Goal: Task Accomplishment & Management: Manage account settings

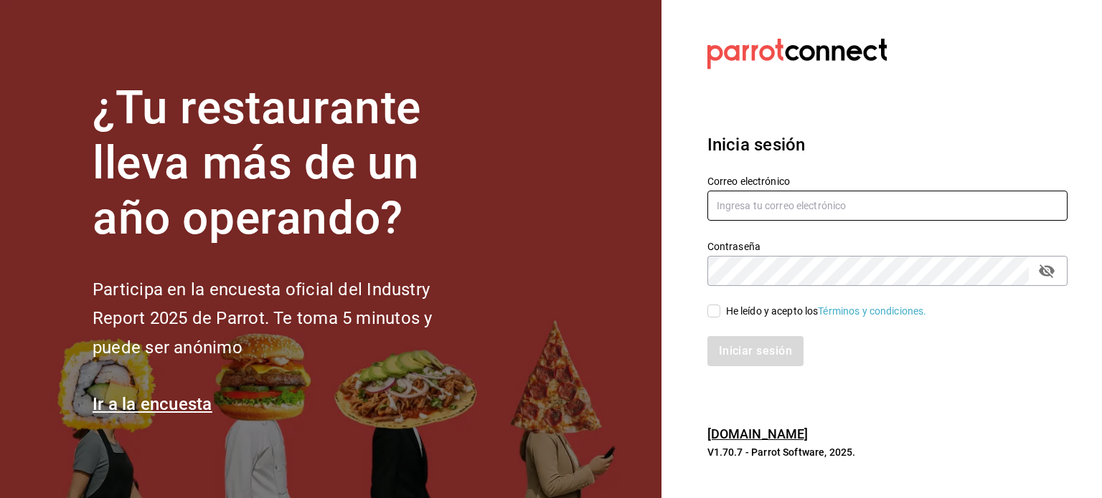
click at [763, 201] on input "text" at bounding box center [887, 206] width 360 height 30
type input "[EMAIL_ADDRESS][DOMAIN_NAME]"
click at [719, 314] on input "He leído y acepto los Términos y condiciones." at bounding box center [713, 311] width 13 height 13
checkbox input "true"
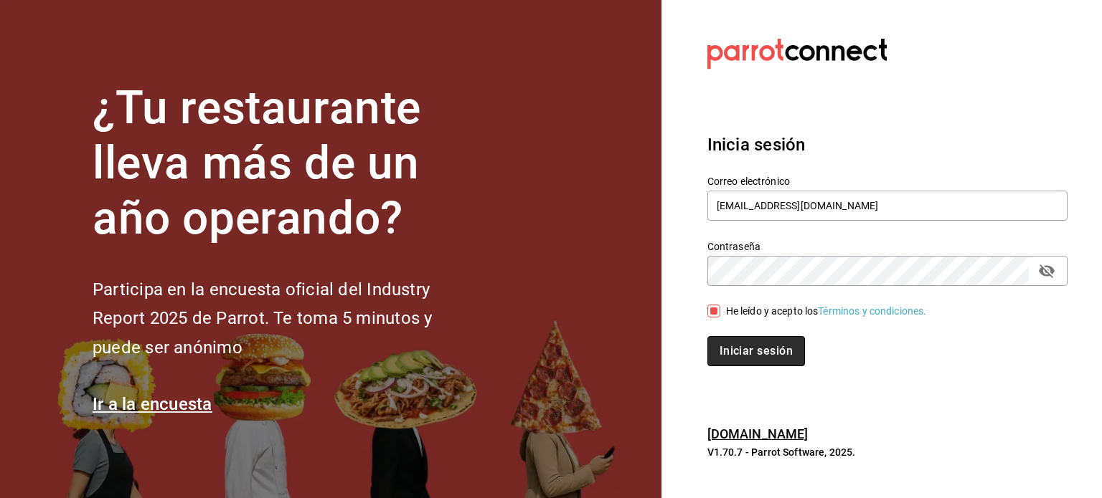
click at [764, 352] on button "Iniciar sesión" at bounding box center [756, 351] width 98 height 30
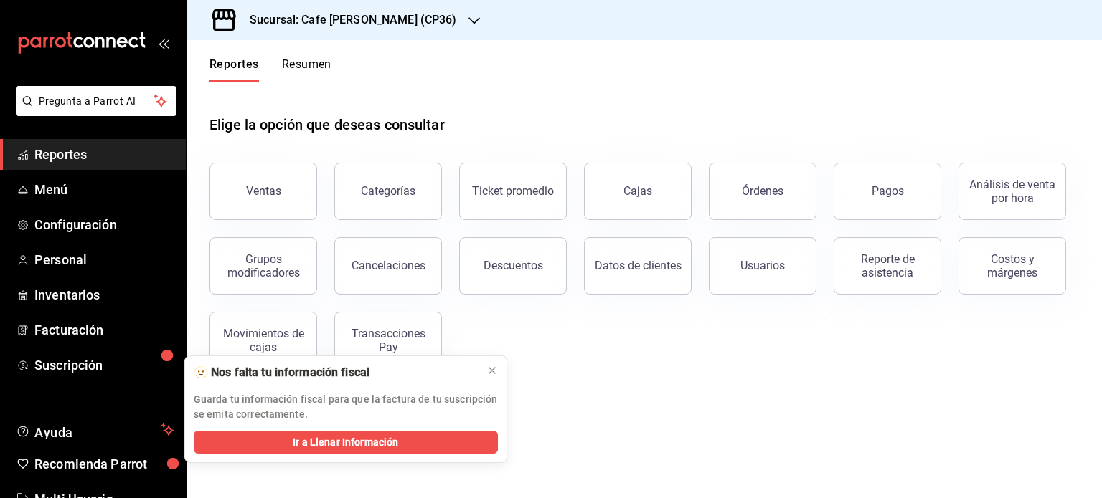
click at [305, 67] on button "Resumen" at bounding box center [306, 69] width 49 height 24
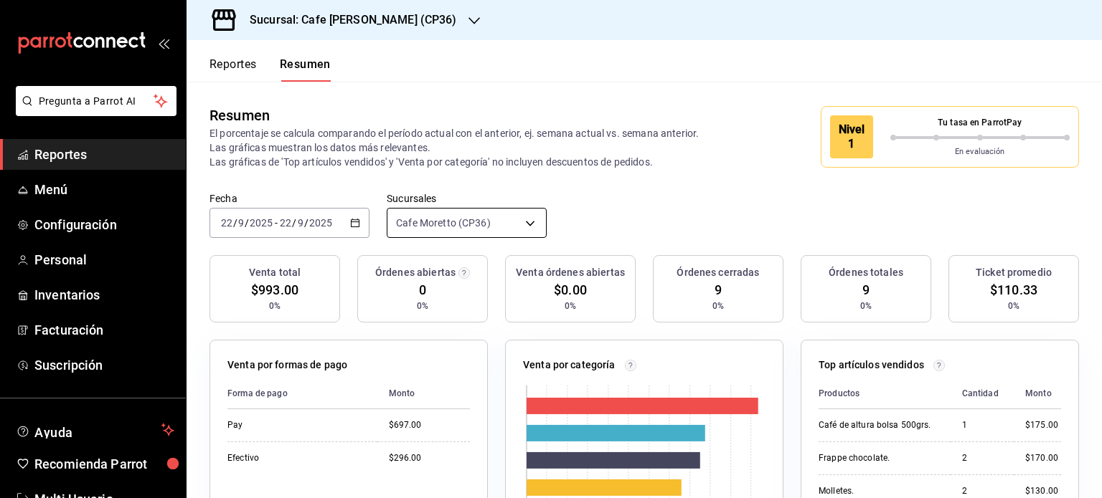
click at [528, 221] on body "Pregunta a Parrot AI Reportes Menú Configuración Personal Inventarios Facturaci…" at bounding box center [551, 249] width 1102 height 498
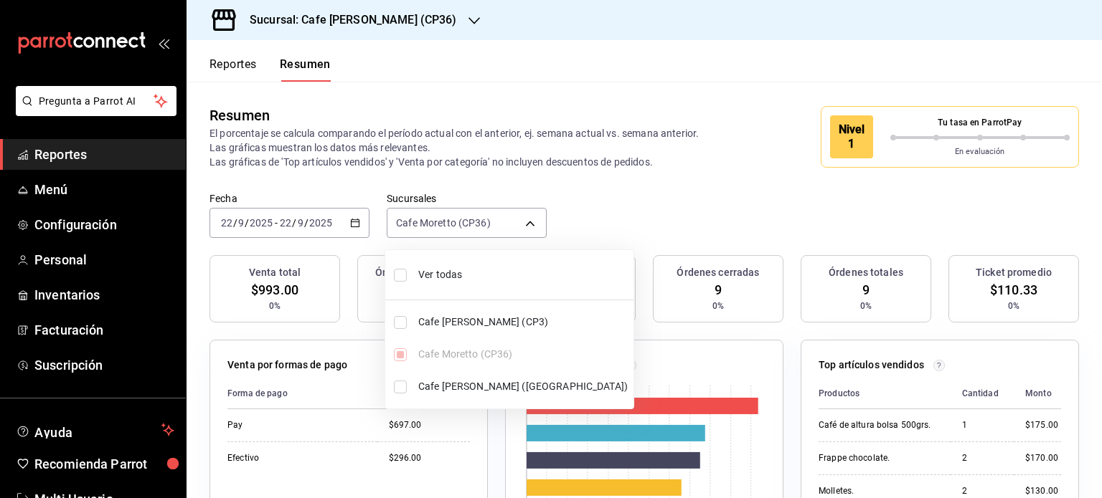
click at [435, 270] on span "Ver todas" at bounding box center [522, 274] width 209 height 15
type input "[object Object],[object Object],[object Object]"
checkbox input "true"
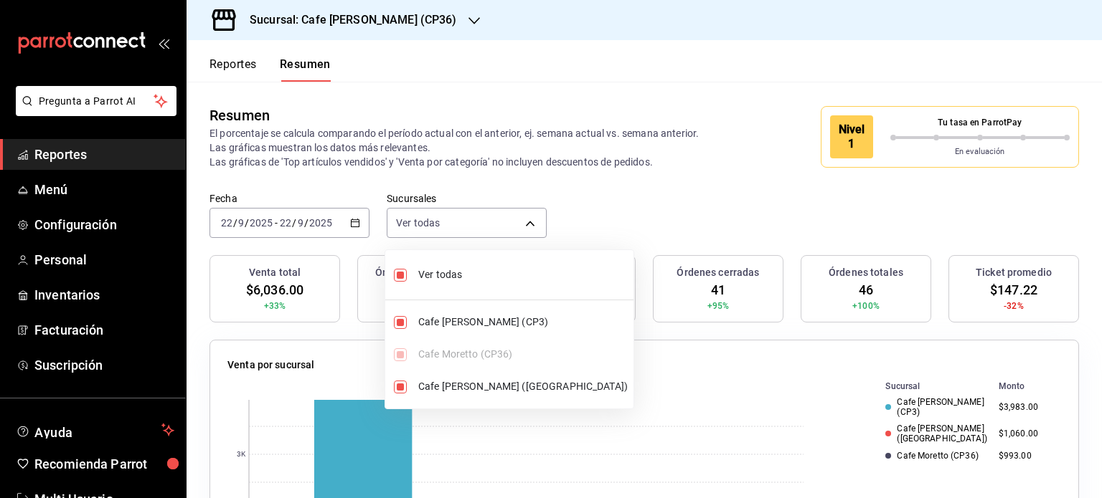
click at [737, 123] on div at bounding box center [551, 249] width 1102 height 498
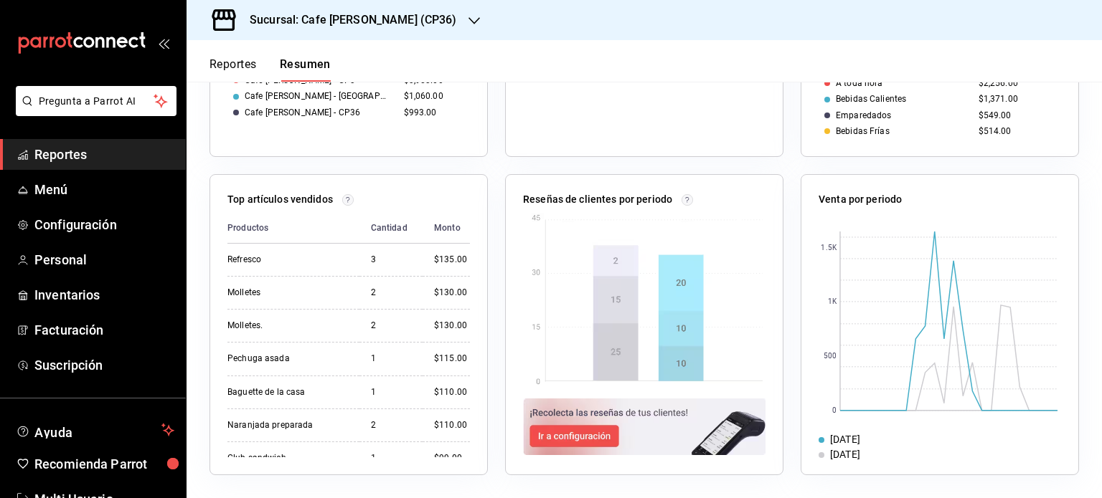
scroll to position [445, 0]
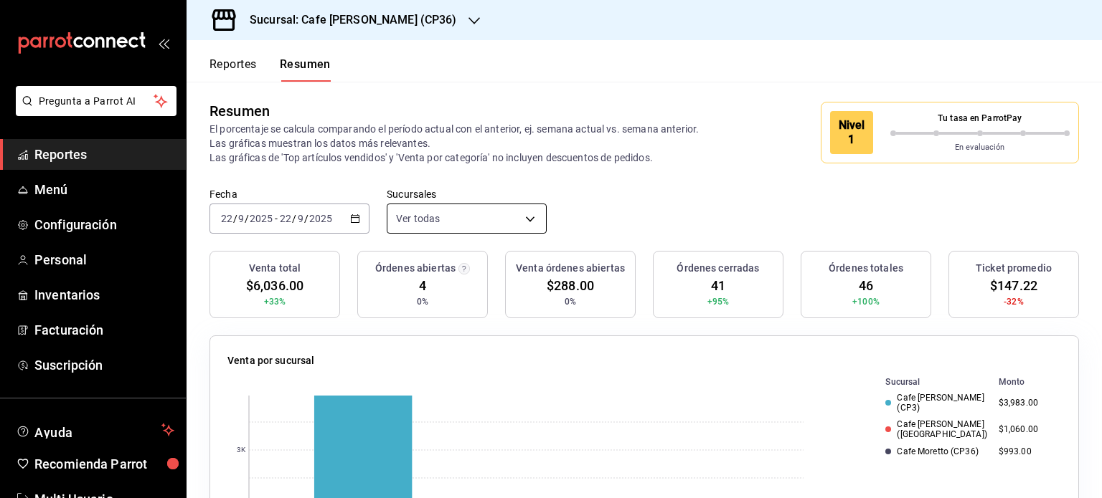
scroll to position [0, 0]
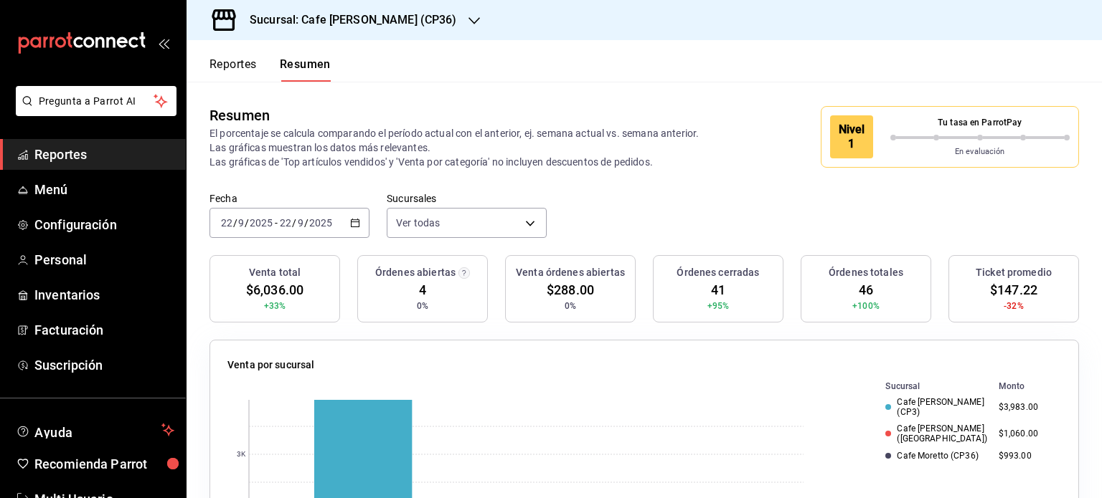
click at [231, 56] on div "Reportes Resumen" at bounding box center [258, 61] width 144 height 42
click at [231, 62] on button "Reportes" at bounding box center [232, 69] width 47 height 24
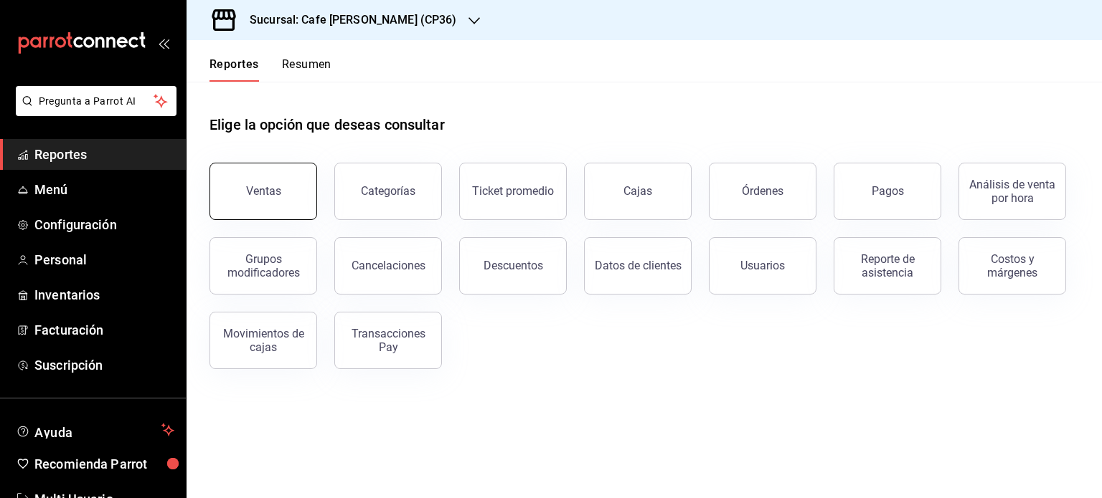
click at [298, 186] on button "Ventas" at bounding box center [263, 191] width 108 height 57
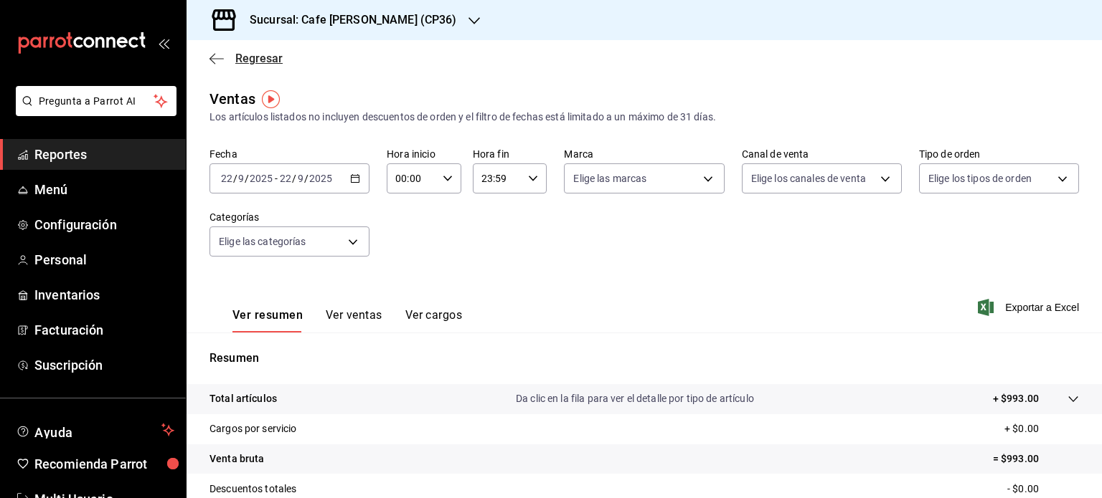
click at [232, 54] on span "Regresar" at bounding box center [245, 59] width 73 height 14
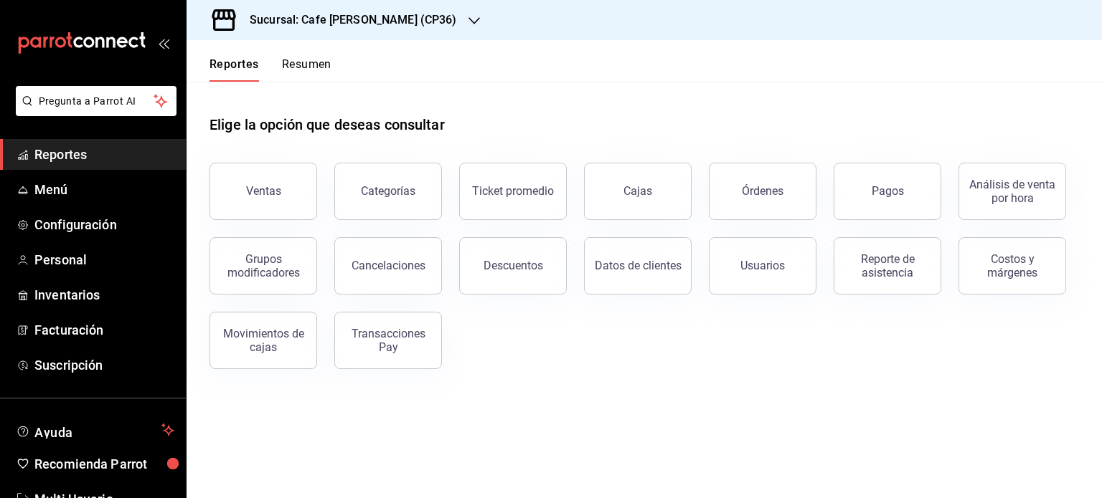
click at [391, 22] on h3 "Sucursal: Cafe [PERSON_NAME] (CP36)" at bounding box center [347, 19] width 219 height 17
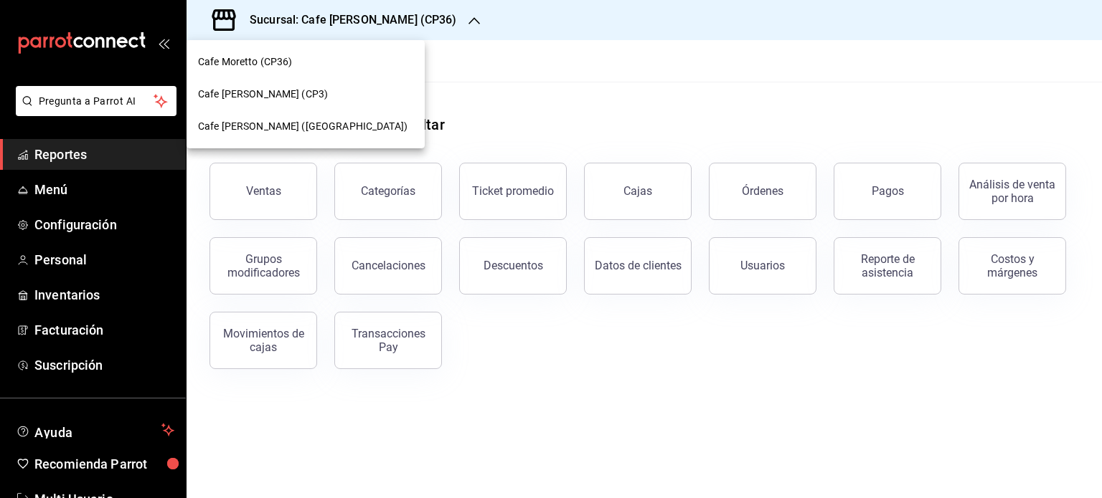
click at [247, 93] on span "Cafe [PERSON_NAME] (CP3)" at bounding box center [263, 94] width 130 height 15
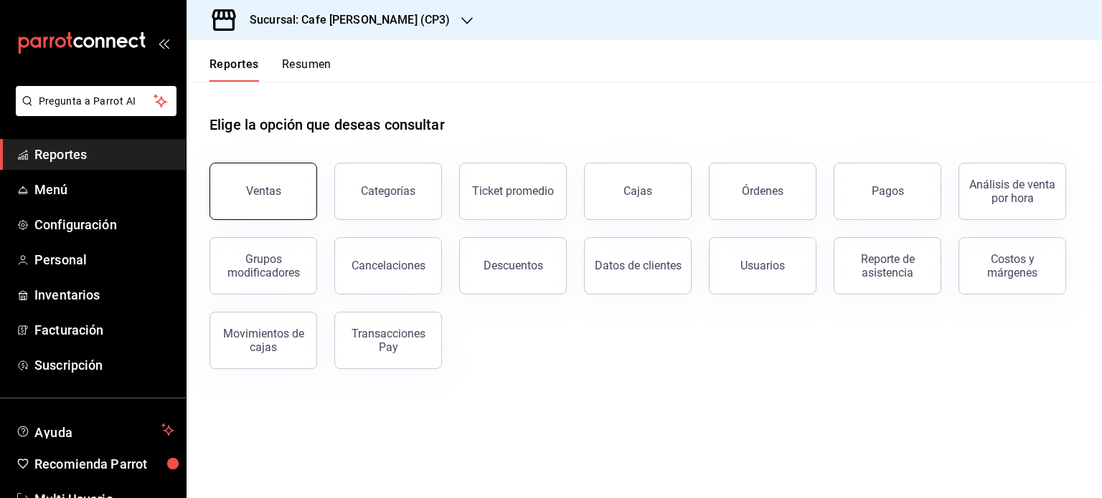
click at [280, 183] on button "Ventas" at bounding box center [263, 191] width 108 height 57
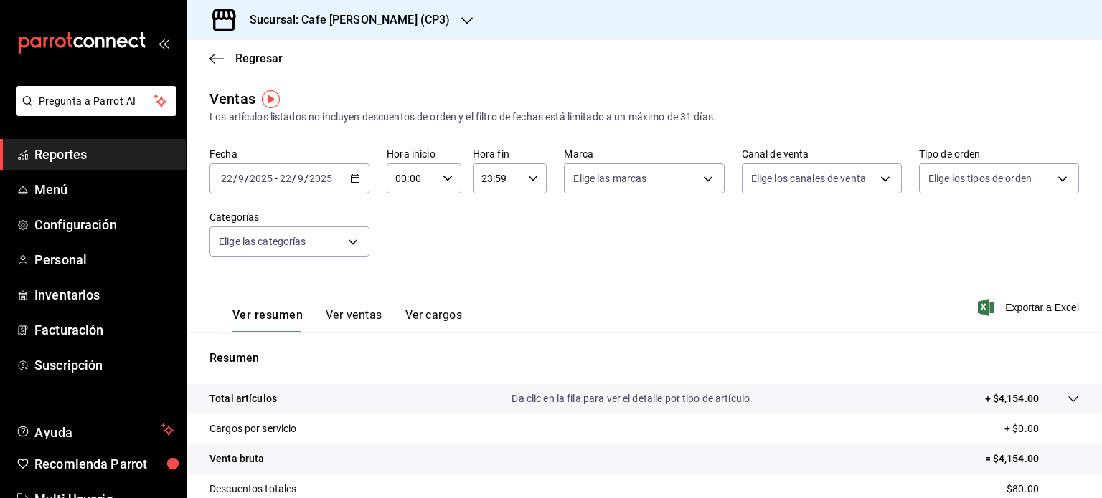
click at [347, 24] on h3 "Sucursal: Cafe [PERSON_NAME] (CP3)" at bounding box center [344, 19] width 212 height 17
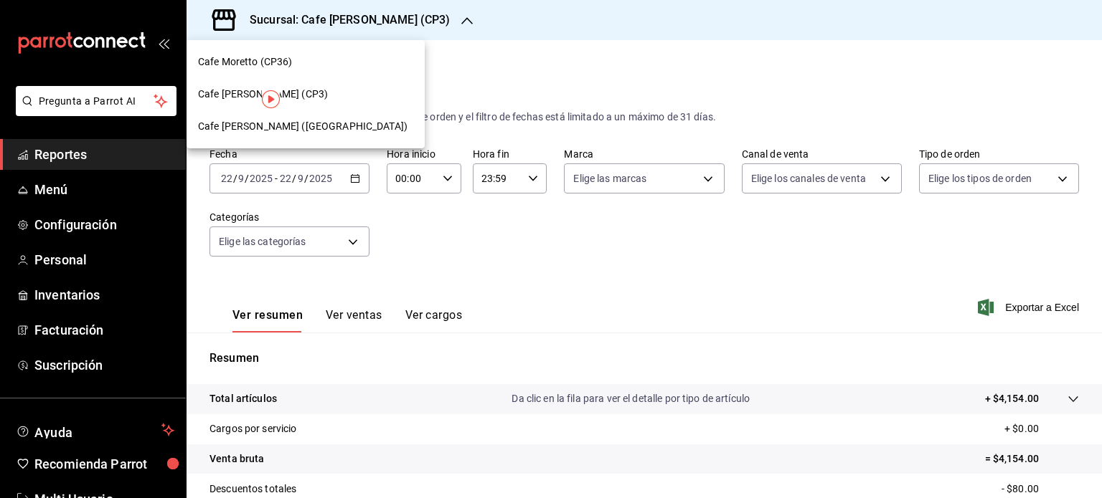
click at [309, 122] on span "Cafe [PERSON_NAME] ([GEOGRAPHIC_DATA])" at bounding box center [302, 126] width 209 height 15
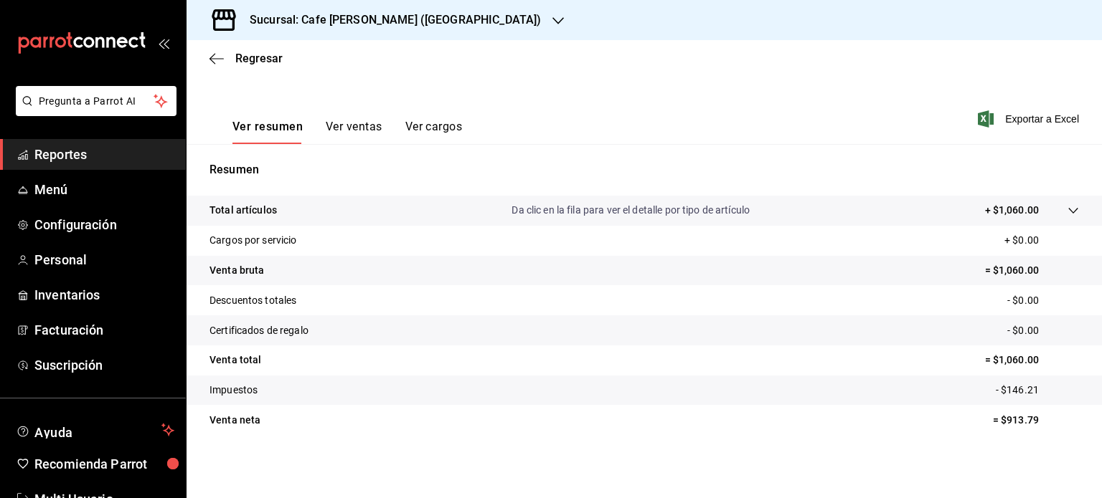
scroll to position [189, 0]
click at [358, 128] on button "Ver ventas" at bounding box center [354, 132] width 57 height 24
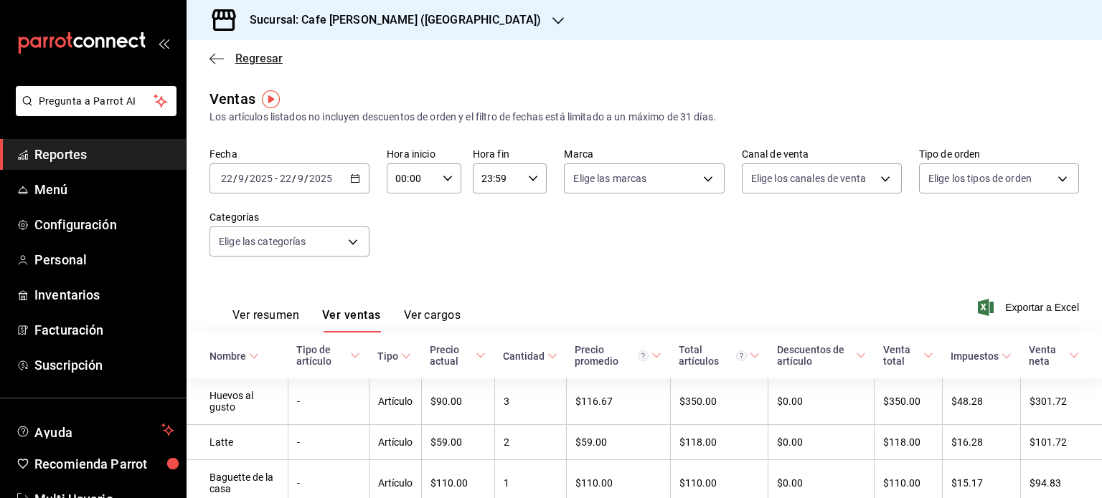
click at [227, 56] on span "Regresar" at bounding box center [245, 59] width 73 height 14
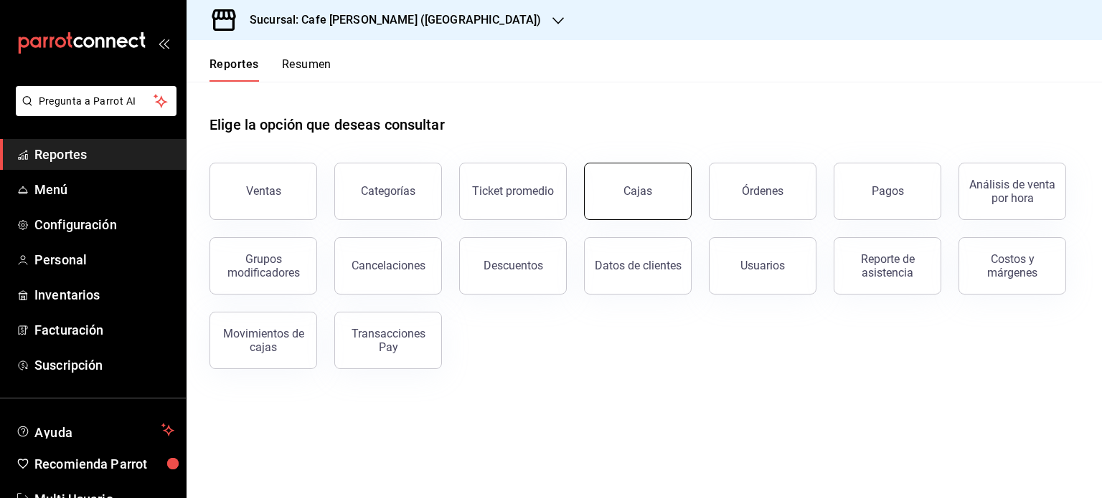
click at [625, 209] on link "Cajas" at bounding box center [638, 191] width 108 height 57
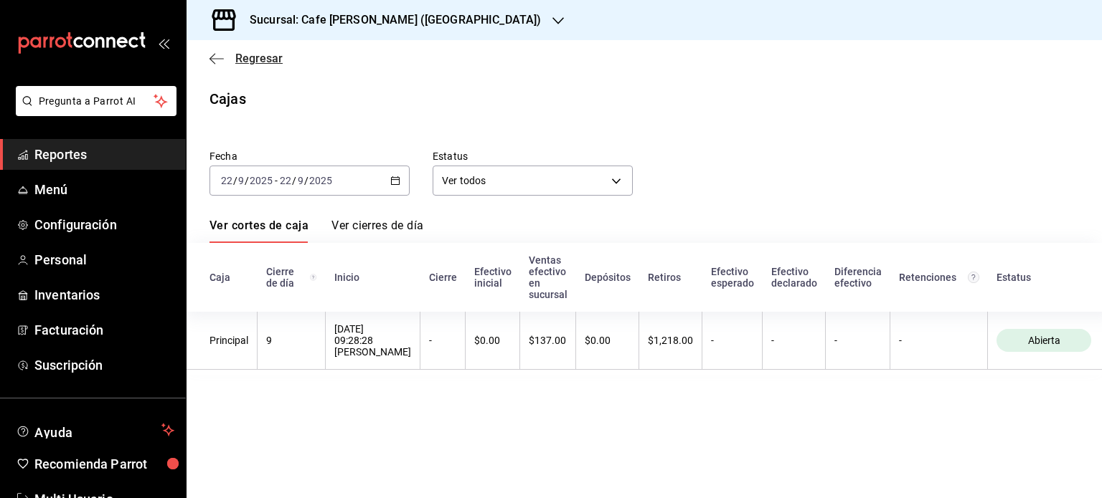
click at [237, 58] on span "Regresar" at bounding box center [258, 59] width 47 height 14
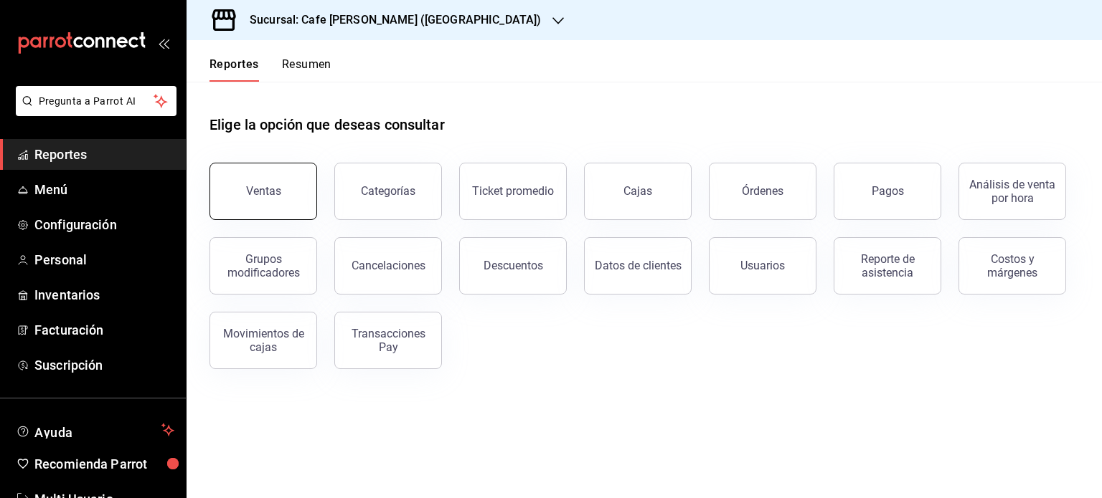
click at [298, 209] on button "Ventas" at bounding box center [263, 191] width 108 height 57
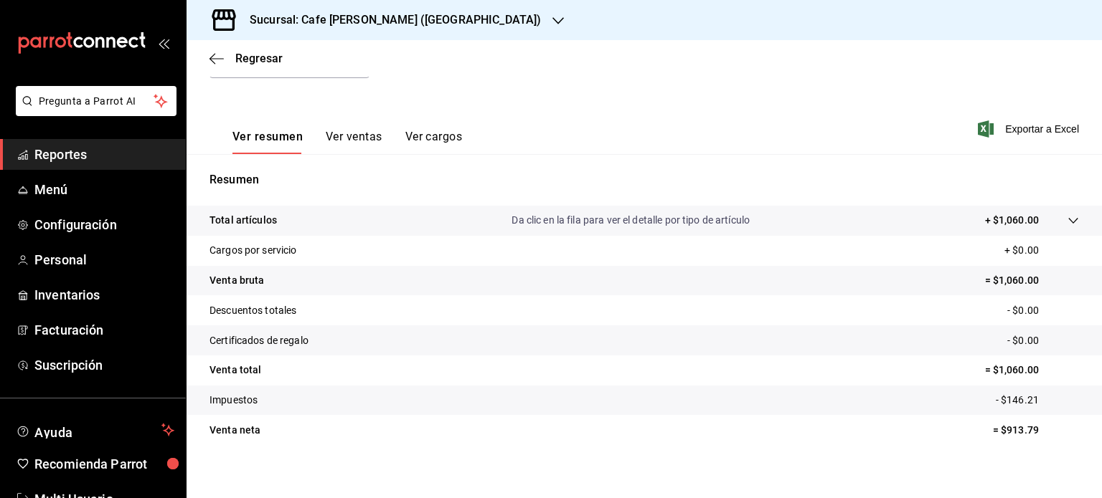
scroll to position [189, 0]
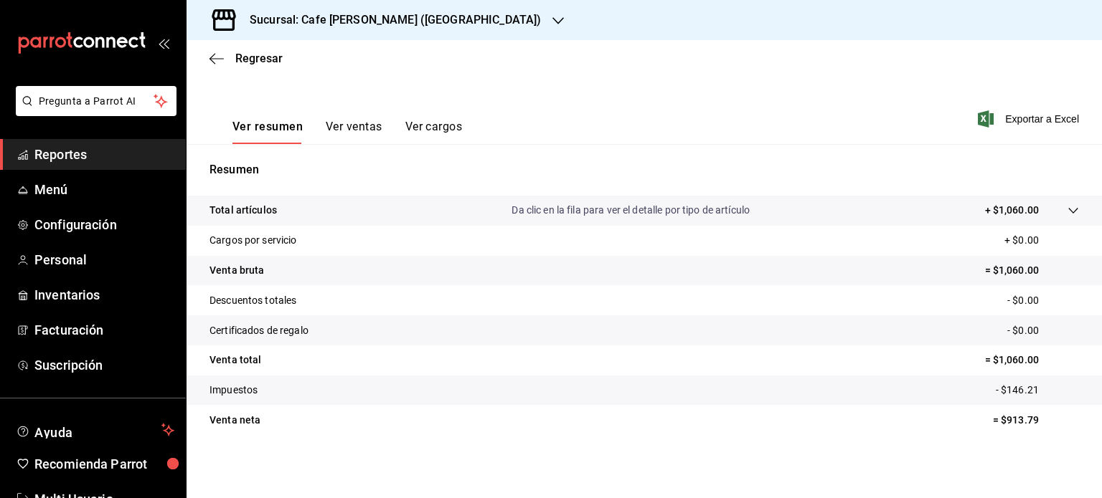
click at [350, 125] on button "Ver ventas" at bounding box center [354, 132] width 57 height 24
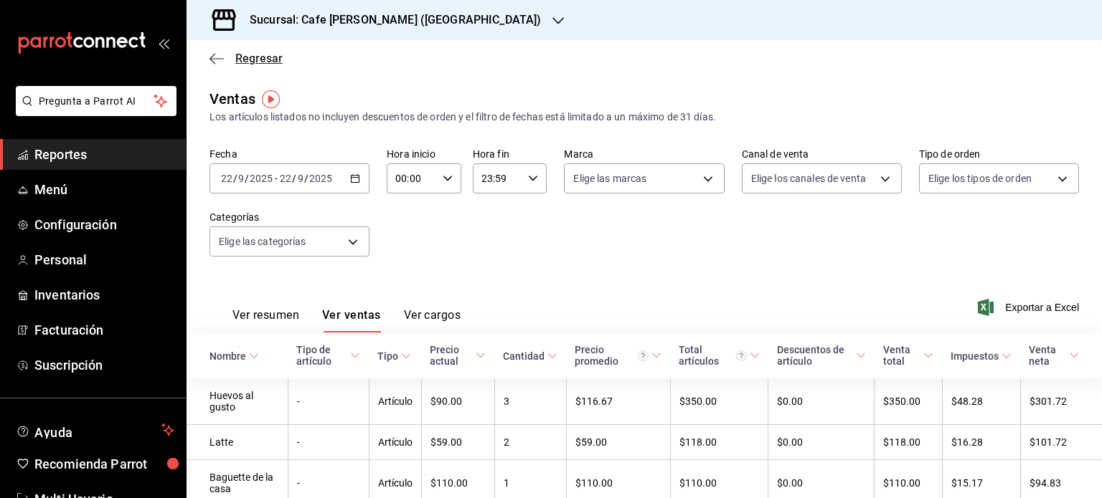
click at [232, 60] on span "Regresar" at bounding box center [245, 59] width 73 height 14
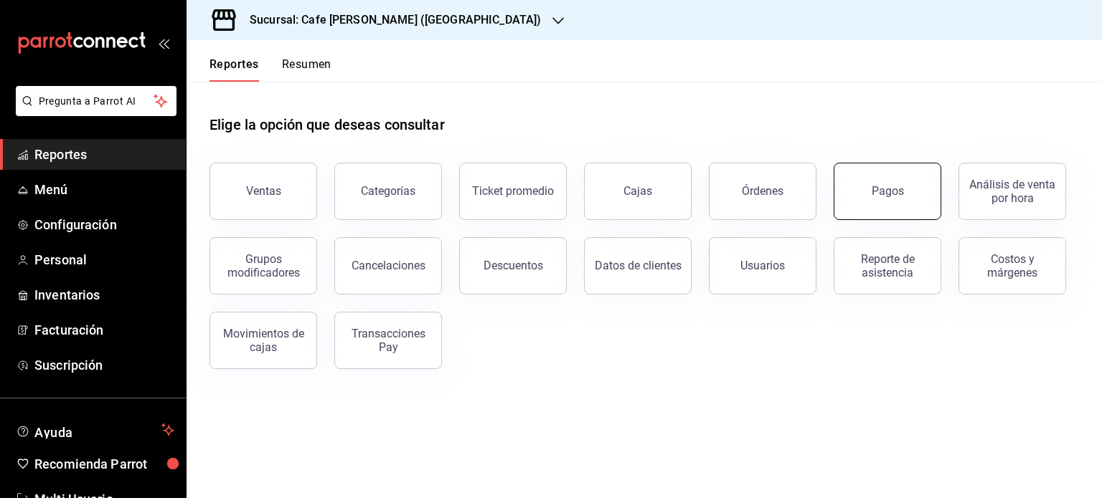
click at [896, 195] on div "Pagos" at bounding box center [887, 191] width 32 height 14
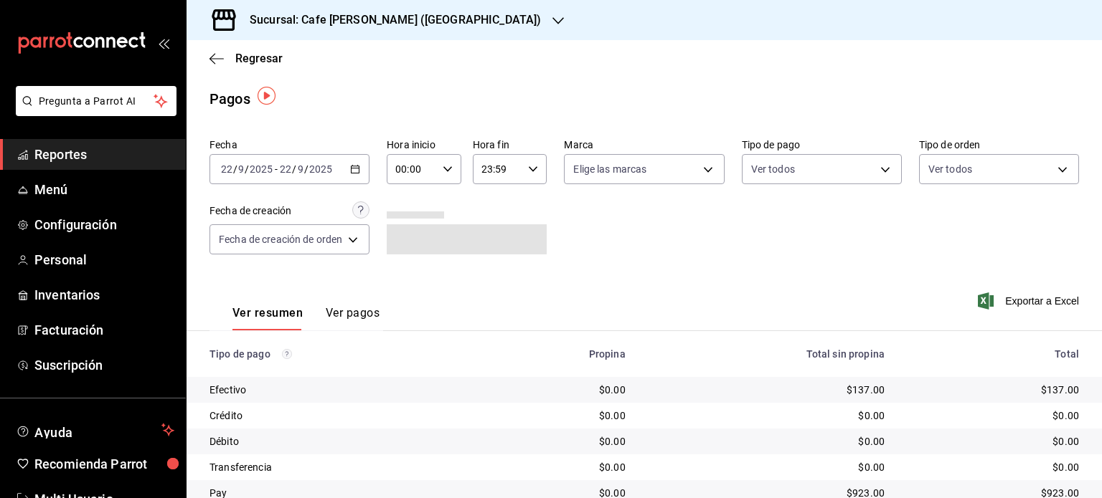
scroll to position [57, 0]
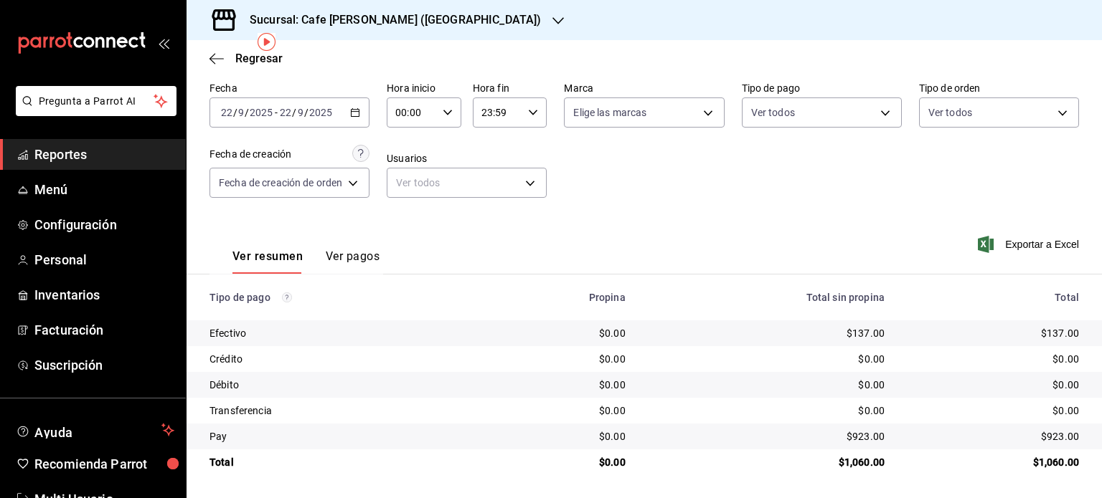
click at [354, 260] on button "Ver pagos" at bounding box center [353, 262] width 54 height 24
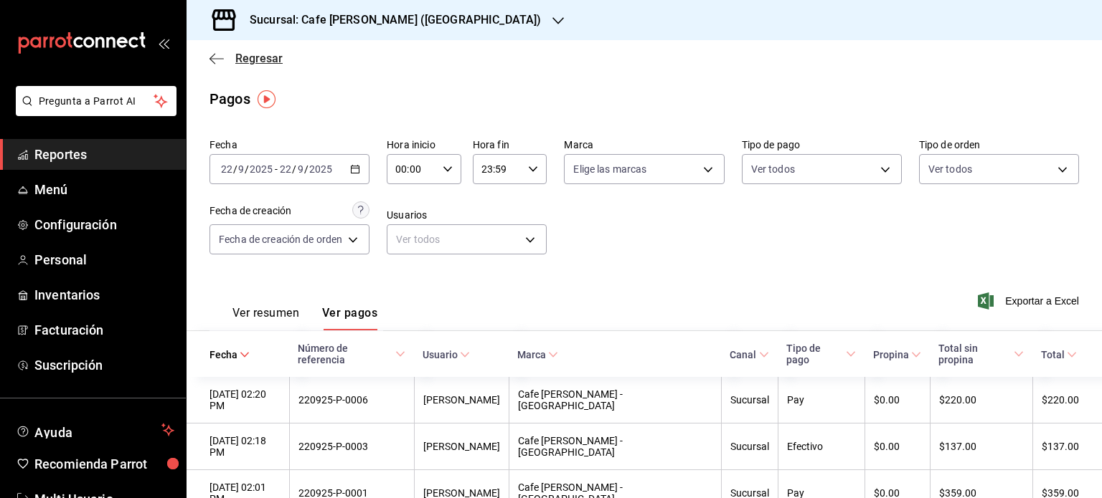
click at [229, 62] on span "Regresar" at bounding box center [245, 59] width 73 height 14
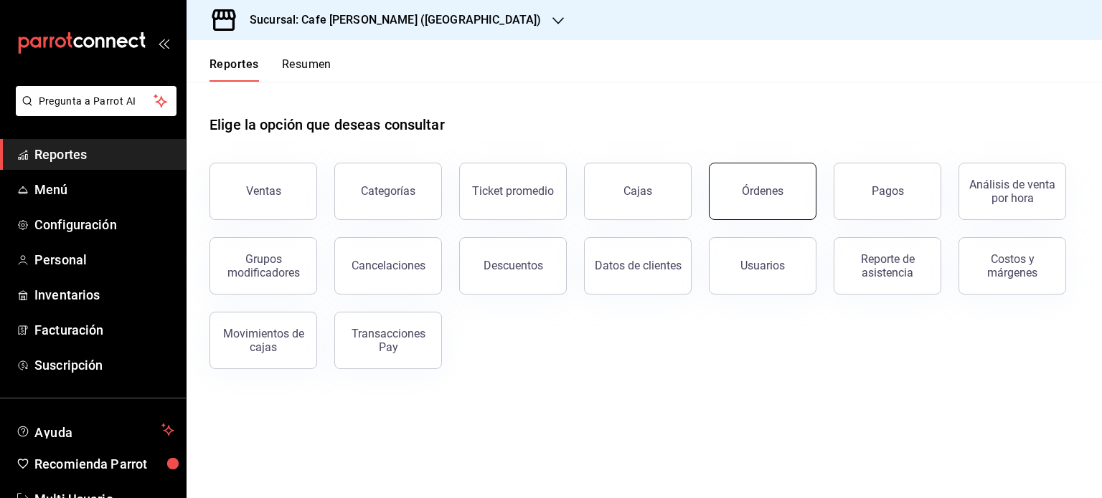
click at [757, 197] on div "Órdenes" at bounding box center [763, 191] width 42 height 14
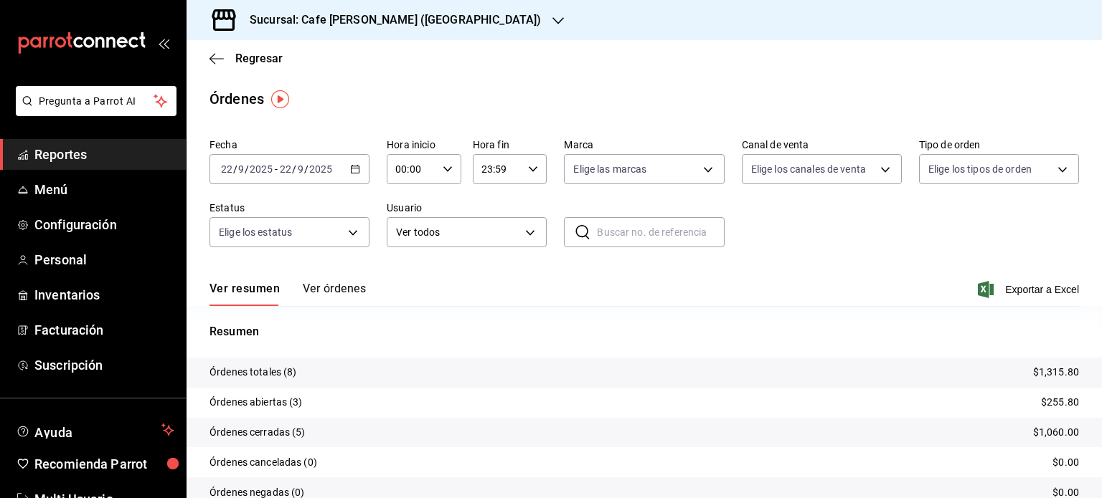
click at [347, 285] on button "Ver órdenes" at bounding box center [334, 294] width 63 height 24
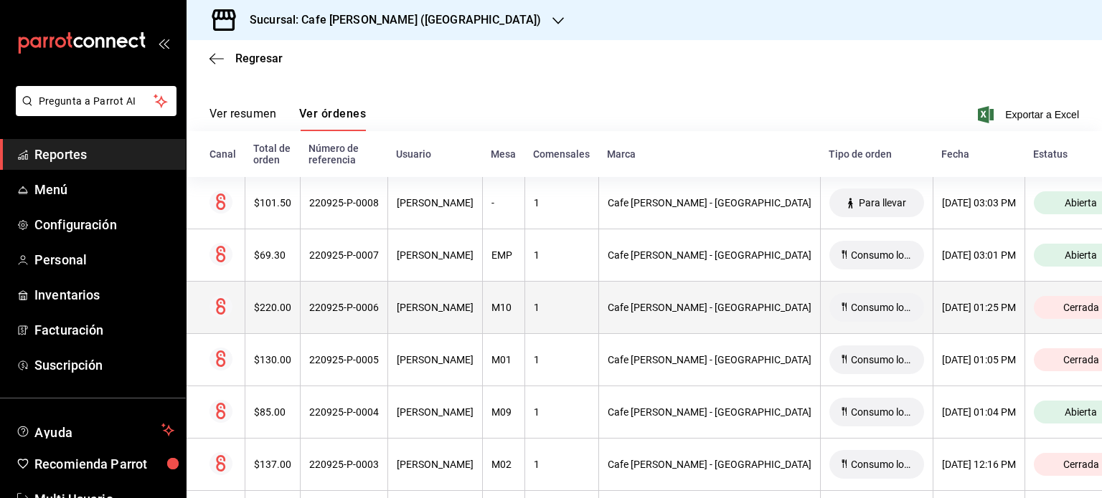
scroll to position [143, 0]
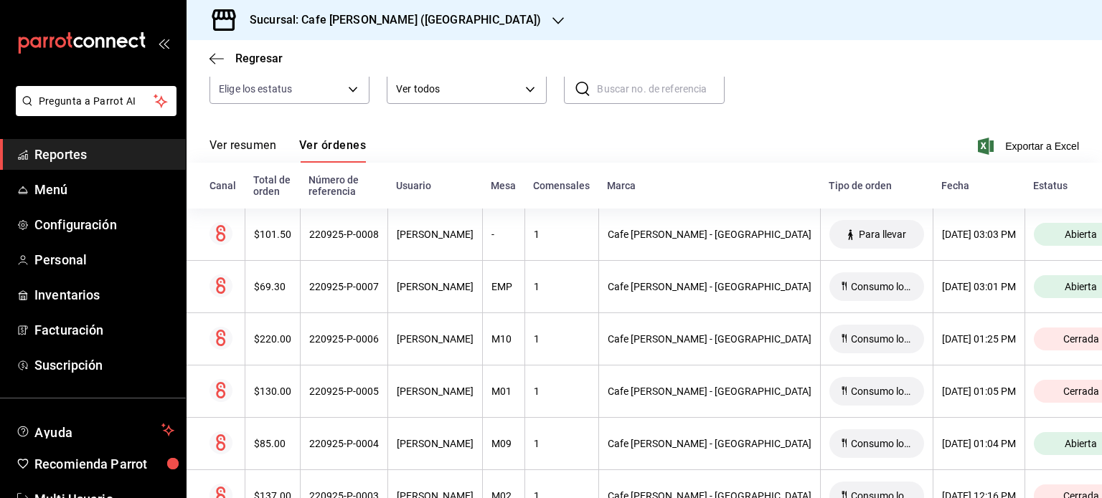
click at [247, 148] on button "Ver resumen" at bounding box center [242, 150] width 67 height 24
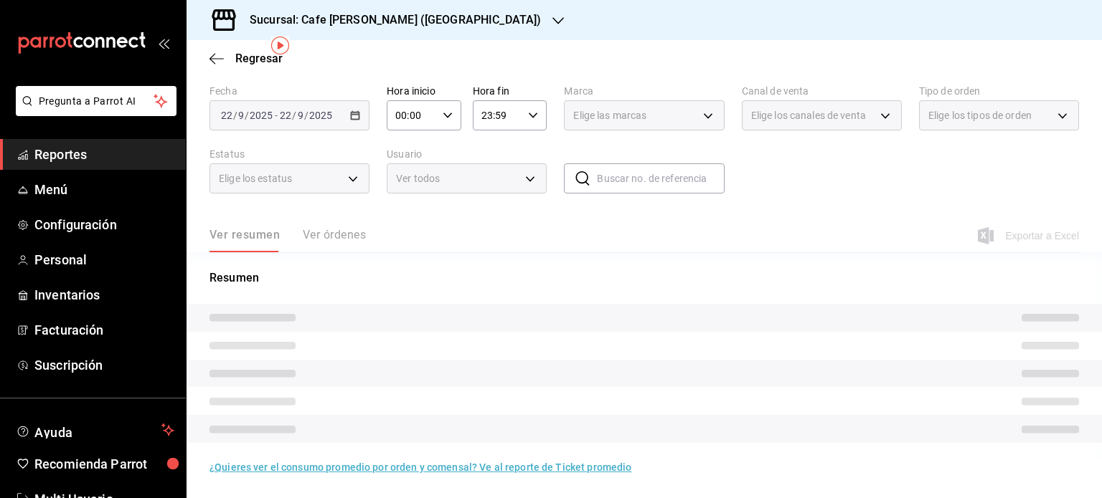
scroll to position [65, 0]
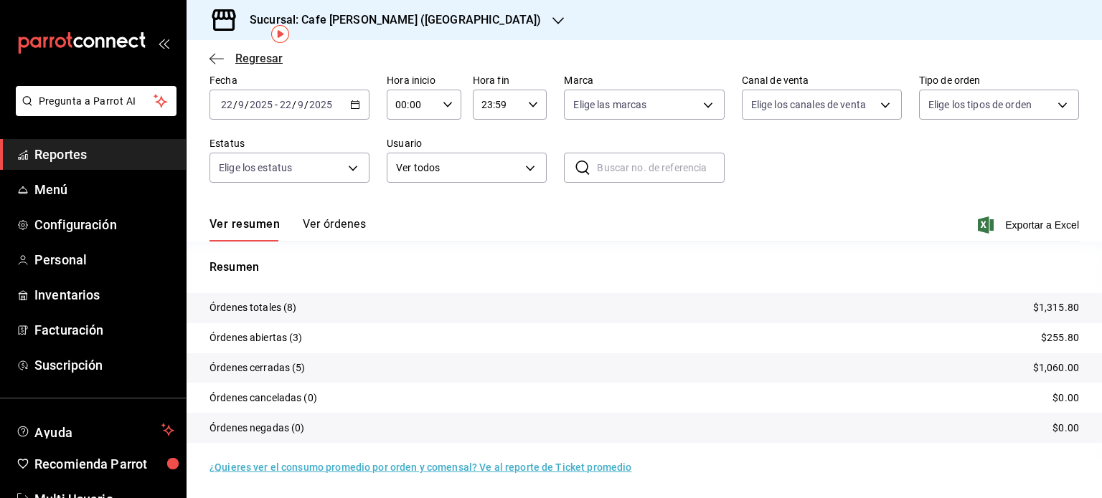
click at [250, 56] on span "Regresar" at bounding box center [258, 59] width 47 height 14
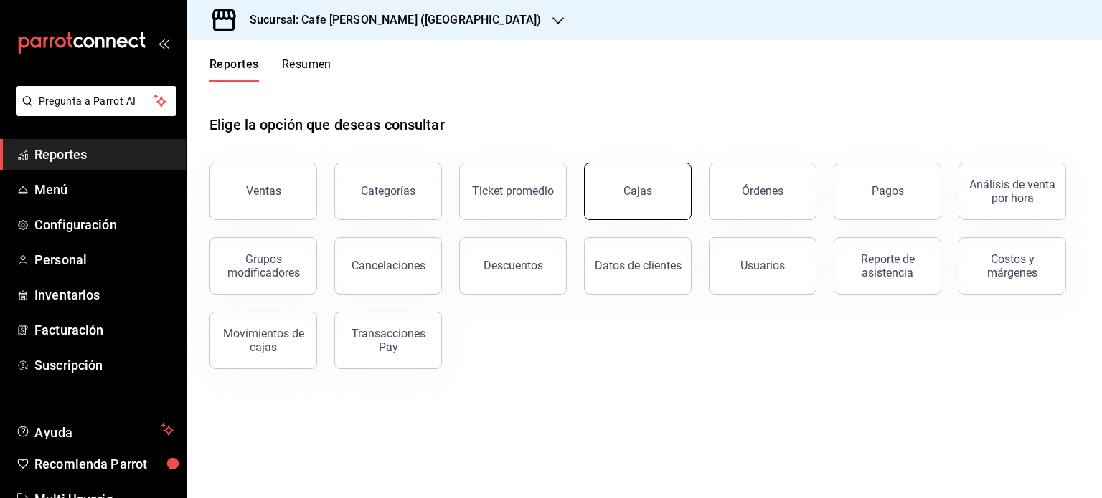
click at [649, 191] on div "Cajas" at bounding box center [637, 191] width 29 height 17
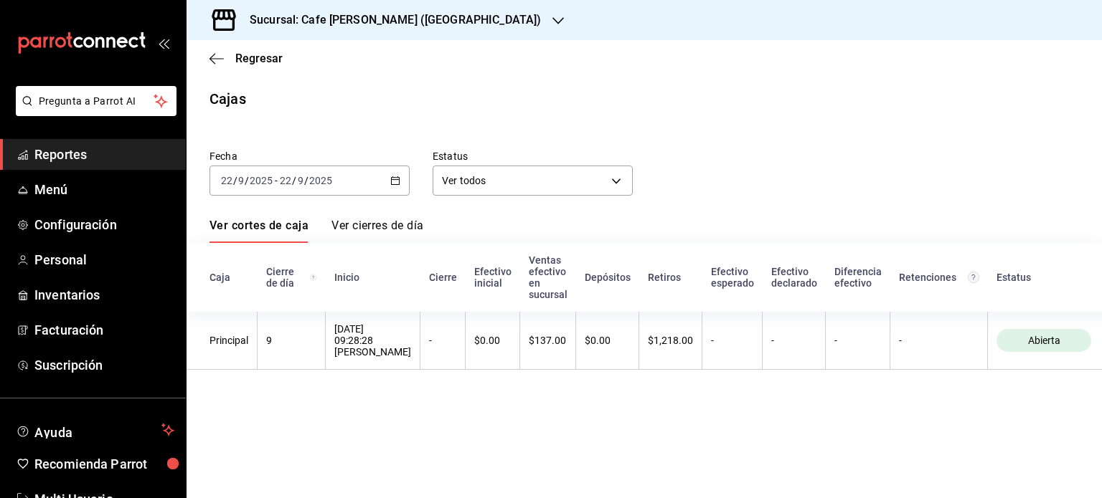
click at [374, 227] on link "Ver cierres de día" at bounding box center [377, 231] width 92 height 24
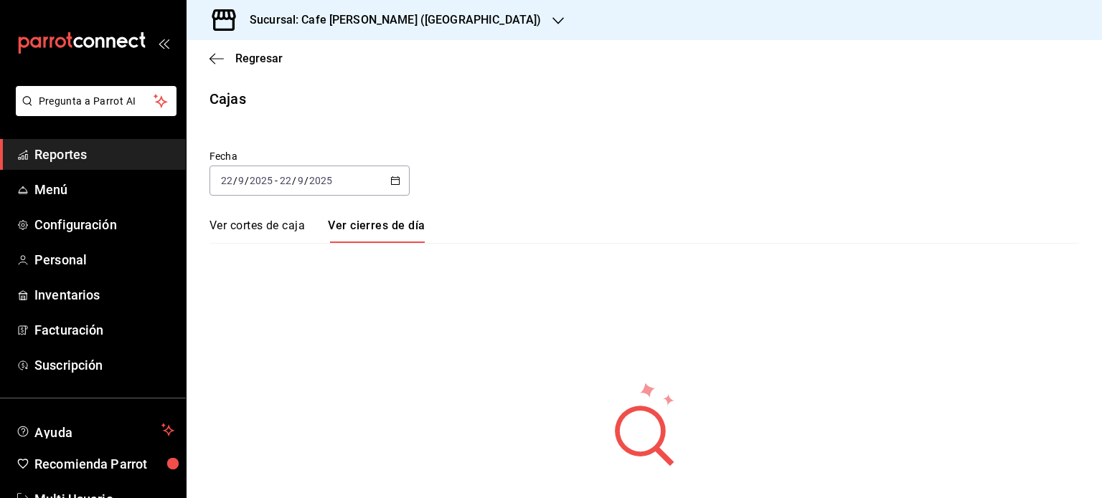
click at [433, 19] on h3 "Sucursal: Cafe [PERSON_NAME] ([GEOGRAPHIC_DATA])" at bounding box center [389, 19] width 303 height 17
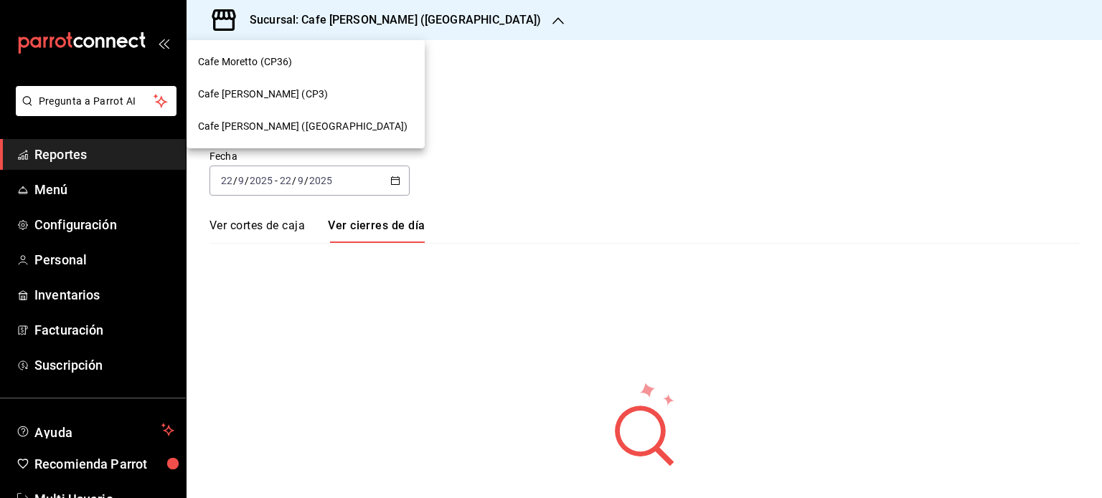
click at [261, 94] on span "Cafe [PERSON_NAME] (CP3)" at bounding box center [263, 94] width 130 height 15
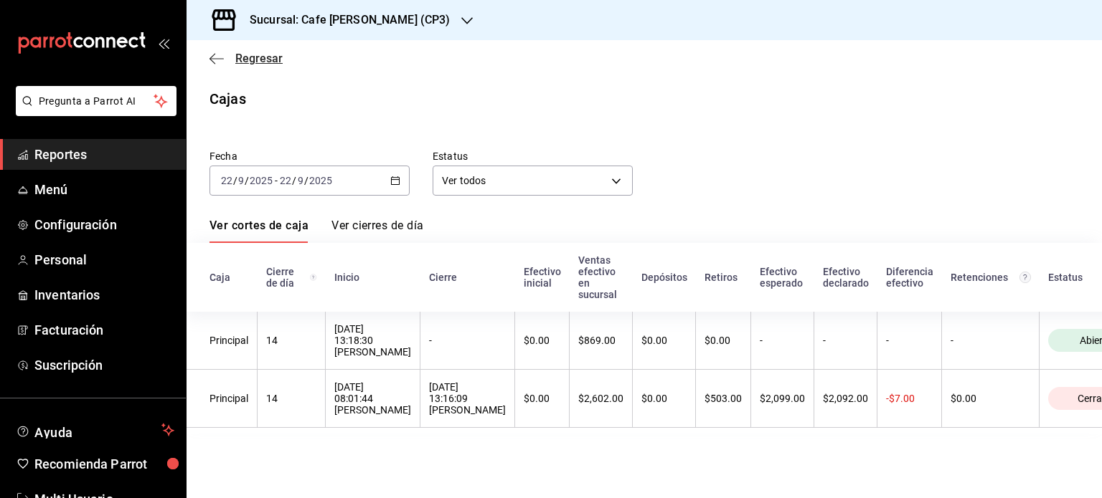
click at [229, 60] on span "Regresar" at bounding box center [245, 59] width 73 height 14
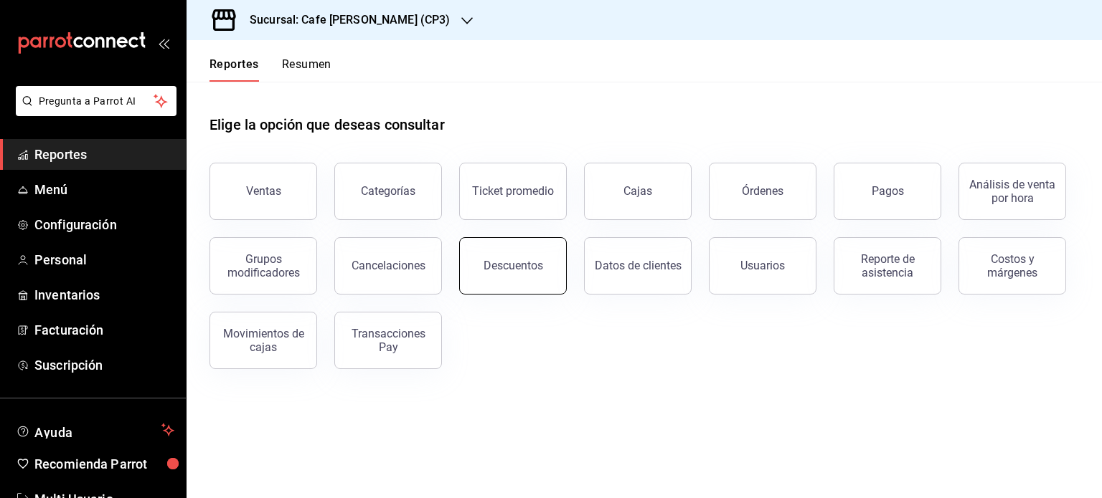
click at [502, 259] on button "Descuentos" at bounding box center [513, 265] width 108 height 57
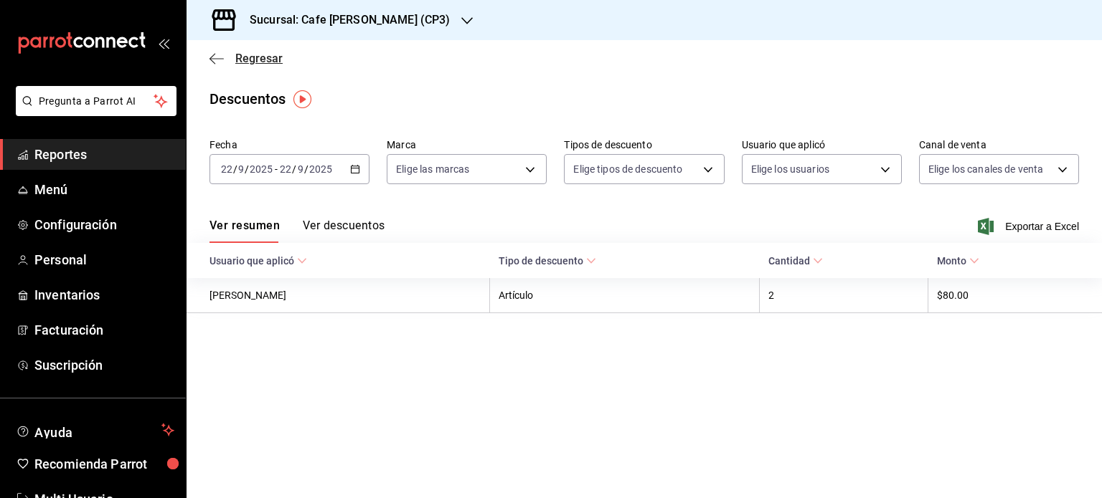
click at [226, 56] on span "Regresar" at bounding box center [245, 59] width 73 height 14
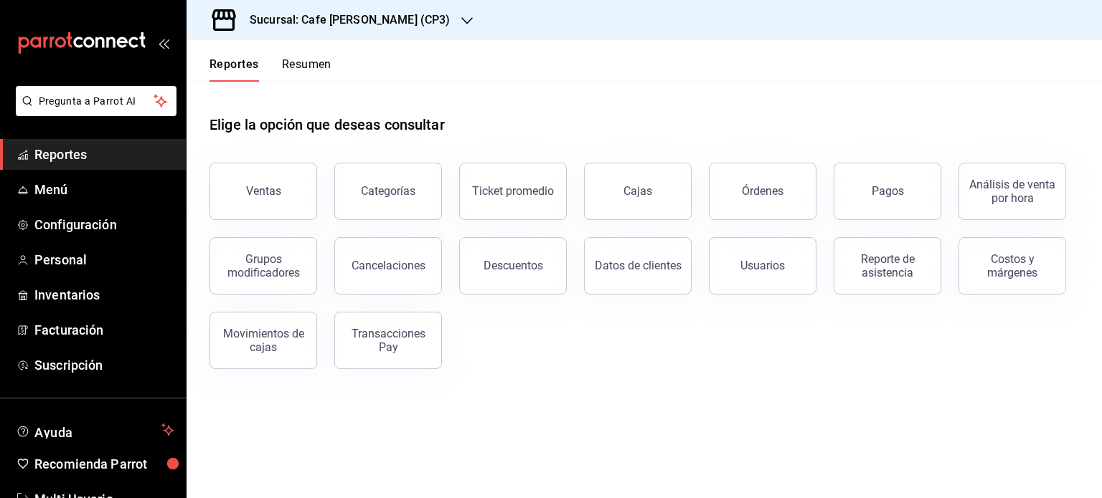
click at [406, 18] on div "Sucursal: Cafe [PERSON_NAME] (CP3)" at bounding box center [338, 20] width 280 height 40
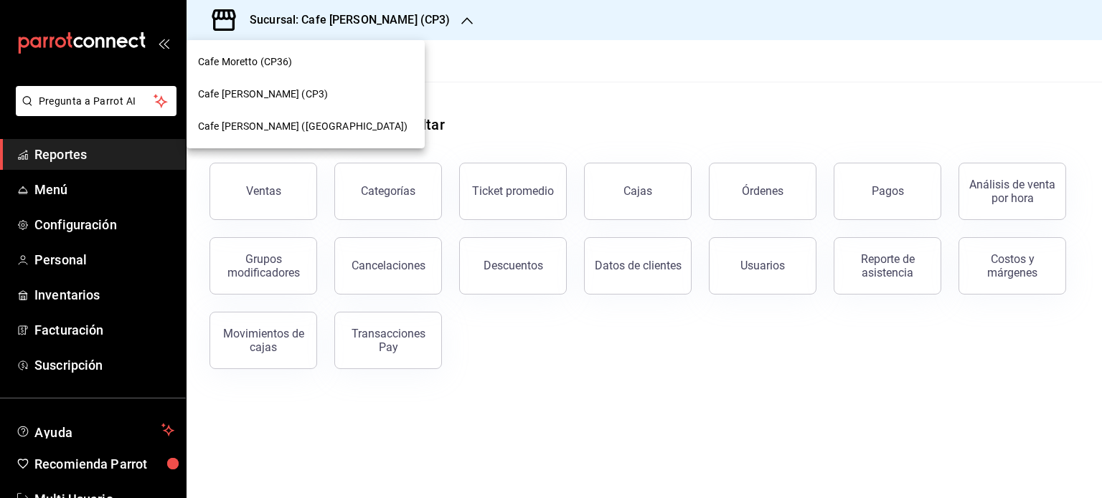
click at [304, 131] on span "Cafe [PERSON_NAME] ([GEOGRAPHIC_DATA])" at bounding box center [302, 126] width 209 height 15
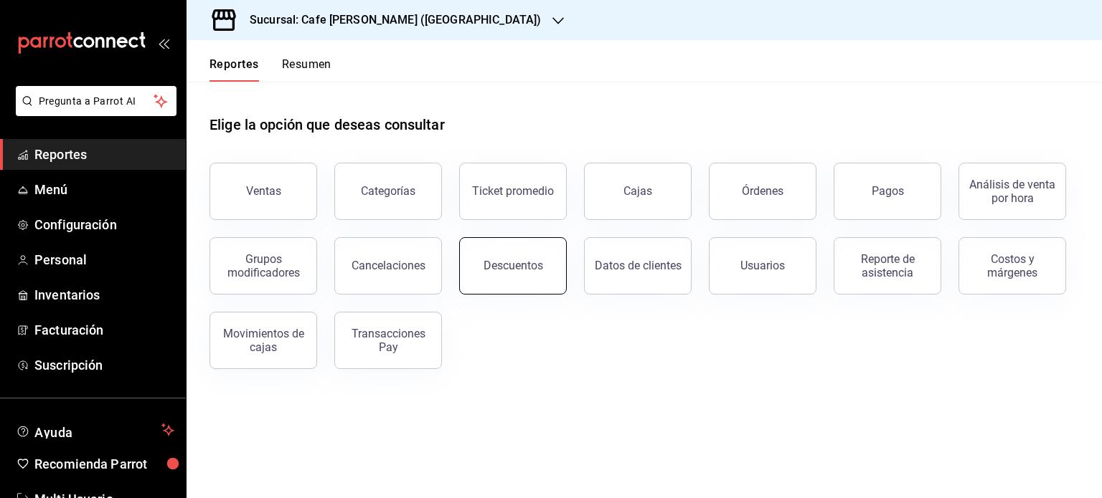
click at [536, 269] on div "Descuentos" at bounding box center [513, 266] width 60 height 14
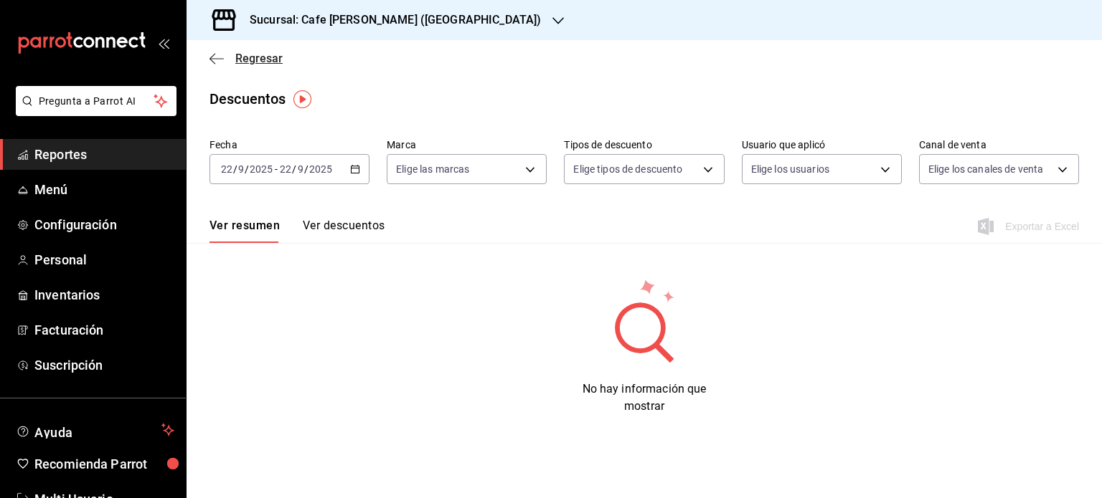
click at [250, 57] on span "Regresar" at bounding box center [258, 59] width 47 height 14
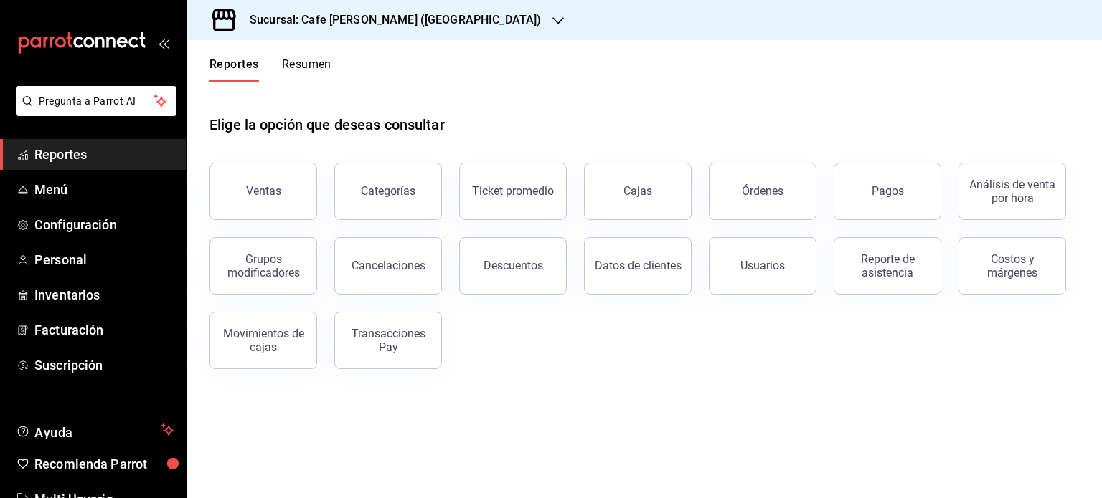
click at [427, 15] on h3 "Sucursal: Cafe [PERSON_NAME] ([GEOGRAPHIC_DATA])" at bounding box center [389, 19] width 303 height 17
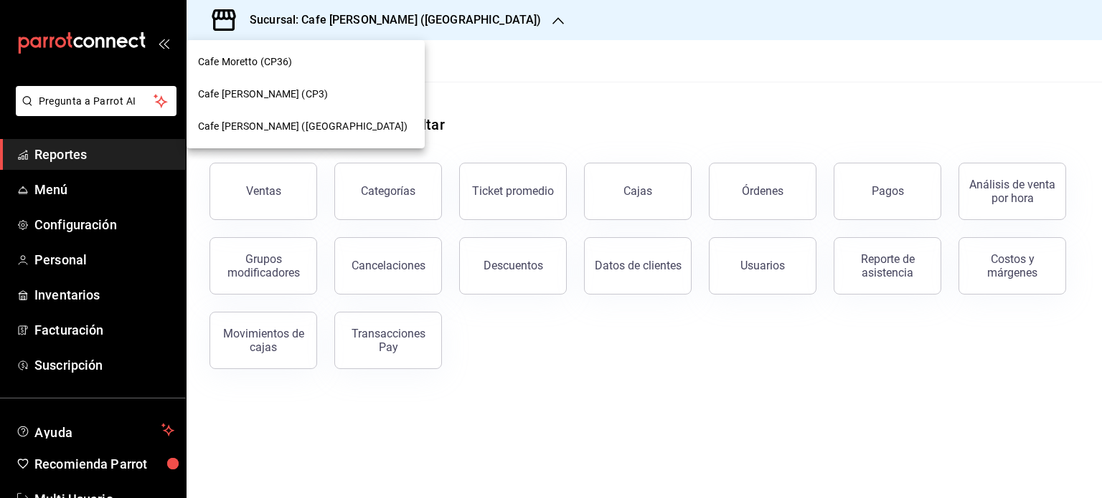
click at [258, 56] on span "Cafe Moretto (CP36)" at bounding box center [245, 62] width 95 height 15
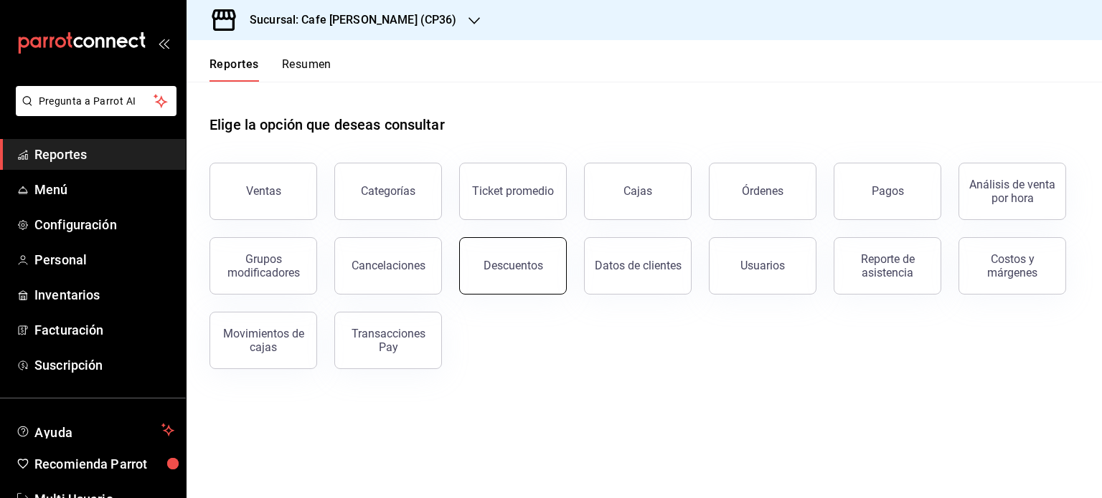
click at [547, 247] on button "Descuentos" at bounding box center [513, 265] width 108 height 57
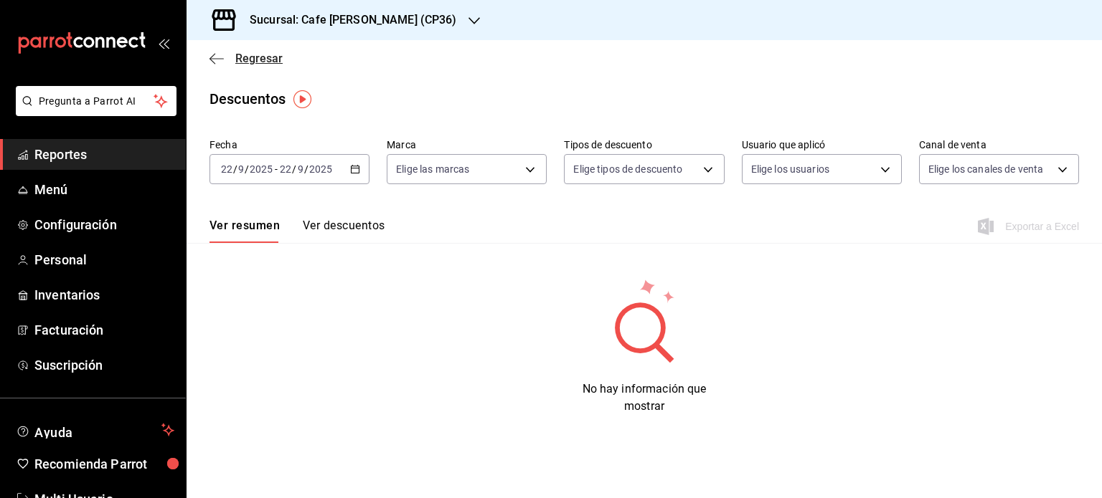
click at [245, 62] on span "Regresar" at bounding box center [258, 59] width 47 height 14
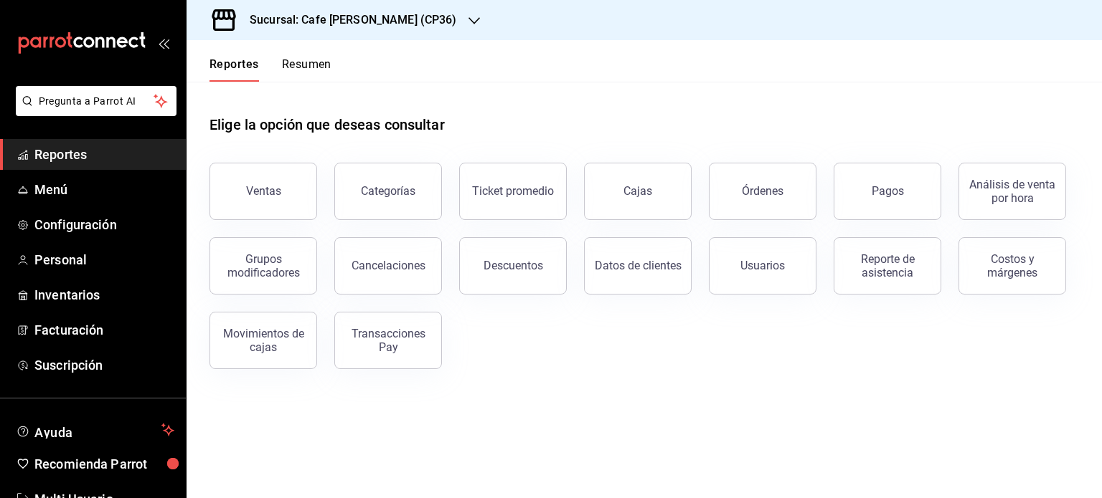
click at [320, 68] on button "Resumen" at bounding box center [306, 69] width 49 height 24
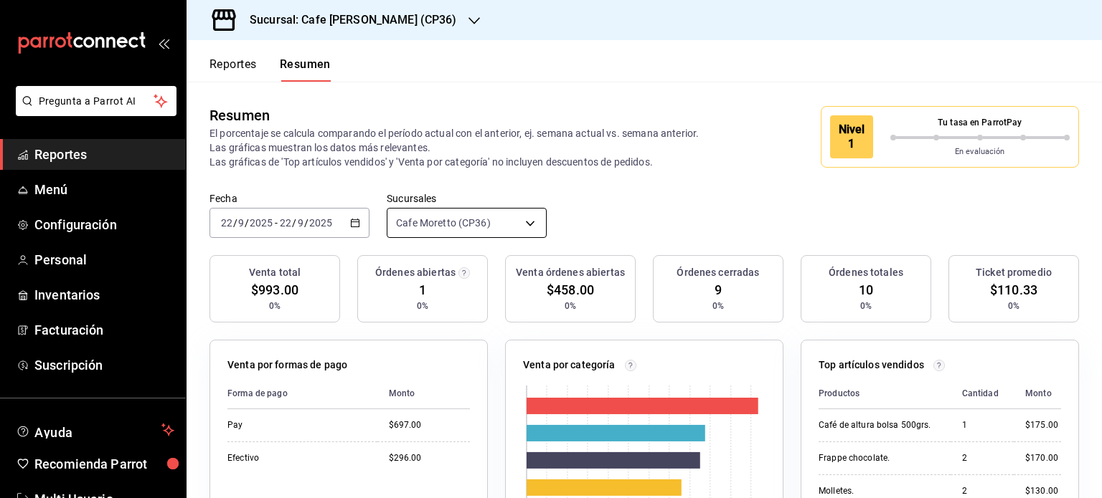
click at [527, 226] on body "Pregunta a Parrot AI Reportes Menú Configuración Personal Inventarios Facturaci…" at bounding box center [551, 249] width 1102 height 498
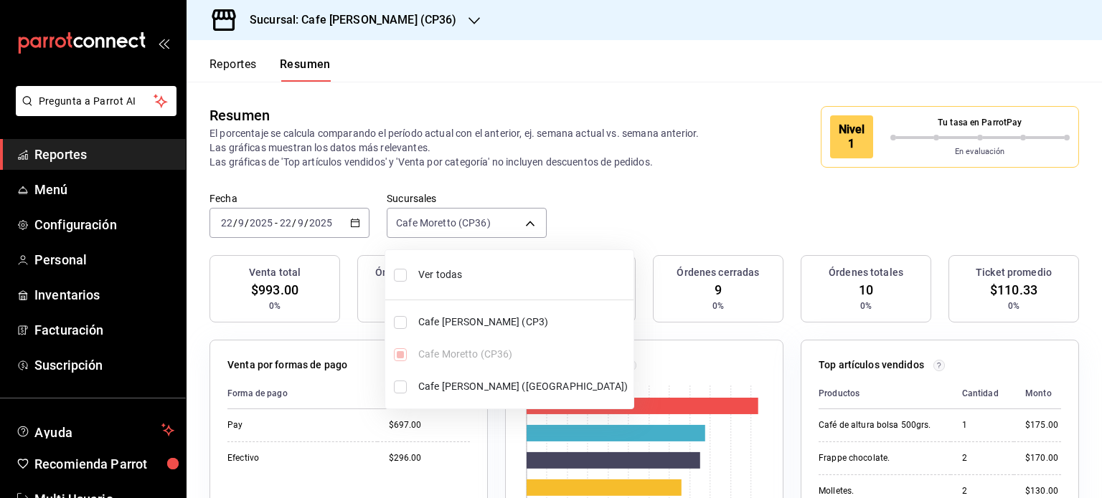
click at [396, 277] on input "checkbox" at bounding box center [400, 275] width 13 height 13
checkbox input "true"
type input "[object Object],[object Object],[object Object]"
checkbox input "true"
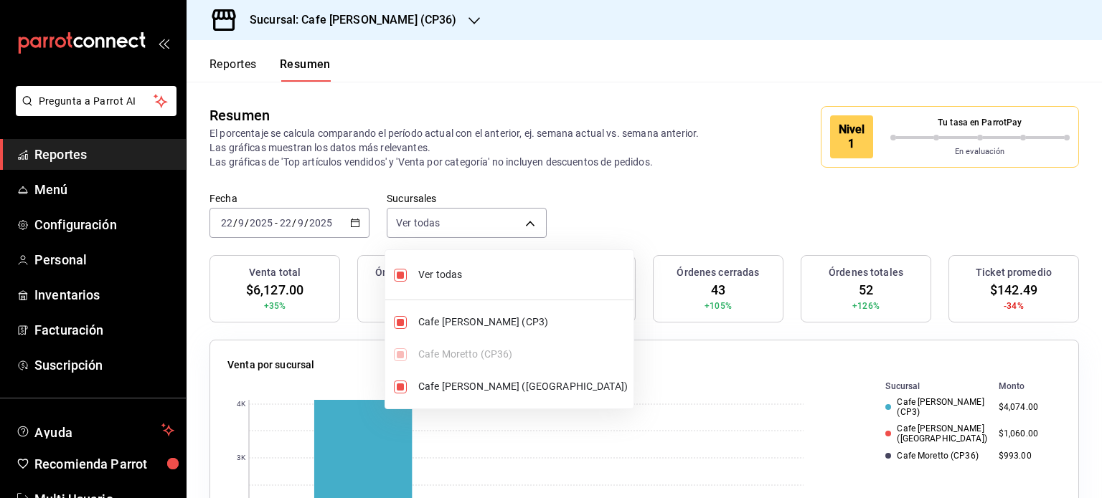
click at [641, 231] on div at bounding box center [551, 249] width 1102 height 498
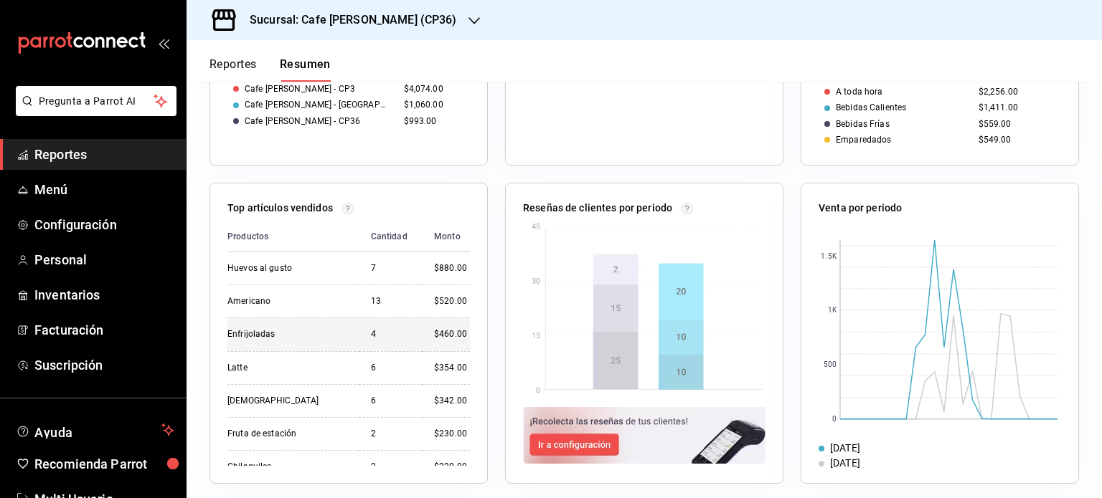
scroll to position [802, 0]
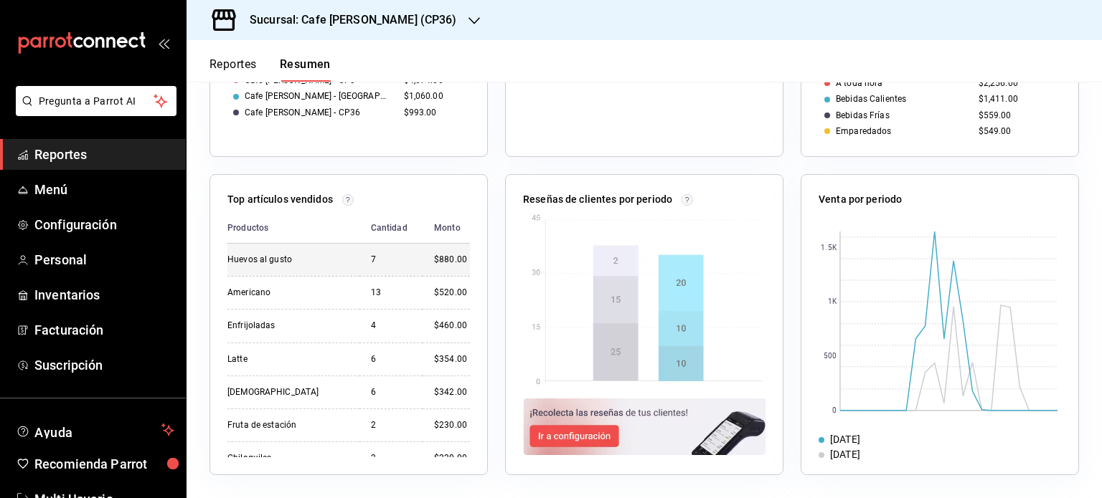
click at [300, 259] on div "Huevos al gusto" at bounding box center [287, 260] width 120 height 12
click at [434, 262] on div "$880.00" at bounding box center [452, 260] width 36 height 12
click at [383, 262] on div "7" at bounding box center [391, 260] width 40 height 12
click at [258, 259] on div "Huevos al gusto" at bounding box center [287, 260] width 120 height 12
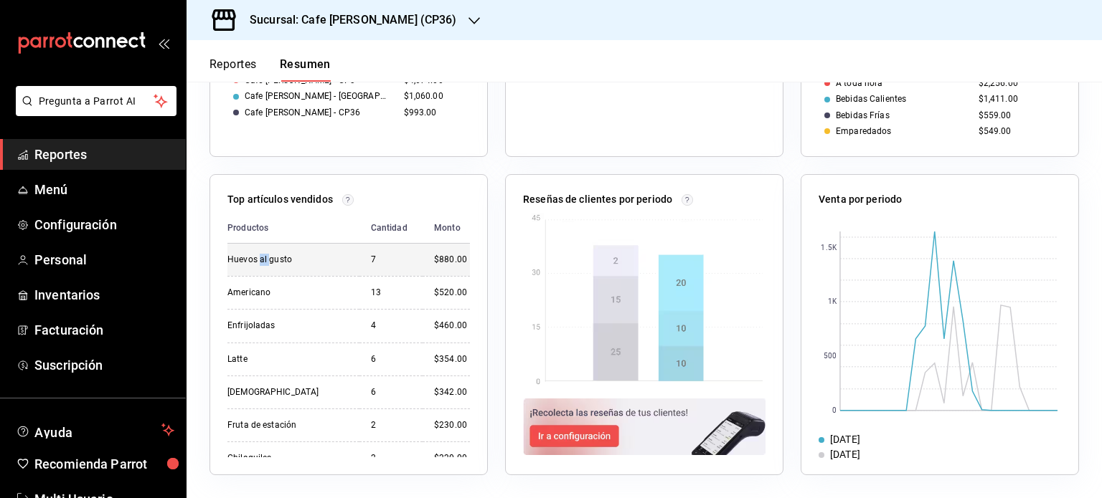
click at [258, 259] on div "Huevos al gusto" at bounding box center [287, 260] width 120 height 12
click at [258, 299] on td "Americano" at bounding box center [293, 292] width 132 height 33
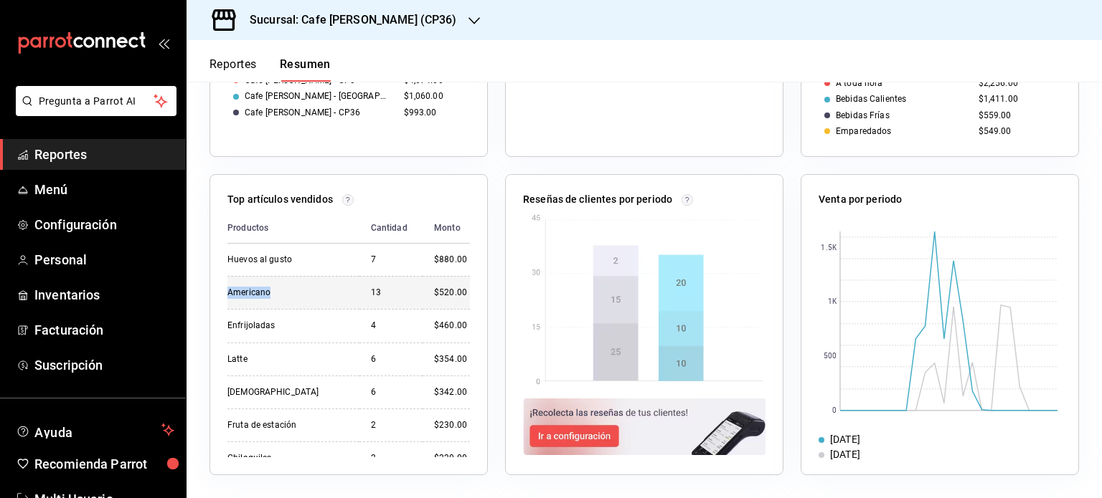
click at [258, 299] on td "Americano" at bounding box center [293, 292] width 132 height 33
click at [594, 255] on img at bounding box center [644, 300] width 237 height 174
click at [659, 302] on img at bounding box center [644, 300] width 237 height 174
click at [655, 338] on img at bounding box center [644, 300] width 237 height 174
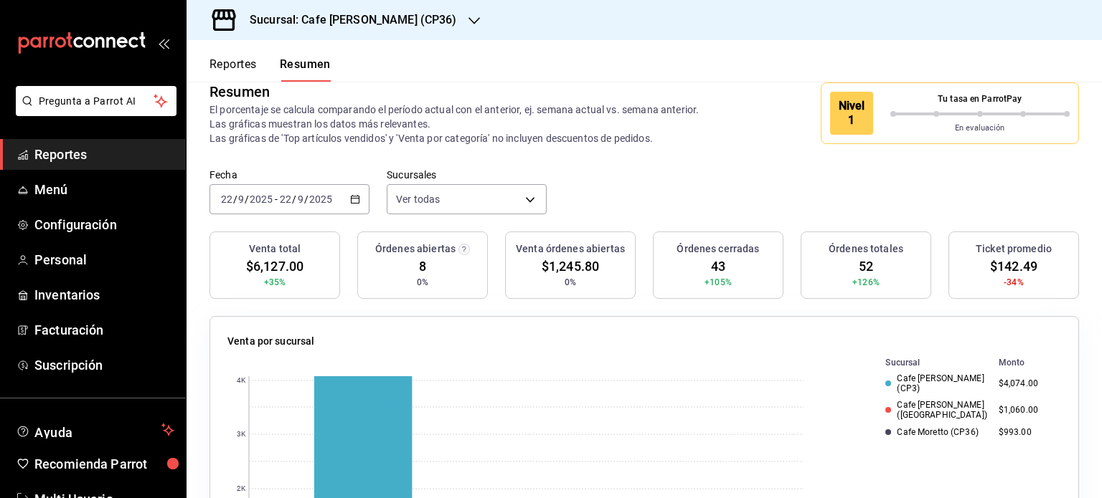
scroll to position [0, 0]
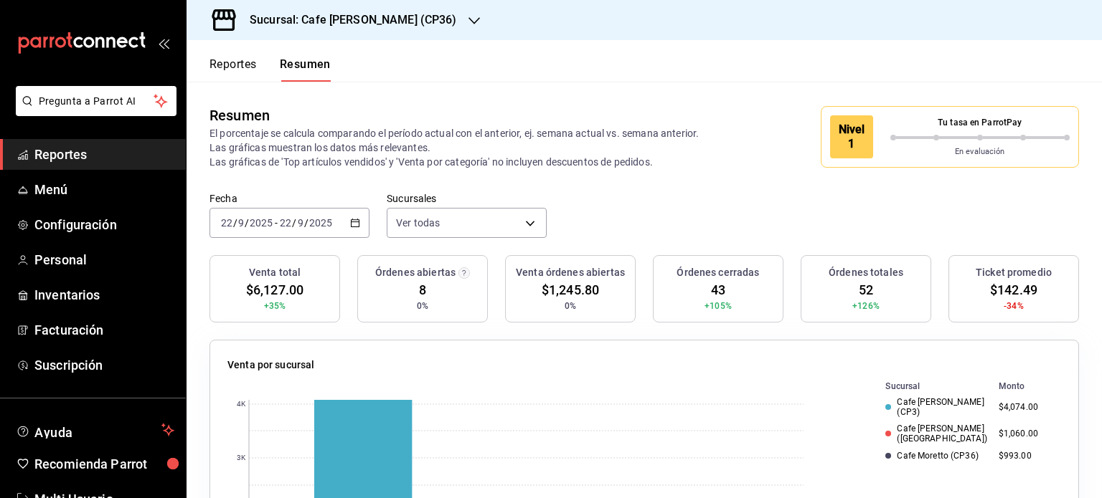
click at [403, 16] on h3 "Sucursal: Cafe [PERSON_NAME] (CP36)" at bounding box center [347, 19] width 219 height 17
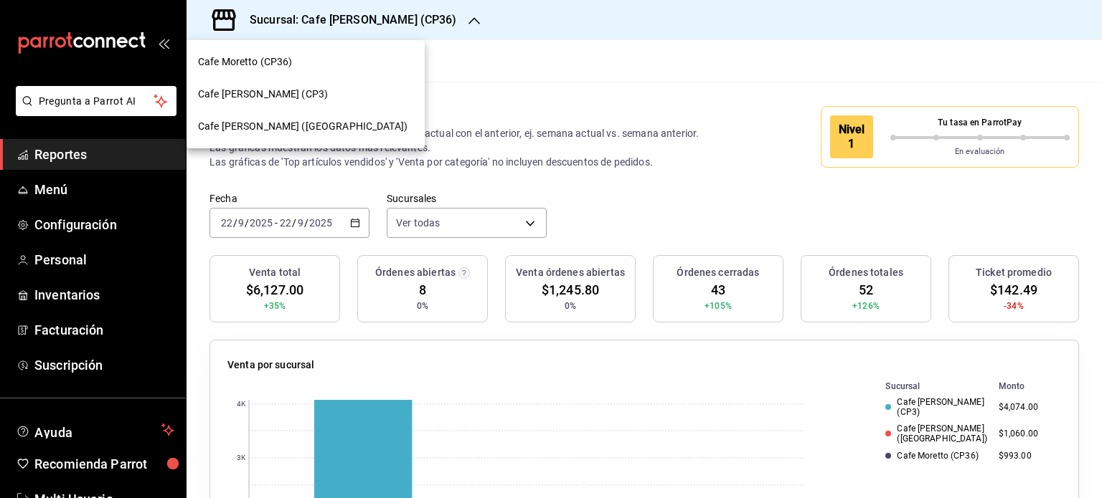
click at [275, 60] on span "Cafe Moretto (CP36)" at bounding box center [245, 62] width 95 height 15
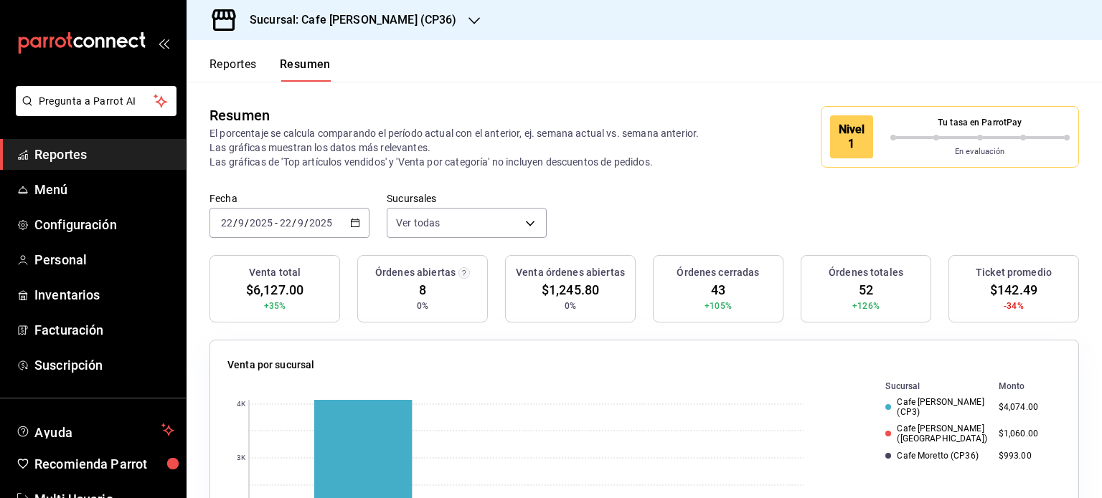
click at [230, 60] on button "Reportes" at bounding box center [232, 69] width 47 height 24
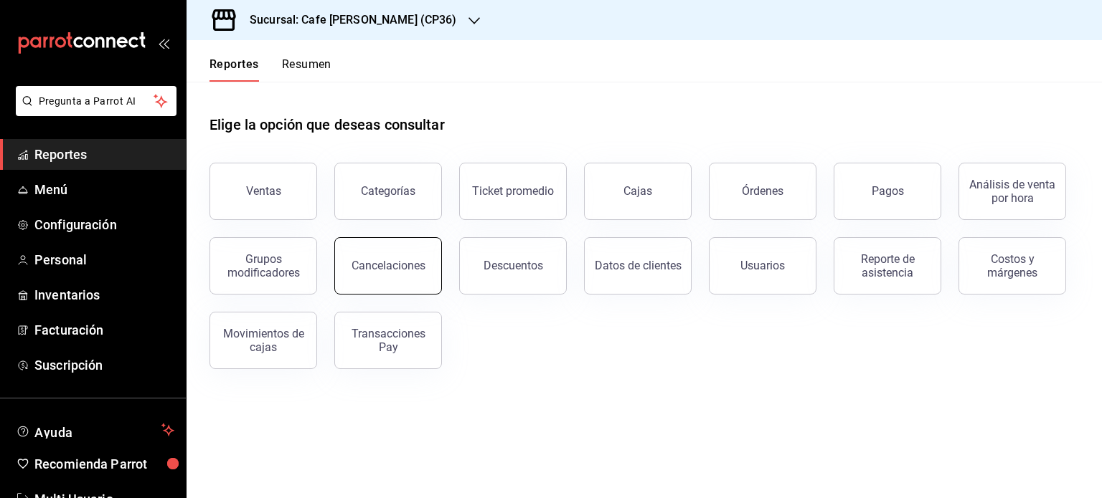
click at [382, 262] on div "Cancelaciones" at bounding box center [388, 266] width 74 height 14
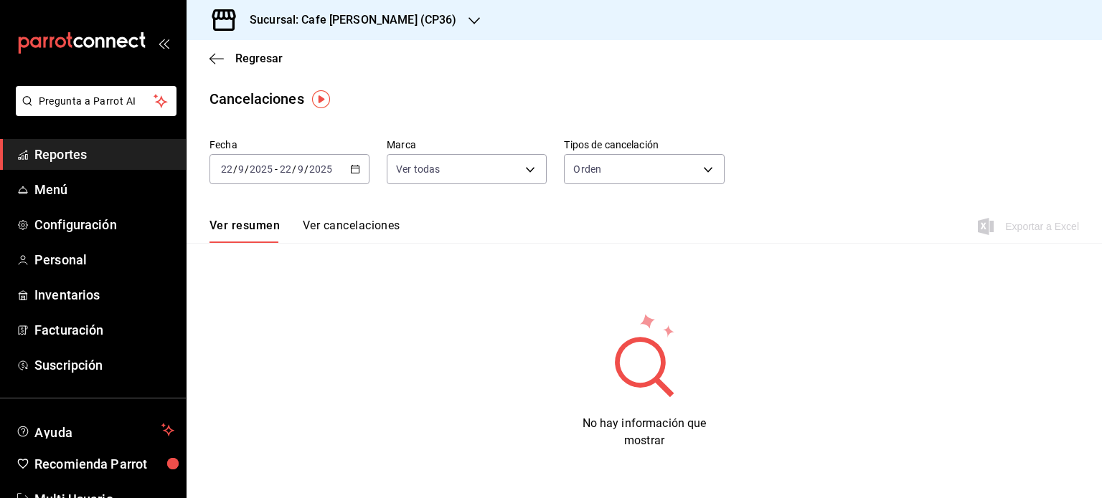
click at [346, 227] on button "Ver cancelaciones" at bounding box center [352, 231] width 98 height 24
click at [226, 229] on button "Ver resumen" at bounding box center [242, 231] width 67 height 24
click at [238, 58] on span "Regresar" at bounding box center [258, 59] width 47 height 14
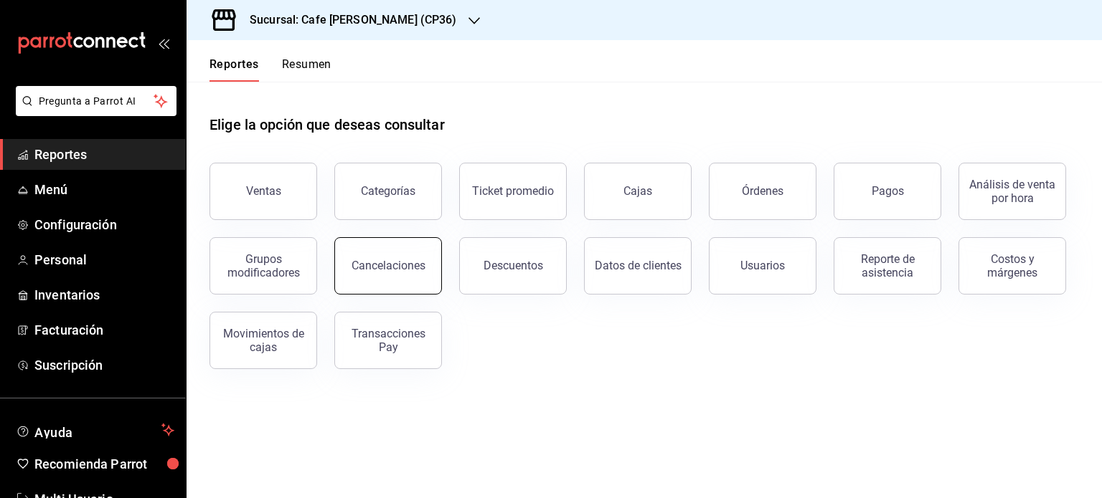
click at [410, 268] on div "Cancelaciones" at bounding box center [388, 266] width 74 height 14
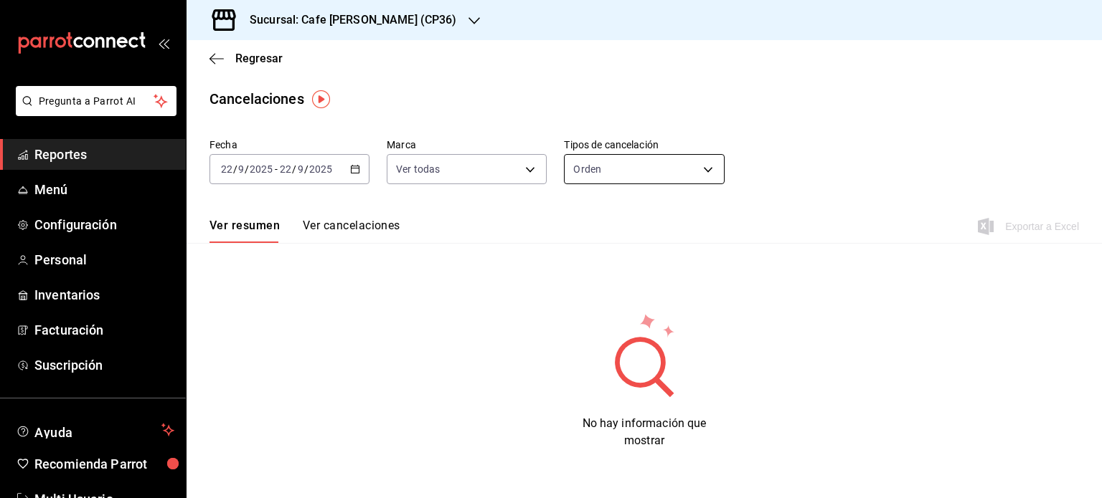
click at [704, 166] on body "Pregunta a Parrot AI Reportes Menú Configuración Personal Inventarios Facturaci…" at bounding box center [551, 249] width 1102 height 498
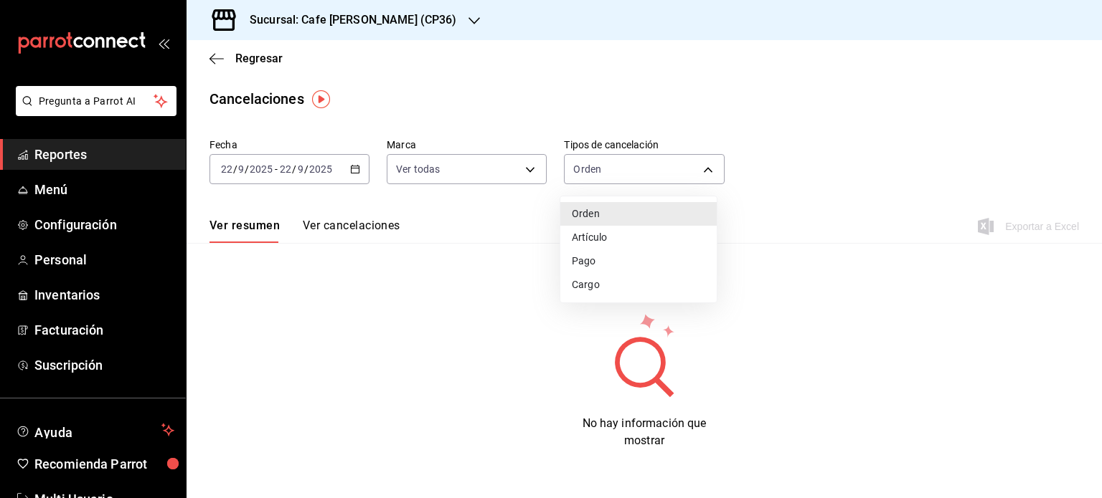
click at [602, 234] on li "Artículo" at bounding box center [638, 238] width 156 height 24
type input "ORDER_ITEM"
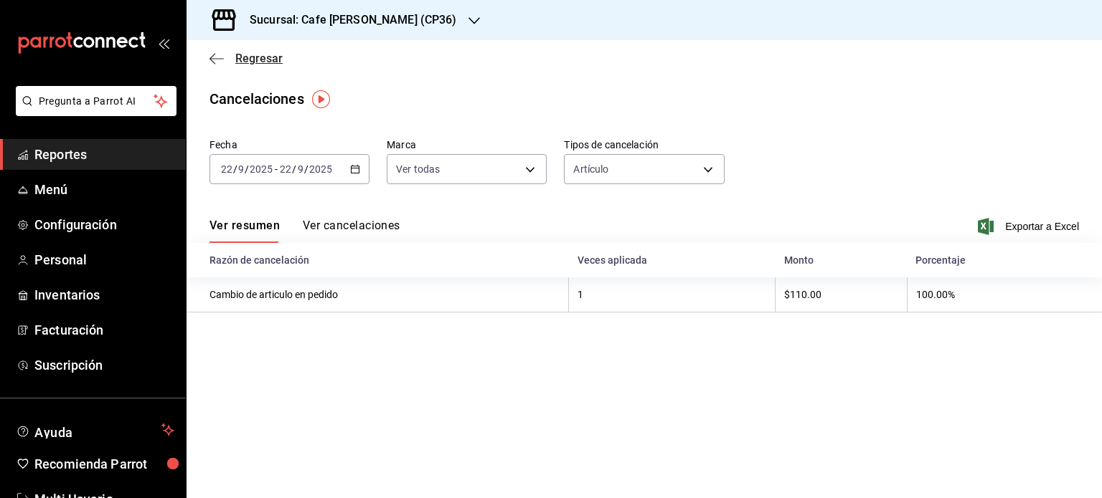
click at [219, 60] on icon "button" at bounding box center [216, 58] width 14 height 13
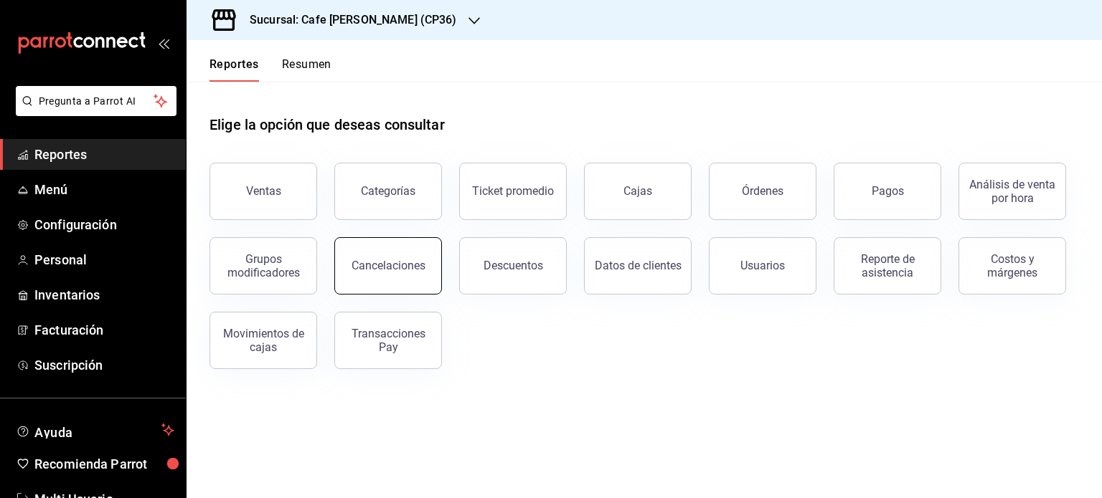
click at [390, 277] on button "Cancelaciones" at bounding box center [388, 265] width 108 height 57
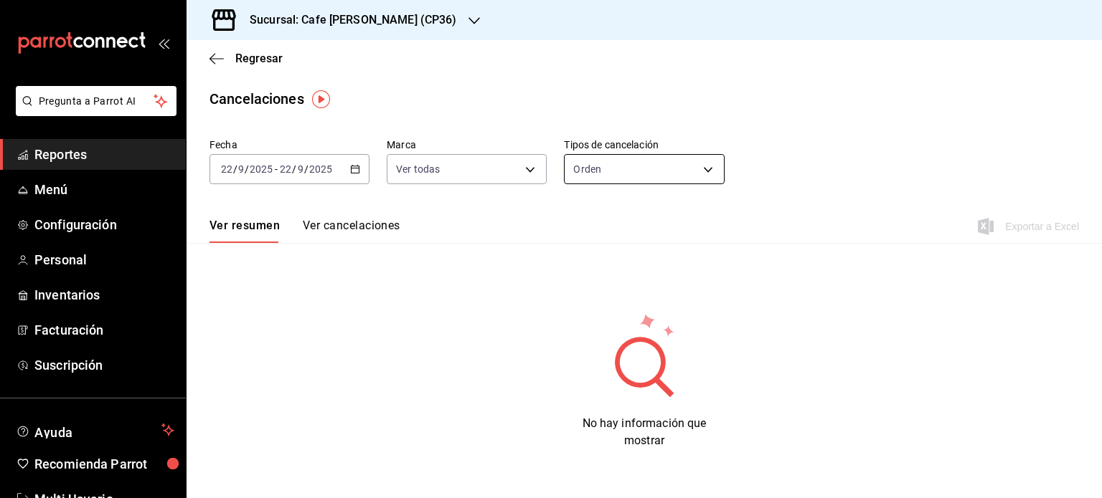
click at [702, 167] on body "Pregunta a Parrot AI Reportes Menú Configuración Personal Inventarios Facturaci…" at bounding box center [551, 249] width 1102 height 498
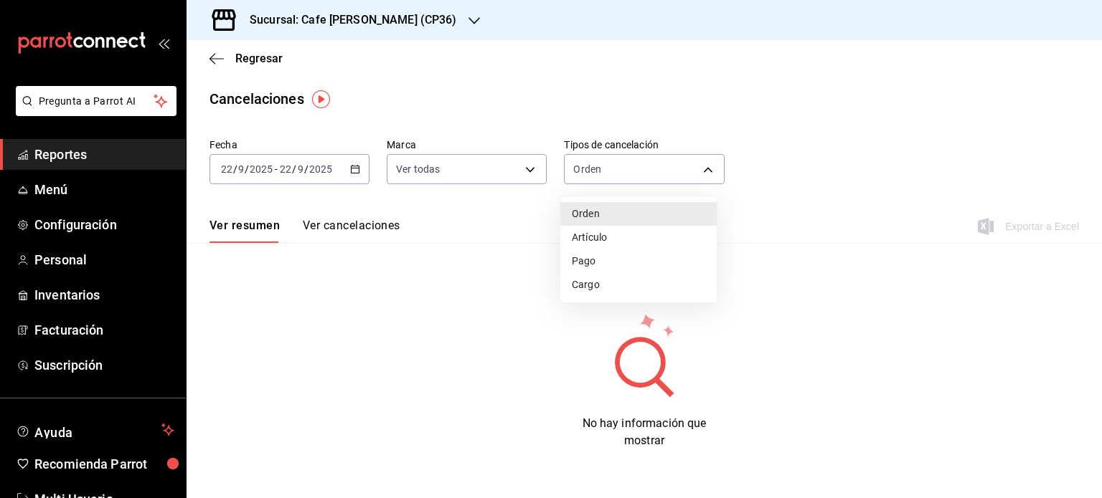
click at [605, 241] on li "Artículo" at bounding box center [638, 238] width 156 height 24
type input "ORDER_ITEM"
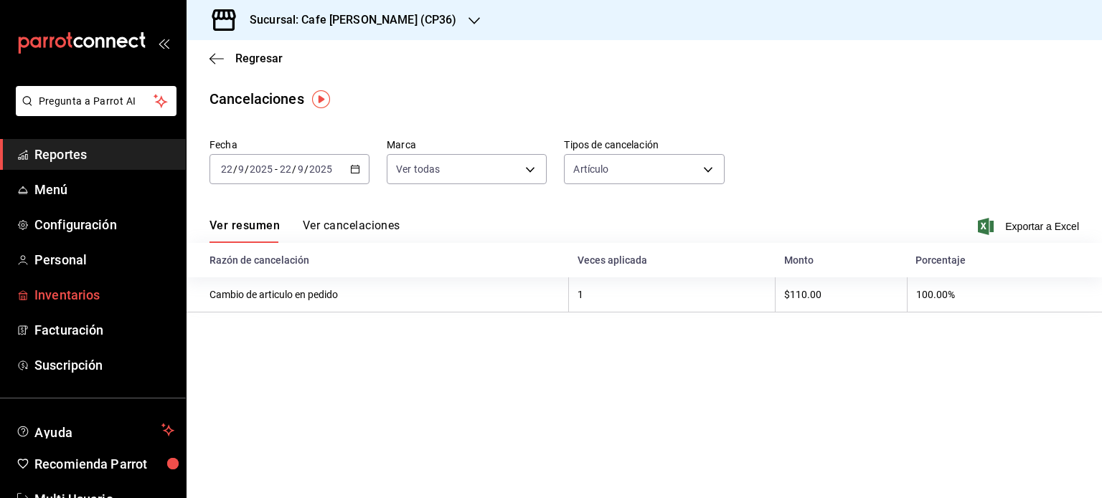
click at [80, 293] on span "Inventarios" at bounding box center [104, 294] width 140 height 19
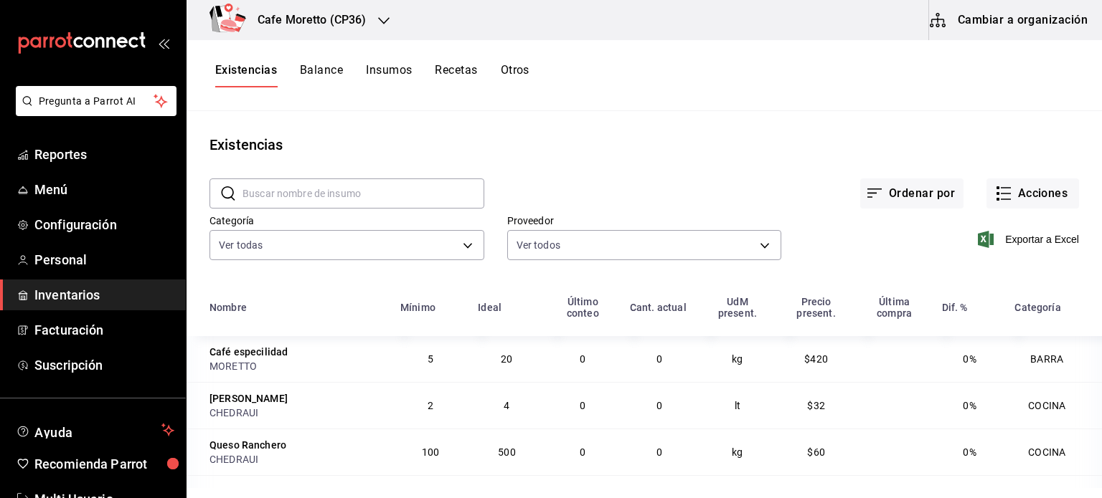
click at [1015, 17] on button "Cambiar a organización" at bounding box center [1009, 20] width 161 height 40
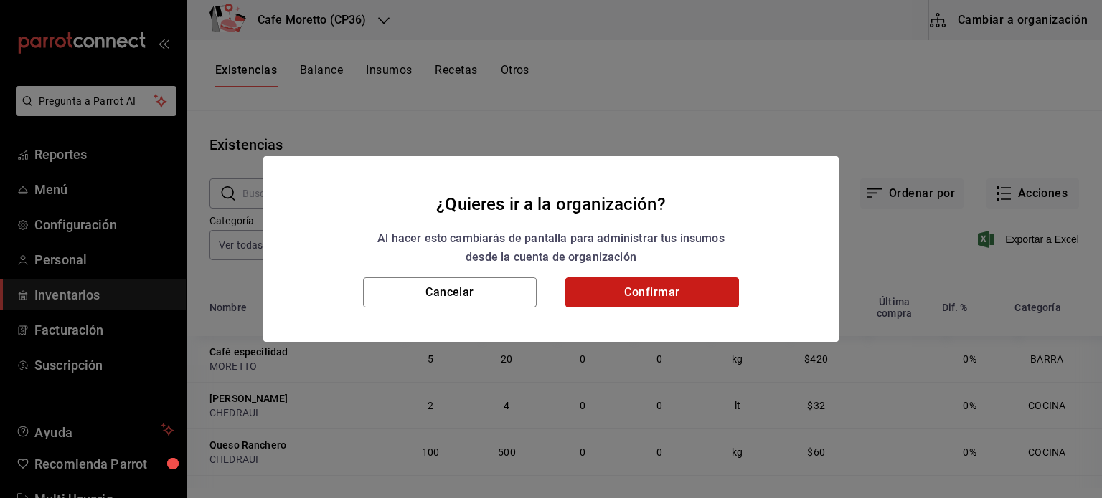
click at [678, 292] on button "Confirmar" at bounding box center [652, 293] width 174 height 30
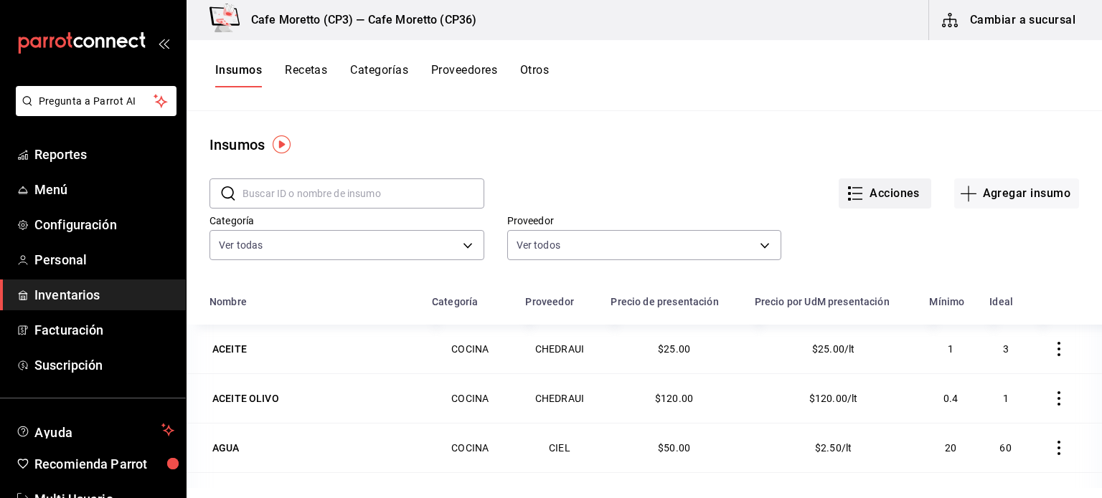
click at [871, 192] on button "Acciones" at bounding box center [884, 194] width 93 height 30
click at [57, 188] on div at bounding box center [551, 249] width 1102 height 498
click at [49, 191] on span "Menú" at bounding box center [104, 189] width 140 height 19
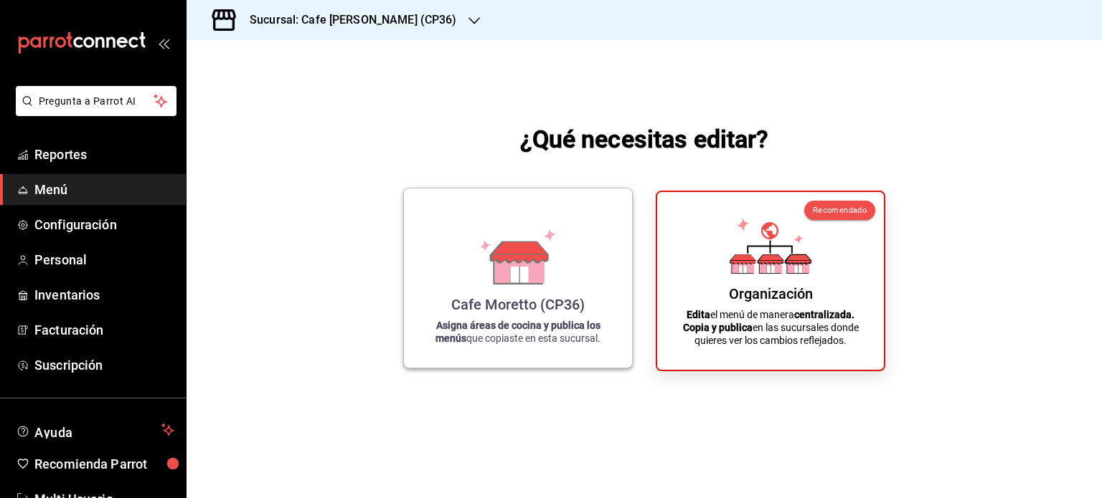
click at [522, 280] on icon at bounding box center [519, 275] width 18 height 16
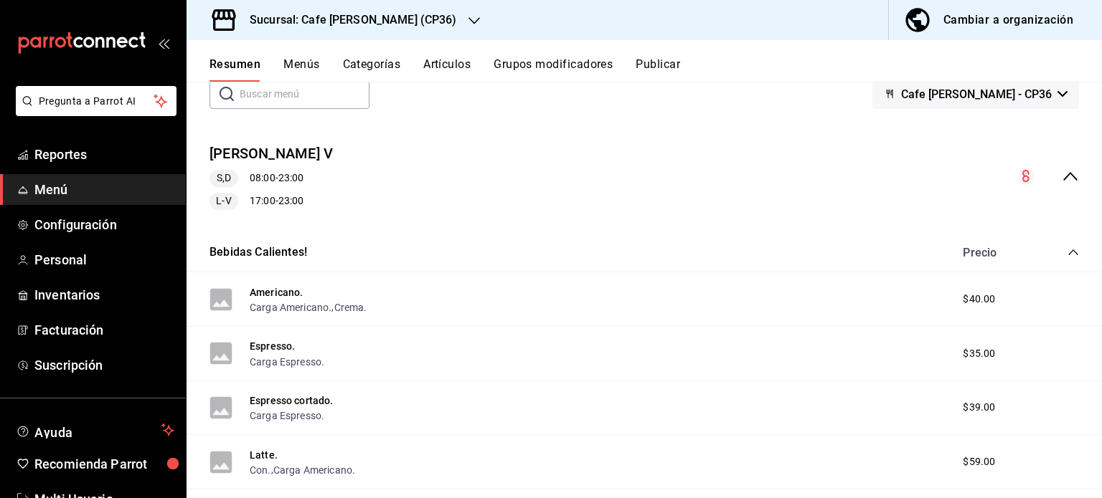
scroll to position [143, 0]
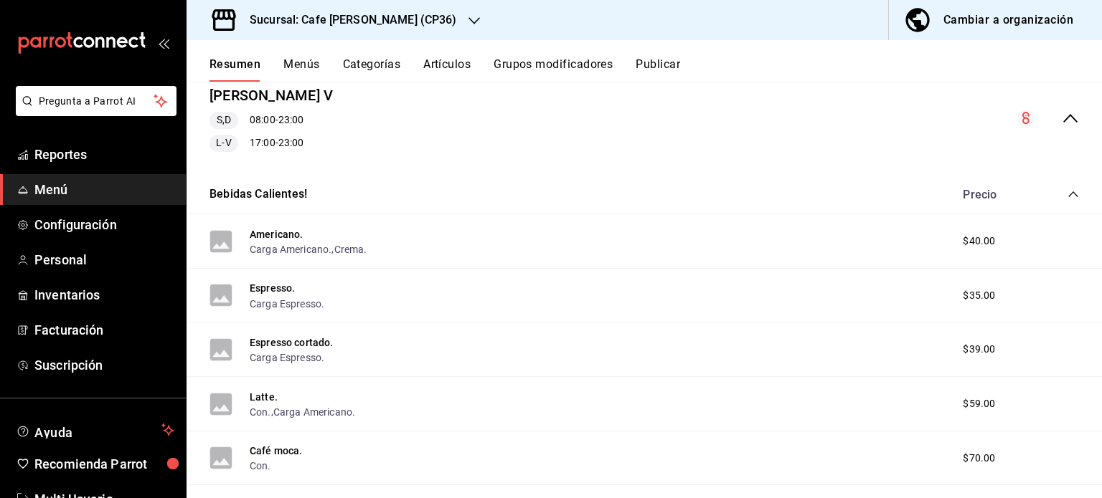
click at [447, 63] on button "Artículos" at bounding box center [446, 69] width 47 height 24
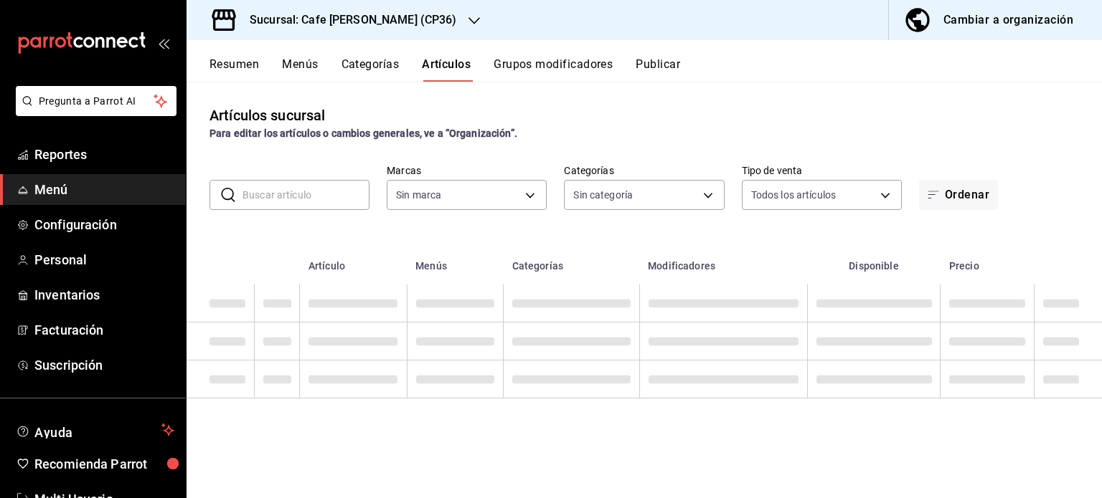
type input "14973aab-c9cc-48cb-9bb2-8f78a4739193"
click at [252, 196] on input "text" at bounding box center [305, 195] width 127 height 29
type input "8ce86bc6-4c1f-4513-9e8c-0f4751d88961,355aa964-8d59-4be4-b1b6-0d412f7503f9,a0ca7…"
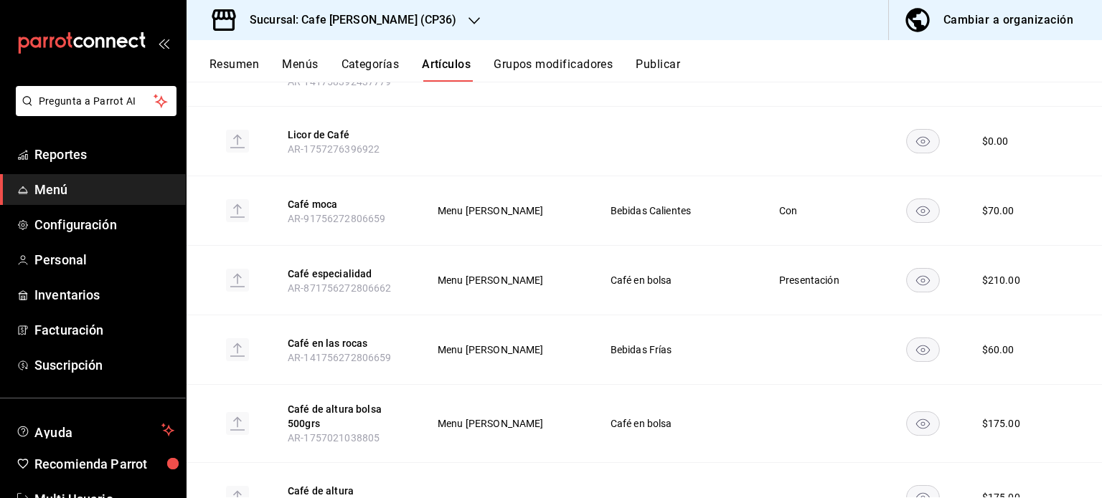
scroll to position [645, 0]
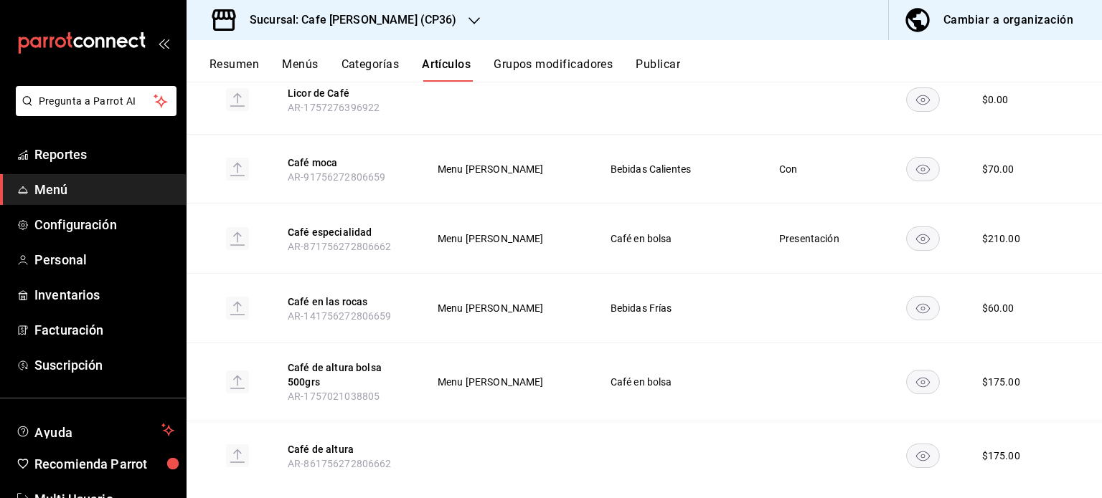
type input "café"
click at [420, 217] on th "Café especialidad AR-871756272806662" at bounding box center [344, 239] width 149 height 70
click at [338, 227] on button "Café especialidad" at bounding box center [345, 232] width 115 height 14
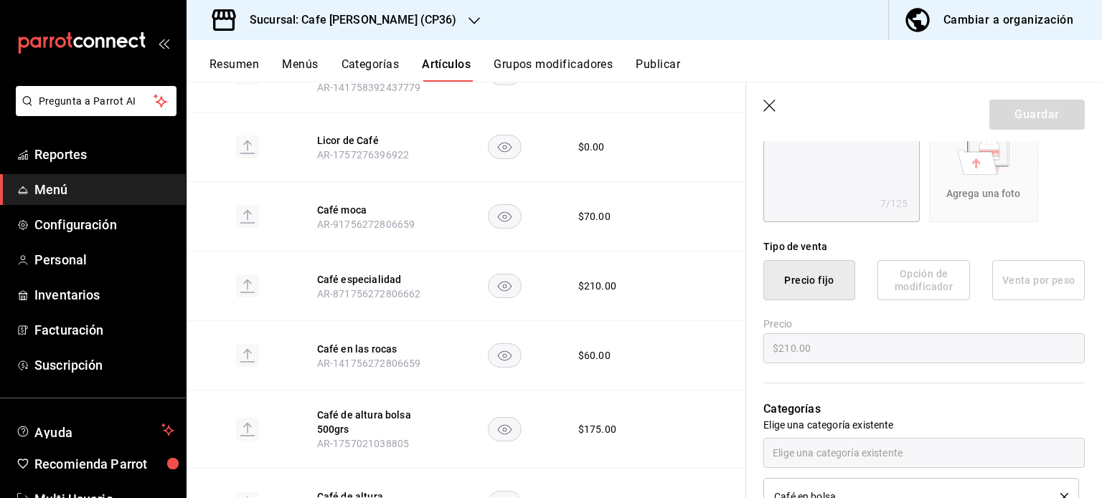
scroll to position [328, 0]
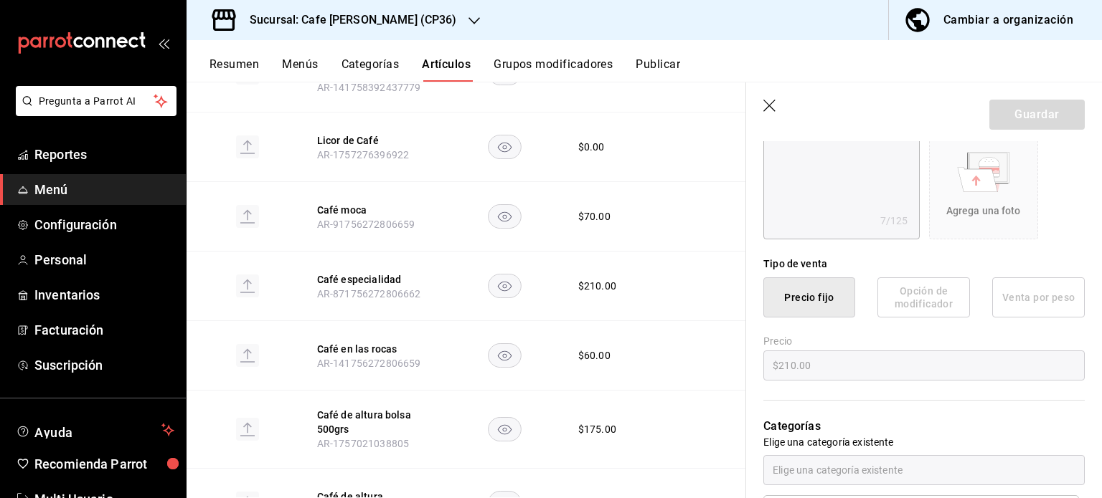
click at [1014, 24] on div "Cambiar a organización" at bounding box center [1008, 20] width 130 height 20
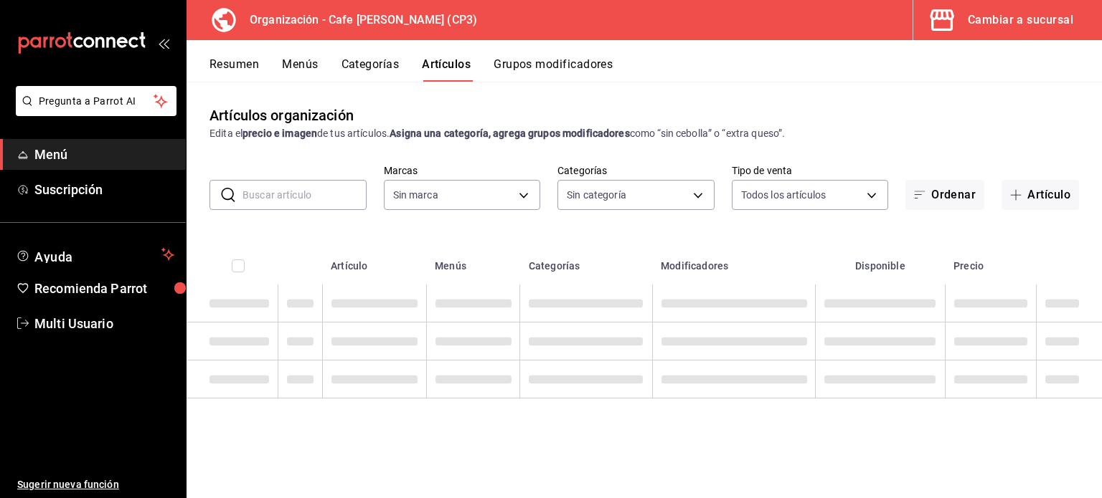
type input "048bf4da-154a-48a0-84f9-ce75f274b8af,e068bf40-5b21-43e8-99dc-5a3568ed721a,08e72…"
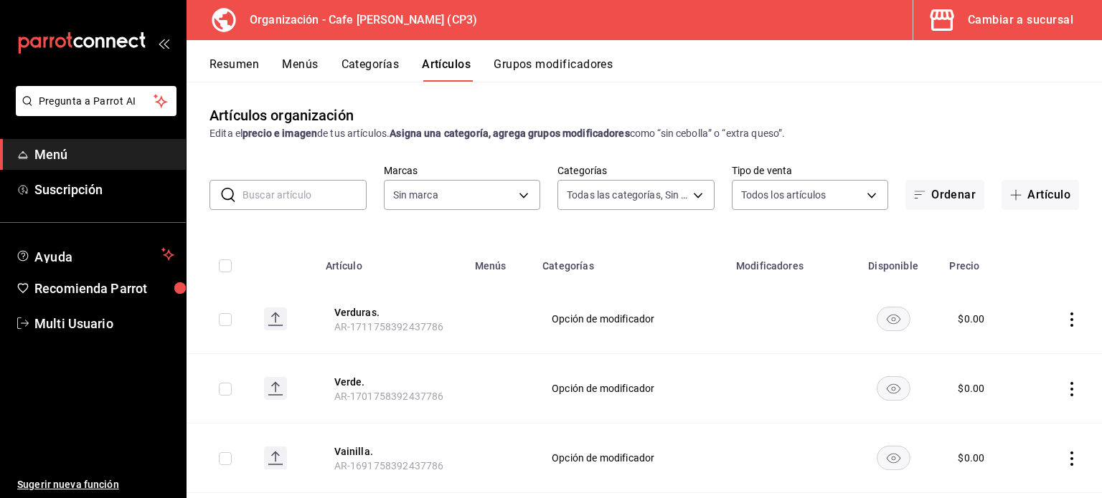
type input "6dc9de23-4e9e-430a-bcd5-91159ab4267b"
click at [282, 191] on input "text" at bounding box center [304, 195] width 124 height 29
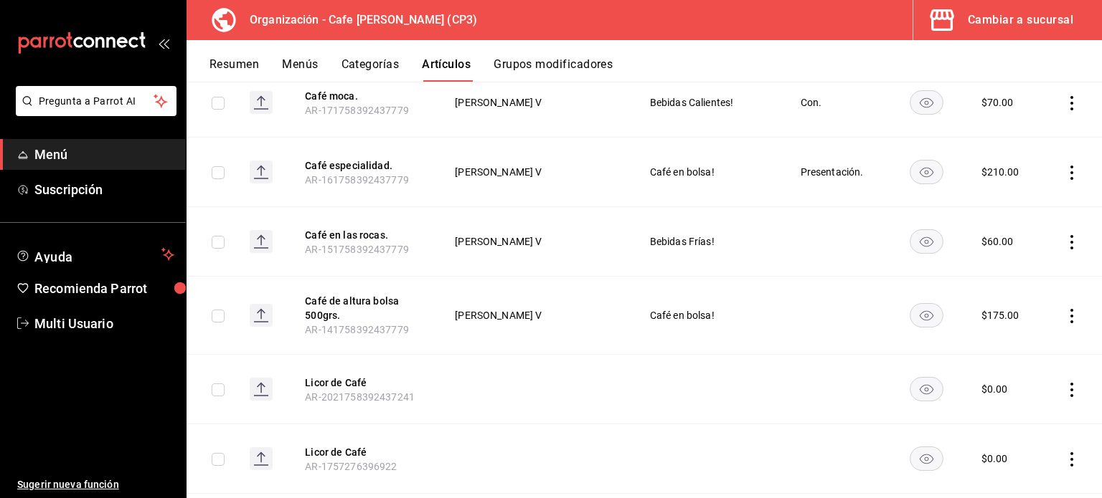
scroll to position [287, 0]
type input "café"
click at [353, 161] on button "Café especialidad." at bounding box center [362, 165] width 115 height 14
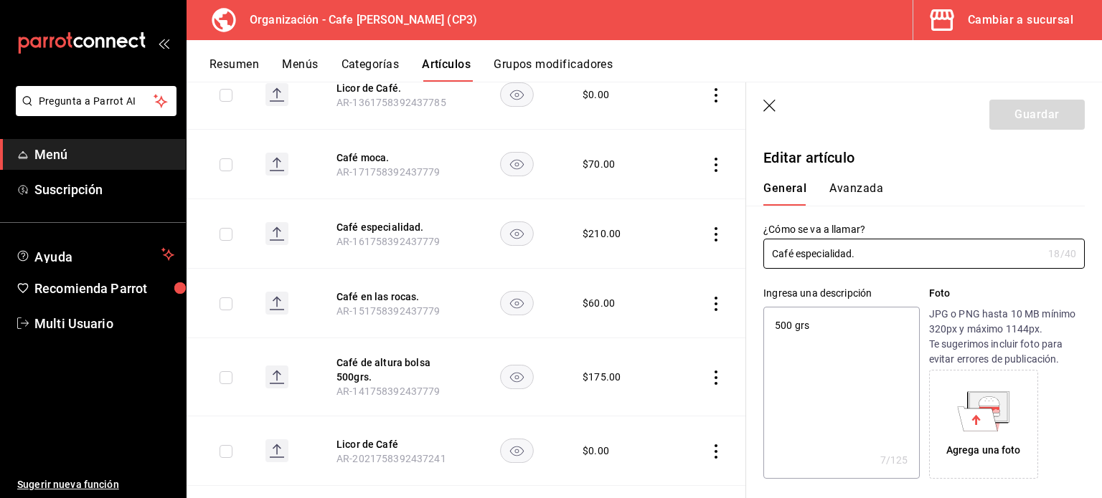
type textarea "x"
type input "$210.00"
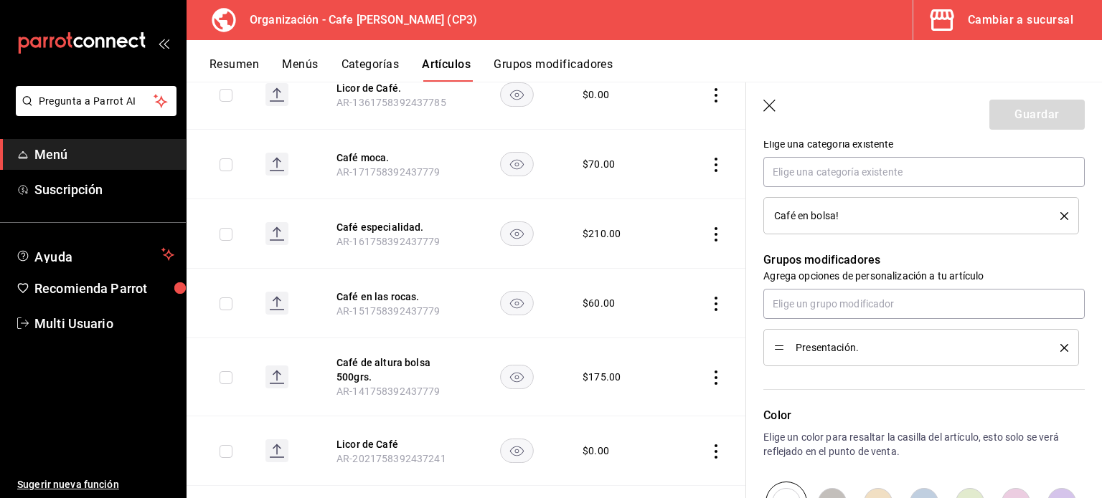
scroll to position [526, 0]
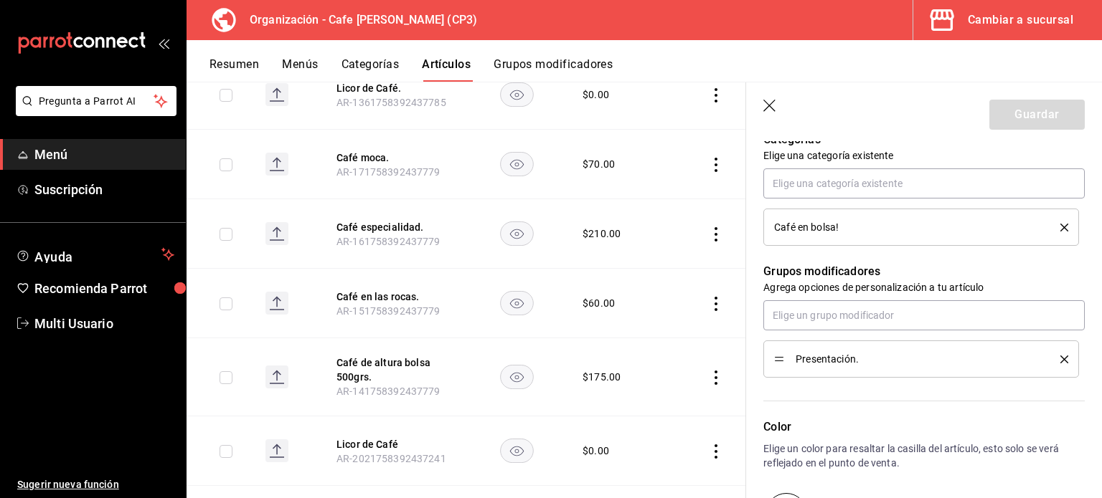
click at [556, 64] on button "Grupos modificadores" at bounding box center [552, 69] width 119 height 24
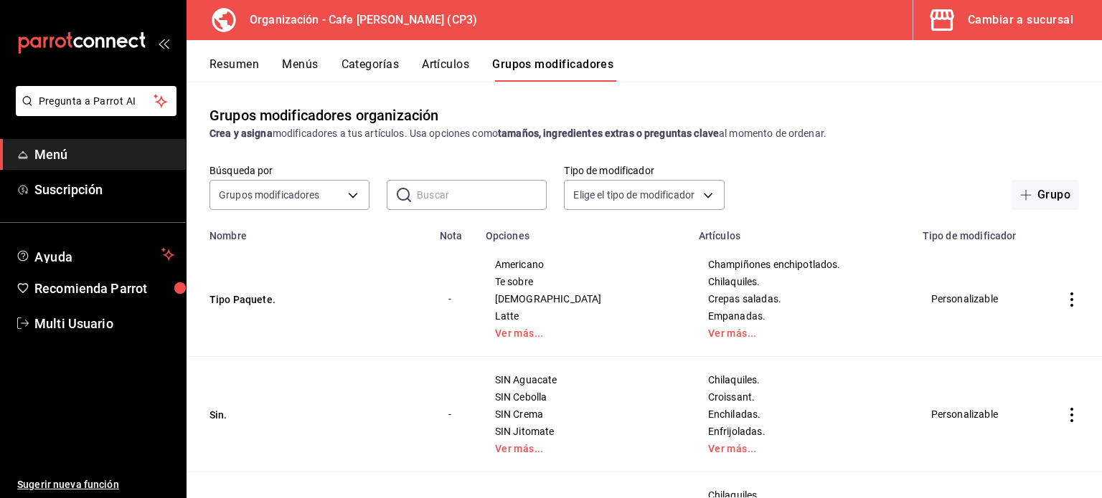
click at [440, 199] on input "text" at bounding box center [482, 195] width 130 height 29
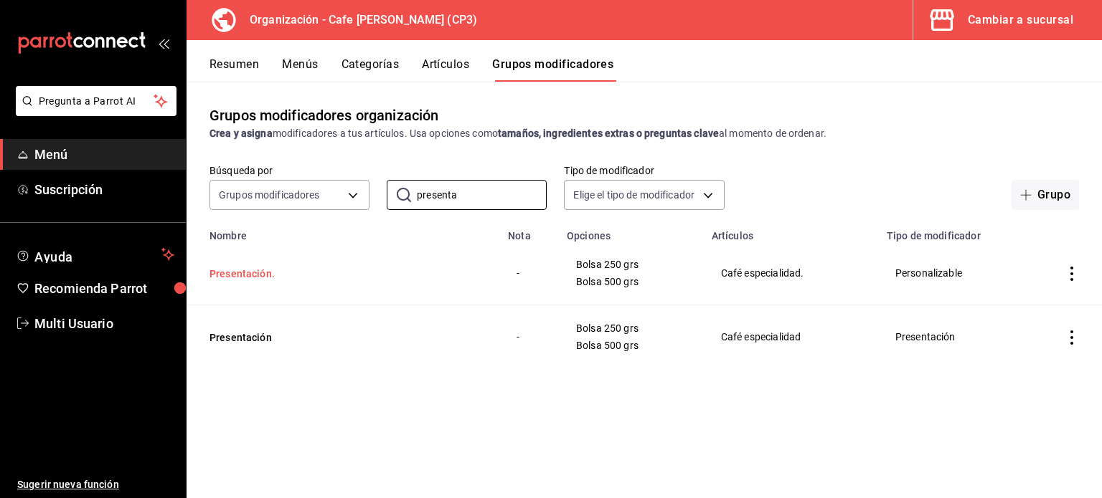
type input "presenta"
click at [234, 275] on button "Presentación." at bounding box center [295, 274] width 172 height 14
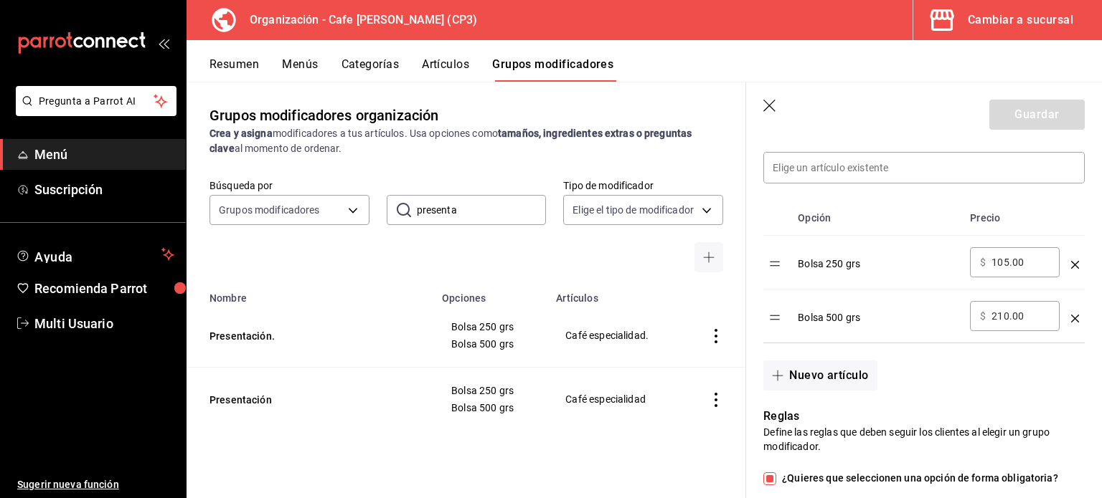
scroll to position [430, 0]
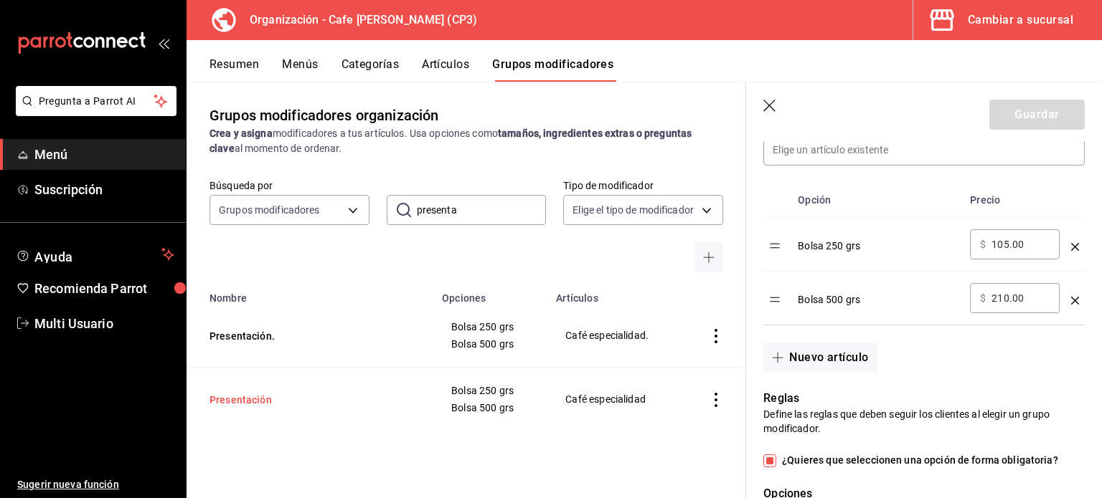
click at [248, 404] on button "Presentación" at bounding box center [295, 400] width 172 height 14
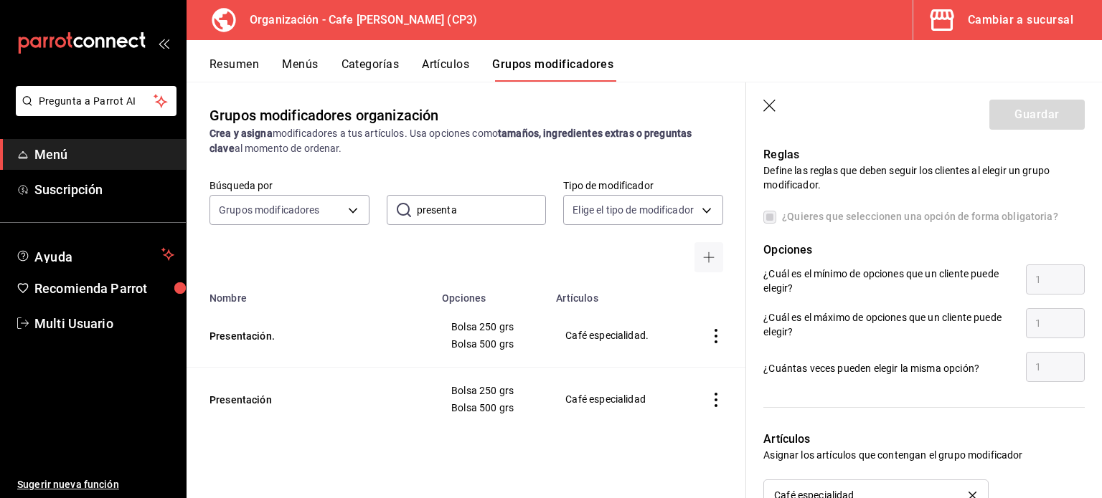
scroll to position [645, 0]
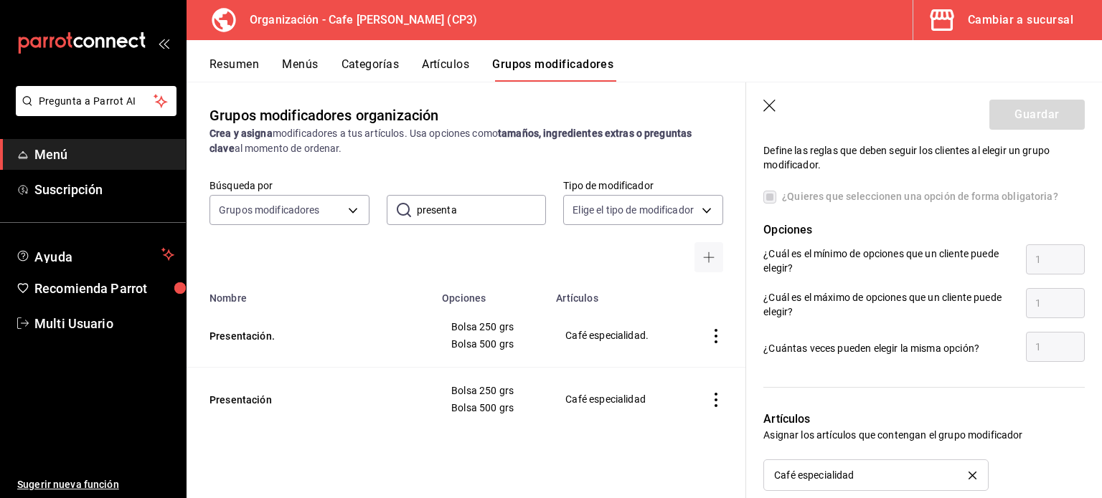
click at [239, 62] on button "Resumen" at bounding box center [233, 69] width 49 height 24
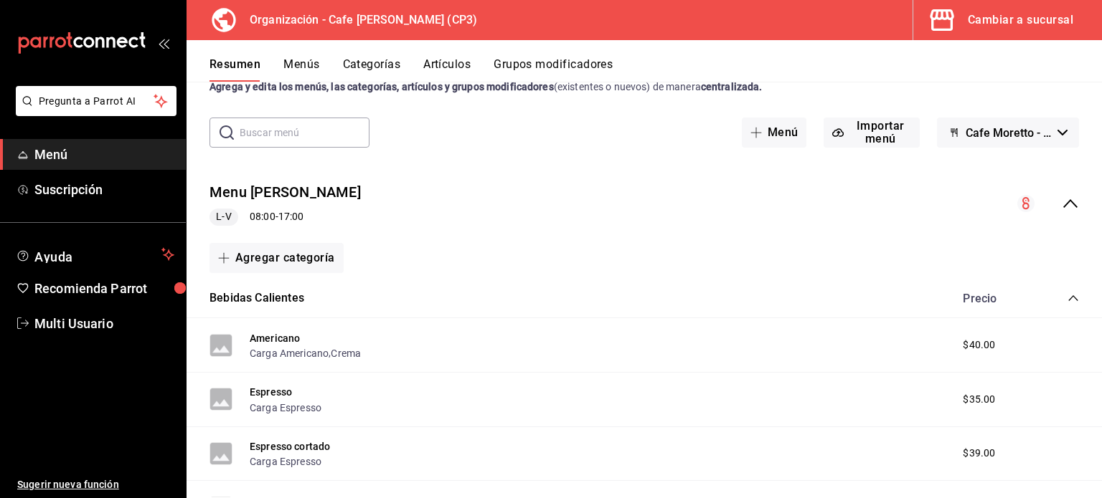
scroll to position [72, 0]
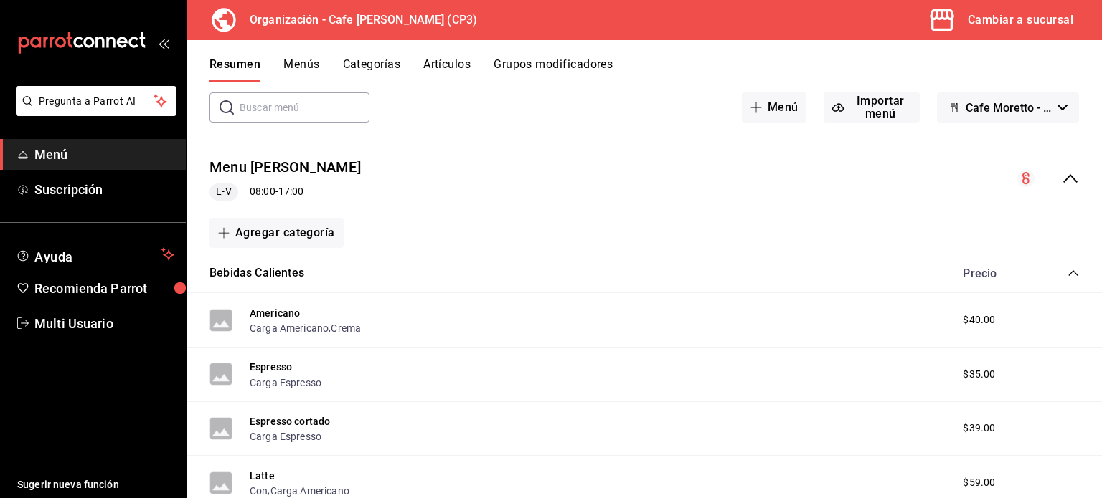
click at [1067, 269] on icon "collapse-category-row" at bounding box center [1072, 272] width 11 height 11
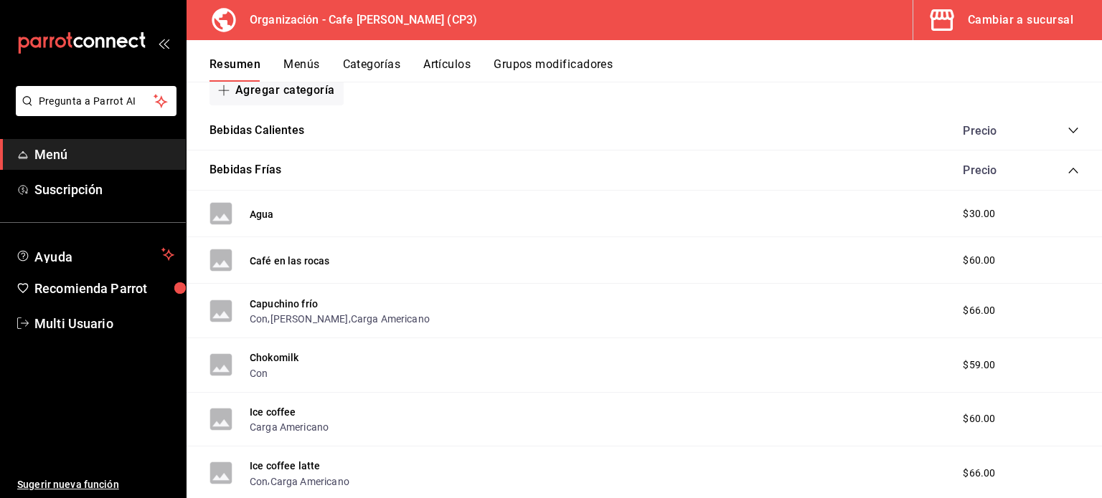
scroll to position [215, 0]
click at [1067, 171] on icon "collapse-category-row" at bounding box center [1072, 169] width 11 height 11
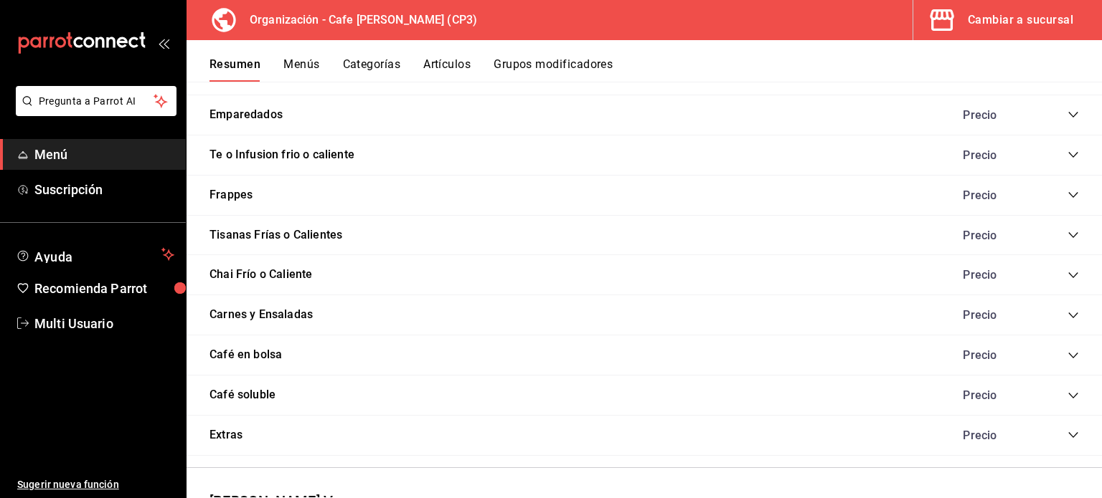
scroll to position [502, 0]
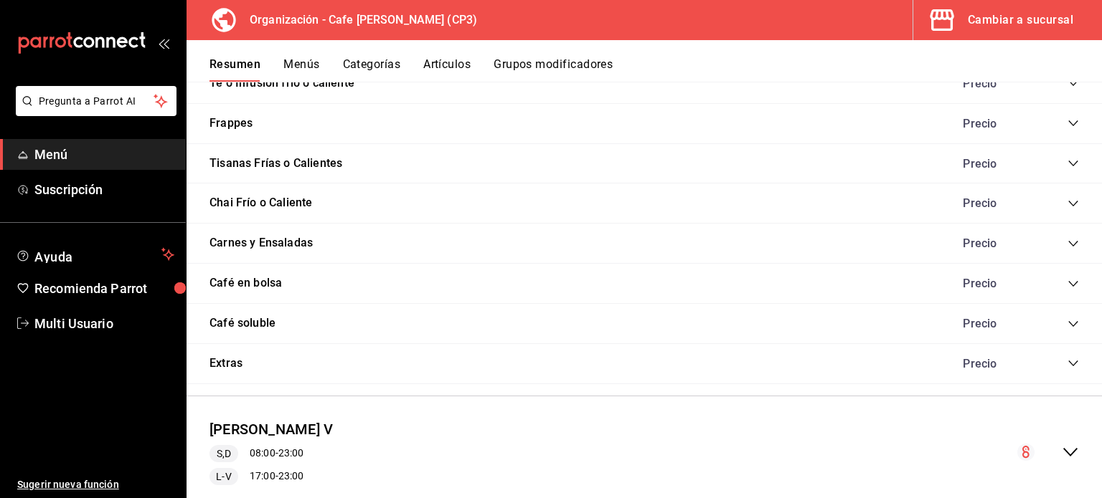
click at [1067, 283] on icon "collapse-category-row" at bounding box center [1072, 283] width 11 height 11
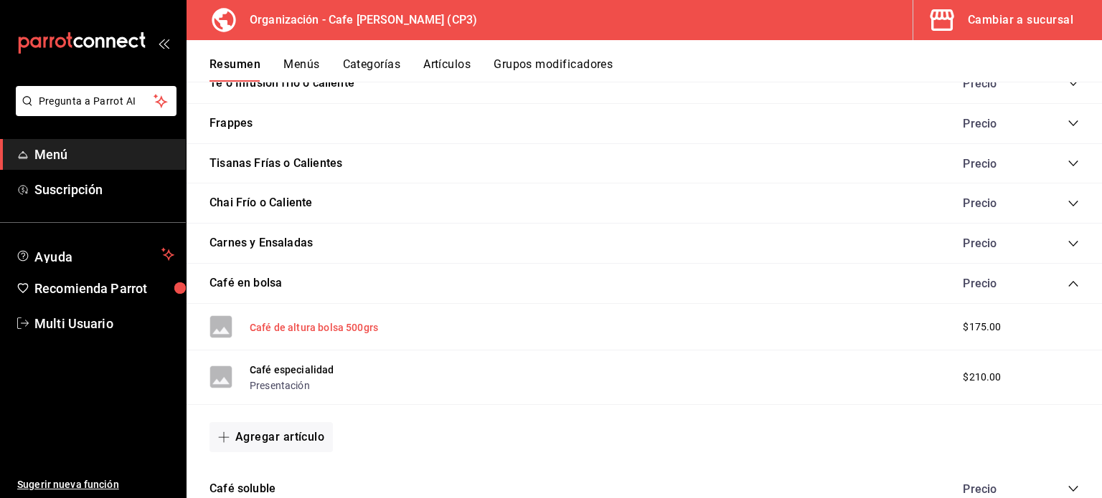
click at [306, 328] on button "Café de altura bolsa 500grs" at bounding box center [314, 328] width 128 height 14
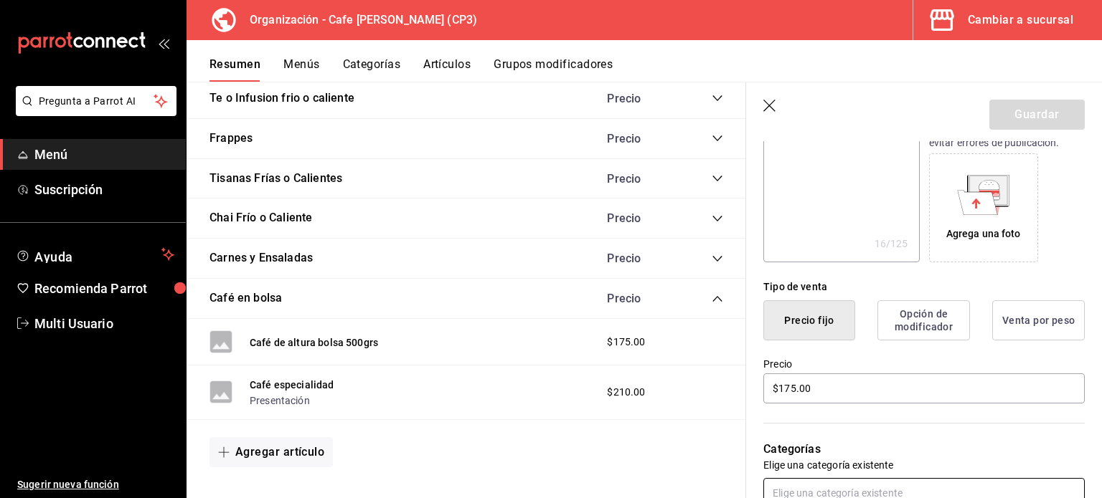
scroll to position [143, 0]
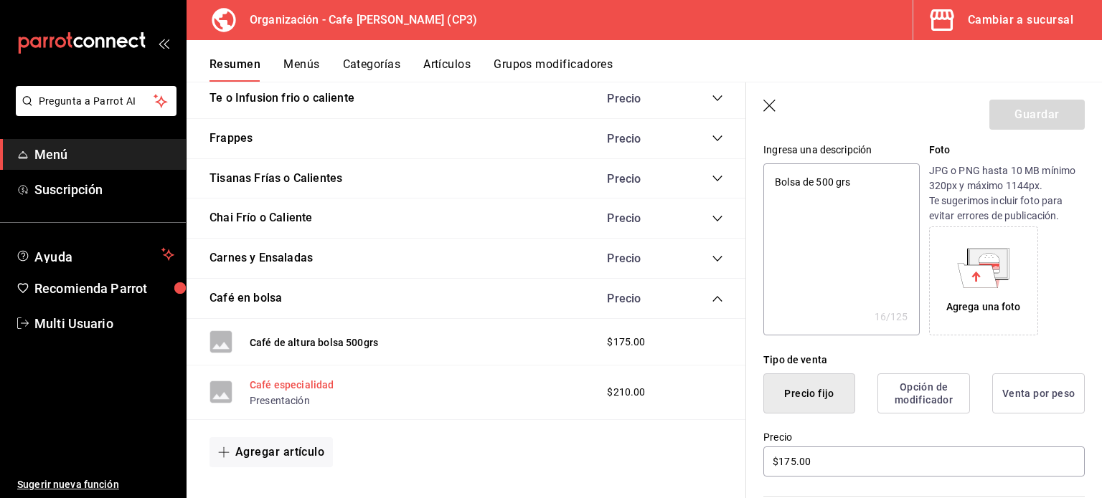
click at [308, 386] on button "Café especialidad" at bounding box center [292, 385] width 85 height 14
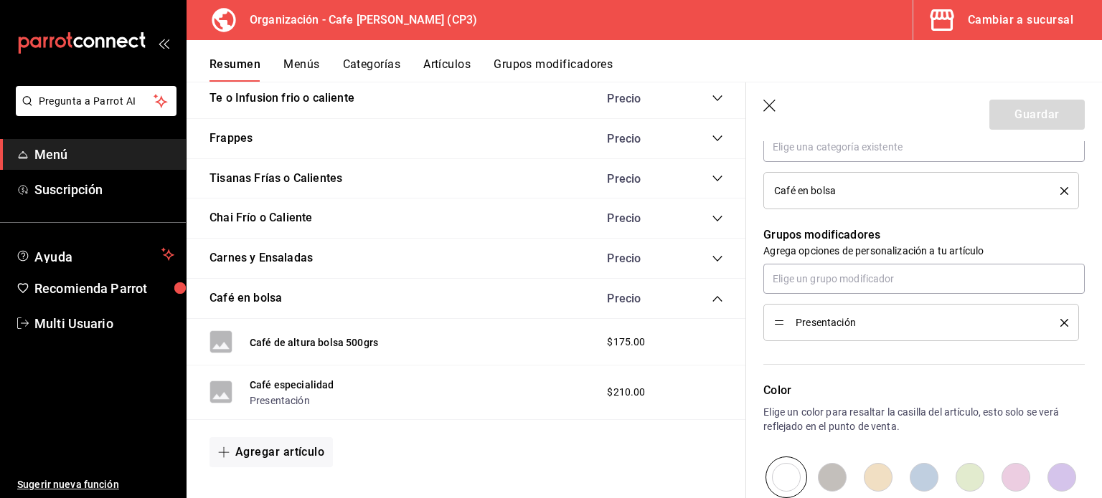
scroll to position [574, 0]
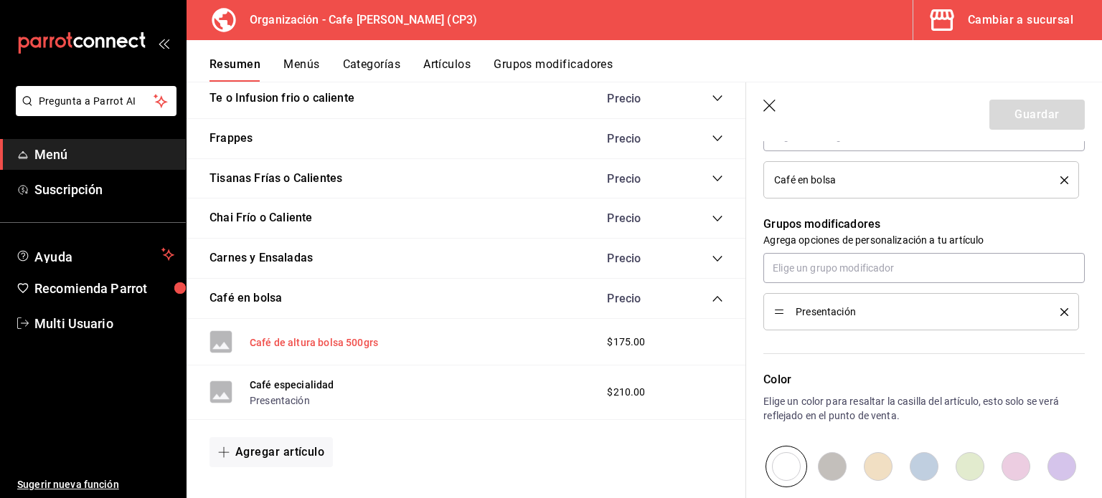
click at [312, 339] on button "Café de altura bolsa 500grs" at bounding box center [314, 343] width 128 height 14
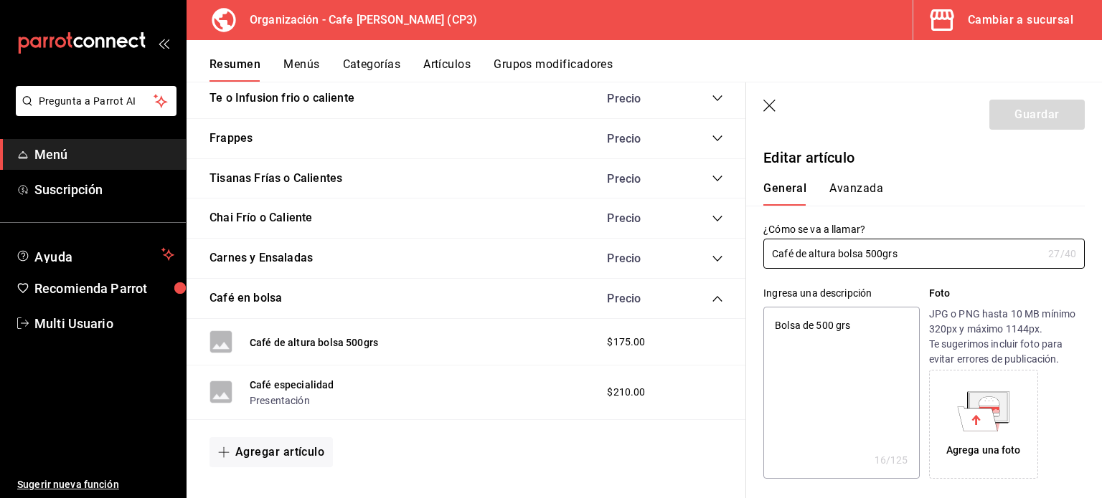
type textarea "x"
type input "$175.00"
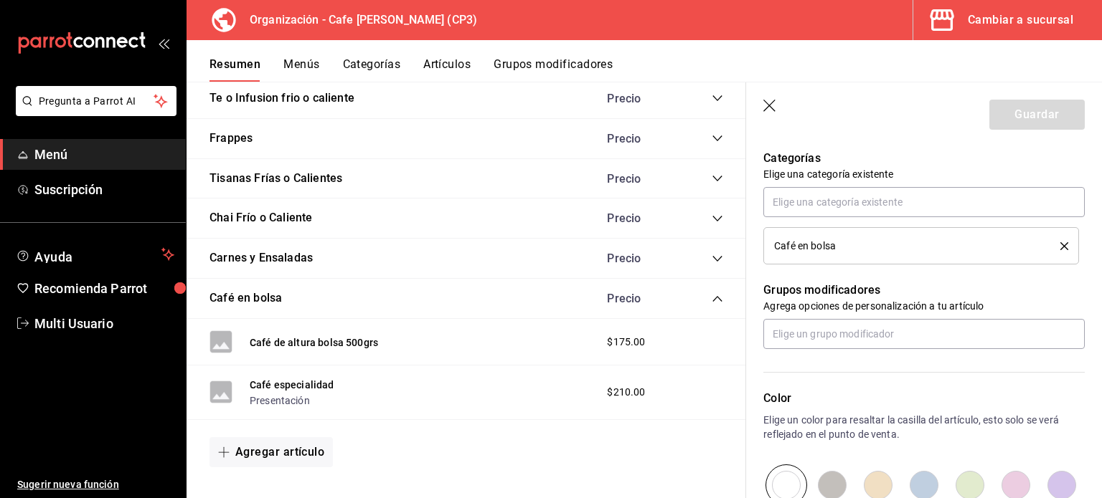
scroll to position [430, 0]
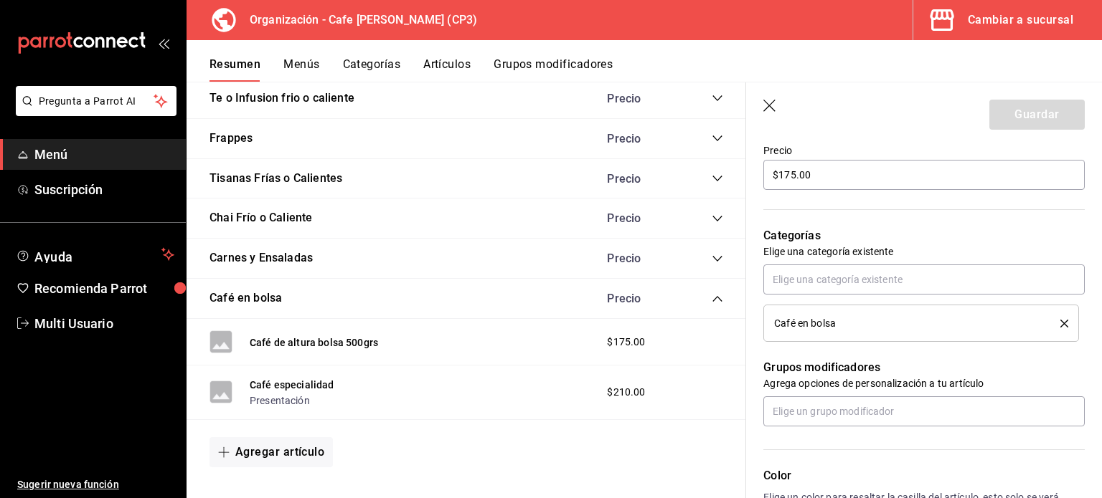
click at [1022, 21] on div "Cambiar a sucursal" at bounding box center [1019, 20] width 105 height 20
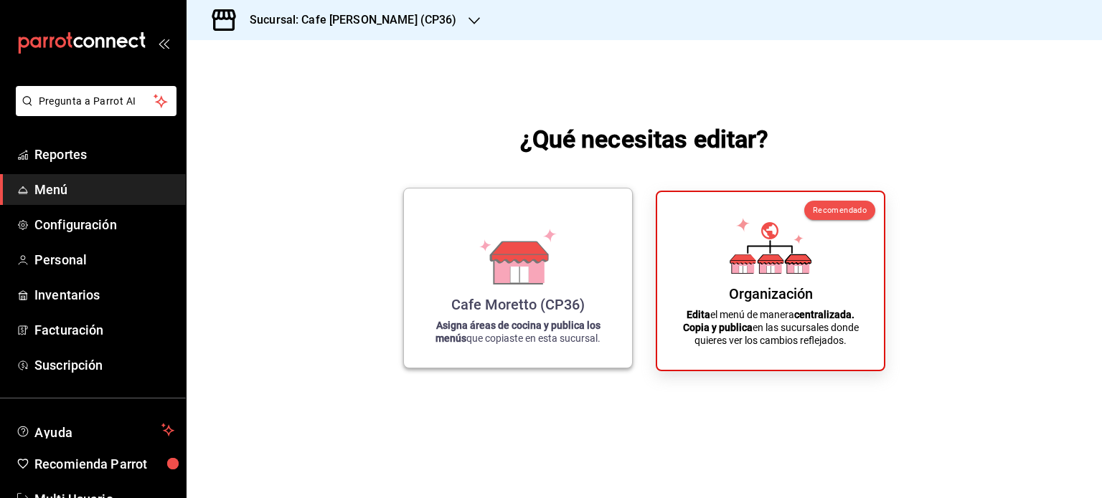
click at [523, 280] on icon at bounding box center [519, 275] width 18 height 16
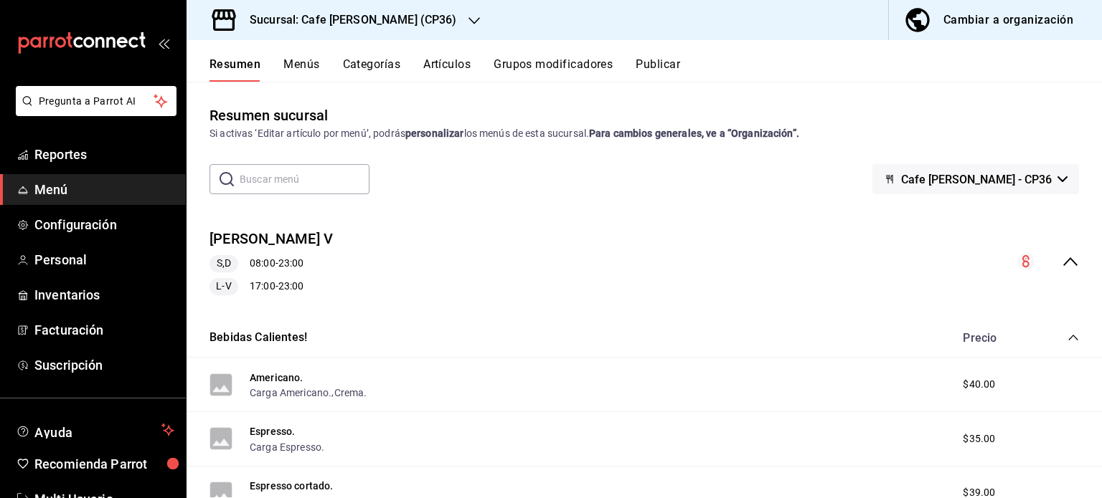
click at [1061, 260] on icon "collapse-menu-row" at bounding box center [1069, 261] width 17 height 17
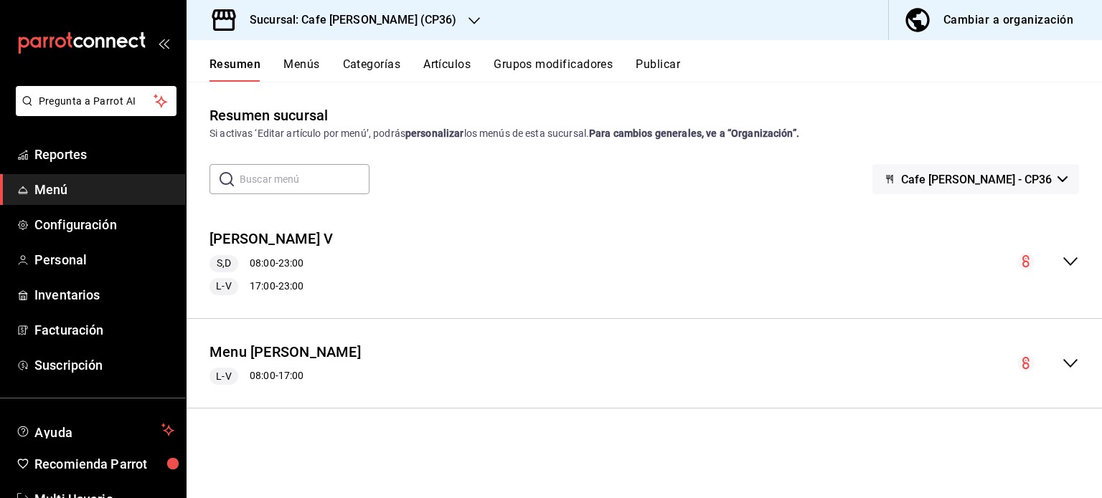
click at [1071, 361] on icon "collapse-menu-row" at bounding box center [1069, 363] width 17 height 17
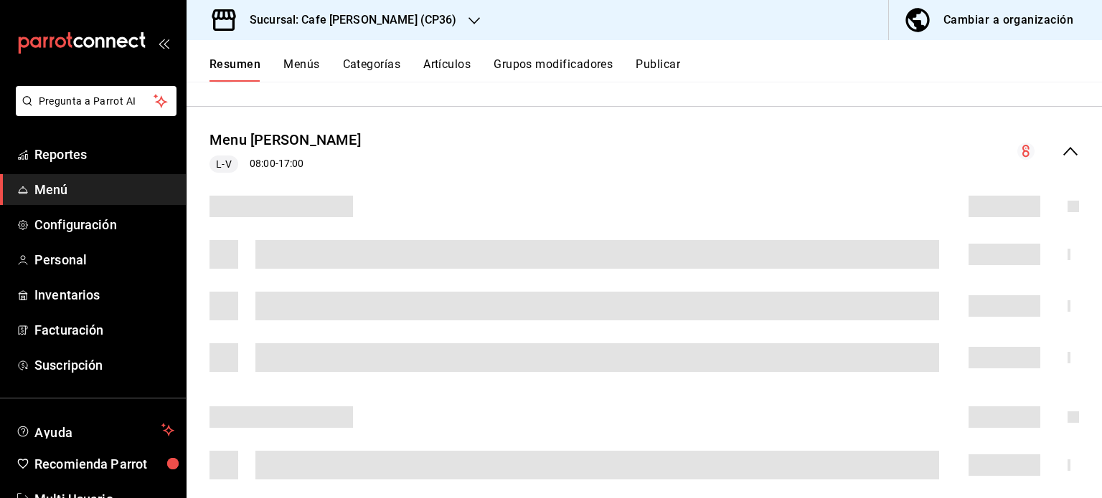
scroll to position [287, 0]
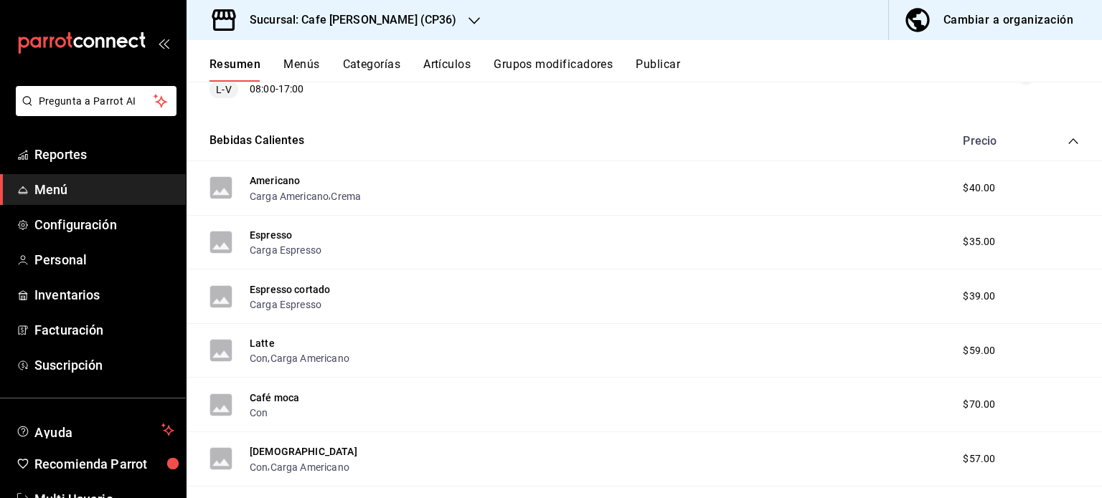
click at [1067, 141] on icon "collapse-category-row" at bounding box center [1072, 141] width 11 height 11
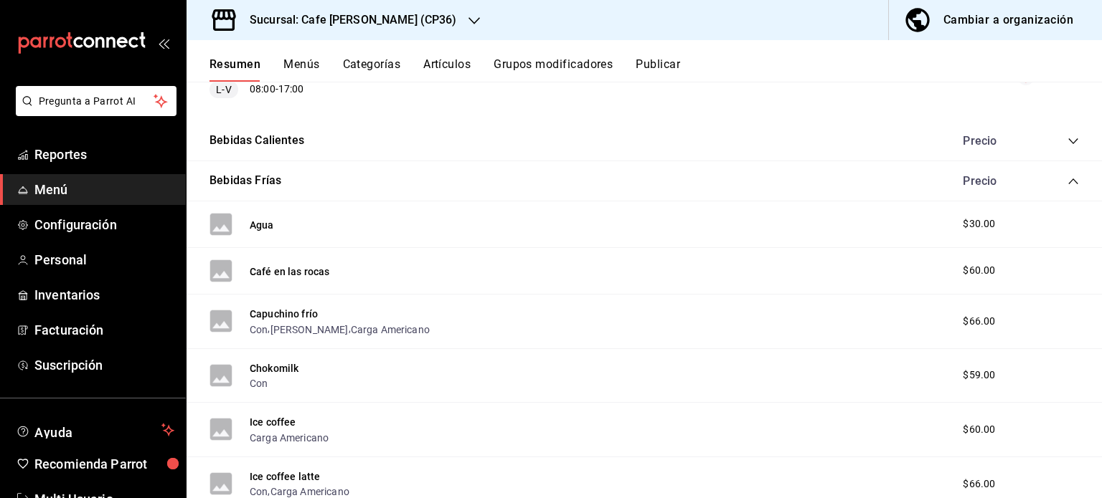
click at [1067, 180] on icon "collapse-category-row" at bounding box center [1072, 181] width 11 height 11
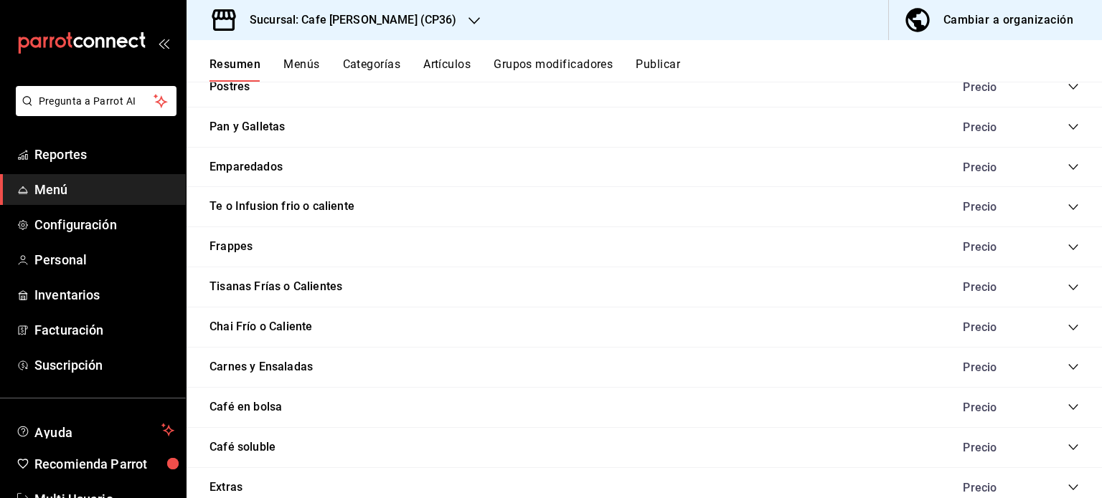
scroll to position [502, 0]
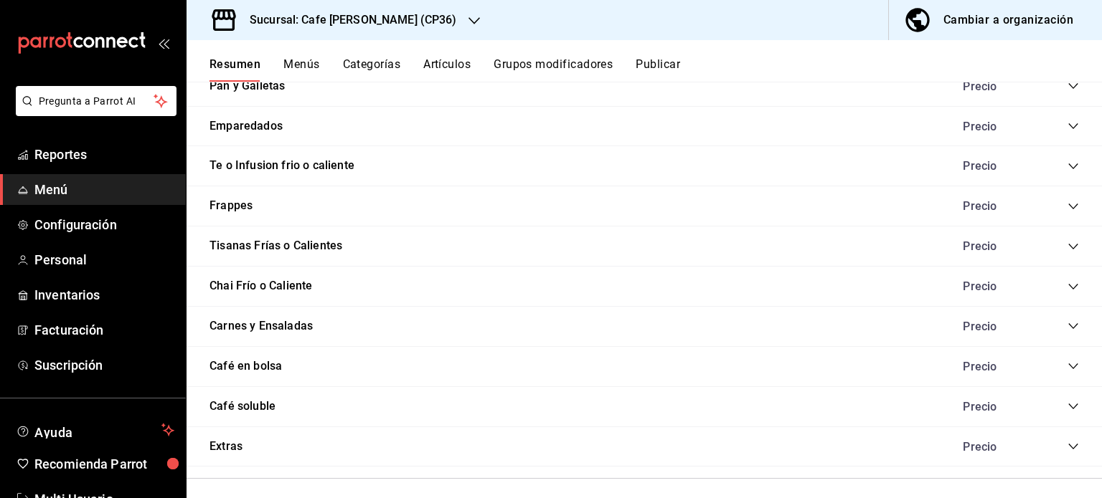
click at [1067, 364] on icon "collapse-category-row" at bounding box center [1072, 366] width 11 height 11
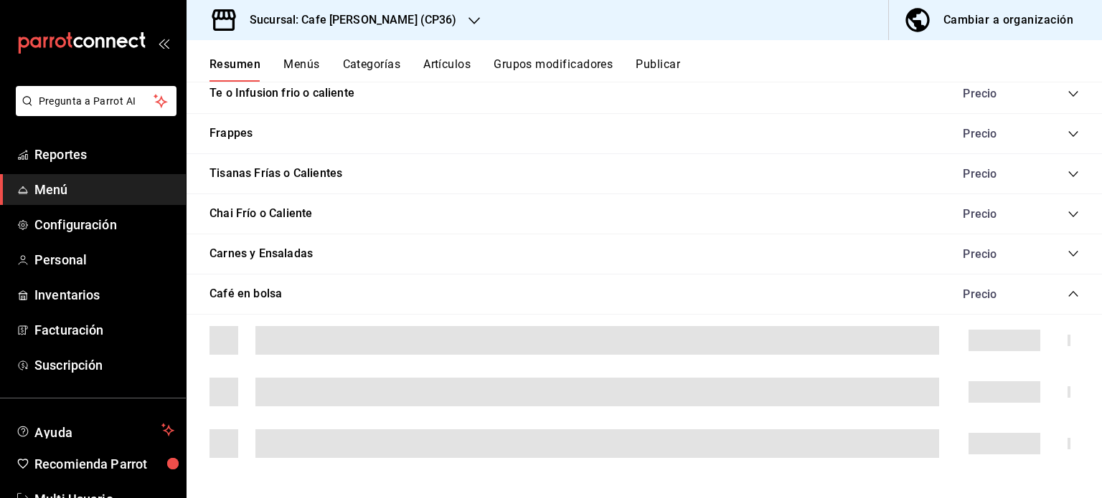
scroll to position [645, 0]
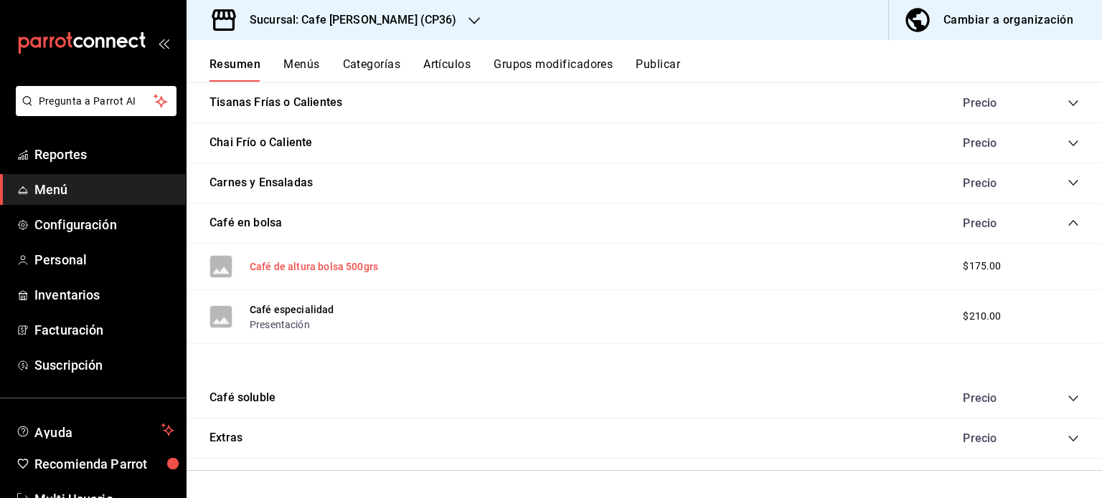
click at [308, 264] on button "Café de altura bolsa 500grs" at bounding box center [314, 267] width 128 height 14
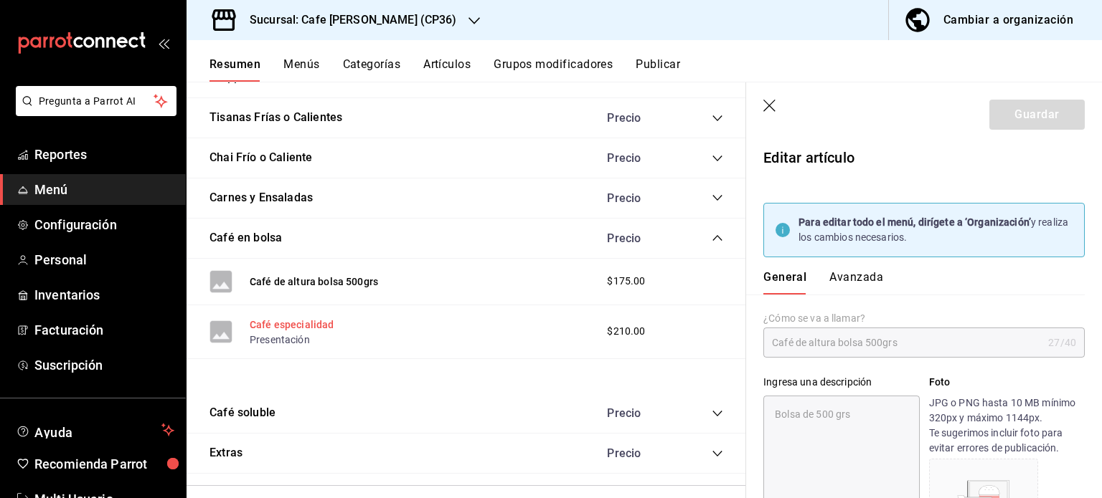
click at [308, 323] on button "Café especialidad" at bounding box center [292, 325] width 85 height 14
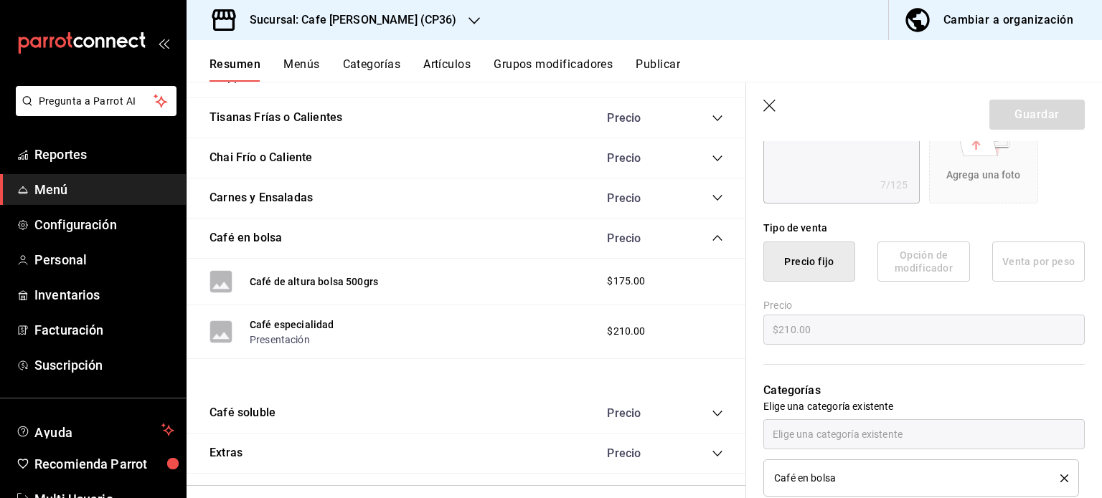
scroll to position [359, 0]
click at [653, 62] on button "Publicar" at bounding box center [657, 69] width 44 height 24
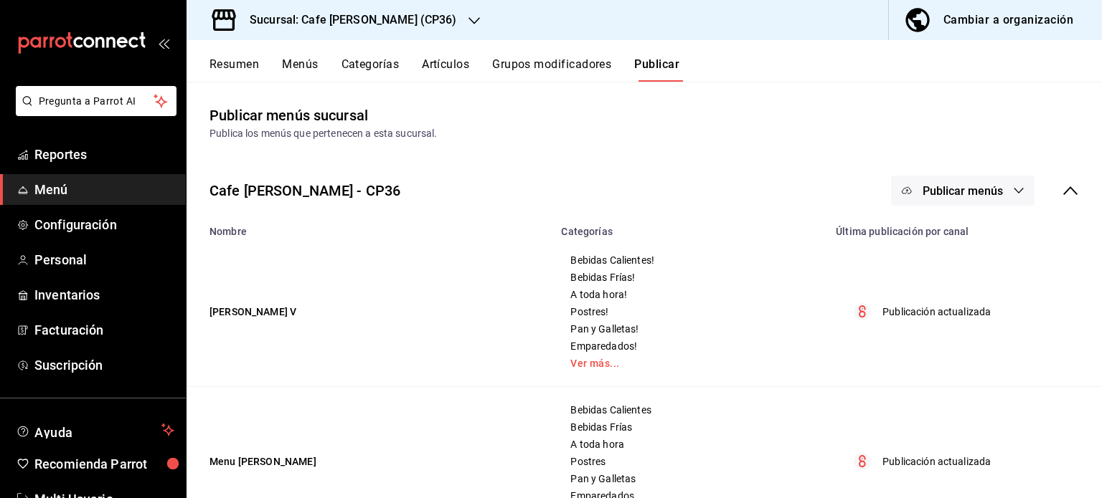
click at [1013, 189] on icon "button" at bounding box center [1018, 190] width 11 height 11
click at [949, 242] on span "Punto de venta" at bounding box center [972, 237] width 69 height 15
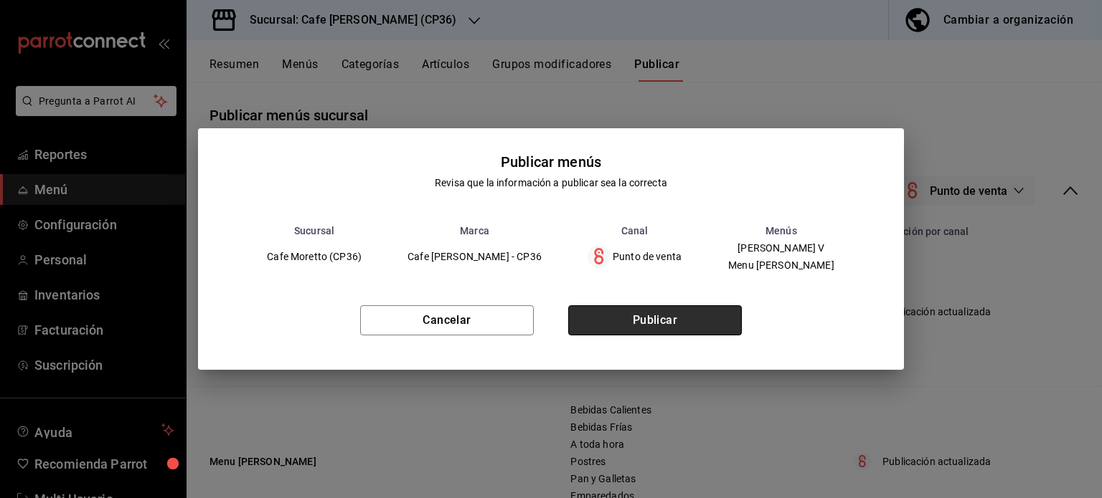
click at [658, 320] on button "Publicar" at bounding box center [655, 320] width 174 height 30
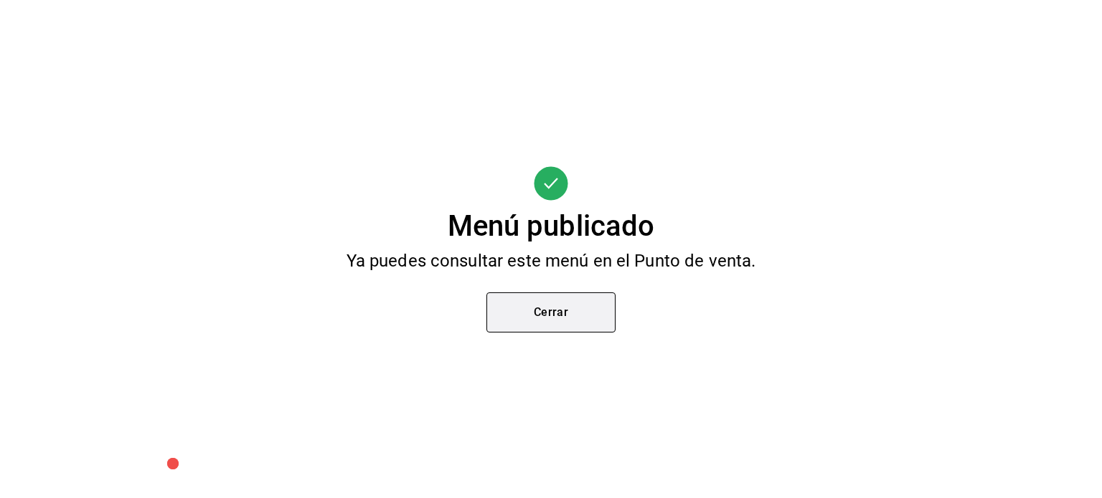
click at [565, 302] on button "Cerrar" at bounding box center [550, 313] width 129 height 40
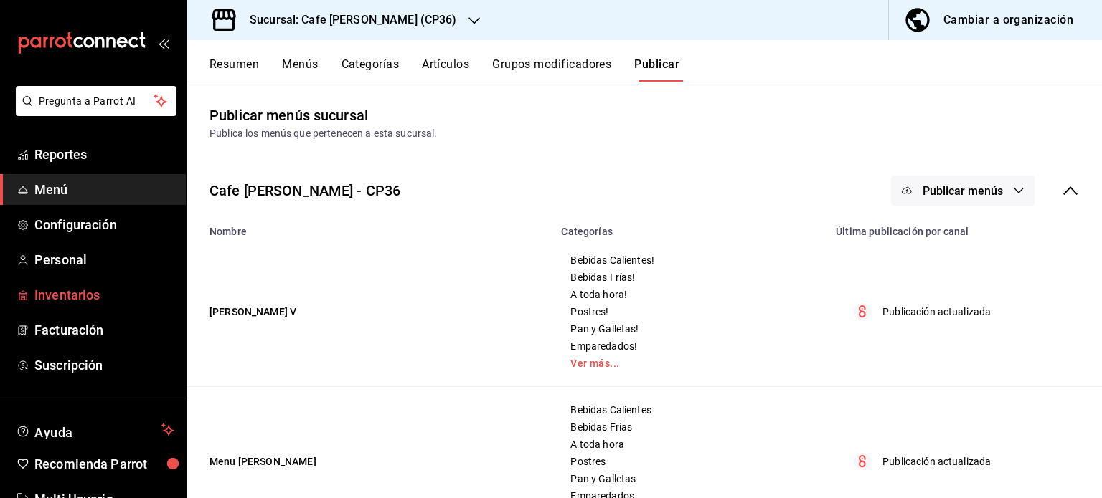
click at [60, 292] on span "Inventarios" at bounding box center [104, 294] width 140 height 19
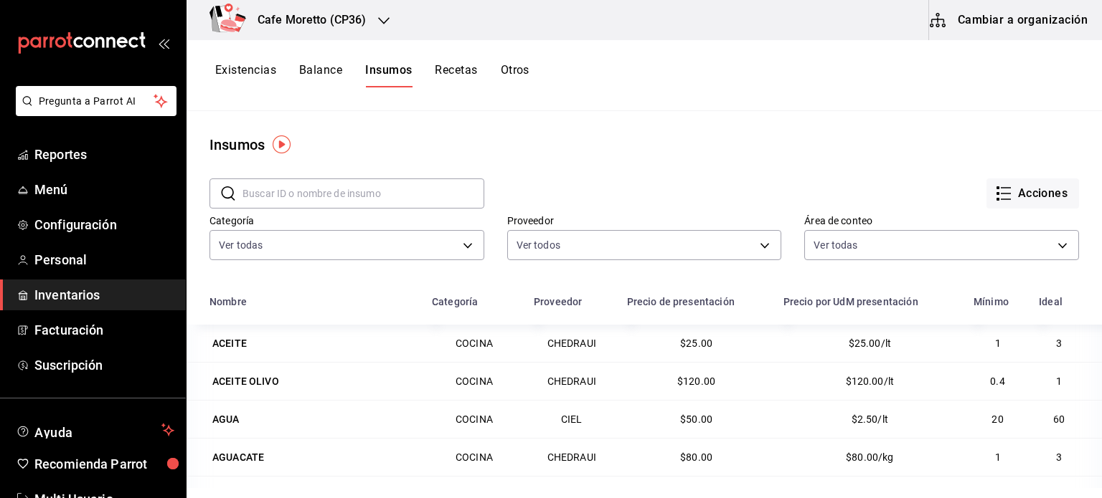
click at [995, 19] on button "Cambiar a organización" at bounding box center [1009, 20] width 161 height 40
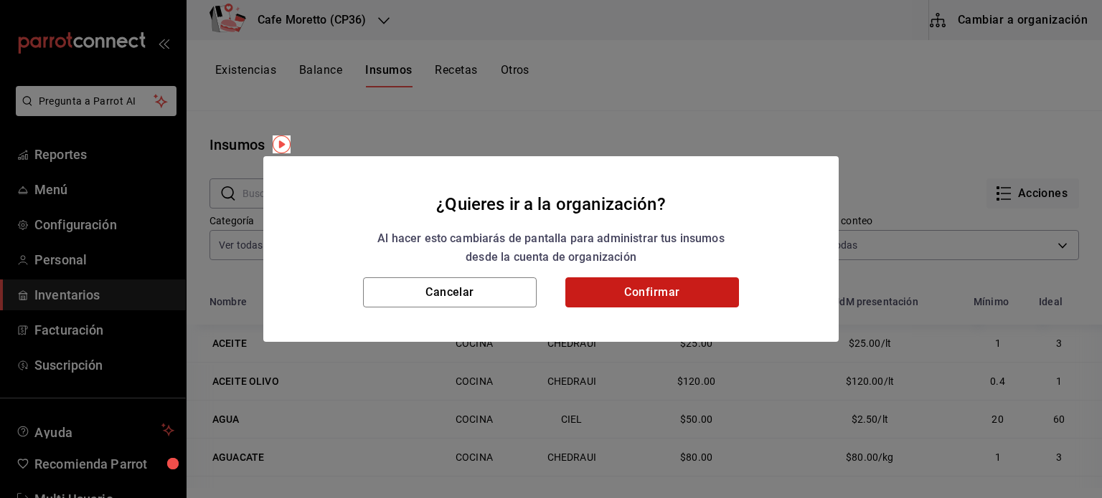
click at [622, 300] on button "Confirmar" at bounding box center [652, 293] width 174 height 30
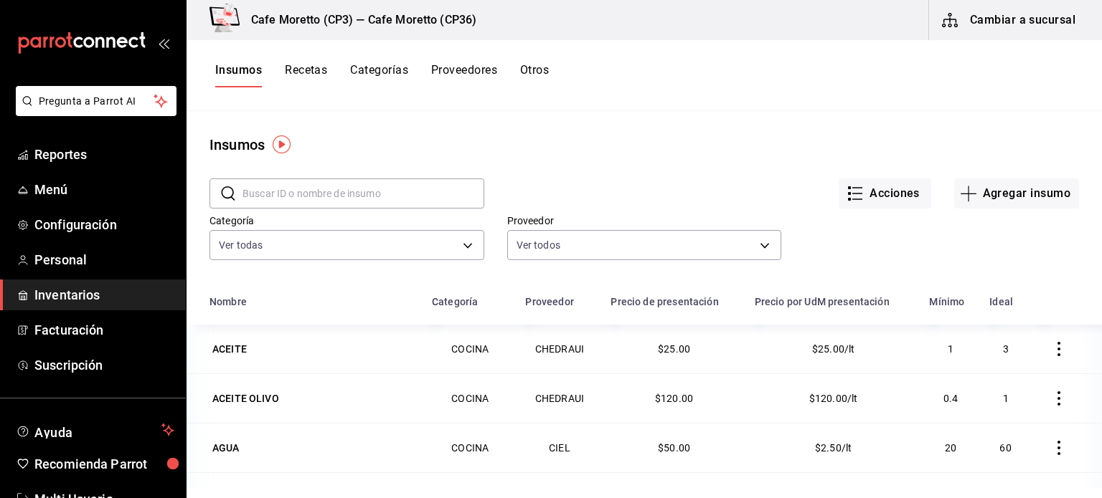
click at [250, 191] on input "text" at bounding box center [363, 193] width 242 height 29
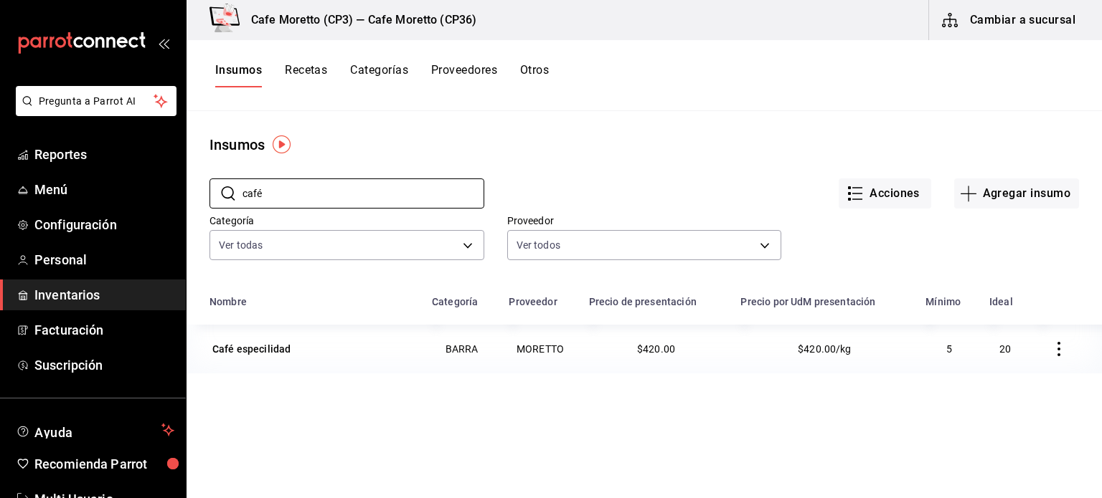
scroll to position [176, 0]
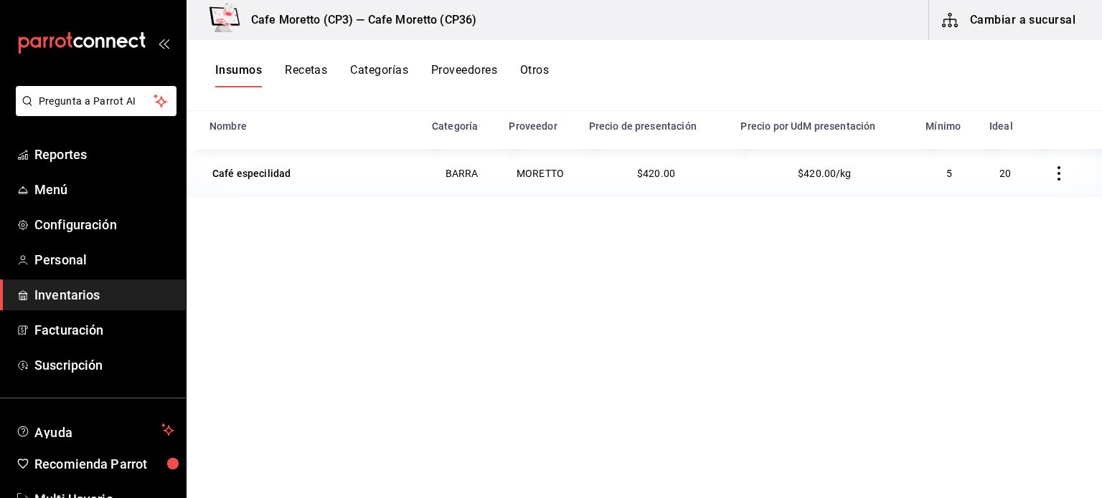
type input "café"
click at [1051, 169] on icon "button" at bounding box center [1058, 173] width 14 height 14
click at [303, 279] on div at bounding box center [551, 249] width 1102 height 498
click at [252, 176] on div "Café especilidad" at bounding box center [251, 173] width 78 height 14
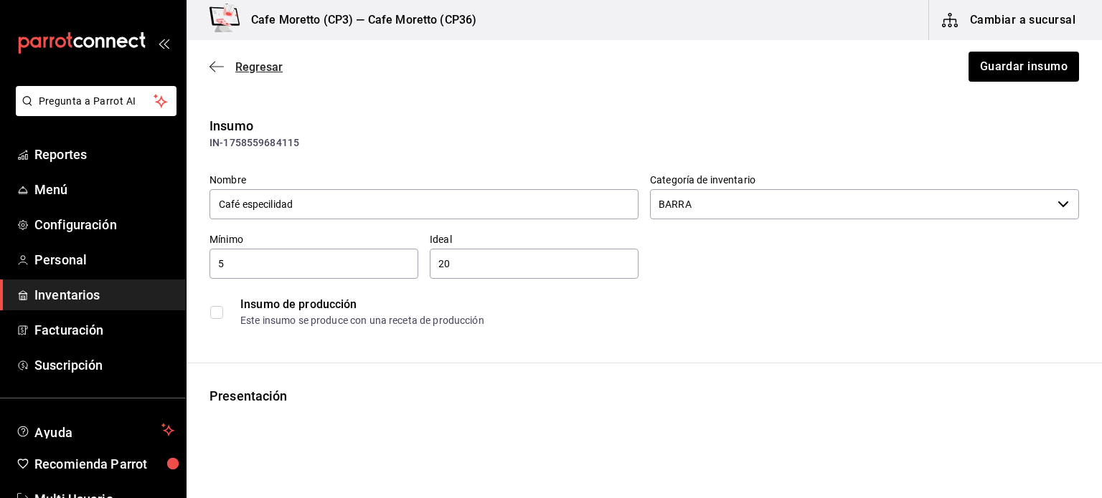
click at [225, 64] on span "Regresar" at bounding box center [245, 67] width 73 height 14
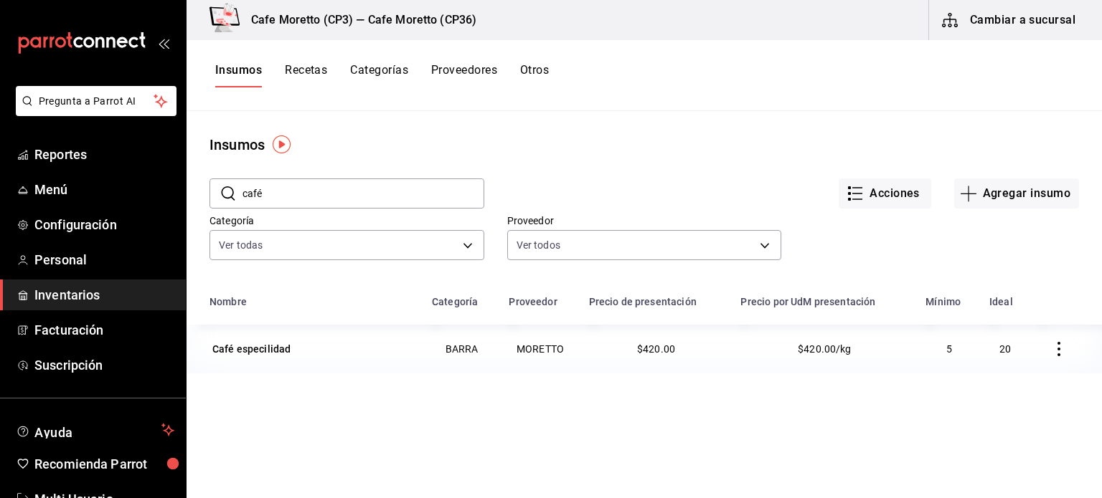
click at [273, 189] on input "café" at bounding box center [363, 193] width 242 height 29
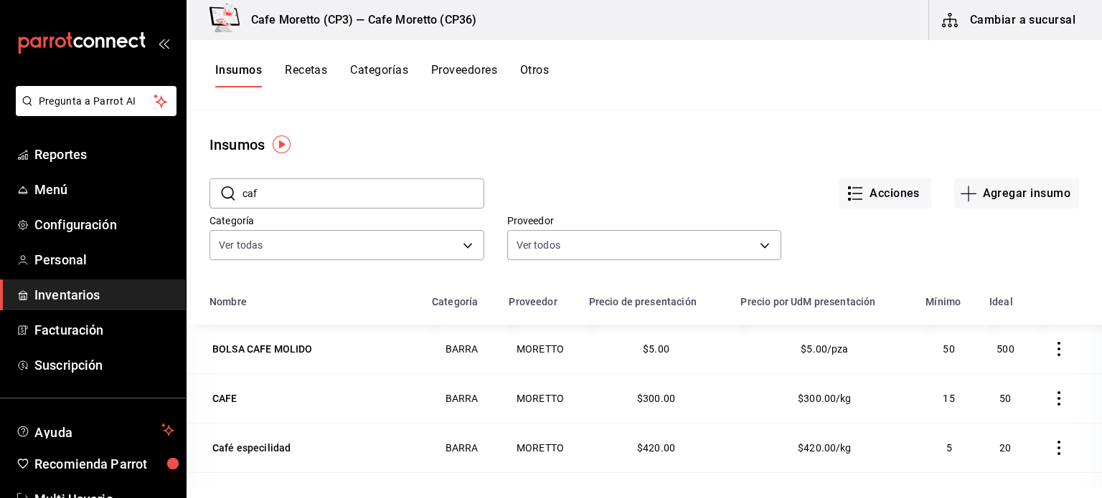
type input "cafe"
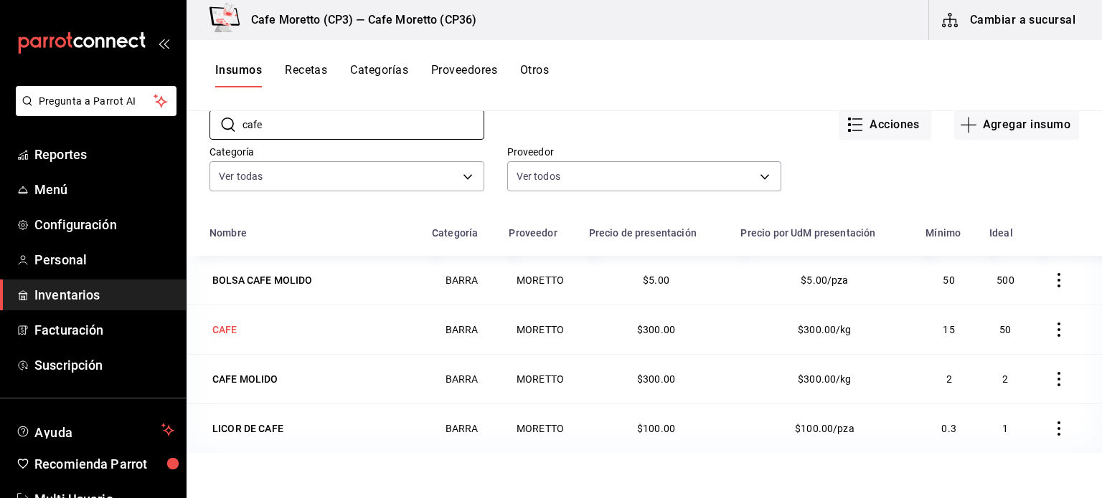
scroll to position [143, 0]
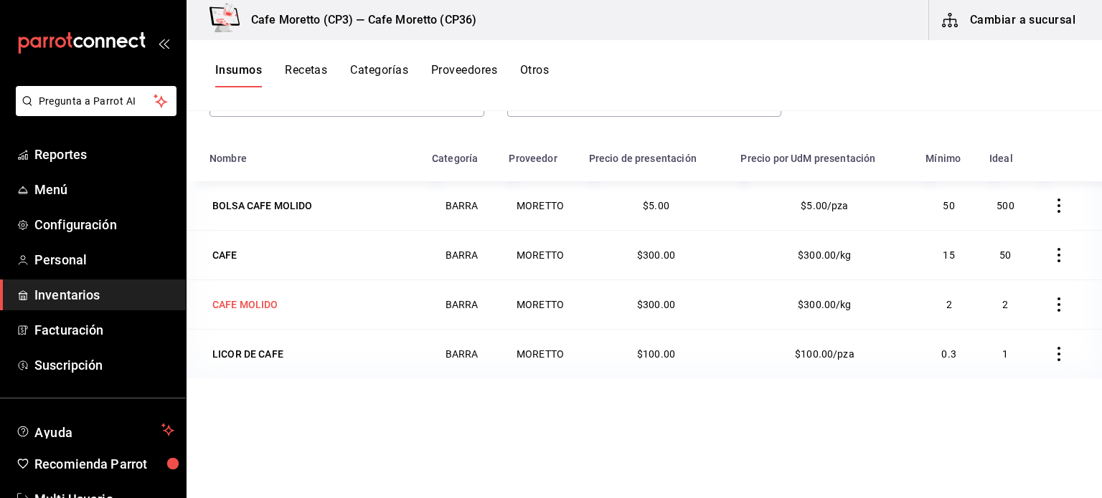
click at [245, 304] on div "CAFE MOLIDO" at bounding box center [245, 305] width 66 height 14
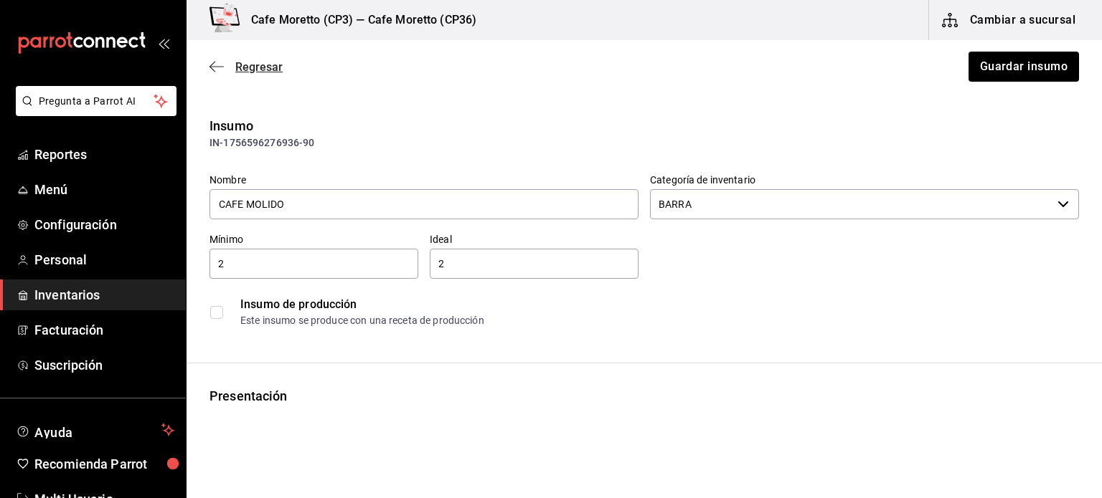
click at [257, 69] on span "Regresar" at bounding box center [258, 67] width 47 height 14
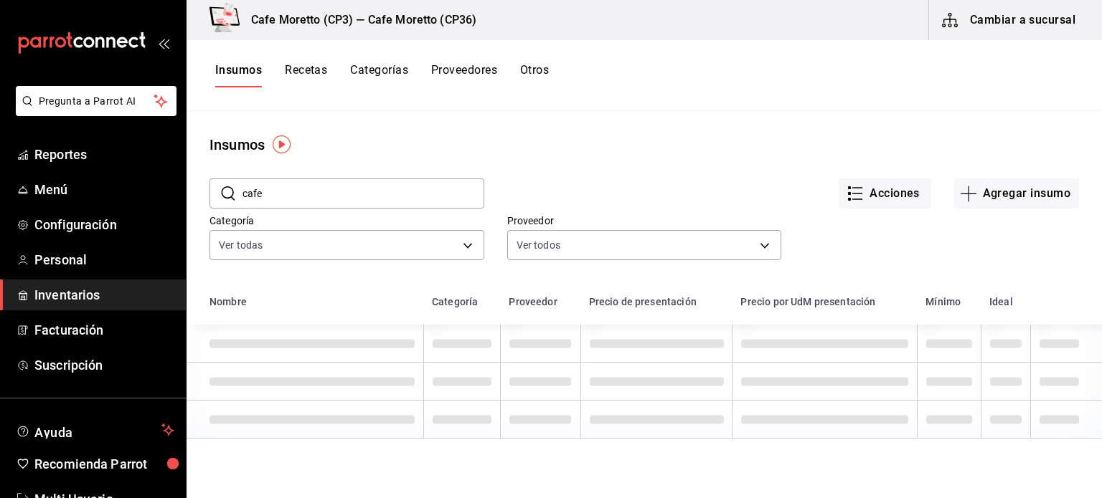
click at [285, 191] on input "cafe" at bounding box center [363, 193] width 242 height 29
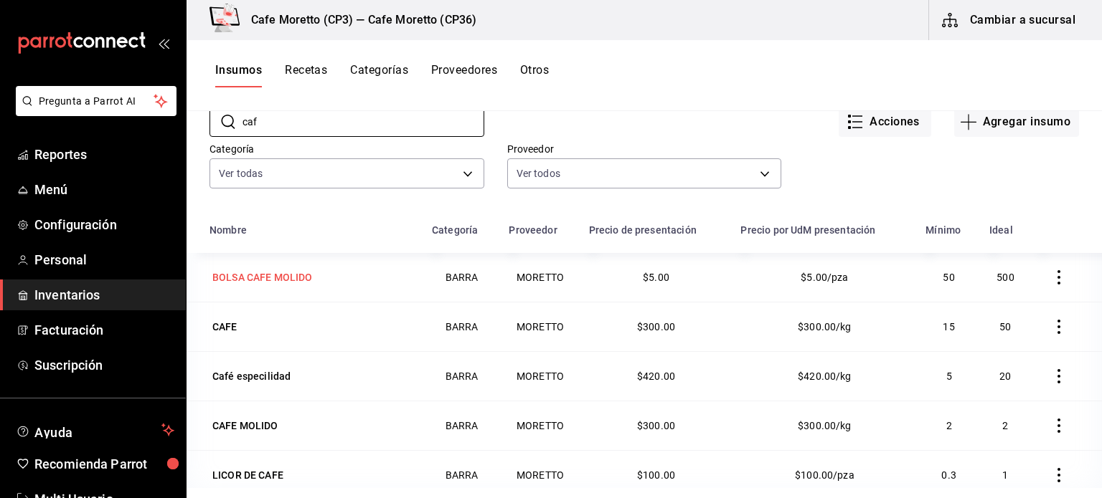
scroll to position [143, 0]
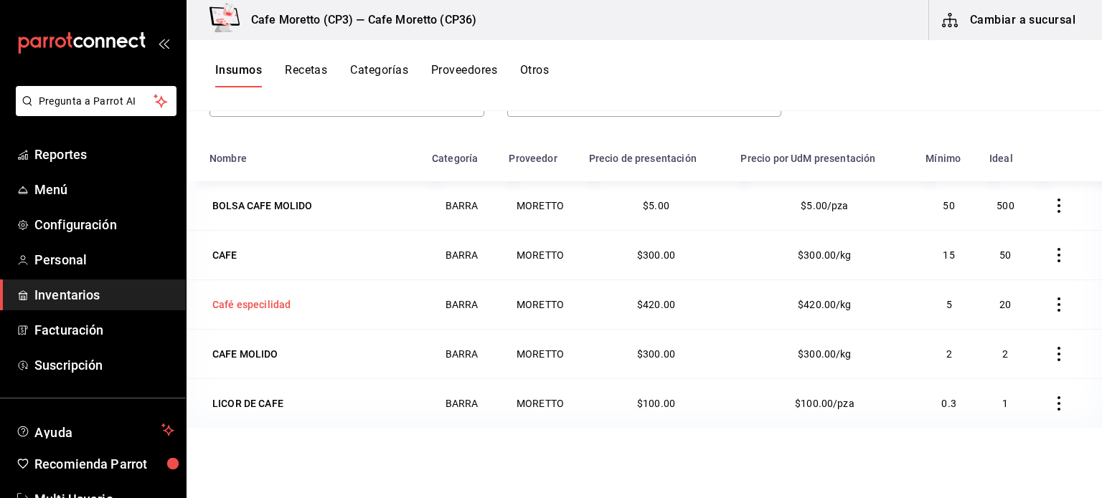
type input "caf"
click at [260, 303] on div "Café especilidad" at bounding box center [251, 305] width 78 height 14
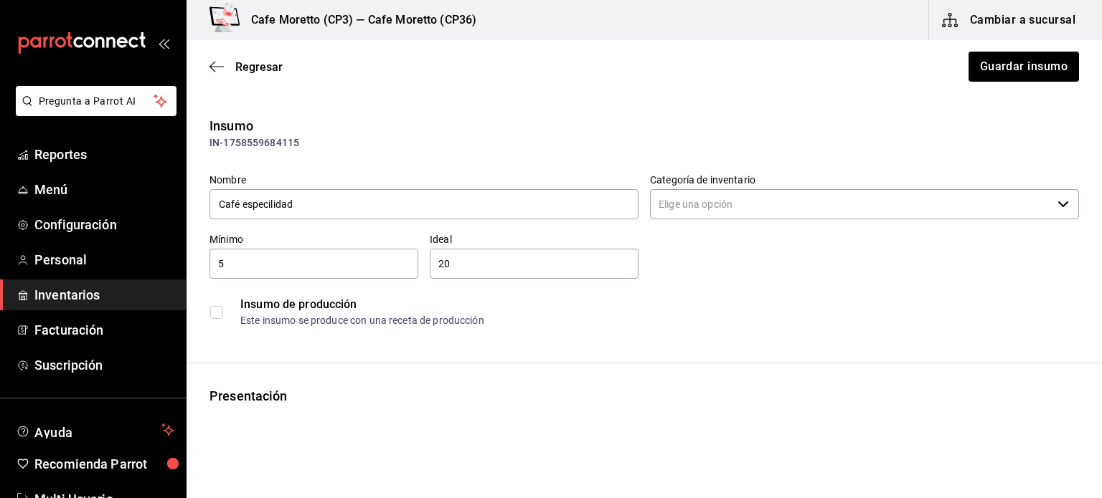
type input "BARRA"
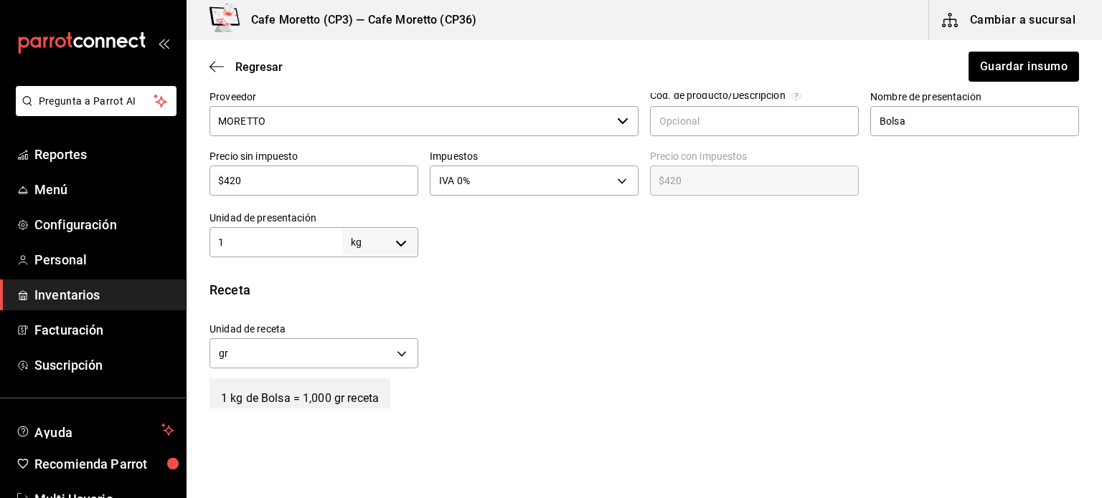
scroll to position [267, 0]
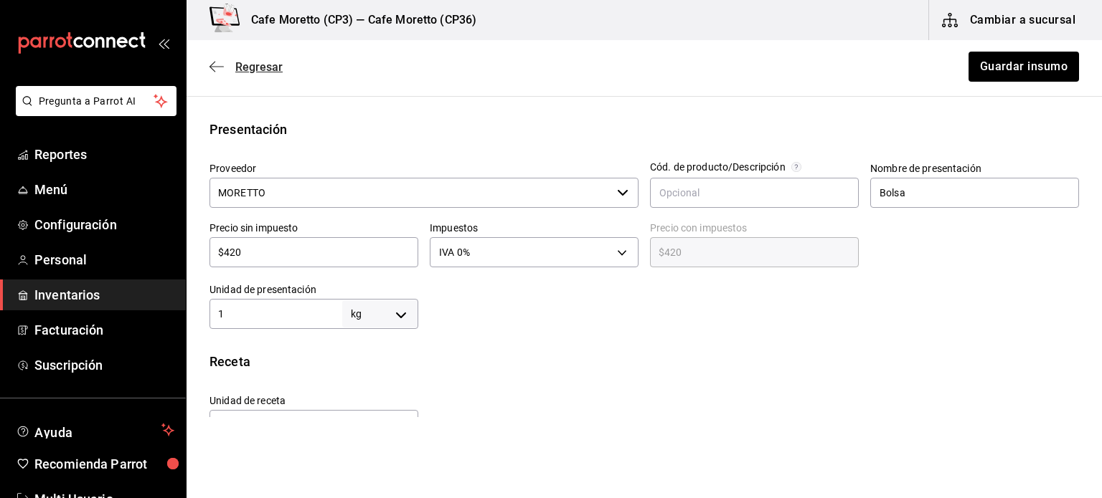
click at [237, 66] on span "Regresar" at bounding box center [258, 67] width 47 height 14
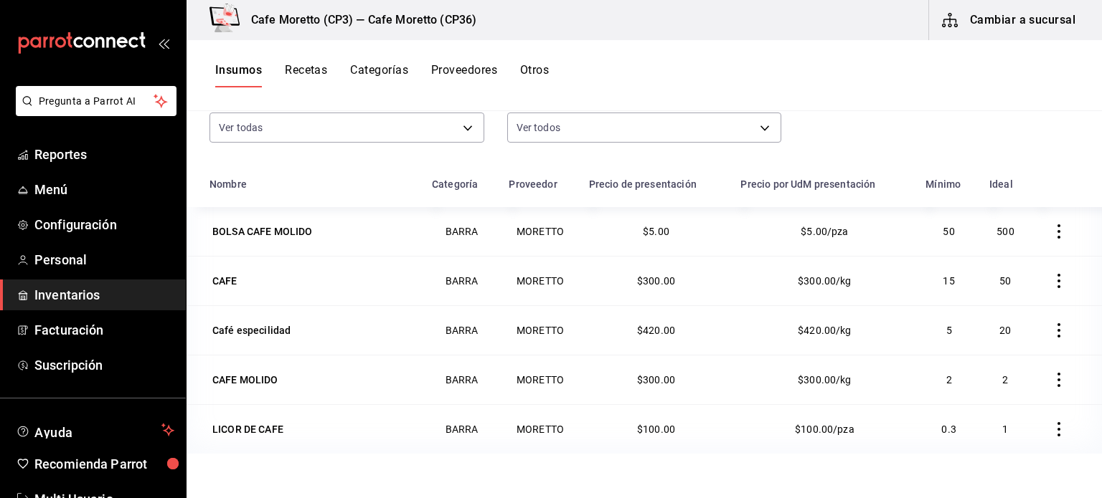
scroll to position [143, 0]
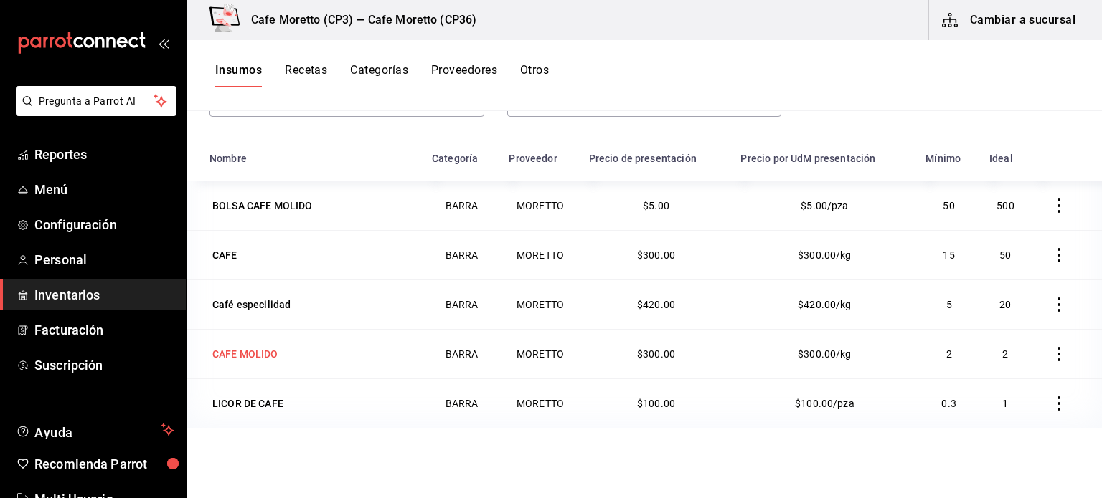
click at [261, 352] on div "CAFE MOLIDO" at bounding box center [245, 354] width 66 height 14
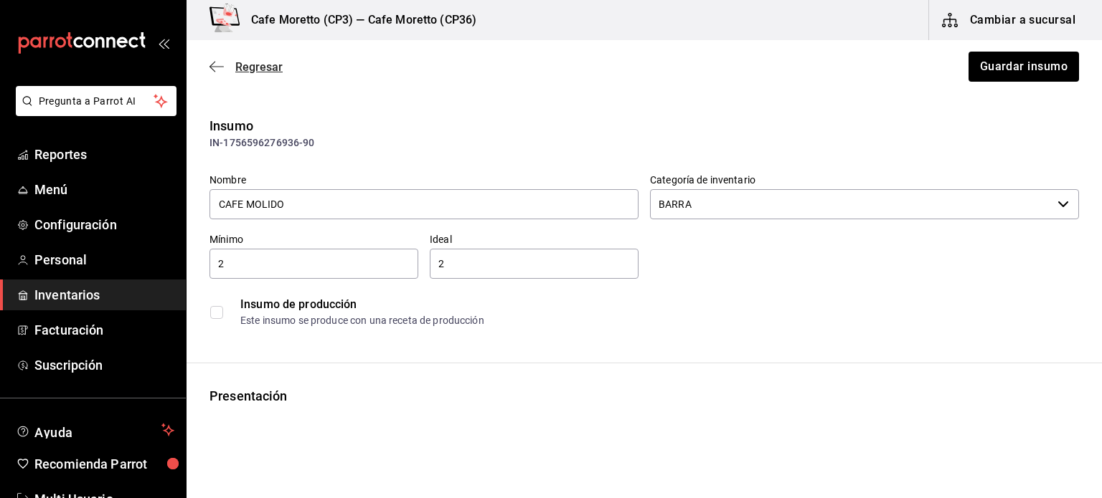
click at [246, 67] on span "Regresar" at bounding box center [258, 67] width 47 height 14
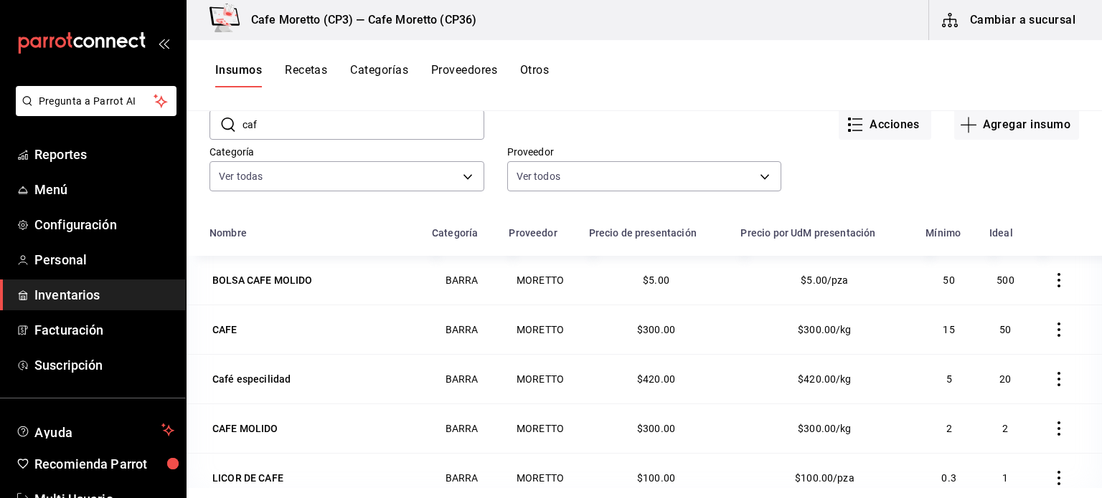
scroll to position [143, 0]
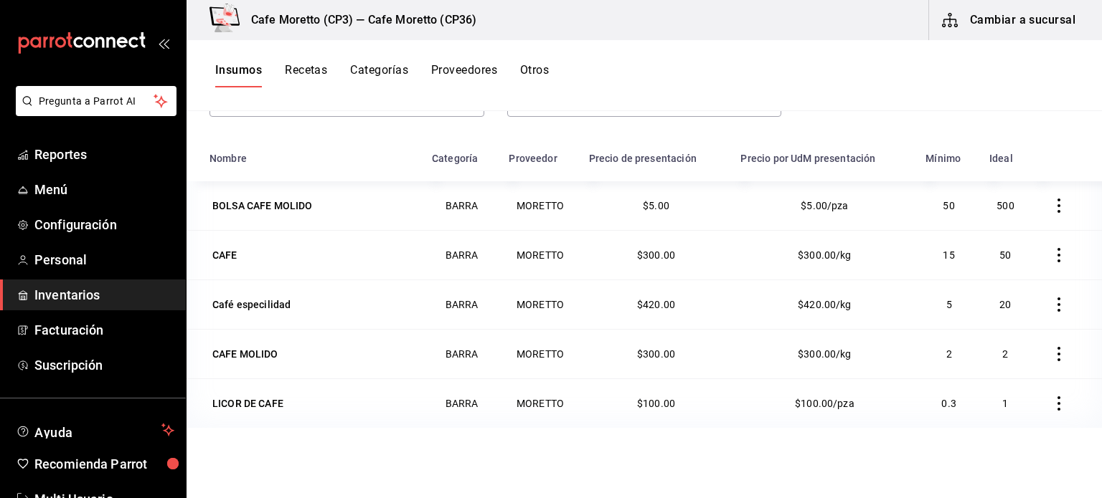
click at [257, 306] on div "Café especilidad" at bounding box center [251, 305] width 78 height 14
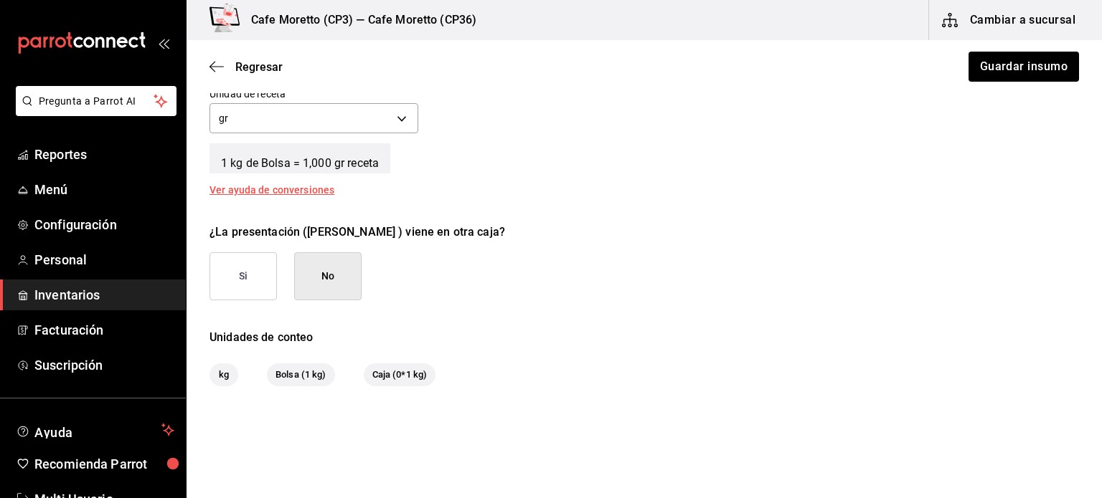
scroll to position [625, 0]
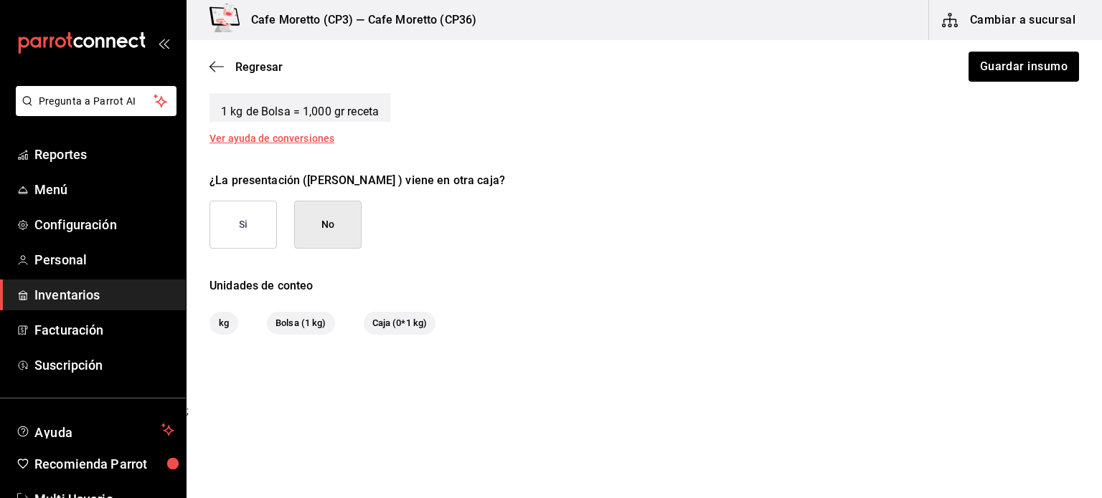
click at [248, 240] on button "Si" at bounding box center [242, 225] width 67 height 48
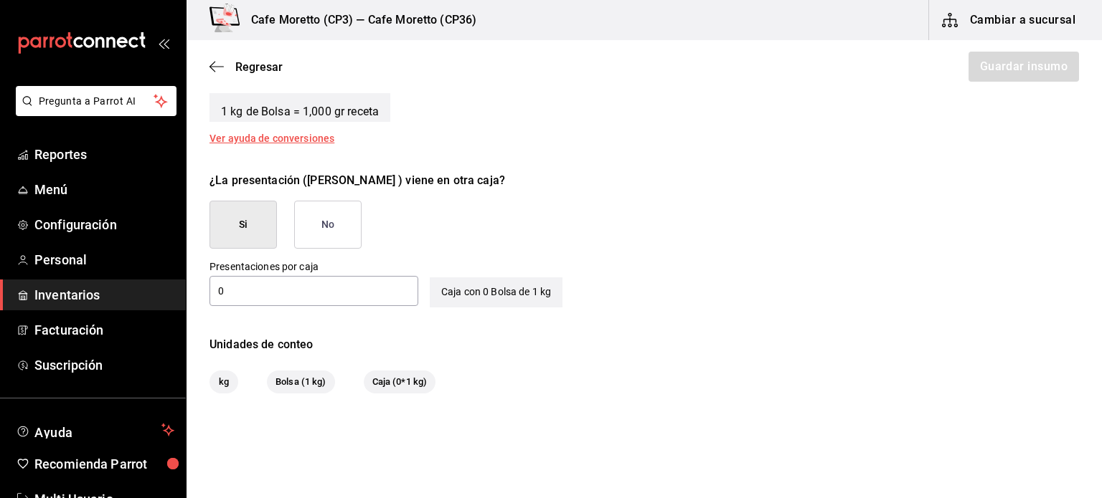
click at [338, 229] on button "No" at bounding box center [327, 225] width 67 height 48
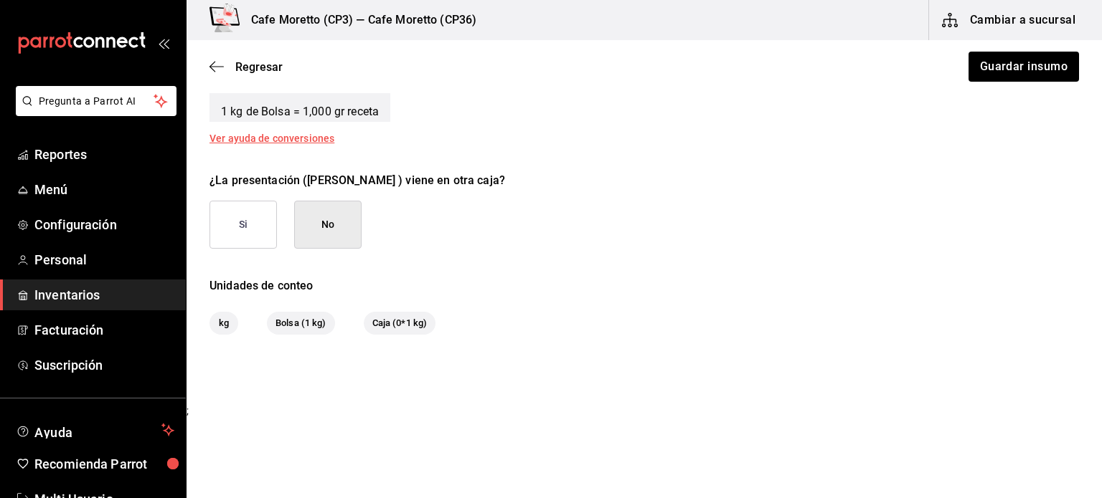
click at [393, 321] on span "Caja (0*1 kg)" at bounding box center [400, 323] width 72 height 14
click at [384, 321] on span "Caja (0*1 kg)" at bounding box center [400, 323] width 72 height 14
click at [418, 318] on span "Caja (0*1 kg)" at bounding box center [400, 323] width 72 height 14
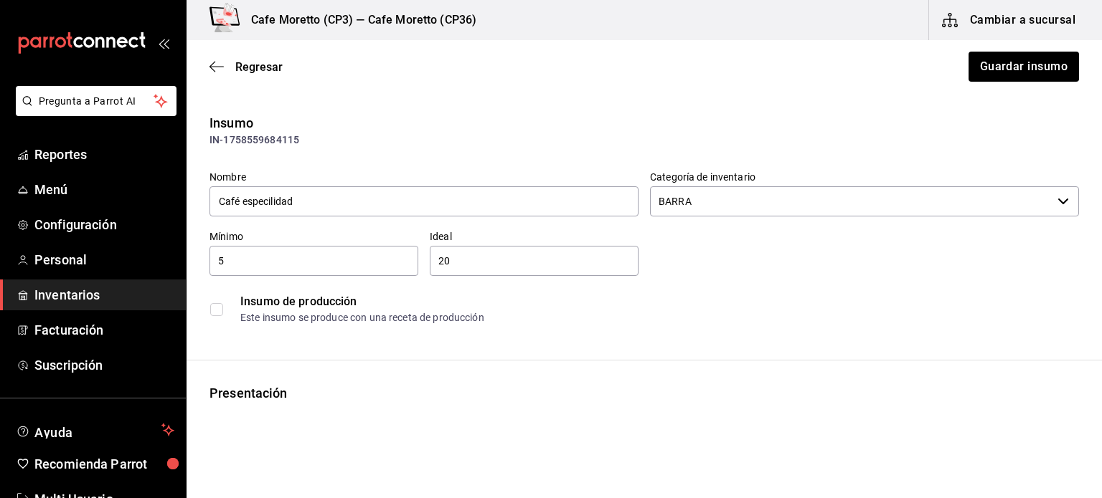
scroll to position [0, 0]
click at [217, 65] on icon "button" at bounding box center [216, 66] width 14 height 13
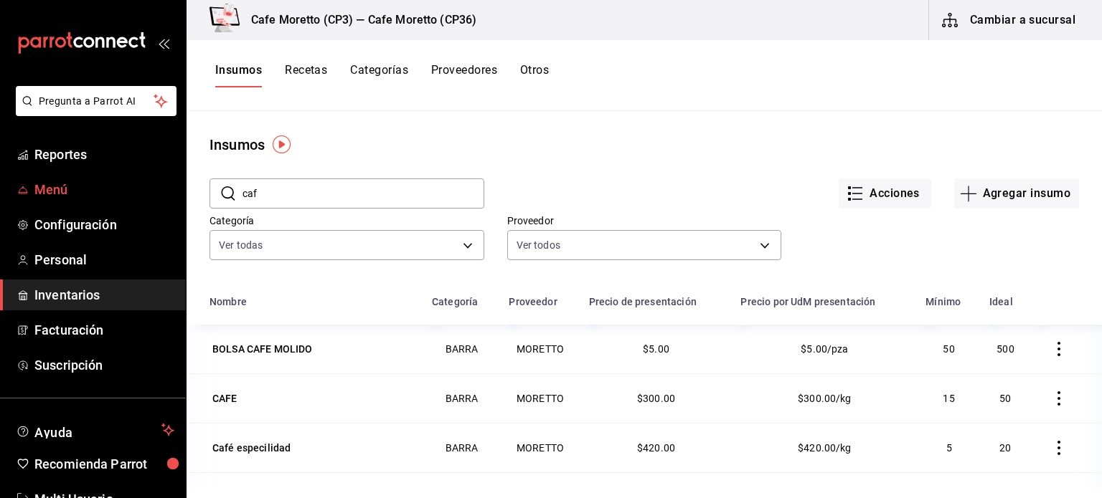
click at [63, 189] on span "Menú" at bounding box center [104, 189] width 140 height 19
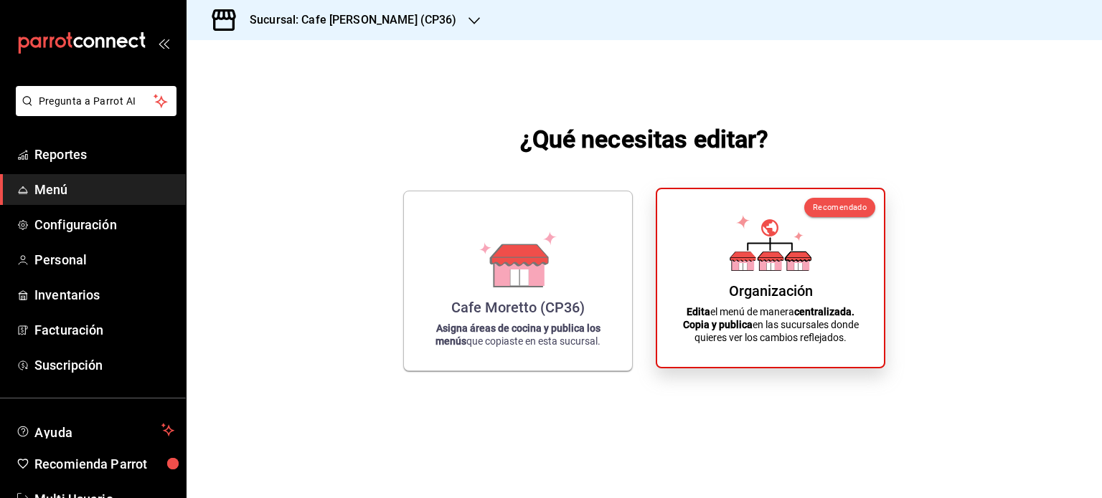
click at [735, 283] on div "Organización" at bounding box center [771, 291] width 84 height 17
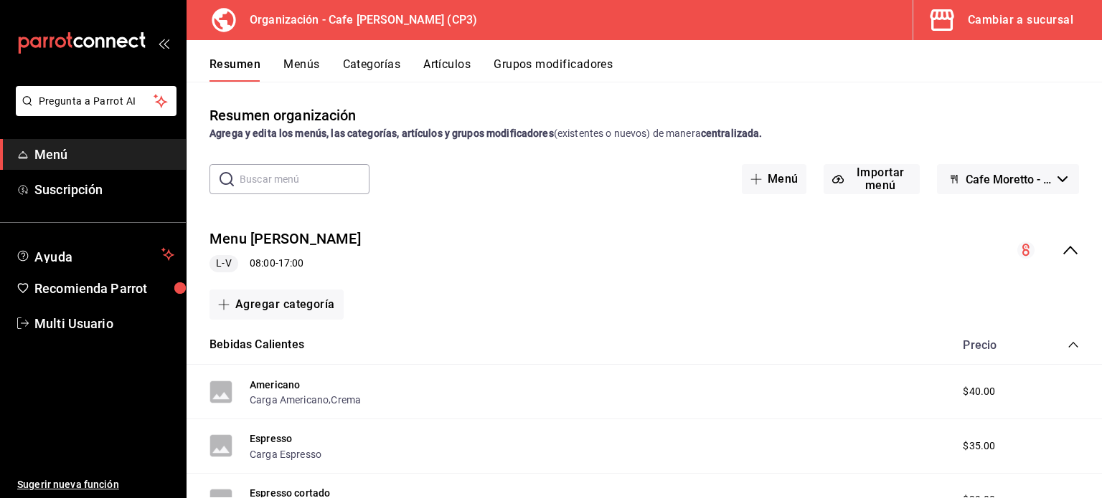
click at [1064, 250] on icon "collapse-menu-row" at bounding box center [1069, 250] width 17 height 17
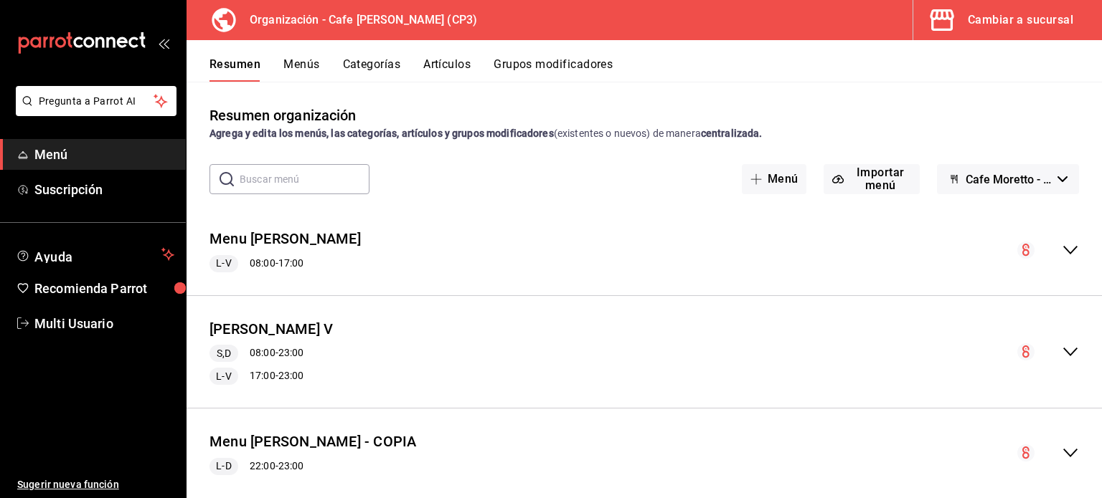
click at [444, 65] on button "Artículos" at bounding box center [446, 69] width 47 height 24
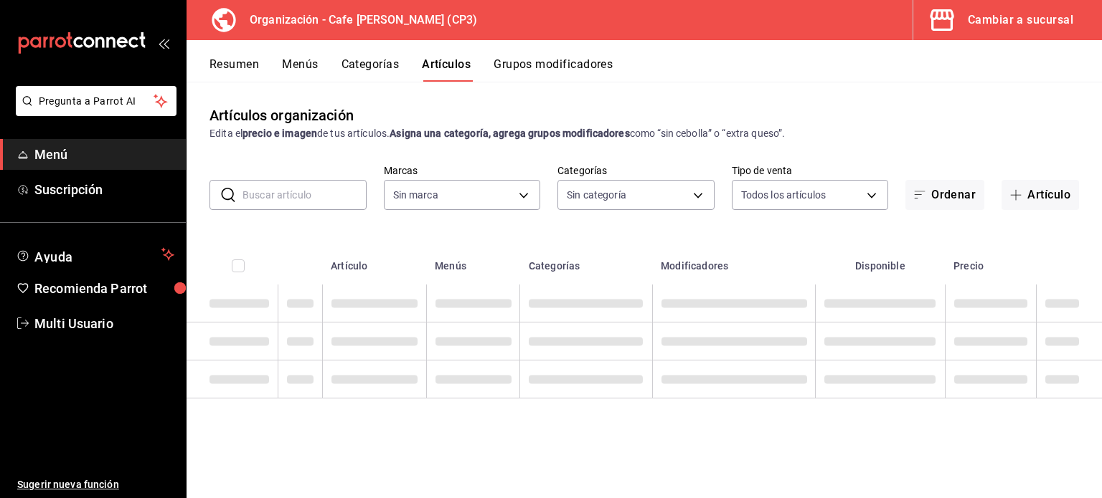
click at [270, 201] on input "text" at bounding box center [304, 195] width 124 height 29
type input "6dc9de23-4e9e-430a-bcd5-91159ab4267b"
click at [240, 194] on div "​ ​" at bounding box center [287, 195] width 157 height 30
type input "c"
type input "048bf4da-154a-48a0-84f9-ce75f274b8af,e068bf40-5b21-43e8-99dc-5a3568ed721a,08e72…"
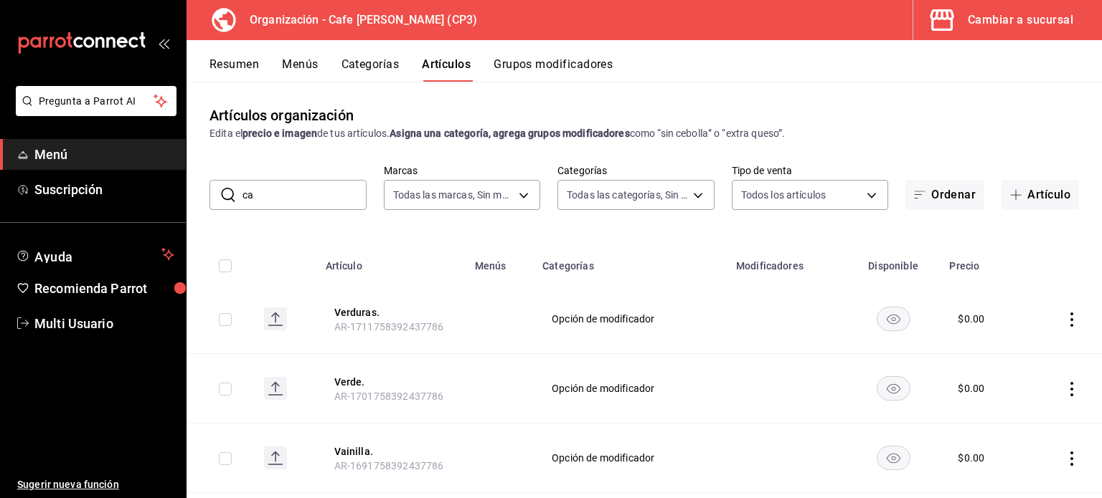
type input "caf"
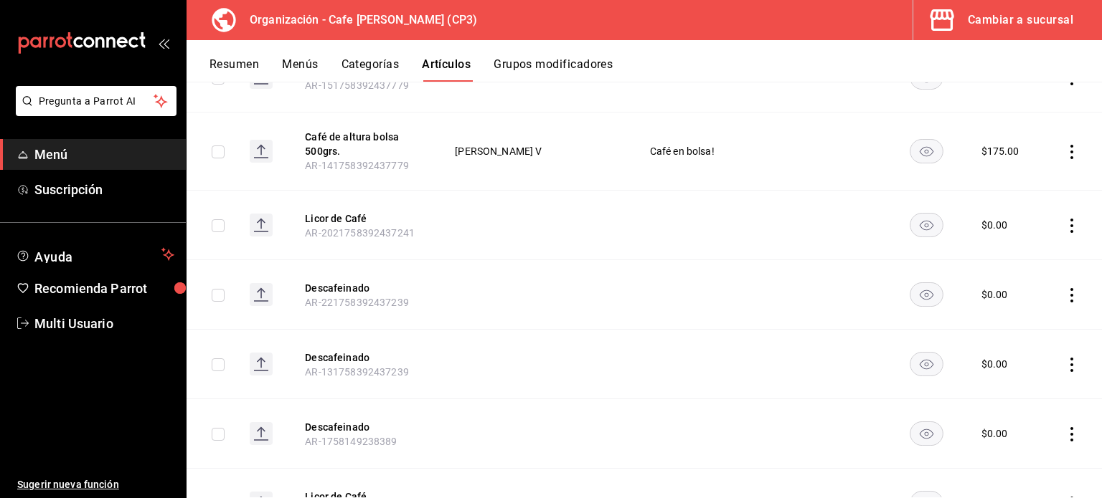
scroll to position [448, 0]
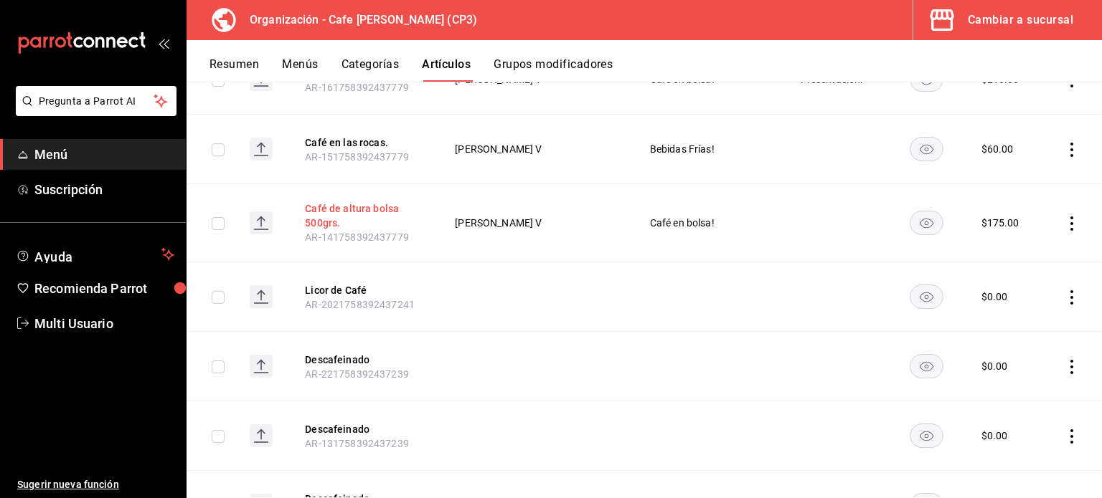
type input "caf"
click at [374, 203] on button "Café de altura bolsa 500grs." at bounding box center [362, 216] width 115 height 29
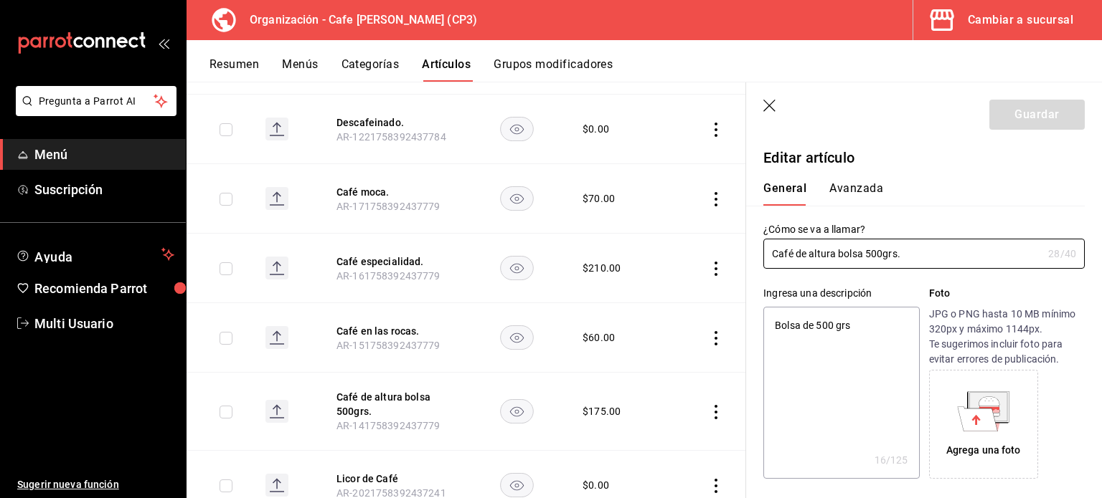
scroll to position [233, 0]
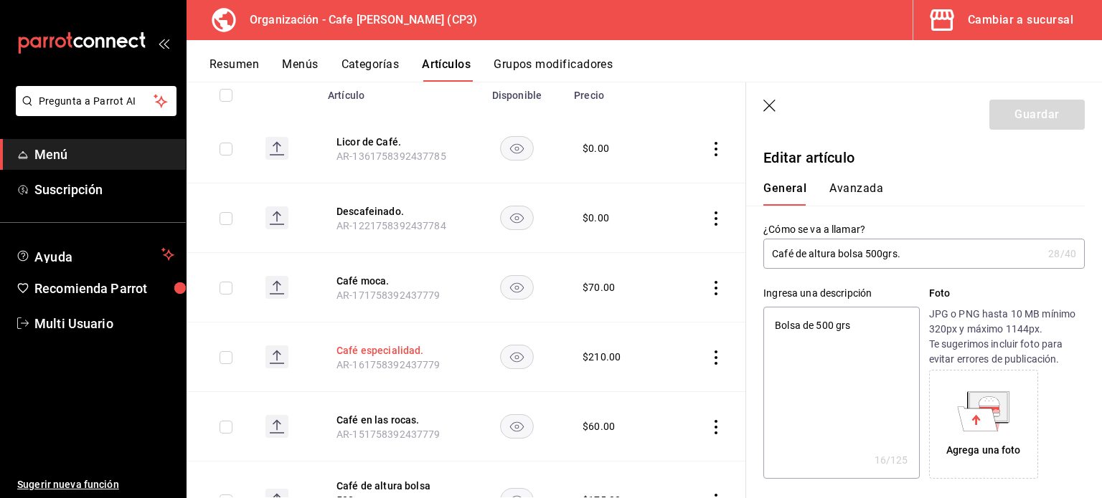
click at [395, 350] on button "Café especialidad." at bounding box center [393, 351] width 115 height 14
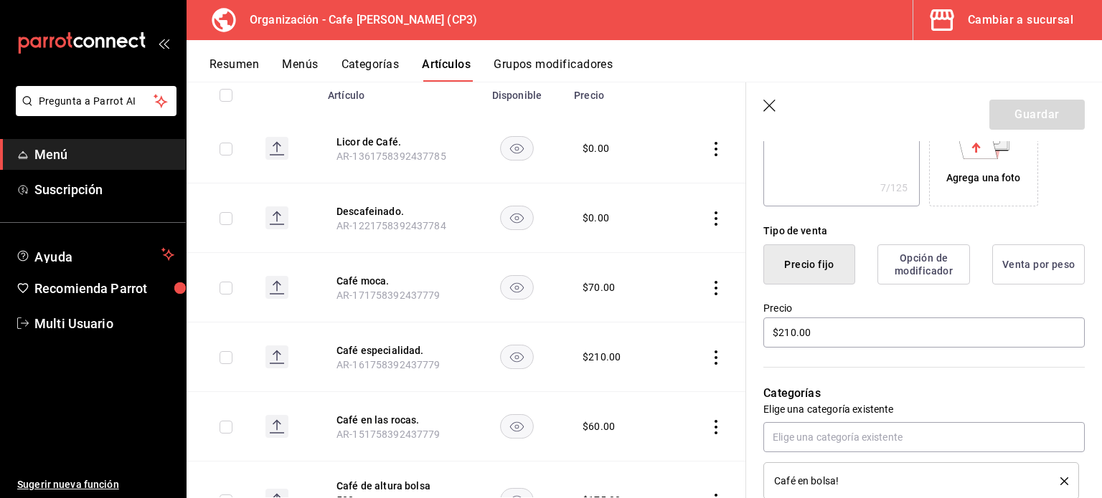
scroll to position [287, 0]
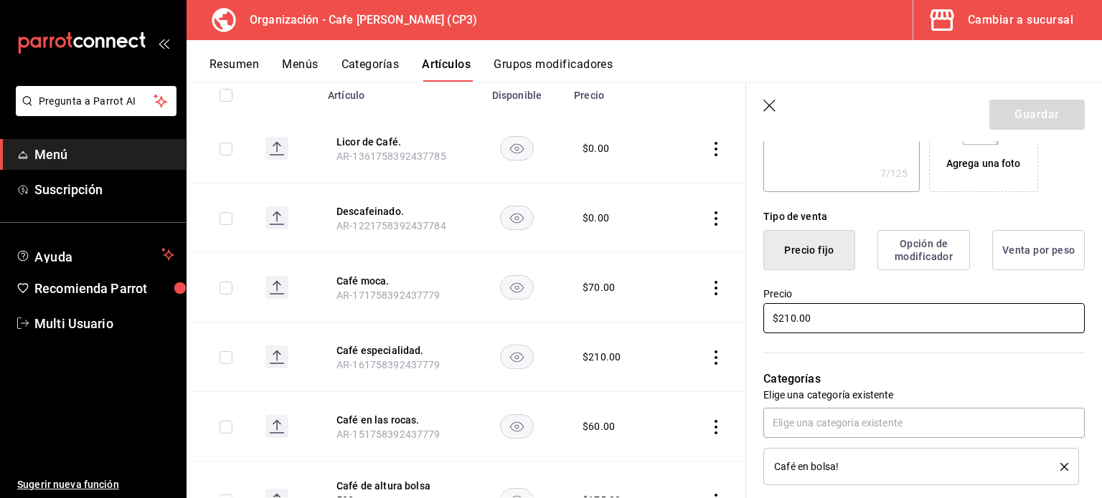
click at [824, 316] on input "$210.00" at bounding box center [923, 318] width 321 height 30
type textarea "x"
type input "$210.00"
type textarea "x"
type input "$210.00"
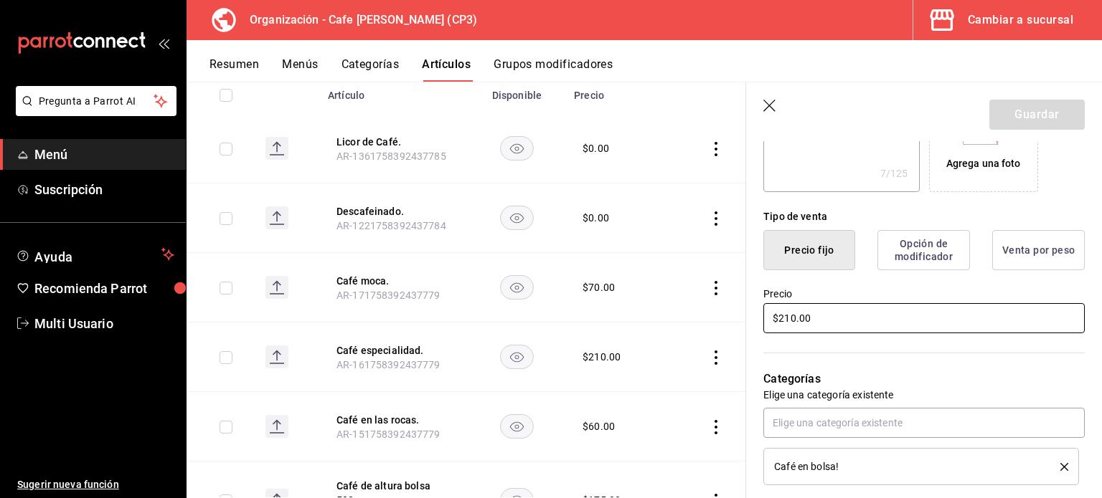
type textarea "x"
type input "$210.00"
type textarea "x"
type input "$21.00"
type textarea "x"
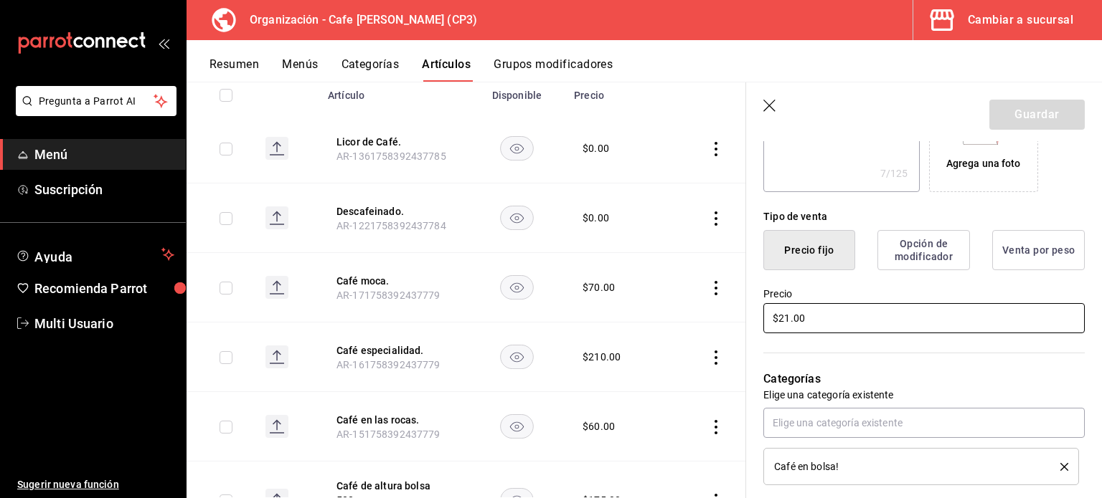
type input "$2.00"
type textarea "x"
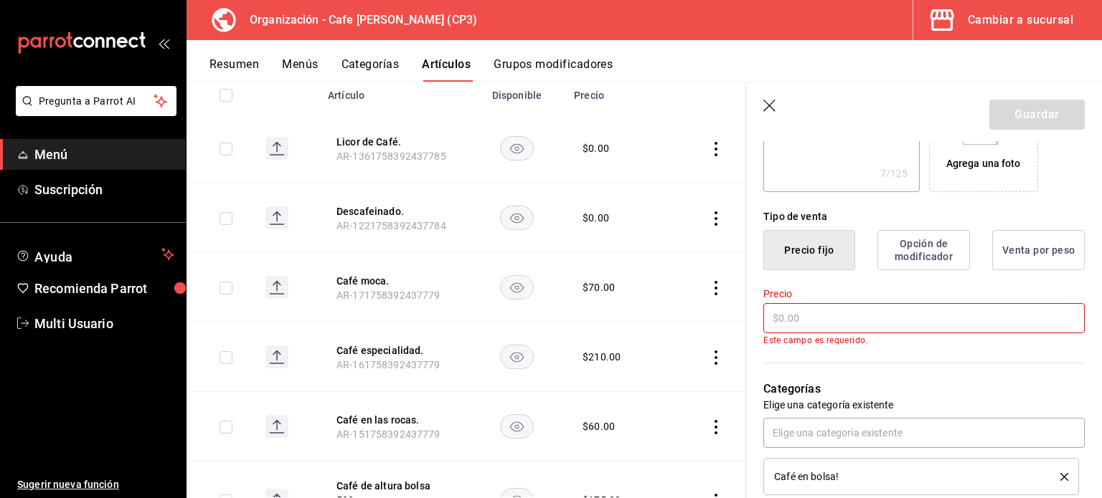
type textarea "x"
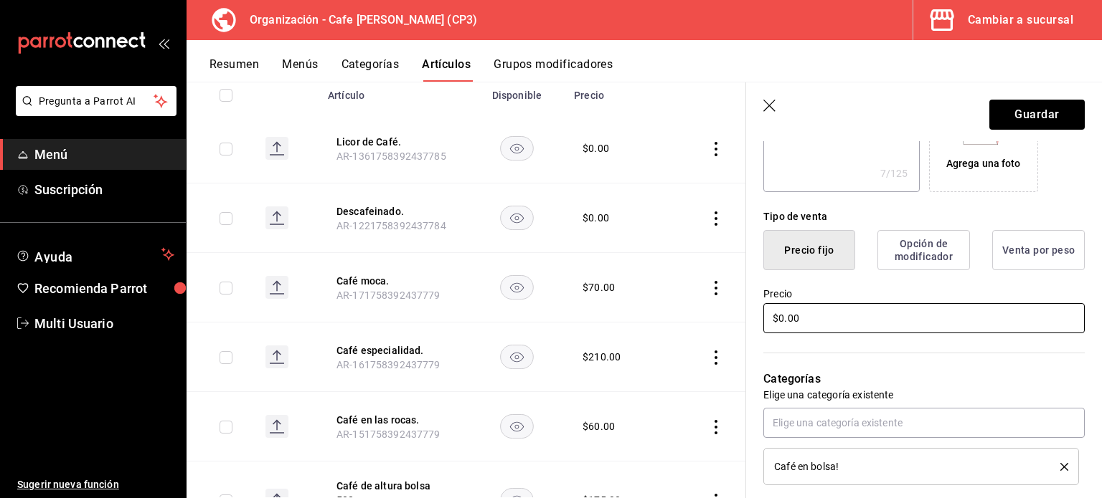
scroll to position [72, 0]
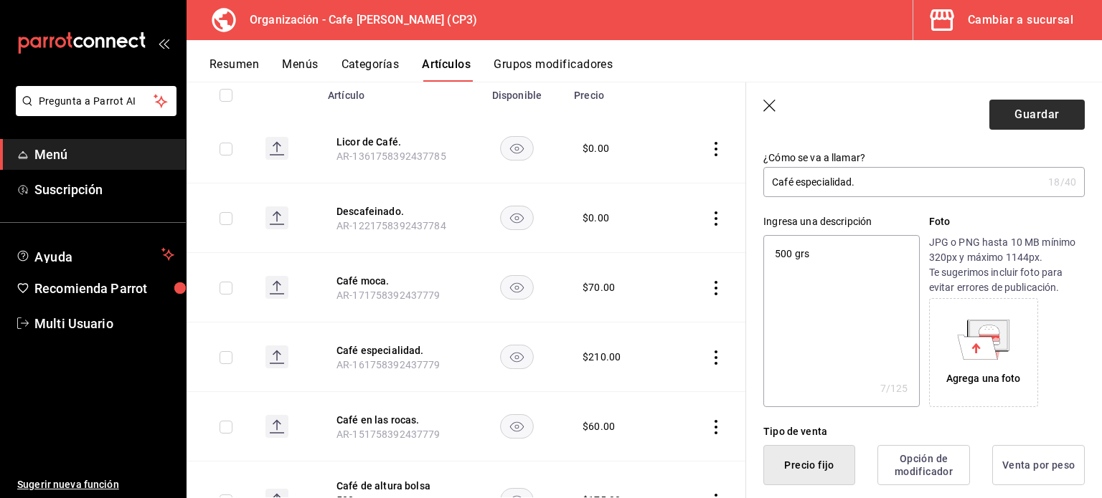
type input "$0.00"
click at [1024, 113] on button "Guardar" at bounding box center [1036, 115] width 95 height 30
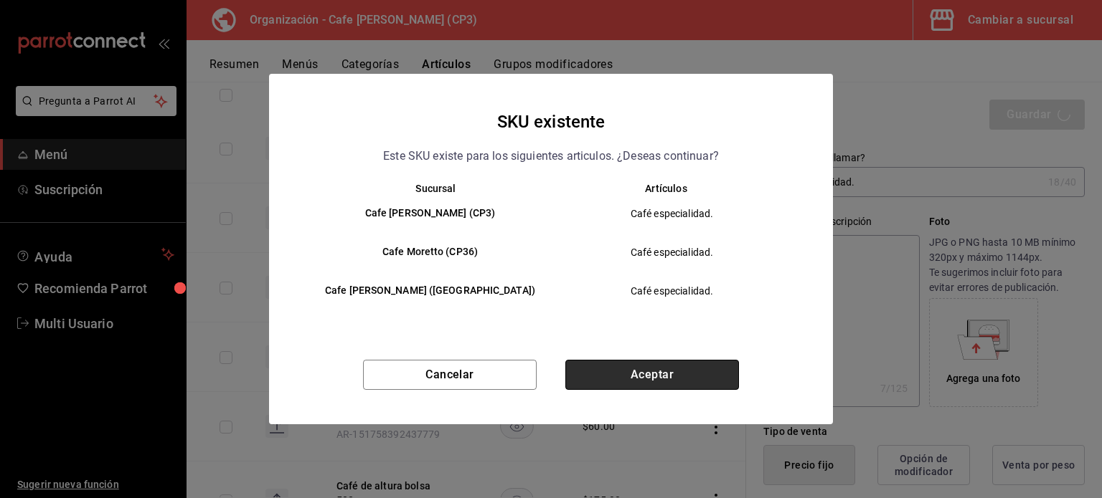
click at [679, 382] on button "Aceptar" at bounding box center [652, 375] width 174 height 30
type textarea "x"
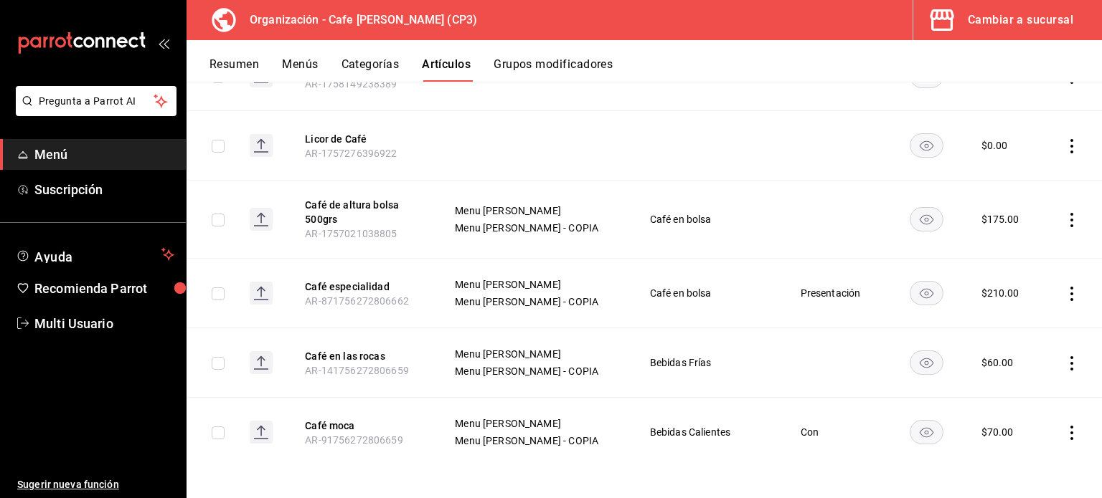
scroll to position [878, 0]
click at [380, 286] on button "Café especialidad" at bounding box center [362, 286] width 115 height 14
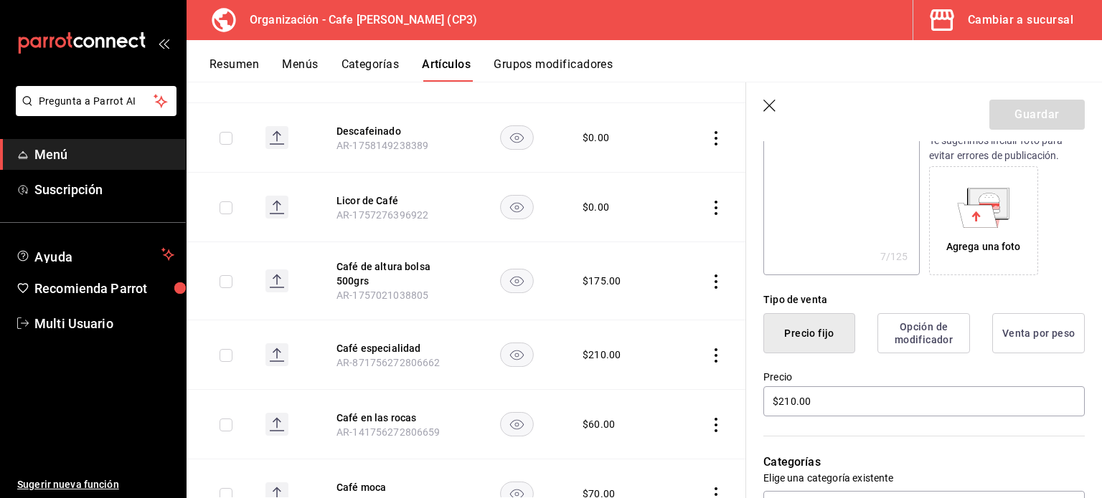
scroll to position [287, 0]
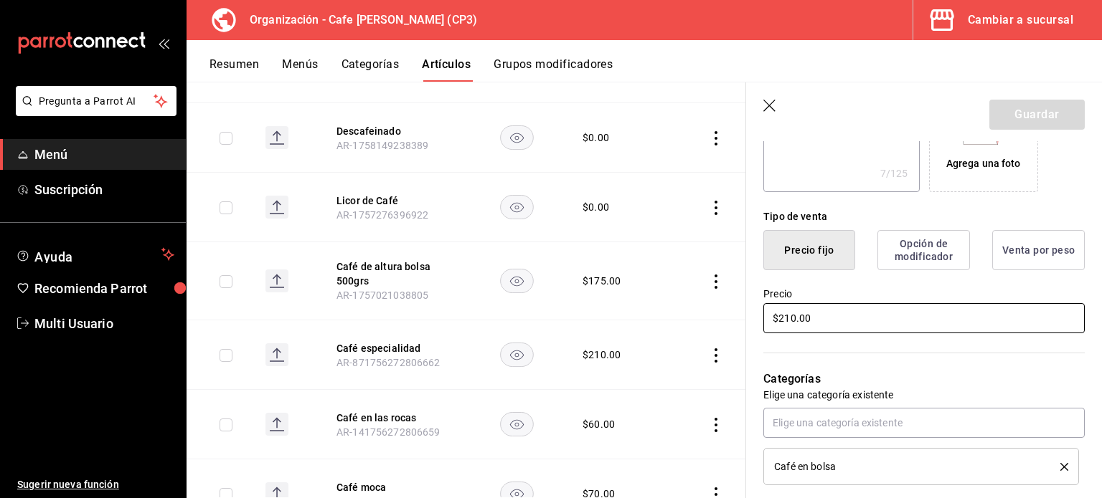
drag, startPoint x: 811, startPoint y: 316, endPoint x: 744, endPoint y: 322, distance: 67.7
click at [744, 322] on main "Artículos organización Edita el precio e imagen de tus artículos. Asigna una ca…" at bounding box center [643, 290] width 915 height 417
type textarea "x"
type input "$0.00"
type textarea "x"
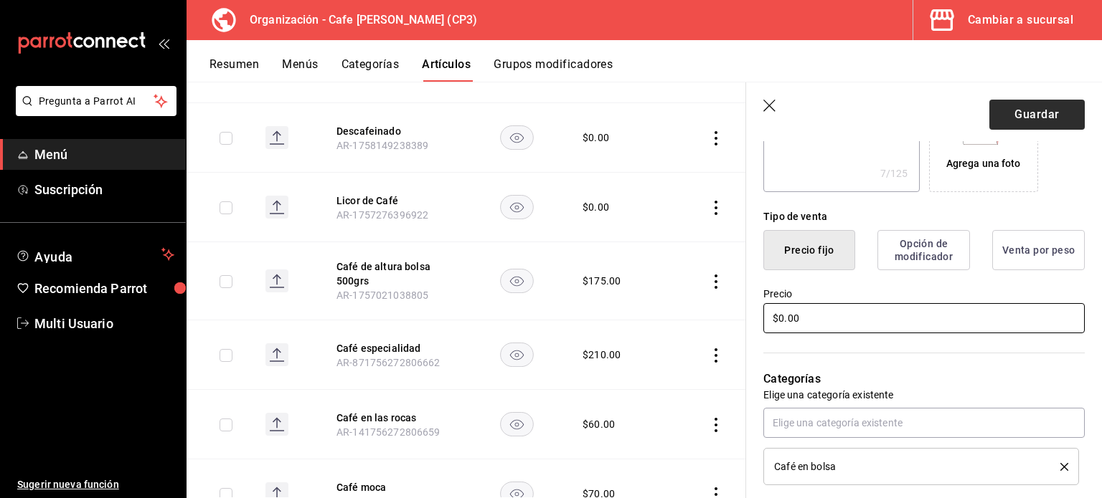
type input "$0.00"
click at [1016, 119] on button "Guardar" at bounding box center [1036, 115] width 95 height 30
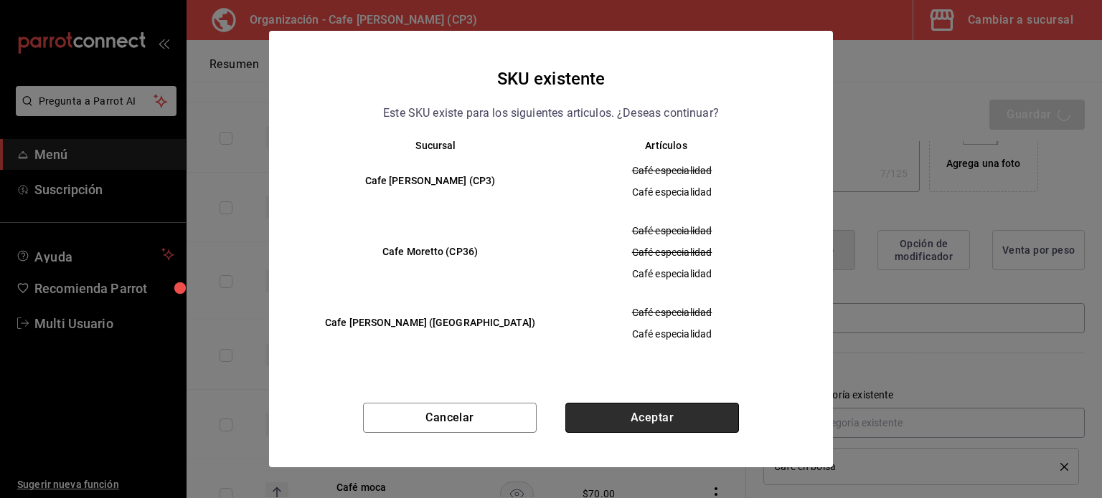
click at [668, 418] on button "Aceptar" at bounding box center [652, 418] width 174 height 30
type textarea "x"
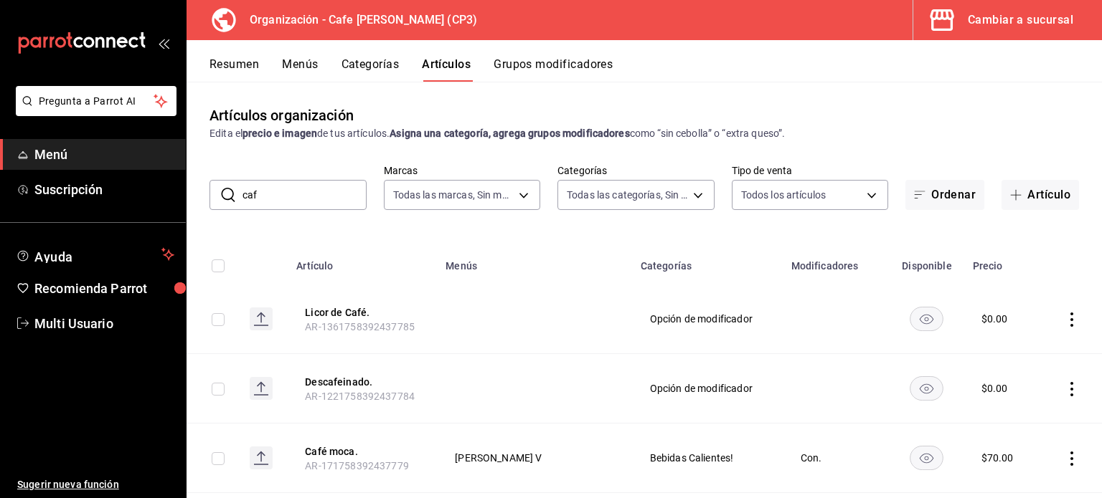
click at [295, 65] on button "Menús" at bounding box center [300, 69] width 36 height 24
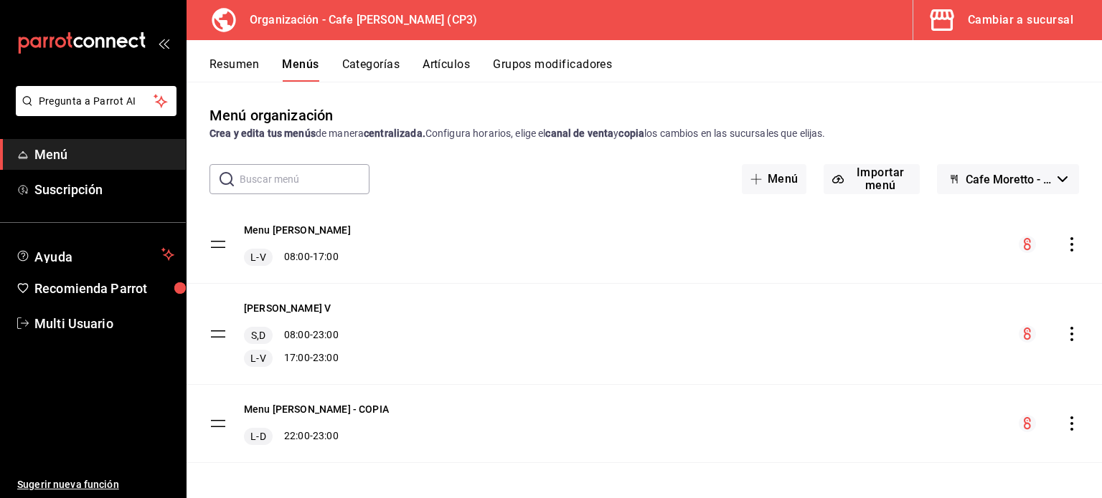
click at [1064, 243] on icon "actions" at bounding box center [1071, 244] width 14 height 14
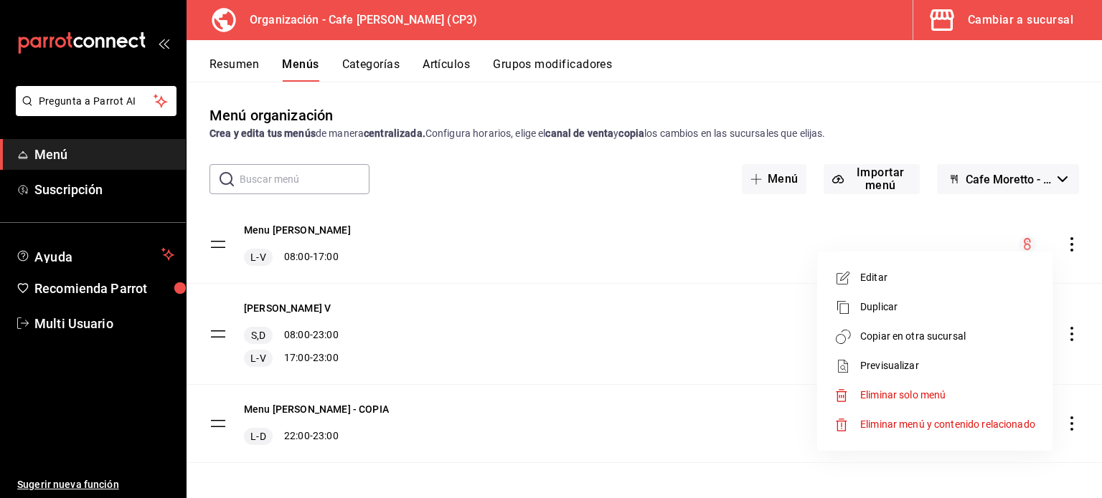
click at [941, 331] on span "Copiar en otra sucursal" at bounding box center [947, 336] width 175 height 15
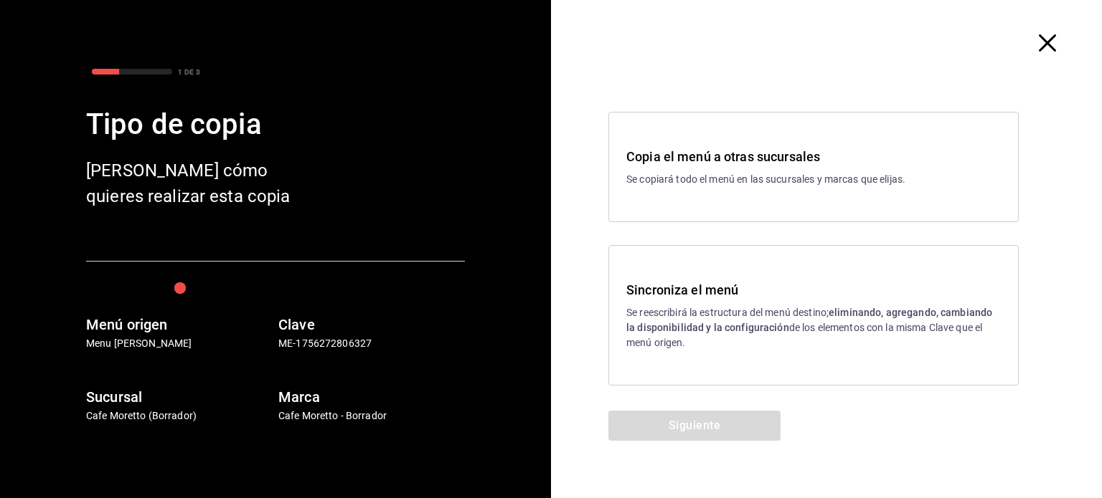
click at [760, 334] on p "Se reescribirá la estructura del menú destino; eliminando, agregando, cambiando…" at bounding box center [813, 327] width 374 height 45
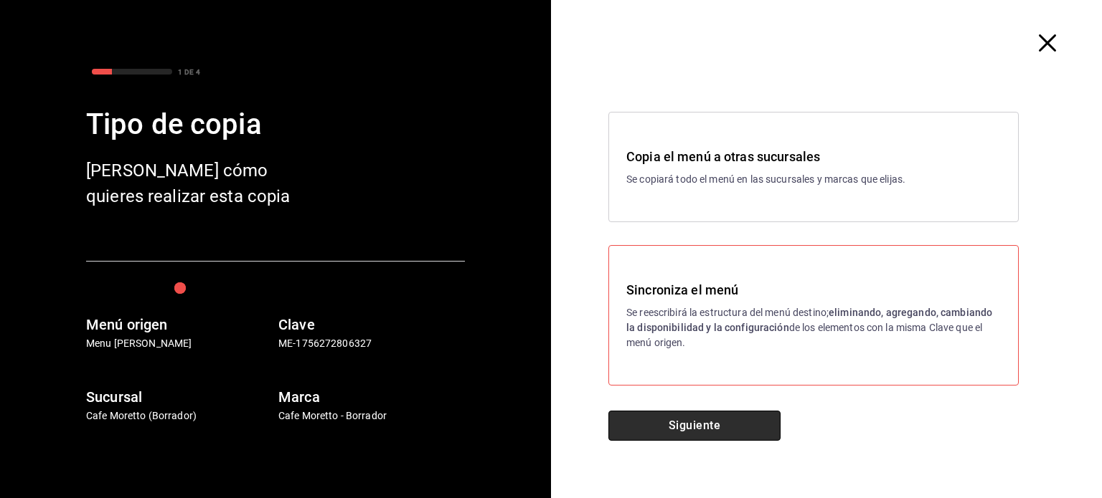
click at [712, 427] on button "Siguiente" at bounding box center [694, 426] width 172 height 30
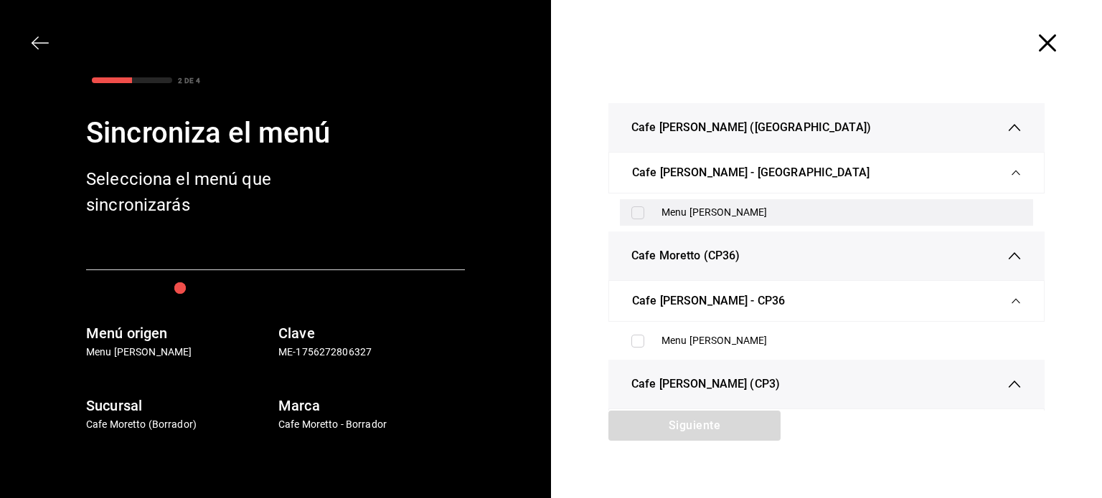
click at [631, 216] on input "checkbox" at bounding box center [637, 213] width 13 height 13
checkbox input "true"
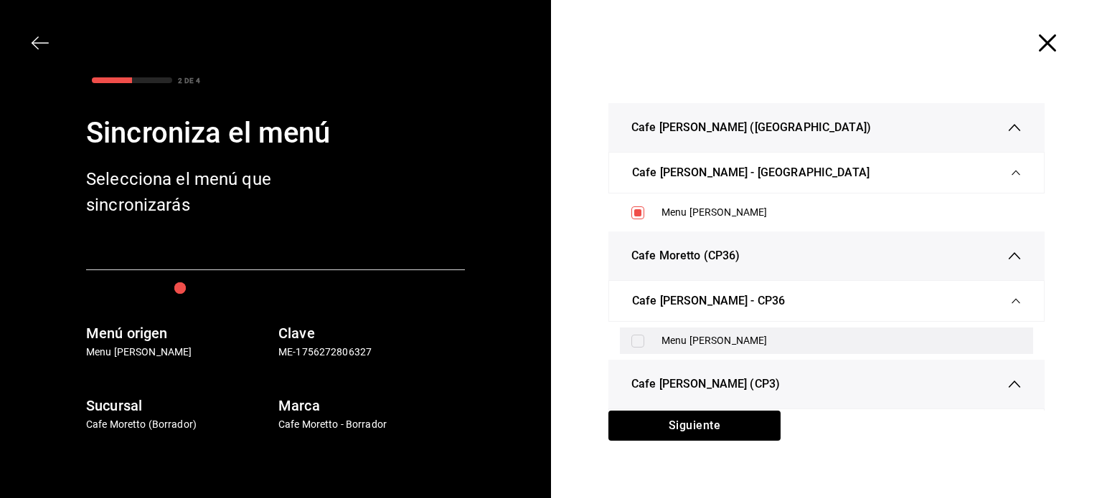
click at [631, 341] on input "checkbox" at bounding box center [637, 341] width 13 height 13
checkbox input "true"
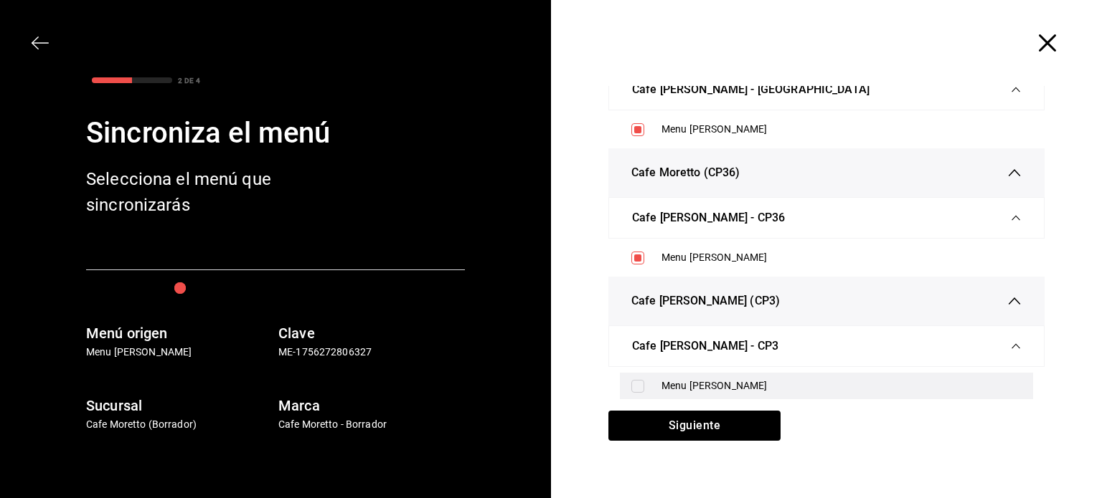
scroll to position [27, 0]
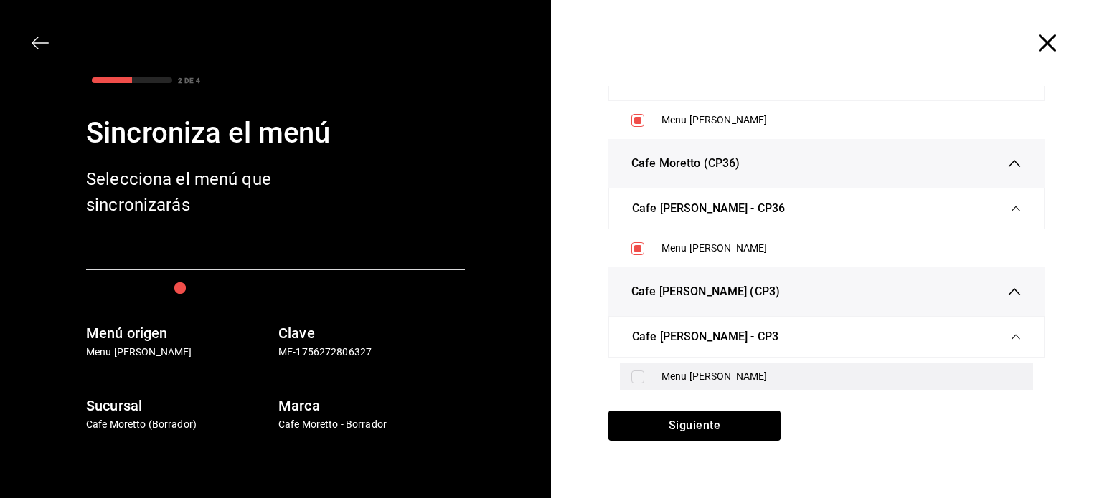
click at [632, 375] on input "checkbox" at bounding box center [637, 377] width 13 height 13
checkbox input "true"
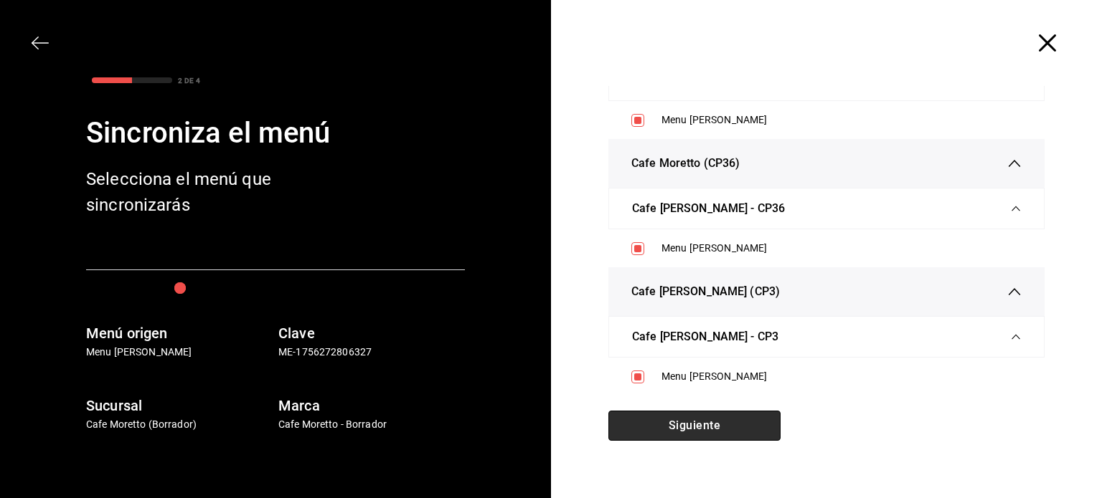
click at [714, 424] on button "Siguiente" at bounding box center [694, 426] width 172 height 30
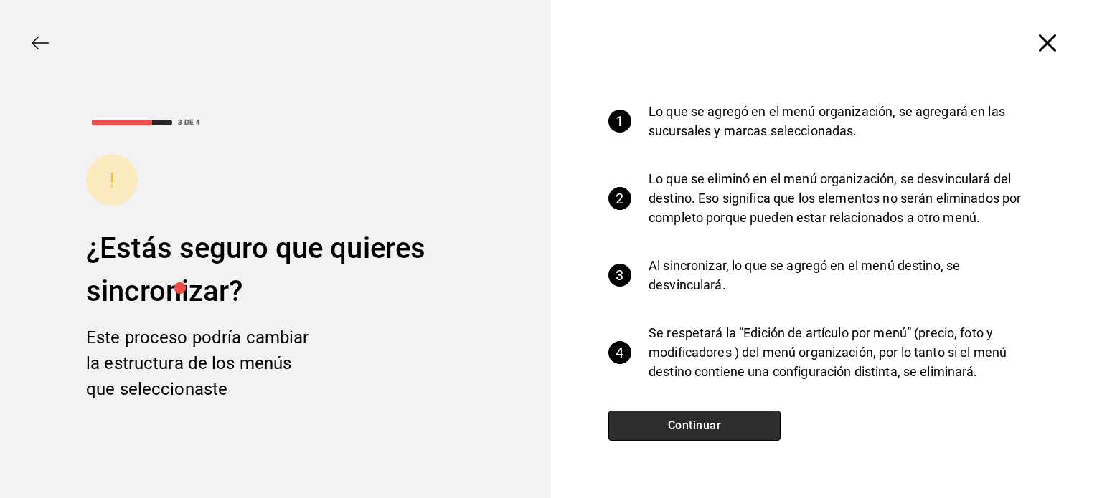
click at [714, 421] on button "Continuar" at bounding box center [694, 426] width 172 height 30
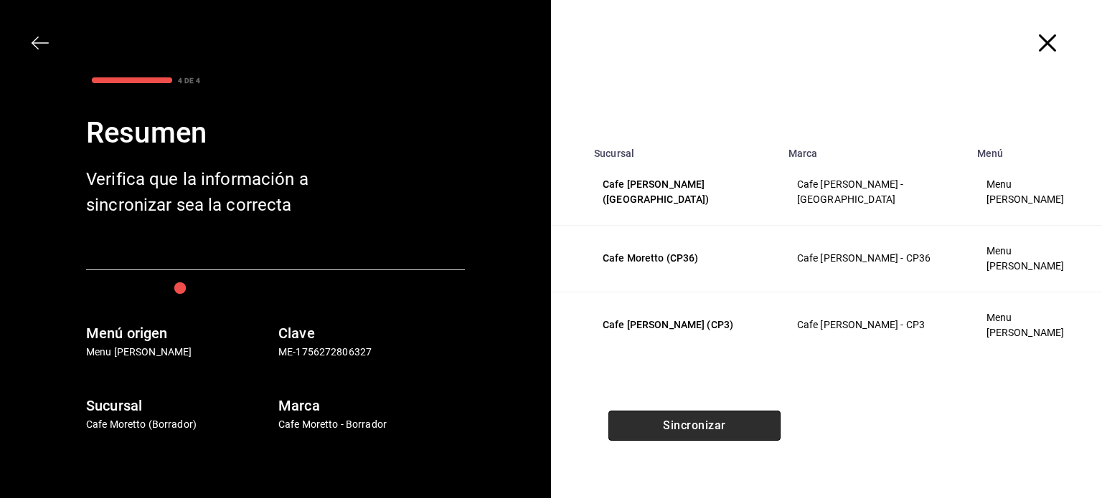
scroll to position [0, 0]
click at [734, 423] on button "Sincronizar" at bounding box center [694, 426] width 172 height 30
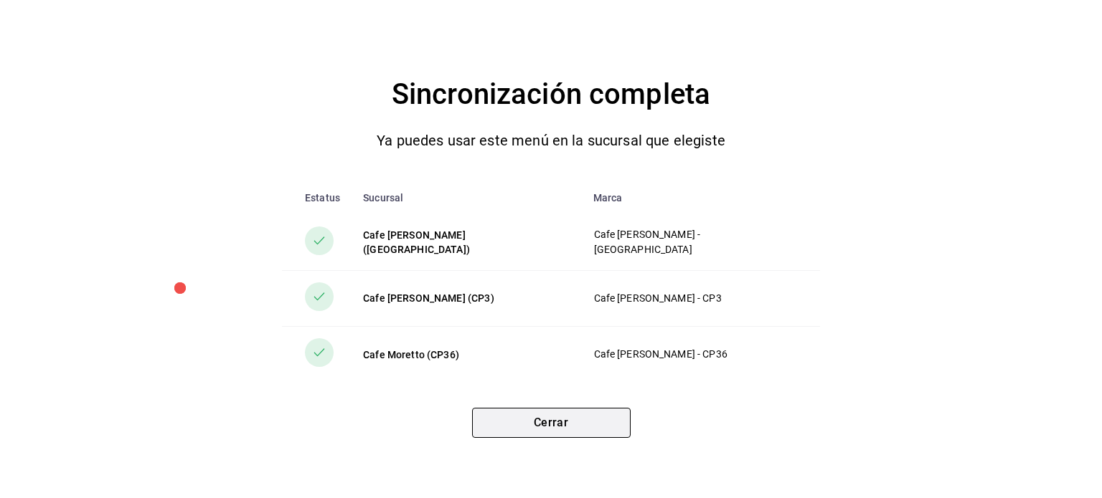
click at [552, 422] on button "Cerrar" at bounding box center [551, 423] width 158 height 30
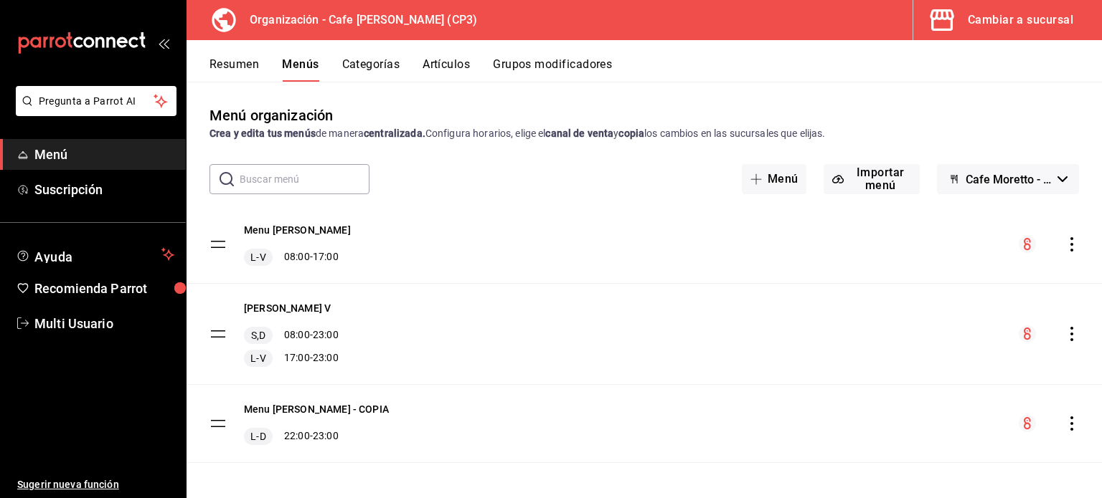
click at [1064, 329] on icon "actions" at bounding box center [1071, 334] width 14 height 14
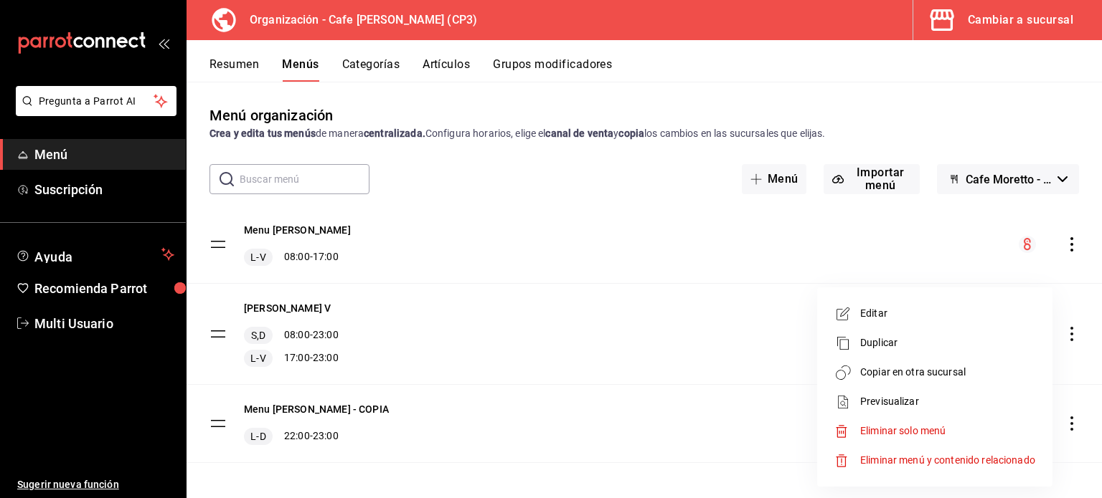
click at [938, 371] on span "Copiar en otra sucursal" at bounding box center [947, 372] width 175 height 15
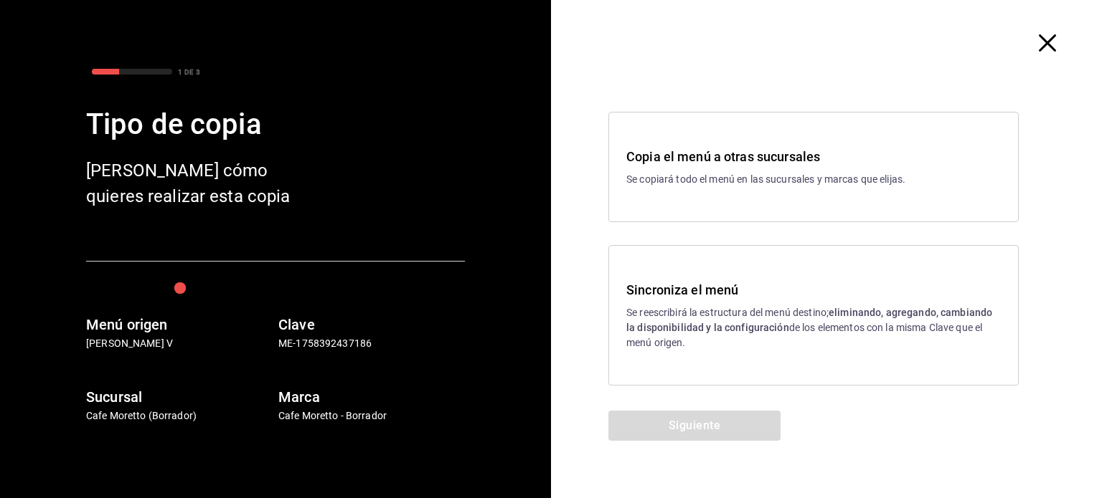
click at [782, 337] on p "Se reescribirá la estructura del menú destino; eliminando, agregando, cambiando…" at bounding box center [813, 327] width 374 height 45
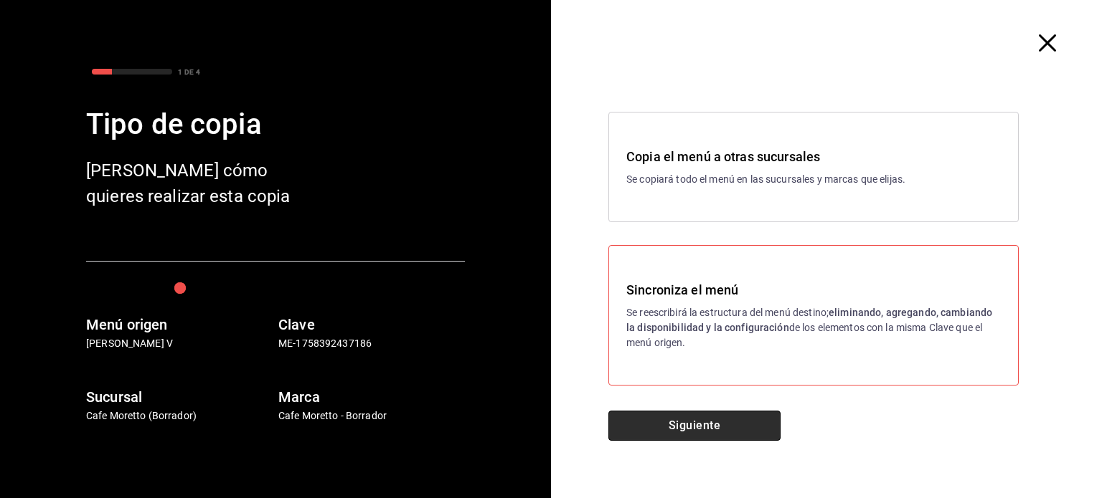
click at [681, 422] on button "Siguiente" at bounding box center [694, 426] width 172 height 30
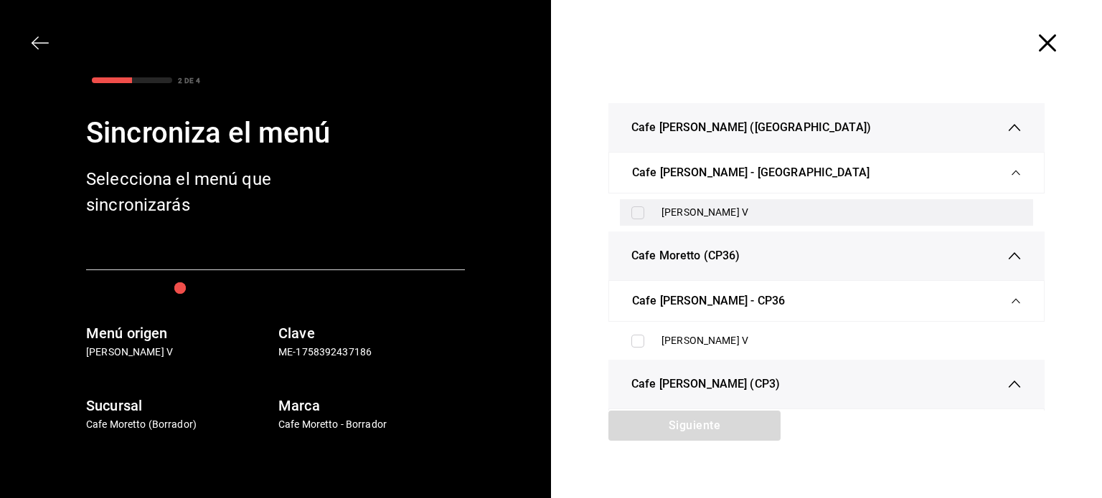
click at [631, 214] on input "checkbox" at bounding box center [637, 213] width 13 height 13
checkbox input "true"
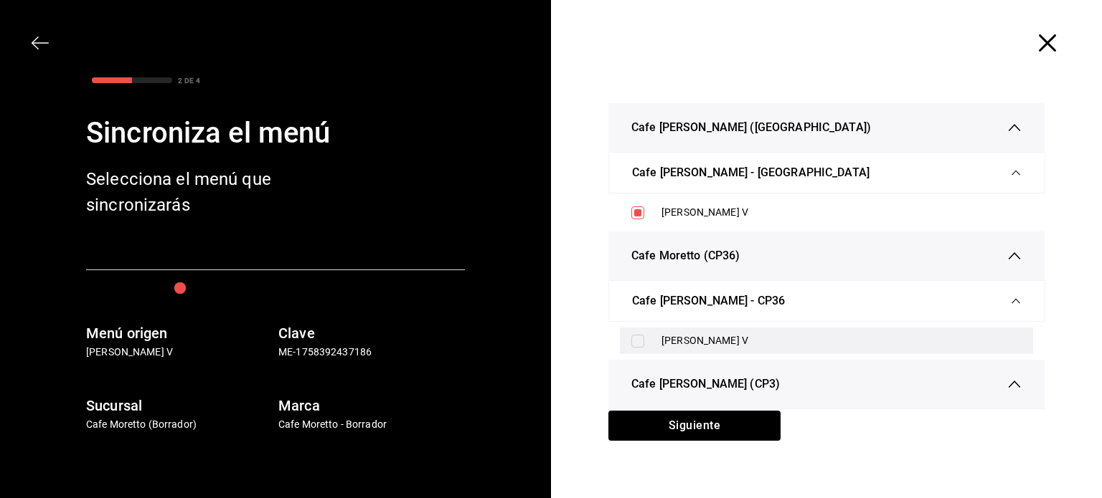
click at [633, 339] on input "checkbox" at bounding box center [637, 341] width 13 height 13
checkbox input "true"
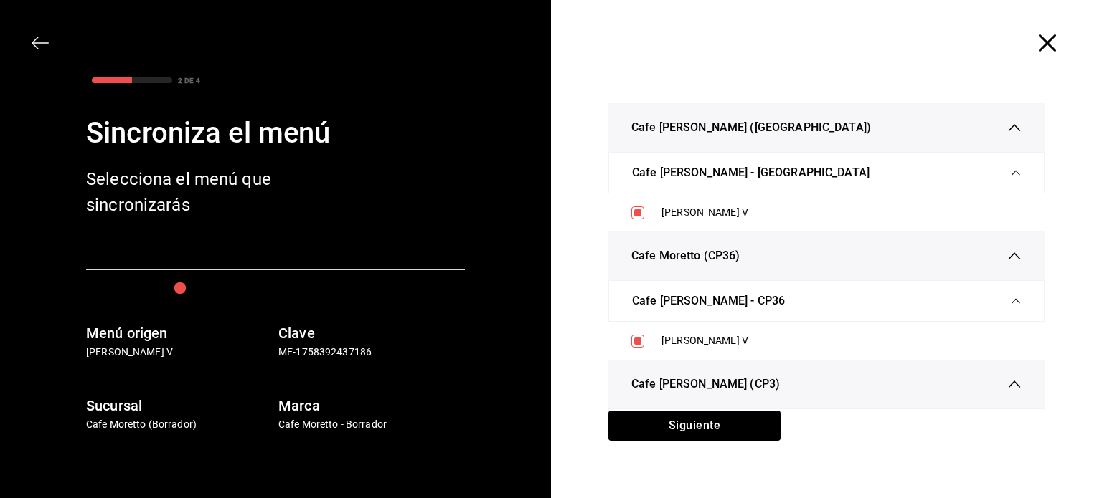
scroll to position [66, 0]
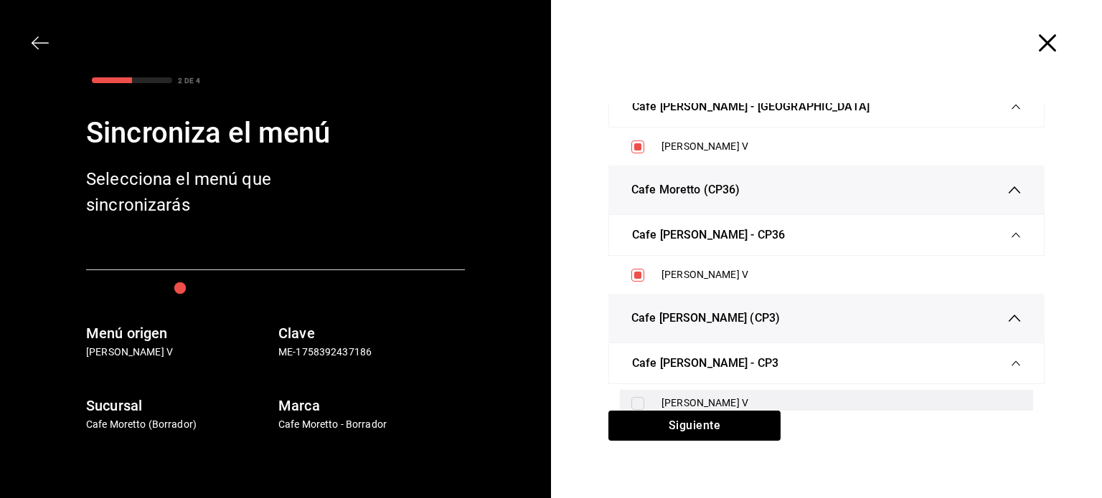
click at [631, 402] on input "checkbox" at bounding box center [637, 403] width 13 height 13
checkbox input "true"
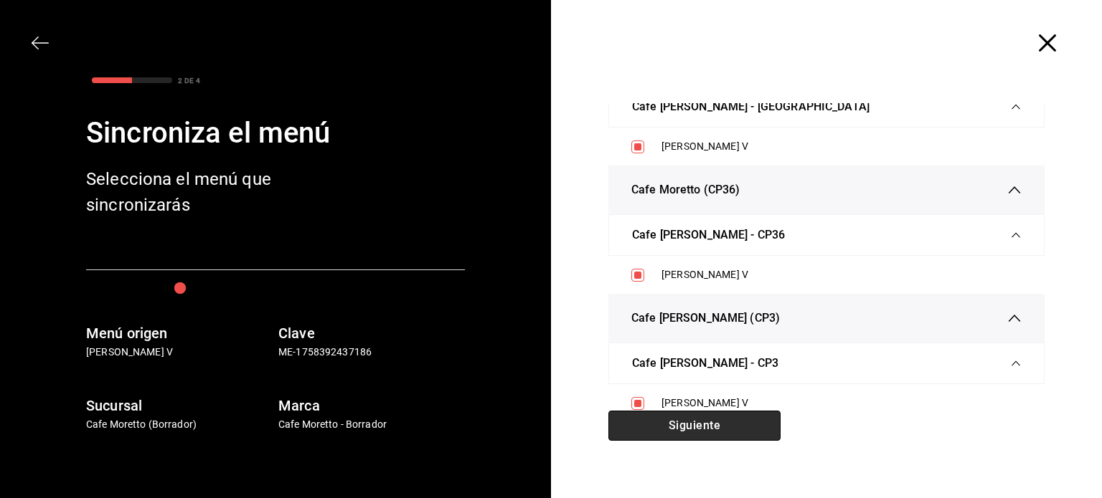
click at [705, 429] on button "Siguiente" at bounding box center [694, 426] width 172 height 30
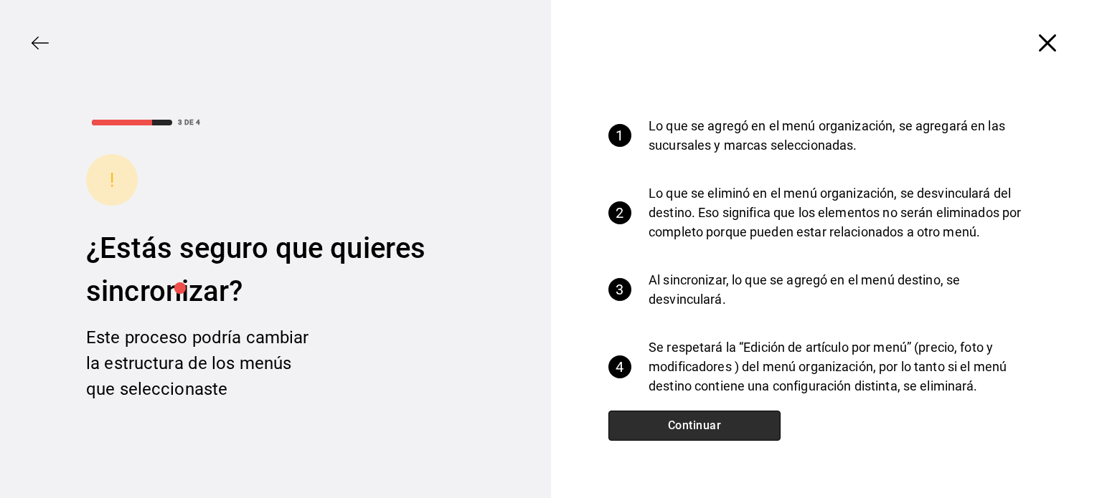
click at [706, 425] on button "Continuar" at bounding box center [694, 426] width 172 height 30
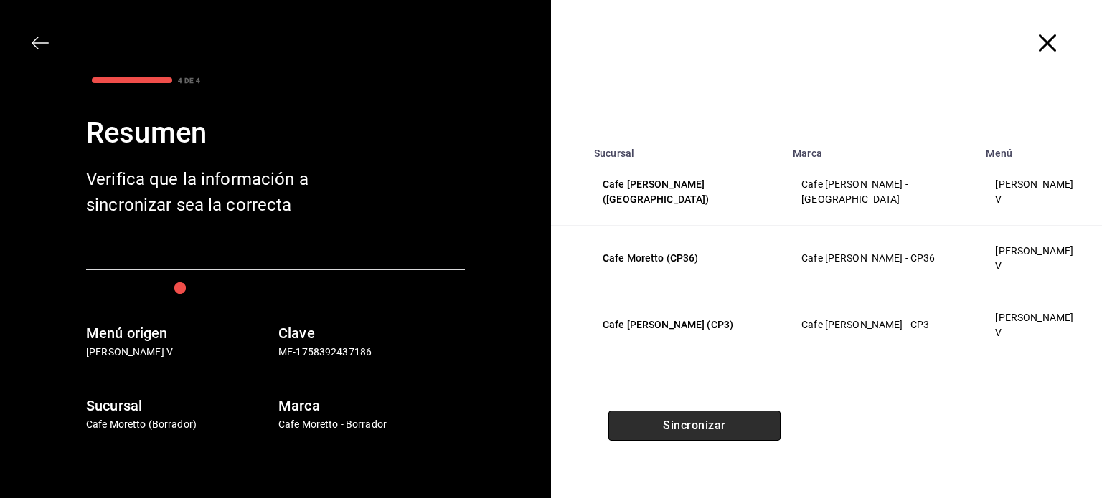
click at [706, 427] on button "Sincronizar" at bounding box center [694, 426] width 172 height 30
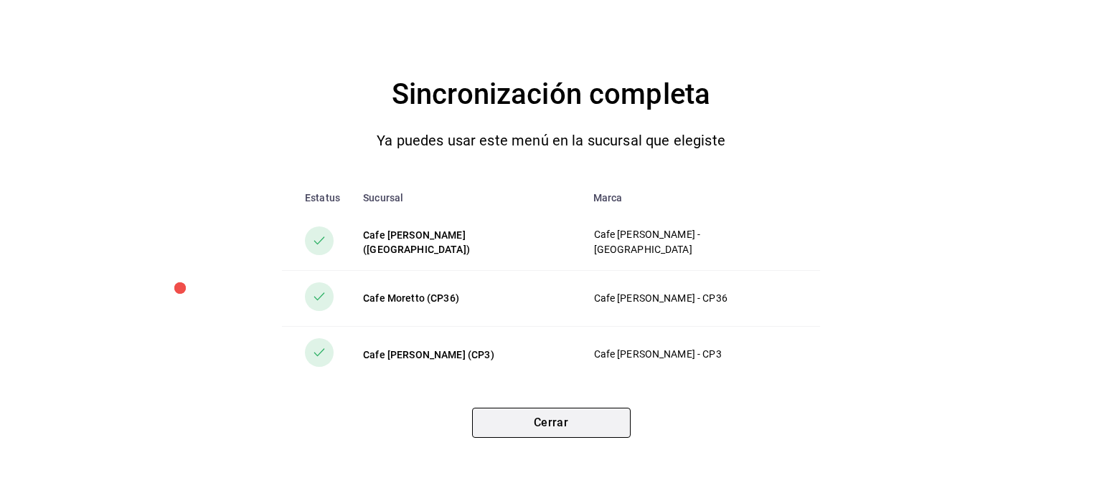
click at [550, 418] on button "Cerrar" at bounding box center [551, 423] width 158 height 30
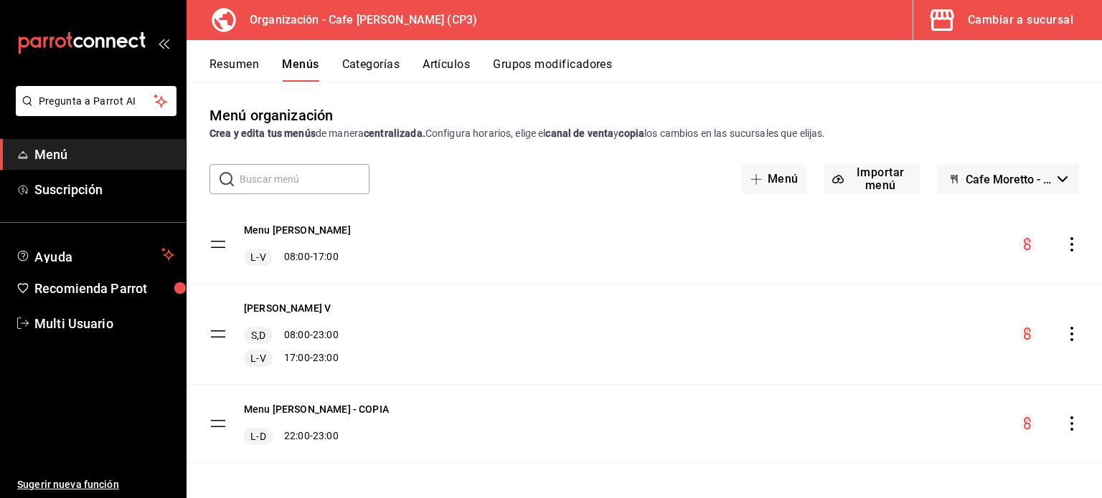
click at [536, 61] on button "Grupos modificadores" at bounding box center [552, 69] width 119 height 24
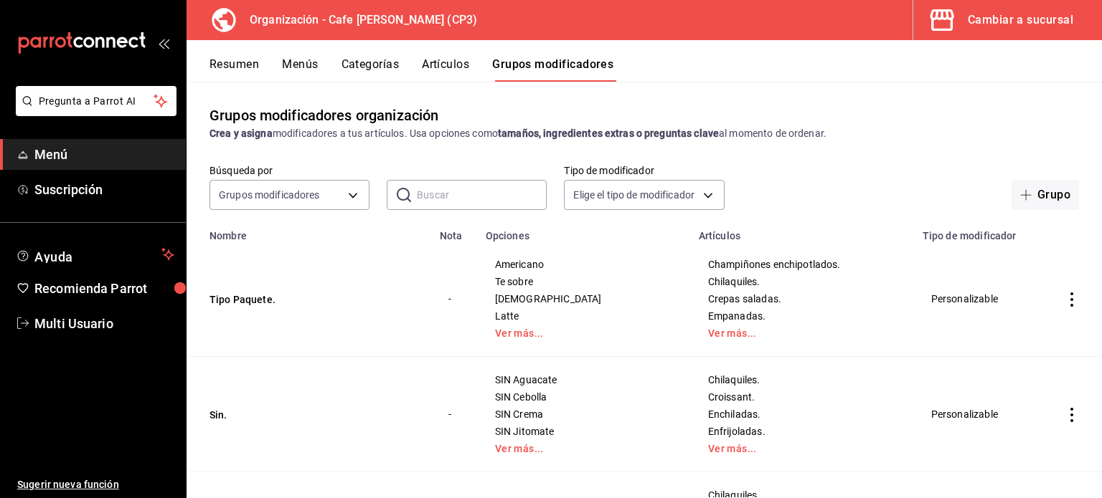
click at [442, 200] on input "text" at bounding box center [482, 195] width 130 height 29
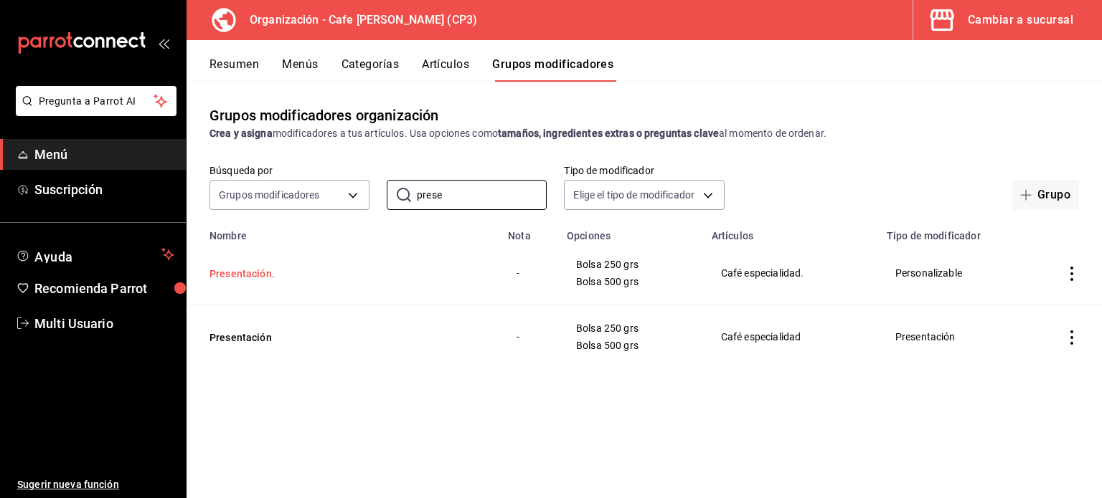
type input "prese"
click at [249, 272] on button "Presentación." at bounding box center [295, 274] width 172 height 14
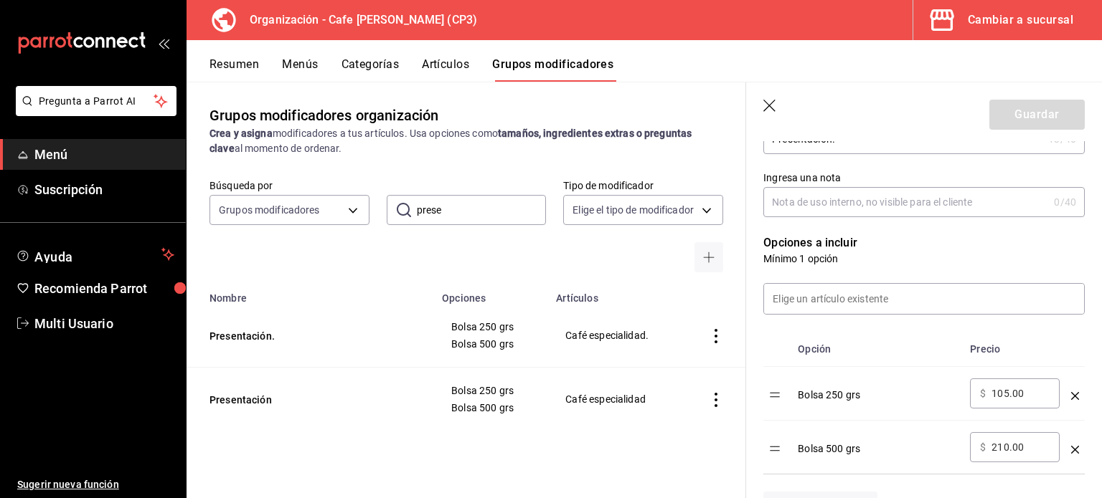
scroll to position [430, 0]
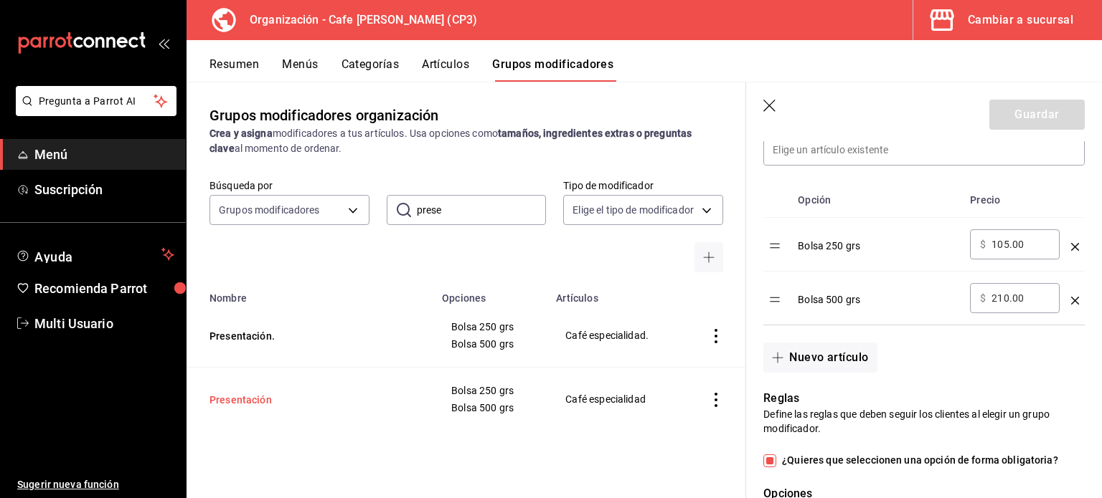
click at [252, 399] on button "Presentación" at bounding box center [295, 400] width 172 height 14
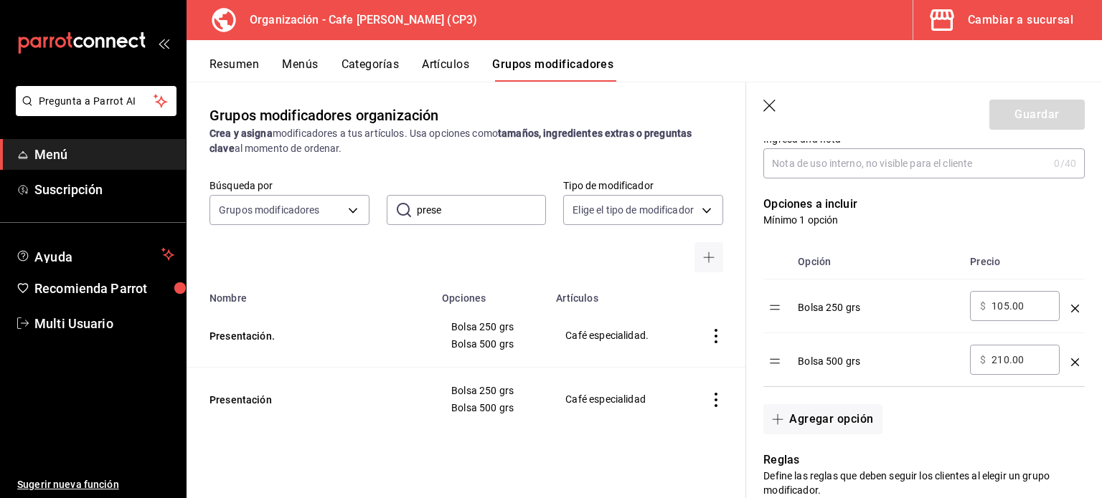
scroll to position [334, 0]
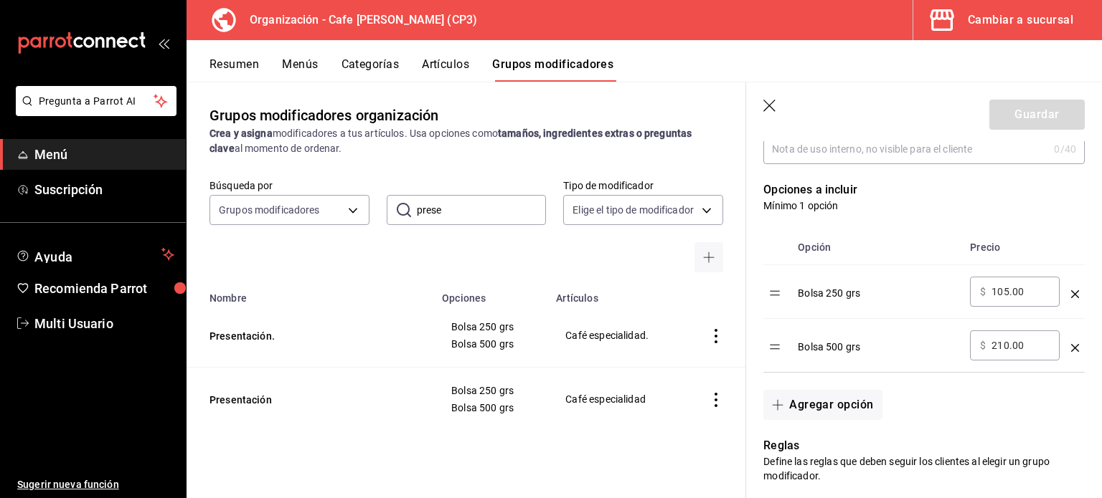
click at [768, 105] on icon "button" at bounding box center [769, 106] width 12 height 12
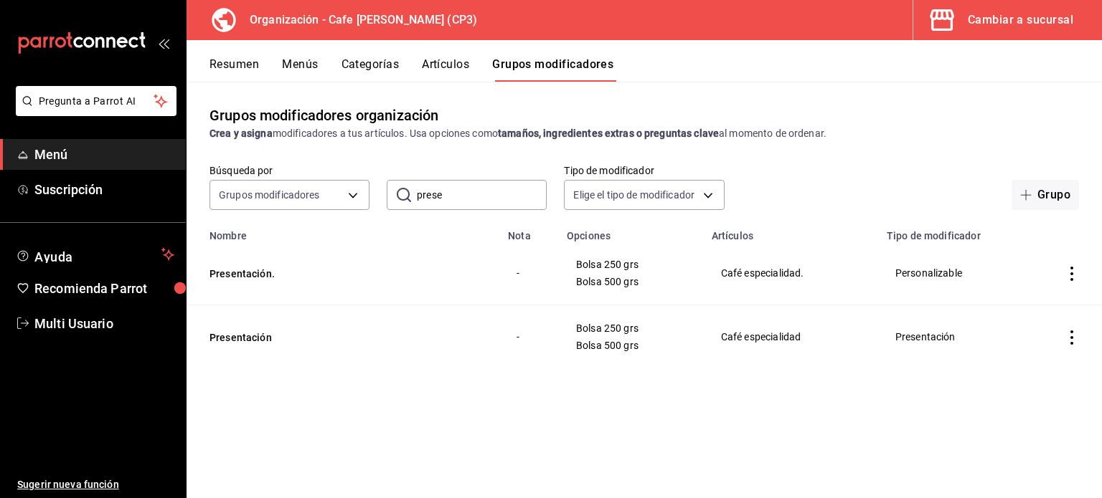
click at [1003, 22] on div "Cambiar a sucursal" at bounding box center [1019, 20] width 105 height 20
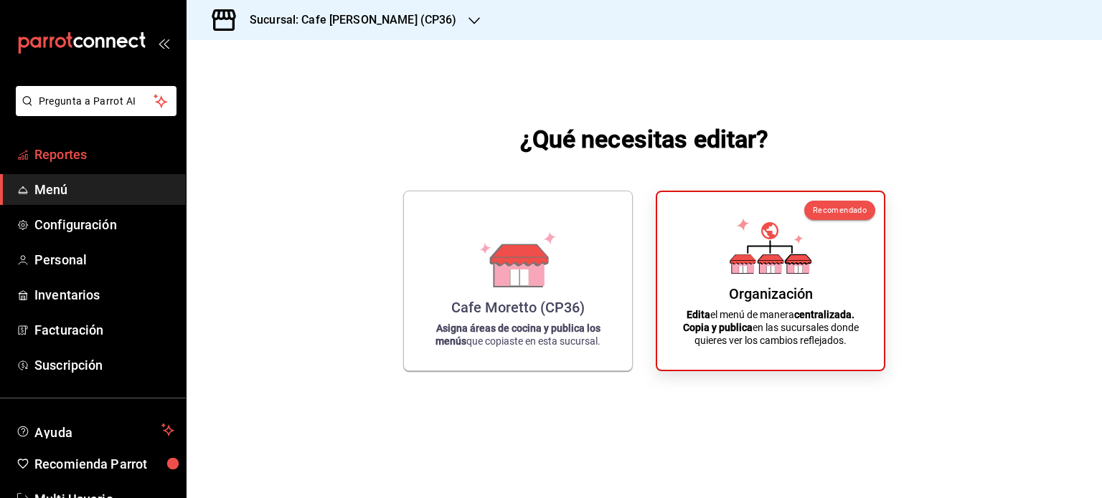
click at [63, 148] on span "Reportes" at bounding box center [104, 154] width 140 height 19
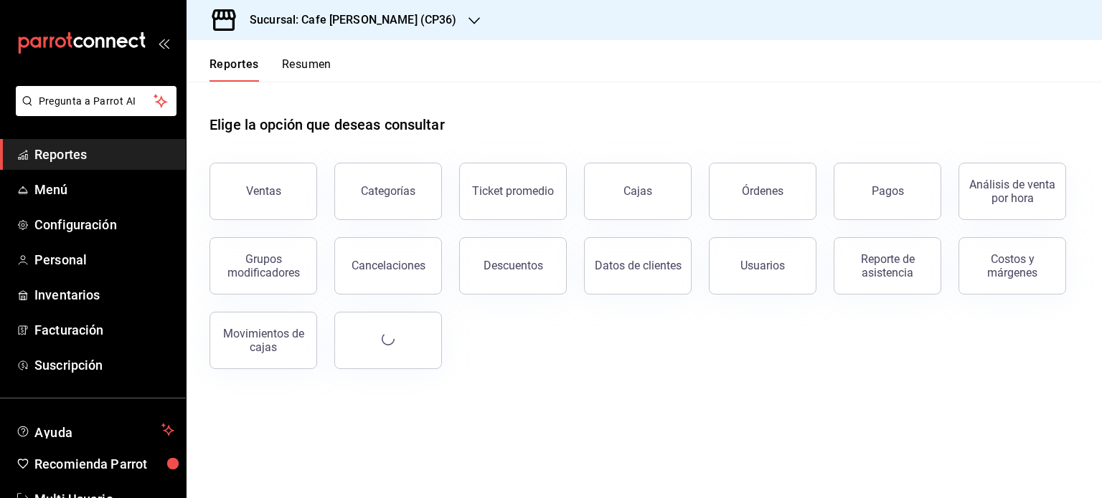
click at [313, 64] on button "Resumen" at bounding box center [306, 69] width 49 height 24
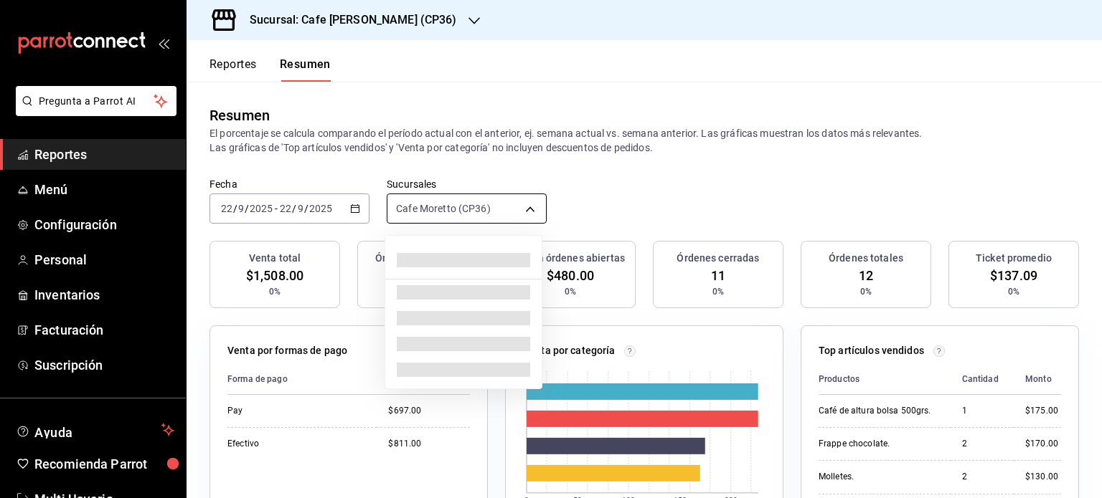
click at [526, 205] on body "Pregunta a Parrot AI Reportes Menú Configuración Personal Inventarios Facturaci…" at bounding box center [551, 249] width 1102 height 498
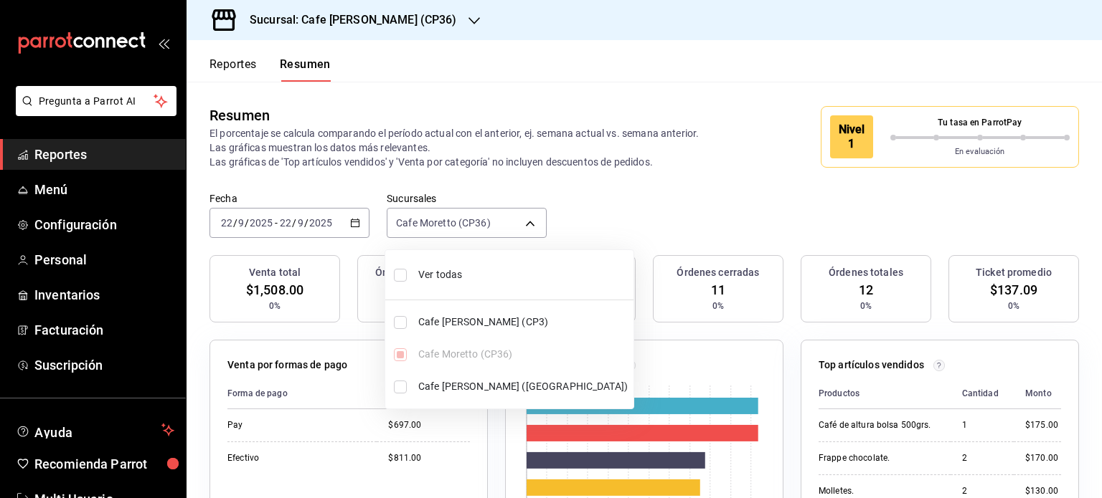
click at [401, 280] on input "checkbox" at bounding box center [400, 275] width 13 height 13
checkbox input "true"
type input "[object Object],[object Object],[object Object]"
checkbox input "true"
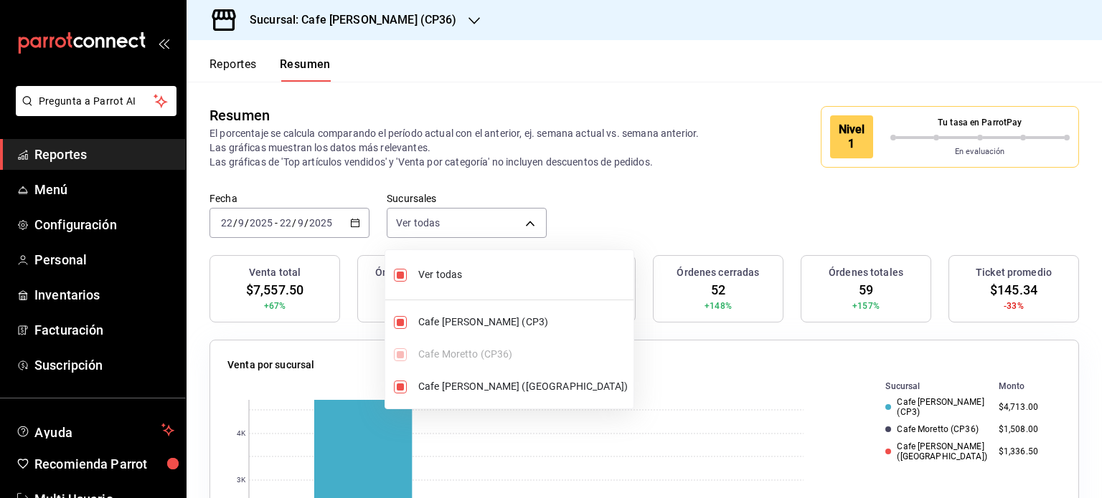
click at [742, 109] on div at bounding box center [551, 249] width 1102 height 498
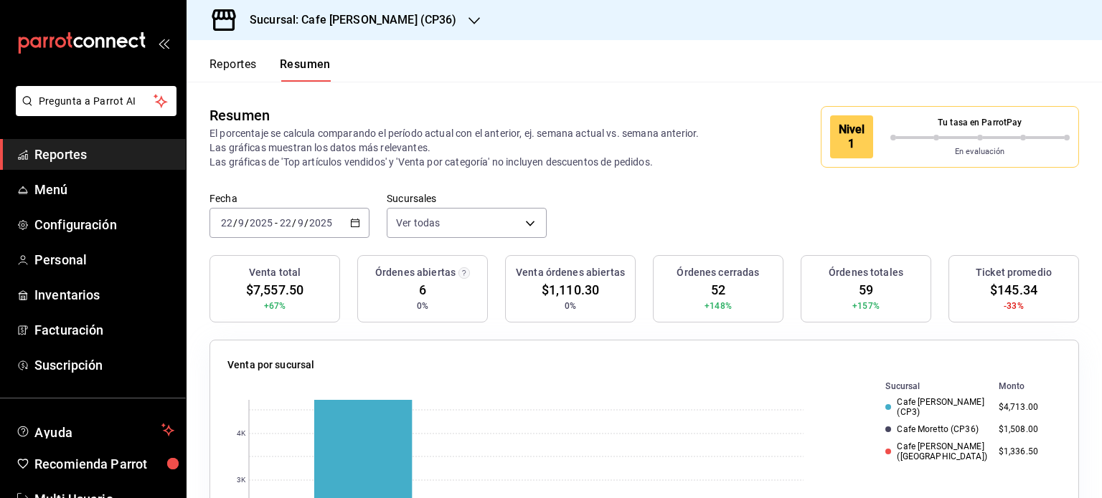
click at [459, 272] on circle "button" at bounding box center [463, 273] width 11 height 11
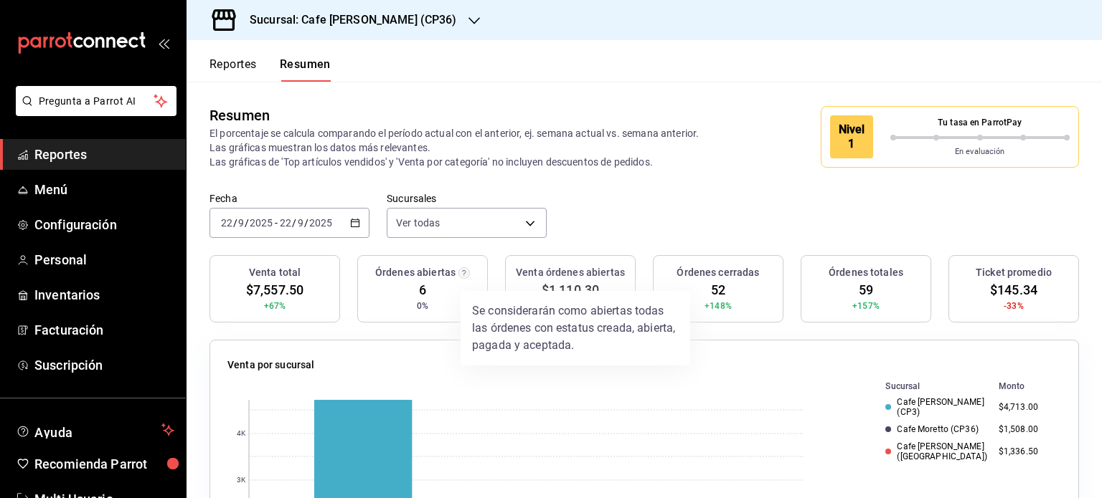
click at [671, 194] on div at bounding box center [551, 249] width 1102 height 498
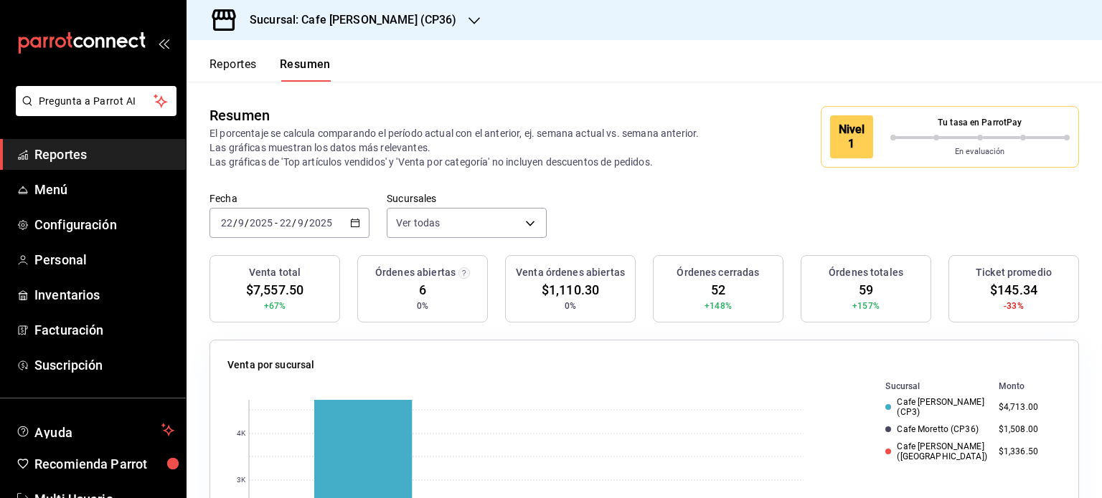
click at [228, 63] on button "Reportes" at bounding box center [232, 69] width 47 height 24
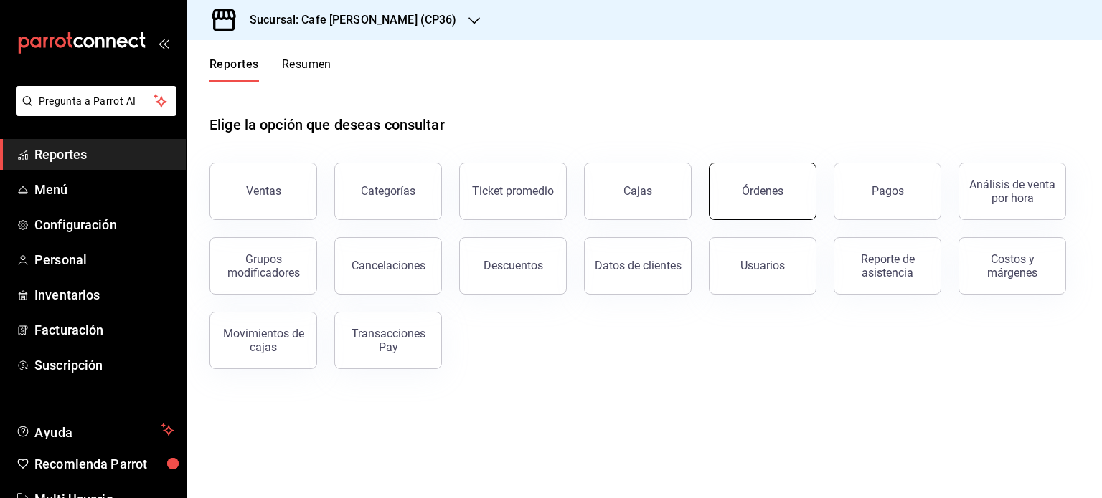
click at [764, 197] on div "Órdenes" at bounding box center [763, 191] width 42 height 14
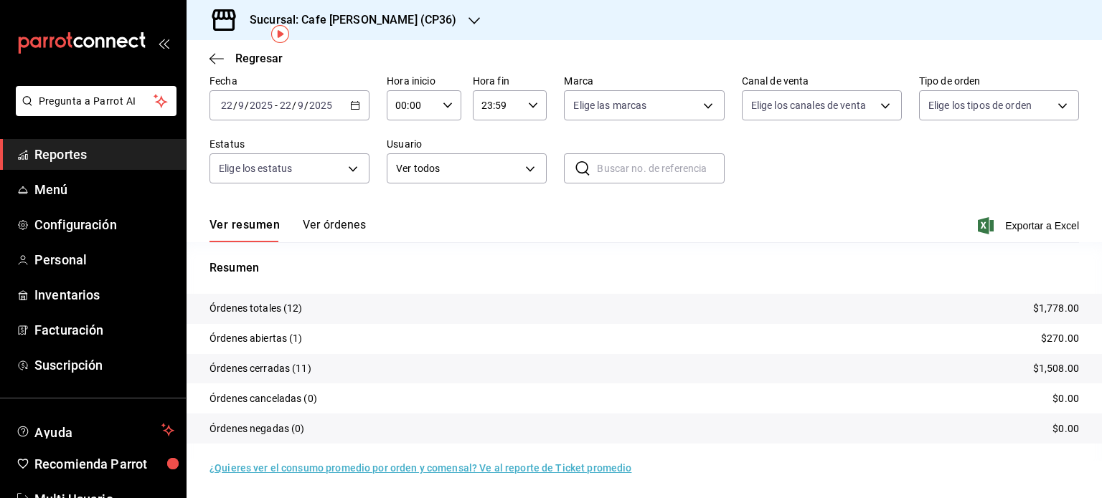
scroll to position [65, 0]
click at [255, 61] on span "Regresar" at bounding box center [258, 59] width 47 height 14
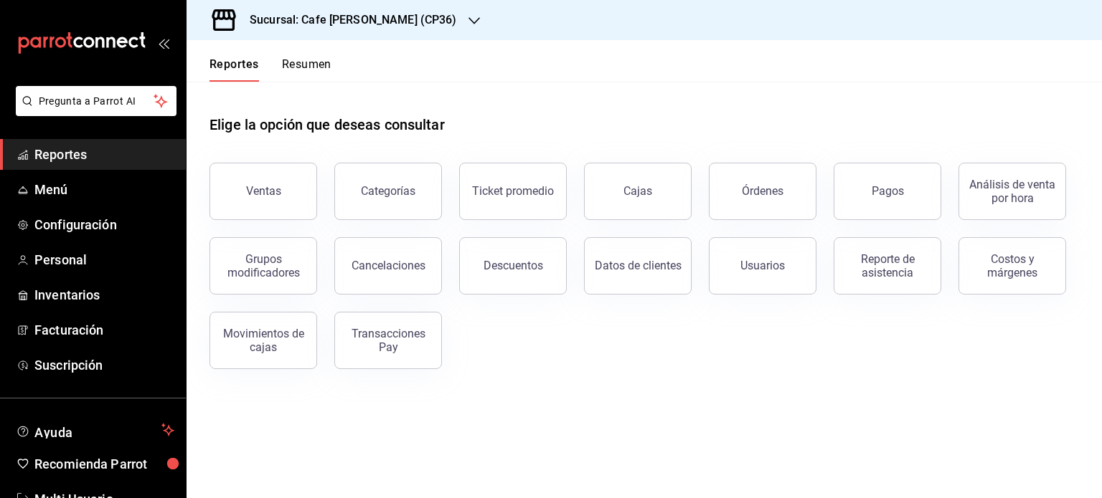
click at [312, 67] on button "Resumen" at bounding box center [306, 69] width 49 height 24
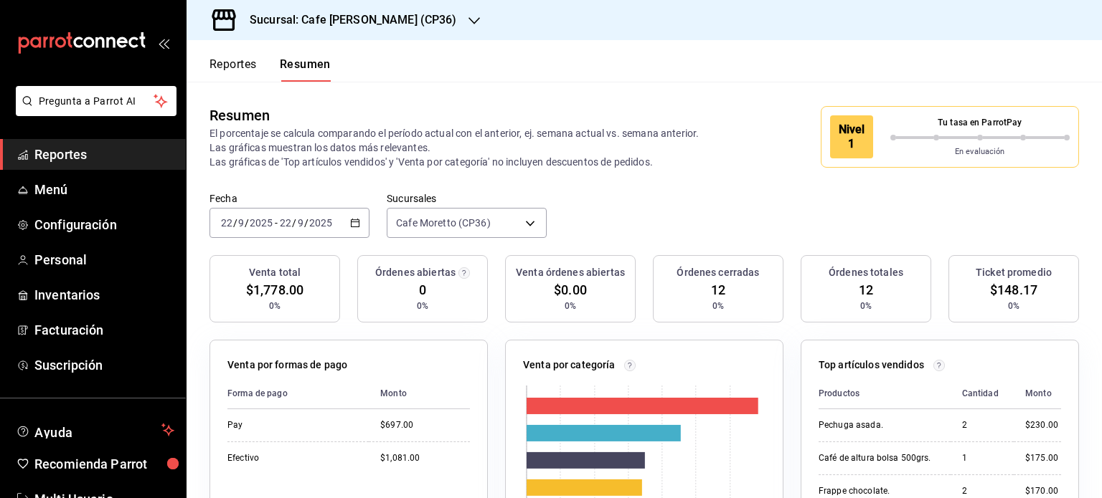
click at [239, 61] on button "Reportes" at bounding box center [232, 69] width 47 height 24
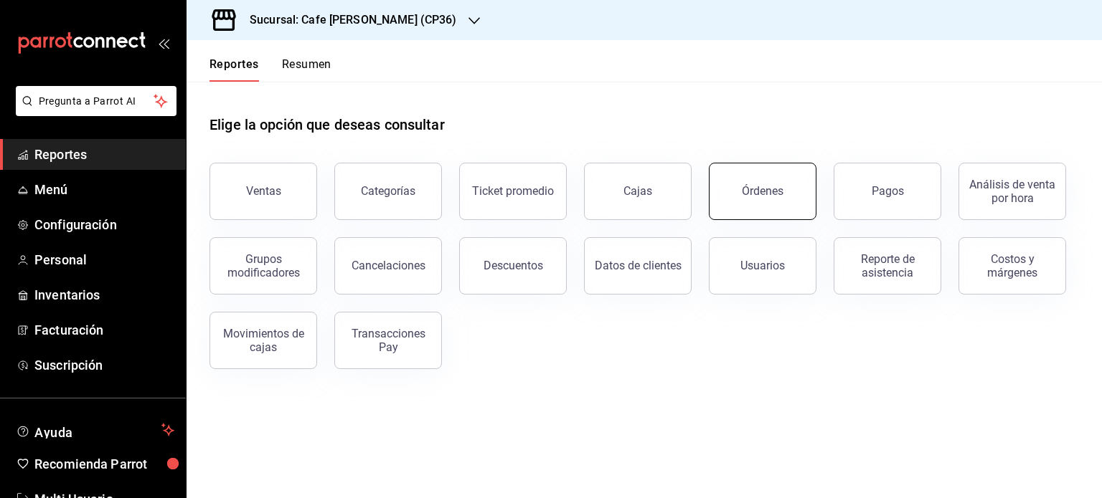
click at [749, 183] on button "Órdenes" at bounding box center [763, 191] width 108 height 57
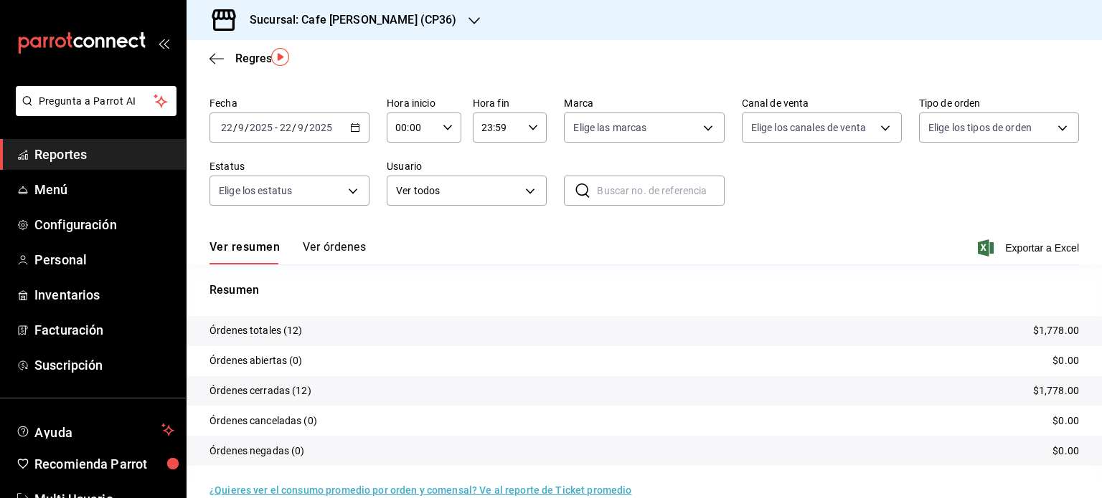
scroll to position [65, 0]
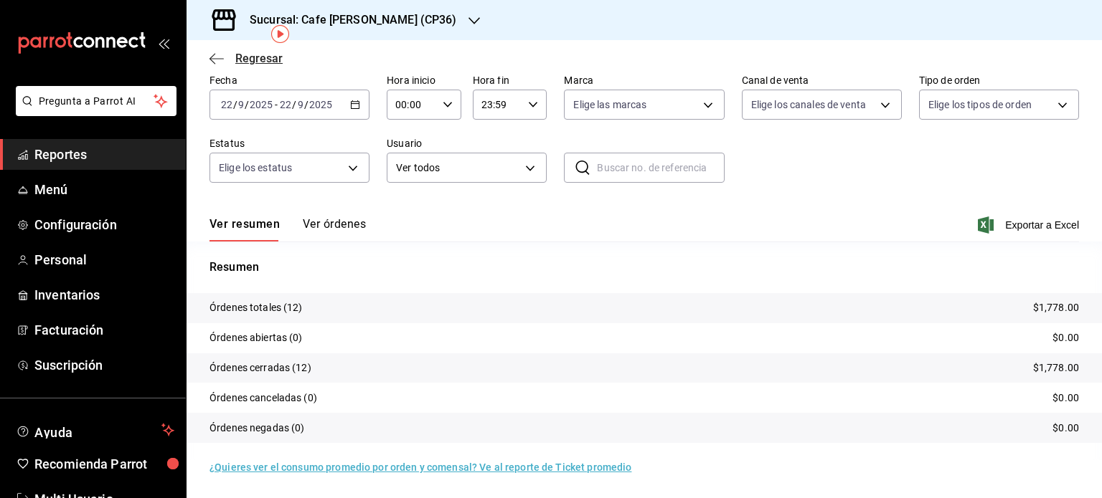
click at [222, 55] on icon "button" at bounding box center [216, 58] width 14 height 13
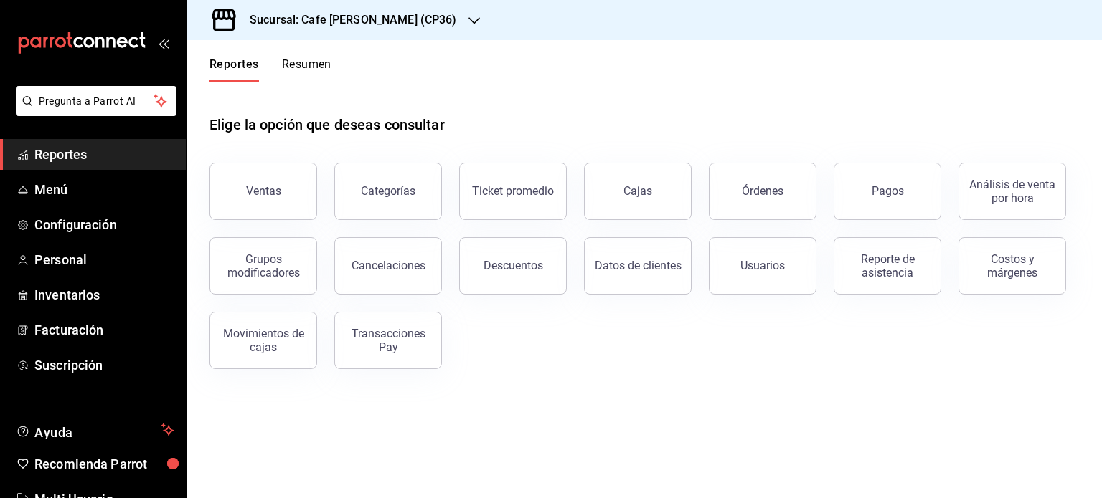
click at [305, 67] on button "Resumen" at bounding box center [306, 69] width 49 height 24
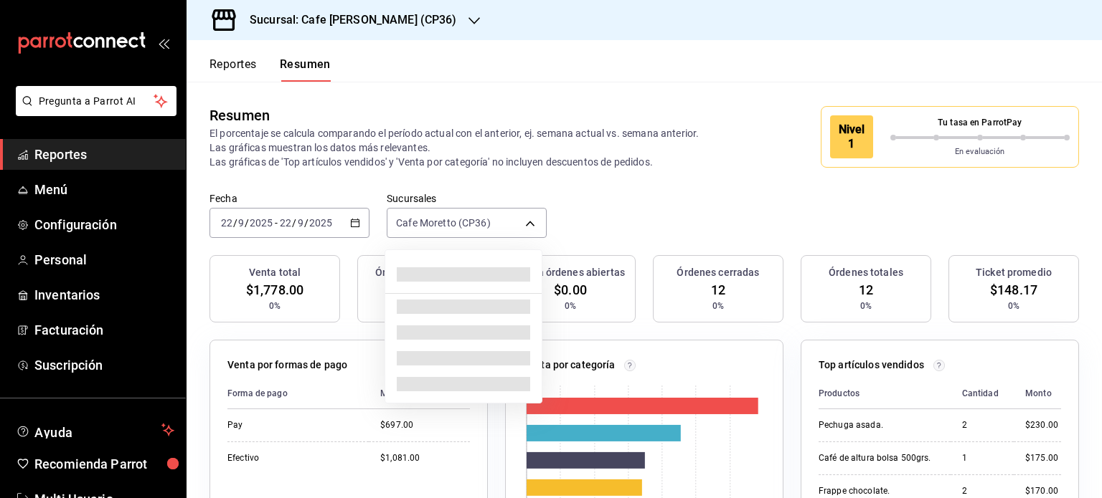
click at [521, 219] on body "Pregunta a Parrot AI Reportes Menú Configuración Personal Inventarios Facturaci…" at bounding box center [551, 249] width 1102 height 498
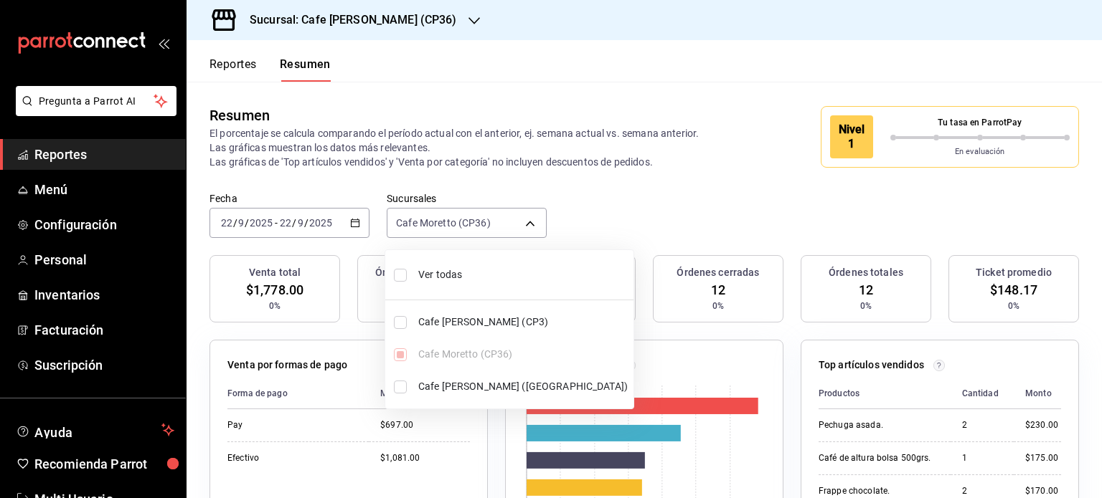
click at [400, 318] on input "checkbox" at bounding box center [400, 322] width 13 height 13
checkbox input "true"
type input "[object Object],[object Object]"
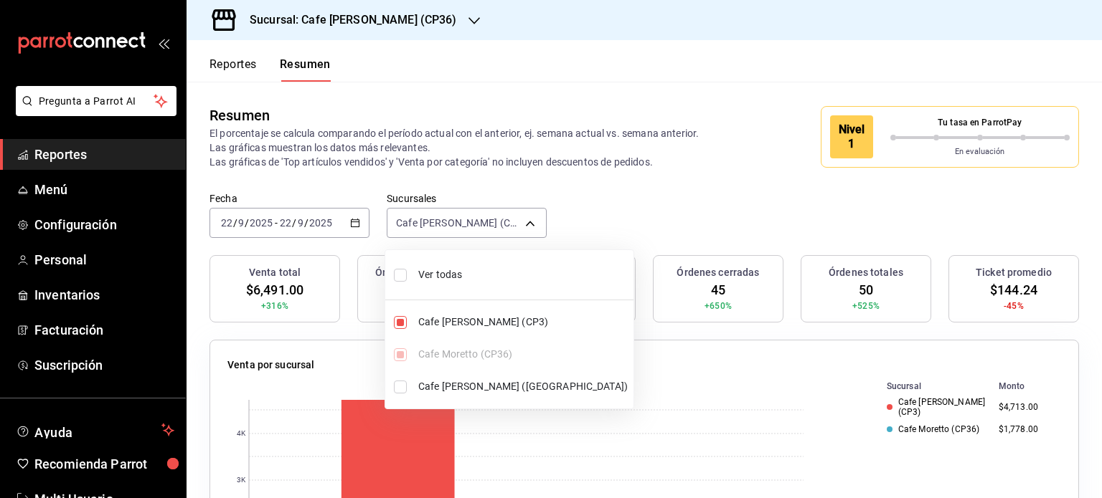
click at [396, 353] on div "Ver todas Cafe [PERSON_NAME] (CP3) Cafe [PERSON_NAME] (CP36) Cafe [PERSON_NAME]…" at bounding box center [509, 329] width 248 height 147
click at [683, 209] on div at bounding box center [551, 249] width 1102 height 498
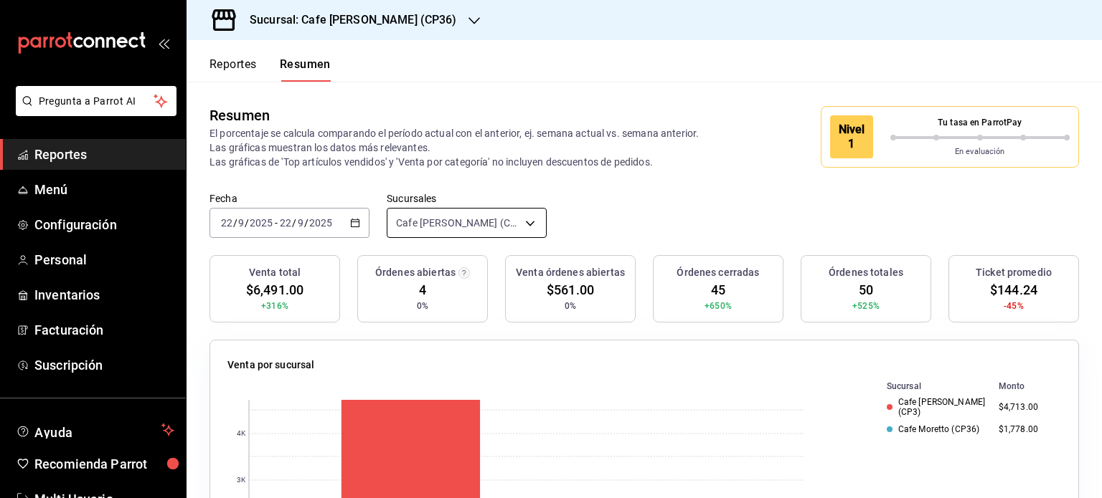
click at [529, 217] on body "Pregunta a Parrot AI Reportes Menú Configuración Personal Inventarios Facturaci…" at bounding box center [551, 249] width 1102 height 498
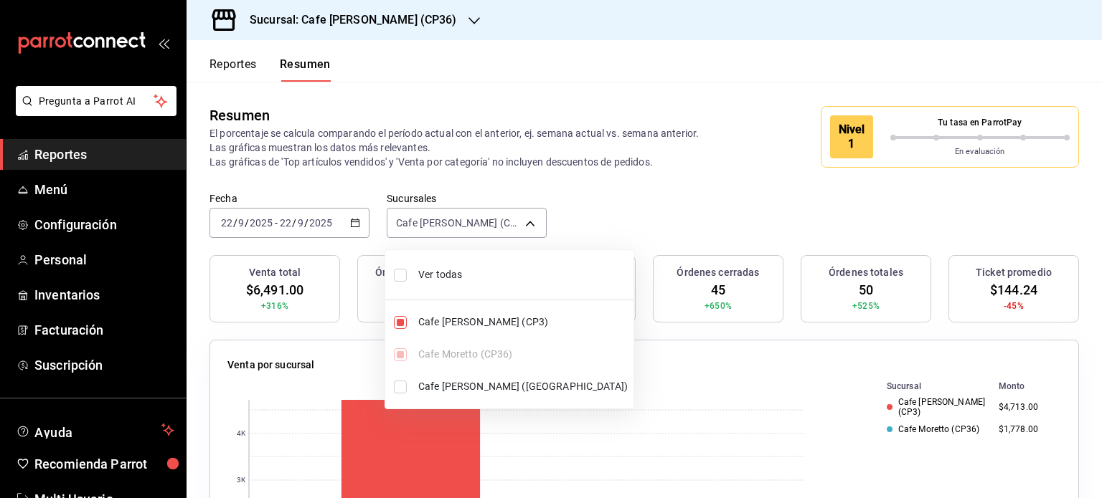
click at [402, 357] on div "Ver todas Cafe [PERSON_NAME] (CP3) Cafe [PERSON_NAME] (CP36) Cafe [PERSON_NAME]…" at bounding box center [509, 329] width 248 height 147
click at [396, 19] on div at bounding box center [551, 249] width 1102 height 498
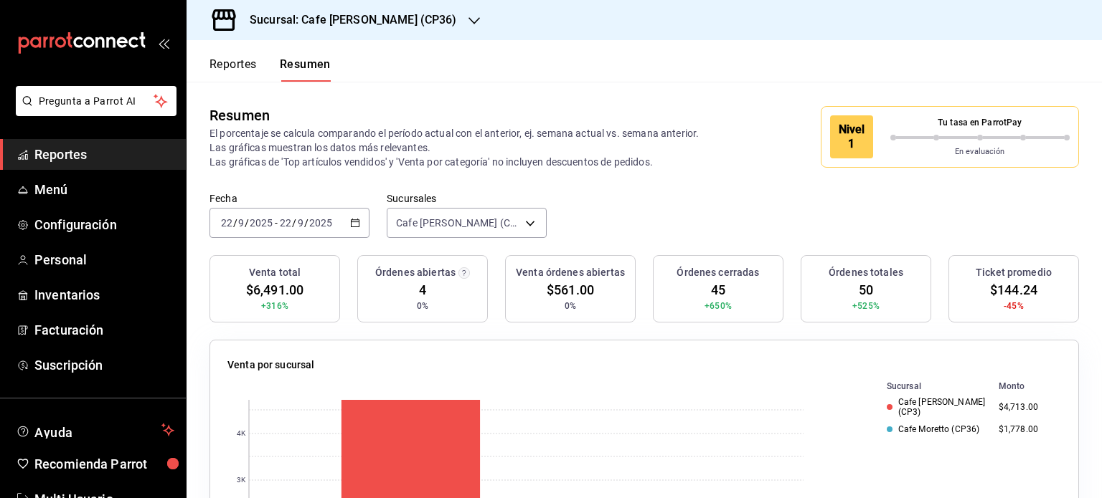
click at [396, 19] on h3 "Sucursal: Cafe [PERSON_NAME] (CP36)" at bounding box center [347, 19] width 219 height 17
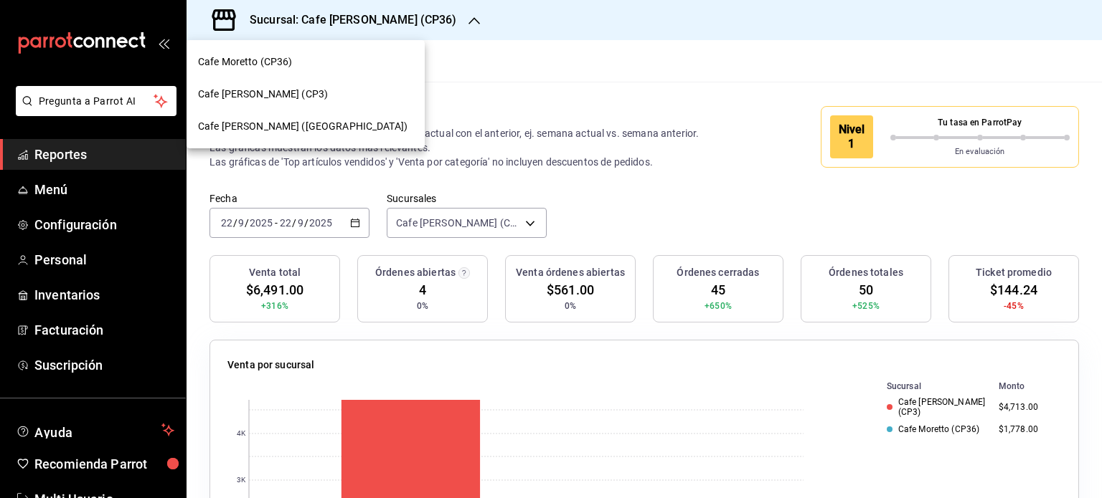
click at [316, 88] on div "Cafe [PERSON_NAME] (CP3)" at bounding box center [305, 94] width 215 height 15
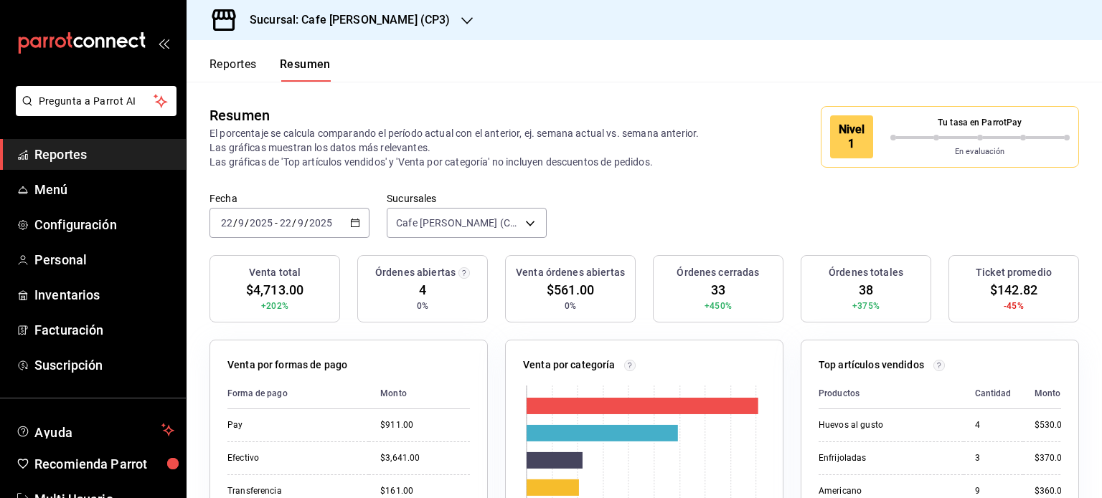
click at [227, 65] on button "Reportes" at bounding box center [232, 69] width 47 height 24
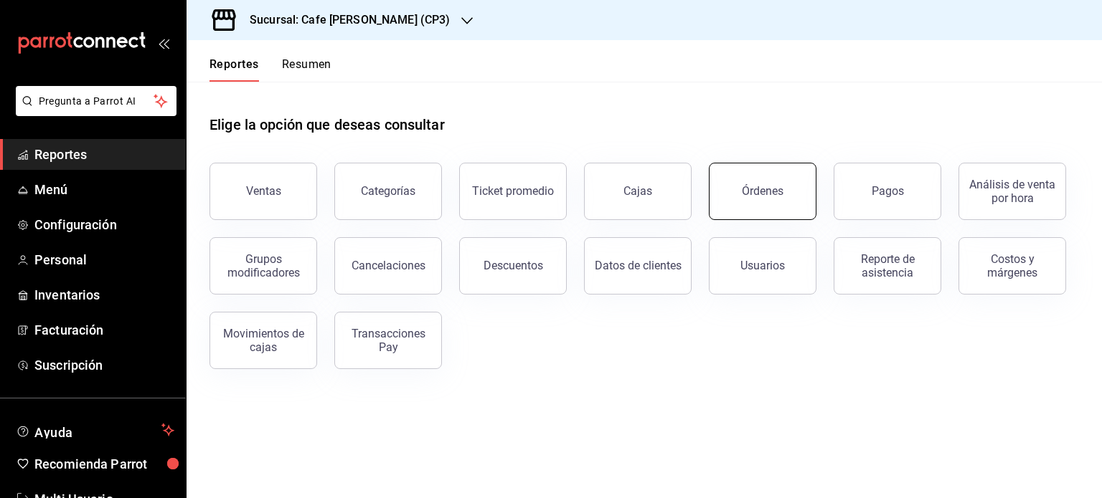
click at [739, 197] on button "Órdenes" at bounding box center [763, 191] width 108 height 57
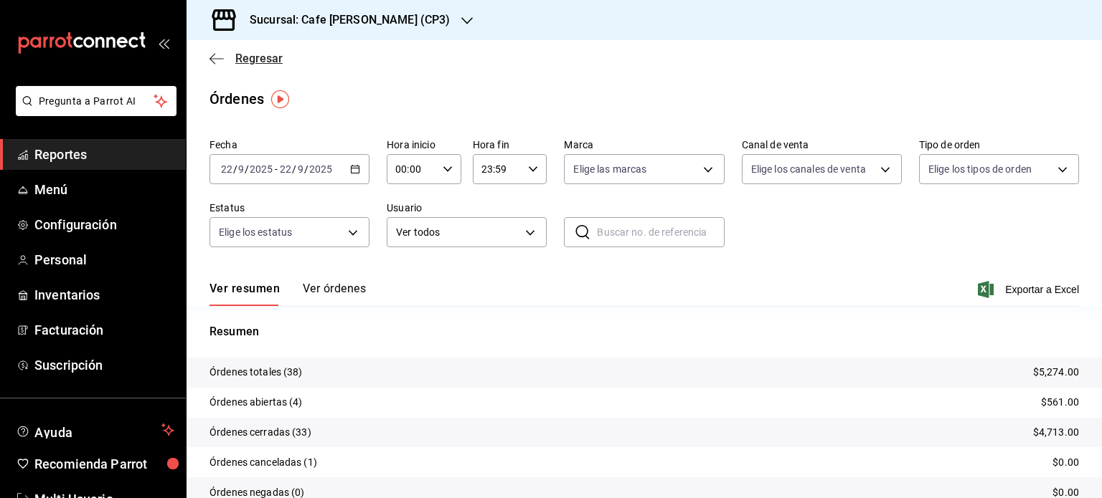
click at [222, 54] on icon "button" at bounding box center [216, 58] width 14 height 13
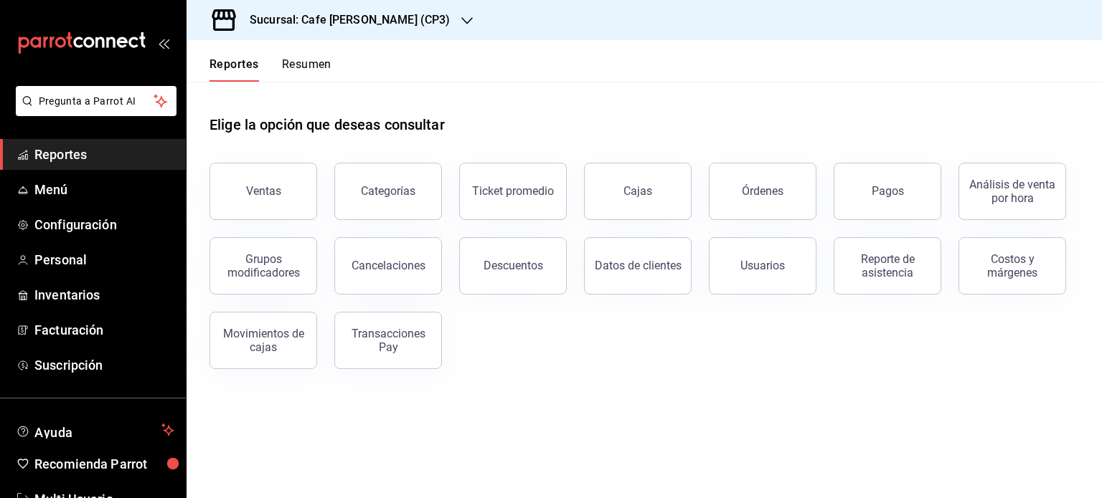
click at [318, 63] on button "Resumen" at bounding box center [306, 69] width 49 height 24
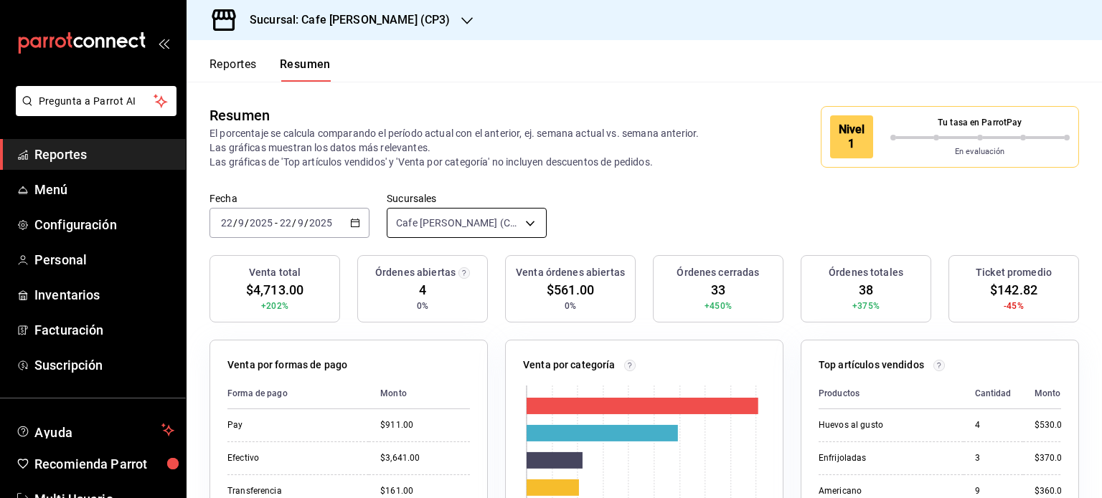
click at [527, 224] on body "Pregunta a Parrot AI Reportes Menú Configuración Personal Inventarios Facturaci…" at bounding box center [551, 249] width 1102 height 498
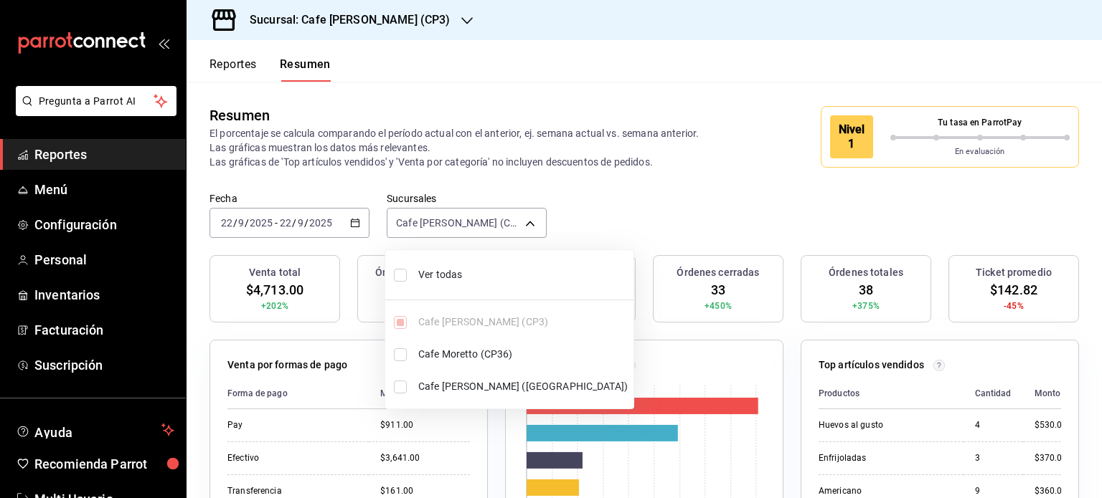
click at [399, 267] on li "Ver todas" at bounding box center [509, 275] width 248 height 38
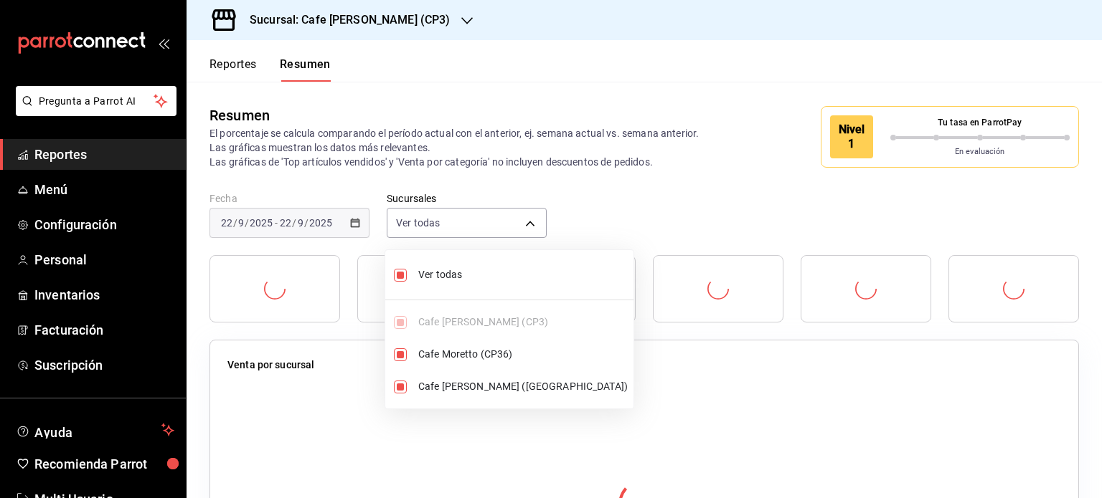
type input "[object Object],[object Object],[object Object]"
checkbox input "true"
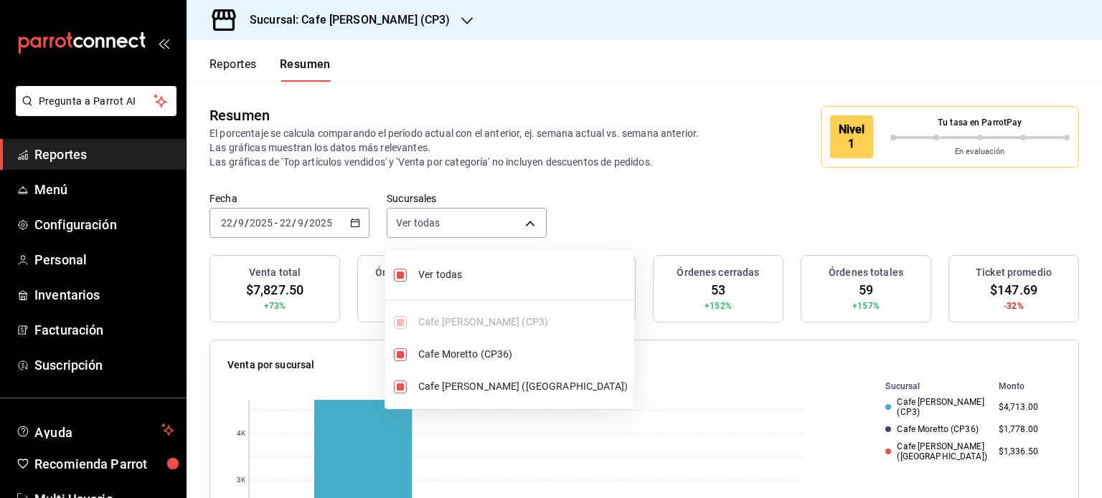
click at [493, 77] on div at bounding box center [551, 249] width 1102 height 498
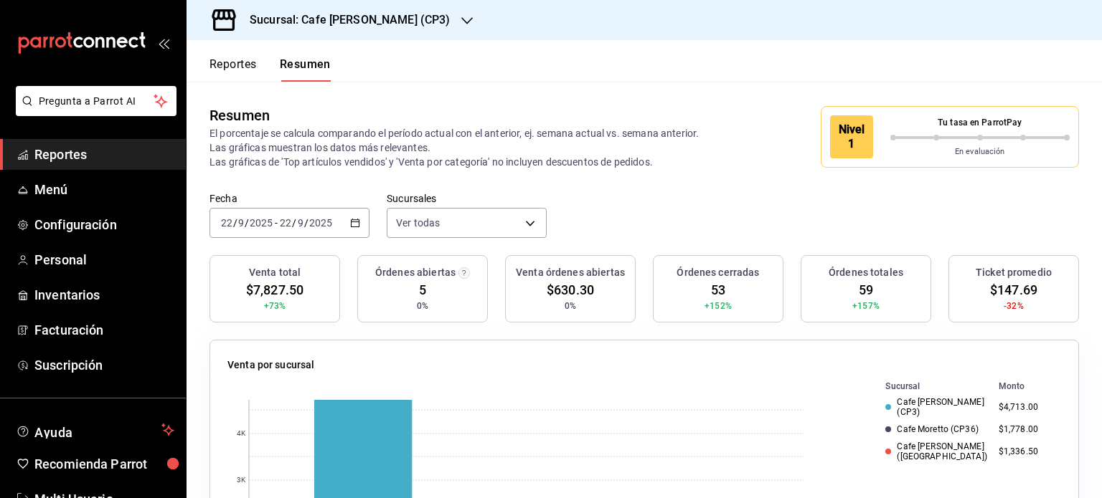
click at [224, 62] on button "Reportes" at bounding box center [232, 69] width 47 height 24
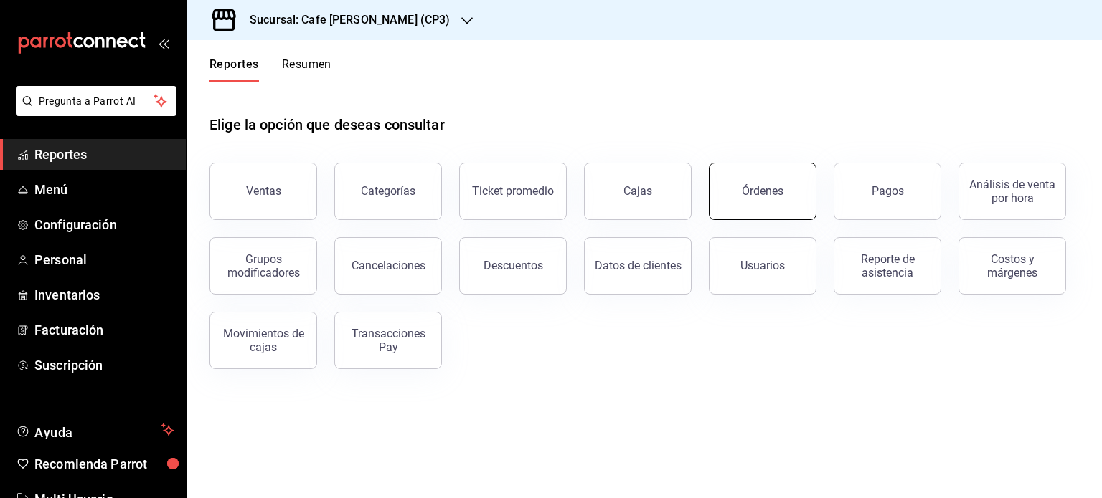
click at [764, 202] on button "Órdenes" at bounding box center [763, 191] width 108 height 57
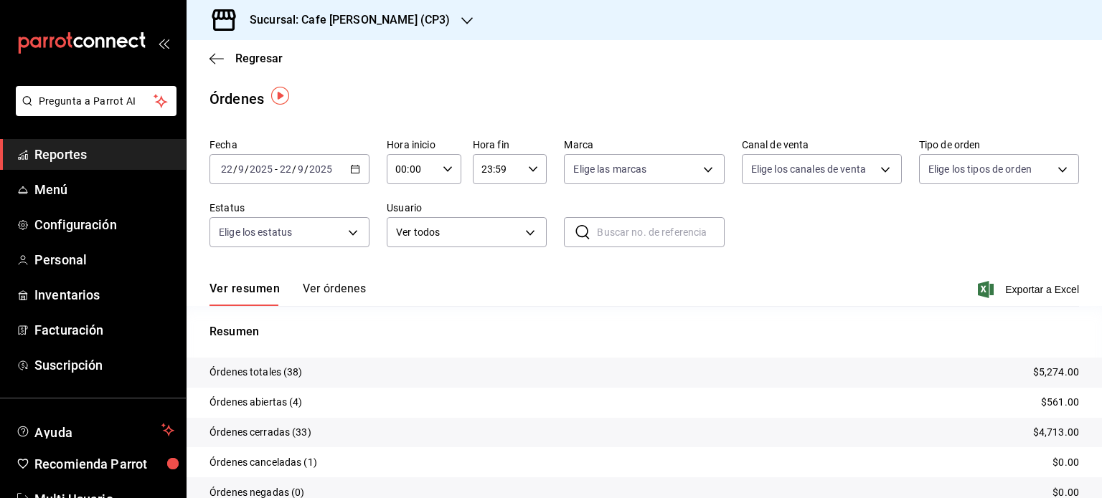
scroll to position [65, 0]
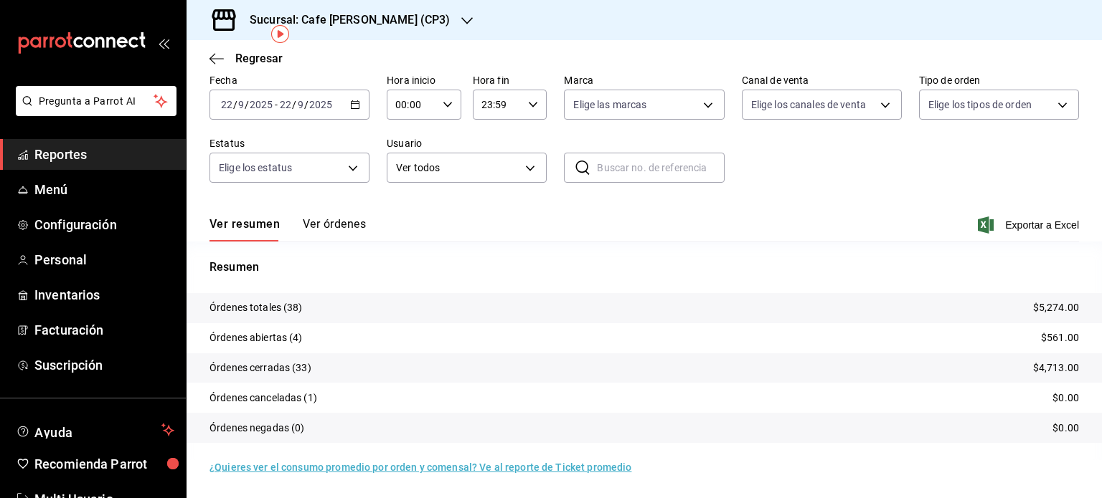
click at [321, 227] on button "Ver órdenes" at bounding box center [334, 229] width 63 height 24
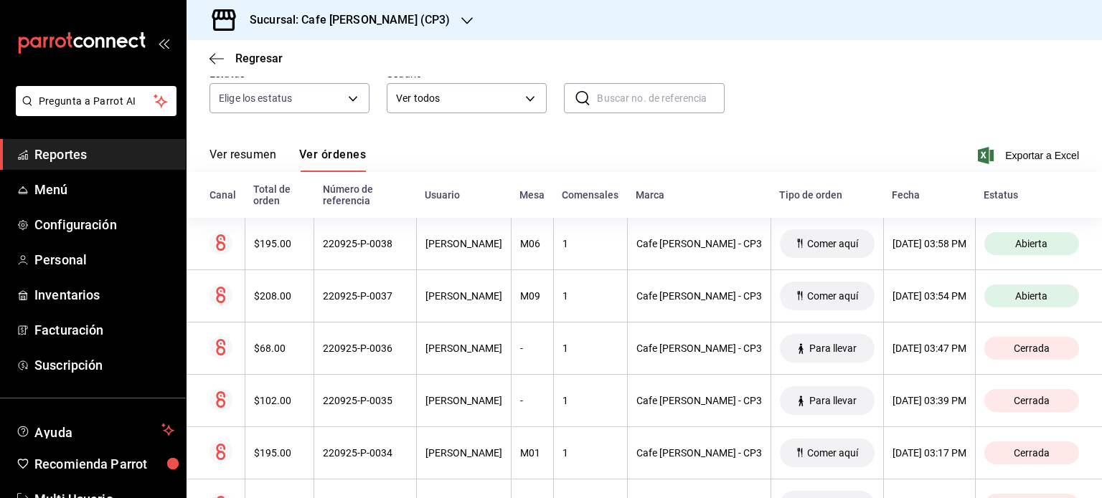
scroll to position [143, 0]
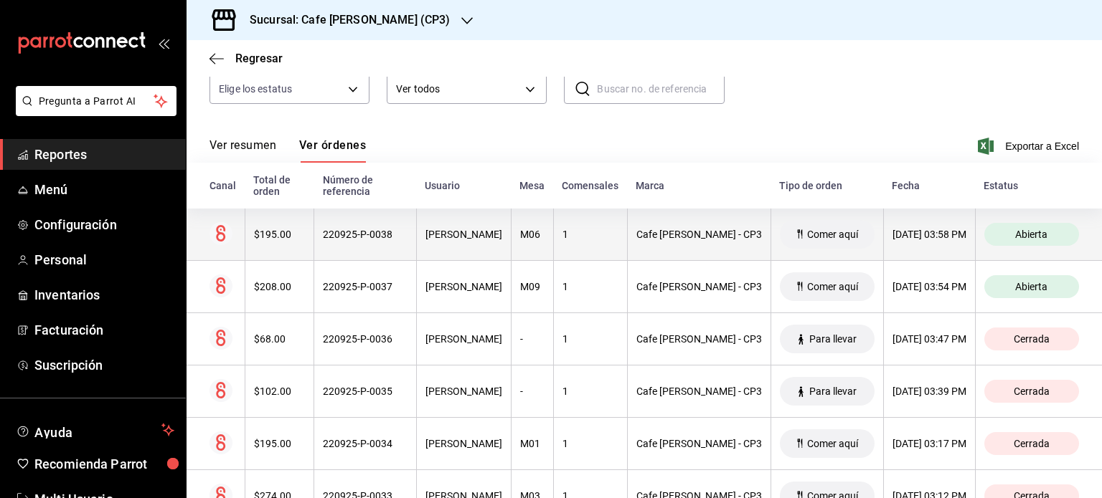
click at [372, 237] on div "220925-P-0038" at bounding box center [365, 234] width 85 height 11
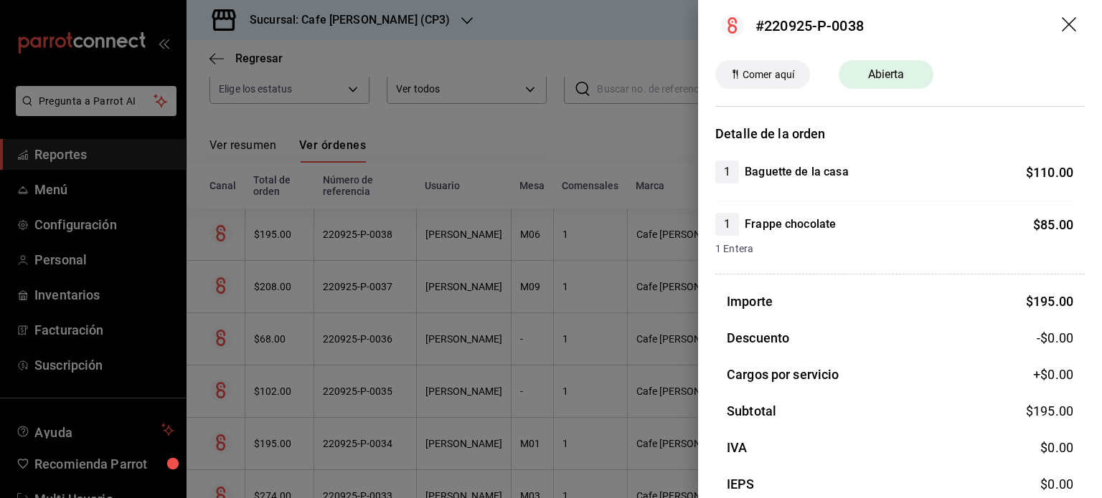
scroll to position [5, 0]
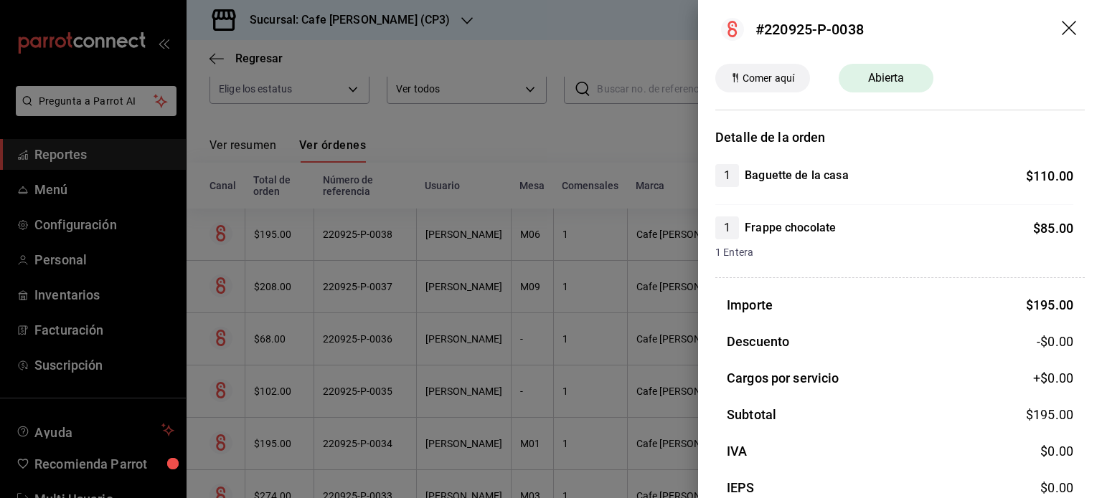
click at [1061, 28] on icon "drag" at bounding box center [1068, 28] width 14 height 14
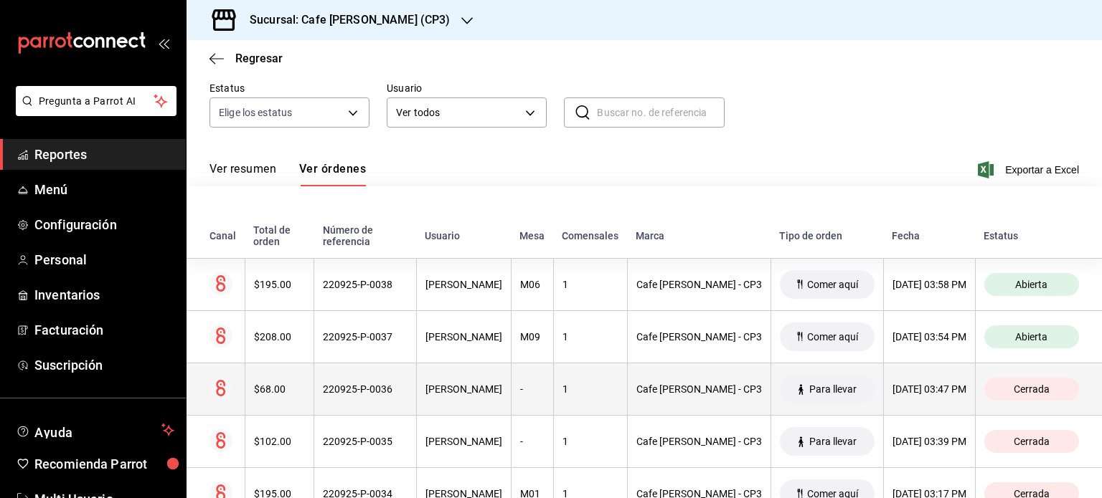
scroll to position [0, 0]
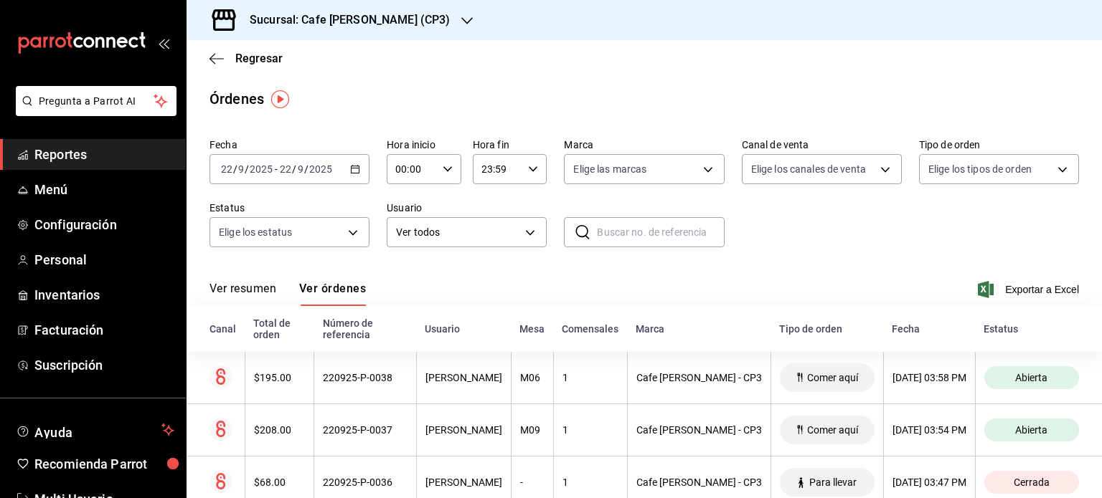
click at [392, 22] on h3 "Sucursal: Cafe [PERSON_NAME] (CP3)" at bounding box center [344, 19] width 212 height 17
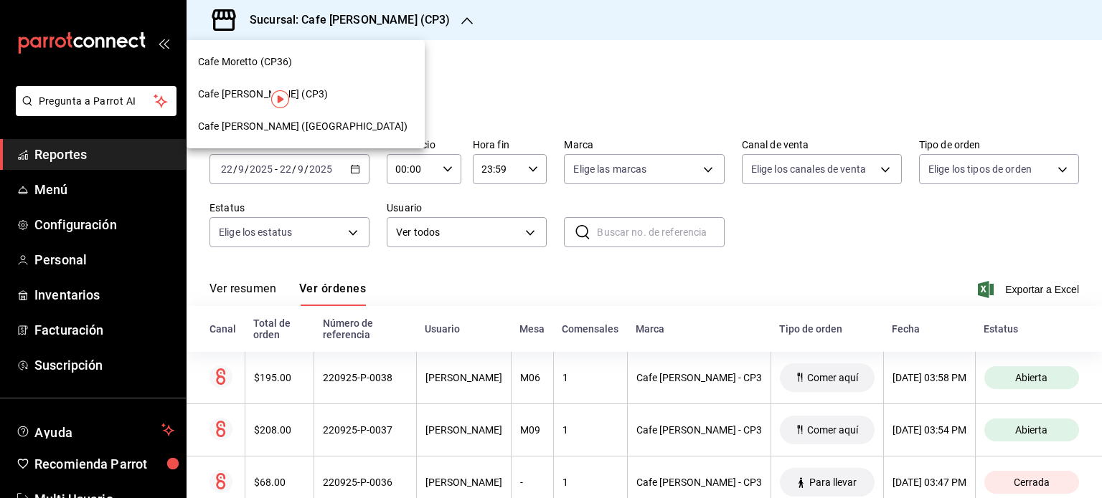
click at [316, 123] on span "Cafe [PERSON_NAME] ([GEOGRAPHIC_DATA])" at bounding box center [302, 126] width 209 height 15
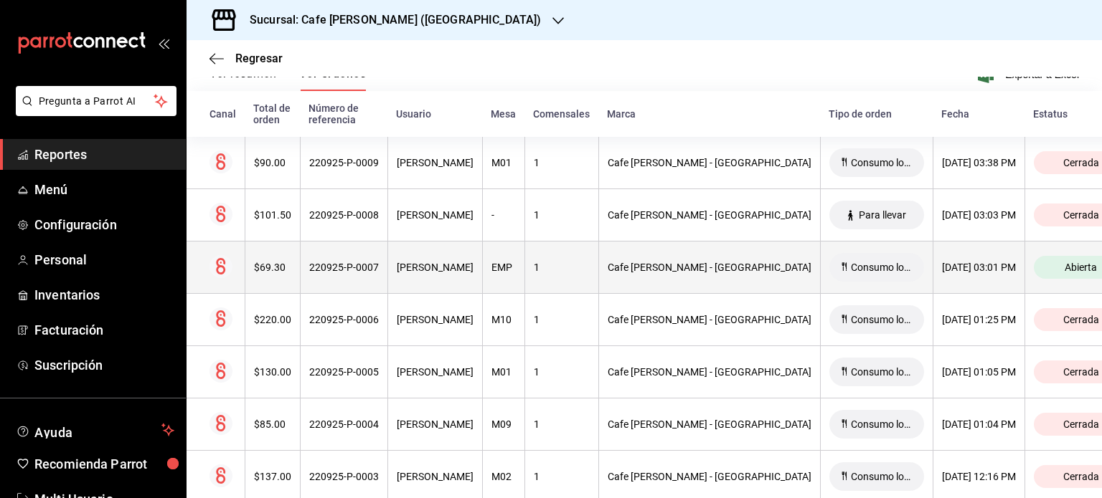
scroll to position [143, 0]
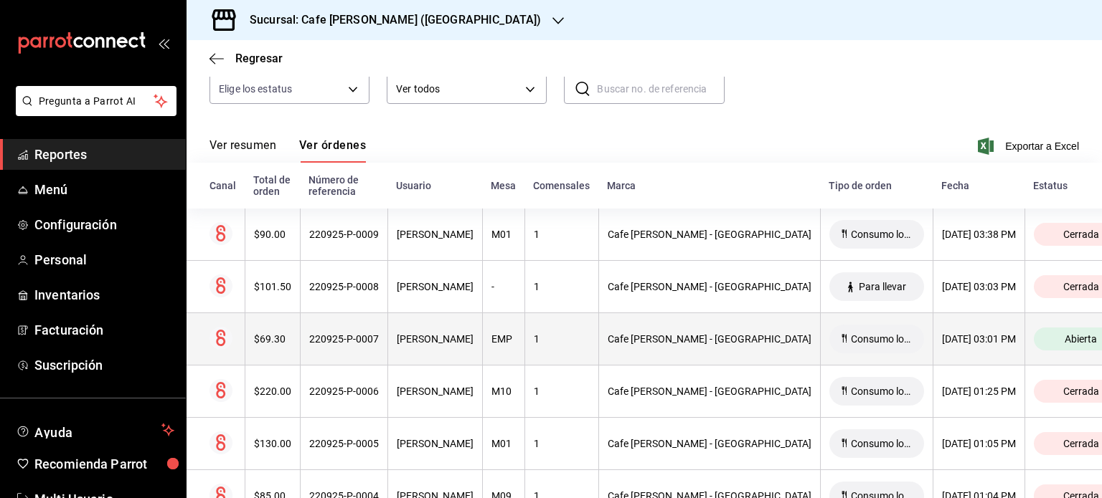
click at [347, 337] on div "220925-P-0007" at bounding box center [344, 338] width 70 height 11
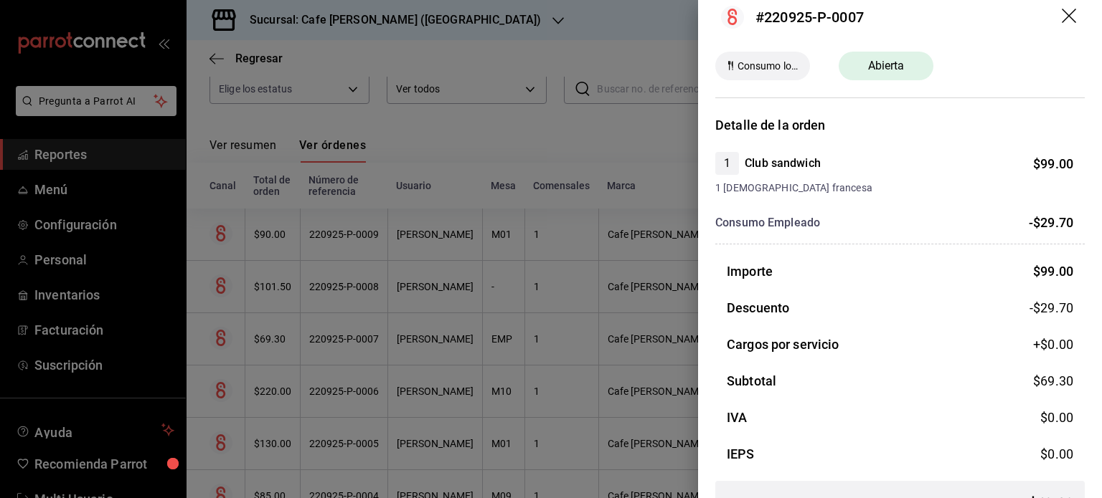
scroll to position [0, 0]
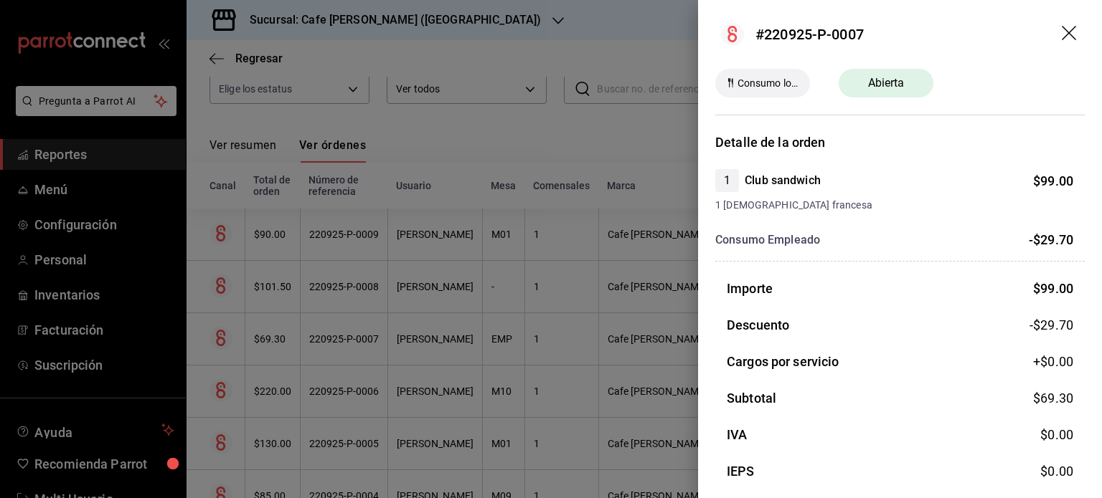
click at [1063, 32] on icon "drag" at bounding box center [1069, 34] width 17 height 17
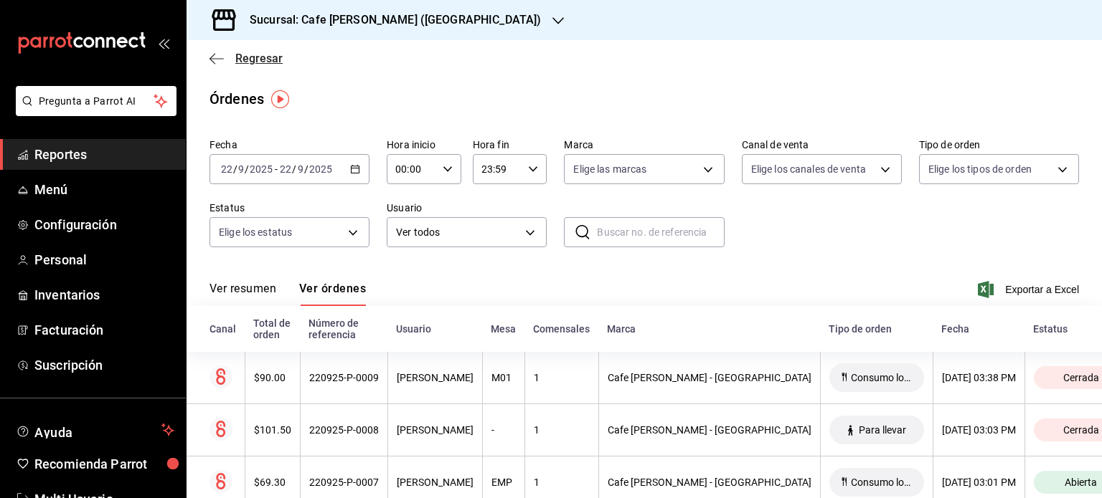
click at [232, 54] on span "Regresar" at bounding box center [245, 59] width 73 height 14
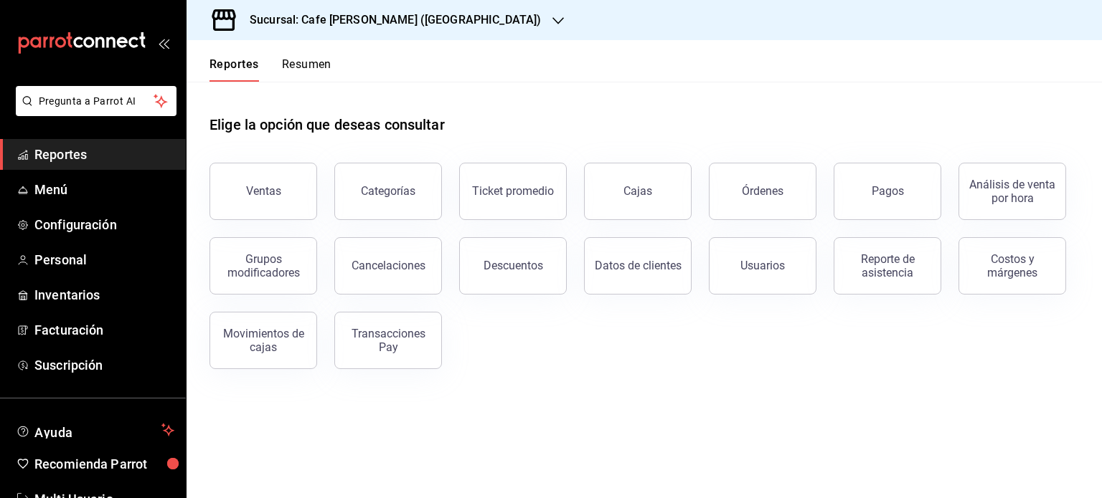
click at [312, 64] on button "Resumen" at bounding box center [306, 69] width 49 height 24
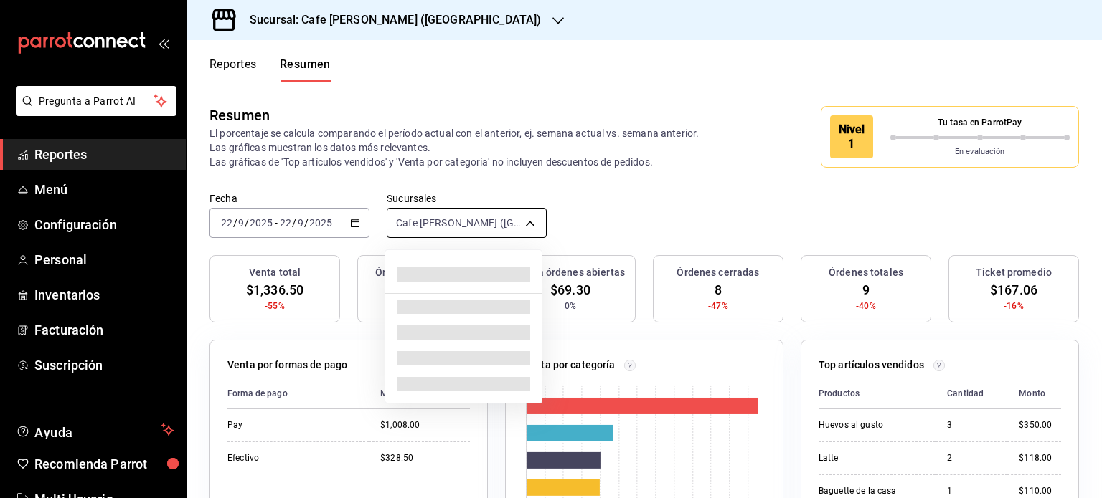
click at [523, 222] on body "Pregunta a Parrot AI Reportes Menú Configuración Personal Inventarios Facturaci…" at bounding box center [551, 249] width 1102 height 498
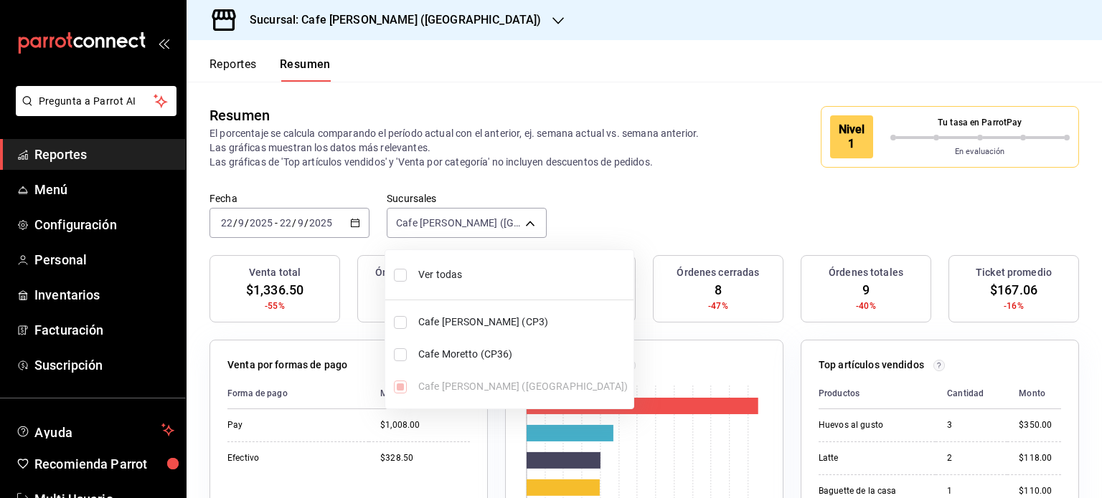
click at [399, 279] on input "checkbox" at bounding box center [400, 275] width 13 height 13
checkbox input "true"
type input "[object Object],[object Object],[object Object]"
checkbox input "true"
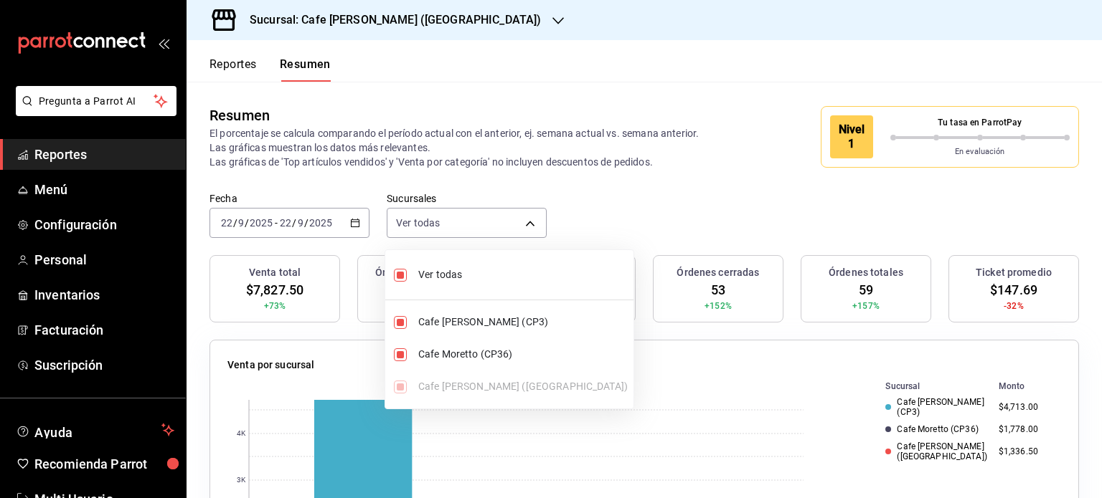
click at [742, 189] on div at bounding box center [551, 249] width 1102 height 498
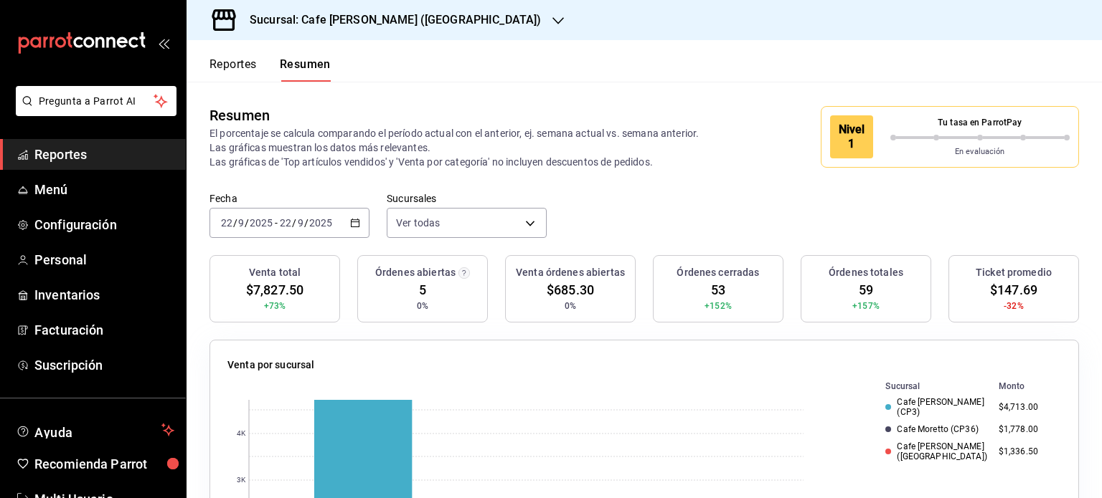
click at [234, 64] on button "Reportes" at bounding box center [232, 69] width 47 height 24
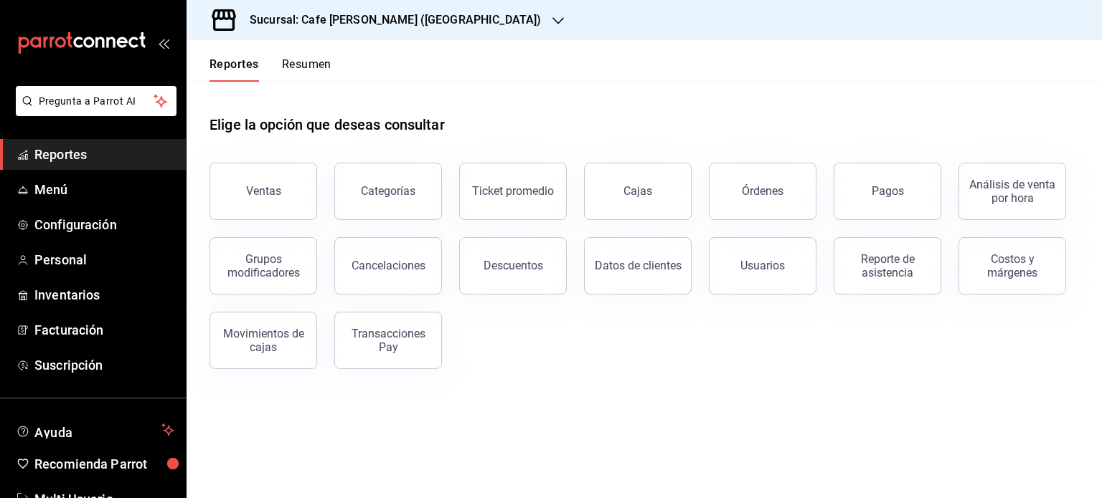
click at [311, 65] on button "Resumen" at bounding box center [306, 69] width 49 height 24
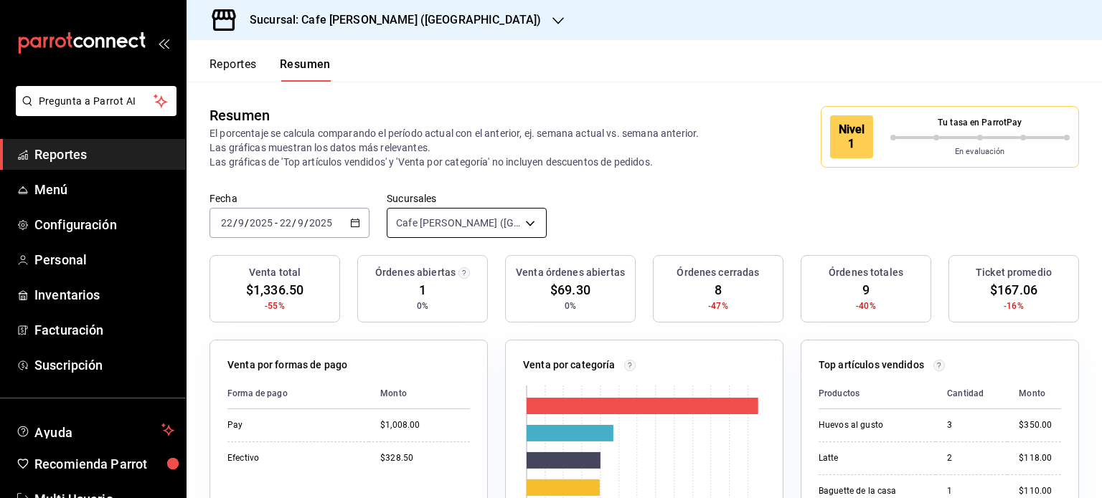
click at [525, 227] on body "Pregunta a Parrot AI Reportes Menú Configuración Personal Inventarios Facturaci…" at bounding box center [551, 249] width 1102 height 498
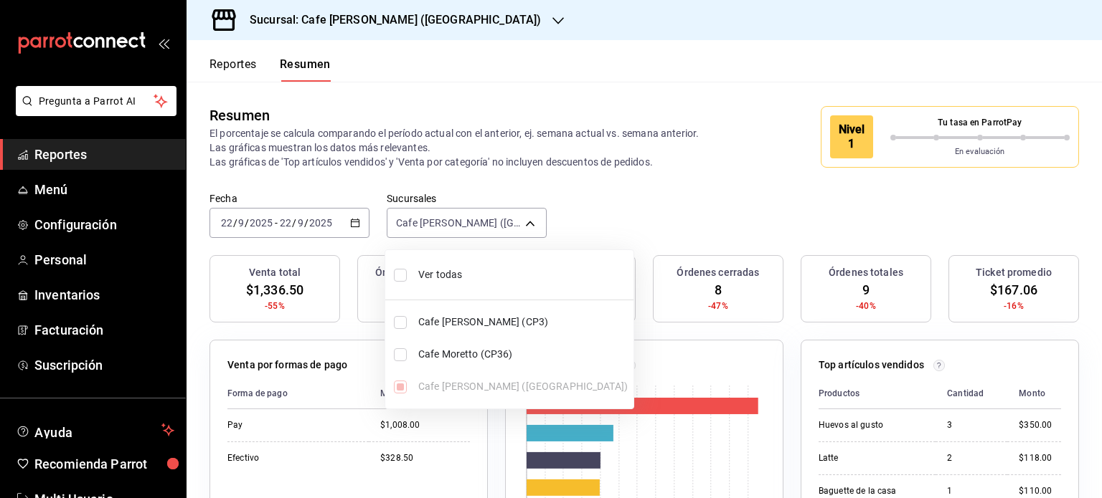
click at [436, 272] on span "Ver todas" at bounding box center [522, 274] width 209 height 15
type input "[object Object],[object Object],[object Object]"
checkbox input "true"
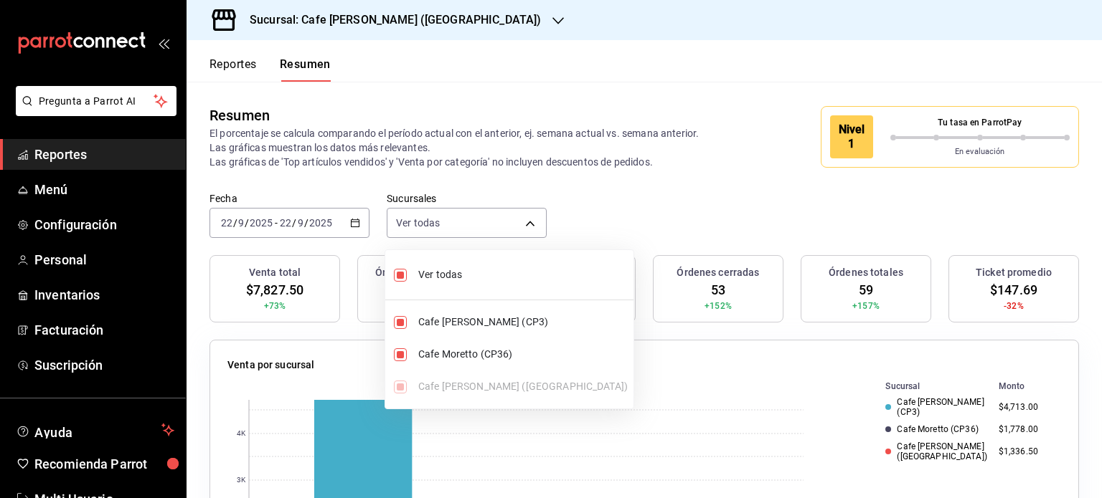
click at [525, 71] on div at bounding box center [551, 249] width 1102 height 498
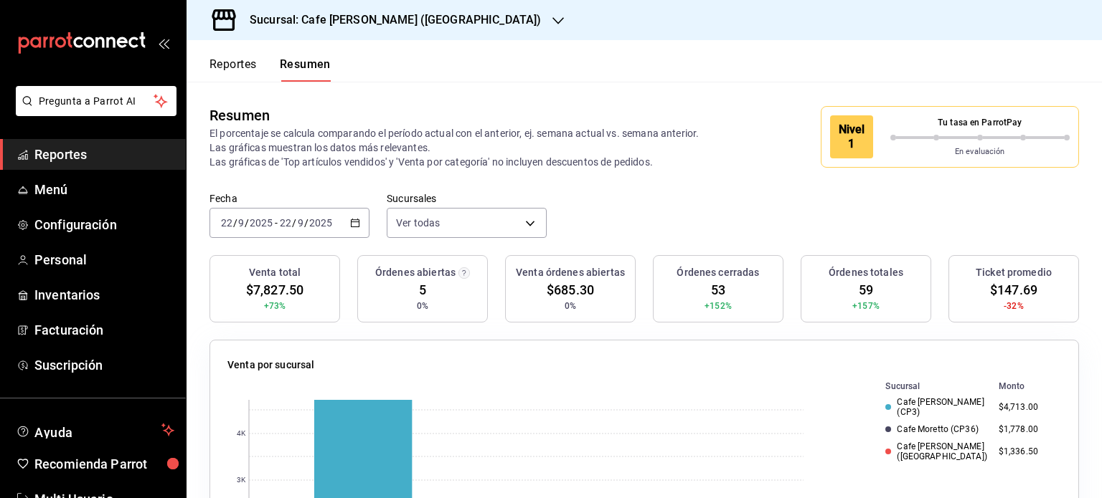
click at [240, 68] on button "Reportes" at bounding box center [232, 69] width 47 height 24
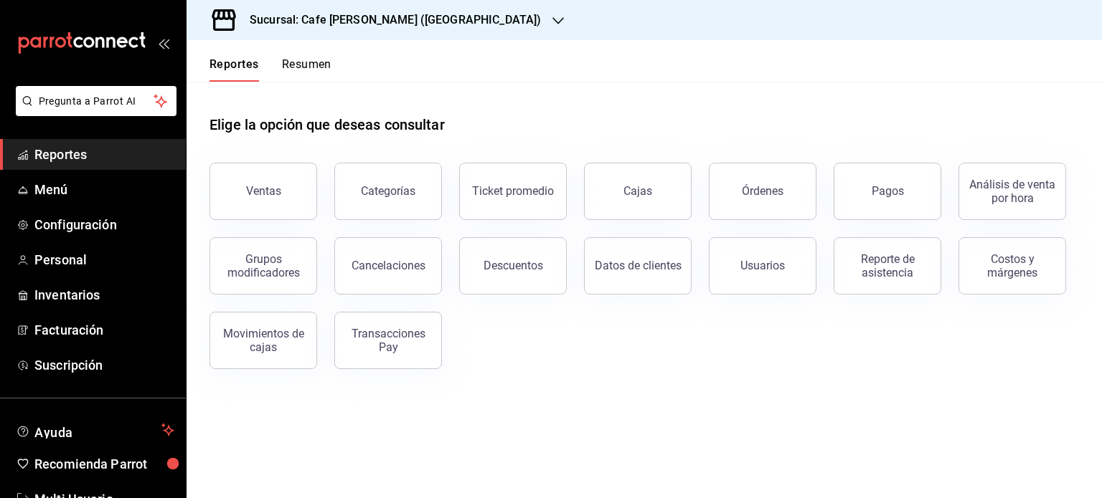
click at [426, 22] on h3 "Sucursal: Cafe [PERSON_NAME] ([GEOGRAPHIC_DATA])" at bounding box center [389, 19] width 303 height 17
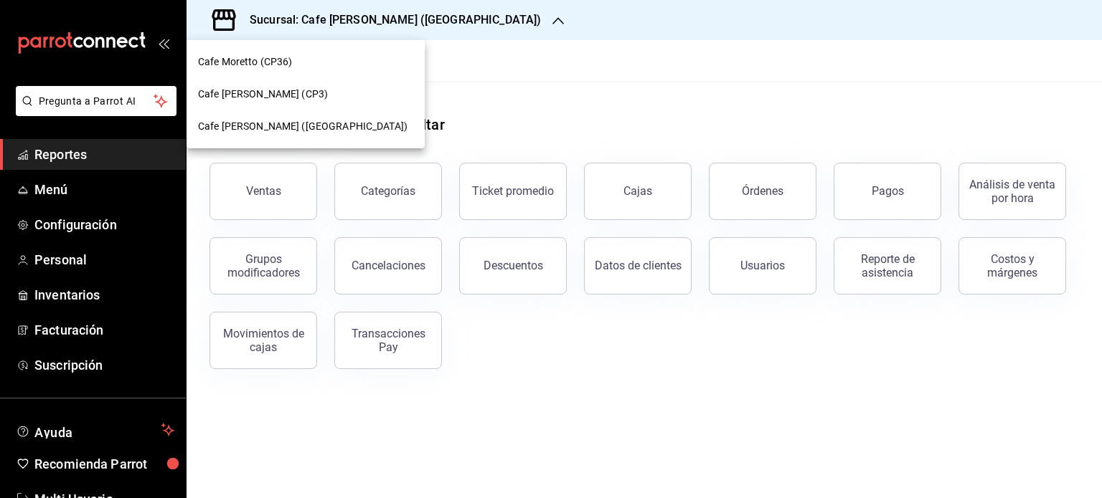
click at [726, 76] on div at bounding box center [551, 249] width 1102 height 498
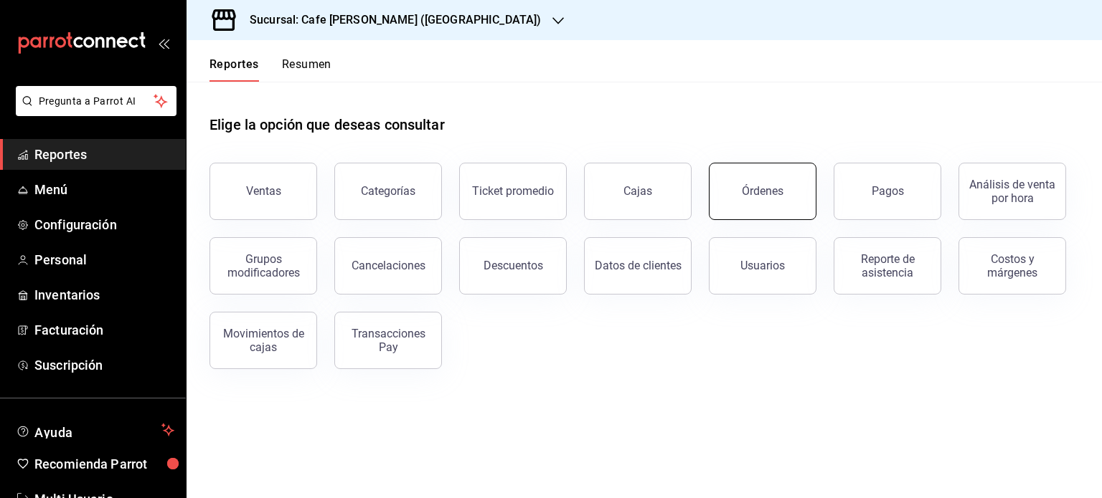
click at [743, 201] on button "Órdenes" at bounding box center [763, 191] width 108 height 57
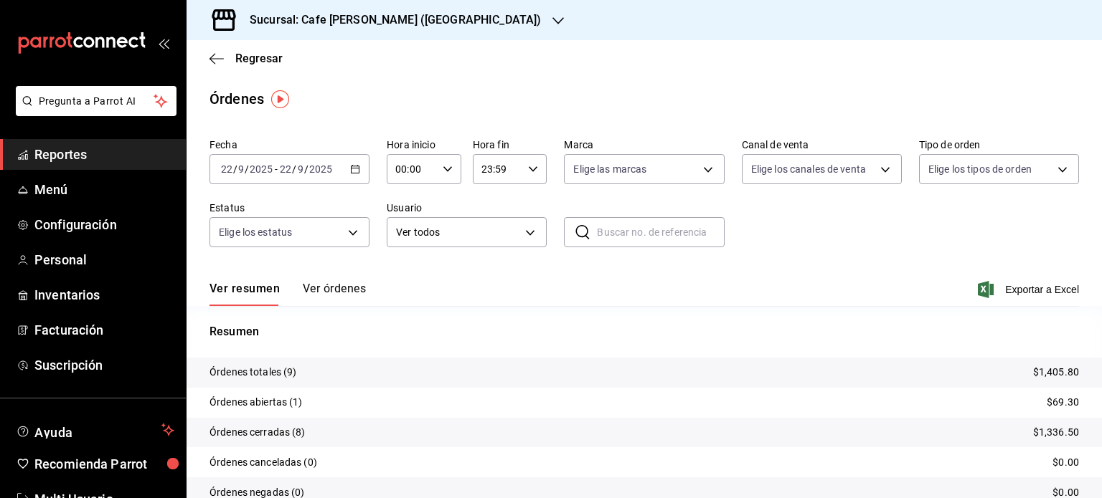
click at [552, 19] on icon "button" at bounding box center [557, 20] width 11 height 11
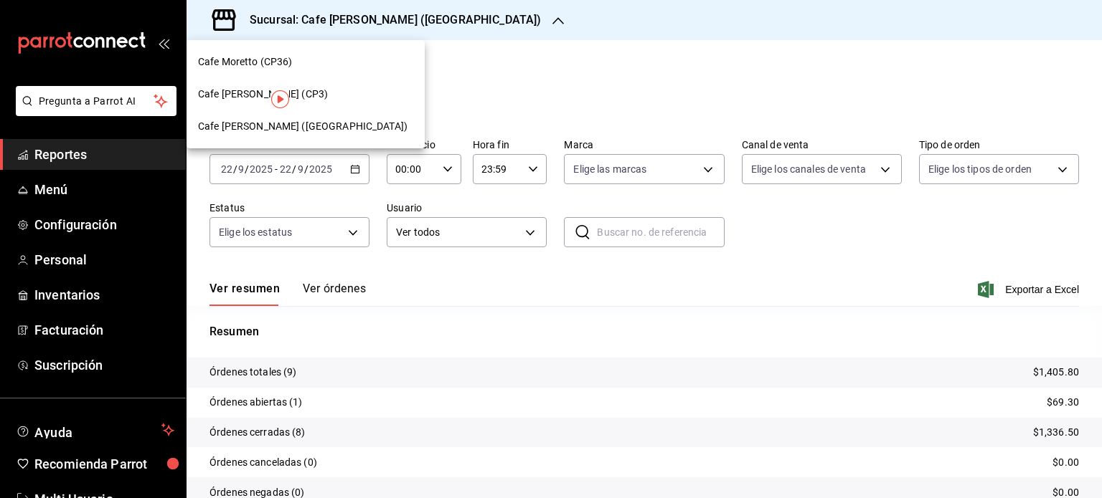
click at [309, 91] on div "Cafe [PERSON_NAME] (CP3)" at bounding box center [305, 94] width 215 height 15
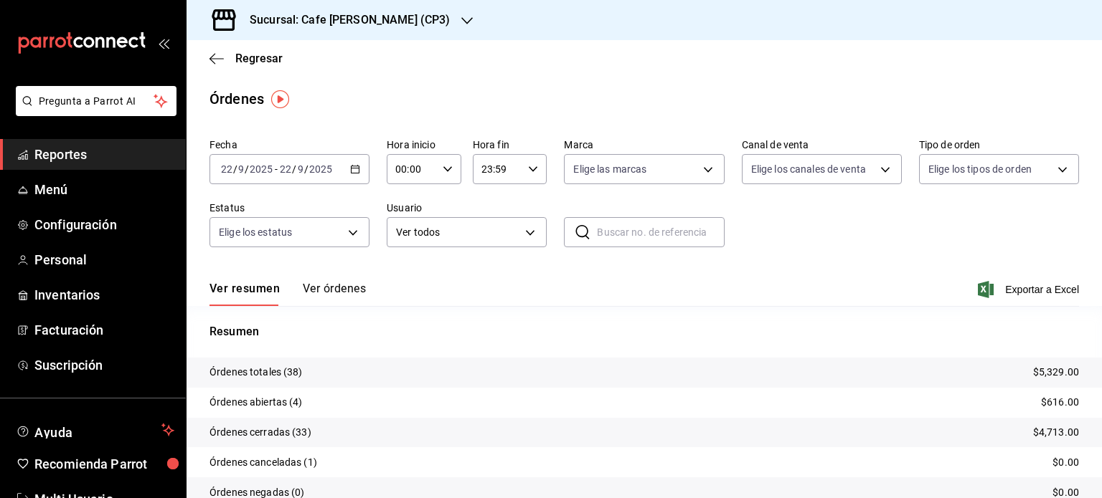
click at [461, 16] on icon "button" at bounding box center [466, 20] width 11 height 11
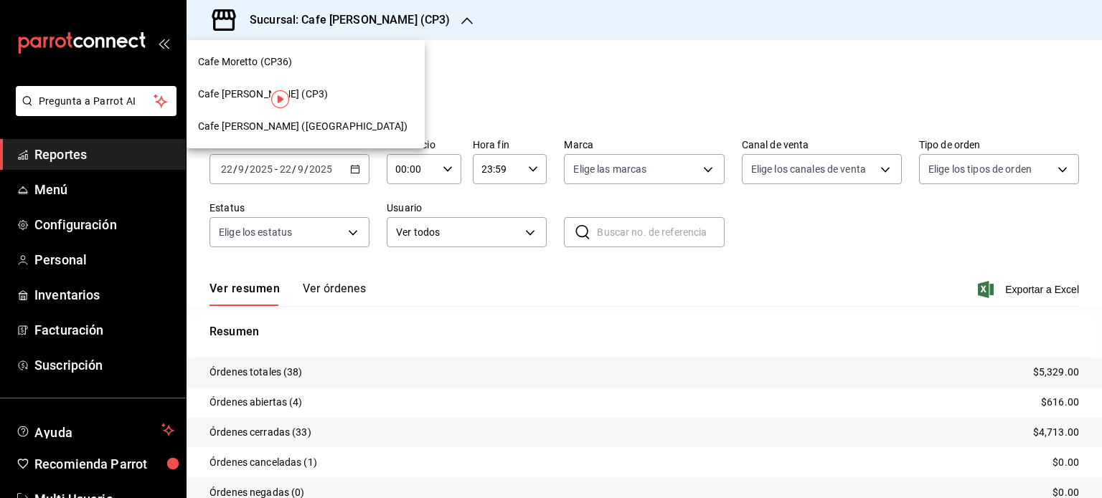
click at [305, 62] on div "Cafe Moretto (CP36)" at bounding box center [305, 62] width 215 height 15
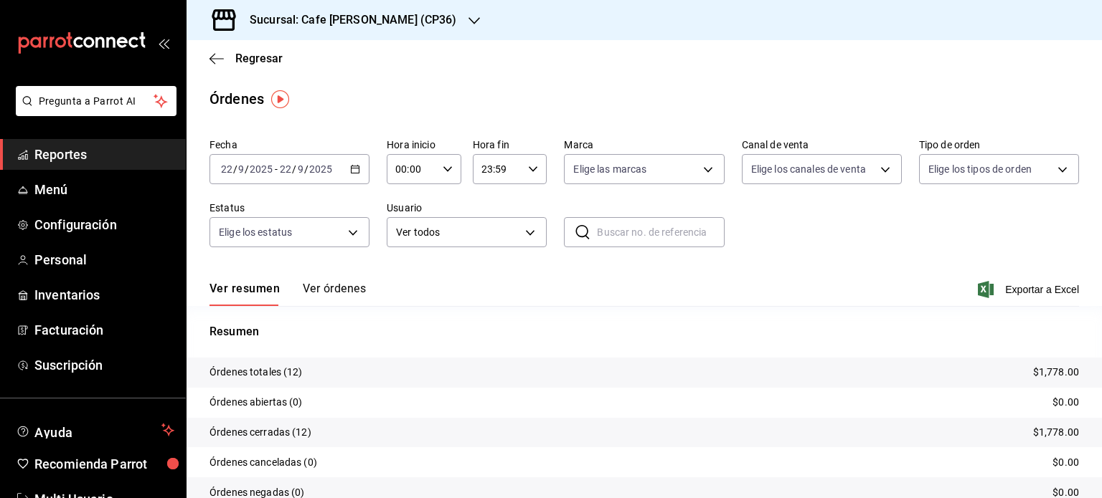
click at [468, 17] on icon "button" at bounding box center [473, 20] width 11 height 11
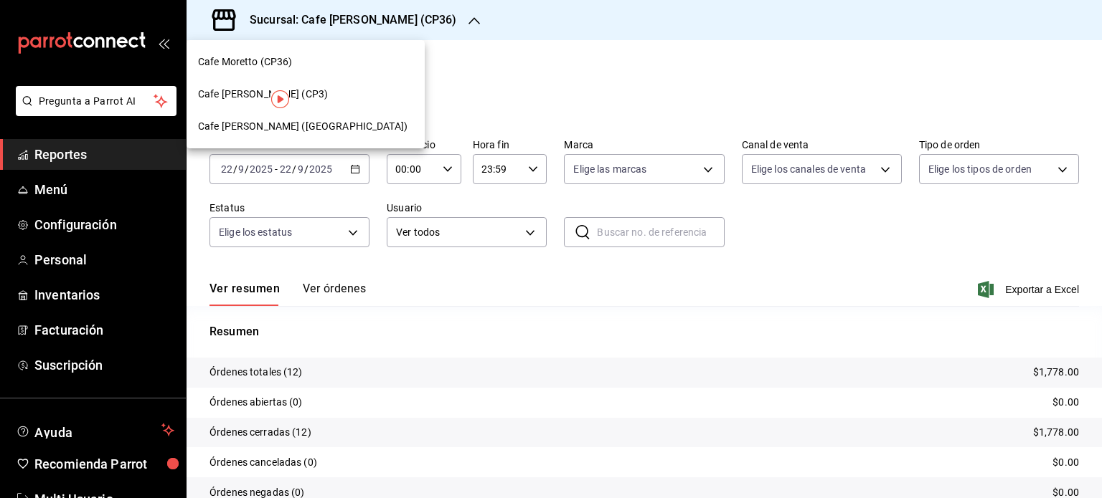
click at [321, 87] on div "Cafe [PERSON_NAME] (CP3)" at bounding box center [305, 94] width 215 height 15
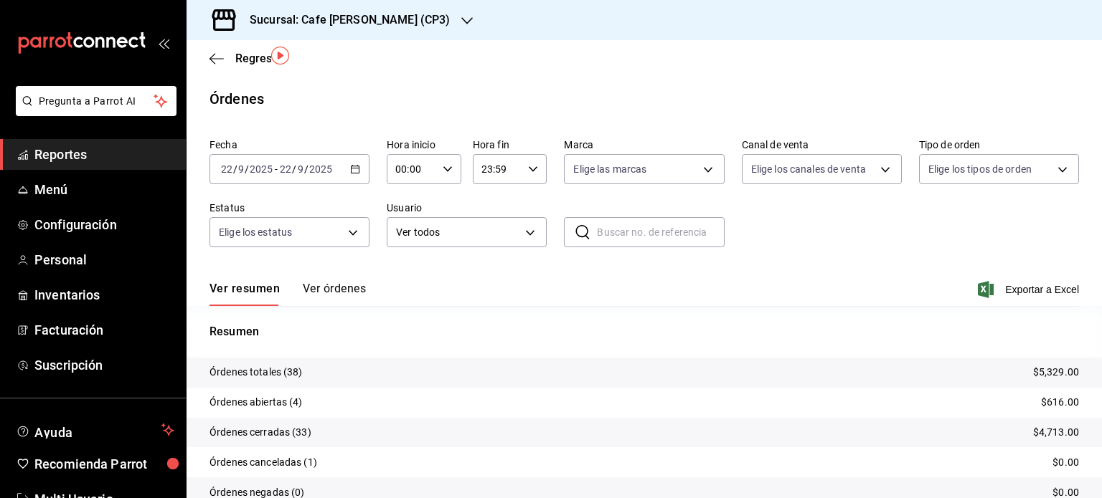
scroll to position [65, 0]
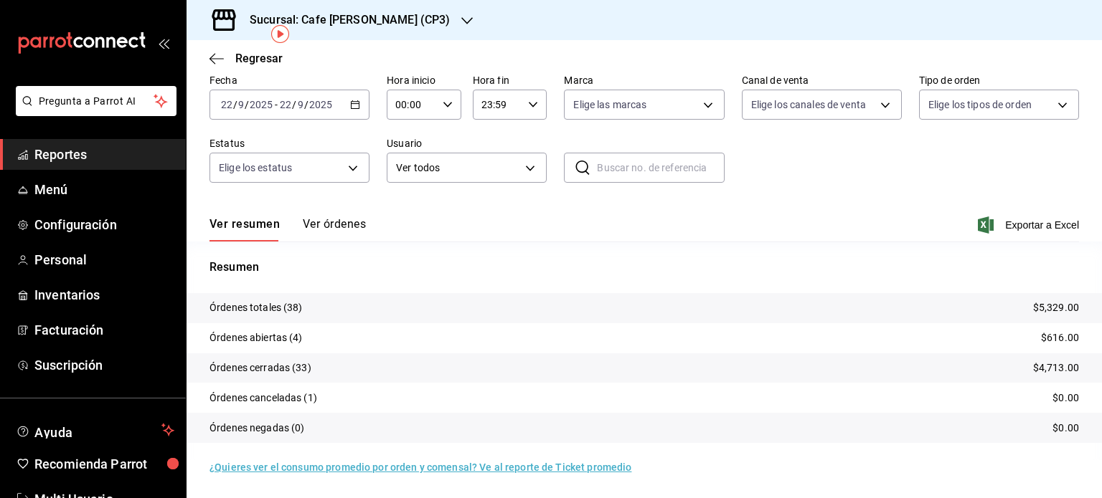
click at [338, 223] on button "Ver órdenes" at bounding box center [334, 229] width 63 height 24
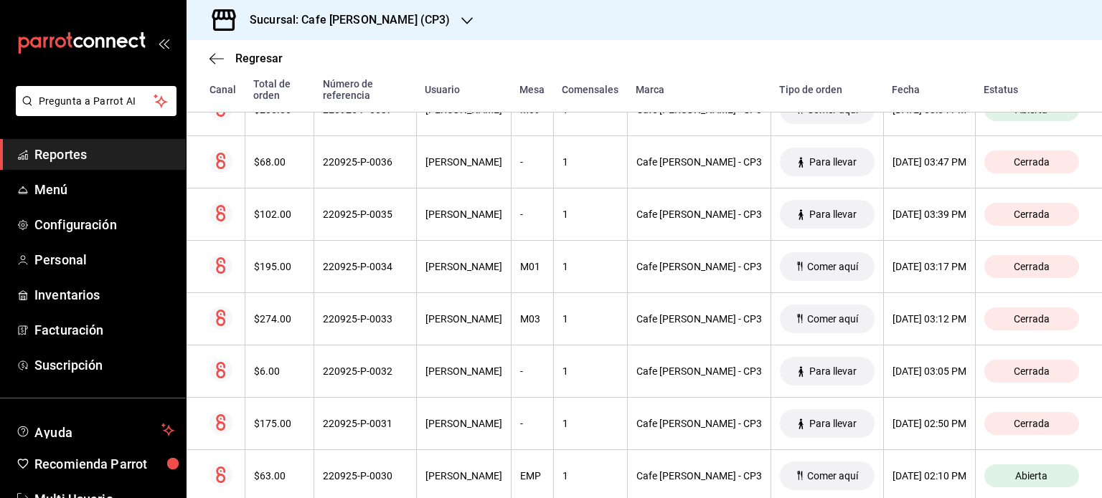
scroll to position [430, 0]
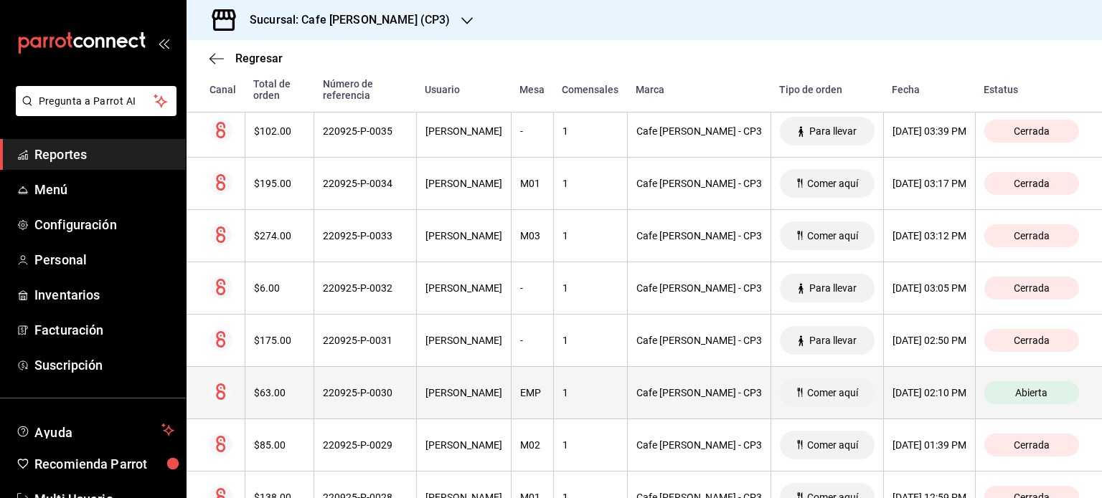
click at [366, 395] on div "220925-P-0030" at bounding box center [365, 392] width 85 height 11
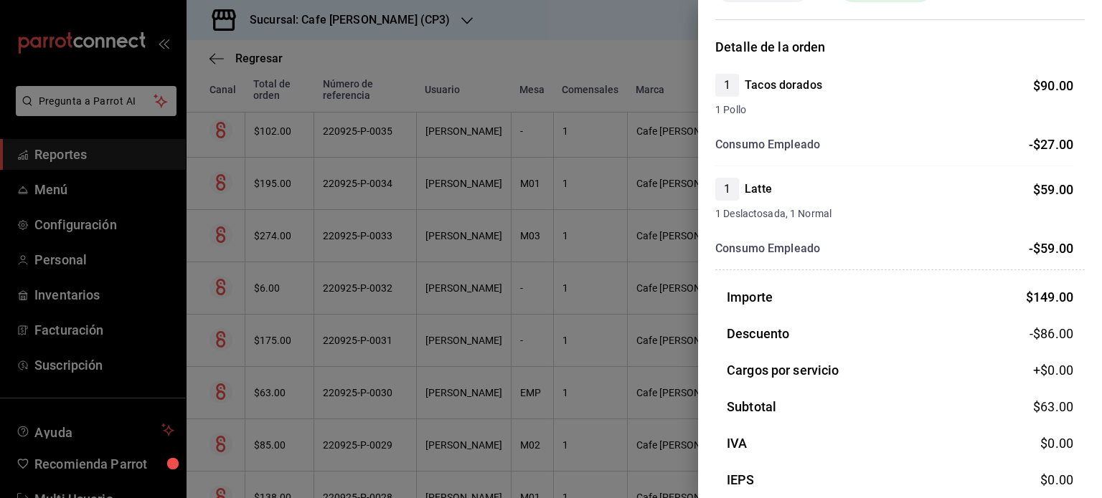
scroll to position [0, 0]
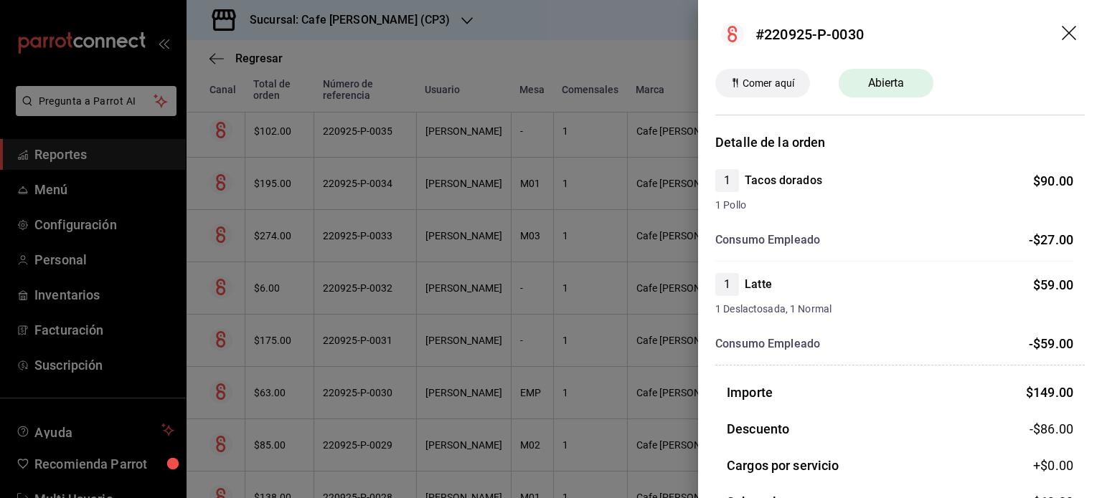
click at [1061, 37] on icon "drag" at bounding box center [1069, 34] width 17 height 17
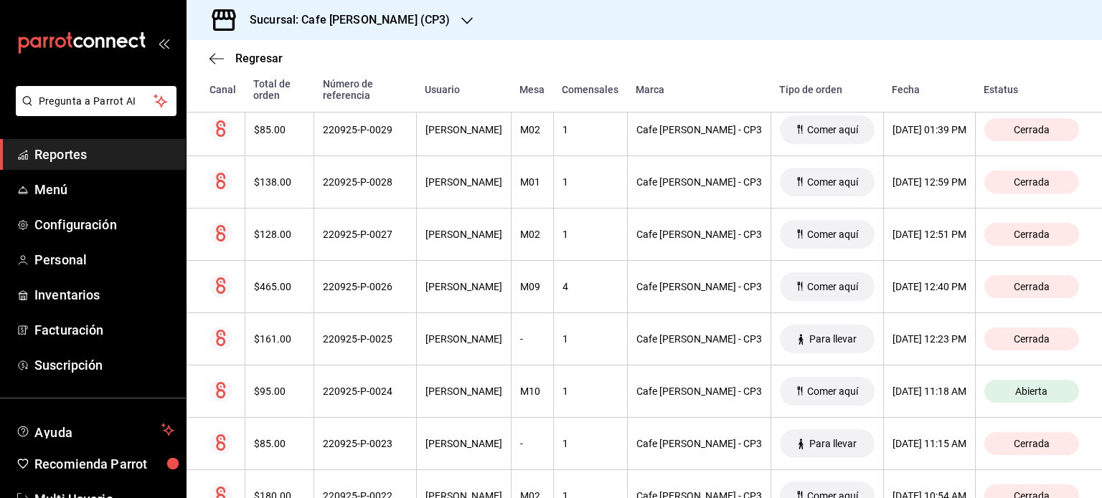
scroll to position [818, 0]
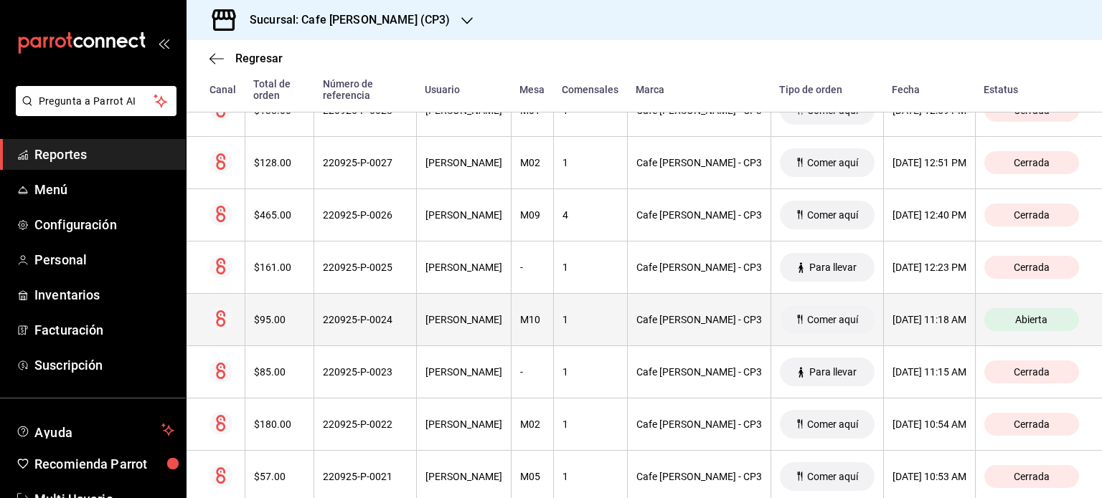
click at [370, 321] on div "220925-P-0024" at bounding box center [365, 319] width 85 height 11
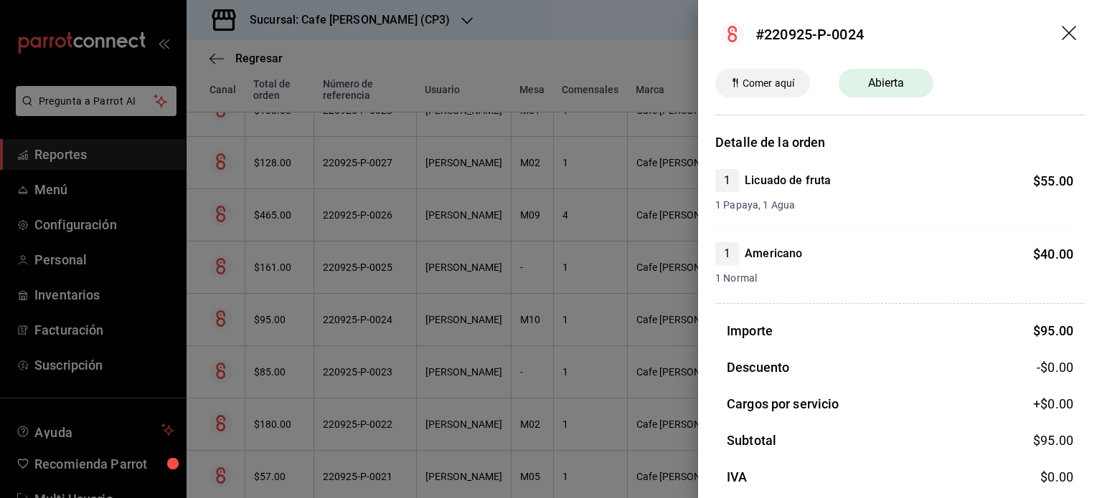
click at [1061, 34] on icon "drag" at bounding box center [1068, 33] width 14 height 14
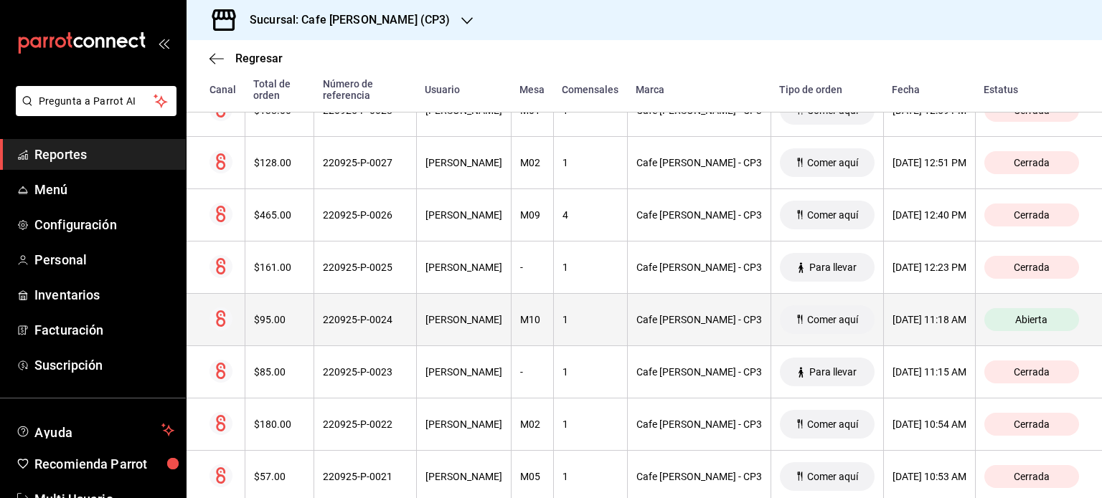
click at [350, 321] on div "220925-P-0024" at bounding box center [365, 319] width 85 height 11
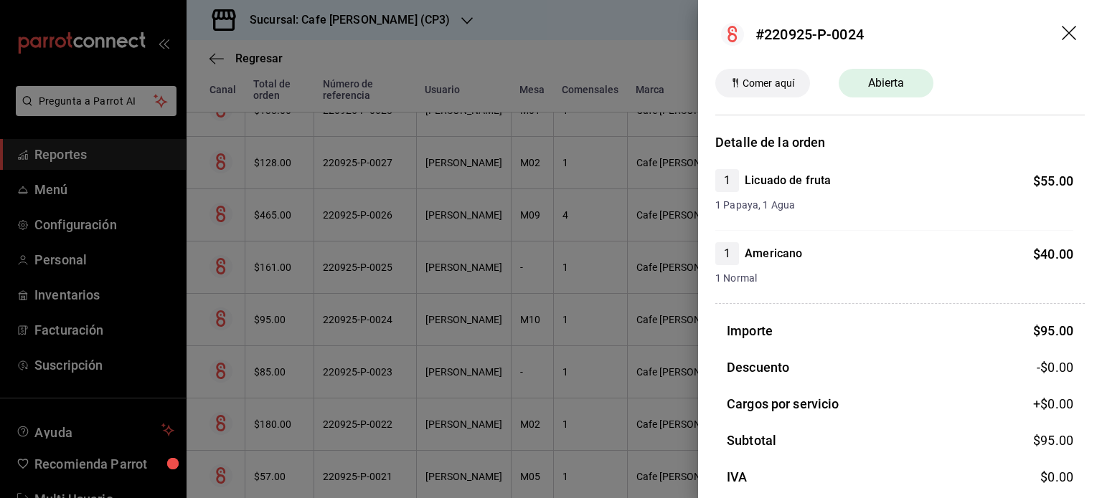
scroll to position [26, 0]
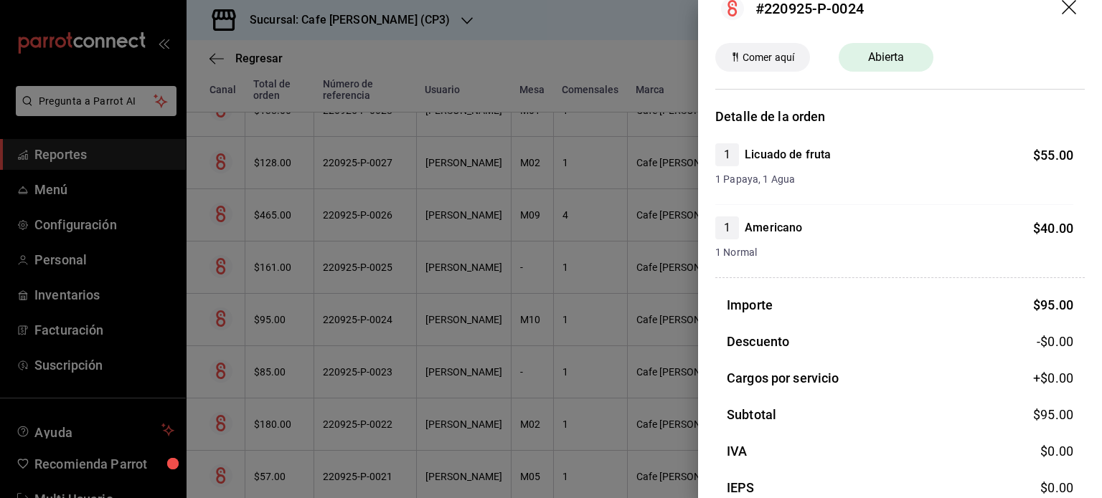
click at [1061, 7] on icon "drag" at bounding box center [1069, 8] width 17 height 17
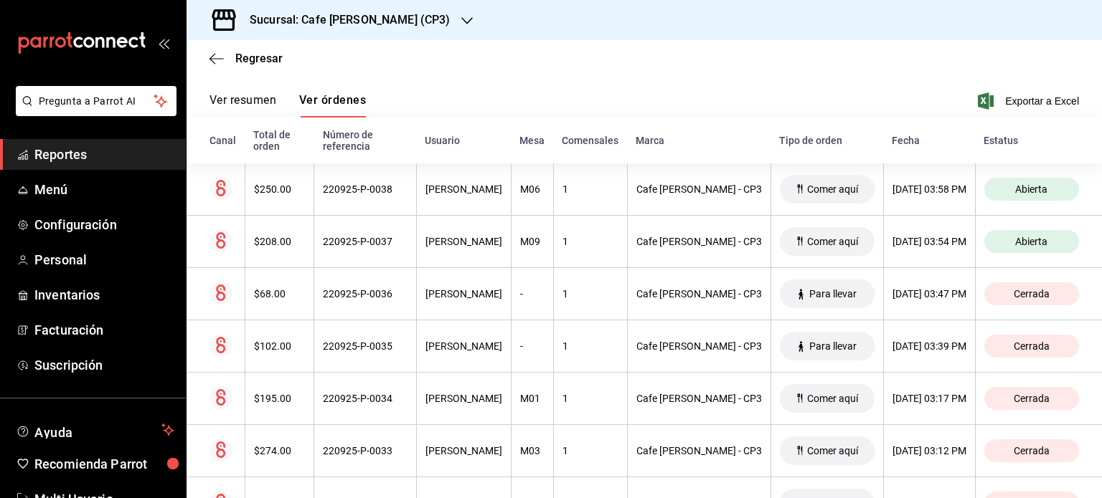
scroll to position [172, 0]
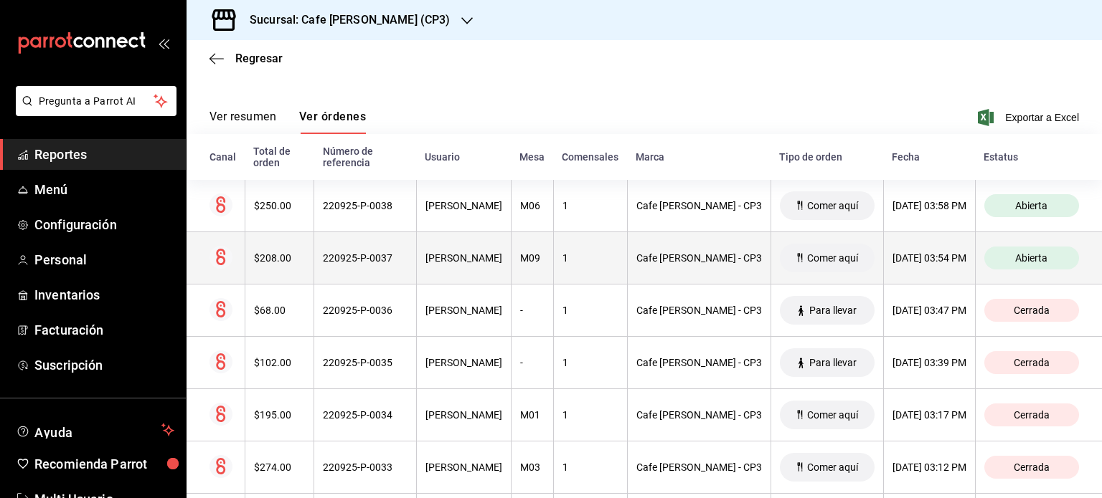
click at [354, 260] on div "220925-P-0037" at bounding box center [365, 257] width 85 height 11
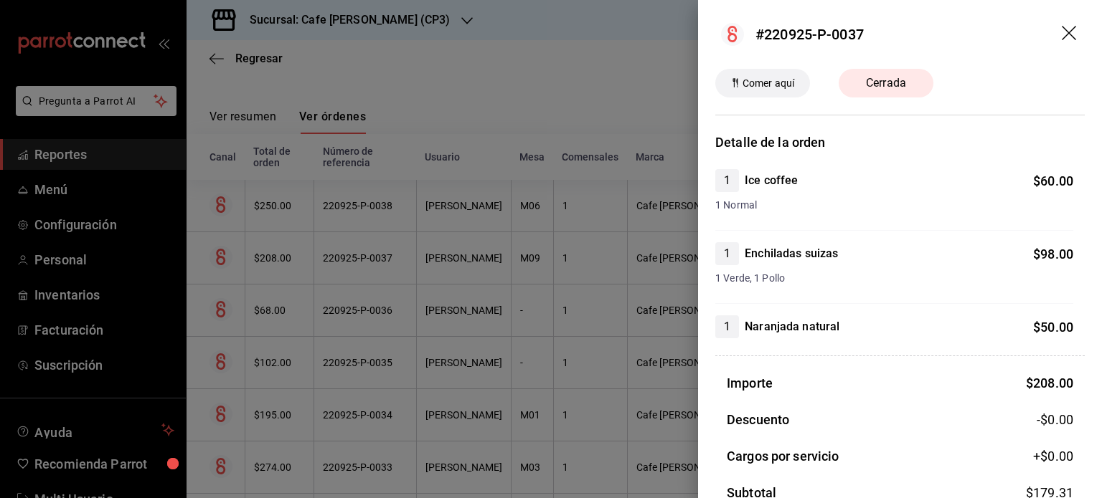
click at [1061, 29] on icon "drag" at bounding box center [1069, 34] width 17 height 17
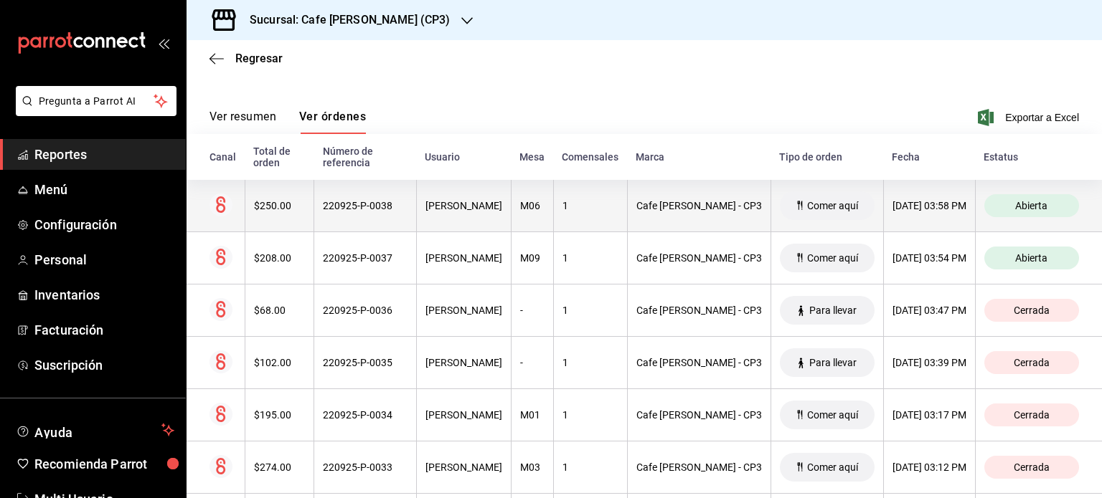
click at [1026, 208] on span "Abierta" at bounding box center [1031, 205] width 44 height 11
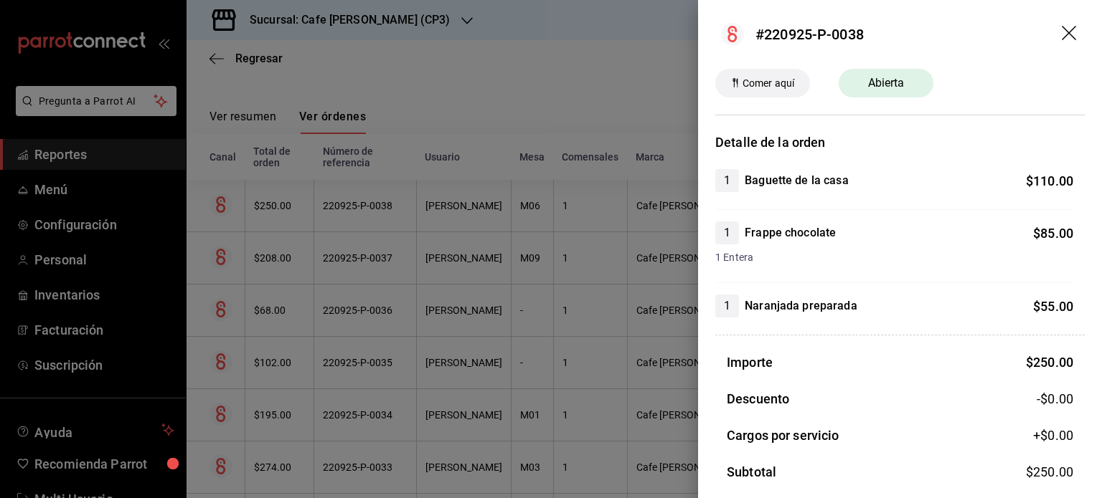
click at [1061, 32] on icon "drag" at bounding box center [1069, 34] width 17 height 17
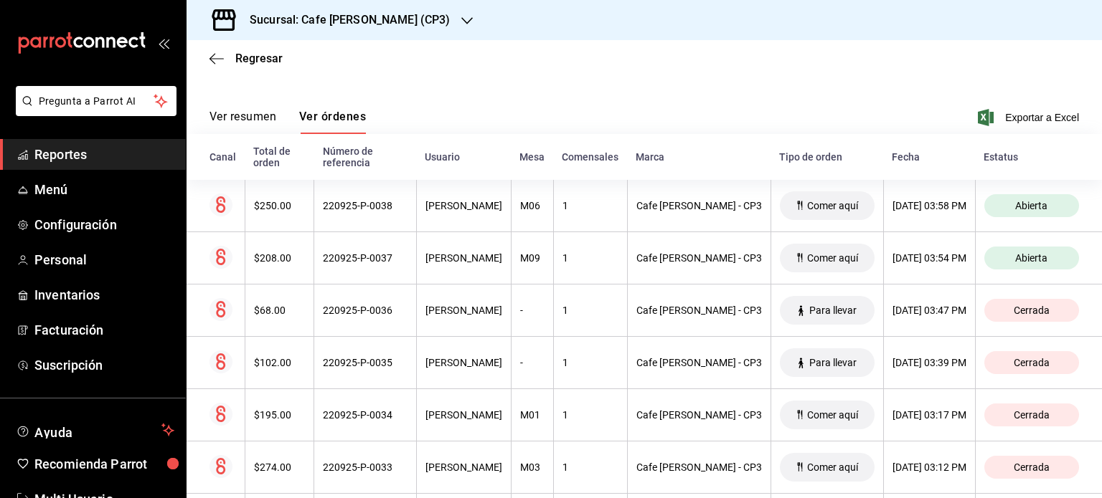
click at [226, 113] on button "Ver resumen" at bounding box center [242, 122] width 67 height 24
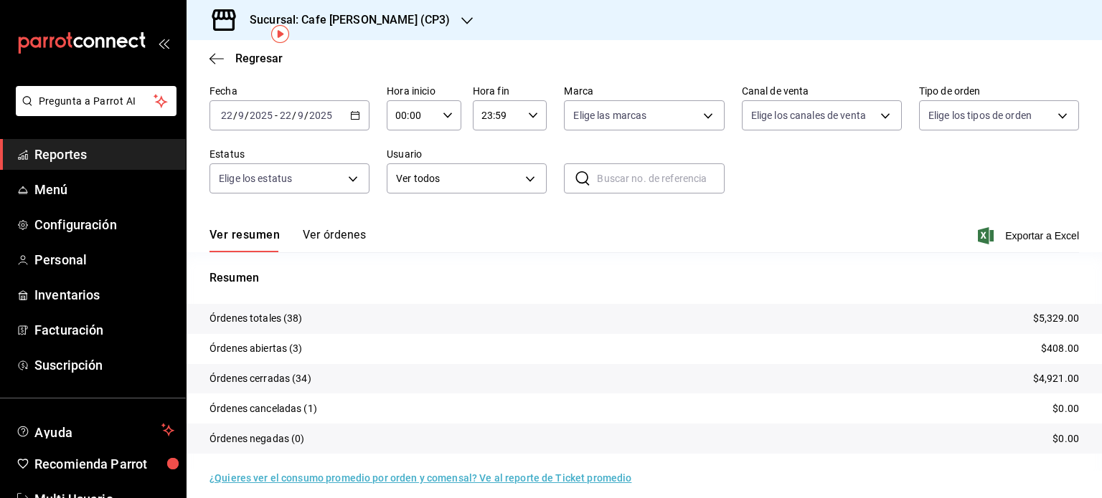
scroll to position [65, 0]
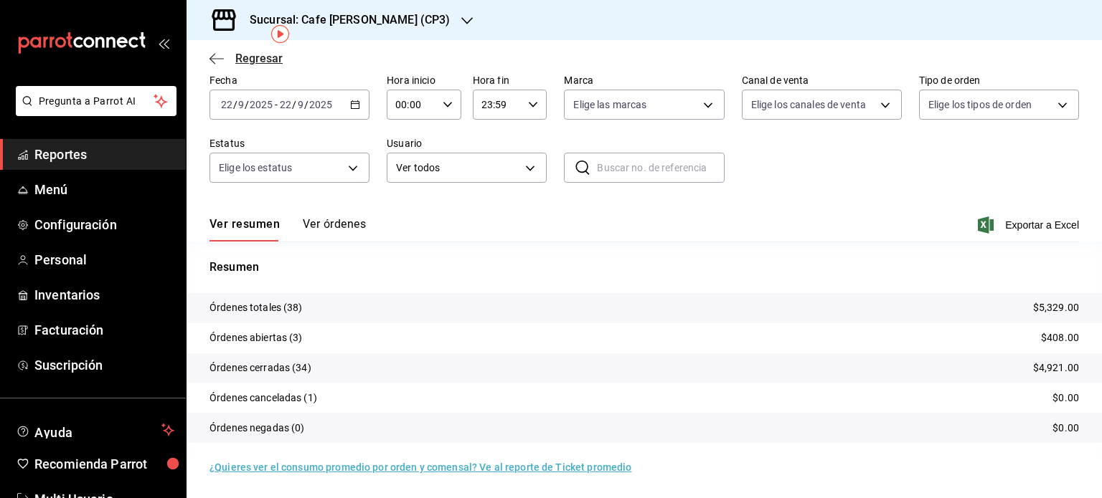
click at [244, 60] on span "Regresar" at bounding box center [258, 59] width 47 height 14
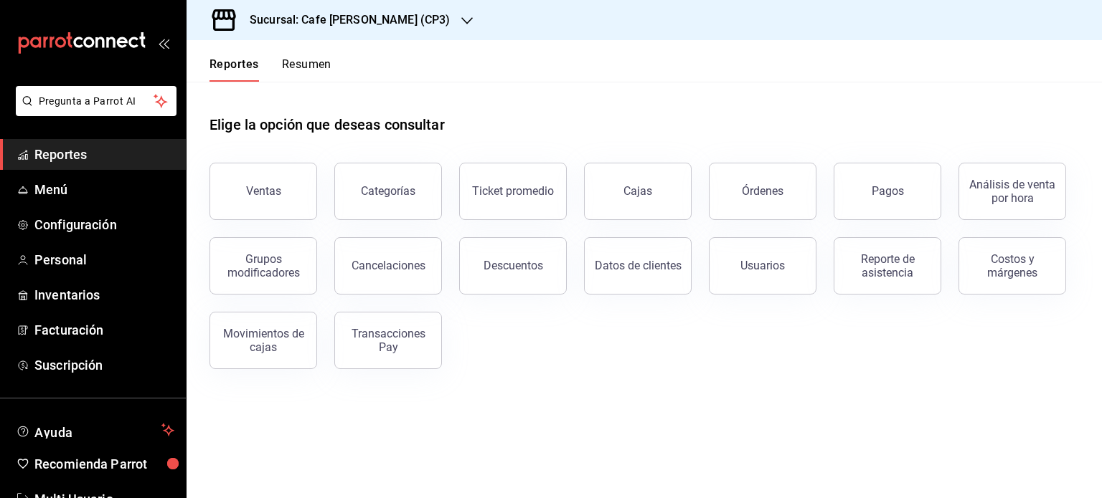
click at [303, 64] on button "Resumen" at bounding box center [306, 69] width 49 height 24
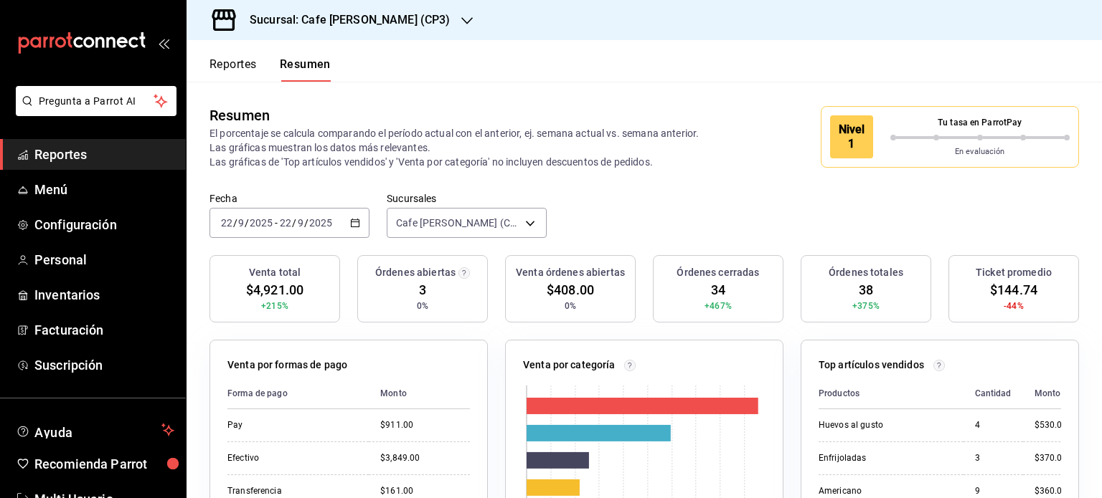
click at [461, 19] on icon "button" at bounding box center [466, 20] width 11 height 11
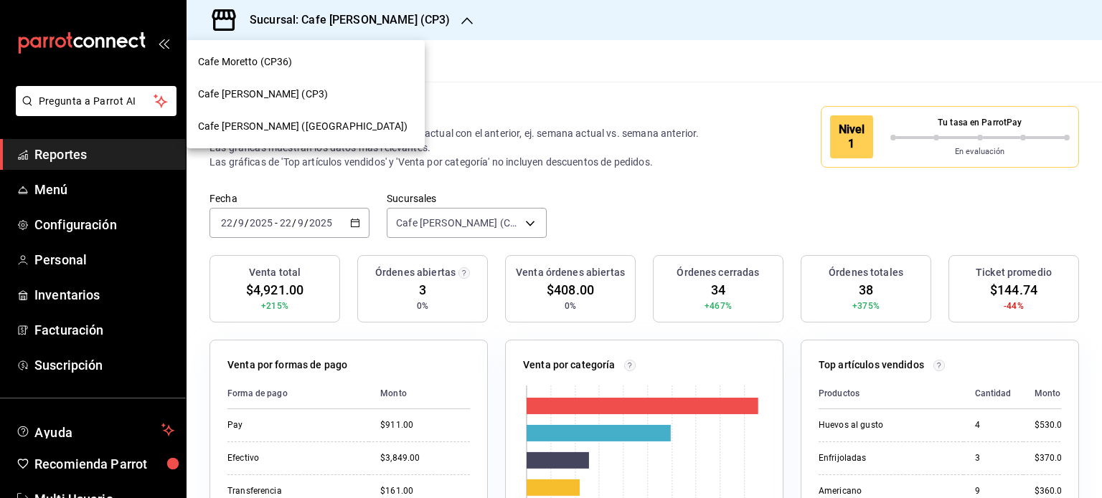
click at [600, 205] on div at bounding box center [551, 249] width 1102 height 498
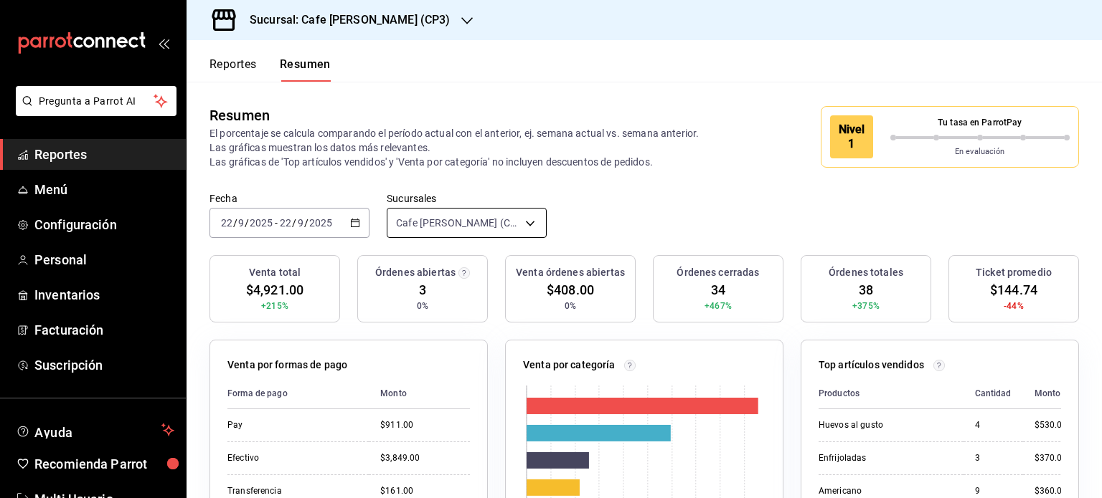
click at [525, 220] on body "Pregunta a Parrot AI Reportes Menú Configuración Personal Inventarios Facturaci…" at bounding box center [551, 249] width 1102 height 498
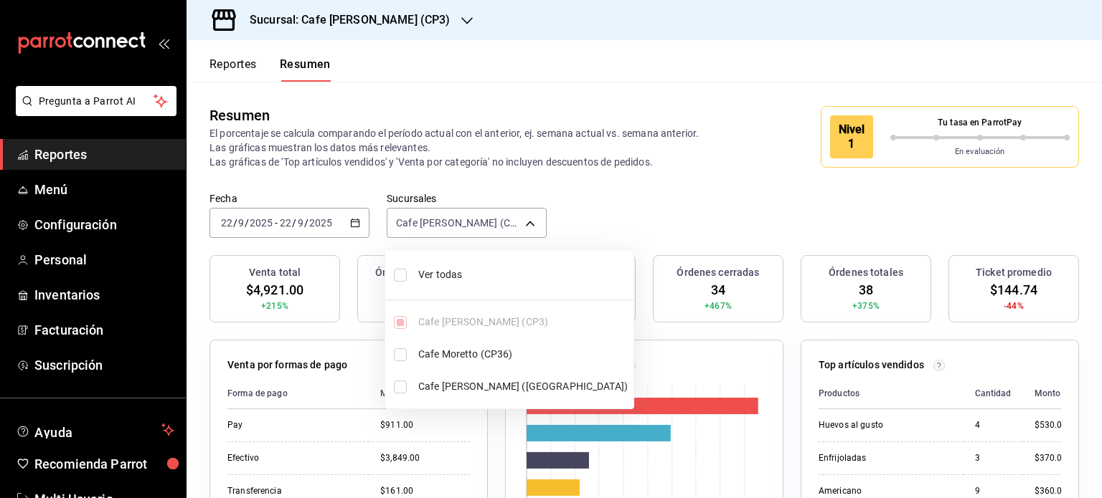
click at [402, 270] on input "checkbox" at bounding box center [400, 275] width 13 height 13
checkbox input "true"
type input "[object Object],[object Object],[object Object]"
checkbox input "true"
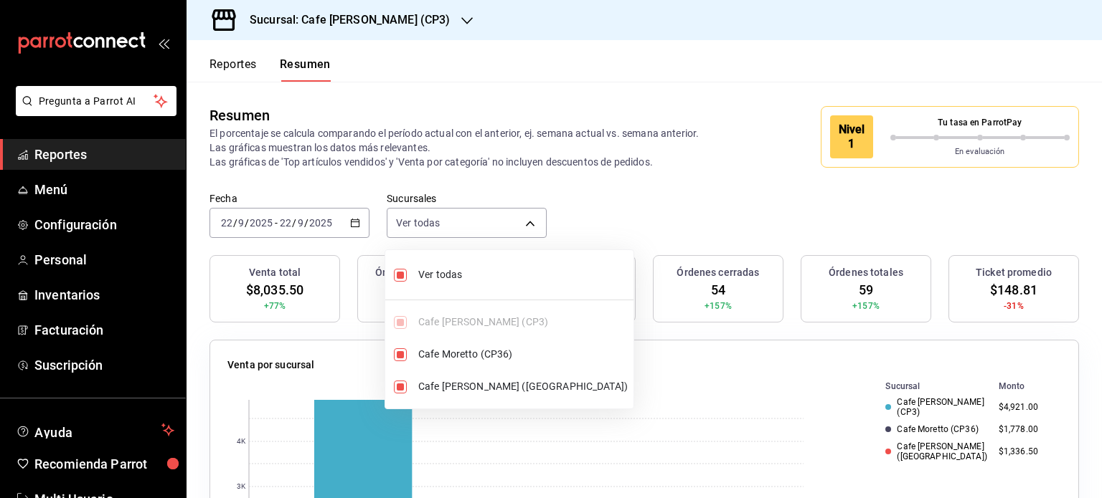
click at [542, 89] on div at bounding box center [551, 249] width 1102 height 498
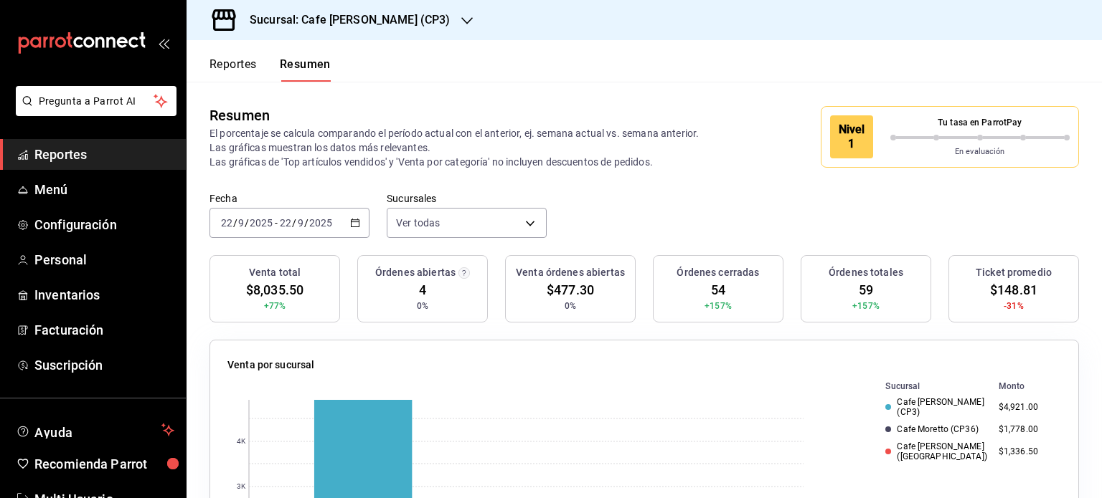
click at [391, 21] on h3 "Sucursal: Cafe [PERSON_NAME] (CP3)" at bounding box center [344, 19] width 212 height 17
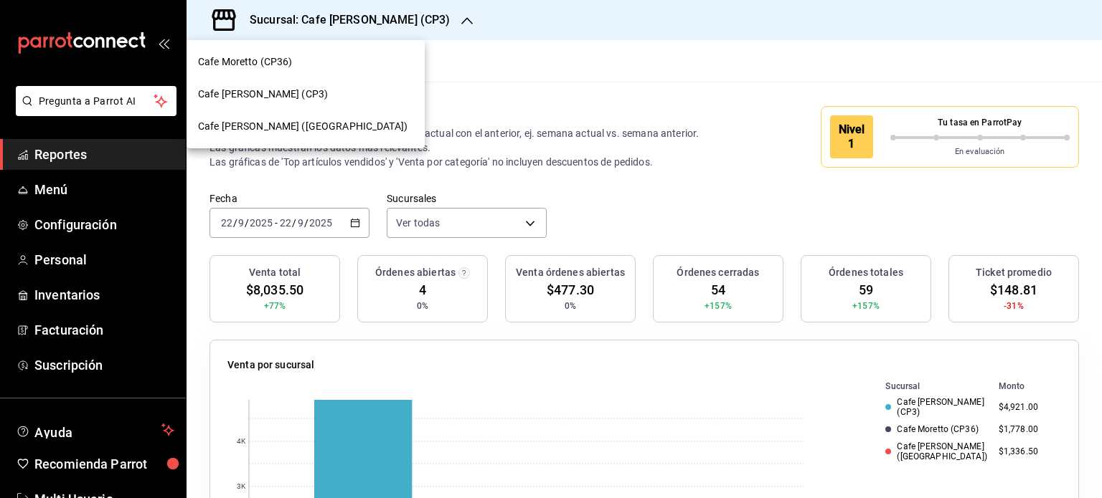
click at [283, 91] on span "Cafe [PERSON_NAME] (CP3)" at bounding box center [263, 94] width 130 height 15
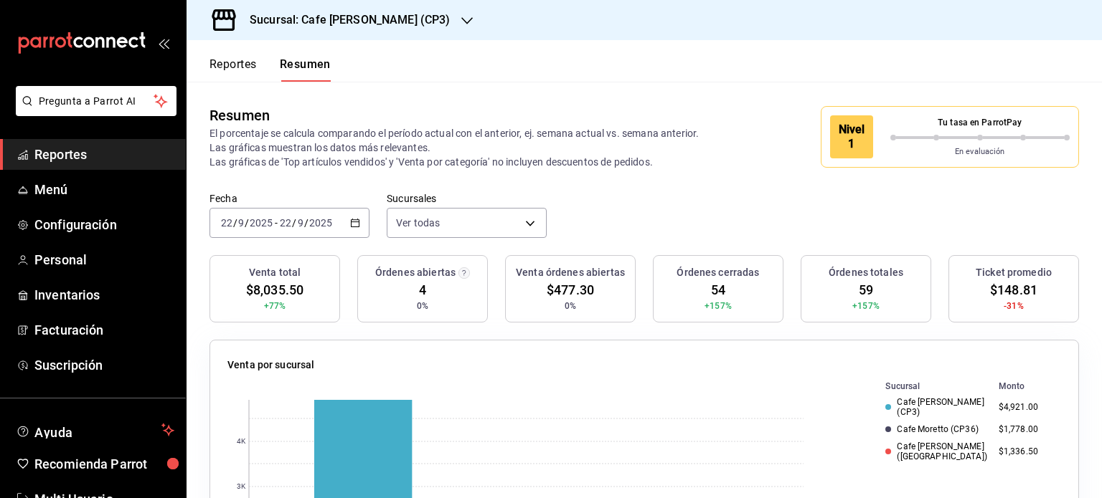
click at [249, 62] on button "Reportes" at bounding box center [232, 69] width 47 height 24
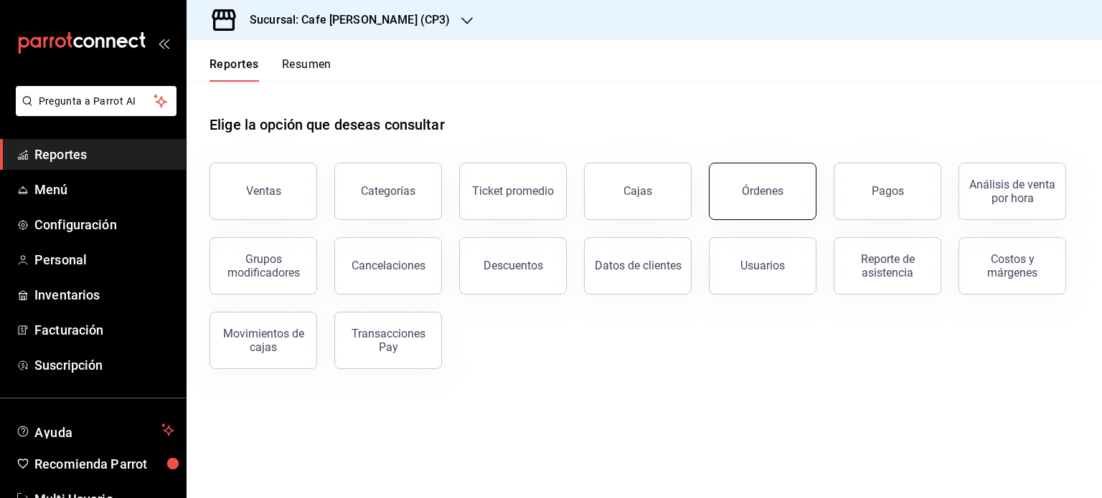
click at [764, 171] on button "Órdenes" at bounding box center [763, 191] width 108 height 57
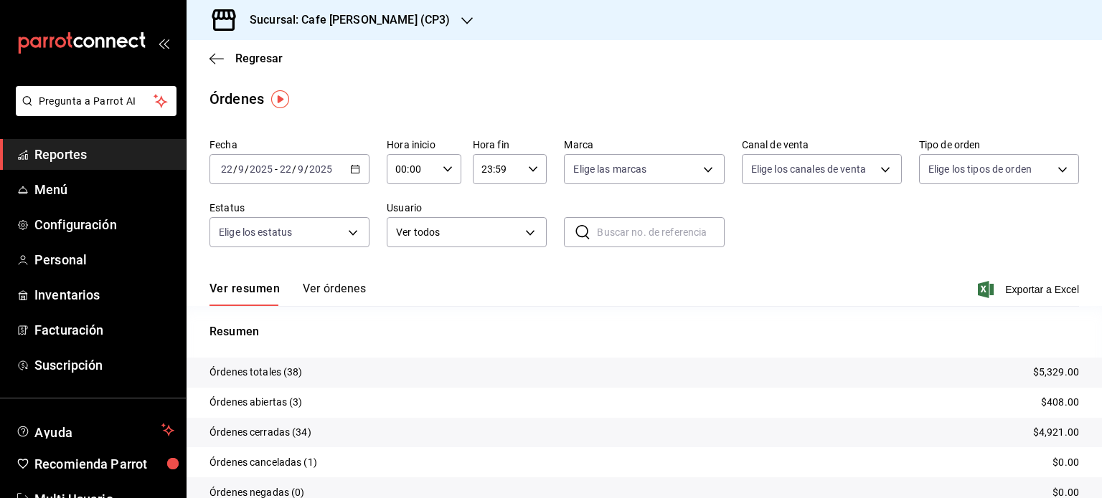
click at [324, 283] on button "Ver órdenes" at bounding box center [334, 294] width 63 height 24
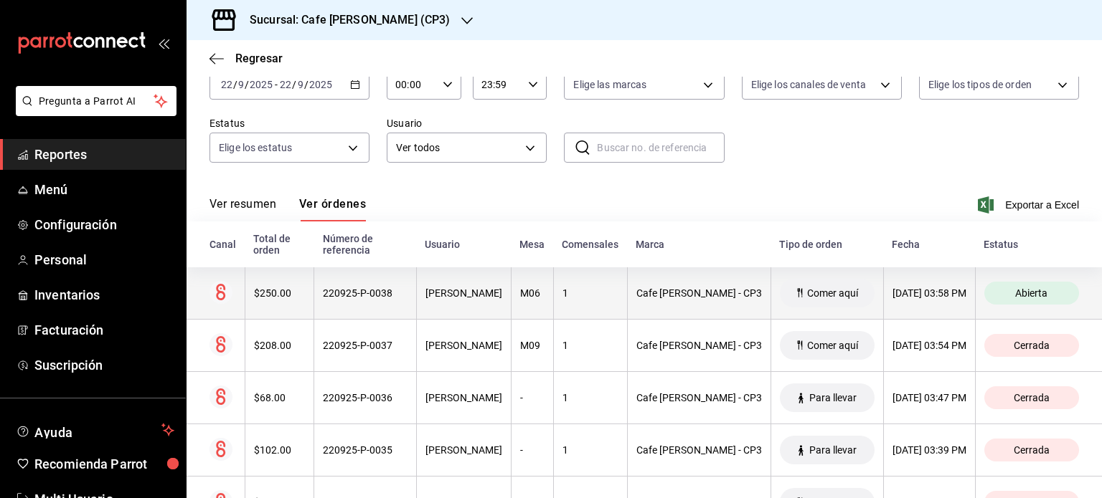
scroll to position [72, 0]
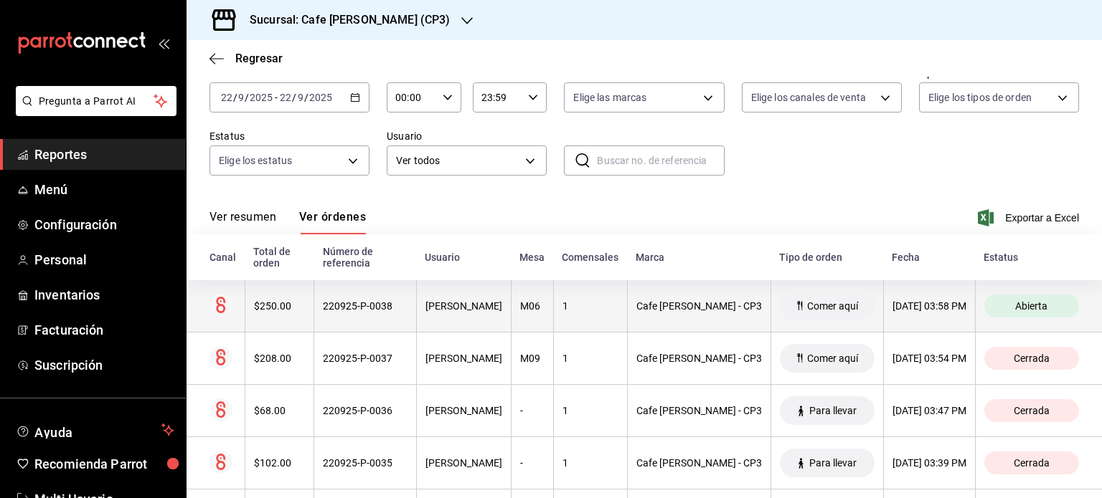
click at [354, 305] on div "220925-P-0038" at bounding box center [365, 305] width 85 height 11
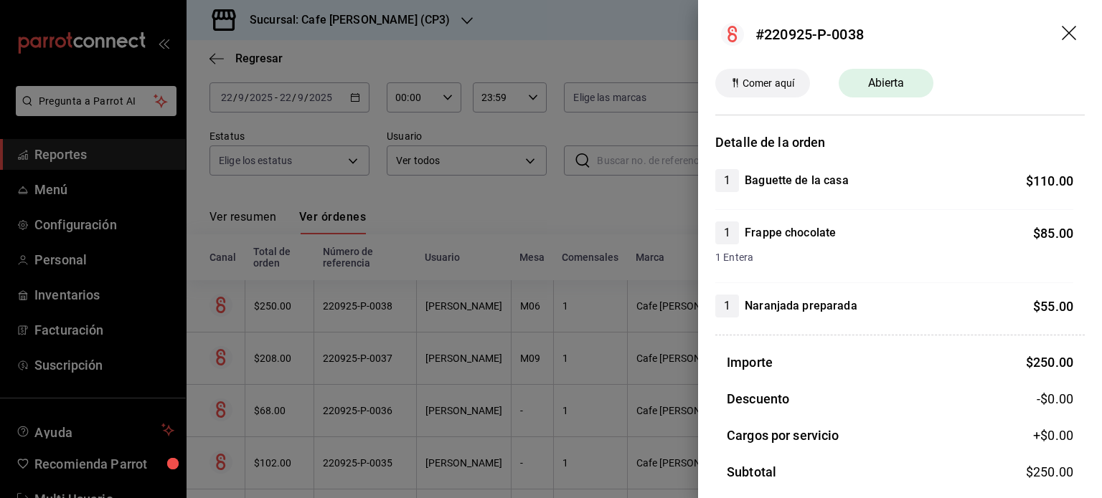
click at [1061, 31] on icon "drag" at bounding box center [1069, 34] width 17 height 17
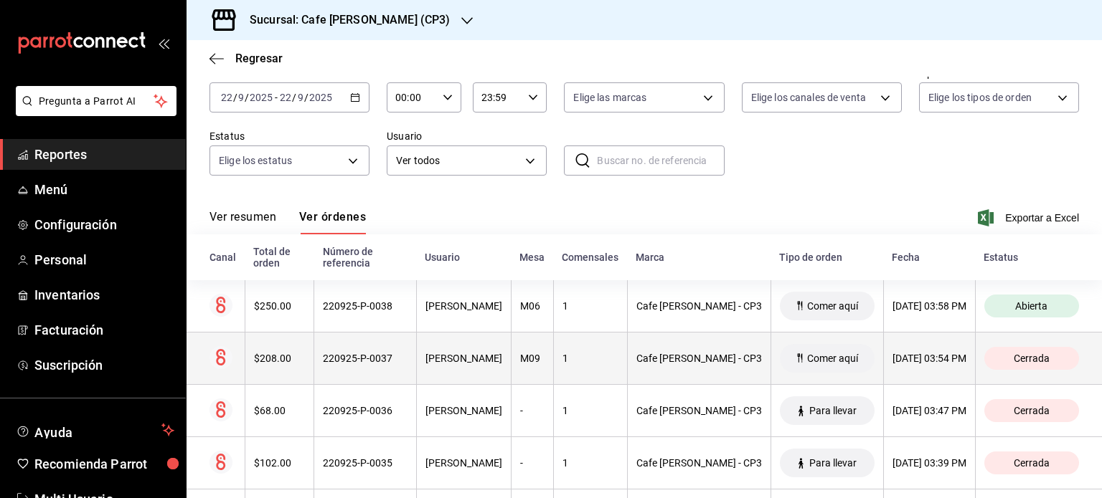
click at [356, 364] on div "220925-P-0037" at bounding box center [365, 358] width 85 height 11
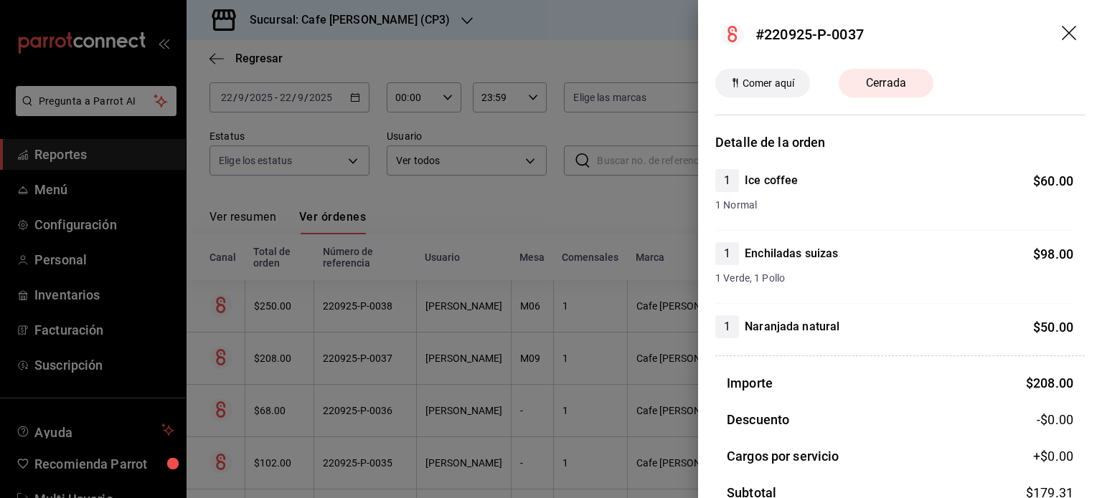
click at [1061, 32] on icon "drag" at bounding box center [1068, 33] width 14 height 14
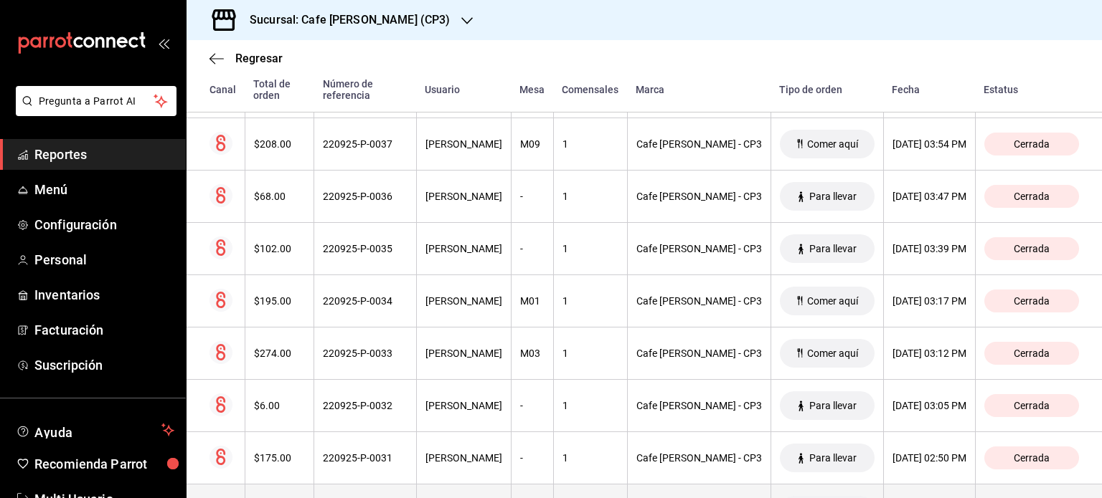
scroll to position [0, 0]
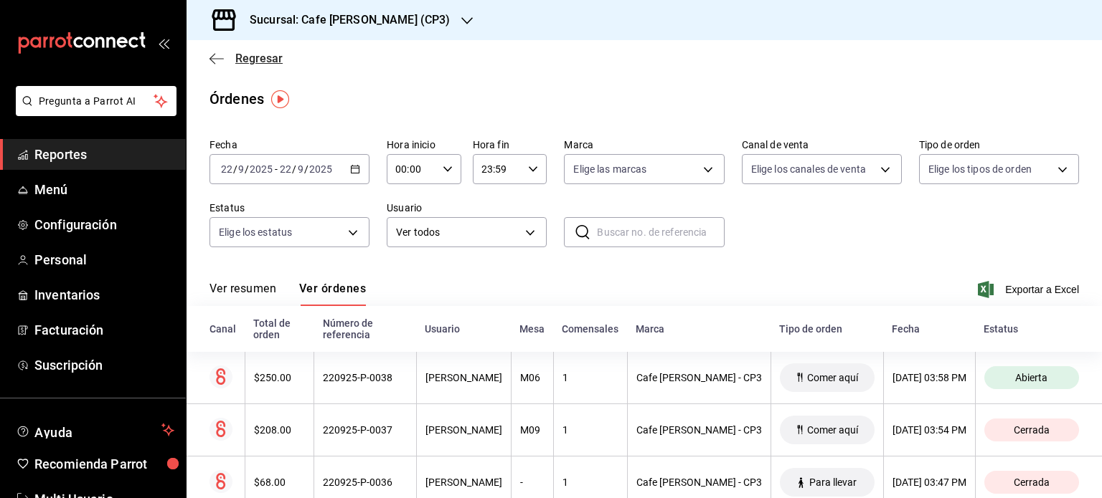
click at [258, 57] on span "Regresar" at bounding box center [258, 59] width 47 height 14
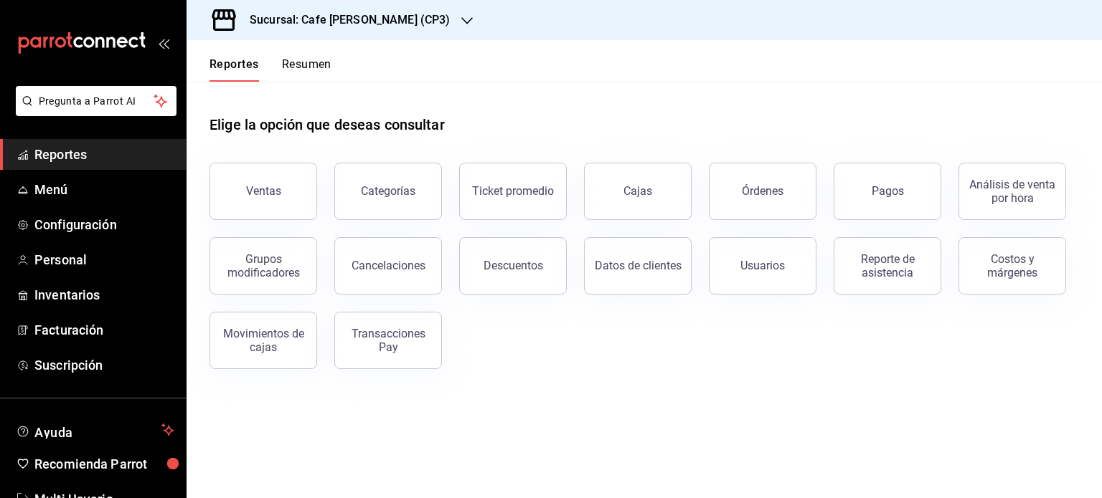
click at [303, 64] on button "Resumen" at bounding box center [306, 69] width 49 height 24
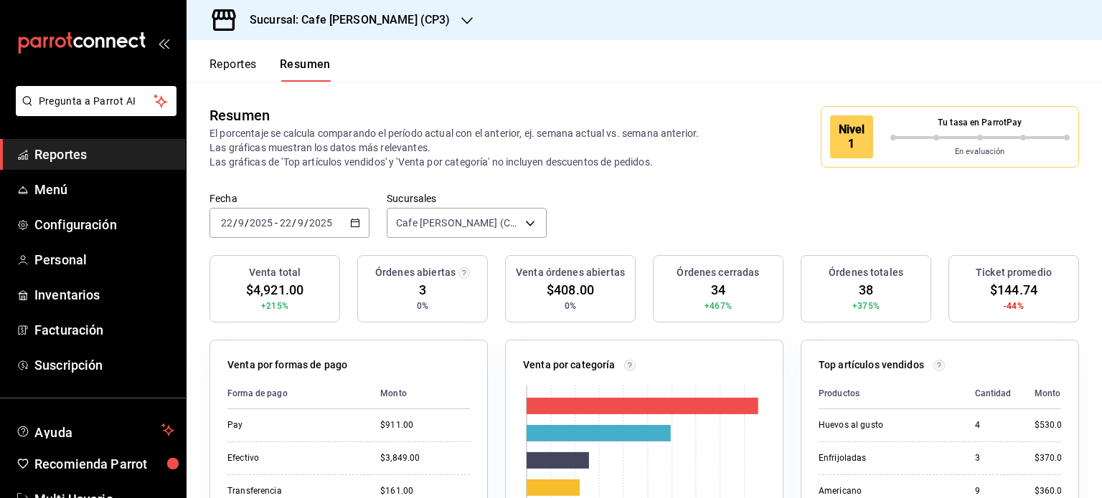
click at [398, 13] on h3 "Sucursal: Cafe [PERSON_NAME] (CP3)" at bounding box center [344, 19] width 212 height 17
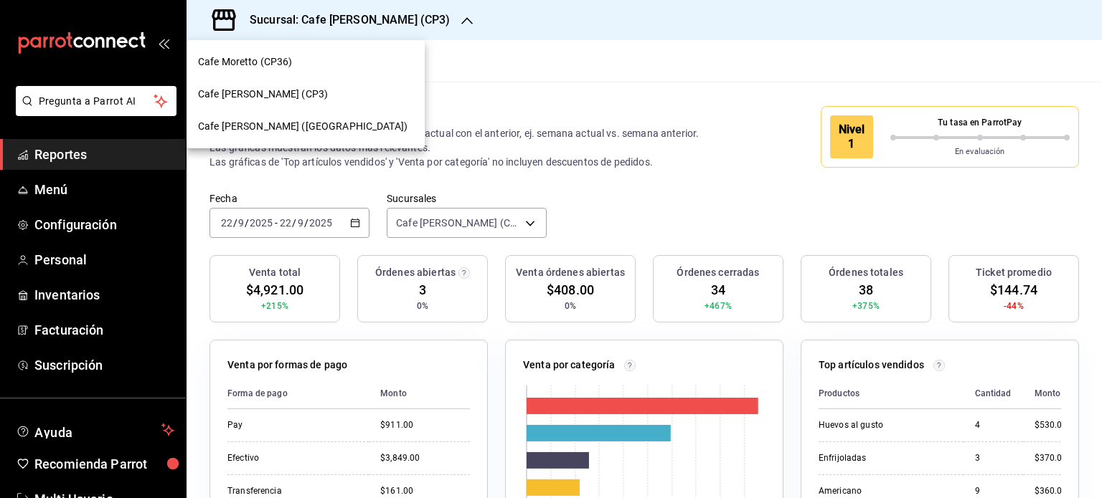
click at [637, 57] on div at bounding box center [551, 249] width 1102 height 498
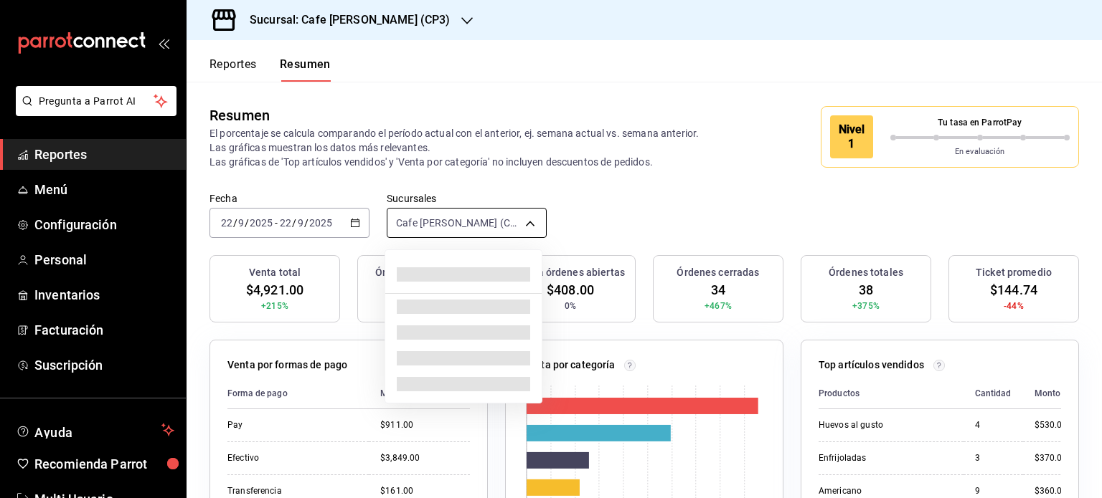
click at [518, 219] on body "Pregunta a Parrot AI Reportes Menú Configuración Personal Inventarios Facturaci…" at bounding box center [551, 249] width 1102 height 498
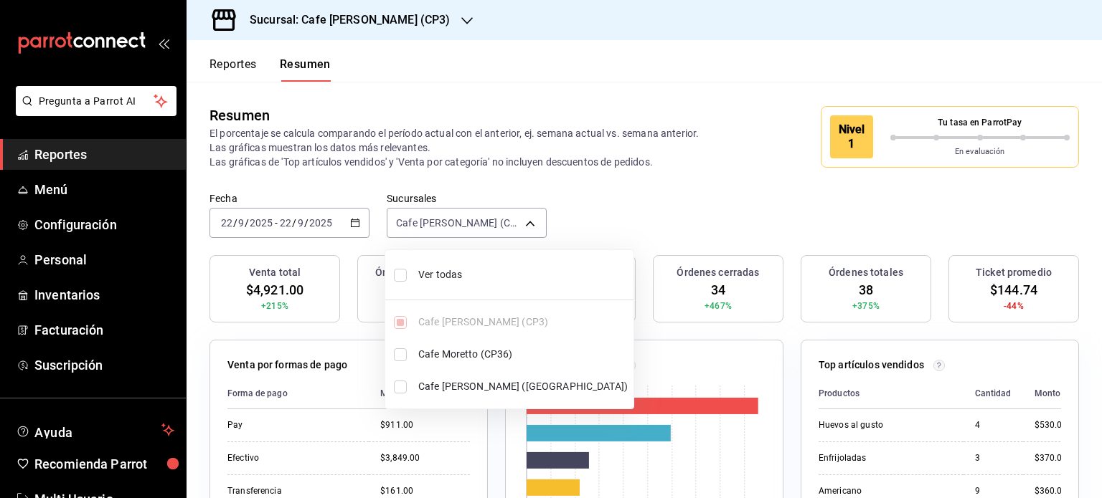
click at [399, 275] on input "checkbox" at bounding box center [400, 275] width 13 height 13
checkbox input "true"
type input "[object Object],[object Object],[object Object]"
checkbox input "true"
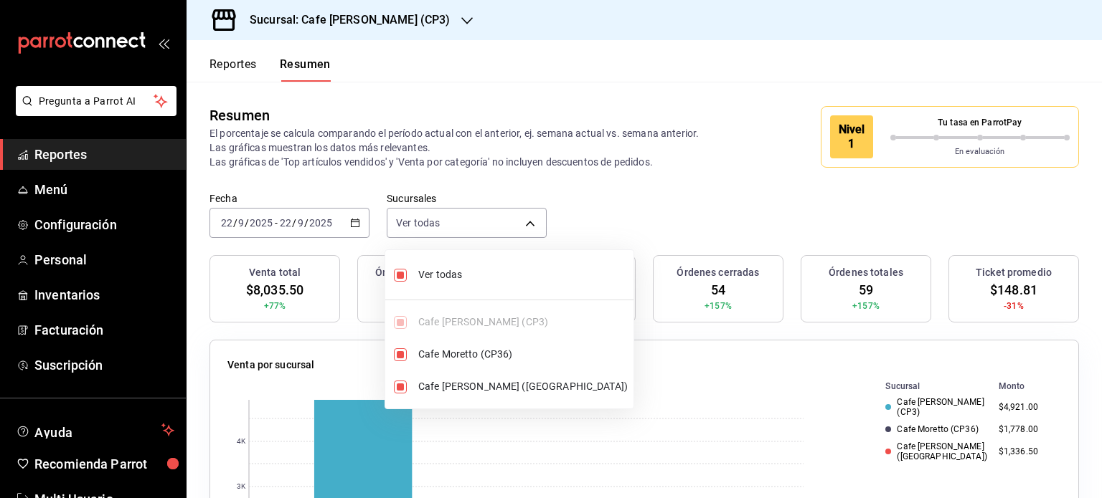
click at [709, 82] on div at bounding box center [551, 249] width 1102 height 498
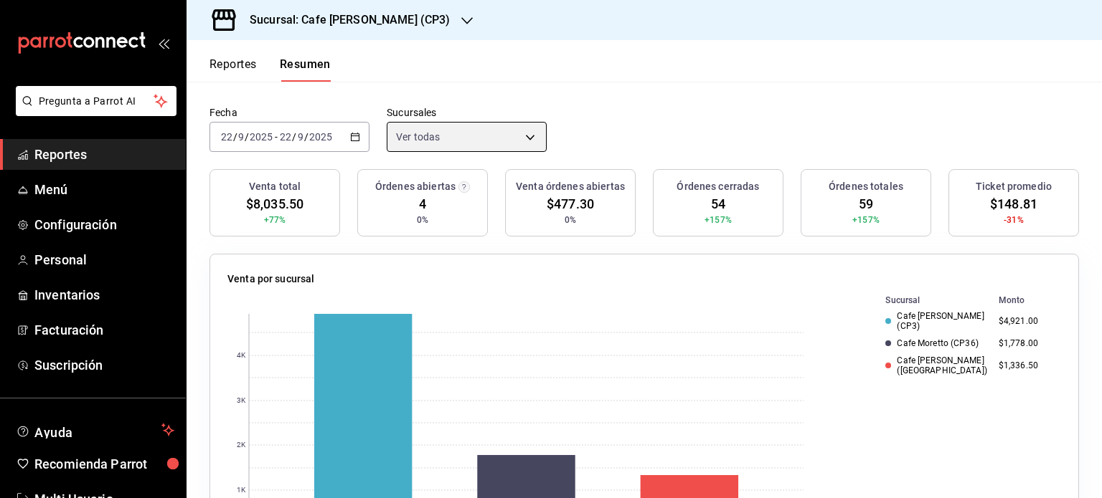
scroll to position [85, 0]
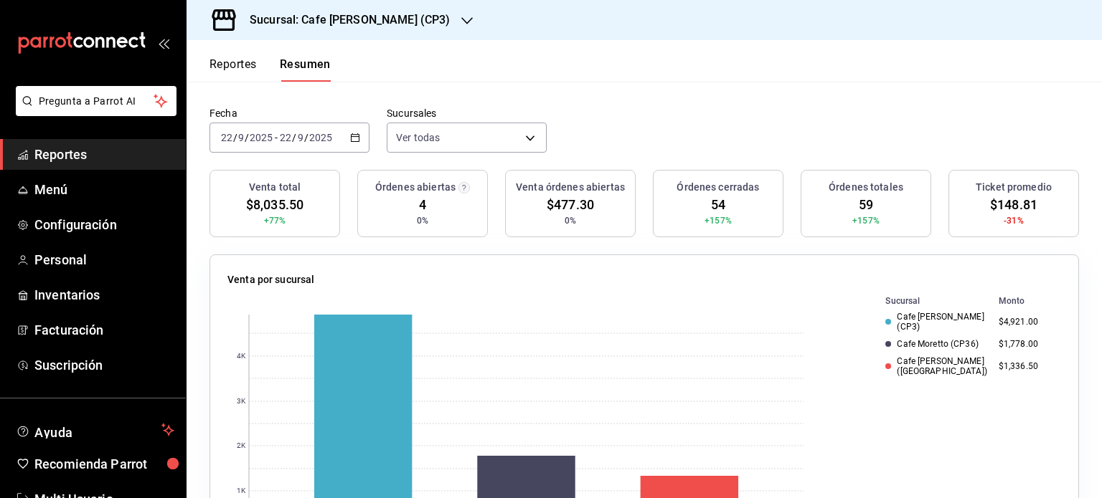
click at [223, 65] on button "Reportes" at bounding box center [232, 69] width 47 height 24
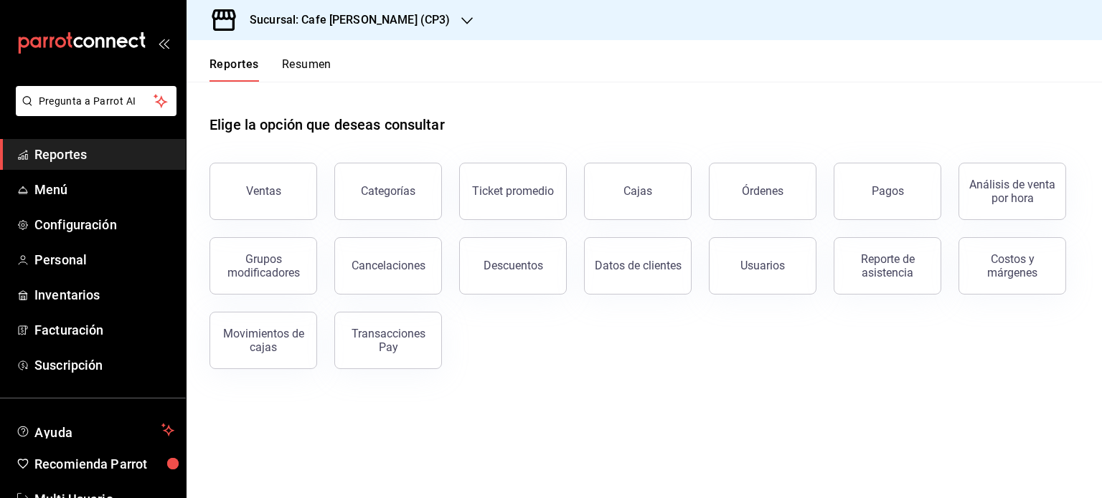
click at [314, 60] on button "Resumen" at bounding box center [306, 69] width 49 height 24
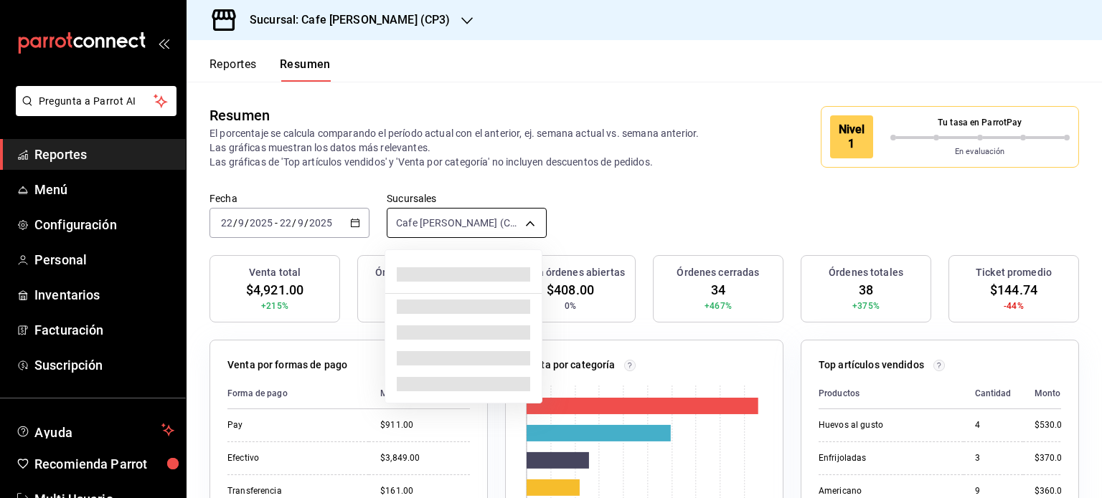
click at [524, 215] on body "Pregunta a Parrot AI Reportes Menú Configuración Personal Inventarios Facturaci…" at bounding box center [551, 249] width 1102 height 498
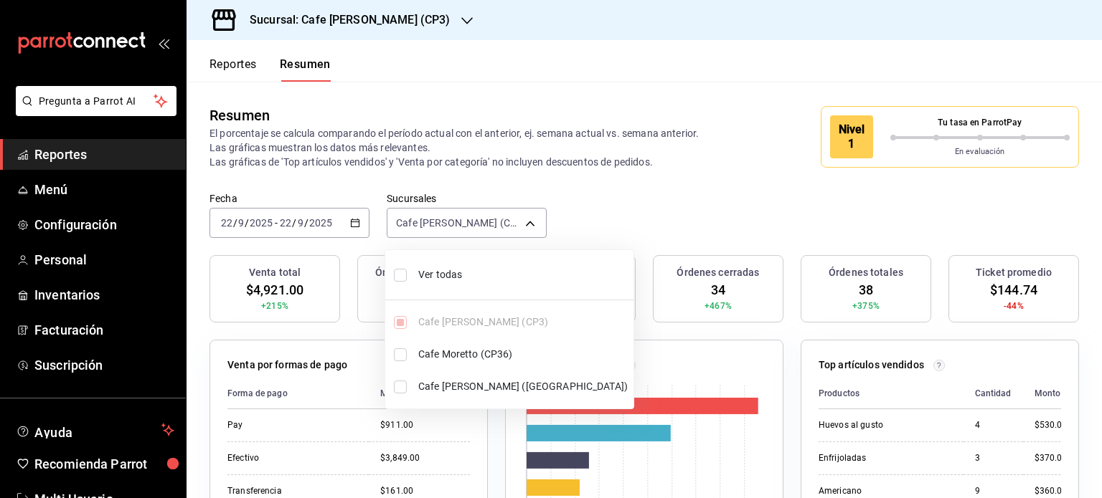
click at [402, 273] on input "checkbox" at bounding box center [400, 275] width 13 height 13
checkbox input "true"
type input "[object Object],[object Object],[object Object]"
checkbox input "true"
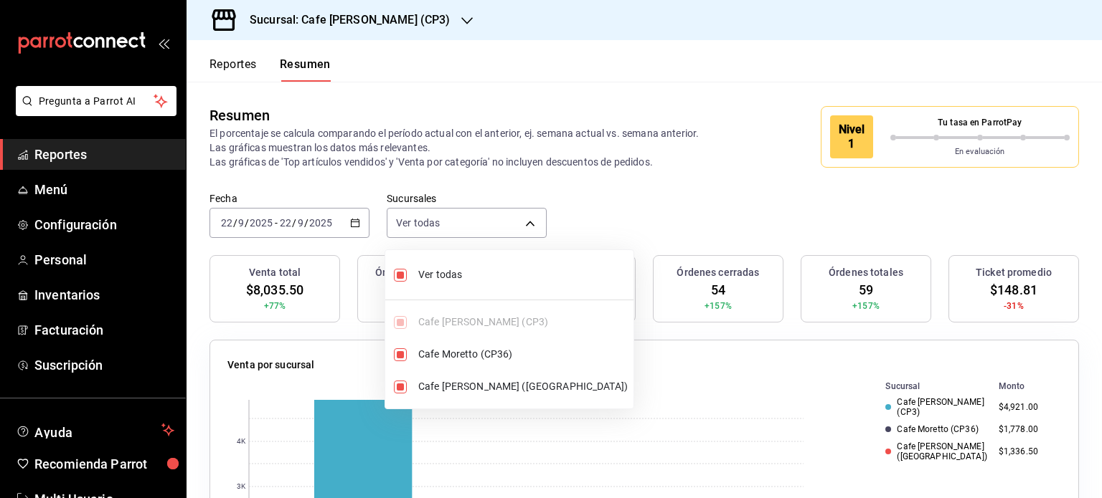
click at [701, 197] on div at bounding box center [551, 249] width 1102 height 498
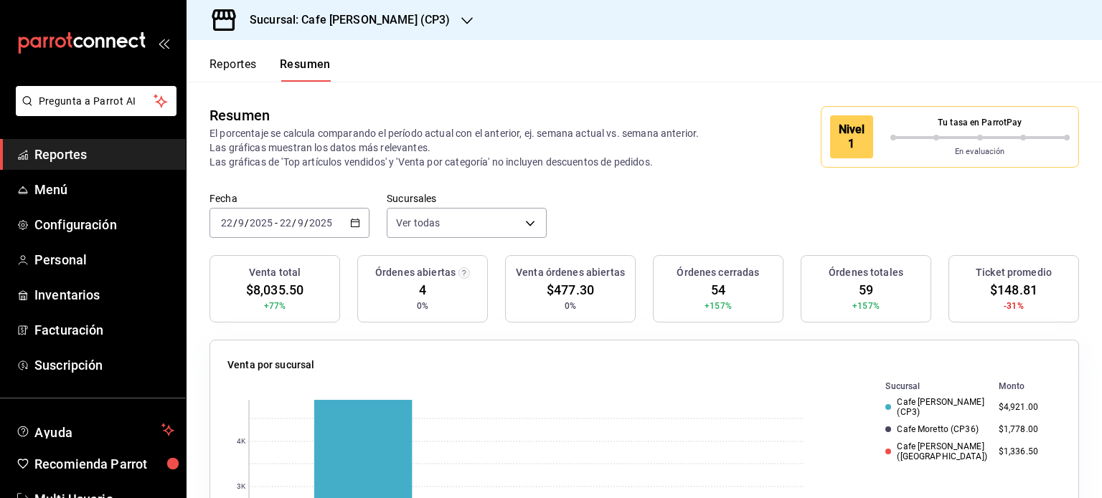
click at [244, 65] on button "Reportes" at bounding box center [232, 69] width 47 height 24
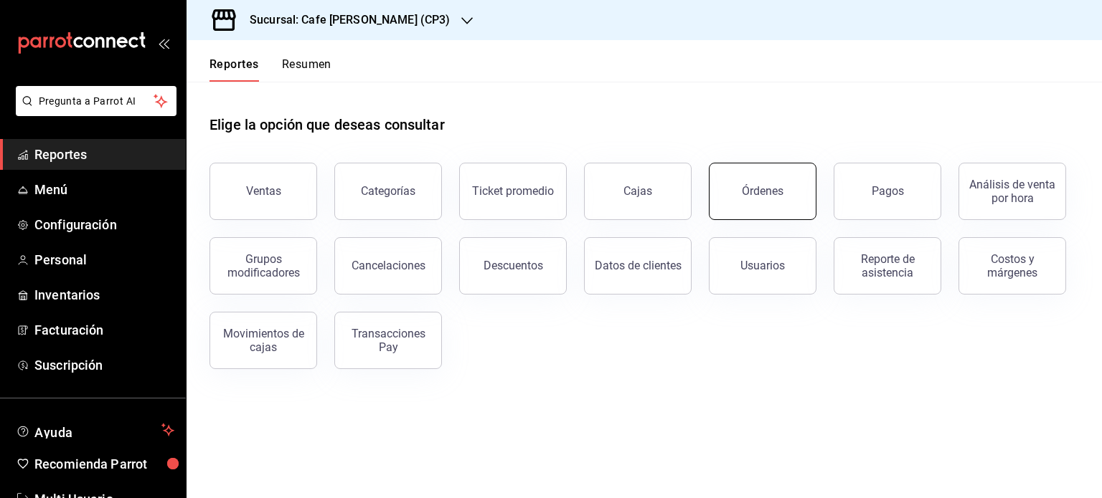
click at [757, 200] on button "Órdenes" at bounding box center [763, 191] width 108 height 57
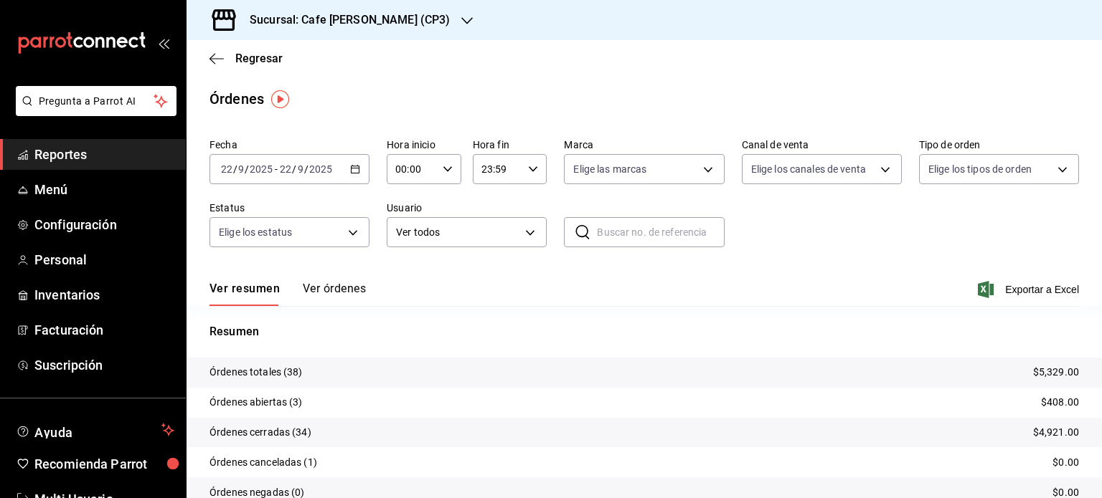
click at [342, 280] on div "Ver resumen Ver órdenes Exportar a Excel" at bounding box center [643, 286] width 869 height 42
click at [342, 289] on button "Ver órdenes" at bounding box center [334, 294] width 63 height 24
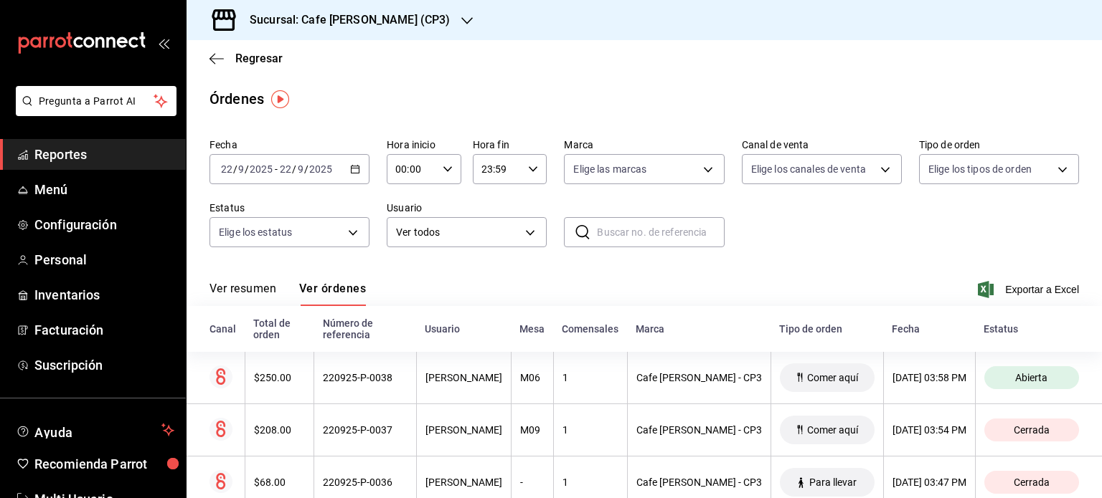
click at [359, 17] on h3 "Sucursal: Cafe [PERSON_NAME] (CP3)" at bounding box center [344, 19] width 212 height 17
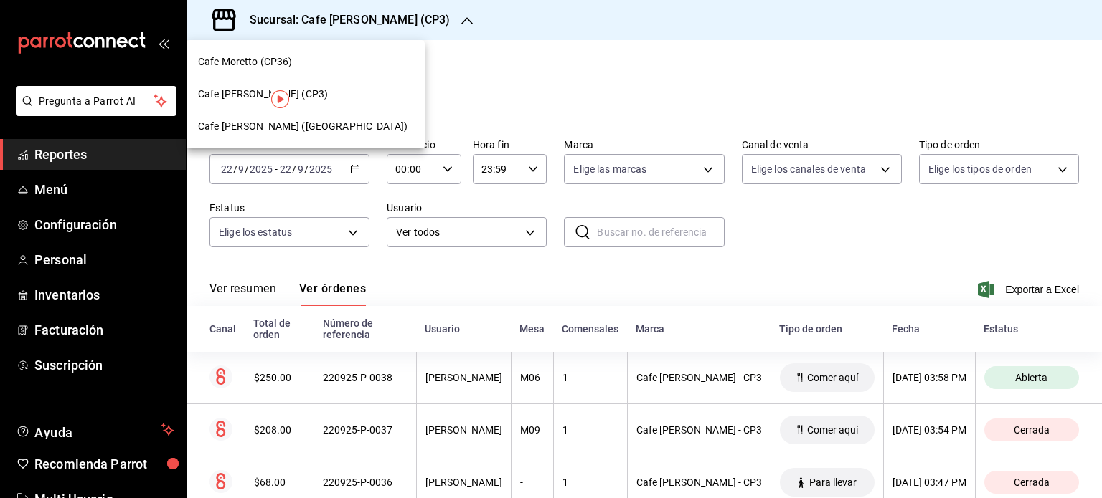
click at [300, 57] on div "Cafe Moretto (CP36)" at bounding box center [305, 62] width 215 height 15
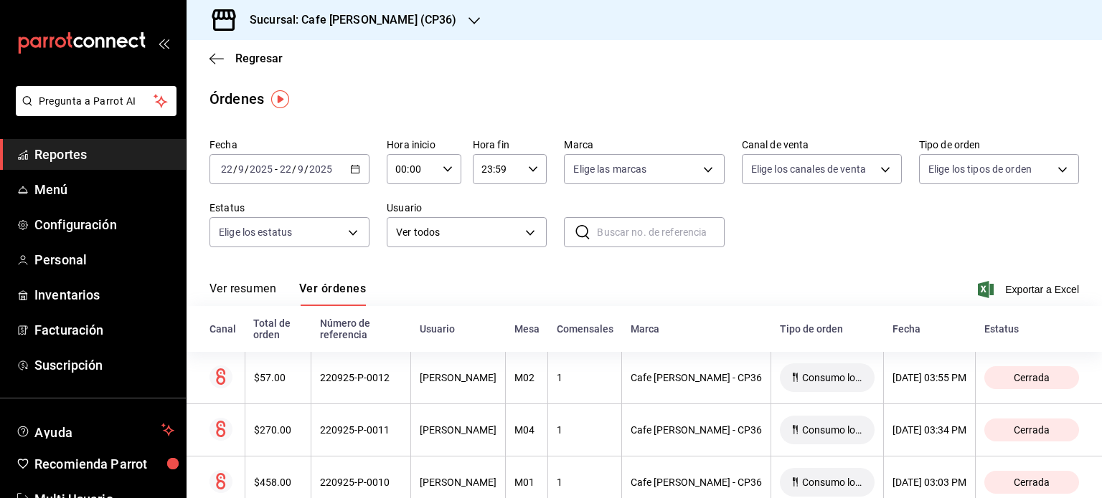
click at [384, 22] on h3 "Sucursal: Cafe [PERSON_NAME] (CP36)" at bounding box center [347, 19] width 219 height 17
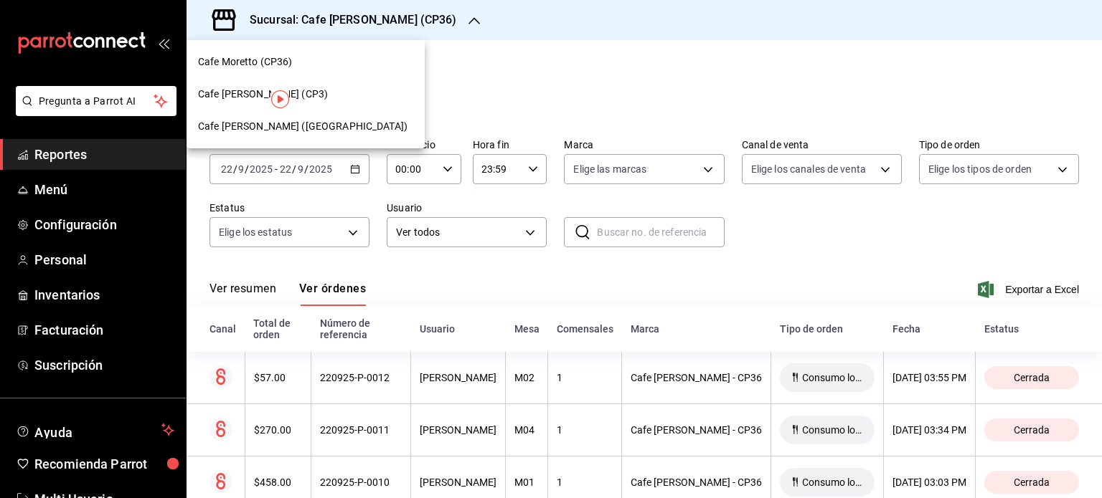
click at [311, 130] on span "Cafe [PERSON_NAME] ([GEOGRAPHIC_DATA])" at bounding box center [302, 126] width 209 height 15
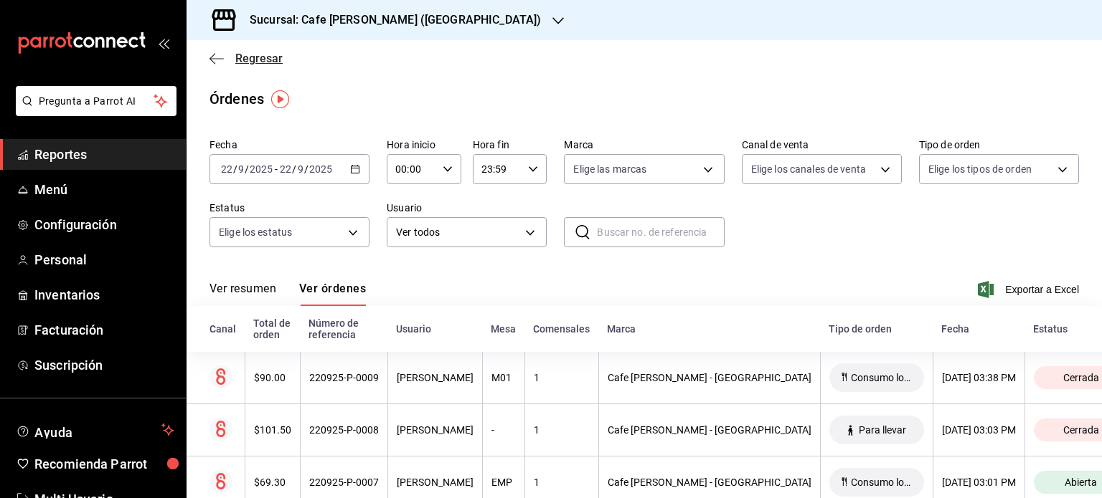
click at [241, 60] on span "Regresar" at bounding box center [258, 59] width 47 height 14
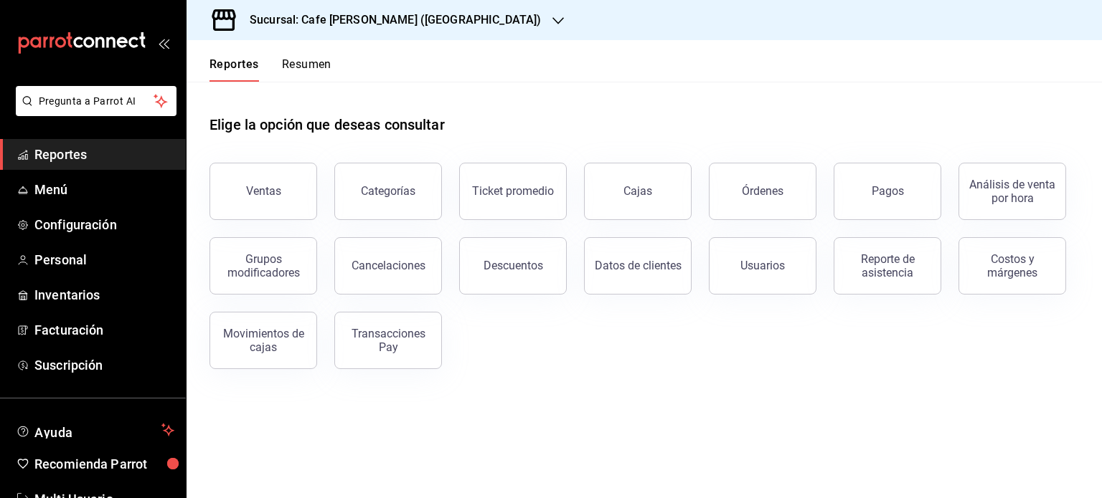
click at [323, 62] on button "Resumen" at bounding box center [306, 69] width 49 height 24
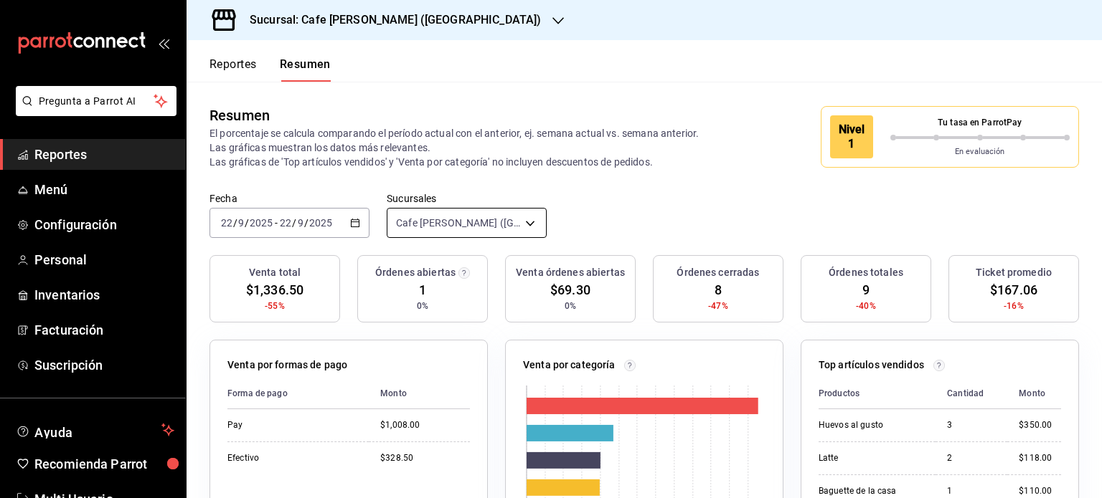
click at [498, 226] on body "Pregunta a Parrot AI Reportes Menú Configuración Personal Inventarios Facturaci…" at bounding box center [551, 249] width 1102 height 498
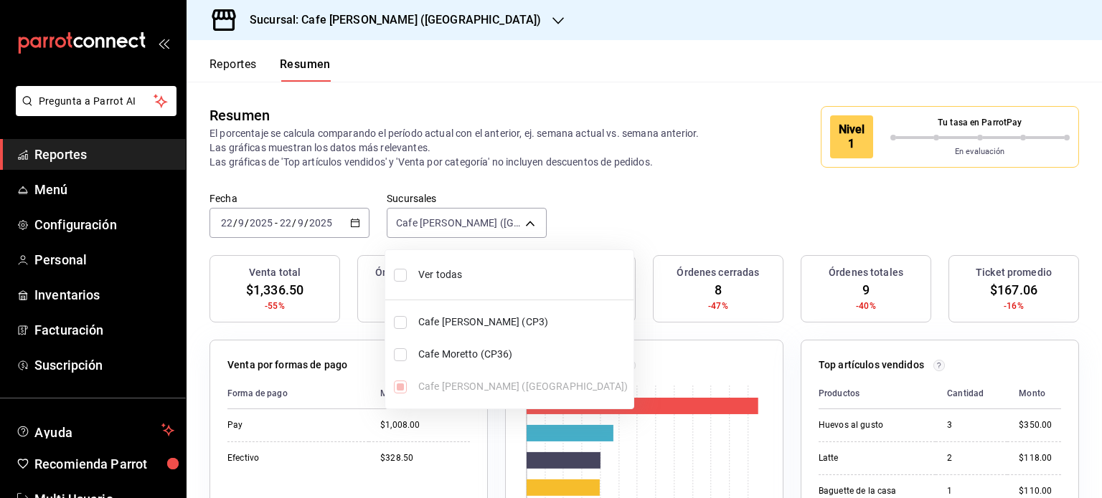
click at [434, 273] on span "Ver todas" at bounding box center [522, 274] width 209 height 15
type input "[object Object],[object Object],[object Object]"
checkbox input "true"
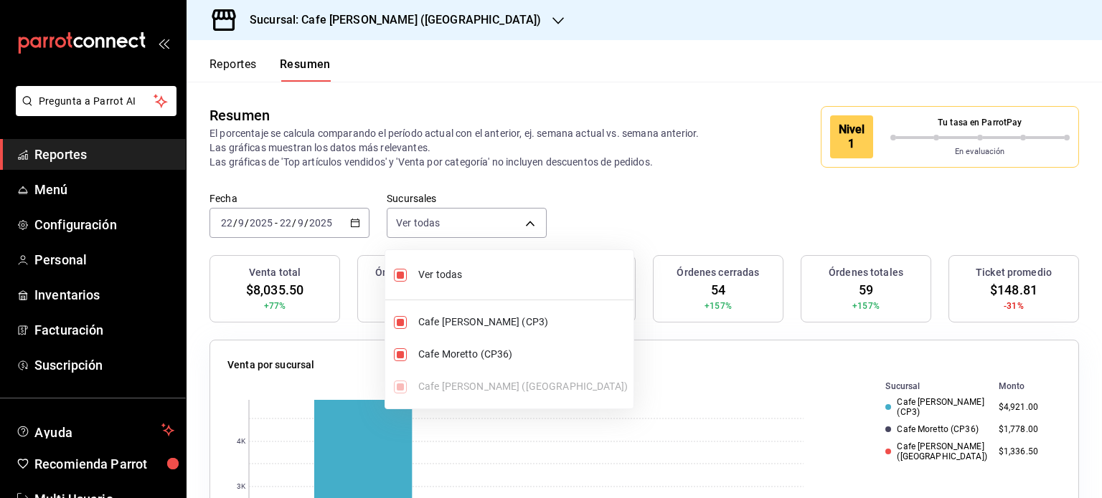
click at [572, 60] on div at bounding box center [551, 249] width 1102 height 498
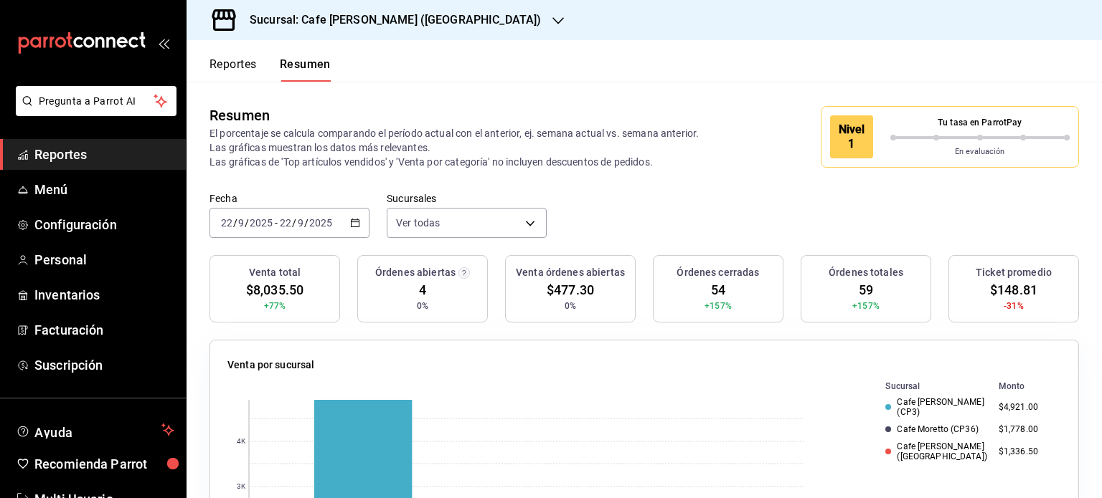
click at [238, 70] on button "Reportes" at bounding box center [232, 69] width 47 height 24
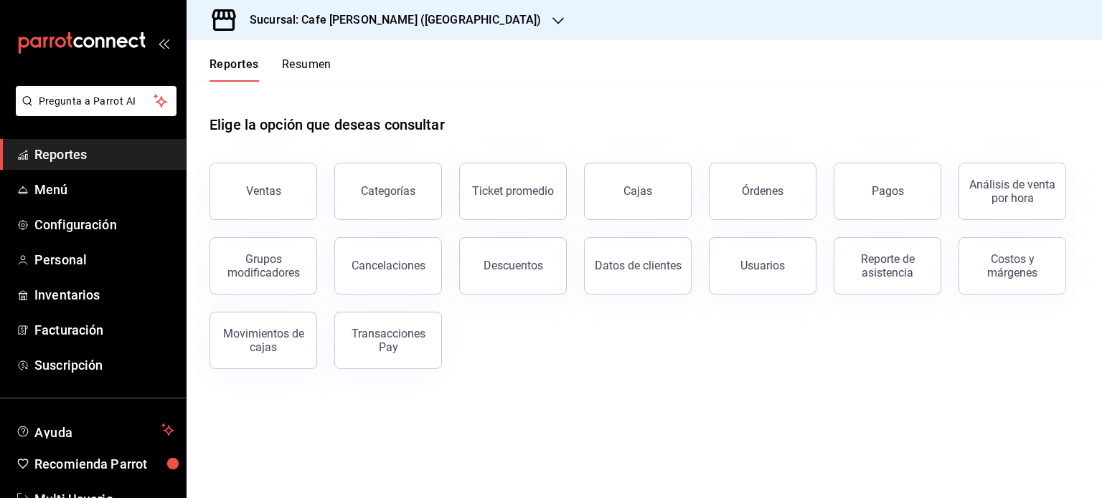
click at [302, 62] on button "Resumen" at bounding box center [306, 69] width 49 height 24
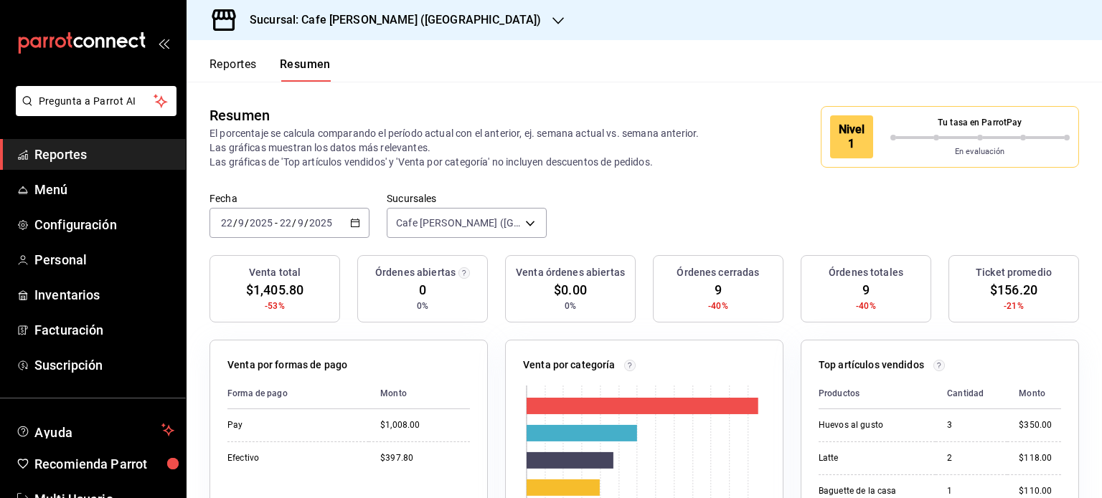
click at [456, 11] on div "Sucursal: Cafe [PERSON_NAME] ([GEOGRAPHIC_DATA])" at bounding box center [383, 20] width 371 height 40
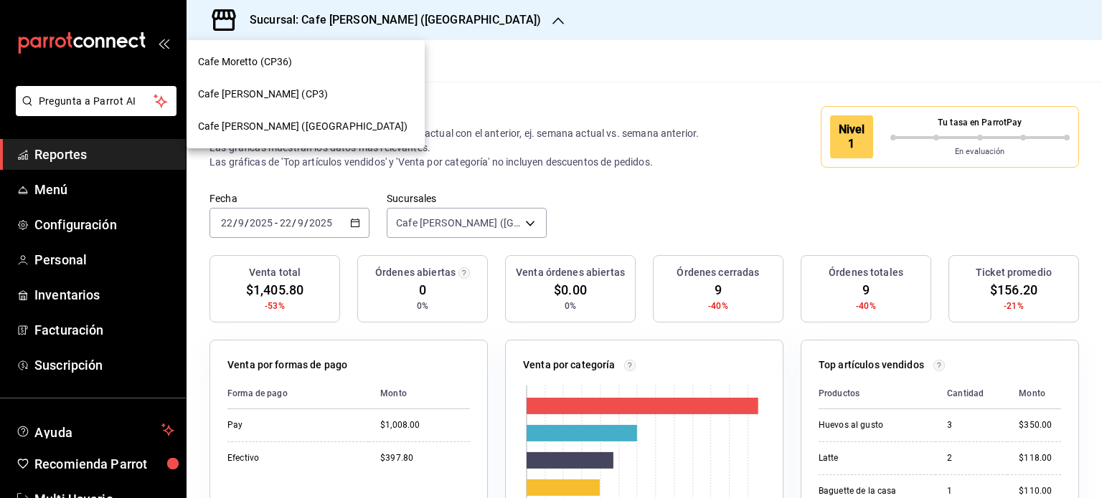
click at [610, 82] on div at bounding box center [551, 249] width 1102 height 498
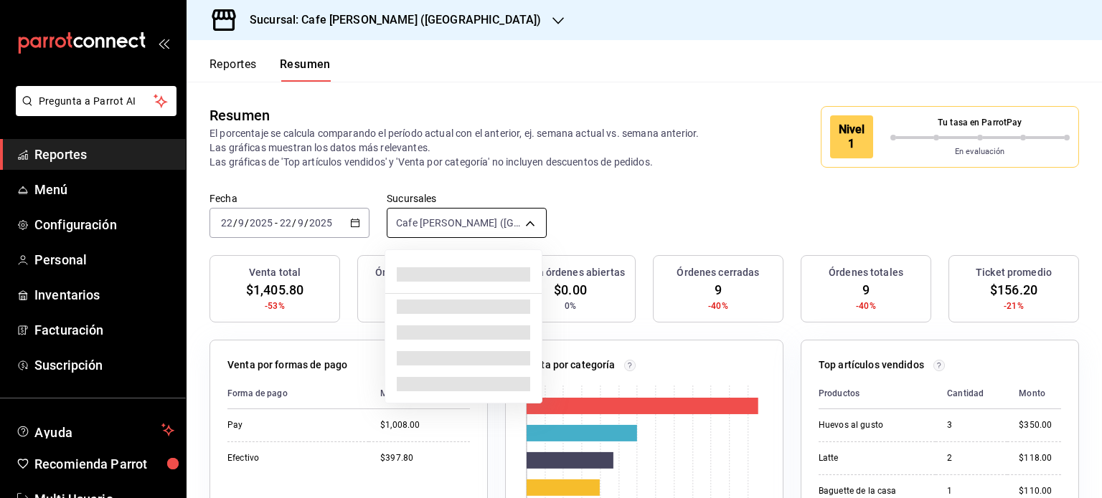
click at [519, 217] on body "Pregunta a Parrot AI Reportes Menú Configuración Personal Inventarios Facturaci…" at bounding box center [551, 249] width 1102 height 498
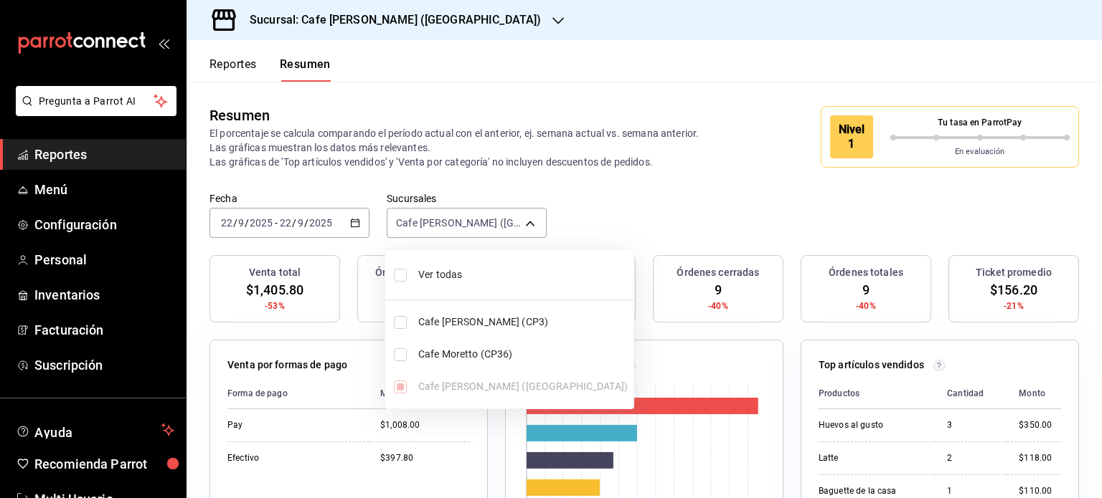
click at [431, 282] on span "Ver todas" at bounding box center [522, 274] width 209 height 15
type input "[object Object],[object Object],[object Object]"
checkbox input "true"
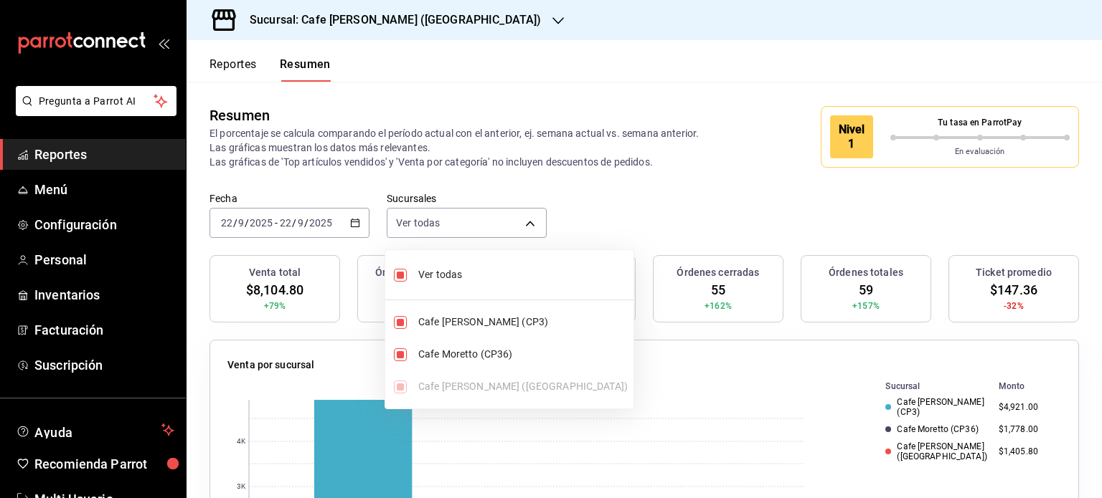
click at [615, 75] on div at bounding box center [551, 249] width 1102 height 498
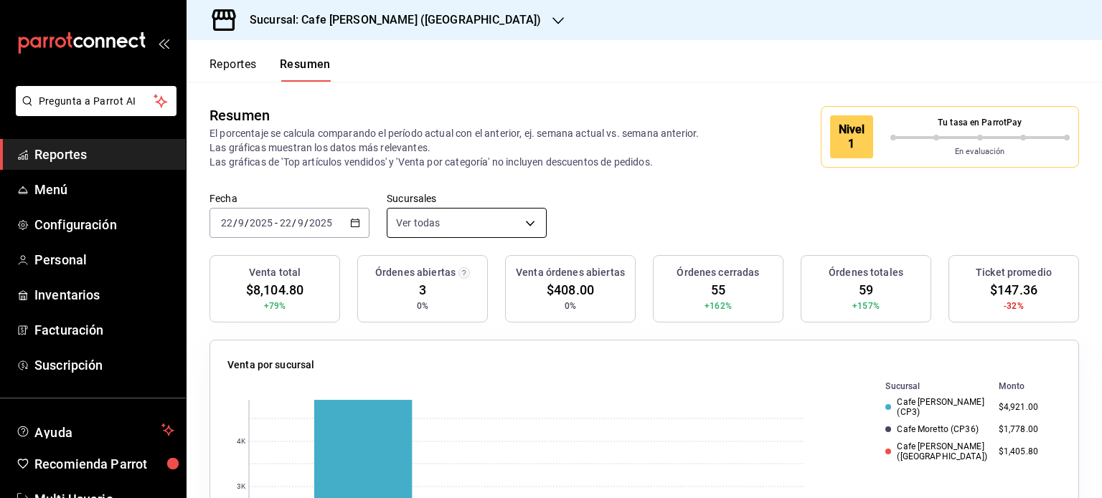
click at [525, 219] on body "Pregunta a Parrot AI Reportes Menú Configuración Personal Inventarios Facturaci…" at bounding box center [551, 249] width 1102 height 498
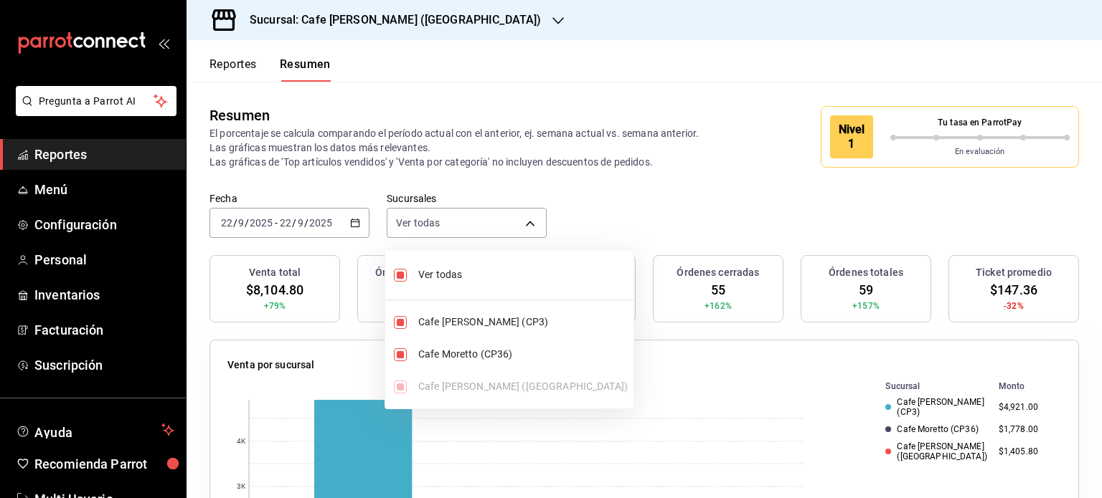
click at [435, 279] on span "Ver todas" at bounding box center [522, 274] width 209 height 15
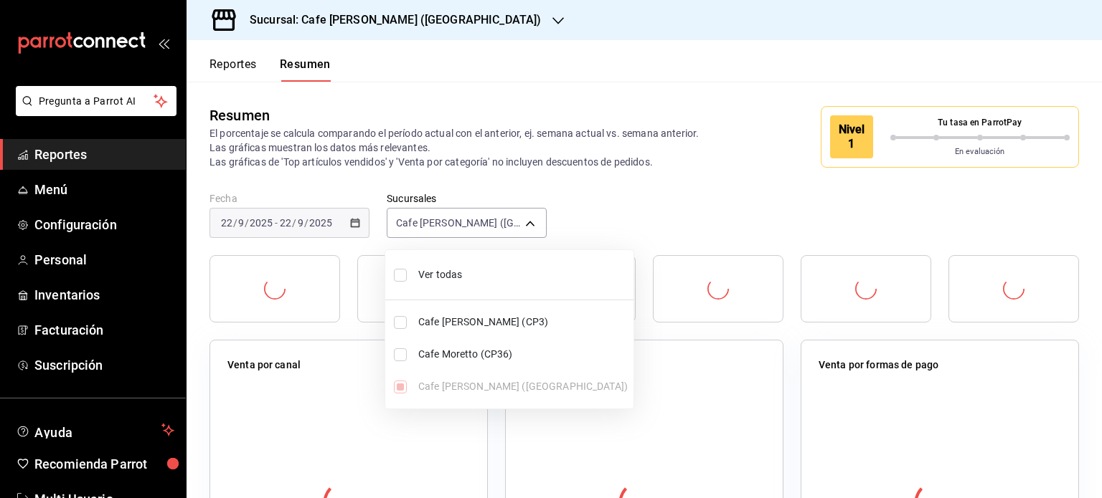
type input "[object Object]"
checkbox input "false"
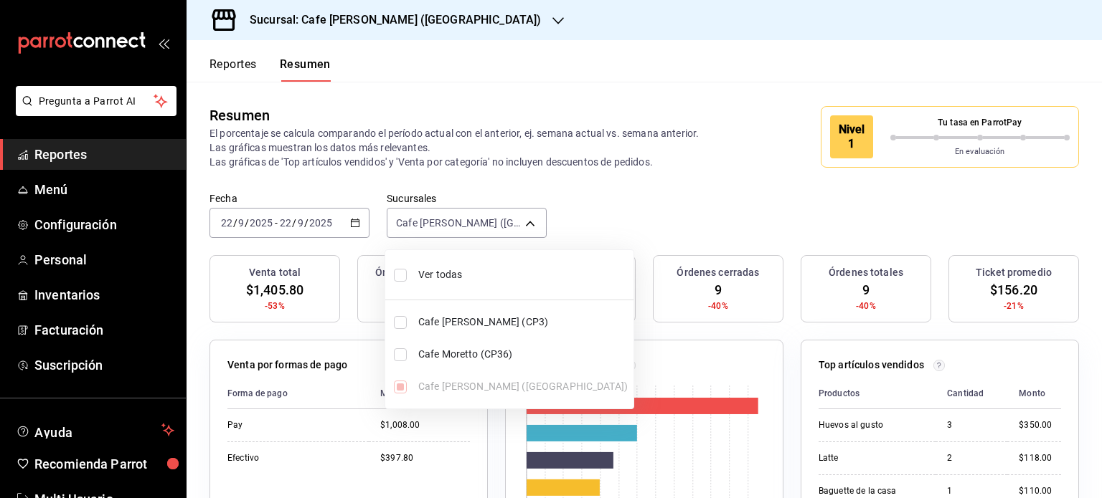
click at [584, 72] on div at bounding box center [551, 249] width 1102 height 498
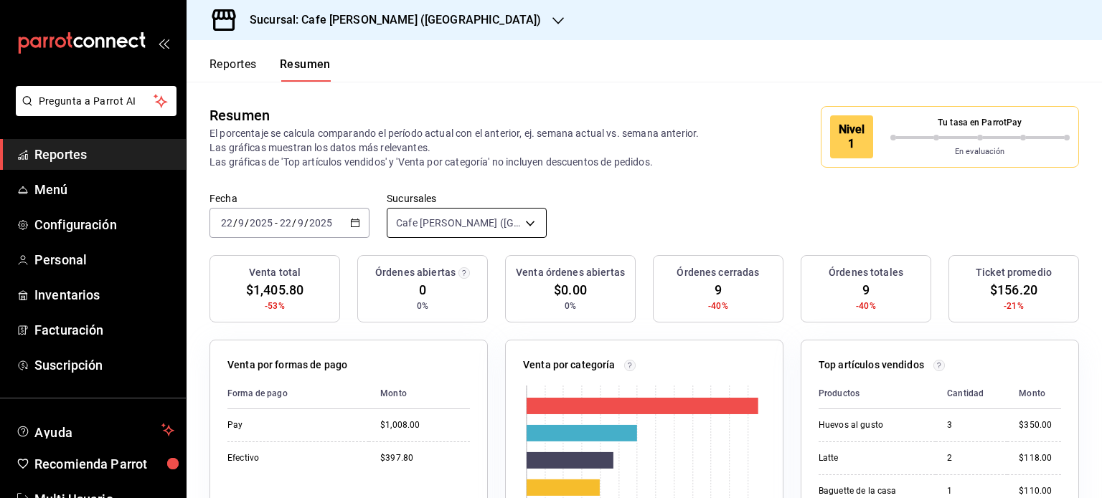
click at [519, 223] on body "Pregunta a Parrot AI Reportes Menú Configuración Personal Inventarios Facturaci…" at bounding box center [551, 249] width 1102 height 498
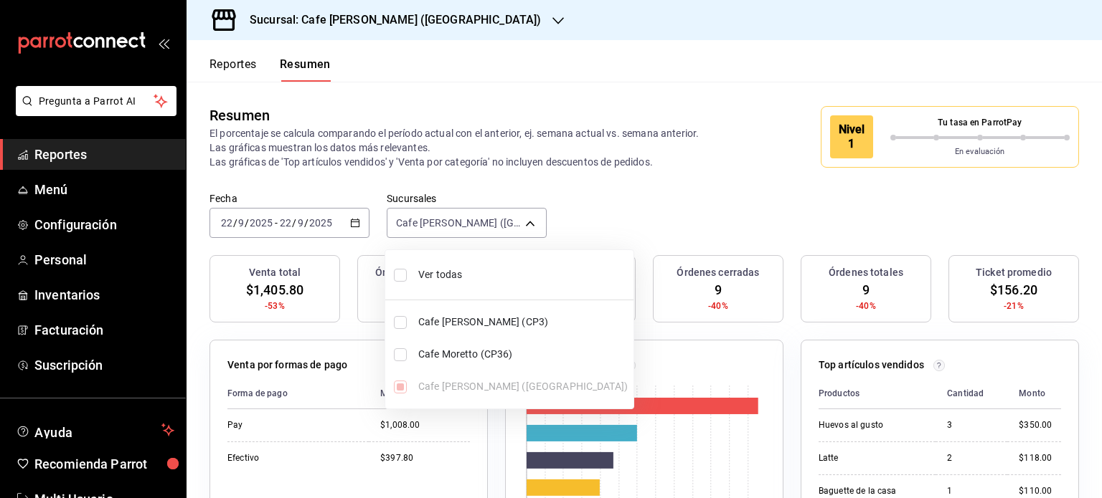
click at [410, 321] on li "Cafe [PERSON_NAME] (CP3)" at bounding box center [509, 322] width 248 height 32
type input "[object Object],[object Object]"
checkbox input "true"
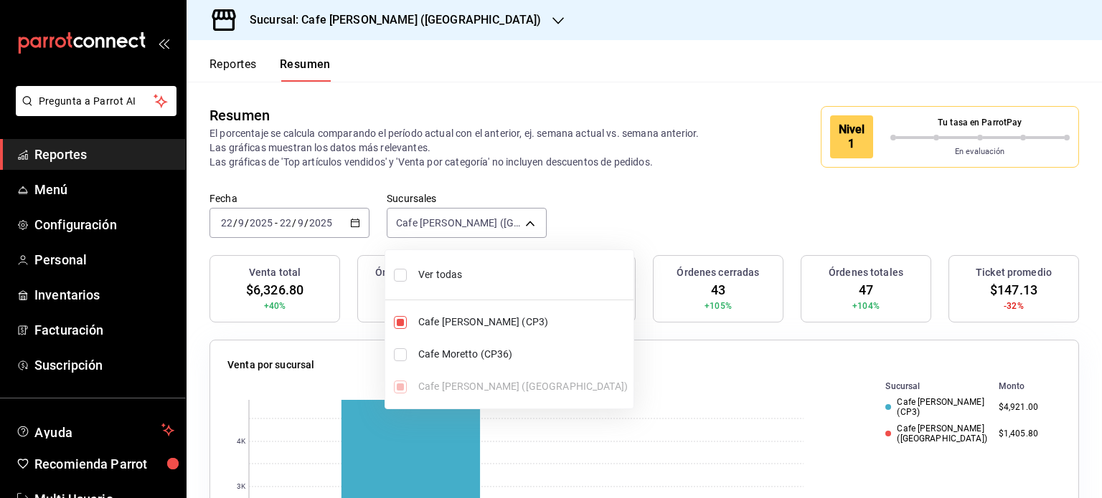
click at [594, 71] on div at bounding box center [551, 249] width 1102 height 498
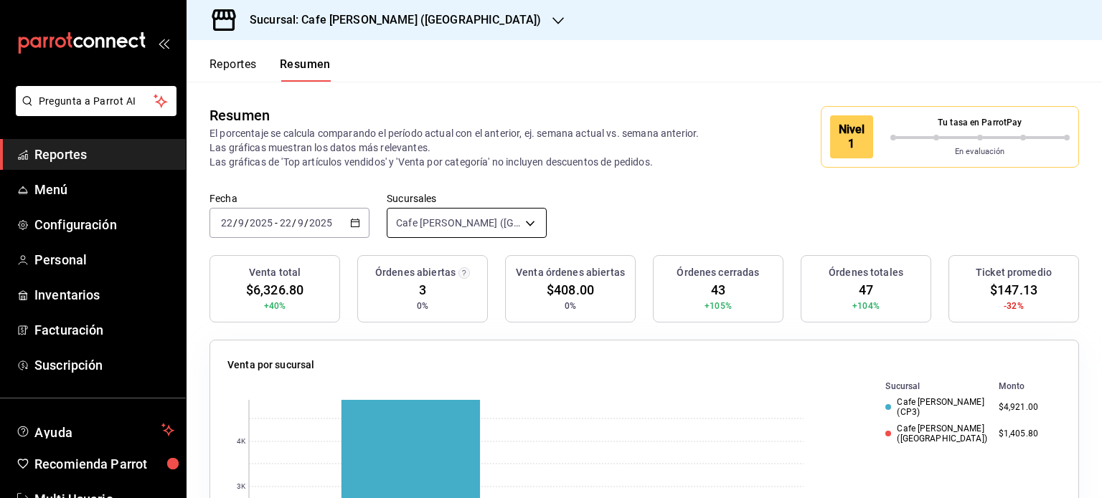
click at [526, 219] on body "Pregunta a Parrot AI Reportes Menú Configuración Personal Inventarios Facturaci…" at bounding box center [551, 249] width 1102 height 498
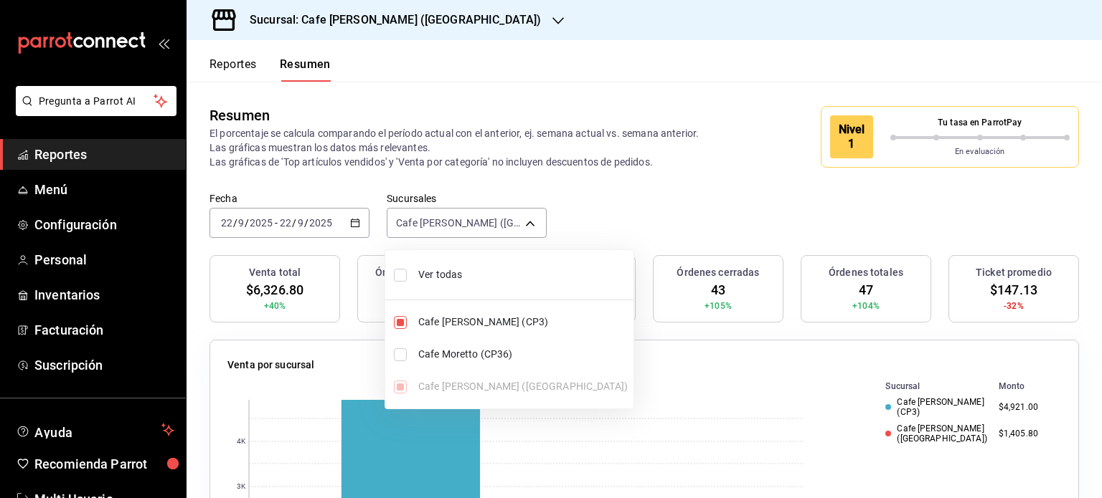
click at [447, 358] on span "Cafe Moretto (CP36)" at bounding box center [522, 354] width 209 height 15
type input "[object Object],[object Object],[object Object]"
checkbox input "true"
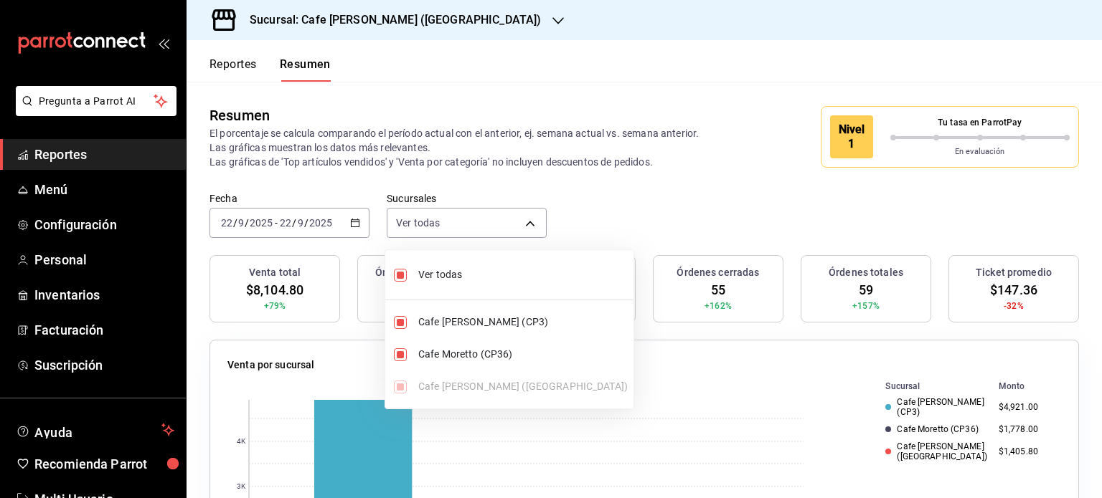
click at [513, 52] on div at bounding box center [551, 249] width 1102 height 498
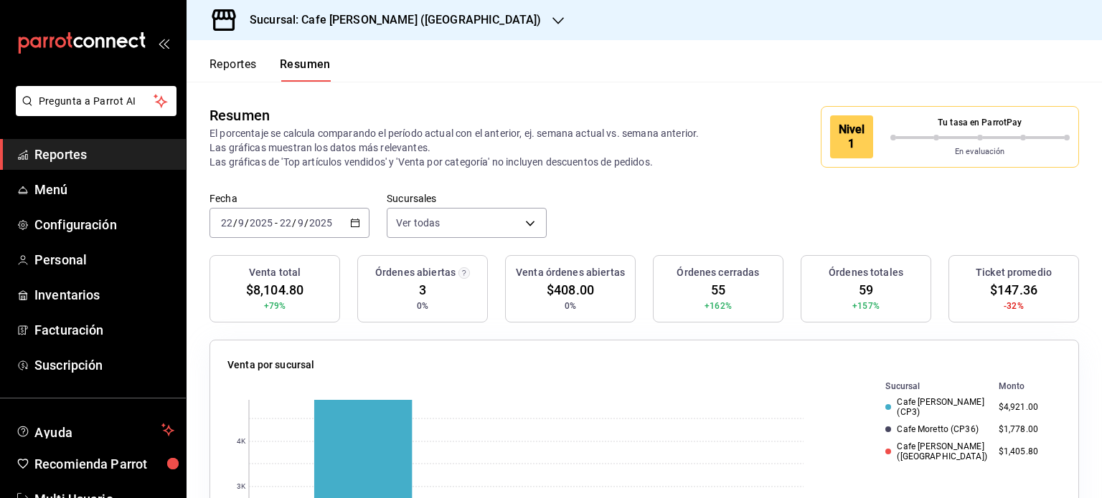
click at [441, 20] on h3 "Sucursal: Cafe [PERSON_NAME] ([GEOGRAPHIC_DATA])" at bounding box center [389, 19] width 303 height 17
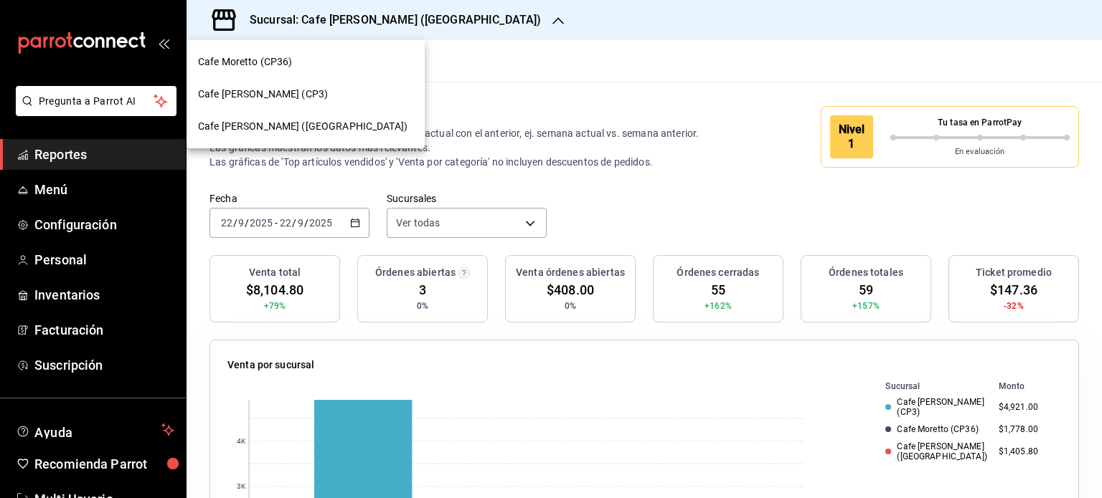
click at [274, 93] on span "Cafe [PERSON_NAME] (CP3)" at bounding box center [263, 94] width 130 height 15
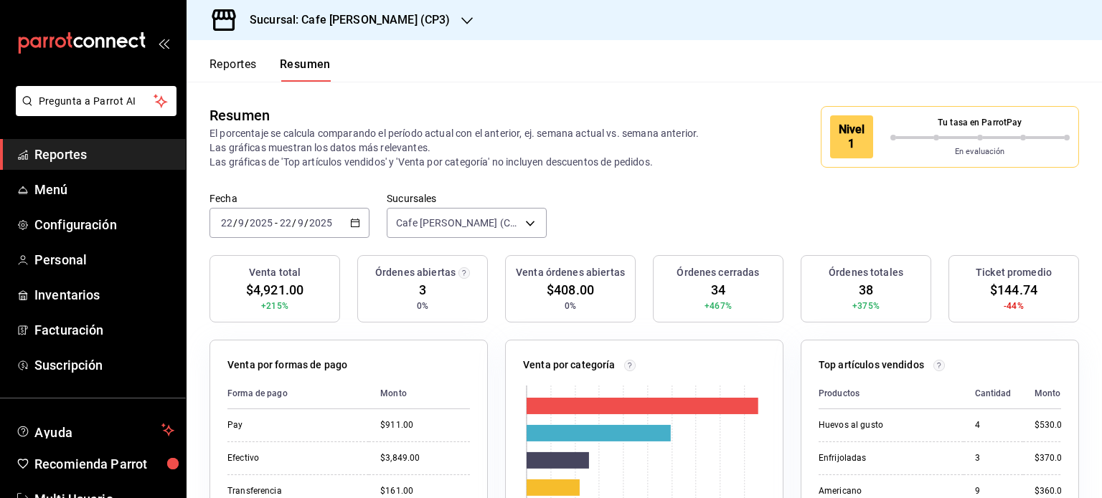
click at [212, 67] on button "Reportes" at bounding box center [232, 69] width 47 height 24
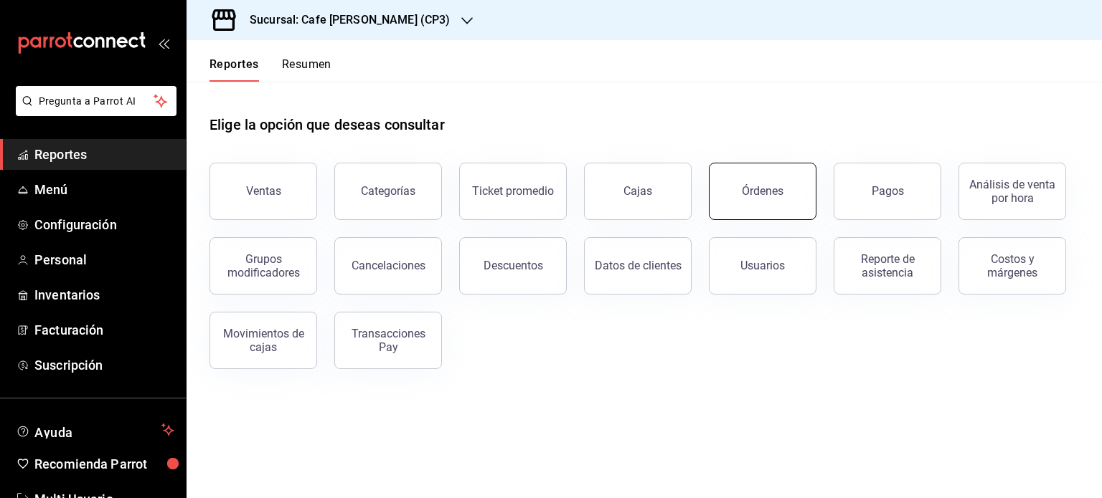
click at [718, 197] on button "Órdenes" at bounding box center [763, 191] width 108 height 57
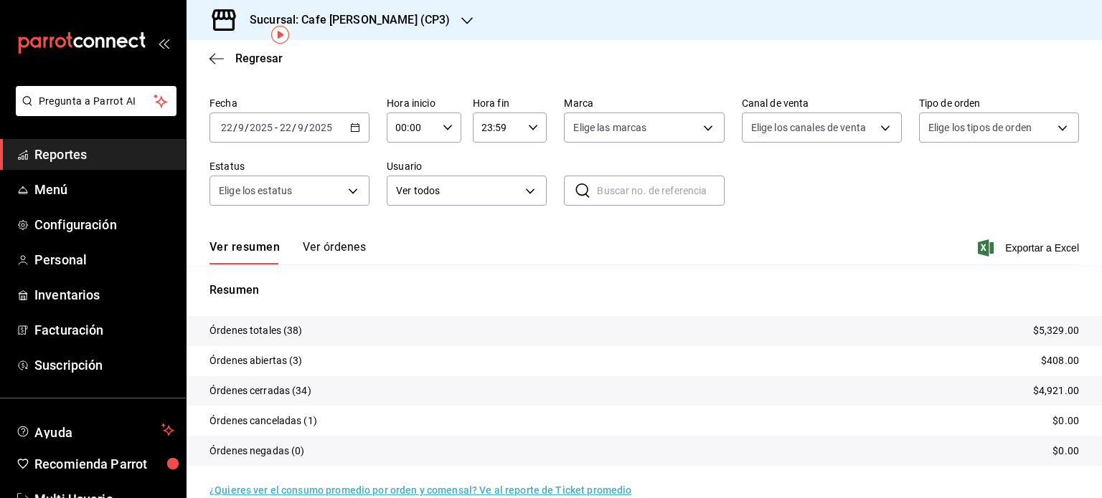
scroll to position [65, 0]
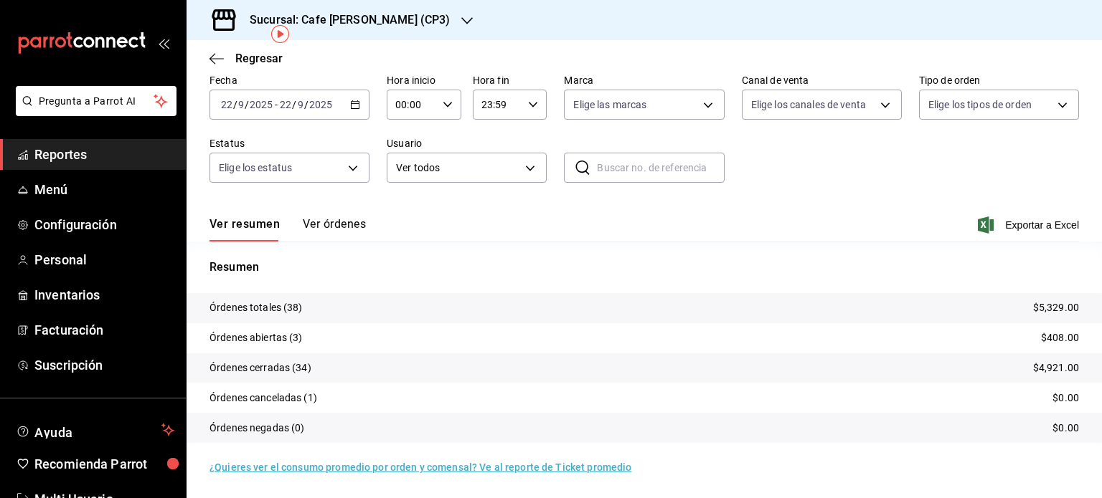
click at [338, 220] on button "Ver órdenes" at bounding box center [334, 229] width 63 height 24
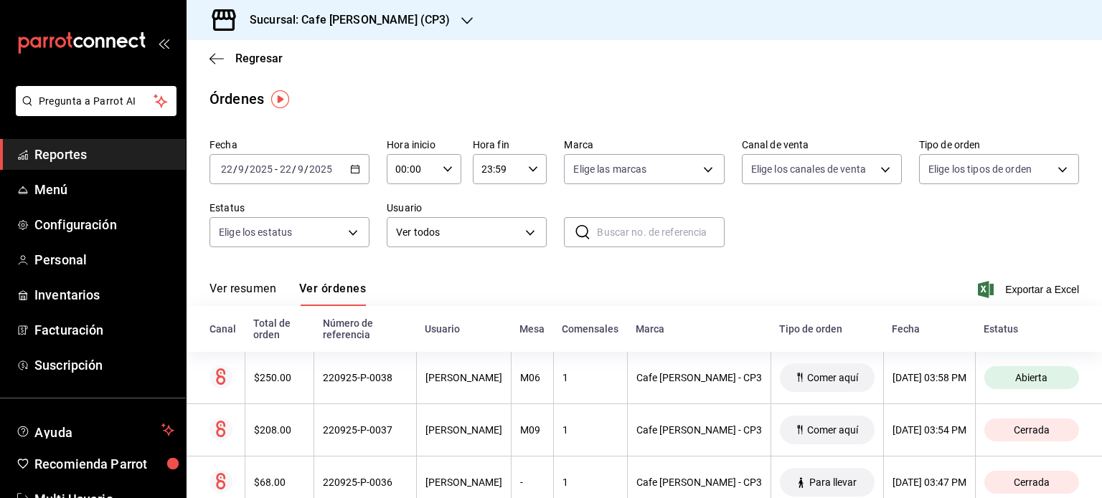
click at [206, 55] on div "Regresar" at bounding box center [643, 58] width 915 height 37
click at [215, 56] on icon "button" at bounding box center [216, 58] width 14 height 13
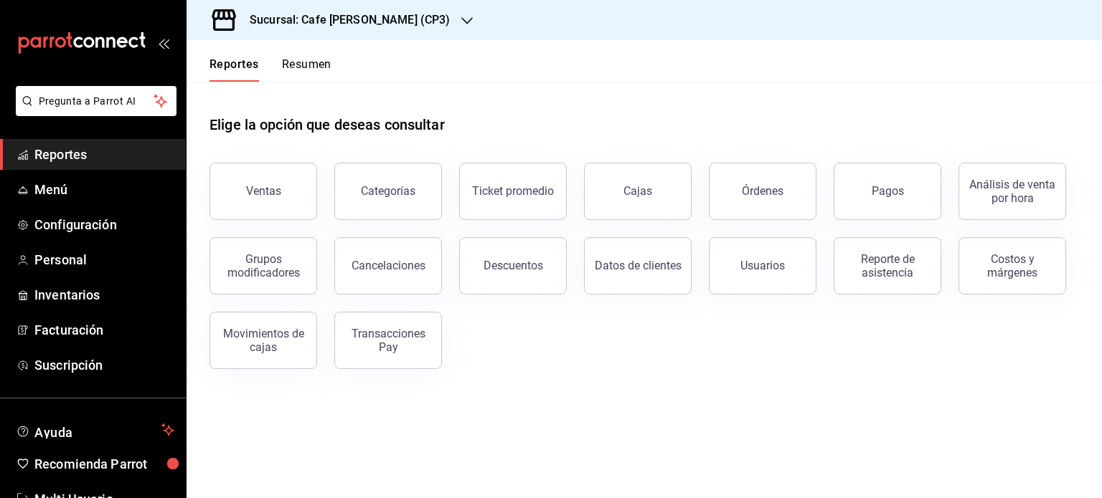
click at [351, 16] on h3 "Sucursal: Cafe [PERSON_NAME] (CP3)" at bounding box center [344, 19] width 212 height 17
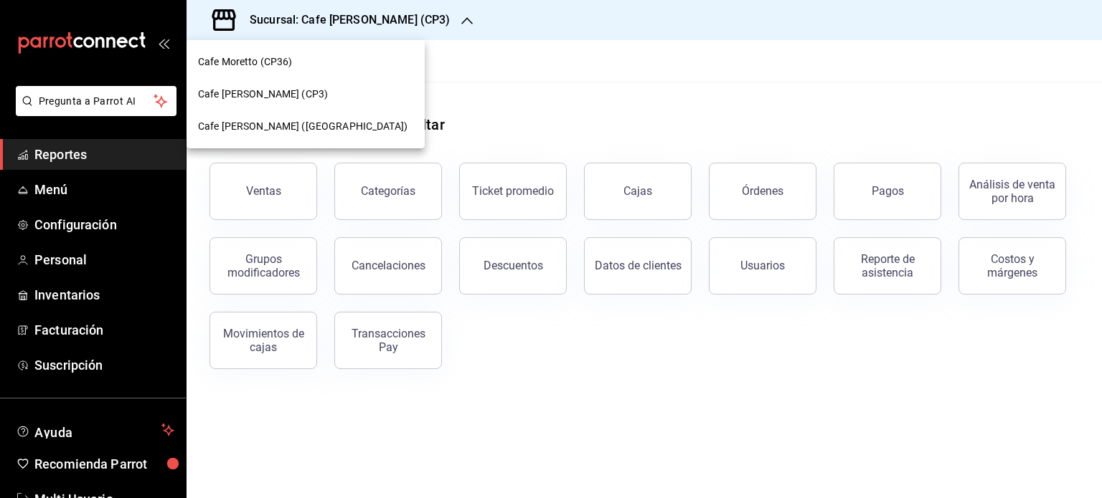
click at [635, 56] on div at bounding box center [551, 249] width 1102 height 498
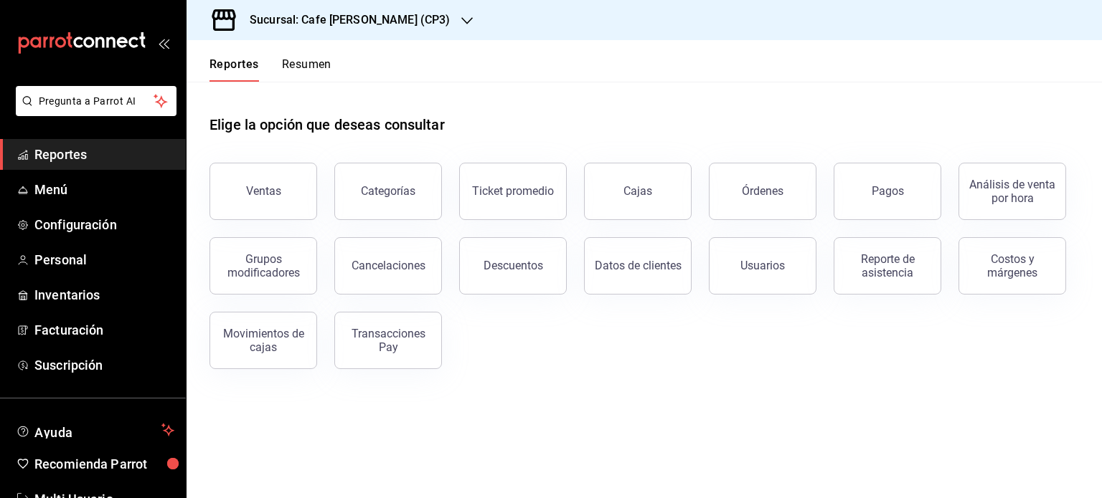
click at [331, 66] on button "Resumen" at bounding box center [306, 69] width 49 height 24
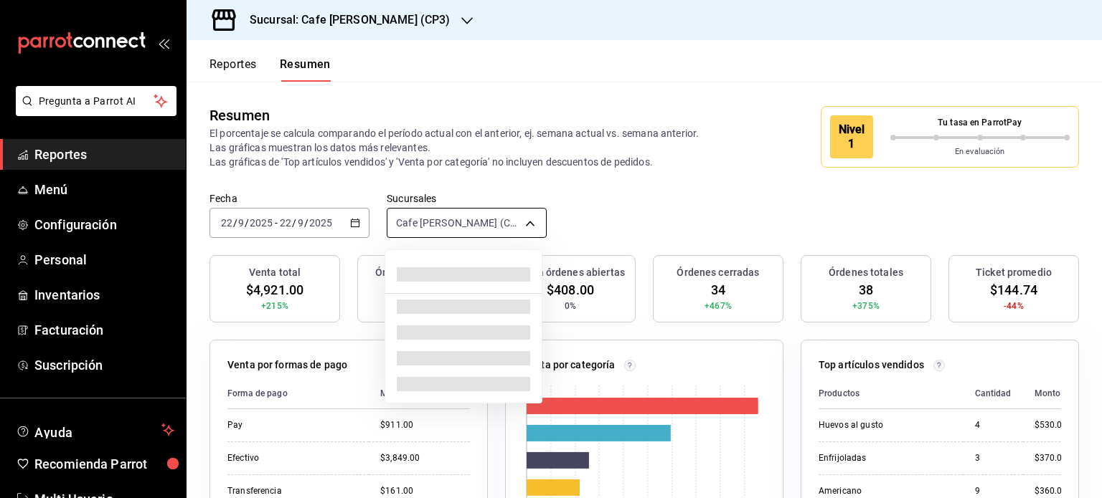
click at [525, 219] on body "Pregunta a Parrot AI Reportes Menú Configuración Personal Inventarios Facturaci…" at bounding box center [551, 249] width 1102 height 498
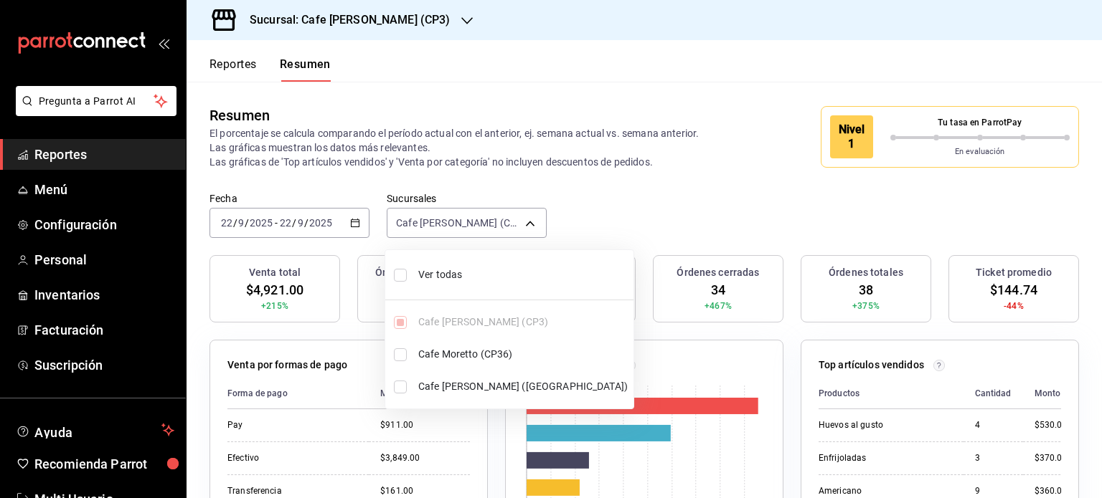
click at [413, 269] on li "Ver todas" at bounding box center [509, 275] width 248 height 38
type input "[object Object],[object Object],[object Object]"
checkbox input "true"
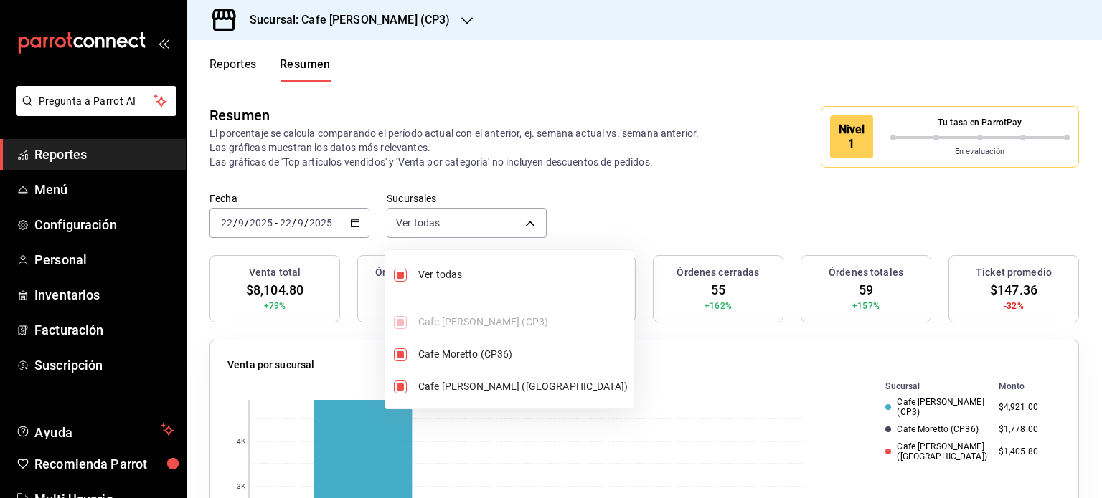
click at [577, 86] on div at bounding box center [551, 249] width 1102 height 498
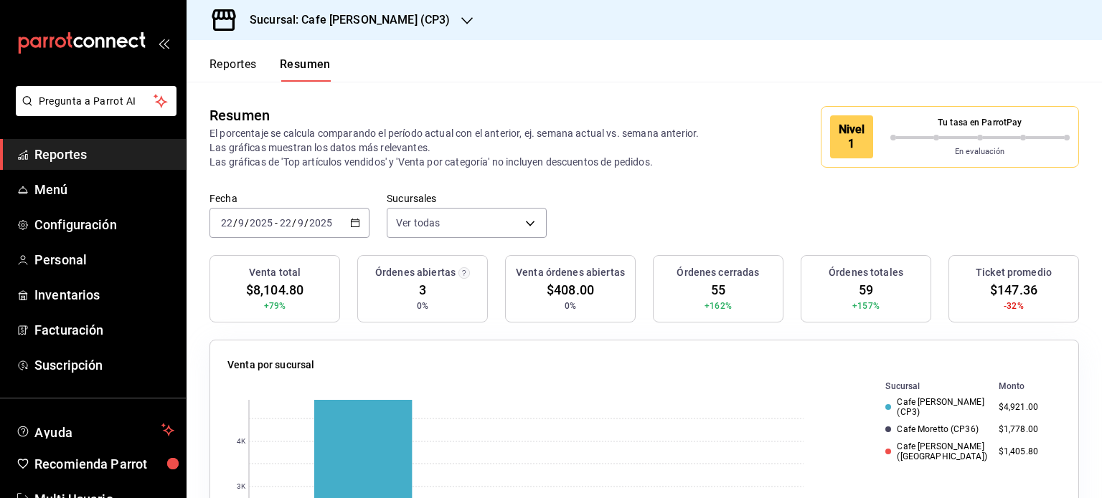
click at [232, 59] on button "Reportes" at bounding box center [232, 69] width 47 height 24
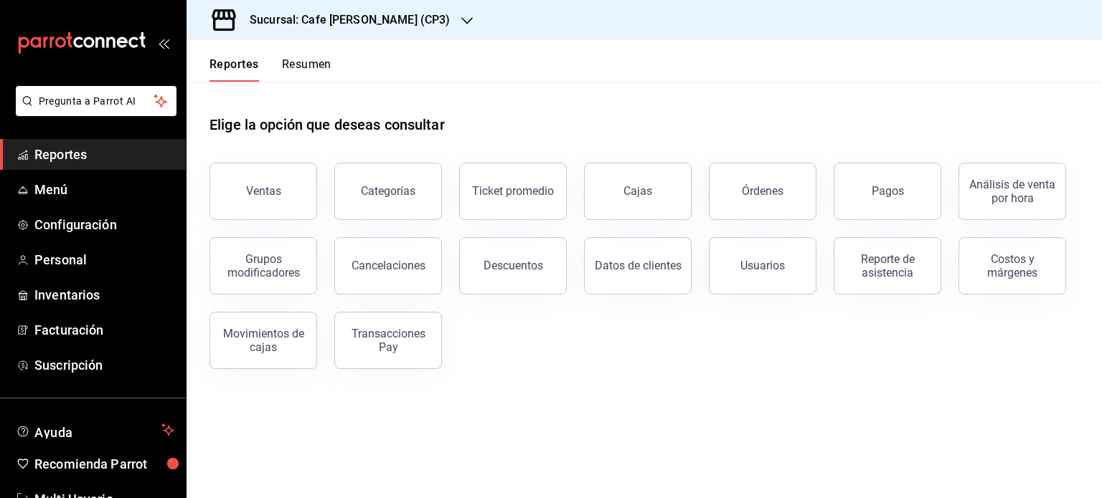
click at [314, 60] on button "Resumen" at bounding box center [306, 69] width 49 height 24
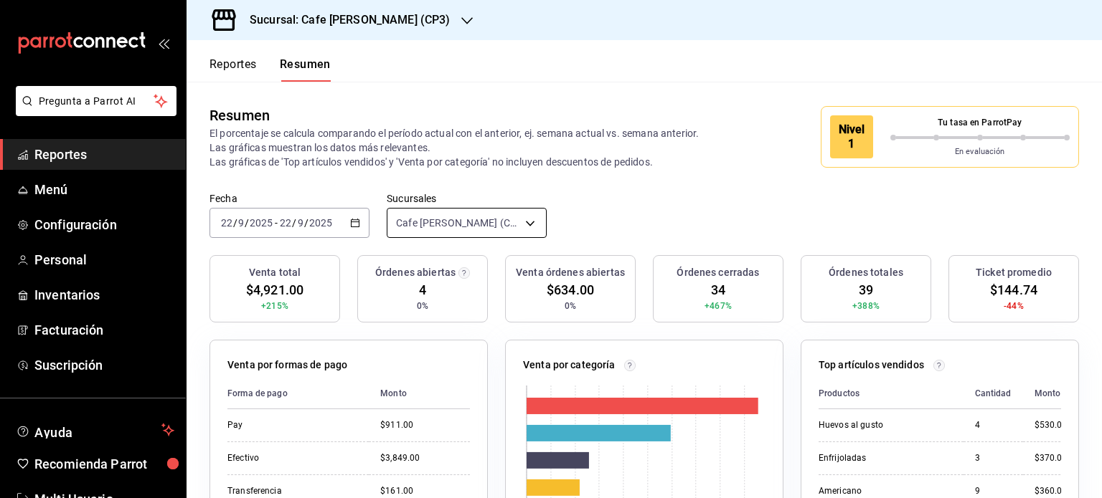
click at [526, 224] on body "Pregunta a Parrot AI Reportes Menú Configuración Personal Inventarios Facturaci…" at bounding box center [551, 249] width 1102 height 498
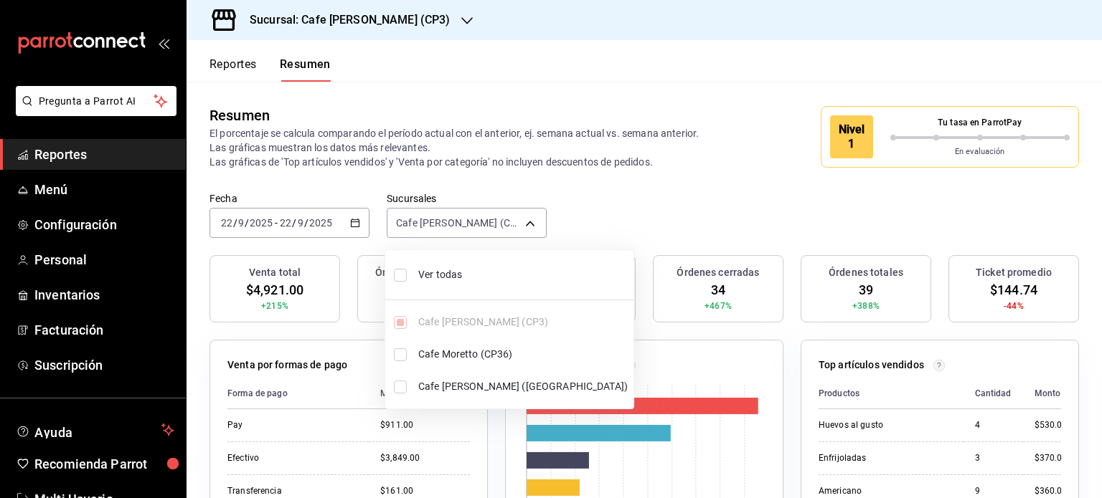
click at [580, 77] on div at bounding box center [551, 249] width 1102 height 498
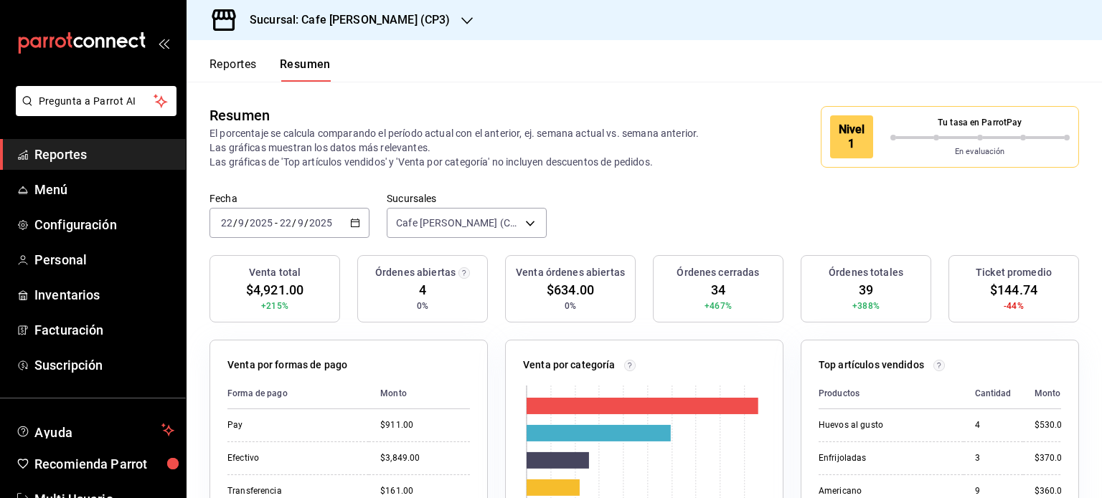
click at [235, 65] on button "Reportes" at bounding box center [232, 69] width 47 height 24
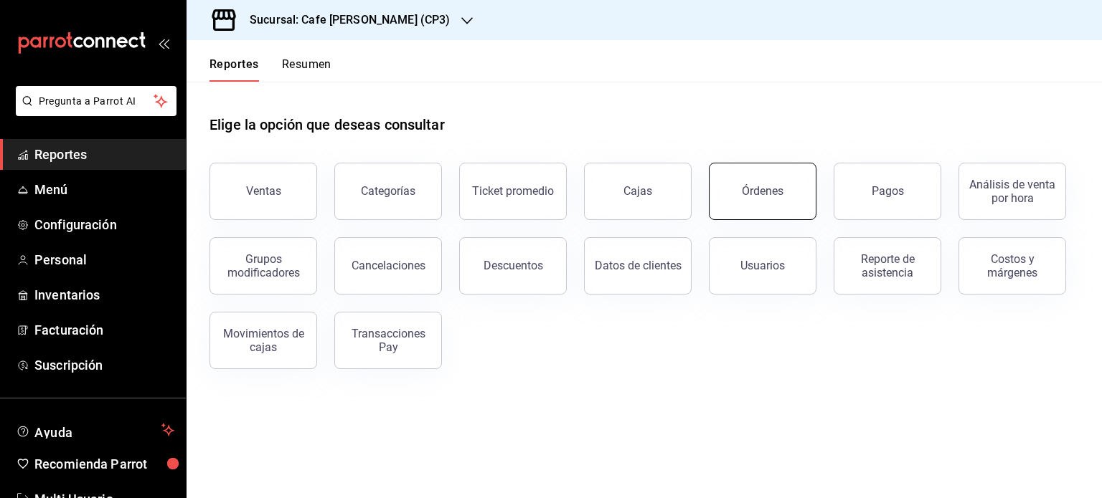
click at [718, 191] on button "Órdenes" at bounding box center [763, 191] width 108 height 57
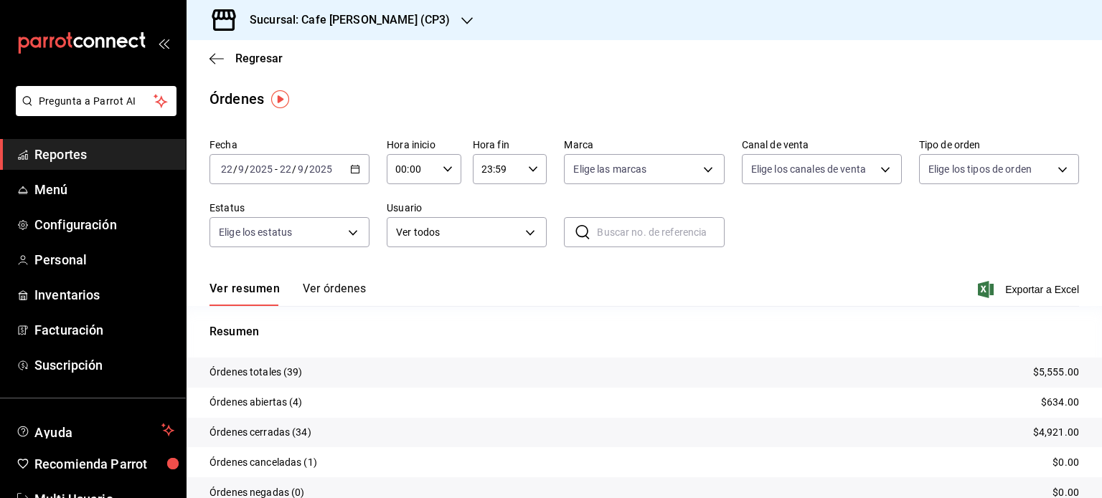
click at [341, 287] on button "Ver órdenes" at bounding box center [334, 294] width 63 height 24
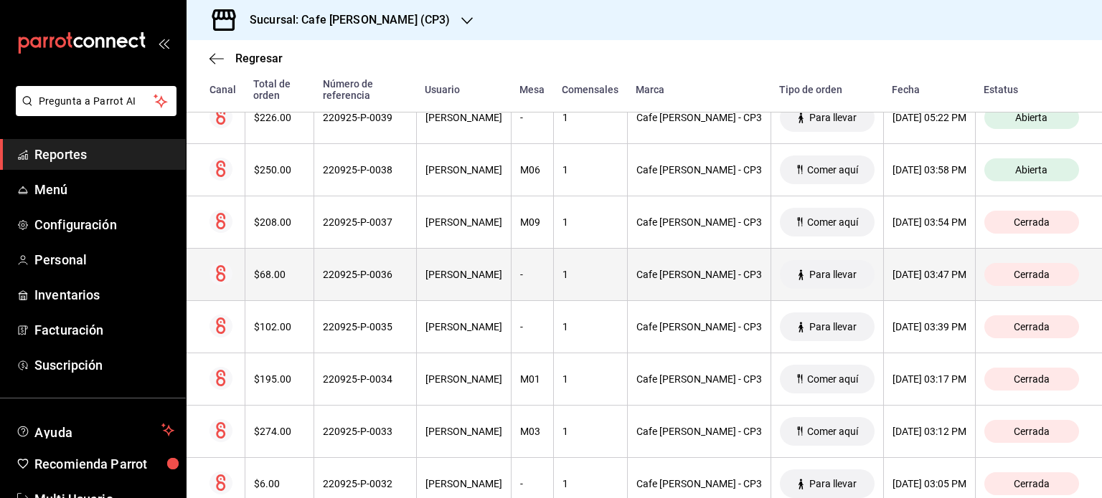
scroll to position [215, 0]
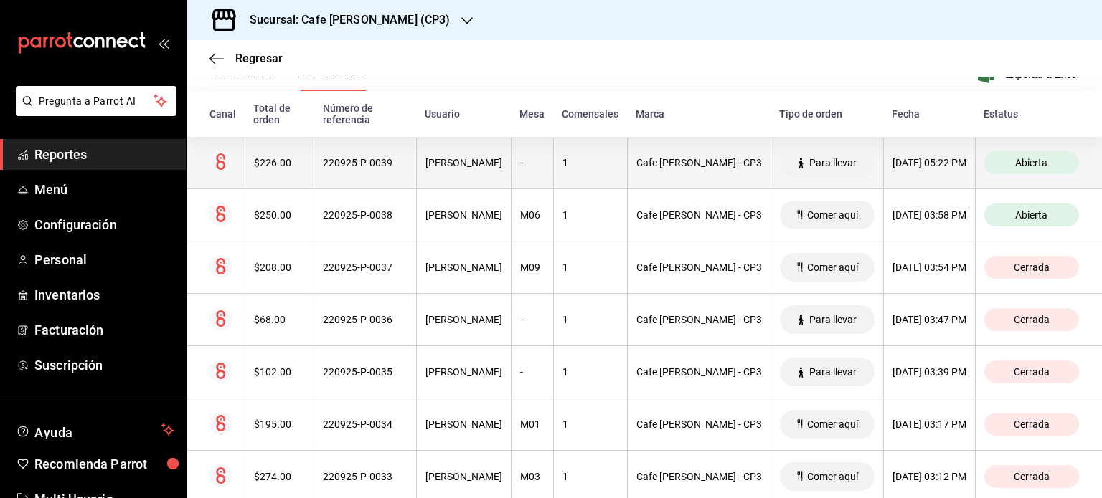
click at [354, 166] on div "220925-P-0039" at bounding box center [365, 162] width 85 height 11
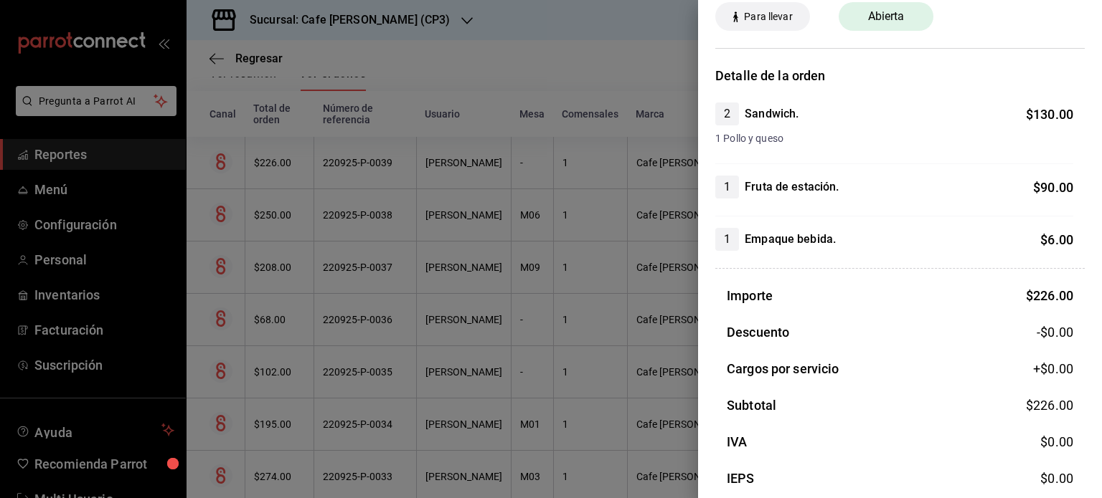
scroll to position [0, 0]
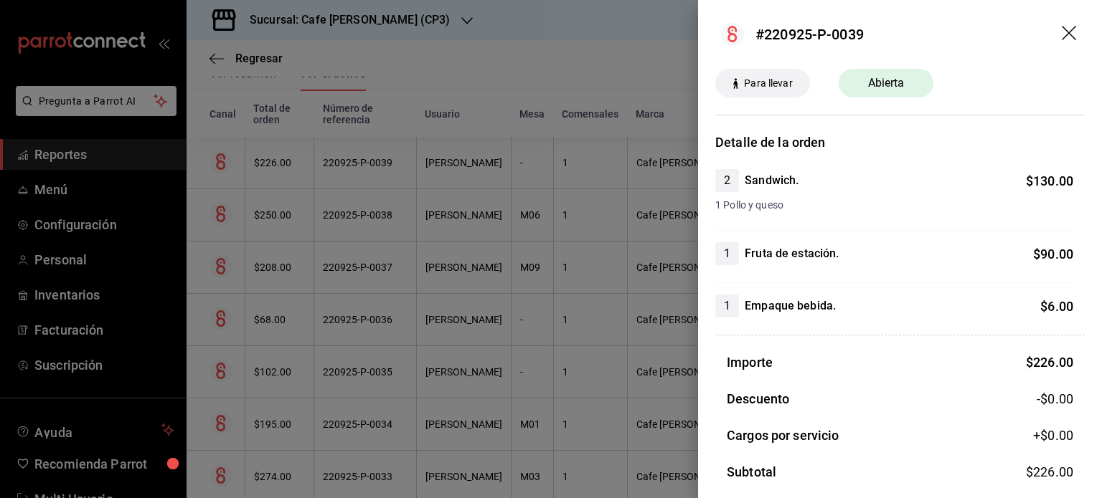
drag, startPoint x: 1056, startPoint y: 29, endPoint x: 881, endPoint y: 70, distance: 179.5
click at [1061, 29] on icon "drag" at bounding box center [1069, 34] width 17 height 17
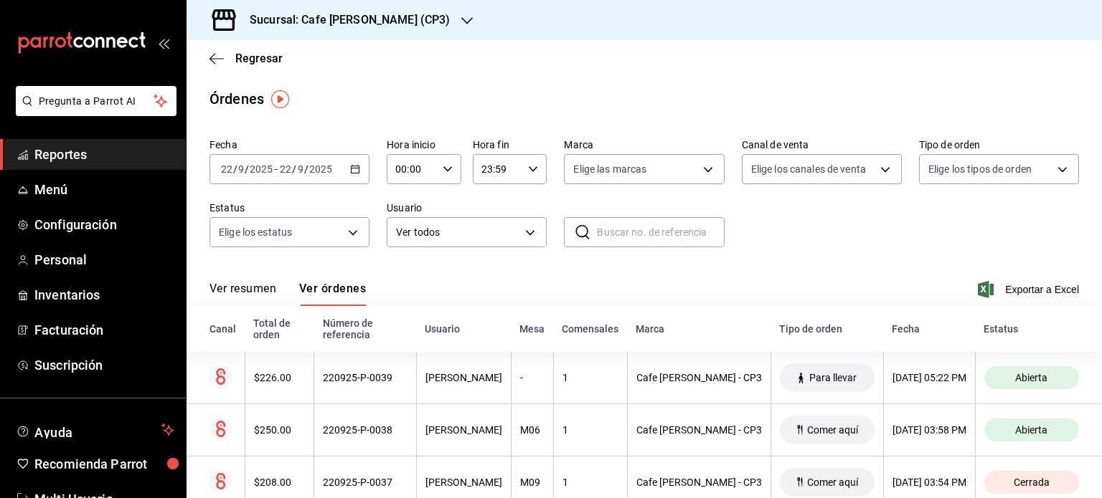
click at [405, 20] on div "Sucursal: Cafe [PERSON_NAME] (CP3)" at bounding box center [338, 20] width 280 height 40
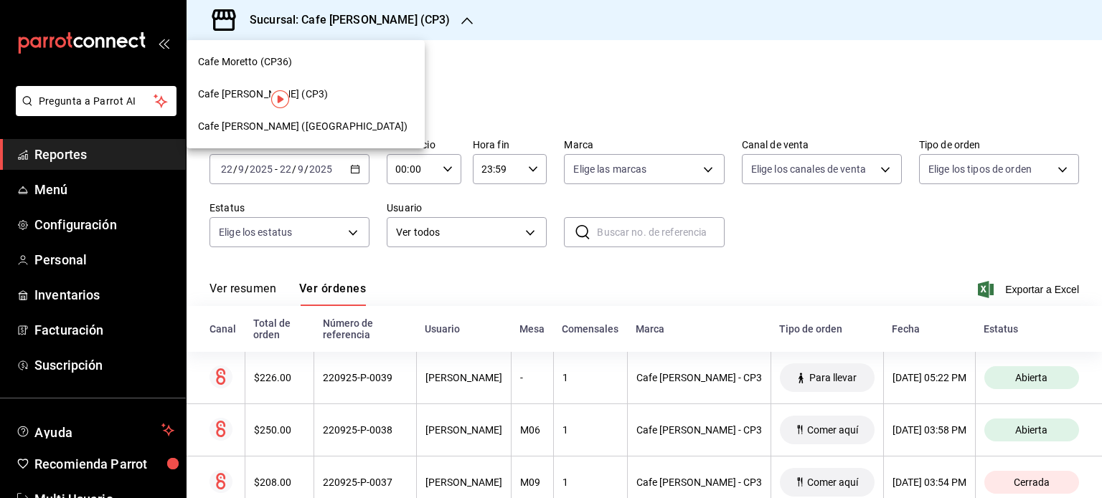
click at [600, 71] on div at bounding box center [551, 249] width 1102 height 498
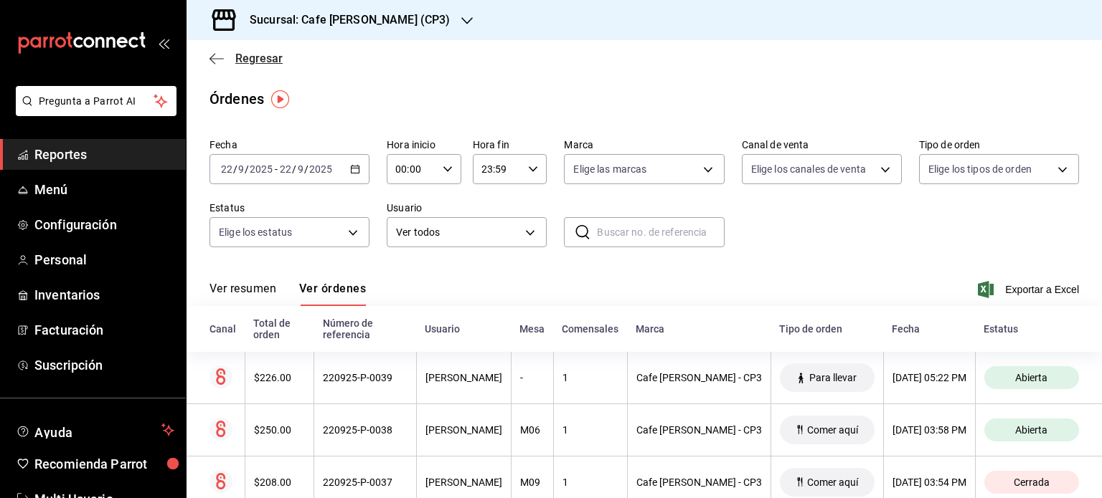
click at [265, 57] on span "Regresar" at bounding box center [258, 59] width 47 height 14
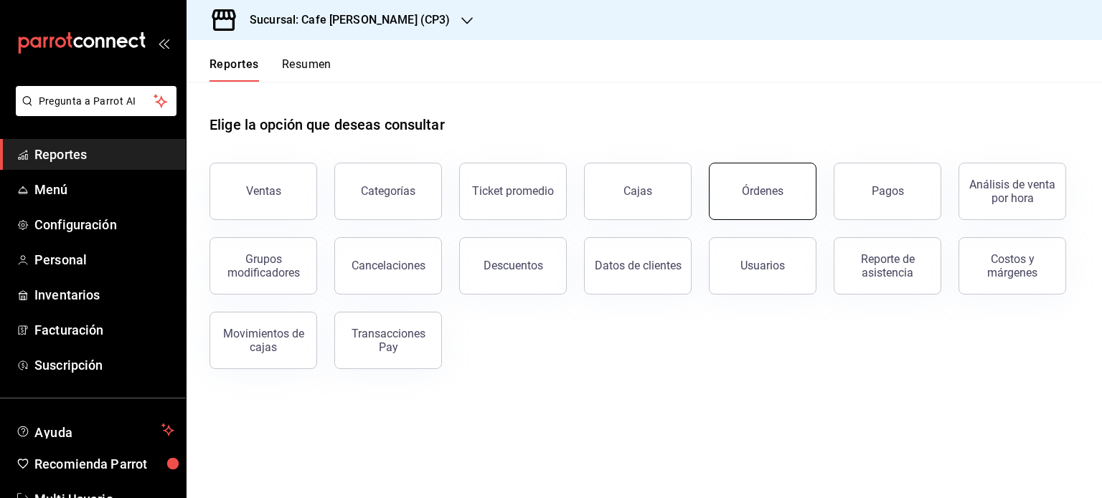
click at [771, 203] on button "Órdenes" at bounding box center [763, 191] width 108 height 57
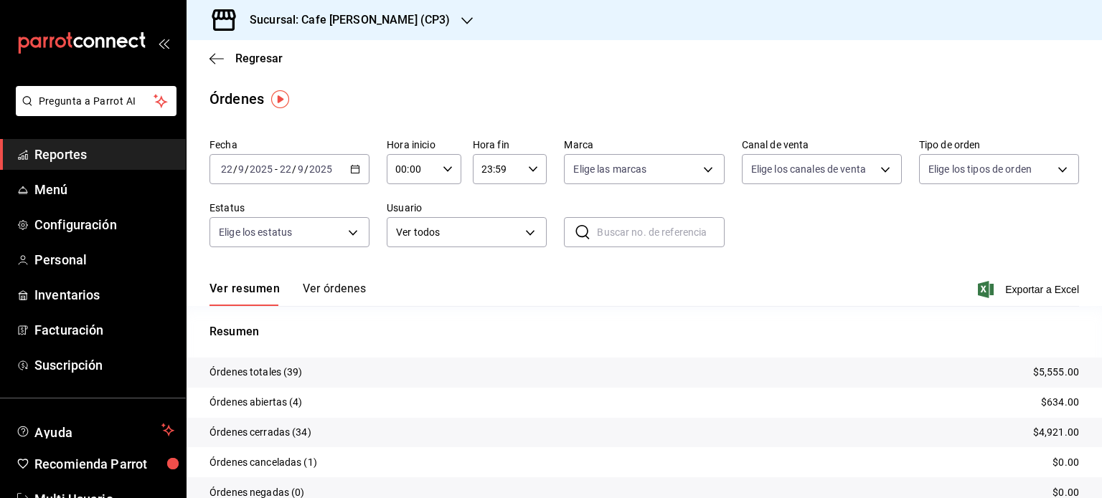
click at [343, 286] on button "Ver órdenes" at bounding box center [334, 294] width 63 height 24
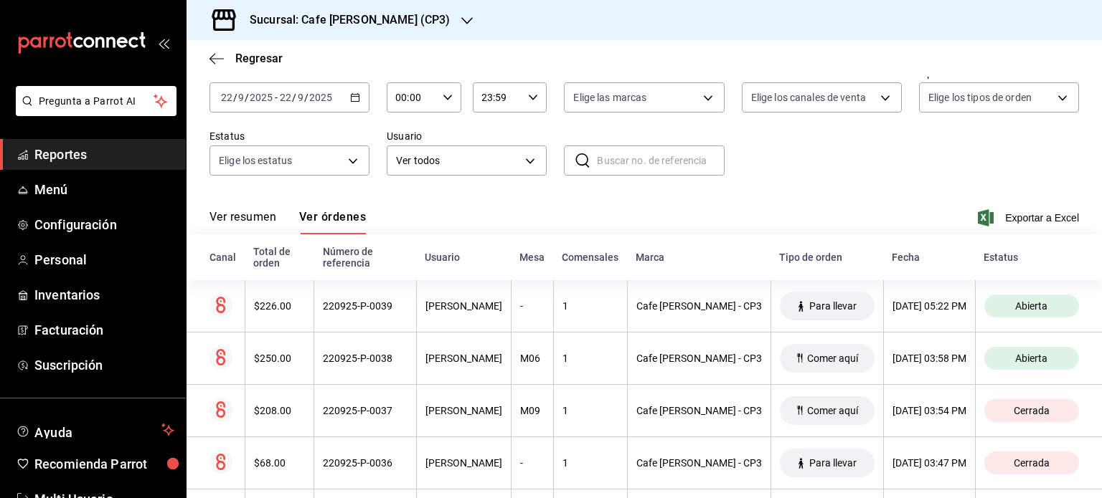
scroll to position [215, 0]
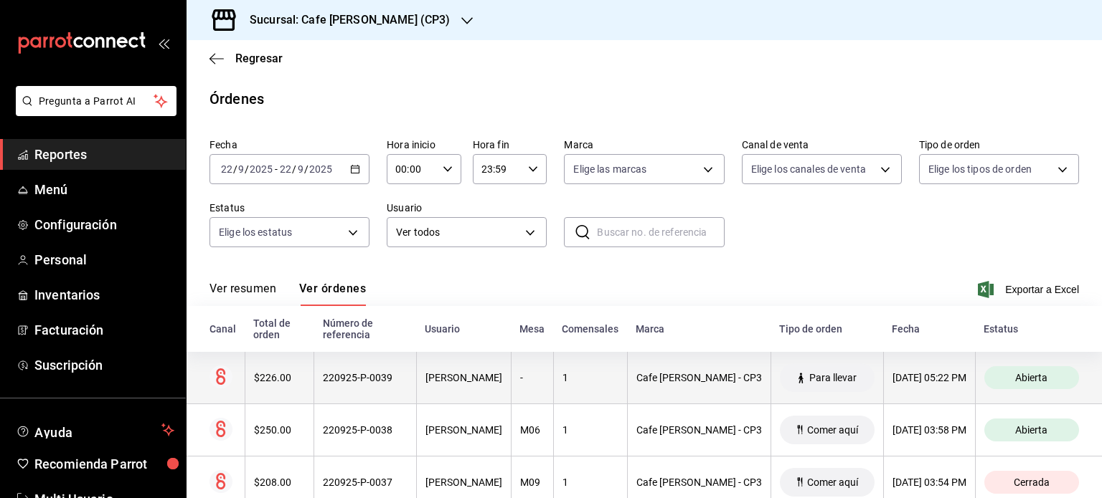
scroll to position [215, 0]
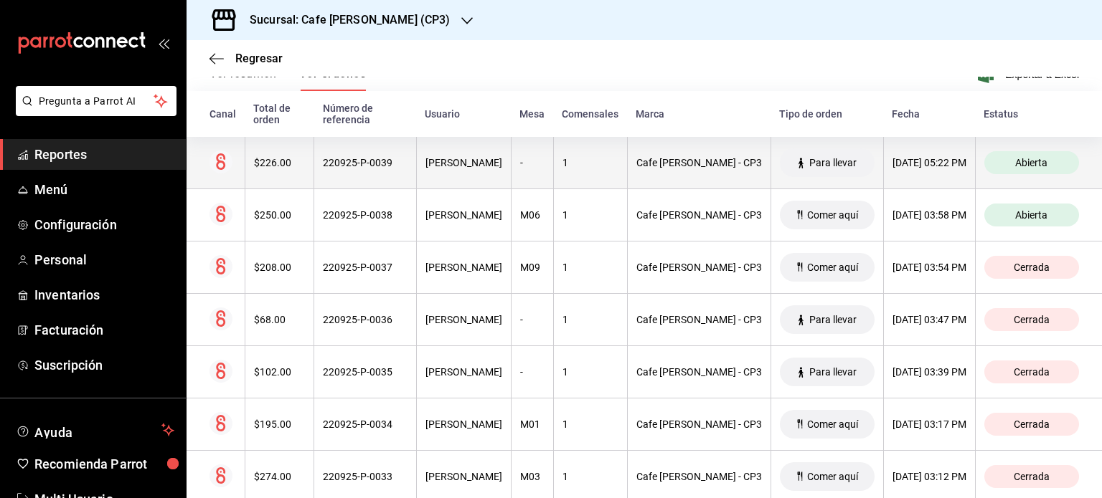
click at [354, 166] on div "220925-P-0039" at bounding box center [365, 162] width 85 height 11
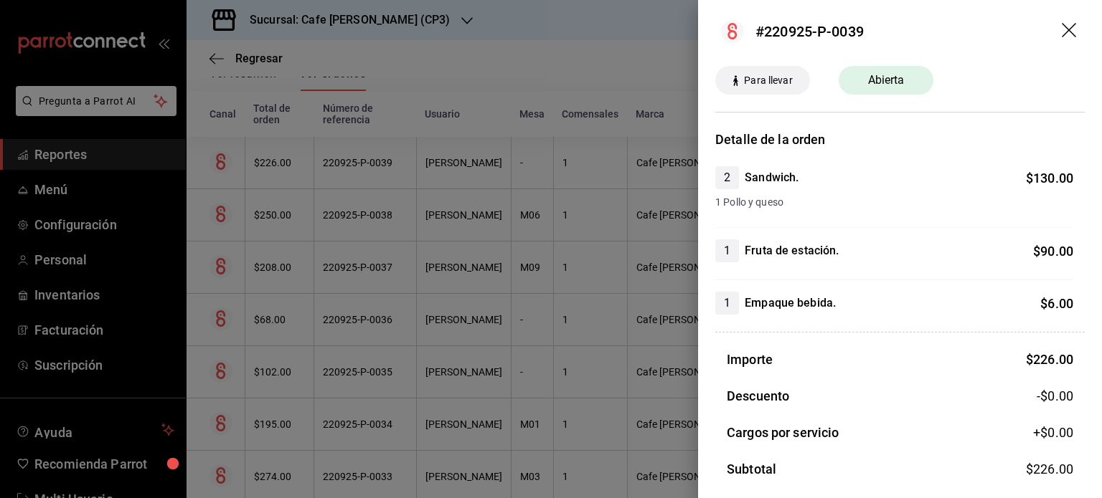
scroll to position [0, 0]
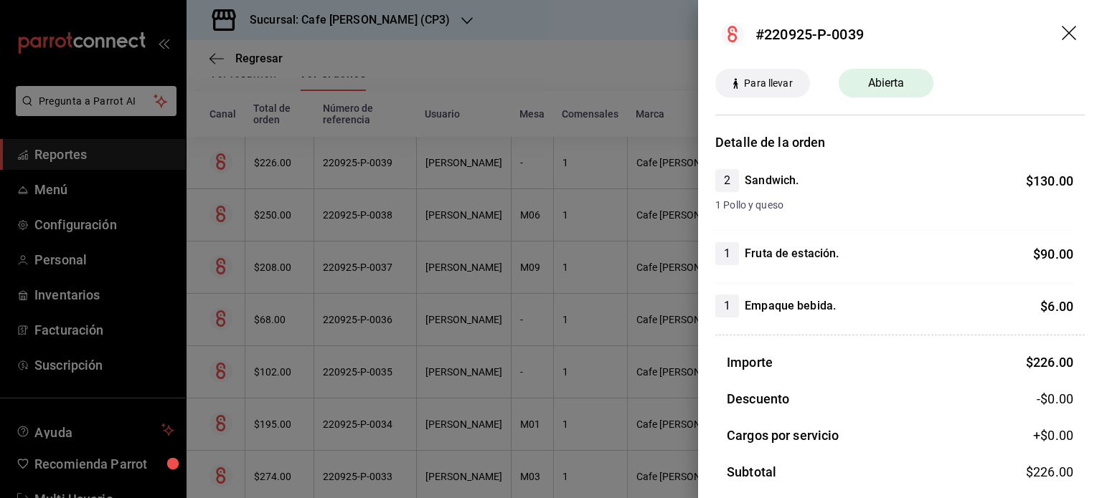
click at [1061, 34] on icon "drag" at bounding box center [1068, 33] width 14 height 14
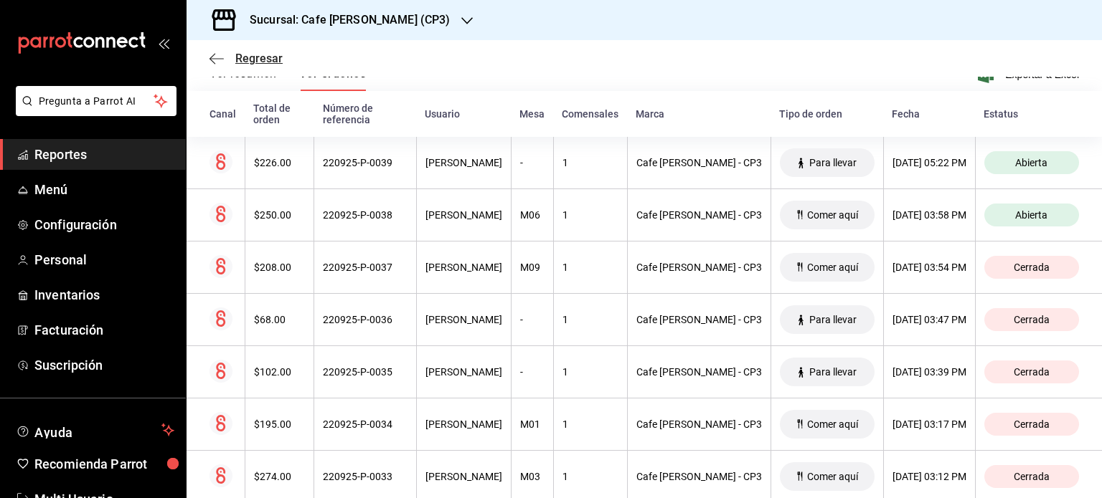
click at [212, 55] on icon "button" at bounding box center [212, 58] width 6 height 11
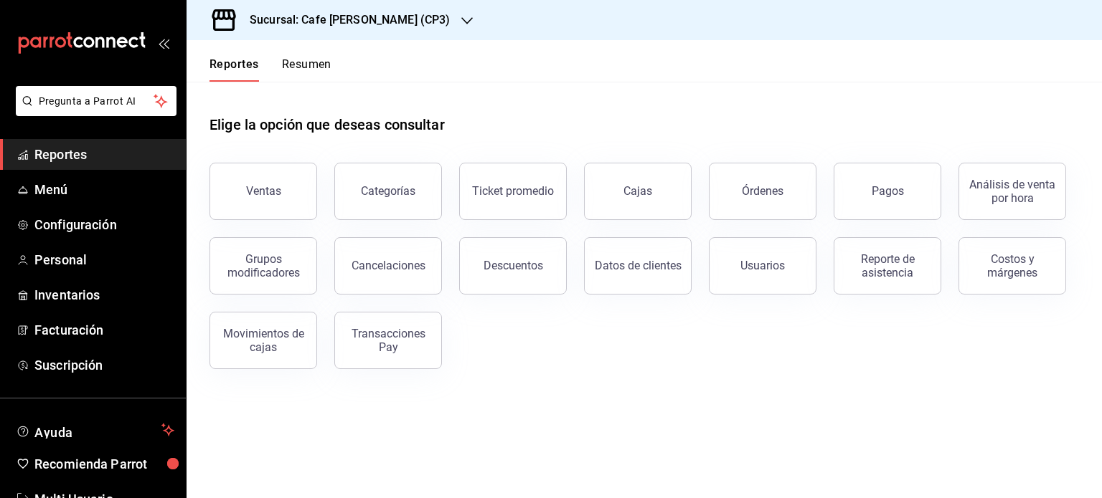
click at [303, 62] on button "Resumen" at bounding box center [306, 69] width 49 height 24
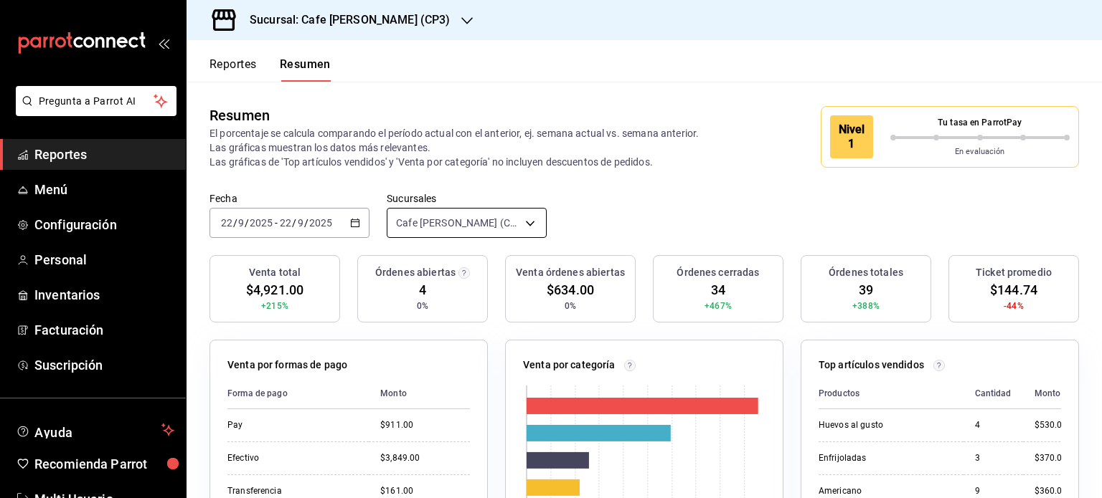
click at [524, 217] on body "Pregunta a Parrot AI Reportes Menú Configuración Personal Inventarios Facturaci…" at bounding box center [551, 249] width 1102 height 498
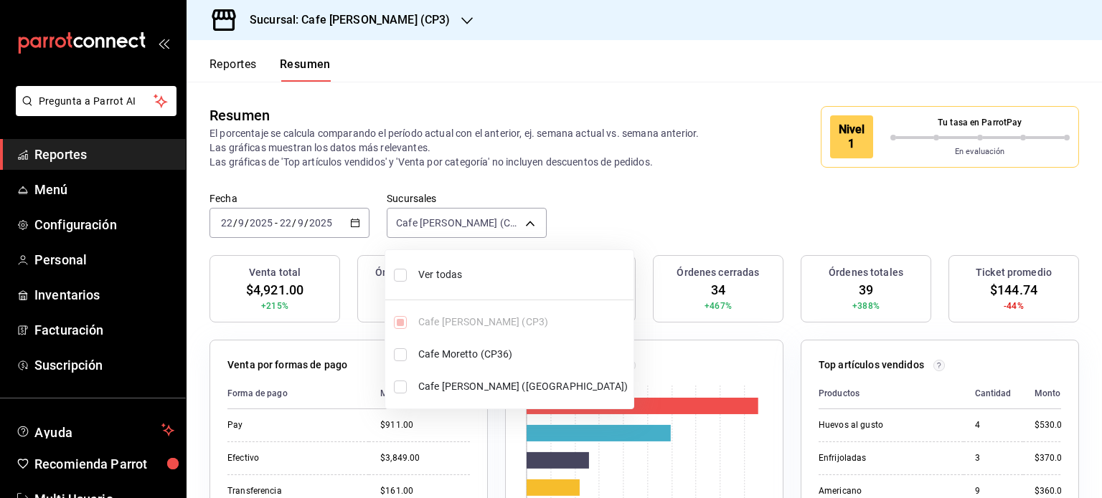
click at [402, 272] on input "checkbox" at bounding box center [400, 275] width 13 height 13
checkbox input "true"
type input "[object Object],[object Object],[object Object]"
checkbox input "true"
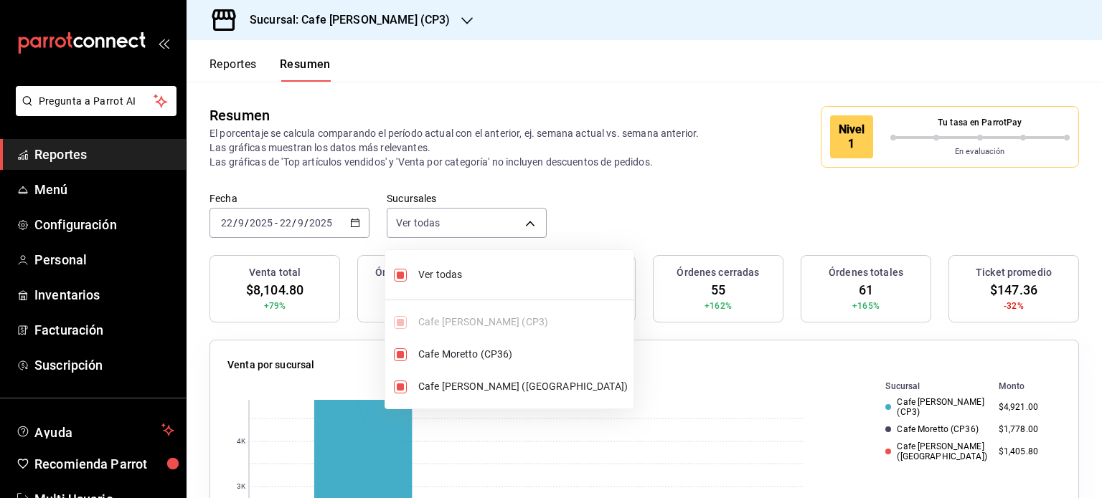
click at [610, 62] on div at bounding box center [551, 249] width 1102 height 498
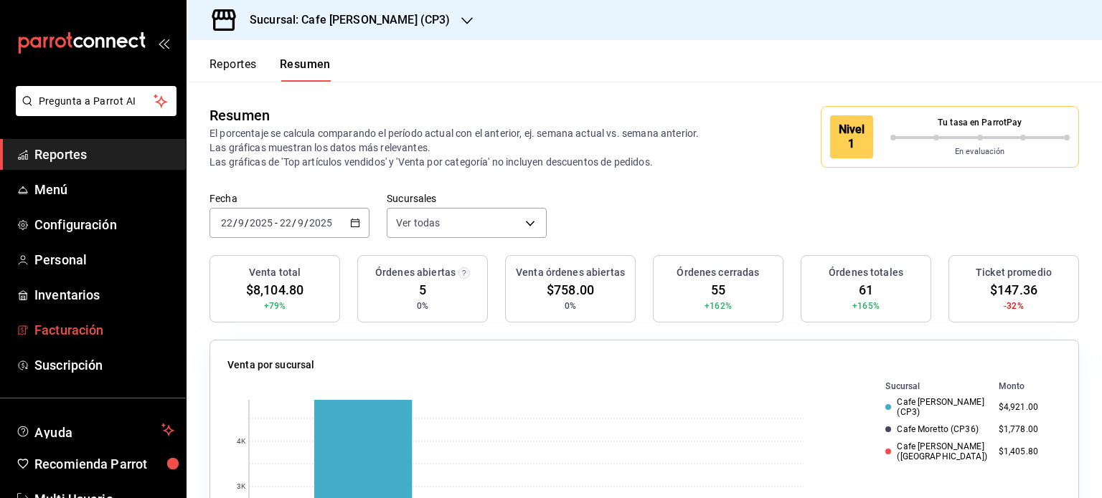
click at [67, 324] on span "Facturación" at bounding box center [104, 330] width 140 height 19
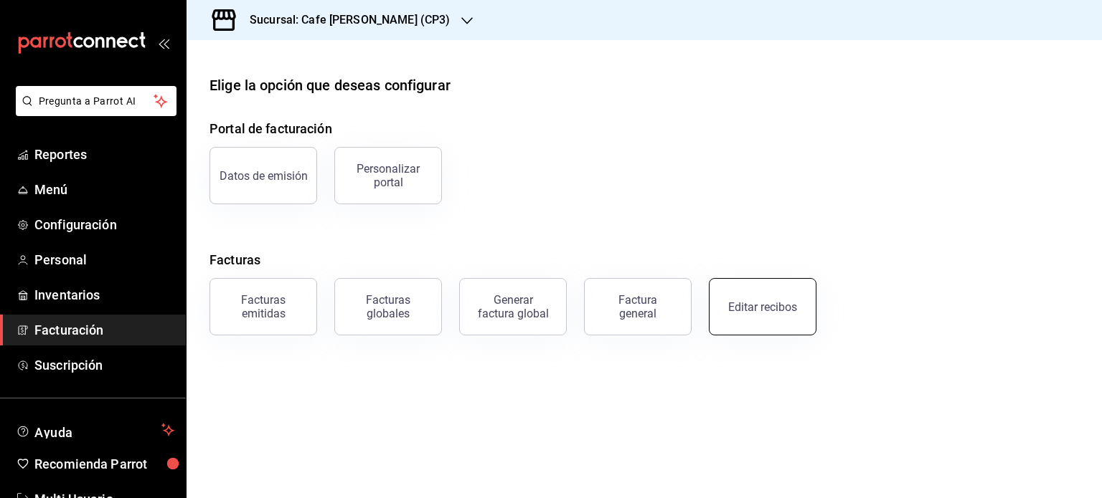
click at [758, 313] on div "Editar recibos" at bounding box center [762, 307] width 69 height 14
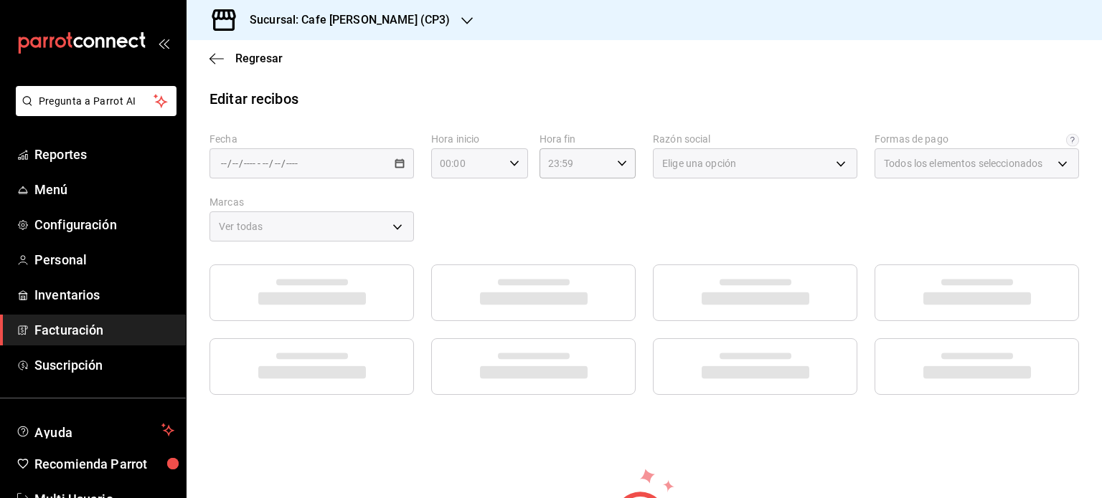
type input "f8495378-9407-48b0-8ccc-5c0fdb97f123"
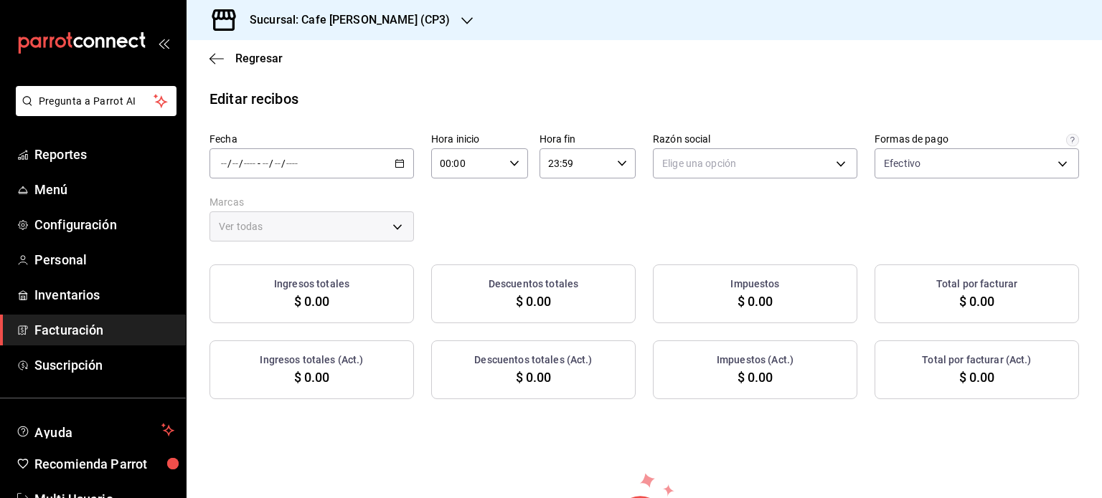
click at [247, 163] on input "number" at bounding box center [249, 163] width 13 height 11
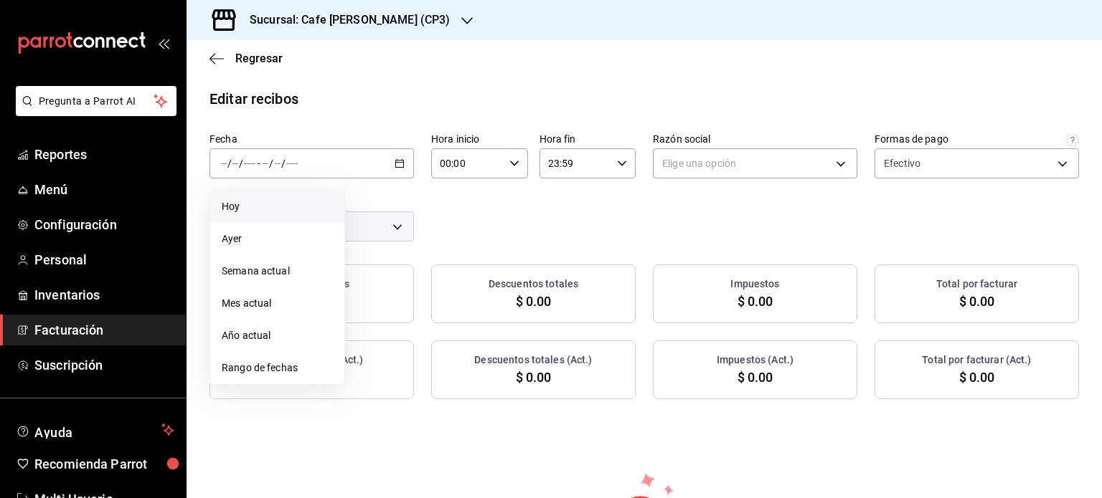
click at [238, 209] on span "Hoy" at bounding box center [277, 206] width 111 height 15
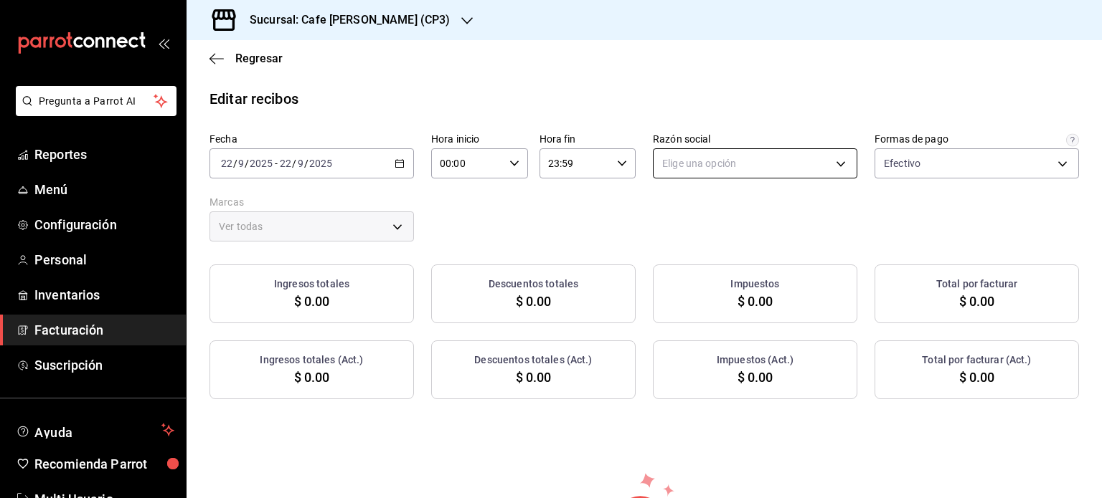
click at [833, 156] on body "Pregunta a Parrot AI Reportes Menú Configuración Personal Inventarios Facturaci…" at bounding box center [551, 249] width 1102 height 498
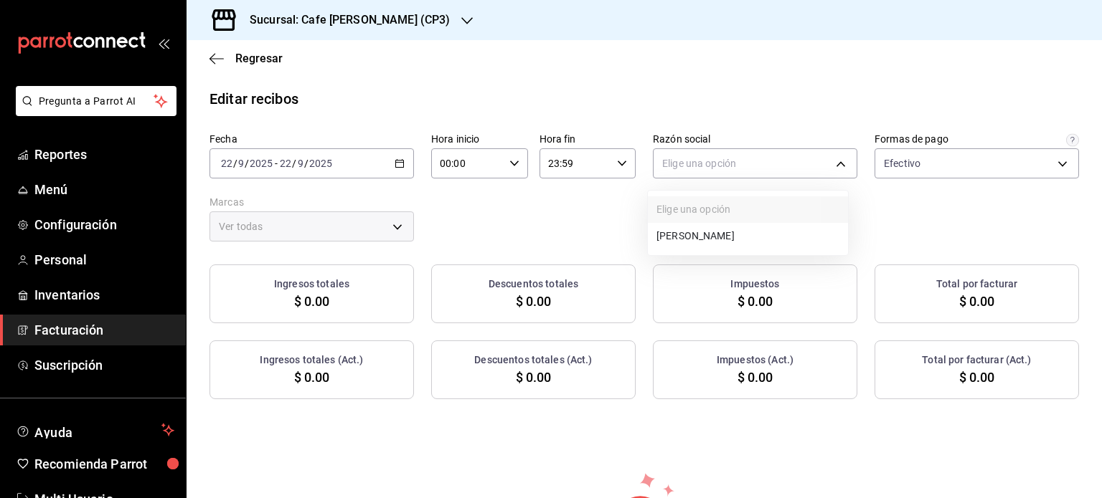
click at [746, 233] on li "[PERSON_NAME]" at bounding box center [748, 236] width 200 height 27
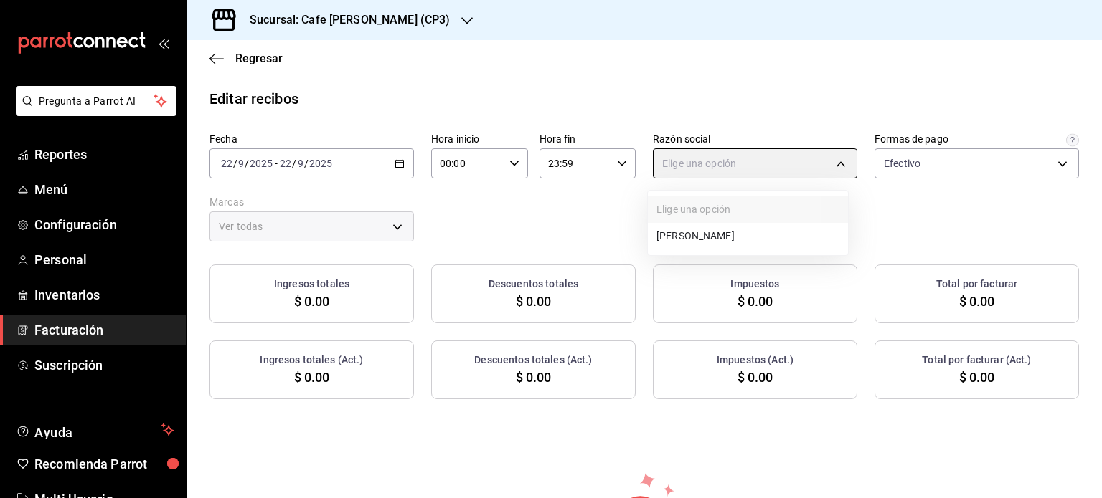
type input "11b1f4b2-2865-40a9-819b-45e3f99d464b"
type input "1a219e6b-4538-4a36-8180-b402e53fe872"
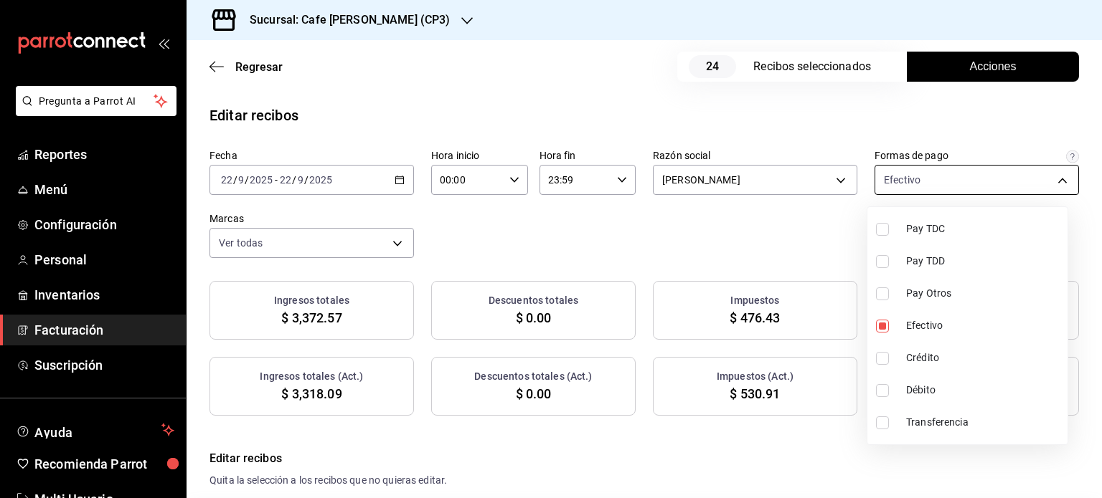
click at [1053, 179] on body "Pregunta a Parrot AI Reportes Menú Configuración Personal Inventarios Facturaci…" at bounding box center [551, 249] width 1102 height 498
click at [881, 227] on input "checkbox" at bounding box center [882, 229] width 13 height 13
checkbox input "true"
type input "f8495378-9407-48b0-8ccc-5c0fdb97f123,e21df8c8-e6b9-4b88-bdfa-a3b290e1d488"
click at [884, 326] on input "checkbox" at bounding box center [882, 326] width 13 height 13
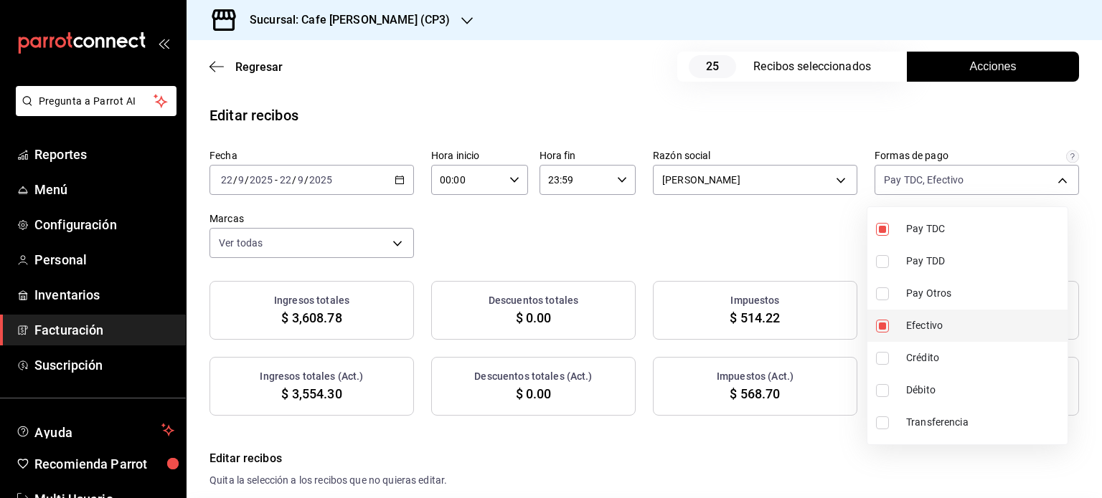
checkbox input "false"
type input "e21df8c8-e6b9-4b88-bdfa-a3b290e1d488"
click at [881, 258] on input "checkbox" at bounding box center [882, 261] width 13 height 13
checkbox input "true"
type input "e21df8c8-e6b9-4b88-bdfa-a3b290e1d488,5db18c3d-011d-446c-b635-576c43d25baa"
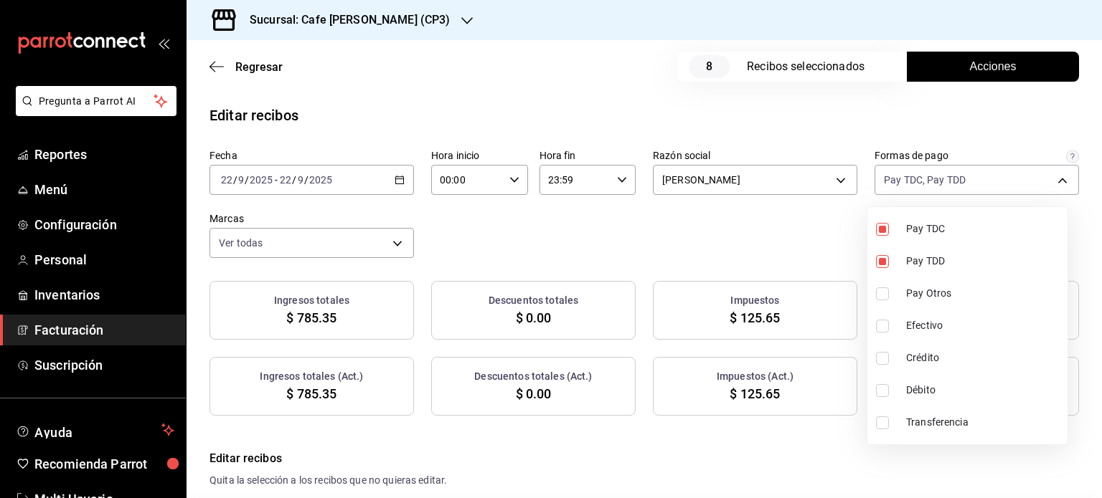
click at [881, 292] on input "checkbox" at bounding box center [882, 294] width 13 height 13
checkbox input "true"
type input "e21df8c8-e6b9-4b88-bdfa-a3b290e1d488,5db18c3d-011d-446c-b635-576c43d25baa,3b9b9…"
click at [883, 258] on input "checkbox" at bounding box center [882, 261] width 13 height 13
checkbox input "false"
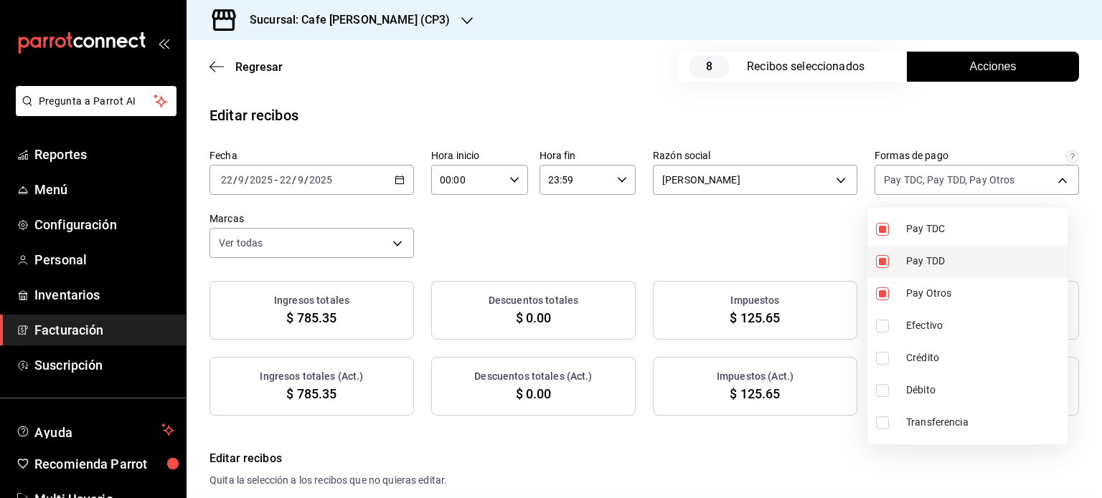
type input "e21df8c8-e6b9-4b88-bdfa-a3b290e1d488,3b9b96d0-f6ac-45d6-b154-c7db548b5017"
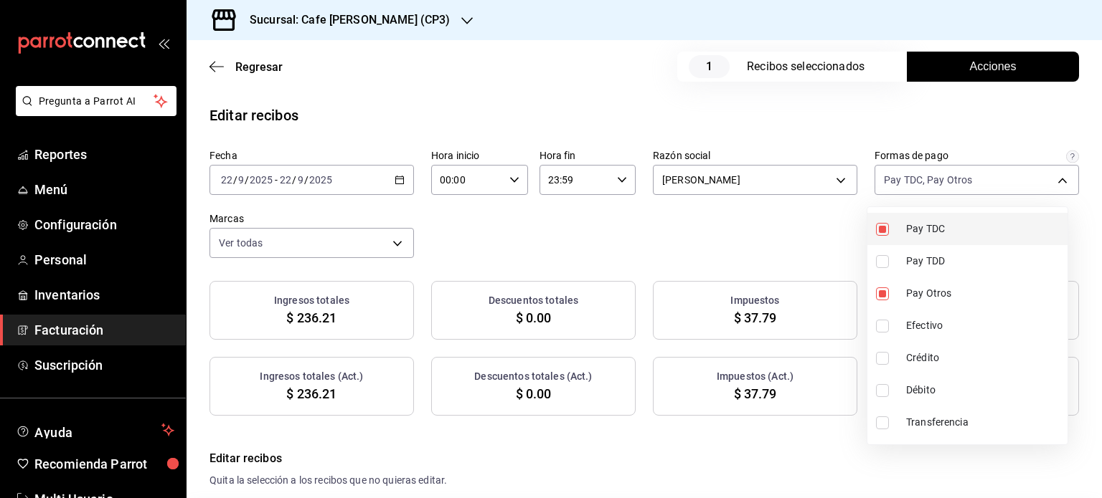
click at [882, 230] on input "checkbox" at bounding box center [882, 229] width 13 height 13
checkbox input "false"
type input "3b9b96d0-f6ac-45d6-b154-c7db548b5017"
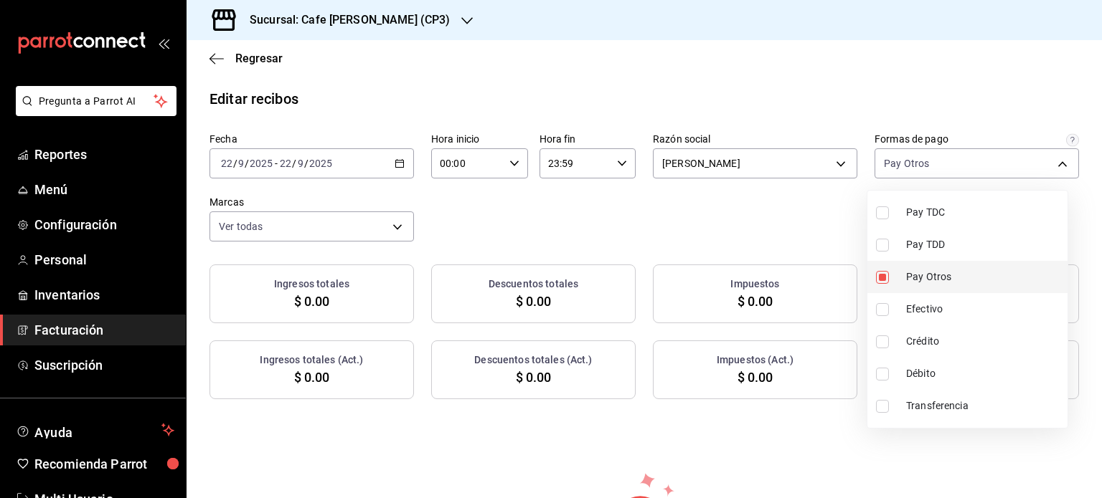
click at [881, 276] on input "checkbox" at bounding box center [882, 277] width 13 height 13
checkbox input "false"
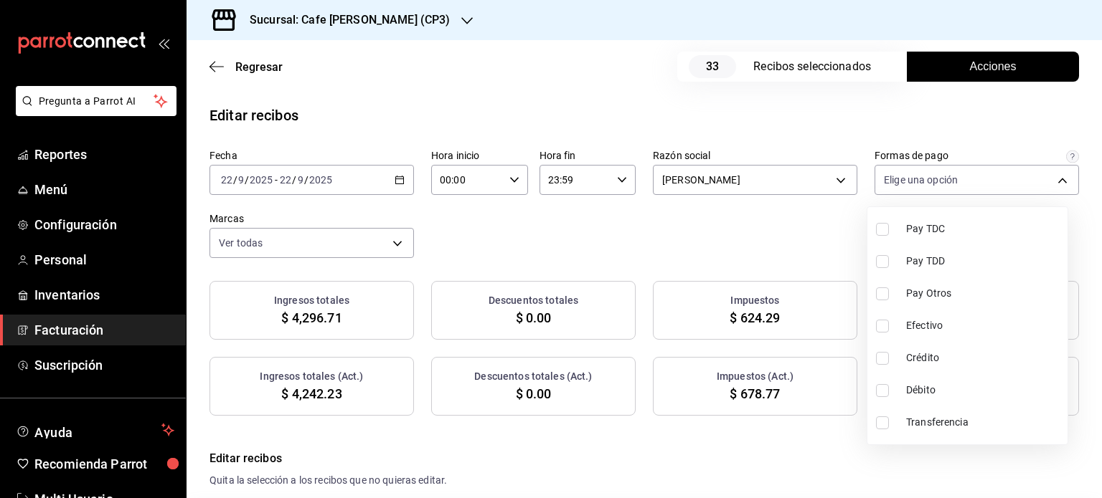
click at [885, 257] on input "checkbox" at bounding box center [882, 261] width 13 height 13
checkbox input "true"
type input "5db18c3d-011d-446c-b635-576c43d25baa"
click at [883, 229] on input "checkbox" at bounding box center [882, 229] width 13 height 13
checkbox input "true"
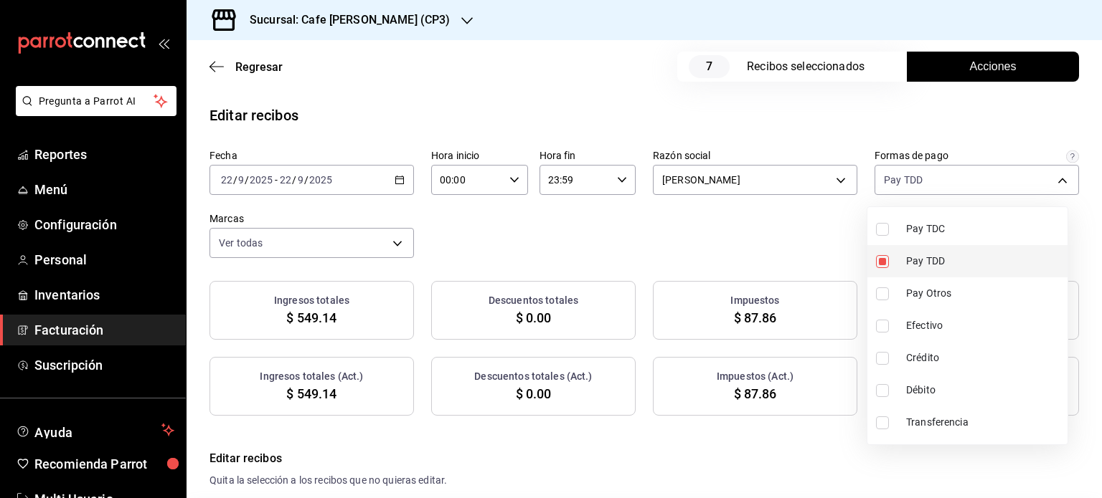
type input "5db18c3d-011d-446c-b635-576c43d25baa,e21df8c8-e6b9-4b88-bdfa-a3b290e1d488"
click at [881, 260] on input "checkbox" at bounding box center [882, 261] width 13 height 13
checkbox input "false"
type input "e21df8c8-e6b9-4b88-bdfa-a3b290e1d488"
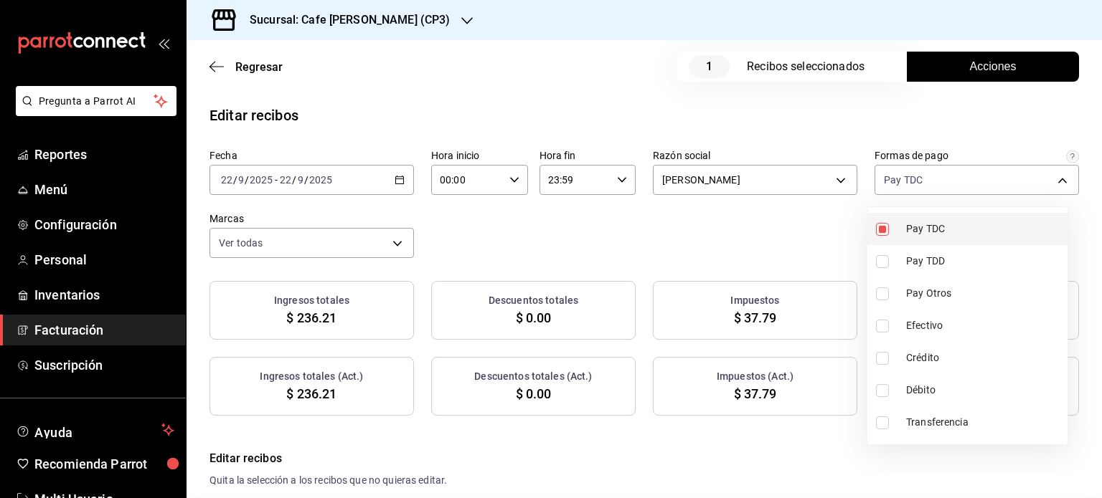
click at [881, 226] on input "checkbox" at bounding box center [882, 229] width 13 height 13
checkbox input "false"
drag, startPoint x: 879, startPoint y: 359, endPoint x: 886, endPoint y: 358, distance: 7.3
click at [882, 359] on input "checkbox" at bounding box center [882, 358] width 13 height 13
checkbox input "true"
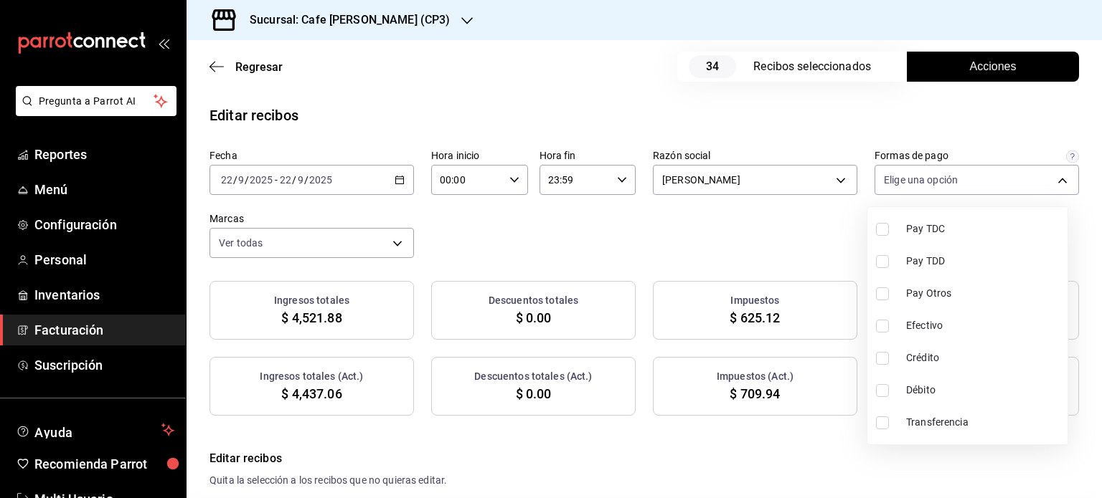
type input "ec077930-a700-4a7f-abc2-b0e324329be7"
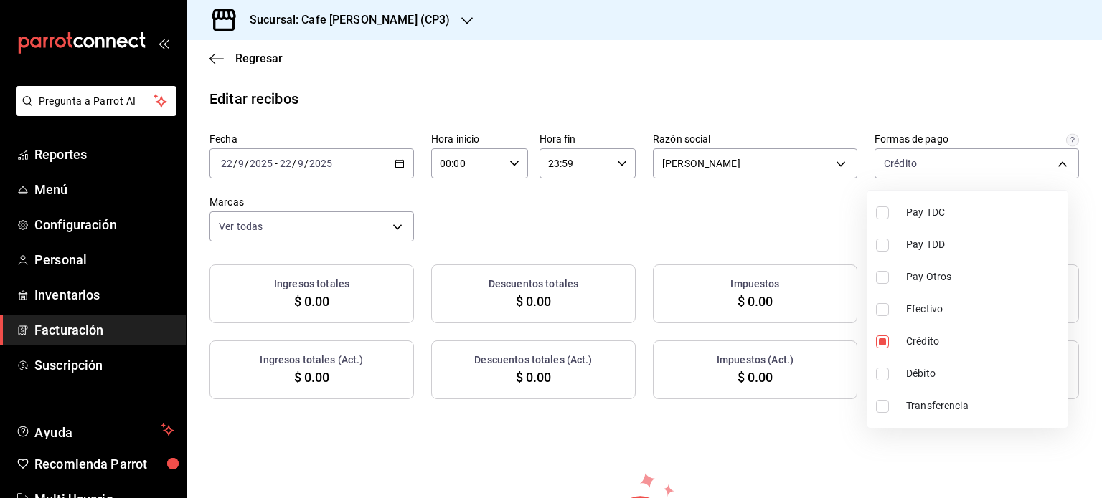
click at [883, 372] on input "checkbox" at bounding box center [882, 374] width 13 height 13
checkbox input "true"
type input "ec077930-a700-4a7f-abc2-b0e324329be7,0b5f74d8-727b-4cde-a468-d28fd20a2e9d"
click at [883, 409] on input "checkbox" at bounding box center [882, 406] width 13 height 13
checkbox input "true"
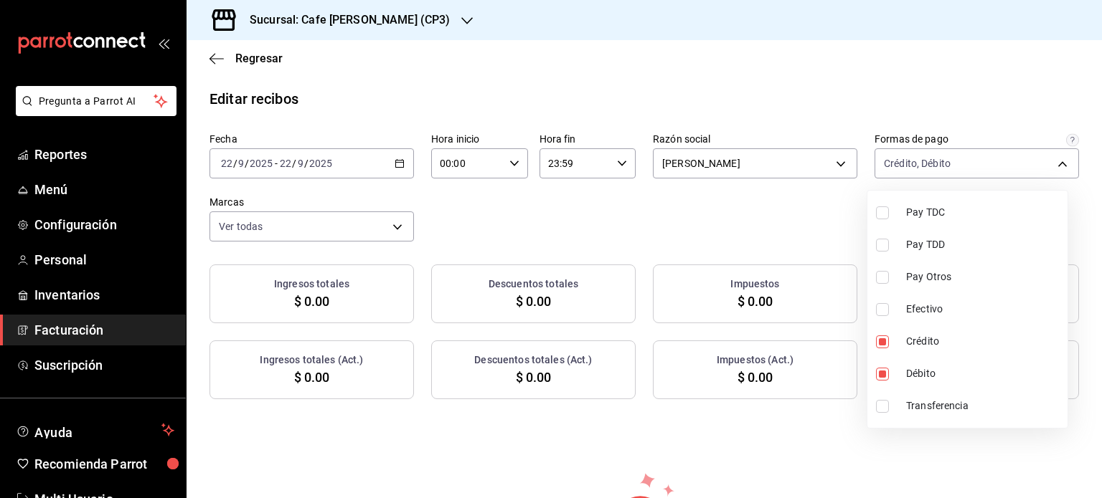
type input "ec077930-a700-4a7f-abc2-b0e324329be7,0b5f74d8-727b-4cde-a468-d28fd20a2e9d,6a966…"
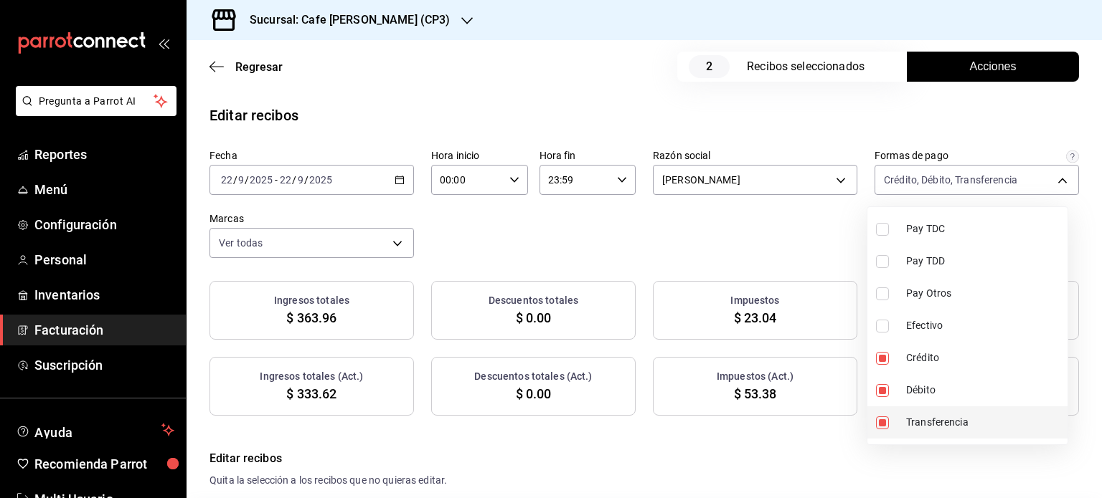
click at [880, 425] on input "checkbox" at bounding box center [882, 423] width 13 height 13
checkbox input "false"
type input "ec077930-a700-4a7f-abc2-b0e324329be7,0b5f74d8-727b-4cde-a468-d28fd20a2e9d"
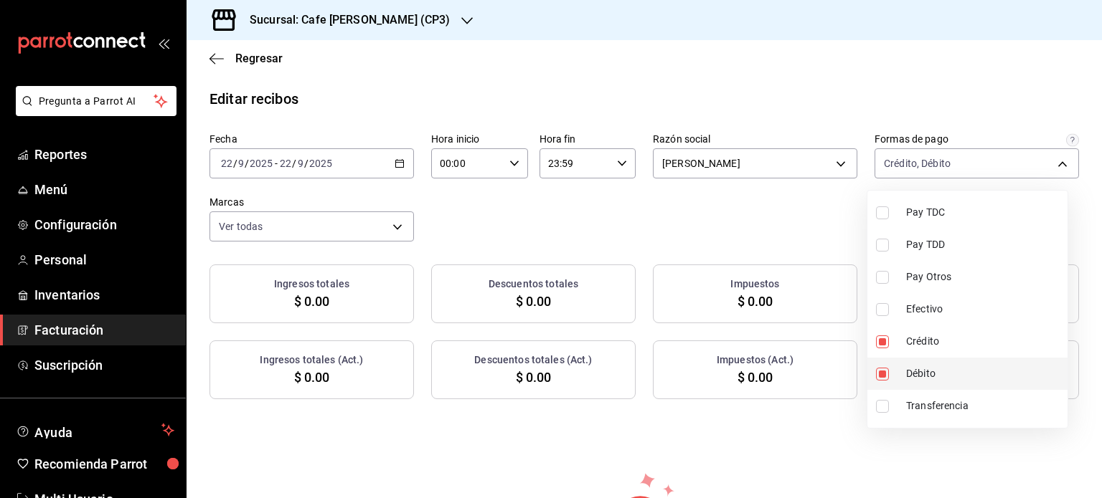
click at [881, 373] on input "checkbox" at bounding box center [882, 374] width 13 height 13
checkbox input "false"
type input "ec077930-a700-4a7f-abc2-b0e324329be7"
click at [879, 340] on input "checkbox" at bounding box center [882, 342] width 13 height 13
checkbox input "false"
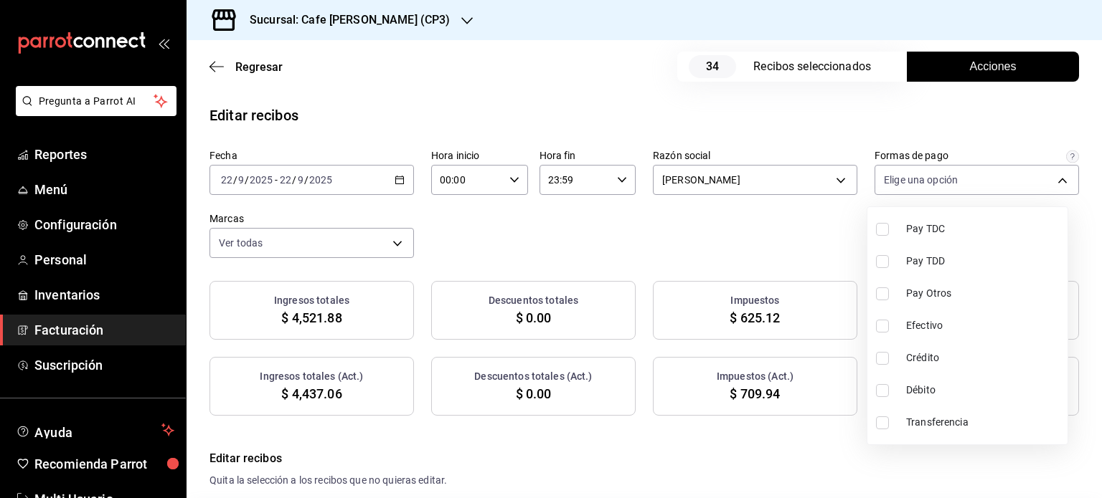
click at [881, 327] on input "checkbox" at bounding box center [882, 326] width 13 height 13
checkbox input "true"
type input "f8495378-9407-48b0-8ccc-5c0fdb97f123"
click at [807, 224] on div at bounding box center [551, 249] width 1102 height 498
click at [1051, 176] on body "Pregunta a Parrot AI Reportes Menú Configuración Personal Inventarios Facturaci…" at bounding box center [551, 249] width 1102 height 498
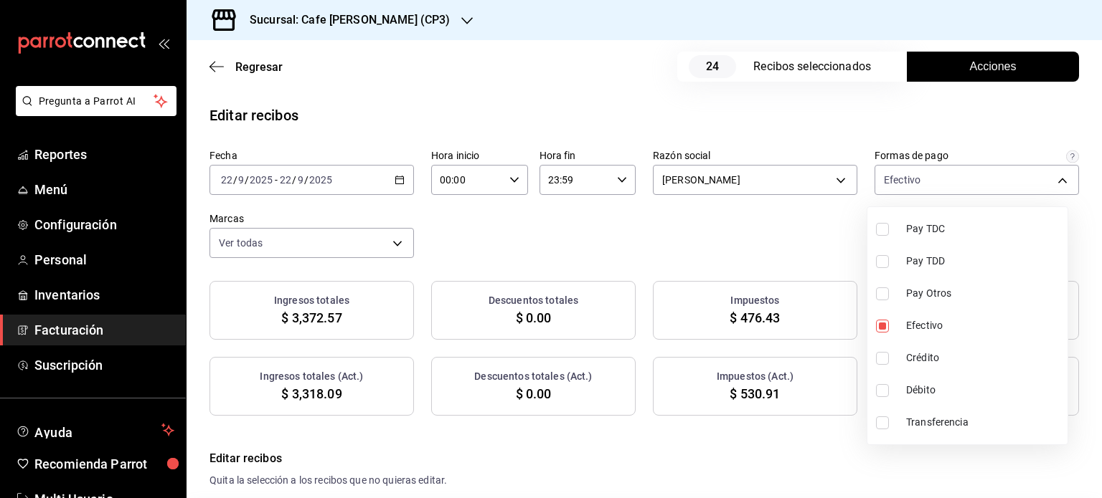
click at [881, 257] on input "checkbox" at bounding box center [882, 261] width 13 height 13
checkbox input "true"
type input "f8495378-9407-48b0-8ccc-5c0fdb97f123,5db18c3d-011d-446c-b635-576c43d25baa"
click at [881, 229] on input "checkbox" at bounding box center [882, 229] width 13 height 13
checkbox input "true"
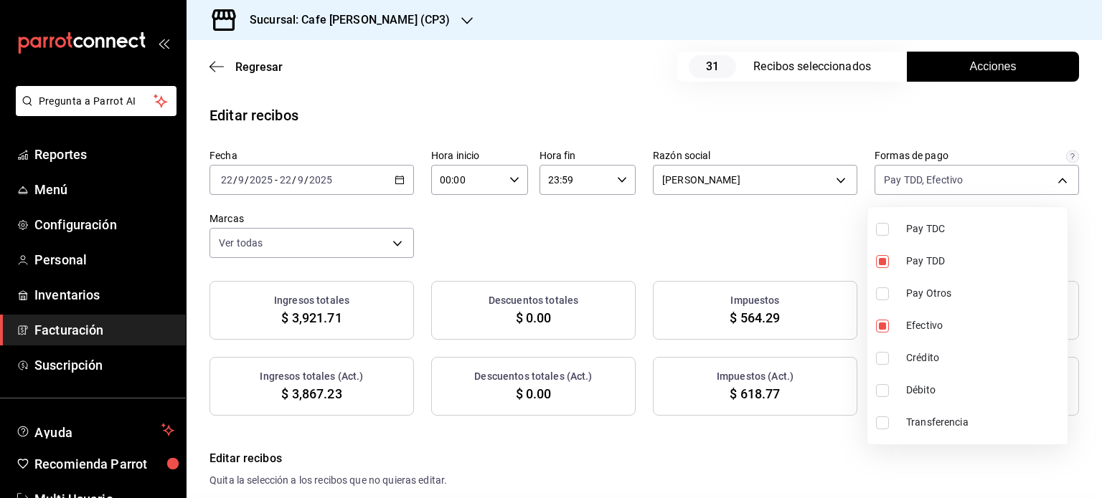
type input "f8495378-9407-48b0-8ccc-5c0fdb97f123,5db18c3d-011d-446c-b635-576c43d25baa,e21df…"
click at [882, 323] on input "checkbox" at bounding box center [882, 326] width 13 height 13
checkbox input "false"
type input "5db18c3d-011d-446c-b635-576c43d25baa,e21df8c8-e6b9-4b88-bdfa-a3b290e1d488"
click at [807, 444] on div at bounding box center [551, 249] width 1102 height 498
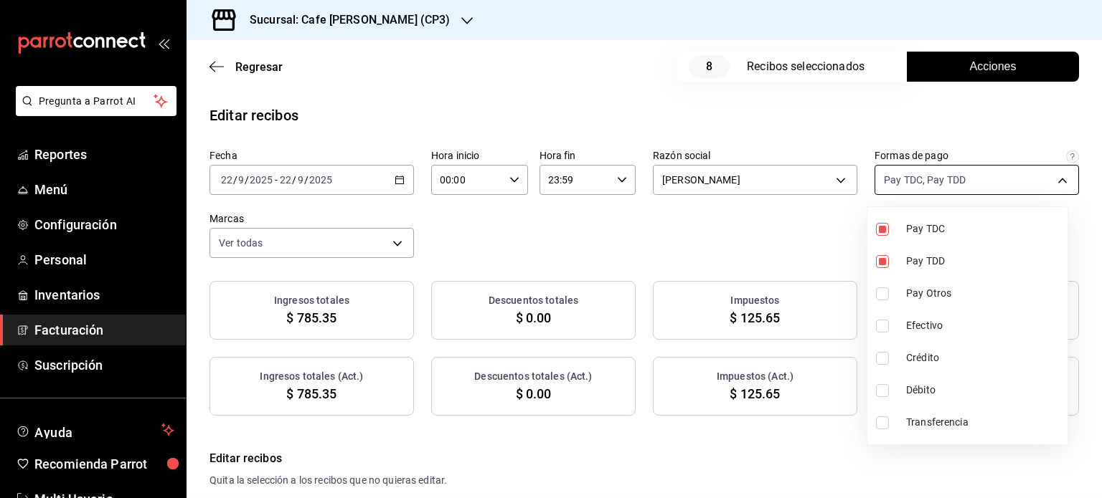
click at [1052, 177] on body "Pregunta a Parrot AI Reportes Menú Configuración Personal Inventarios Facturaci…" at bounding box center [551, 249] width 1102 height 498
click at [881, 421] on input "checkbox" at bounding box center [882, 423] width 13 height 13
checkbox input "true"
type input "5db18c3d-011d-446c-b635-576c43d25baa,e21df8c8-e6b9-4b88-bdfa-a3b290e1d488,6a966…"
click at [751, 443] on div at bounding box center [551, 249] width 1102 height 498
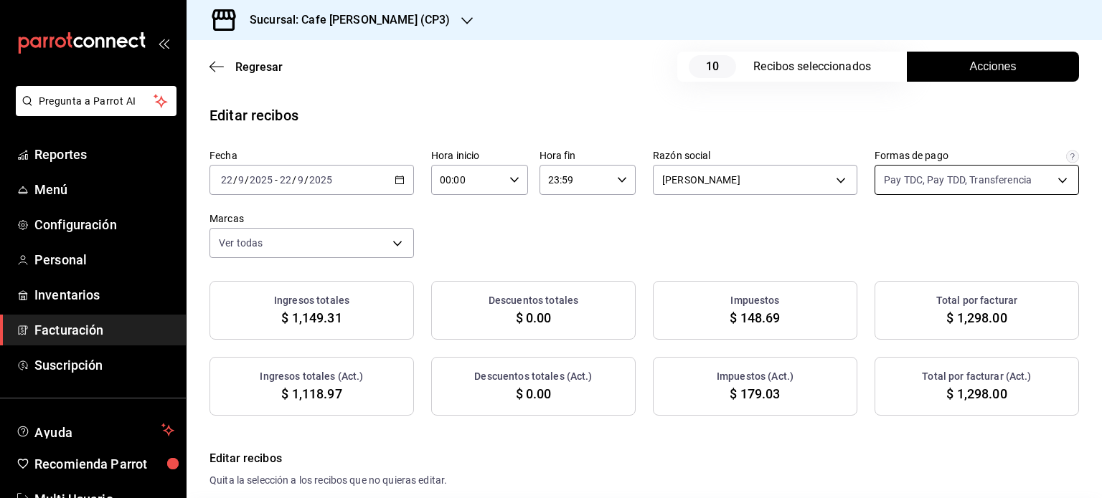
click at [1054, 177] on body "Pregunta a Parrot AI Reportes Menú Configuración Personal Inventarios Facturaci…" at bounding box center [551, 249] width 1102 height 498
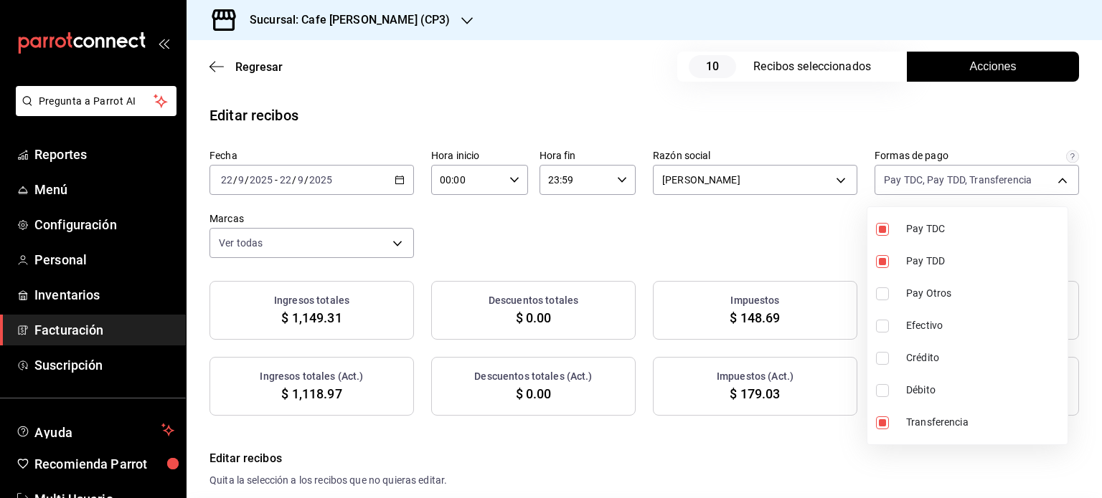
click at [883, 326] on input "checkbox" at bounding box center [882, 326] width 13 height 13
checkbox input "true"
type input "5db18c3d-011d-446c-b635-576c43d25baa,e21df8c8-e6b9-4b88-bdfa-a3b290e1d488,6a966…"
click at [808, 435] on div at bounding box center [551, 249] width 1102 height 498
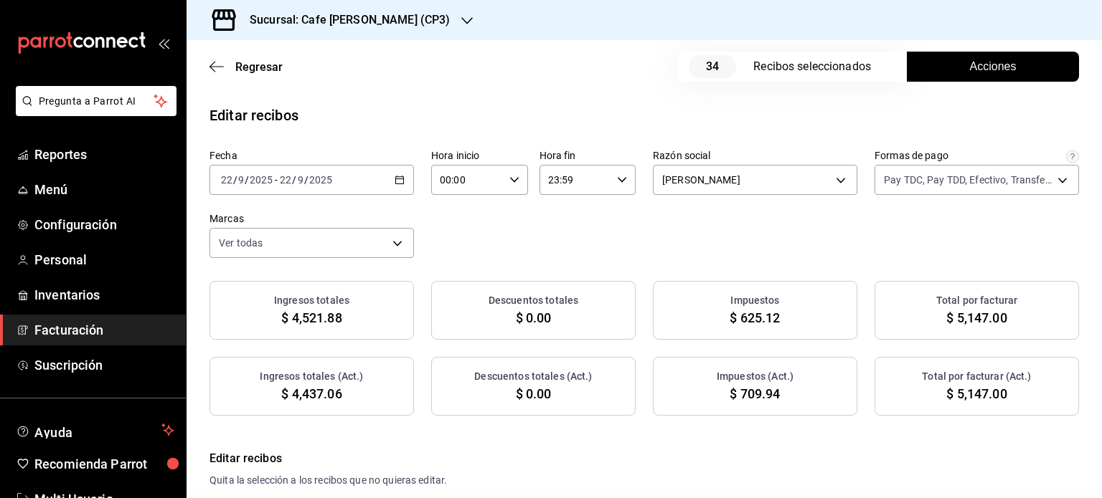
click at [461, 19] on icon "button" at bounding box center [466, 20] width 11 height 11
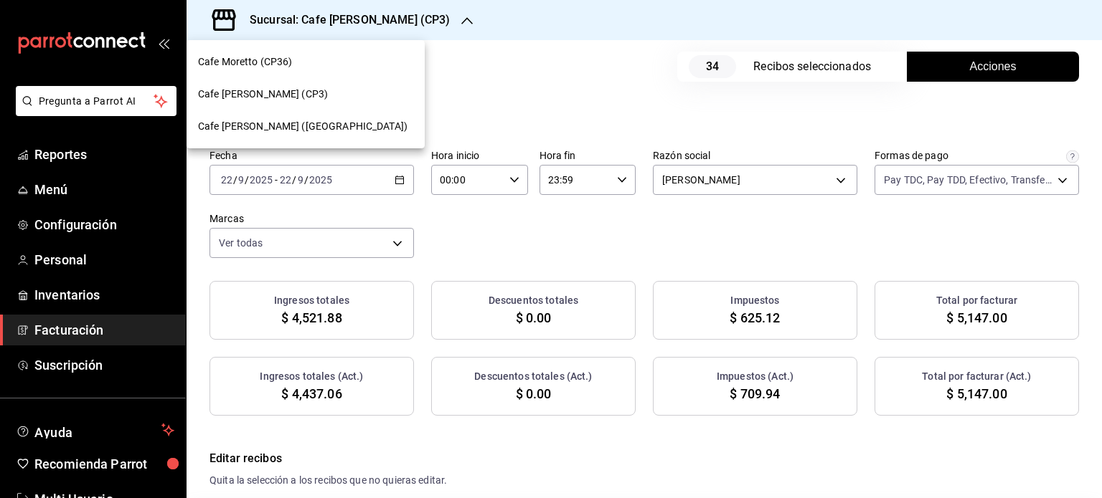
click at [300, 59] on div "Cafe Moretto (CP36)" at bounding box center [305, 62] width 215 height 15
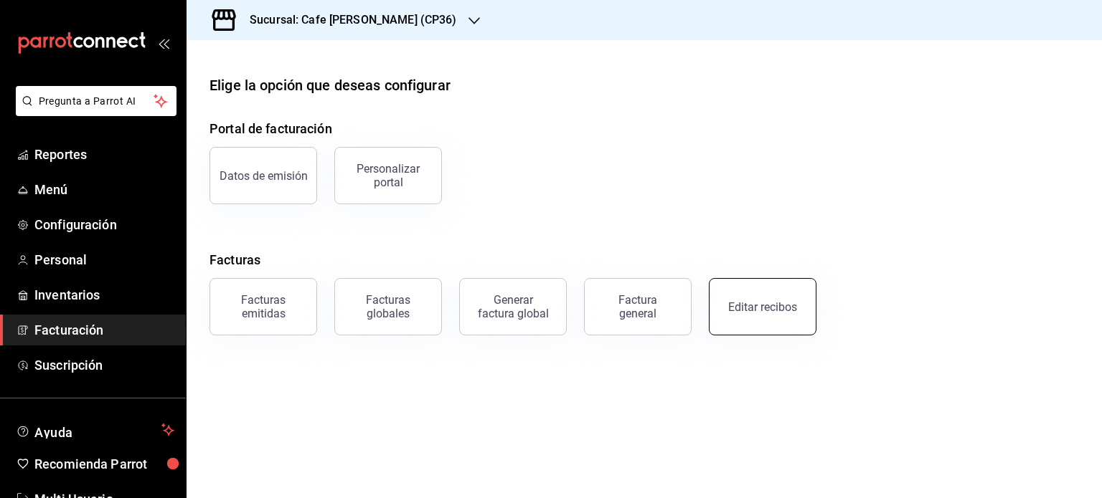
click at [786, 315] on button "Editar recibos" at bounding box center [763, 306] width 108 height 57
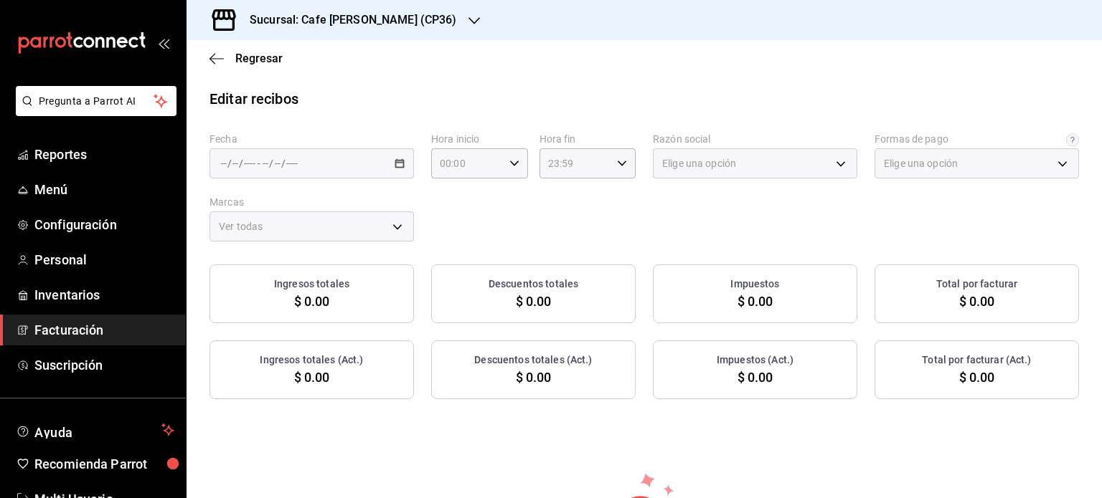
type input "ab76d1e2-748e-4606-8392-946437406e46"
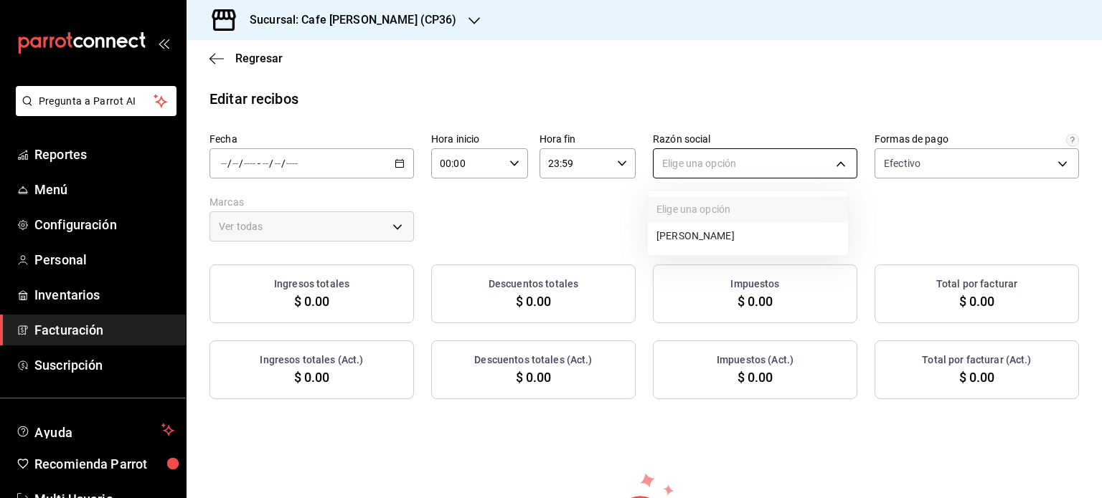
click at [832, 164] on body "Pregunta a Parrot AI Reportes Menú Configuración Personal Inventarios Facturaci…" at bounding box center [551, 249] width 1102 height 498
click at [761, 237] on li "[PERSON_NAME]" at bounding box center [748, 236] width 200 height 27
type input "410e77fd-1345-4722-a379-367cefa8f8ee"
type input "14973aab-c9cc-48cb-9bb2-8f78a4739193"
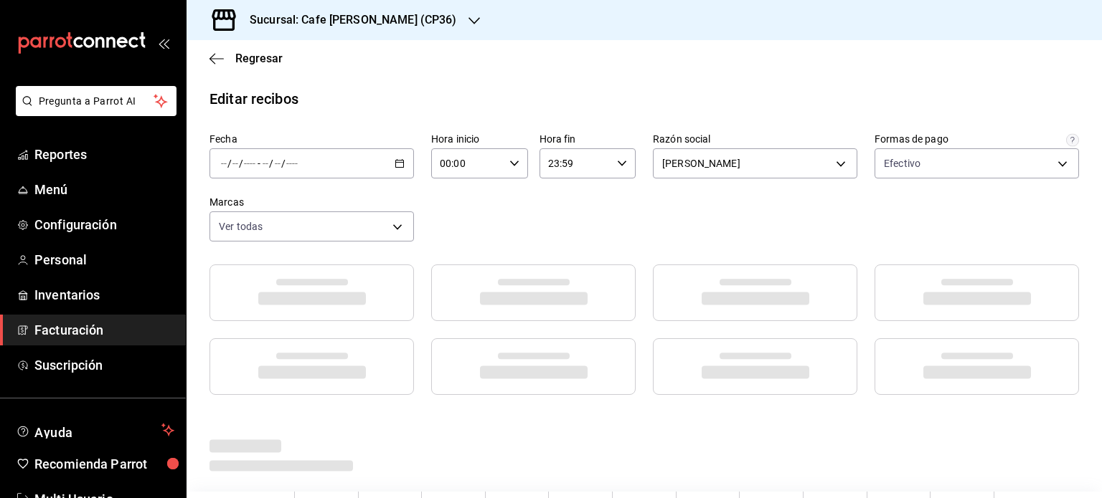
click at [283, 165] on span "/" at bounding box center [283, 163] width 4 height 11
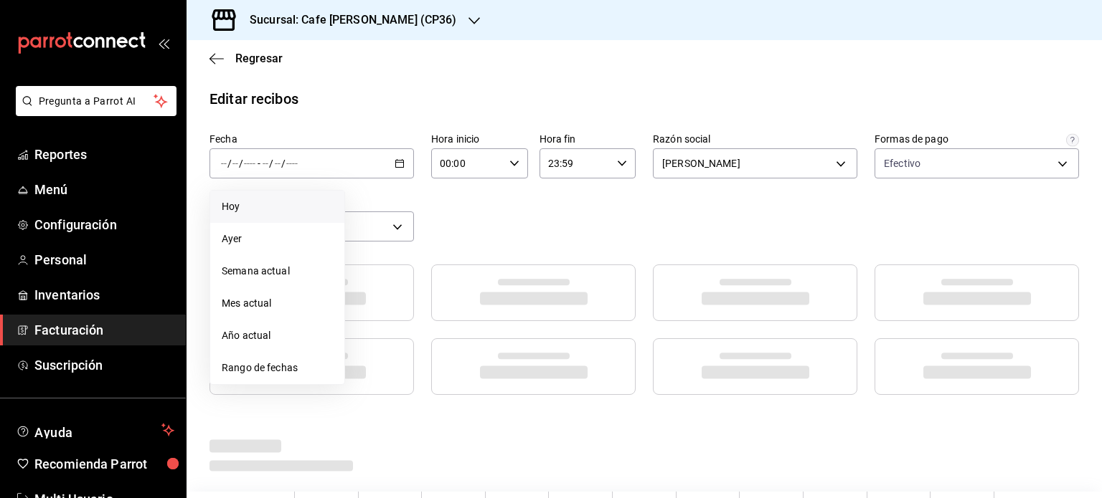
click at [254, 208] on span "Hoy" at bounding box center [277, 206] width 111 height 15
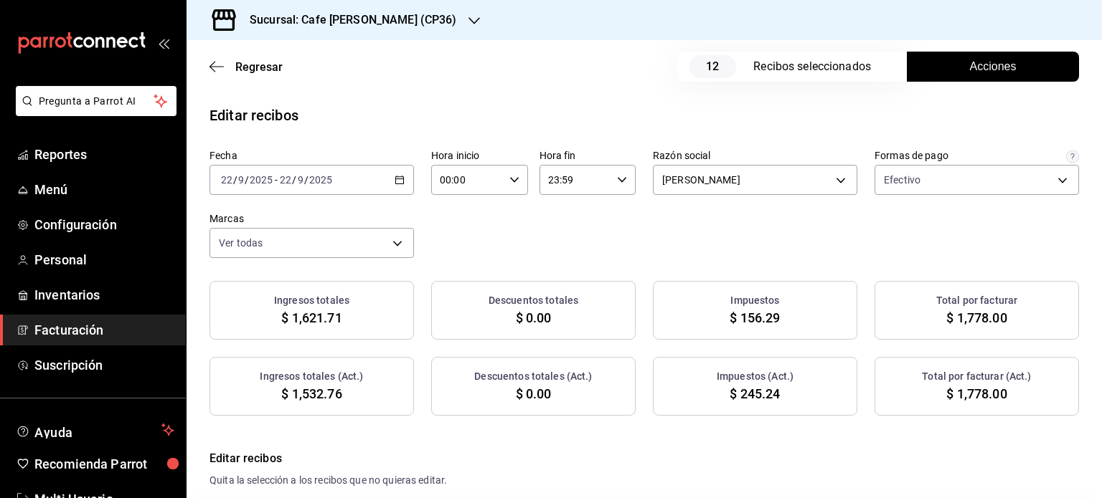
click at [468, 18] on icon "button" at bounding box center [473, 20] width 11 height 11
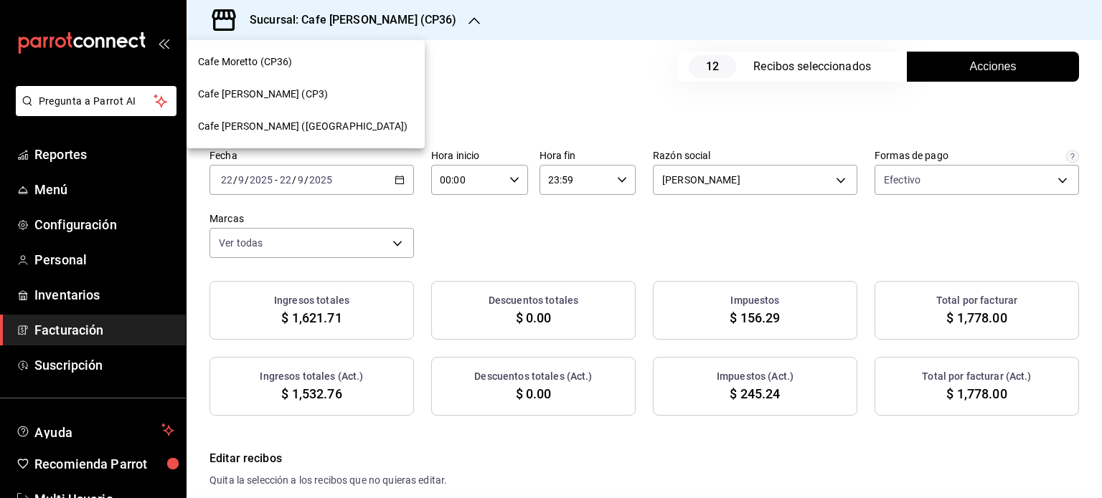
click at [315, 128] on span "Cafe [PERSON_NAME] ([GEOGRAPHIC_DATA])" at bounding box center [302, 126] width 209 height 15
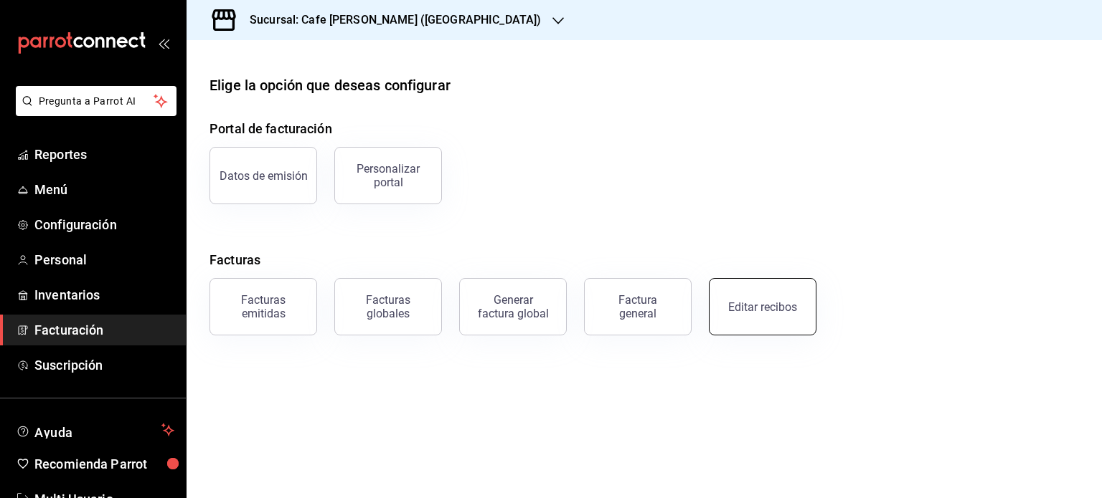
click at [766, 307] on div "Editar recibos" at bounding box center [762, 307] width 69 height 14
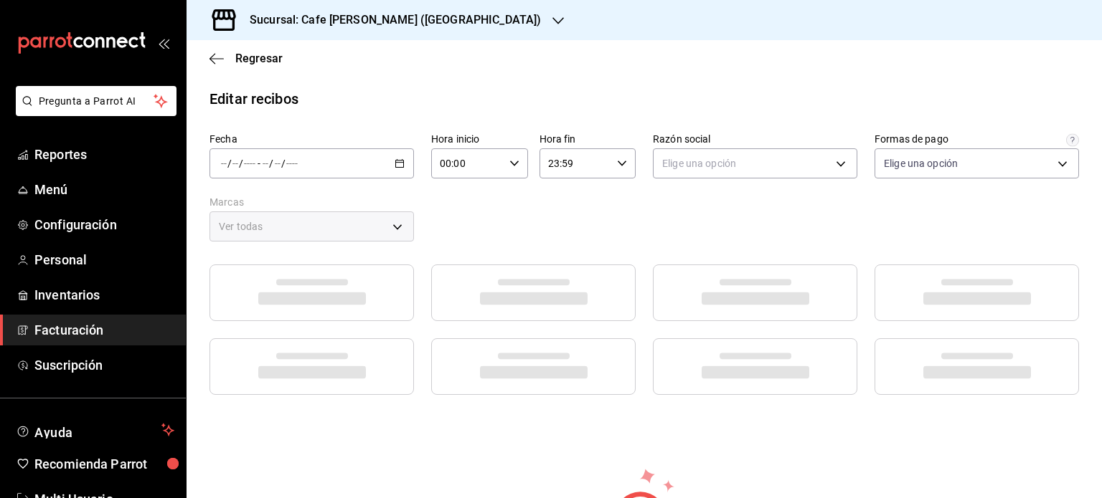
type input "d10ec0c0-0e0c-4132-bf10-53baf7edb3a7"
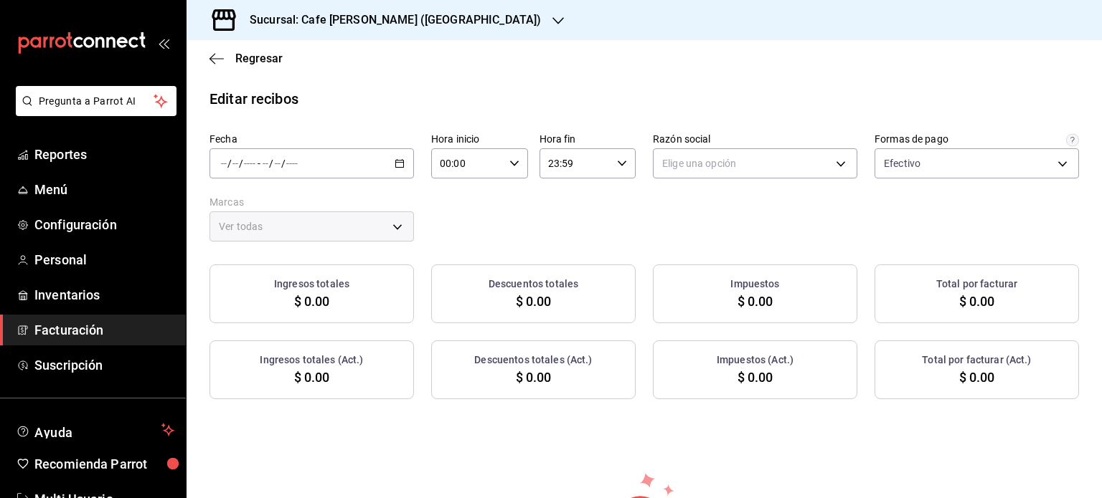
click at [274, 158] on input "number" at bounding box center [277, 163] width 7 height 11
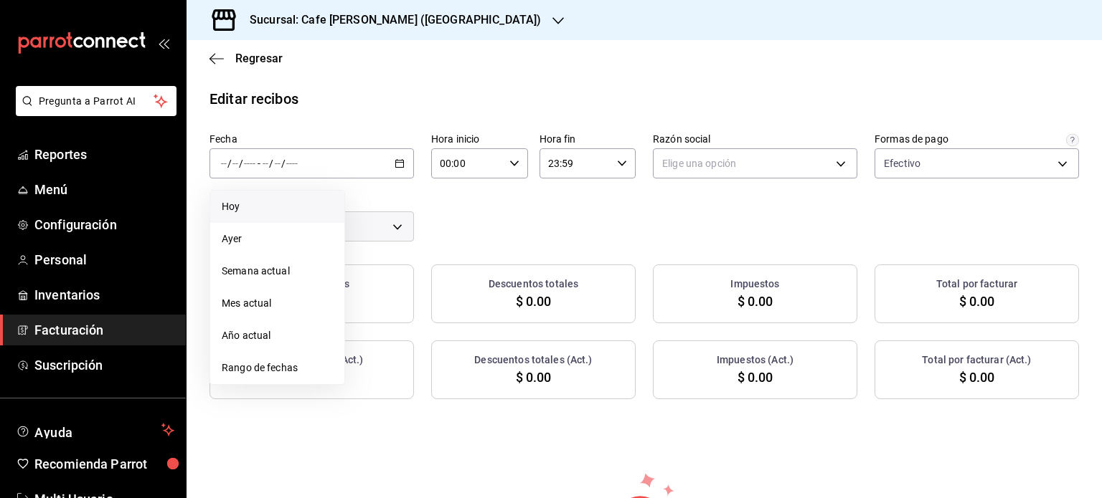
click at [237, 206] on span "Hoy" at bounding box center [277, 206] width 111 height 15
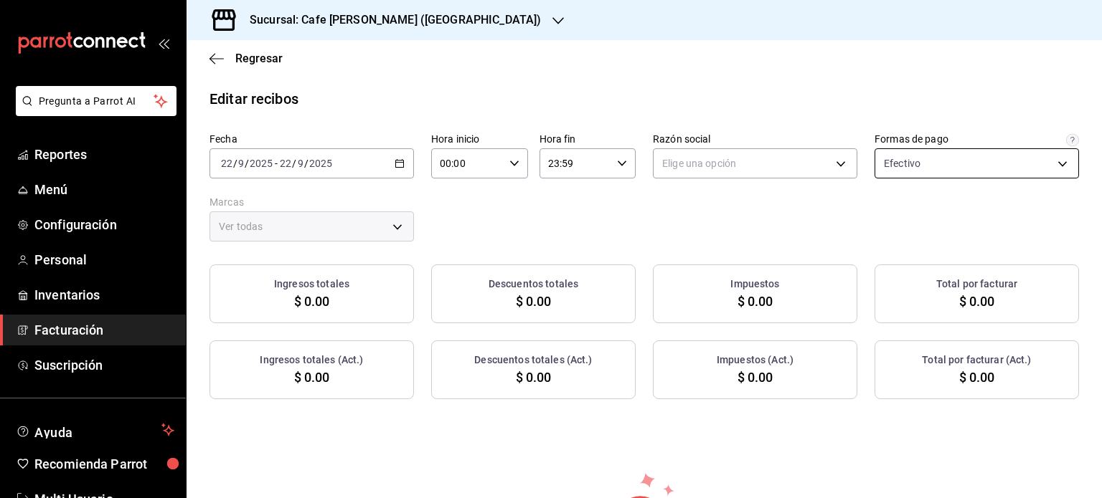
click at [937, 166] on body "Pregunta a Parrot AI Reportes Menú Configuración Personal Inventarios Facturaci…" at bounding box center [551, 249] width 1102 height 498
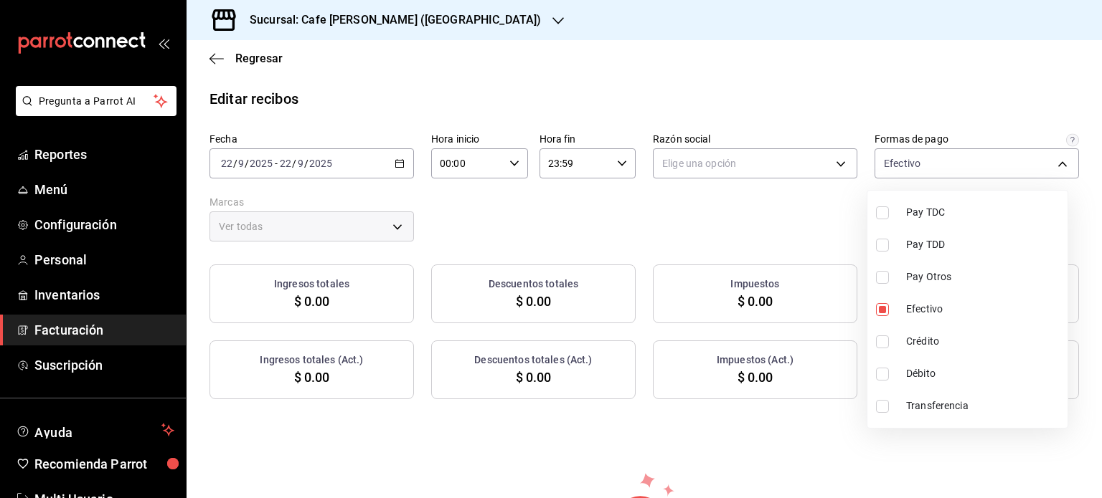
click at [694, 166] on div at bounding box center [551, 249] width 1102 height 498
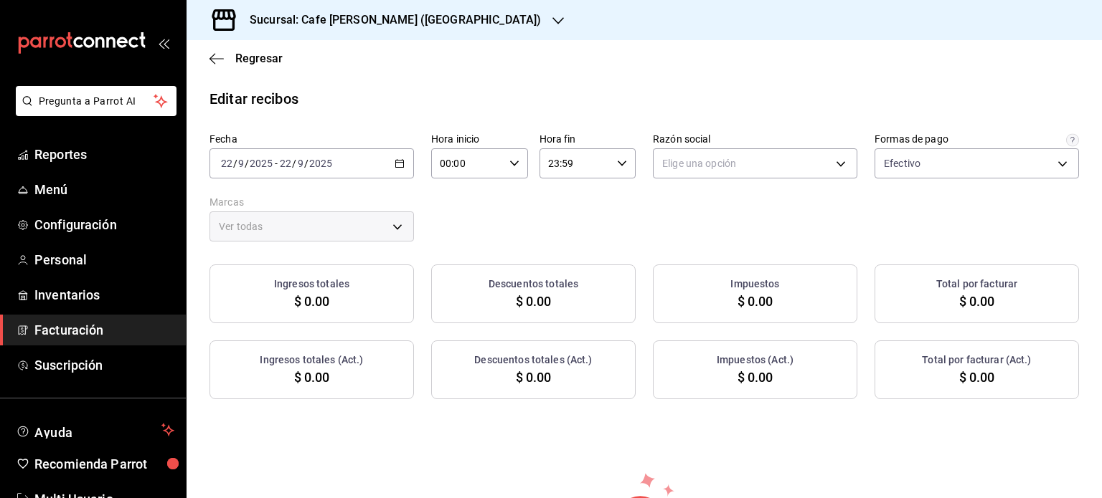
click at [694, 166] on body "Pregunta a Parrot AI Reportes Menú Configuración Personal Inventarios Facturaci…" at bounding box center [551, 249] width 1102 height 498
click at [663, 229] on li "[PERSON_NAME]" at bounding box center [748, 236] width 200 height 27
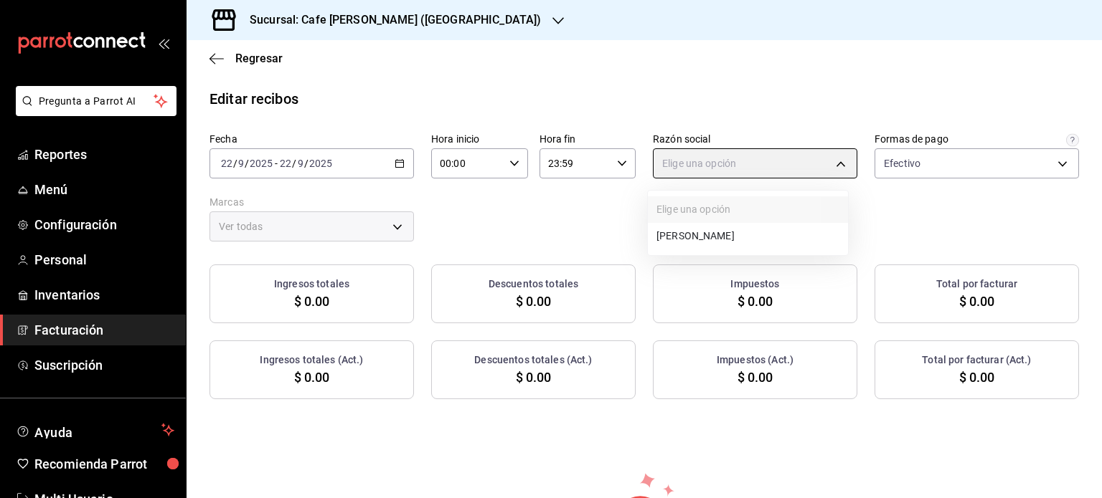
type input "30159a94-459e-4265-b264-9b16d53bec85"
type input "5a95ef59-9ca2-4460-a005-661e86ce5a8c"
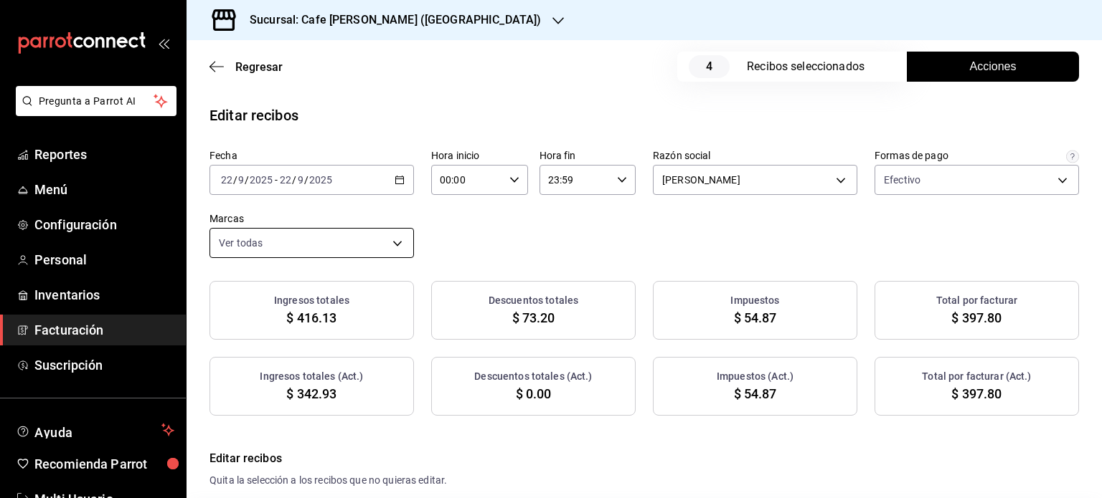
click at [394, 237] on body "Pregunta a Parrot AI Reportes Menú Configuración Personal Inventarios Facturaci…" at bounding box center [551, 249] width 1102 height 498
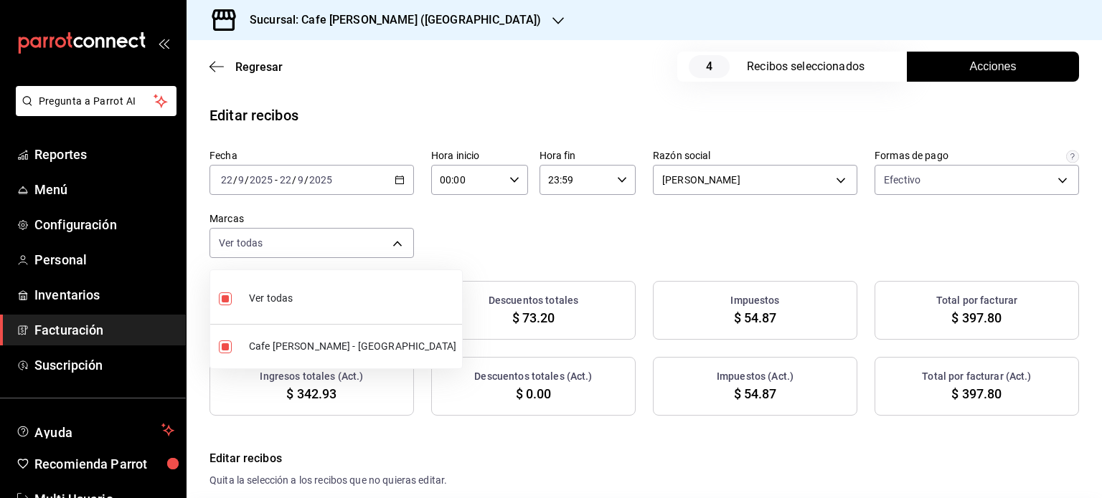
click at [496, 236] on div at bounding box center [551, 249] width 1102 height 498
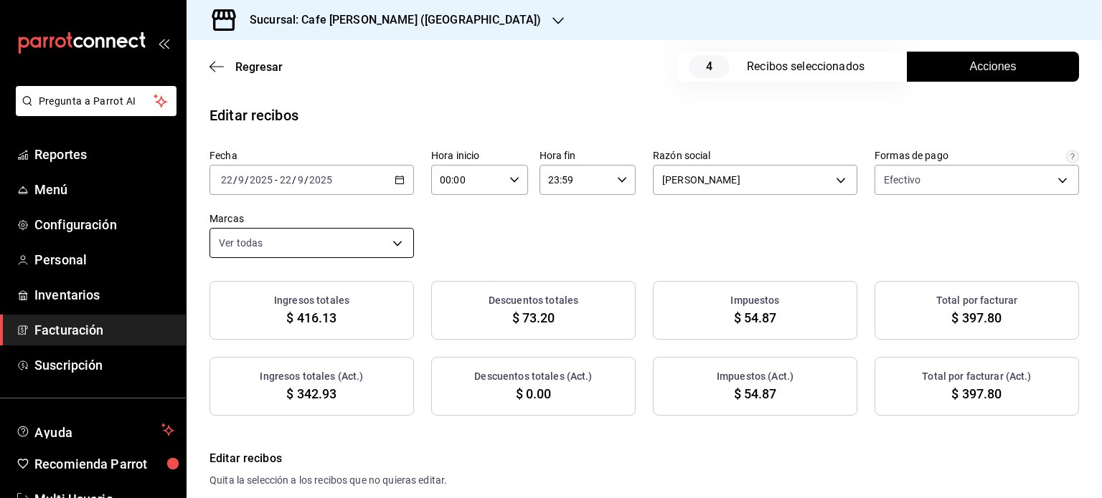
click at [393, 242] on body "Pregunta a Parrot AI Reportes Menú Configuración Personal Inventarios Facturaci…" at bounding box center [551, 249] width 1102 height 498
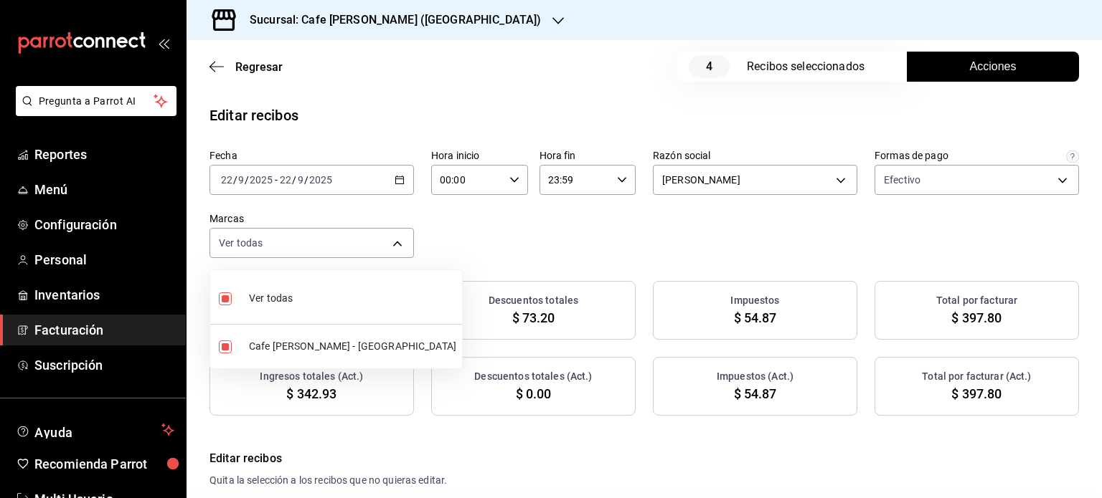
click at [664, 242] on div at bounding box center [551, 249] width 1102 height 498
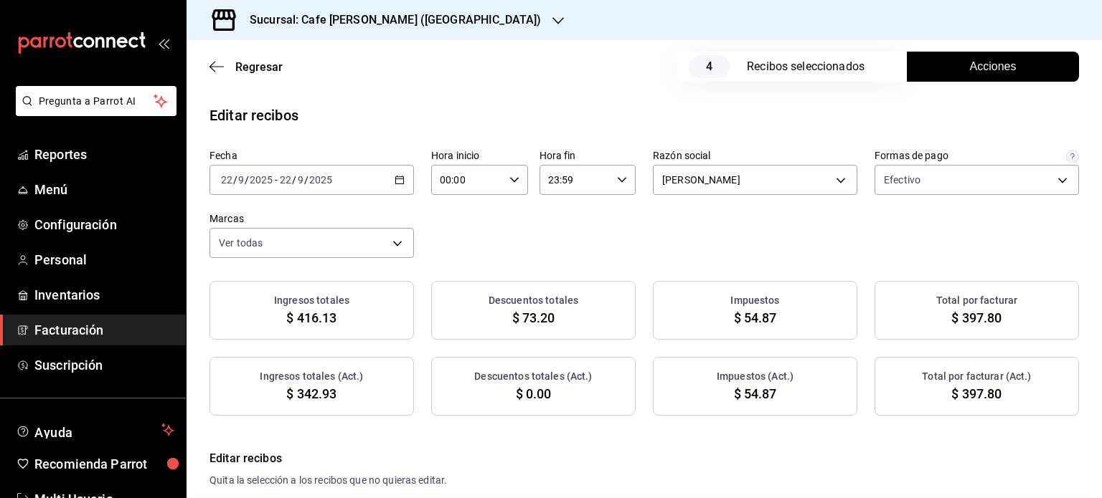
click at [664, 242] on div "Fecha [DATE] [DATE] - [DATE] [DATE] Hora inicio 00:00 Hora inicio Hora fin 23:5…" at bounding box center [643, 203] width 869 height 109
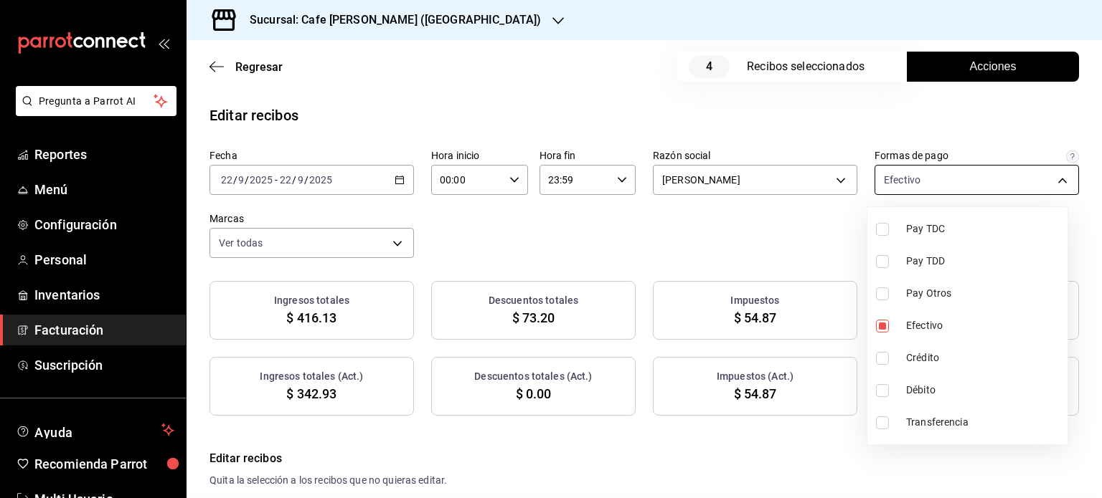
click at [1050, 177] on body "Pregunta a Parrot AI Reportes Menú Configuración Personal Inventarios Facturaci…" at bounding box center [551, 249] width 1102 height 498
click at [886, 229] on input "checkbox" at bounding box center [882, 229] width 13 height 13
checkbox input "true"
type input "d10ec0c0-0e0c-4132-bf10-53baf7edb3a7,929bdb51-84f1-4ae0-ab93-5b84823490f7"
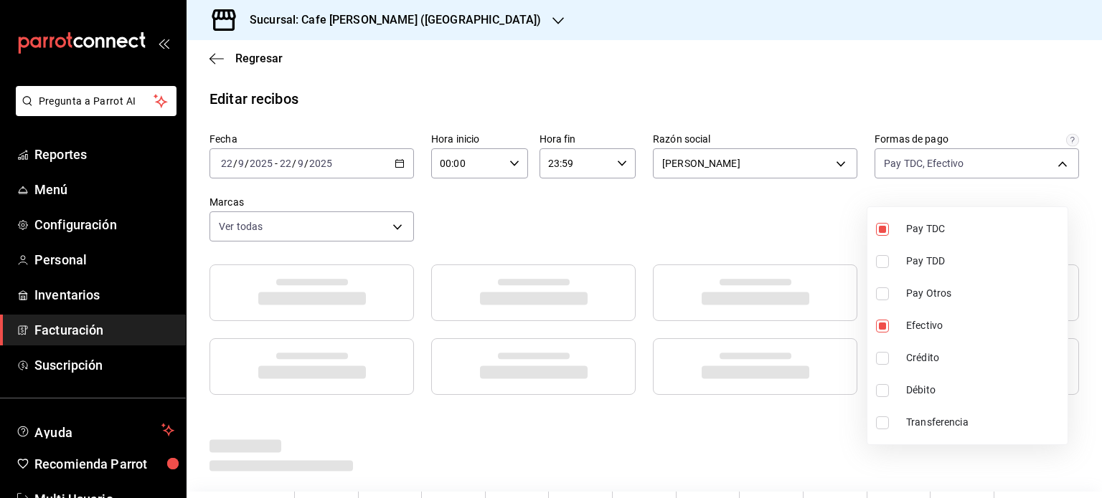
click at [883, 256] on input "checkbox" at bounding box center [882, 261] width 13 height 13
checkbox input "true"
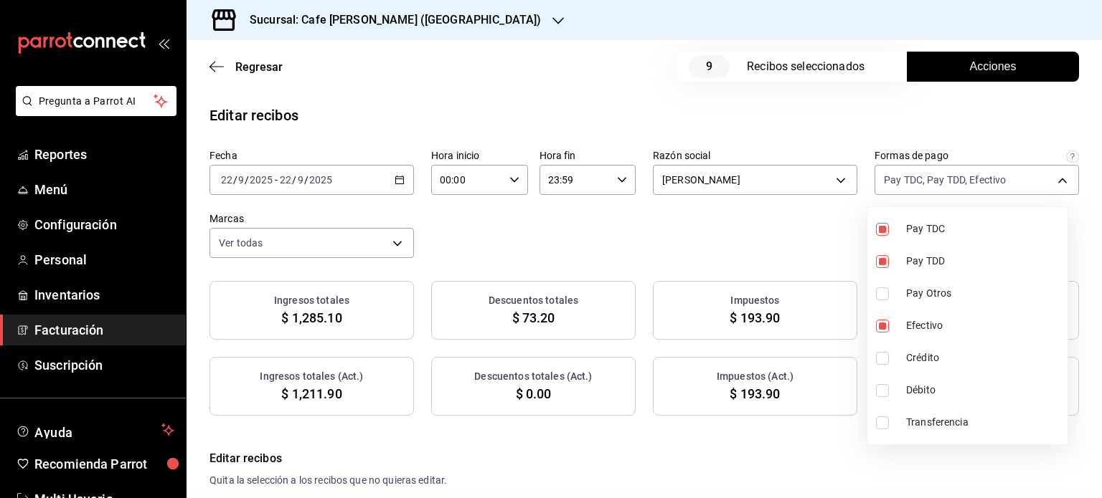
click at [880, 407] on li "Transferencia" at bounding box center [967, 423] width 200 height 32
type input "d10ec0c0-0e0c-4132-bf10-53baf7edb3a7,929bdb51-84f1-4ae0-ab93-5b84823490f7,9131e…"
checkbox input "true"
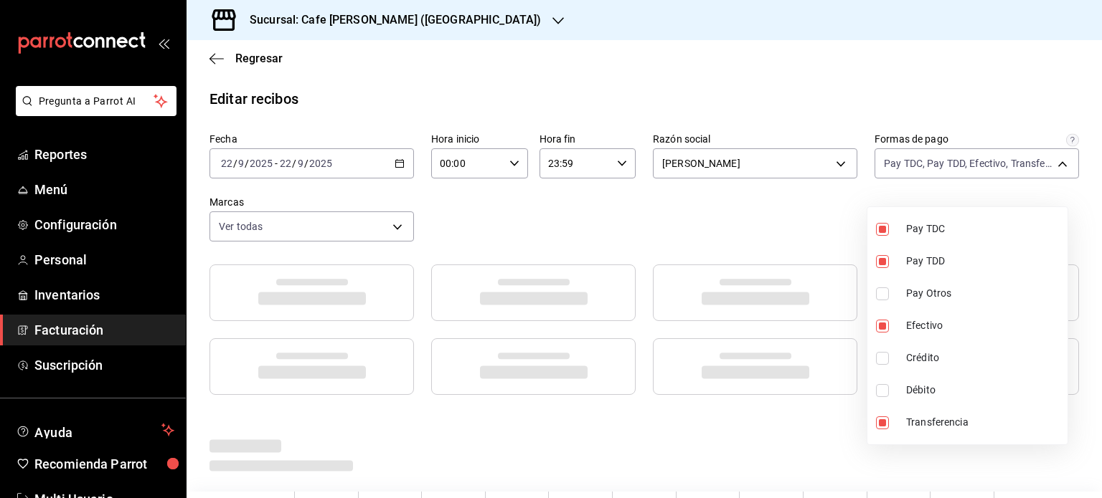
click at [734, 217] on div at bounding box center [551, 249] width 1102 height 498
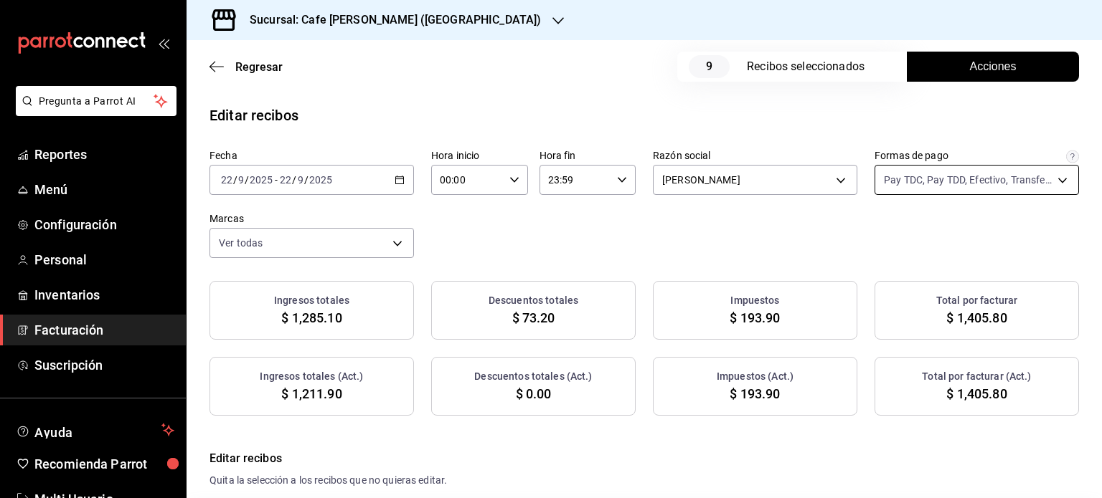
click at [1055, 177] on body "Pregunta a Parrot AI Reportes Menú Configuración Personal Inventarios Facturaci…" at bounding box center [551, 249] width 1102 height 498
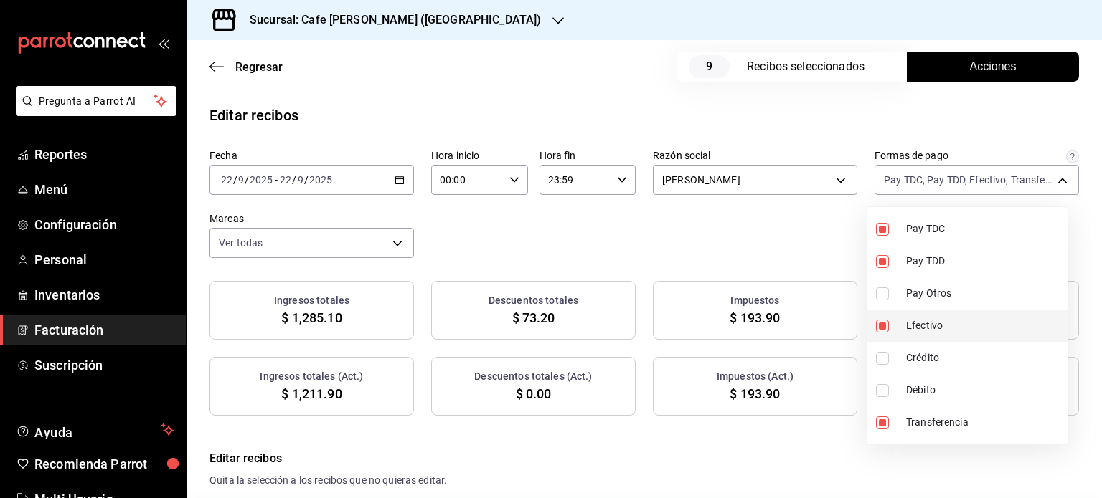
click at [881, 327] on input "checkbox" at bounding box center [882, 326] width 13 height 13
checkbox input "false"
type input "929bdb51-84f1-4ae0-ab93-5b84823490f7,9131e4ee-55e8-4f6d-83f9-8f12571cb153,adbed…"
click at [776, 222] on div at bounding box center [551, 249] width 1102 height 498
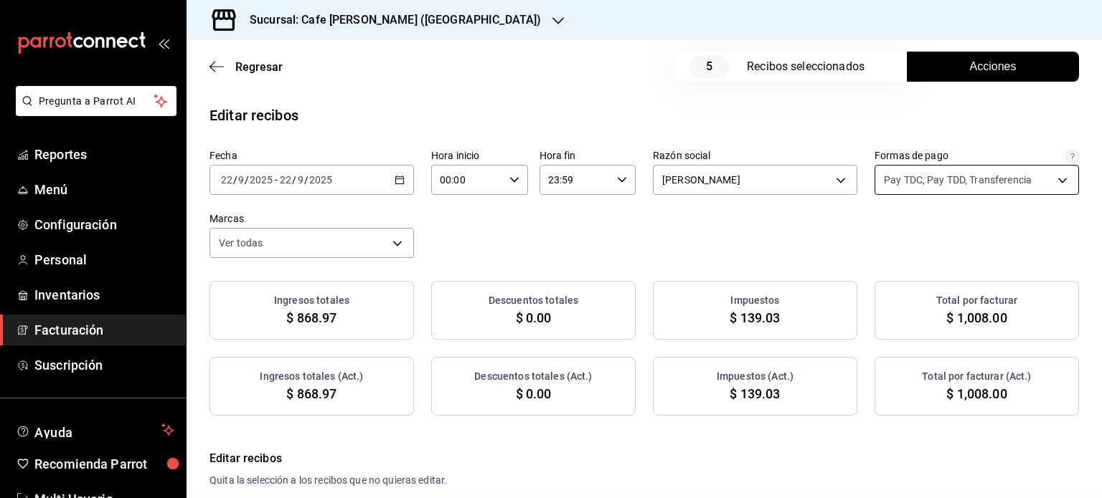
click at [1053, 174] on body "Pregunta a Parrot AI Reportes Menú Configuración Personal Inventarios Facturaci…" at bounding box center [551, 249] width 1102 height 498
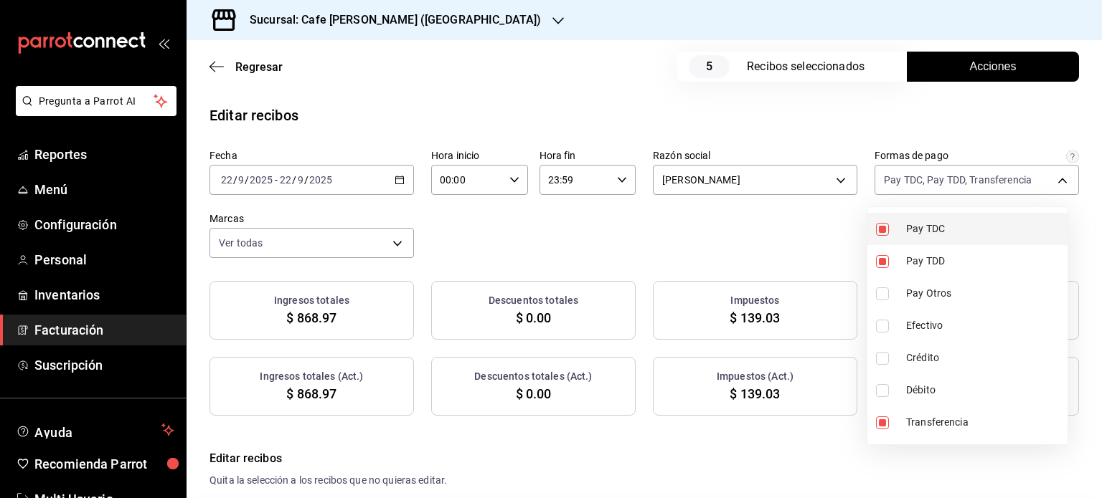
click at [881, 229] on input "checkbox" at bounding box center [882, 229] width 13 height 13
checkbox input "false"
type input "9131e4ee-55e8-4f6d-83f9-8f12571cb153,adbedf5e-53c6-416b-8a53-da65d3f432c7"
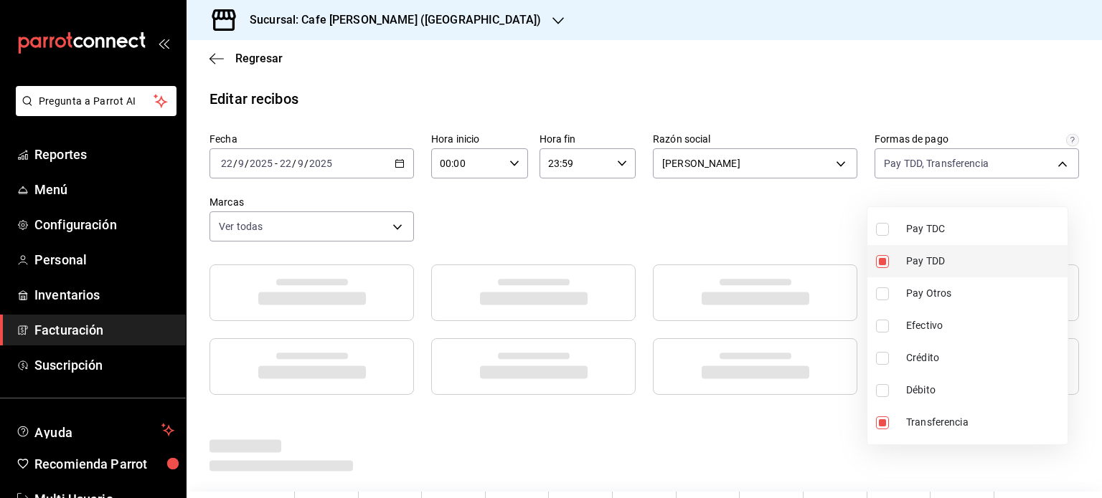
click at [884, 260] on input "checkbox" at bounding box center [882, 261] width 13 height 13
checkbox input "false"
type input "adbedf5e-53c6-416b-8a53-da65d3f432c7"
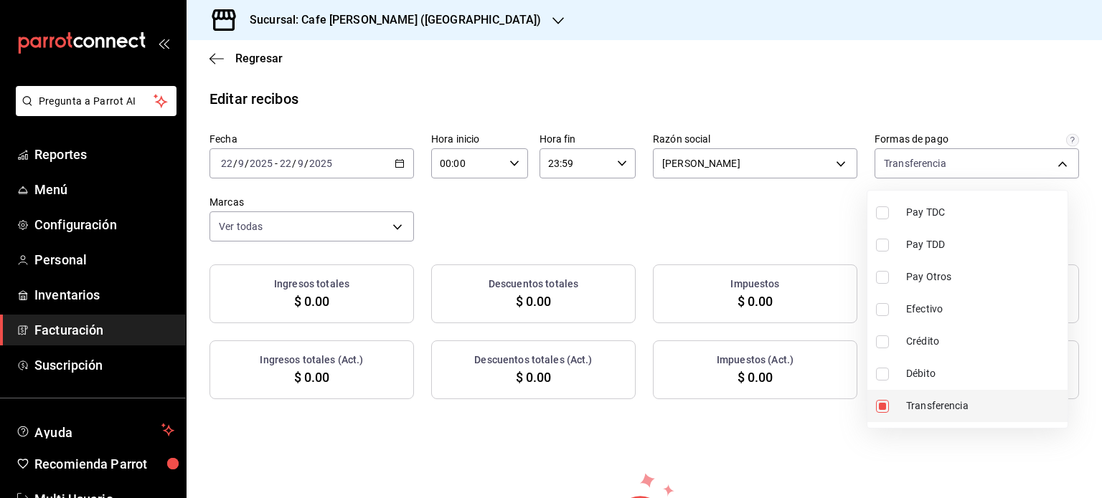
click at [880, 404] on input "checkbox" at bounding box center [882, 406] width 13 height 13
checkbox input "false"
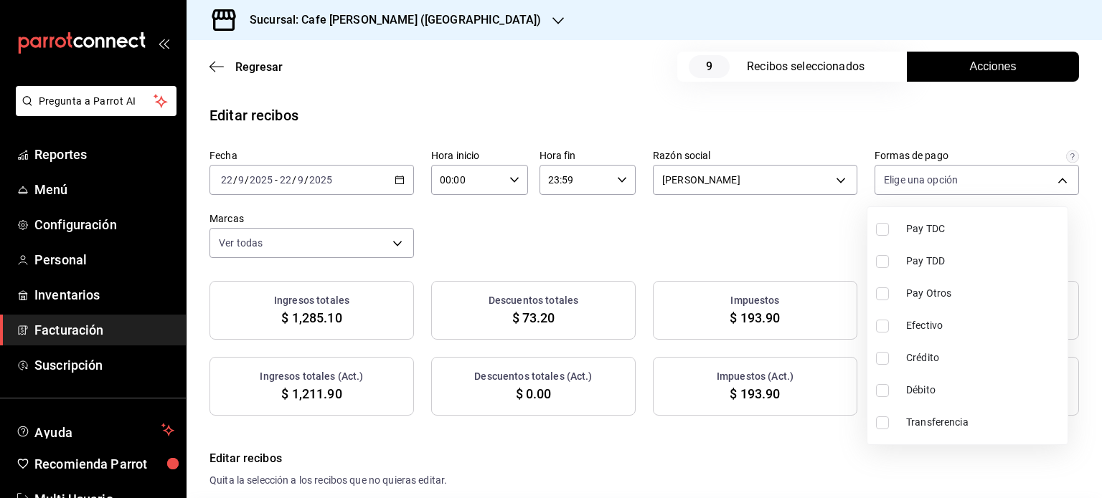
drag, startPoint x: 882, startPoint y: 299, endPoint x: 886, endPoint y: 322, distance: 23.2
click at [884, 321] on ul "Pay TDC Pay TDD Pay Otros Efectivo Crédito Débito Transferencia" at bounding box center [967, 325] width 200 height 237
click at [886, 326] on input "checkbox" at bounding box center [882, 326] width 13 height 13
checkbox input "true"
type input "d10ec0c0-0e0c-4132-bf10-53baf7edb3a7"
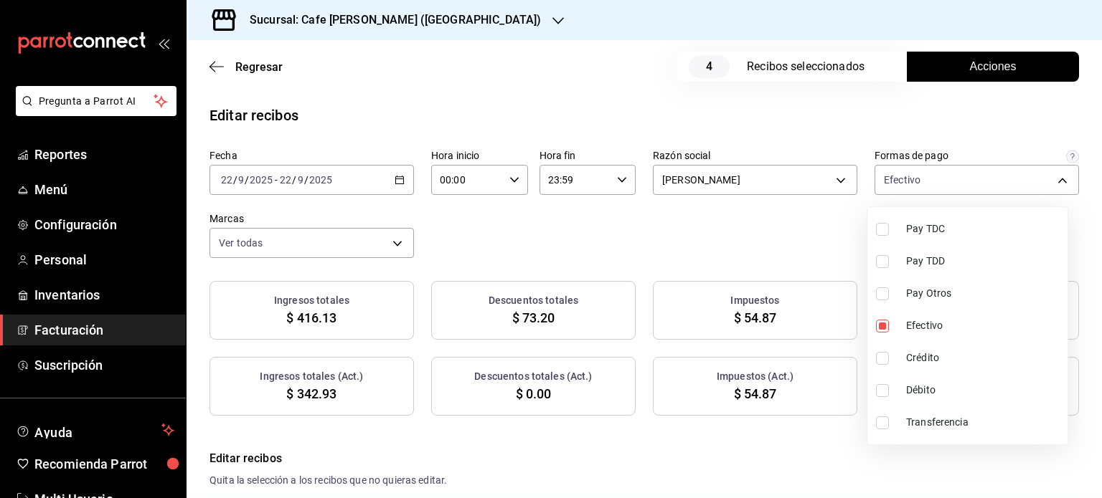
click at [735, 231] on div at bounding box center [551, 249] width 1102 height 498
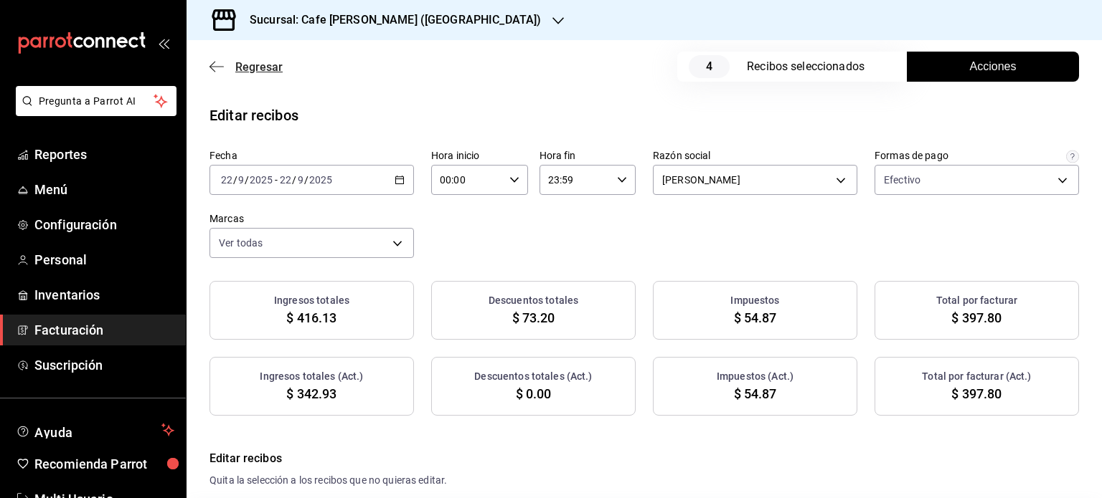
click at [255, 65] on span "Regresar" at bounding box center [258, 67] width 47 height 14
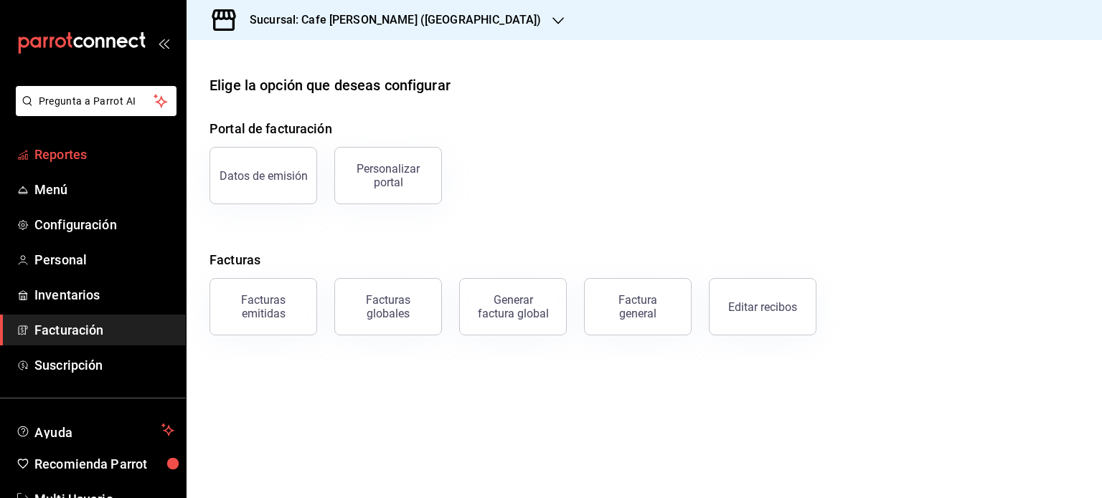
click at [70, 153] on span "Reportes" at bounding box center [104, 154] width 140 height 19
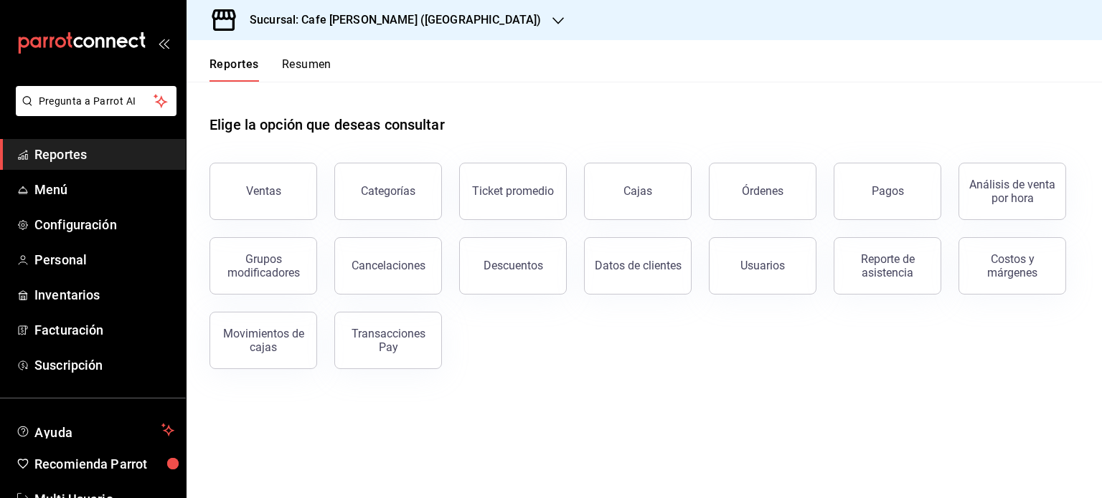
click at [307, 51] on div "Reportes Resumen" at bounding box center [258, 61] width 145 height 42
click at [305, 65] on button "Resumen" at bounding box center [306, 69] width 49 height 24
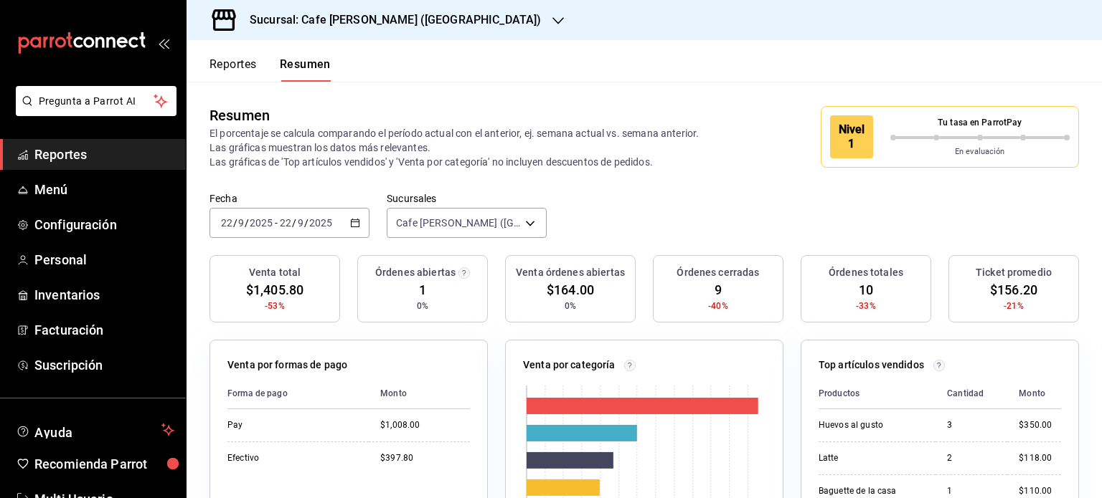
click at [235, 60] on button "Reportes" at bounding box center [232, 69] width 47 height 24
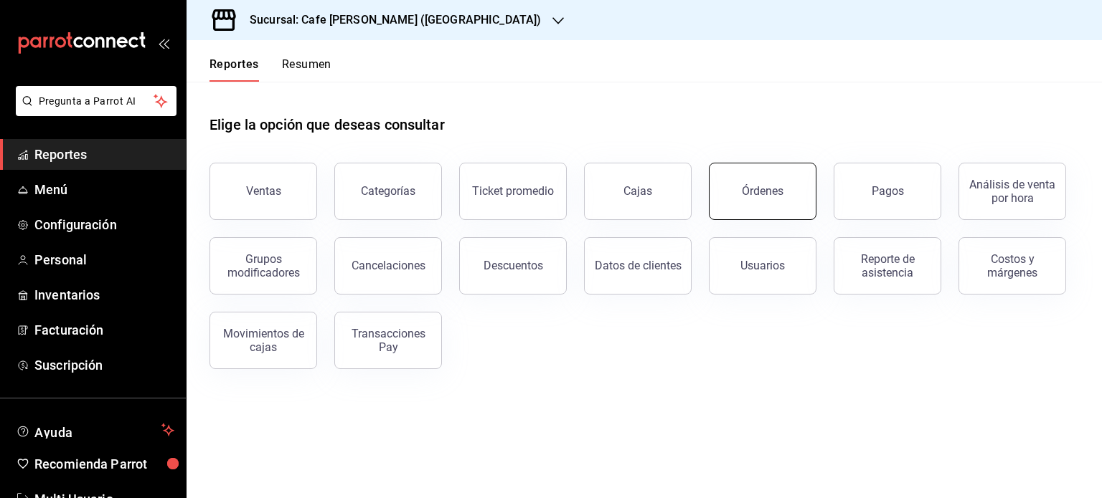
click at [767, 198] on button "Órdenes" at bounding box center [763, 191] width 108 height 57
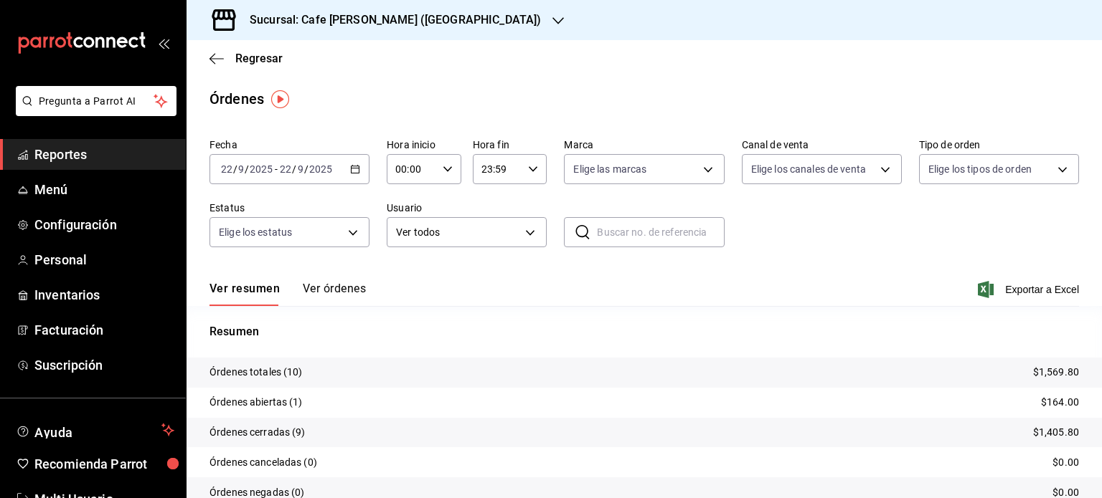
click at [338, 288] on button "Ver órdenes" at bounding box center [334, 294] width 63 height 24
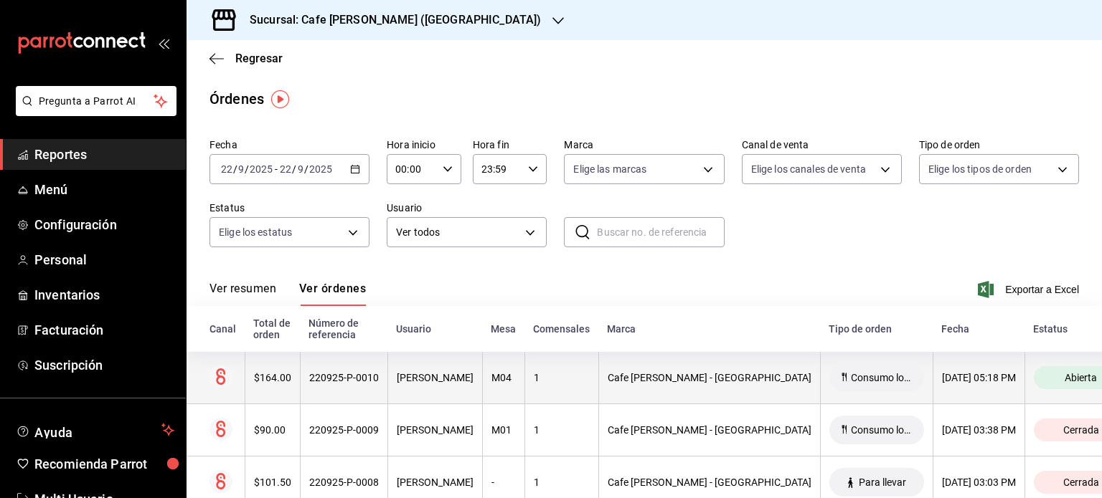
click at [354, 381] on div "220925-P-0010" at bounding box center [344, 377] width 70 height 11
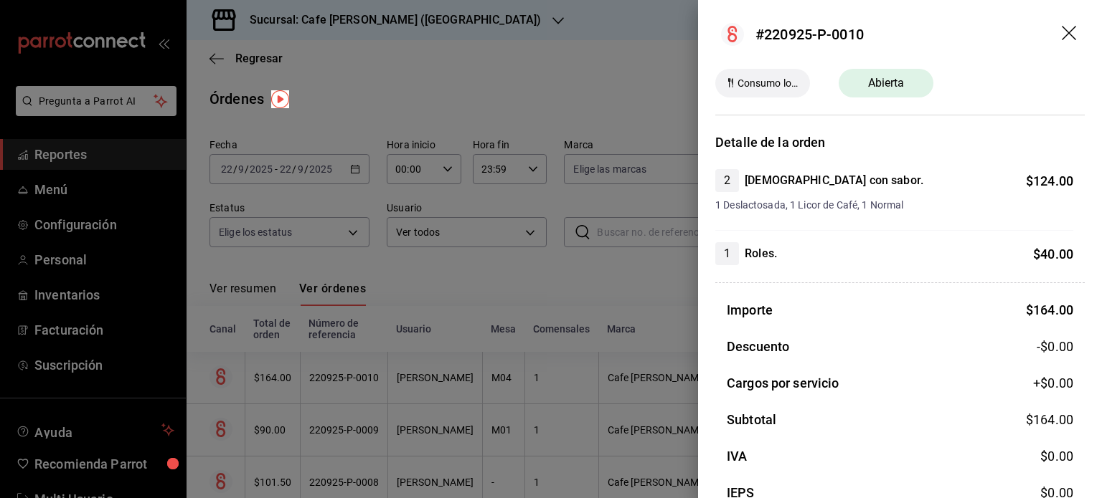
click at [462, 75] on div at bounding box center [551, 249] width 1102 height 498
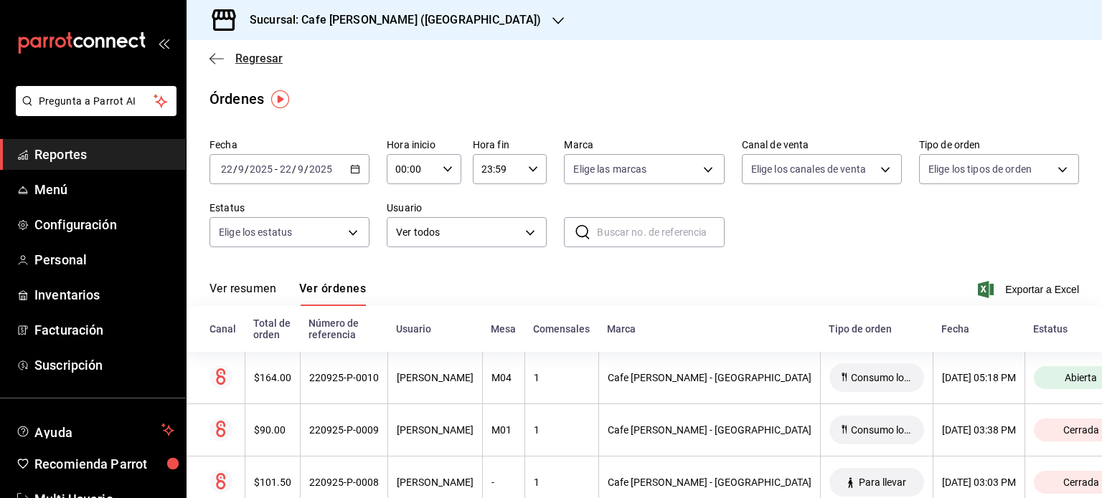
click at [224, 57] on span "Regresar" at bounding box center [245, 59] width 73 height 14
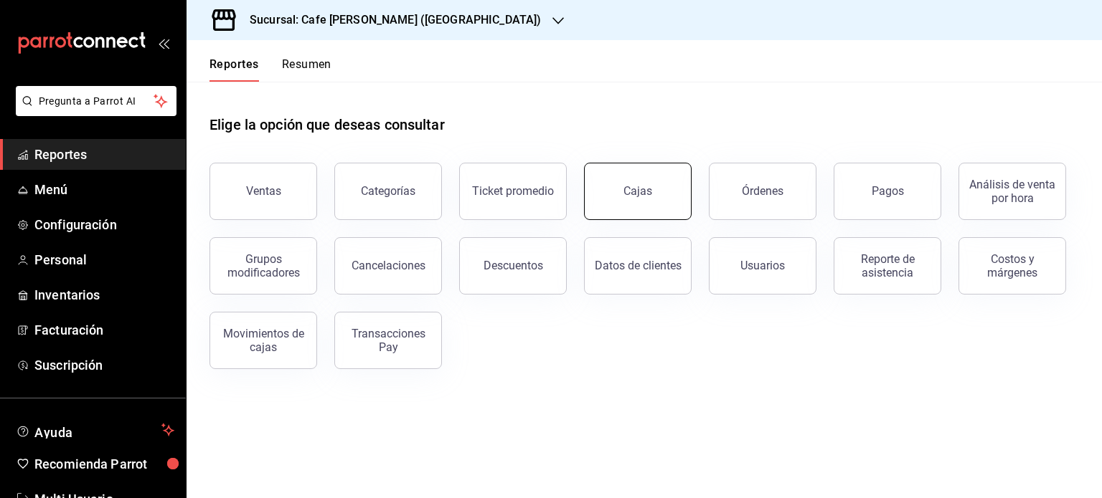
click at [638, 192] on div "Cajas" at bounding box center [637, 191] width 29 height 17
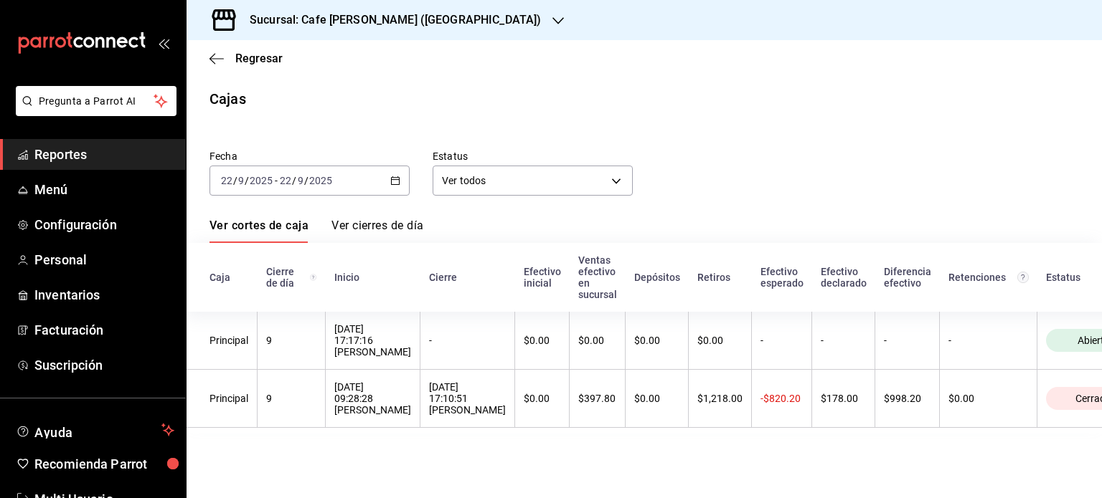
click at [399, 224] on link "Ver cierres de día" at bounding box center [377, 231] width 92 height 24
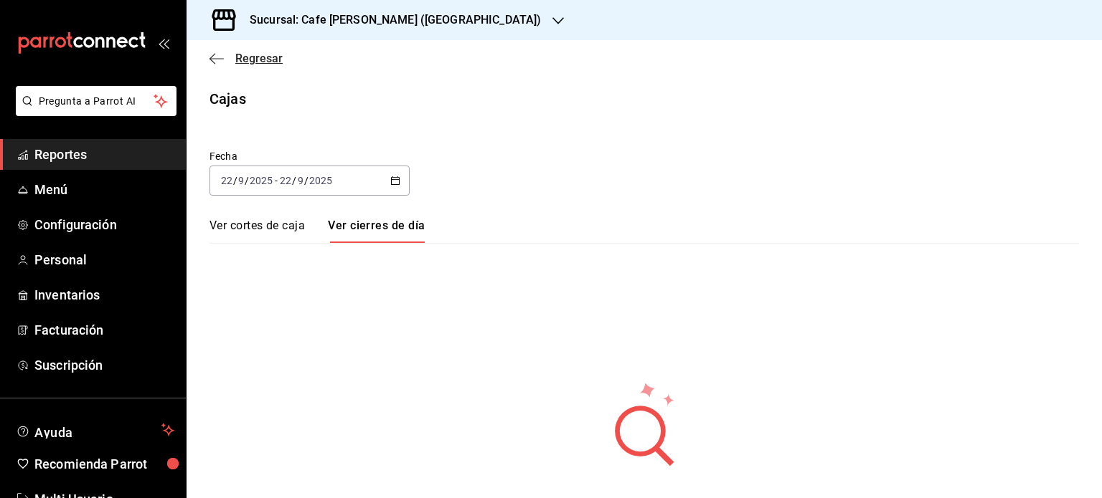
click at [247, 63] on span "Regresar" at bounding box center [258, 59] width 47 height 14
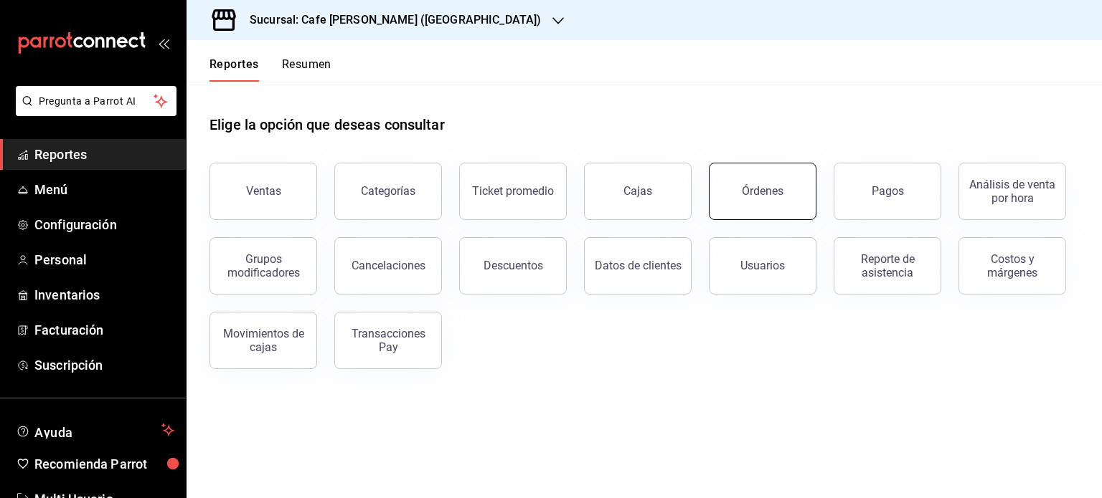
click at [754, 202] on button "Órdenes" at bounding box center [763, 191] width 108 height 57
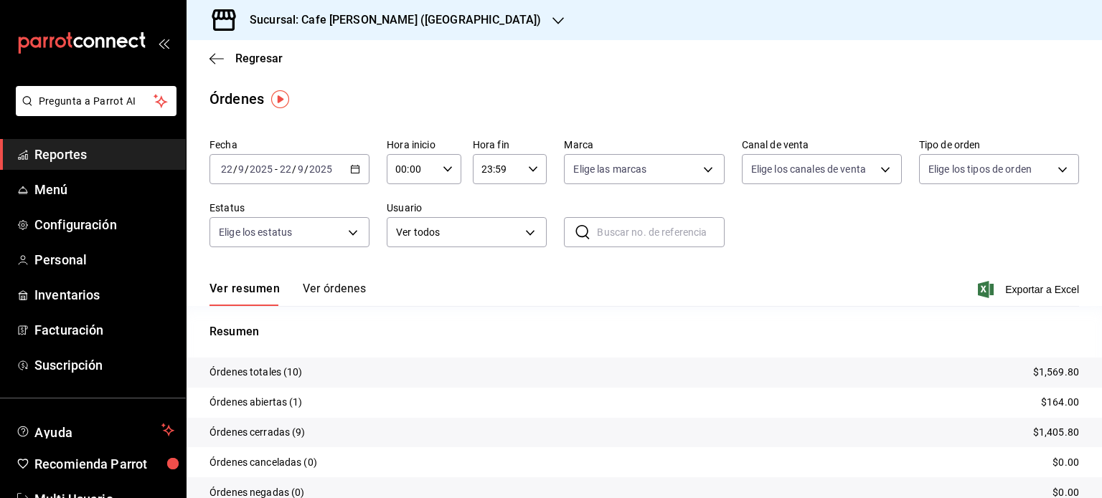
click at [350, 286] on button "Ver órdenes" at bounding box center [334, 294] width 63 height 24
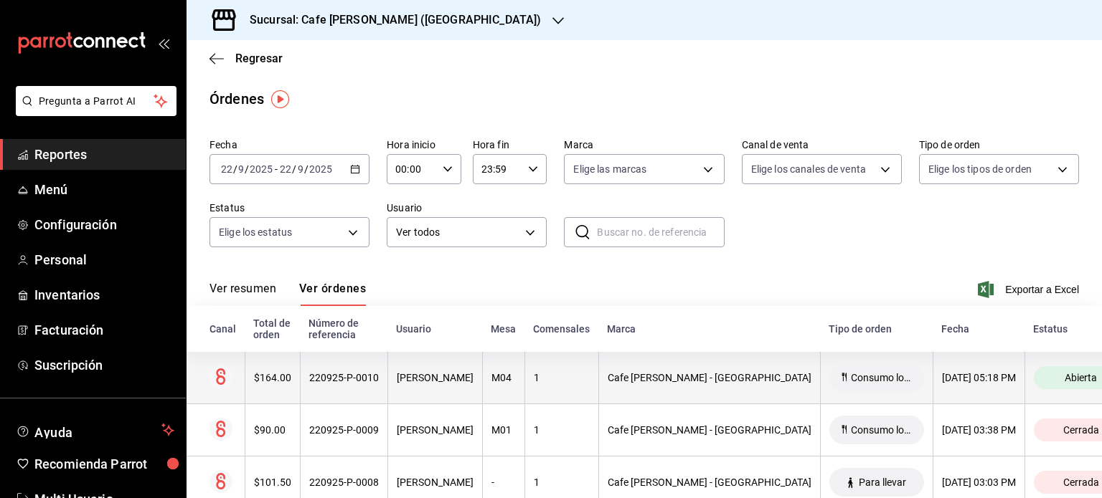
click at [351, 372] on th "220925-P-0010" at bounding box center [343, 378] width 87 height 52
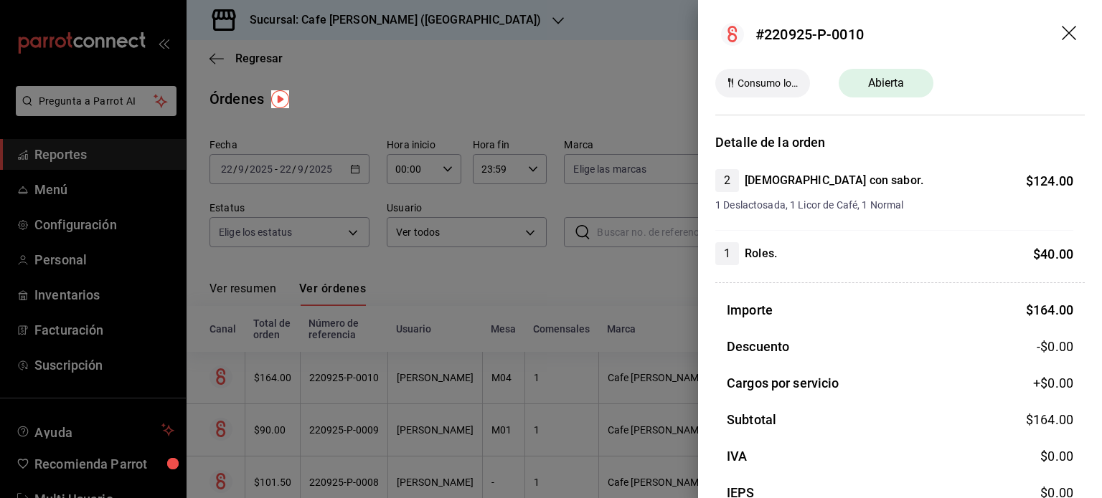
click at [1061, 34] on icon "drag" at bounding box center [1068, 33] width 14 height 14
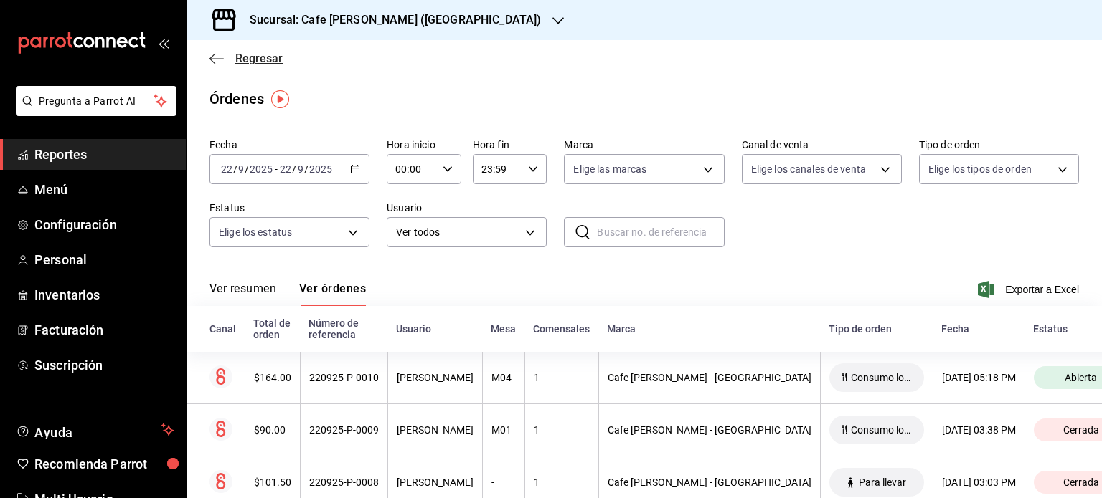
click at [219, 60] on icon "button" at bounding box center [216, 58] width 14 height 13
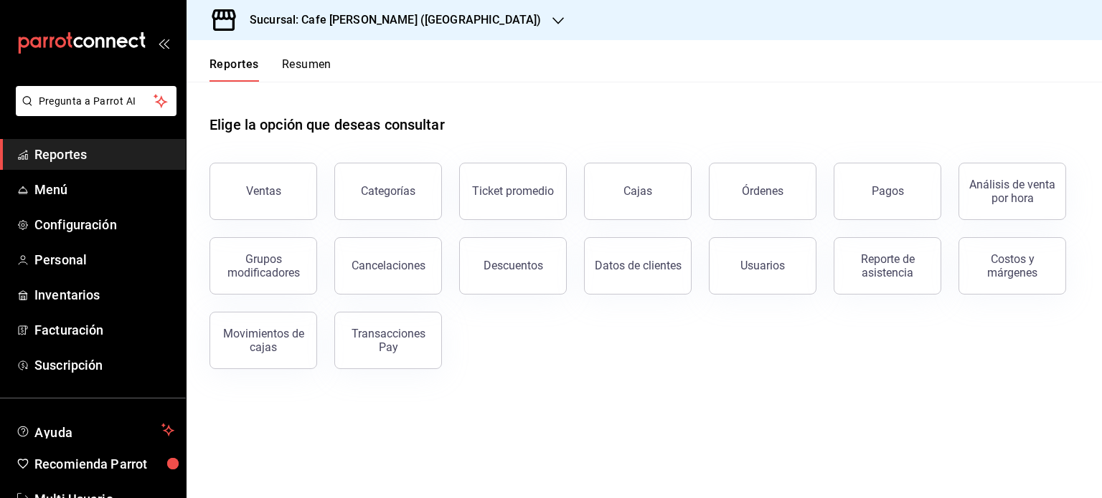
click at [385, 14] on h3 "Sucursal: Cafe [PERSON_NAME] ([GEOGRAPHIC_DATA])" at bounding box center [389, 19] width 303 height 17
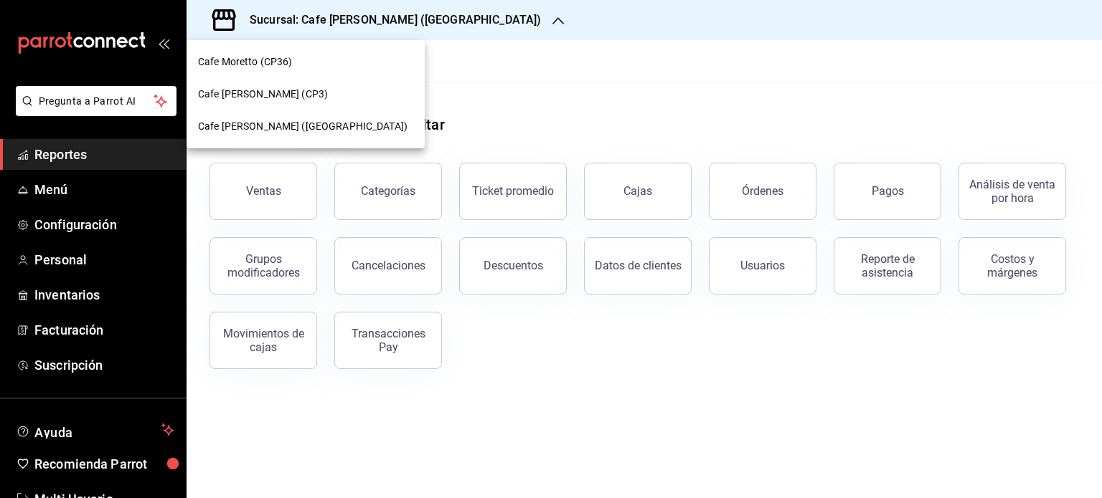
click at [293, 65] on div "Cafe Moretto (CP36)" at bounding box center [305, 62] width 215 height 15
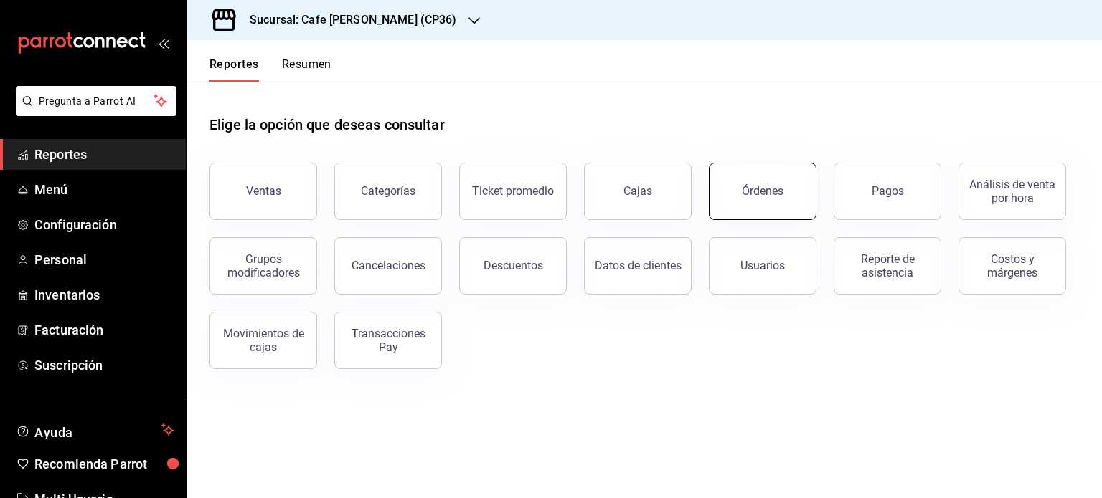
click at [759, 186] on div "Órdenes" at bounding box center [763, 191] width 42 height 14
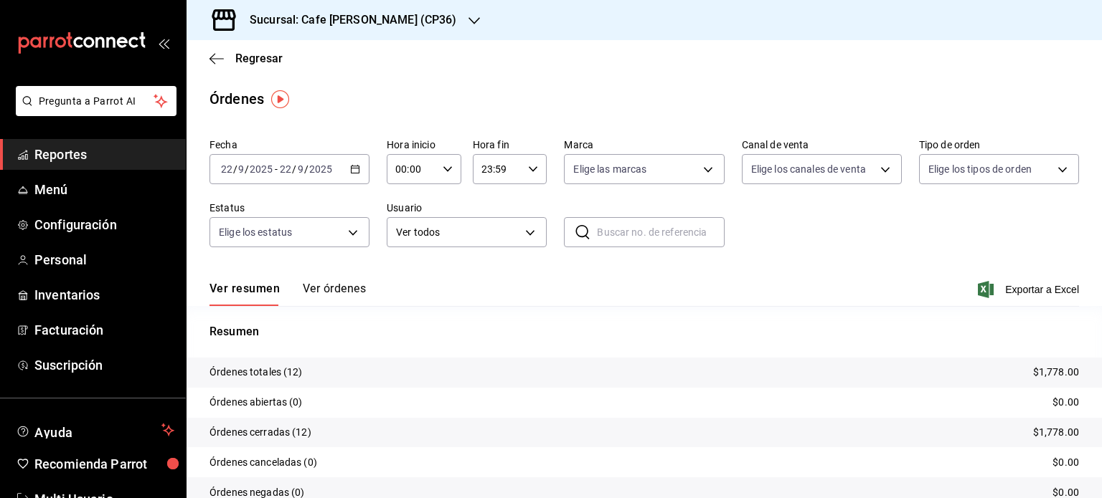
click at [340, 289] on button "Ver órdenes" at bounding box center [334, 294] width 63 height 24
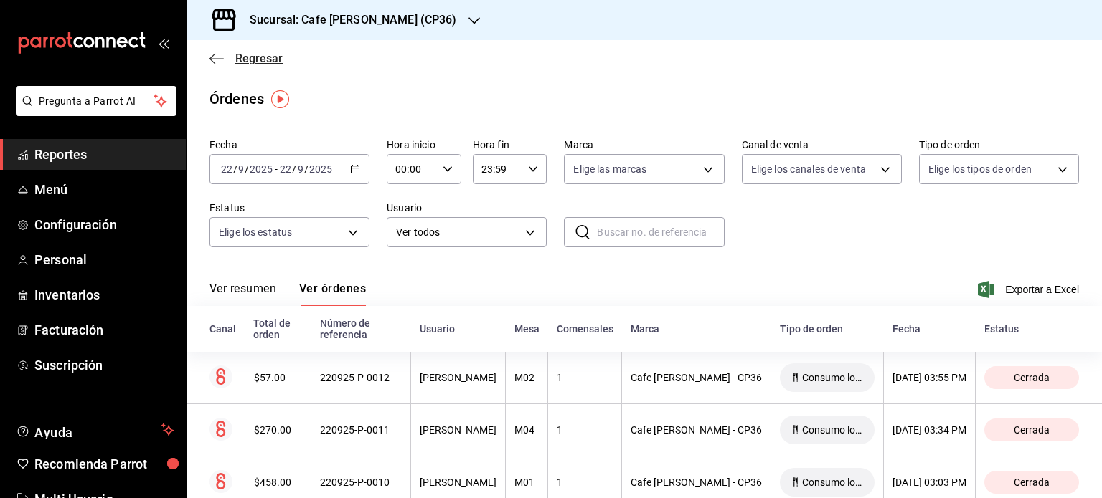
click at [228, 64] on span "Regresar" at bounding box center [245, 59] width 73 height 14
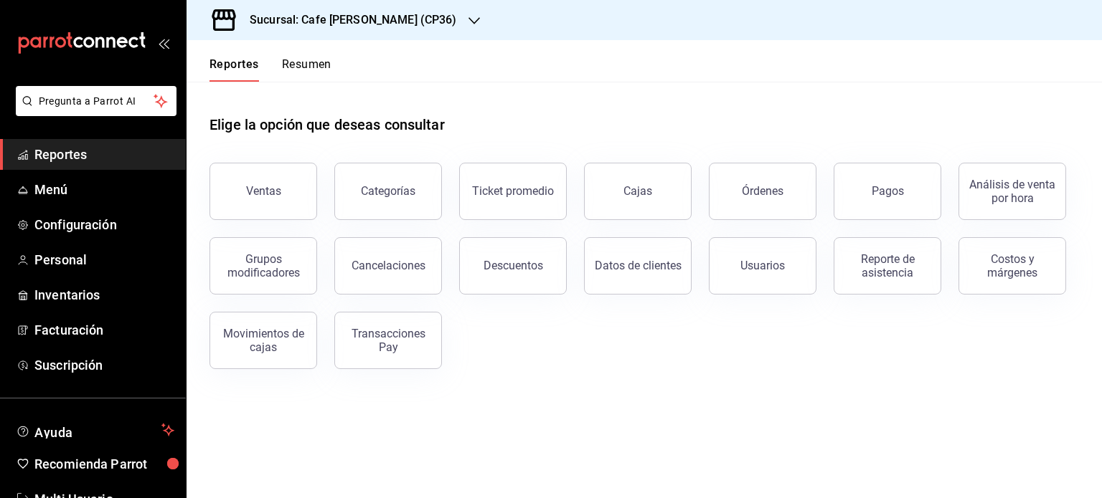
click at [311, 60] on button "Resumen" at bounding box center [306, 69] width 49 height 24
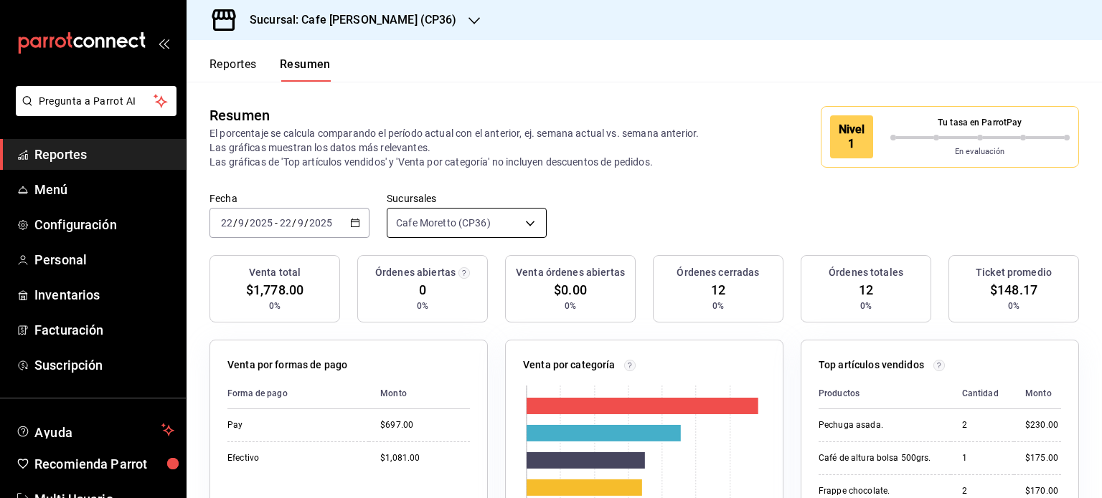
click at [525, 219] on body "Pregunta a Parrot AI Reportes Menú Configuración Personal Inventarios Facturaci…" at bounding box center [551, 249] width 1102 height 498
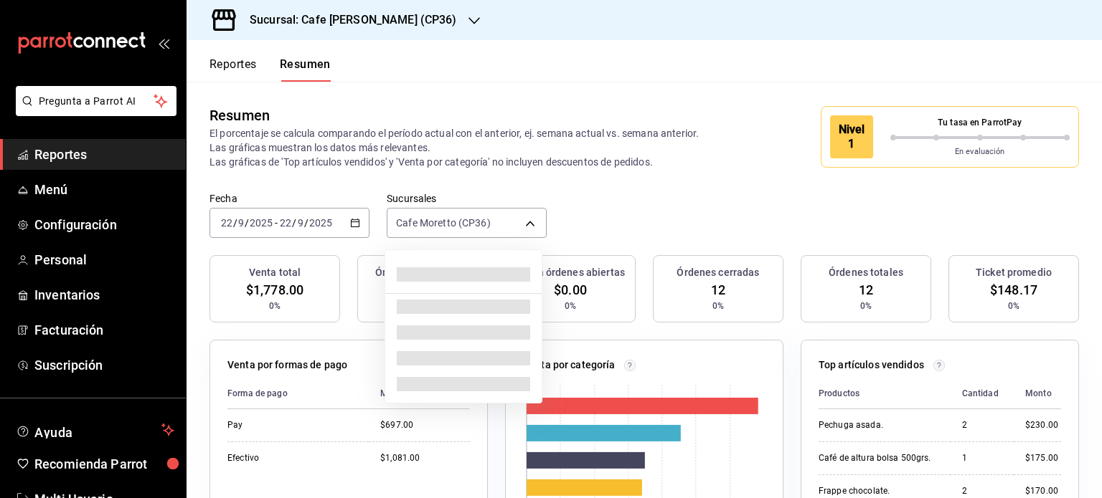
click at [524, 225] on div at bounding box center [551, 249] width 1102 height 498
click at [529, 224] on body "Pregunta a Parrot AI Reportes Menú Configuración Personal Inventarios Facturaci…" at bounding box center [551, 249] width 1102 height 498
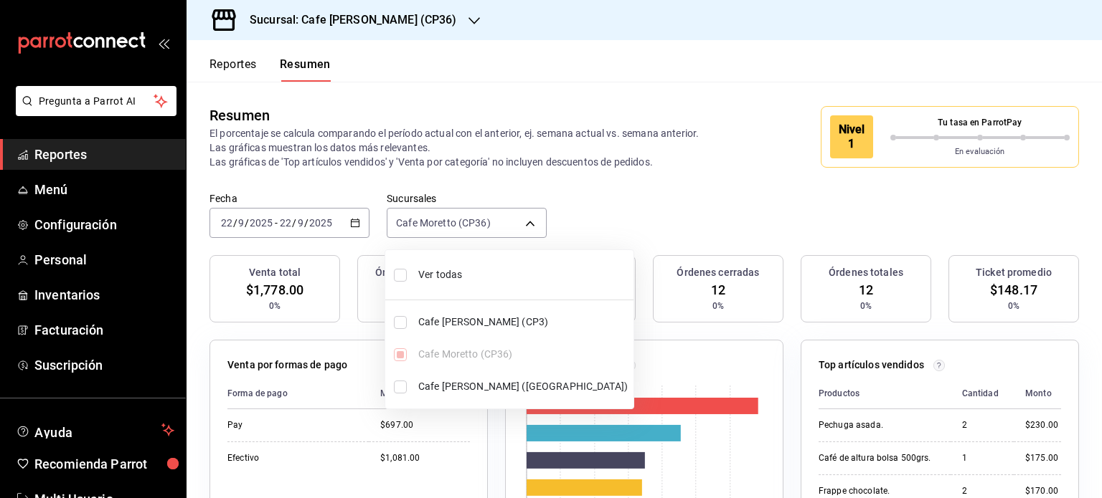
click at [397, 321] on input "checkbox" at bounding box center [400, 322] width 13 height 13
checkbox input "true"
type input "[object Object],[object Object]"
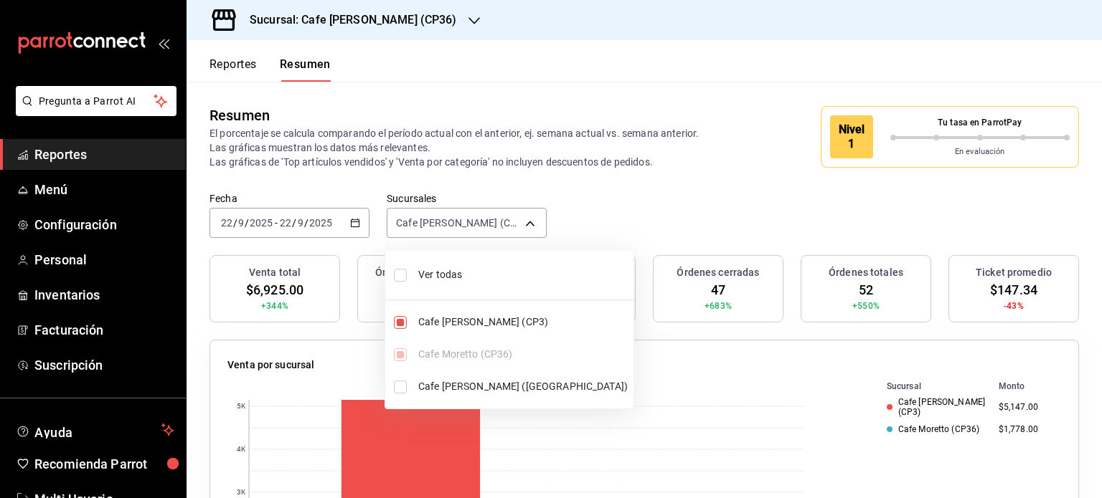
click at [577, 79] on div at bounding box center [551, 249] width 1102 height 498
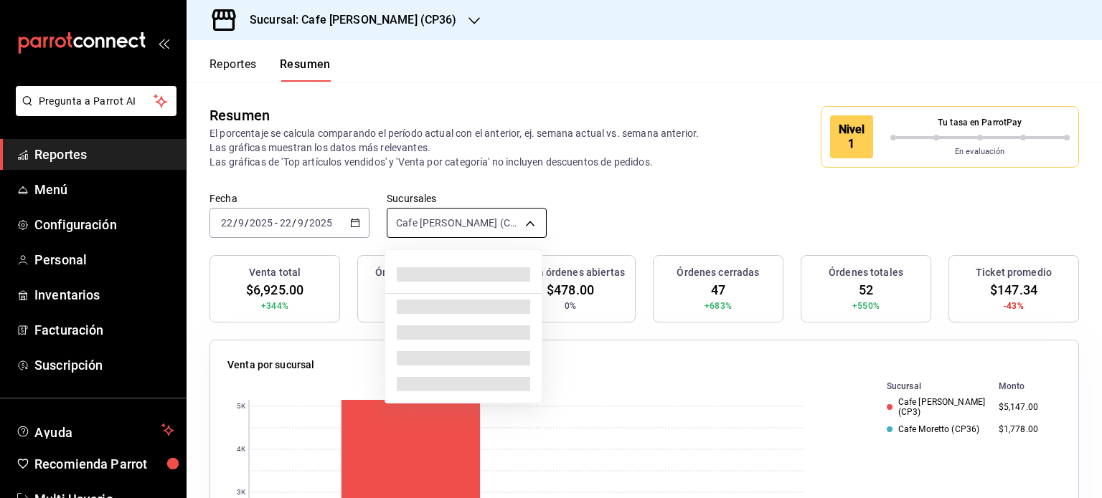
click at [529, 222] on body "Pregunta a Parrot AI Reportes Menú Configuración Personal Inventarios Facturaci…" at bounding box center [551, 249] width 1102 height 498
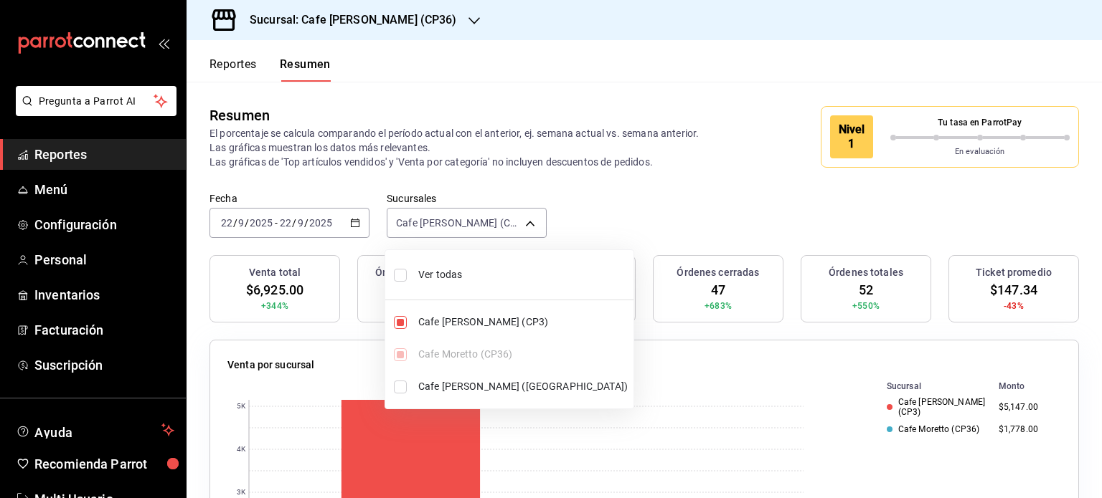
click at [402, 272] on input "checkbox" at bounding box center [400, 275] width 13 height 13
checkbox input "true"
type input "[object Object],[object Object],[object Object]"
checkbox input "true"
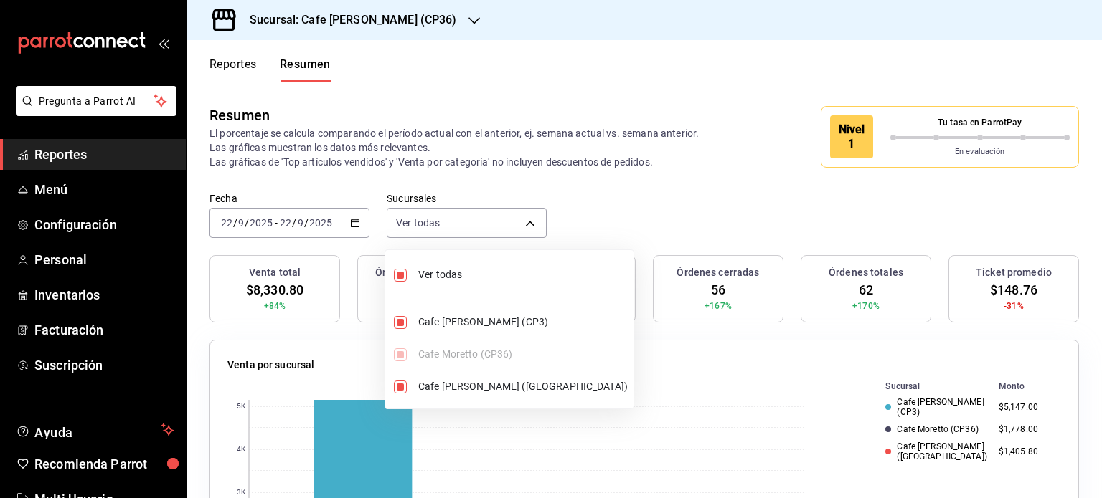
click at [521, 74] on div at bounding box center [551, 249] width 1102 height 498
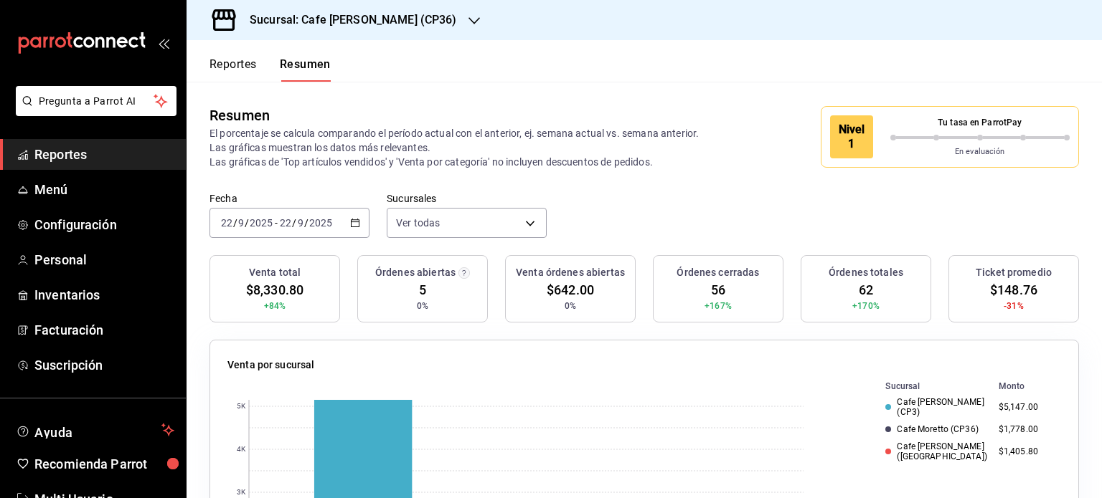
click at [627, 27] on div "Sucursal: Cafe [PERSON_NAME] (CP36)" at bounding box center [643, 20] width 915 height 40
click at [224, 65] on button "Reportes" at bounding box center [232, 69] width 47 height 24
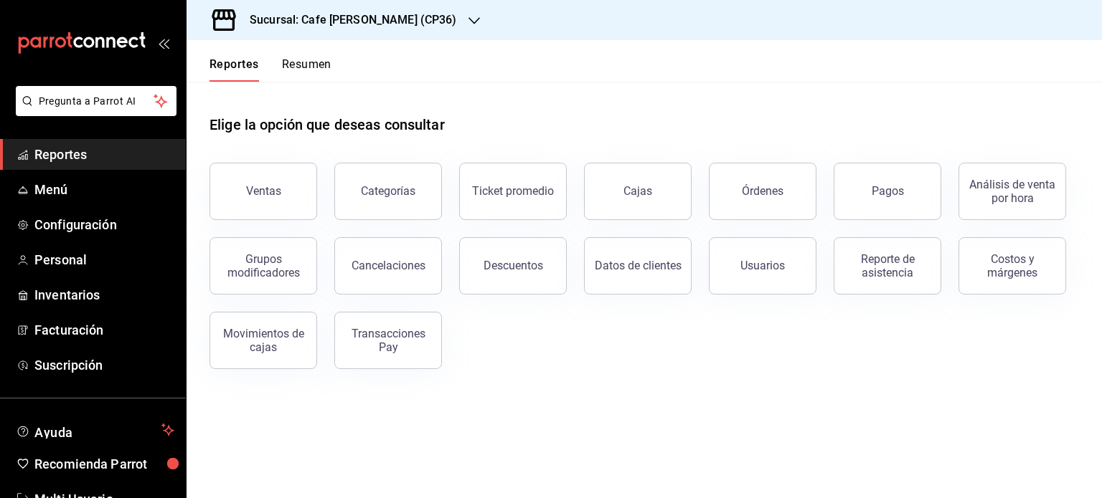
click at [316, 68] on button "Resumen" at bounding box center [306, 69] width 49 height 24
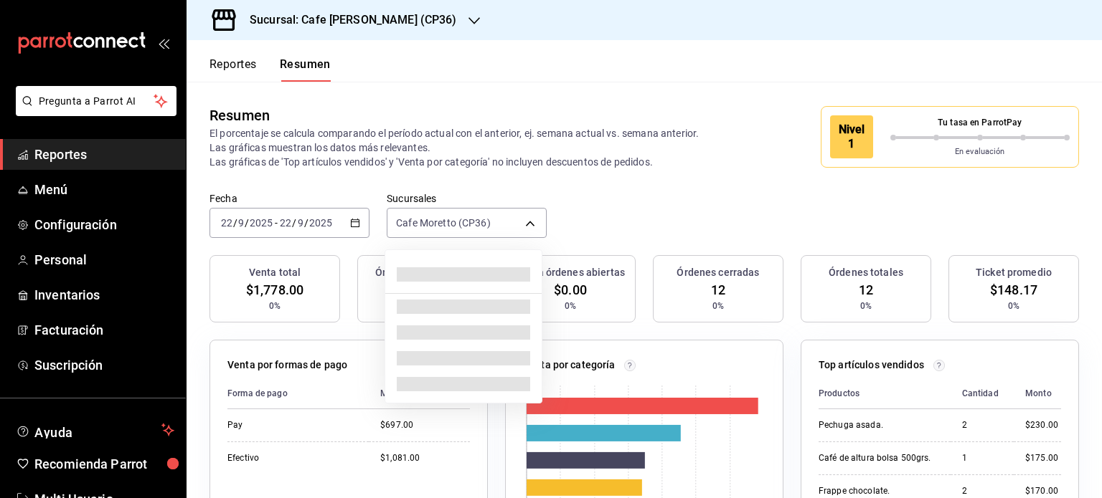
click at [494, 224] on body "Pregunta a Parrot AI Reportes Menú Configuración Personal Inventarios Facturaci…" at bounding box center [551, 249] width 1102 height 498
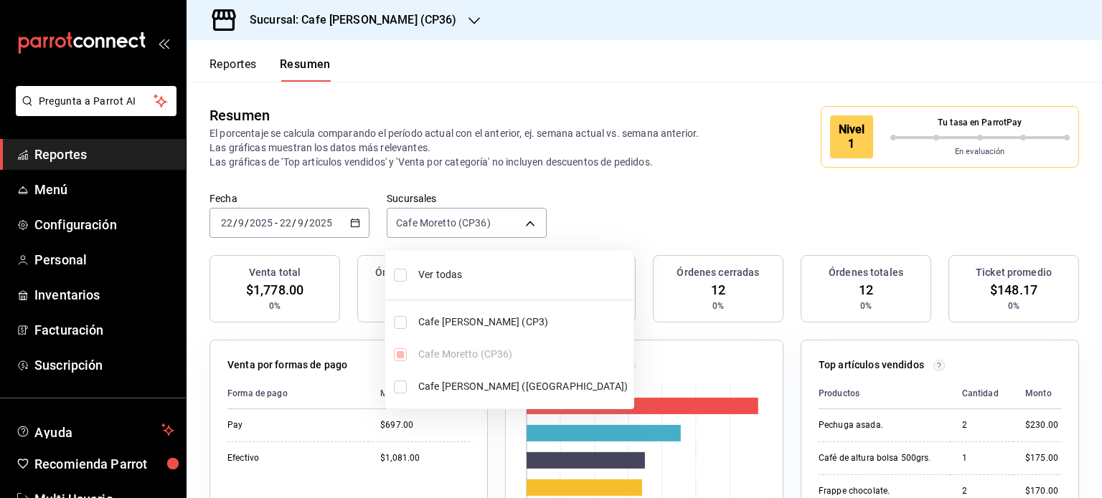
click at [455, 276] on span "Ver todas" at bounding box center [522, 274] width 209 height 15
type input "[object Object],[object Object],[object Object]"
checkbox input "true"
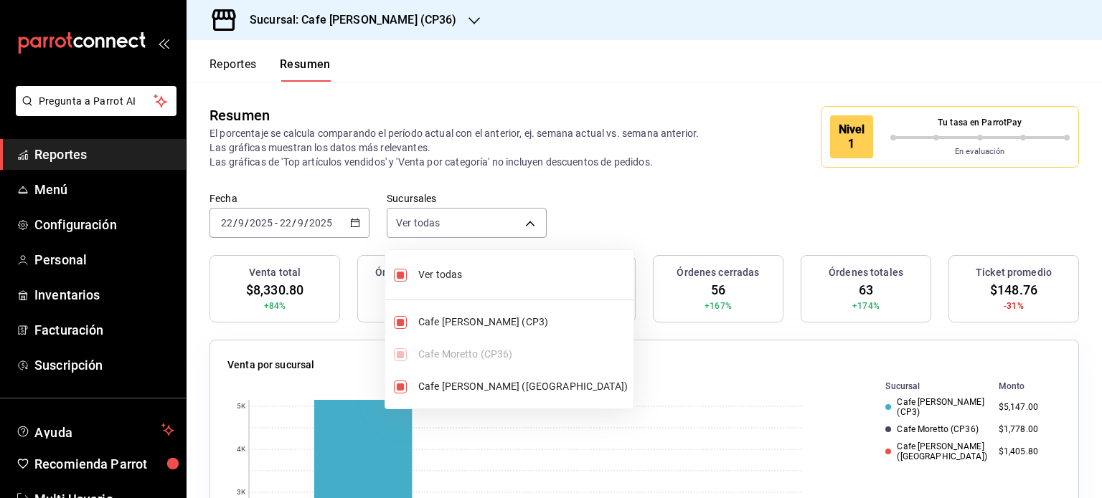
click at [650, 77] on div at bounding box center [551, 249] width 1102 height 498
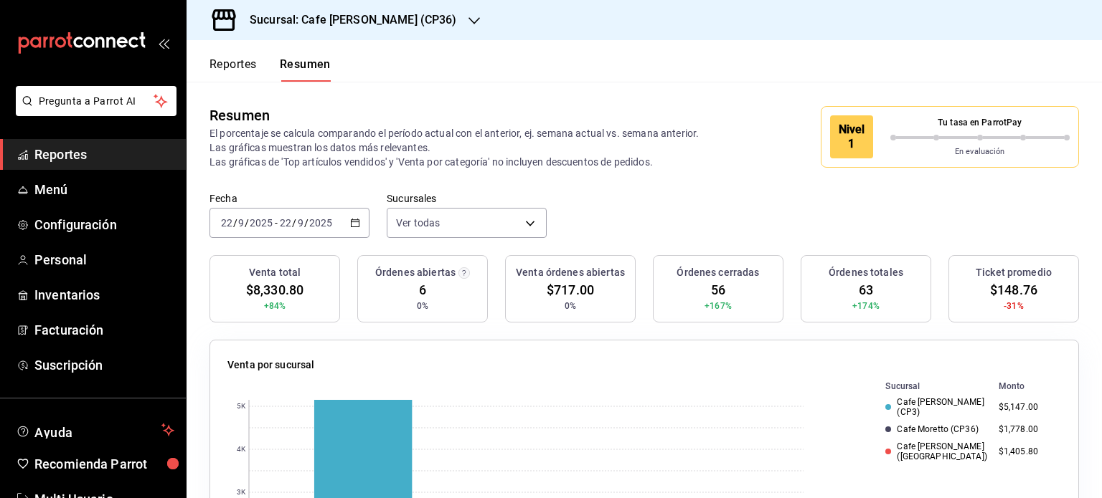
click at [232, 67] on button "Reportes" at bounding box center [232, 69] width 47 height 24
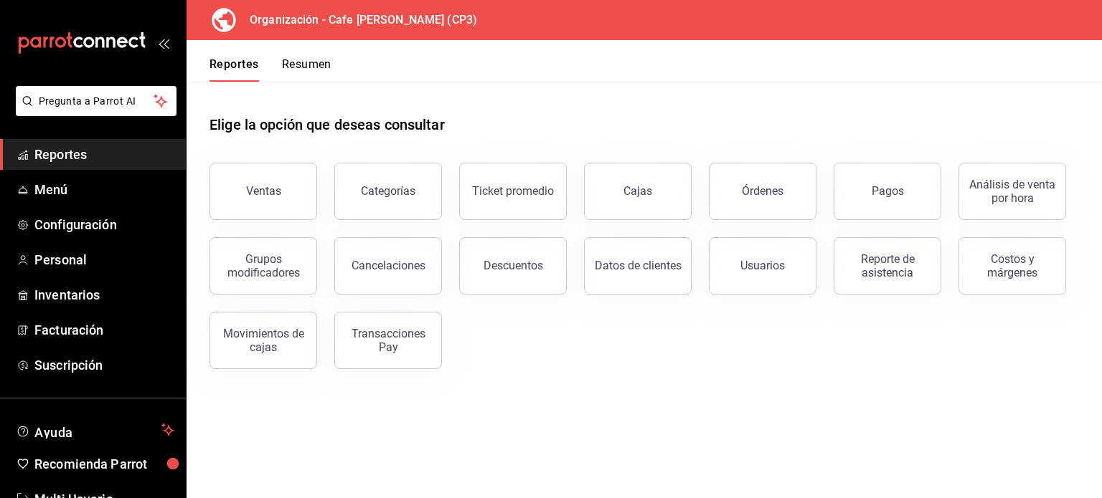
click at [311, 65] on button "Resumen" at bounding box center [306, 69] width 49 height 24
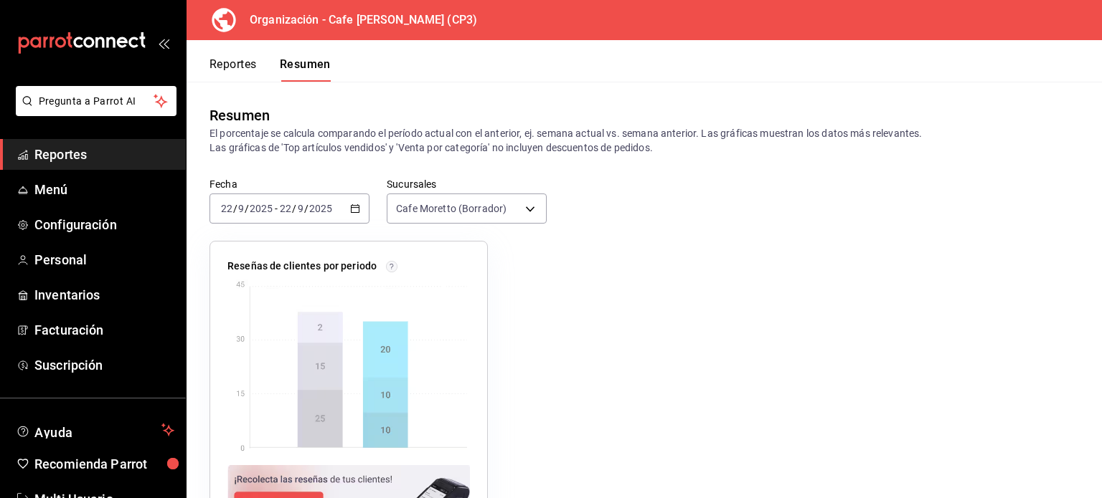
click at [298, 60] on button "Resumen" at bounding box center [305, 69] width 51 height 24
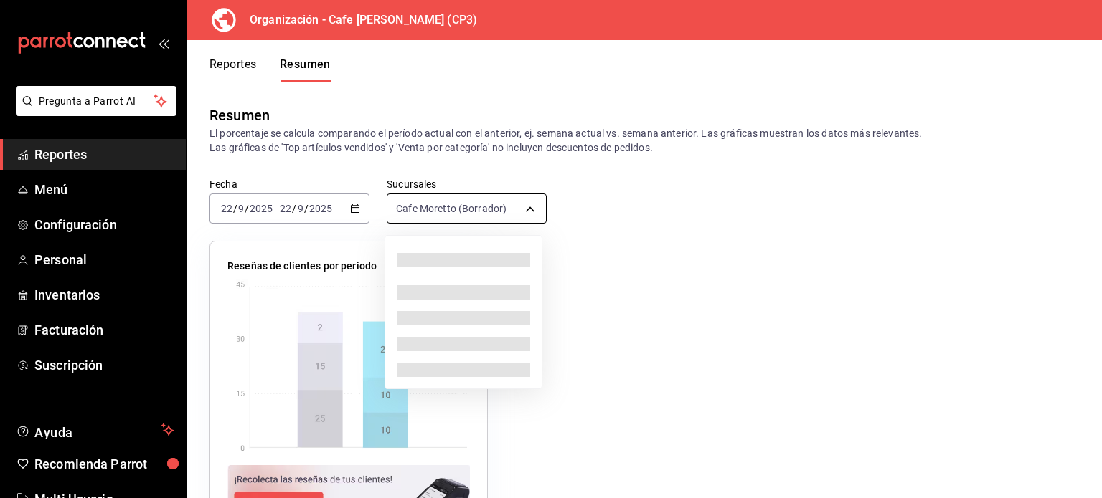
click at [531, 210] on body "Pregunta a Parrot AI Reportes Menú Configuración Personal Inventarios Facturaci…" at bounding box center [551, 249] width 1102 height 498
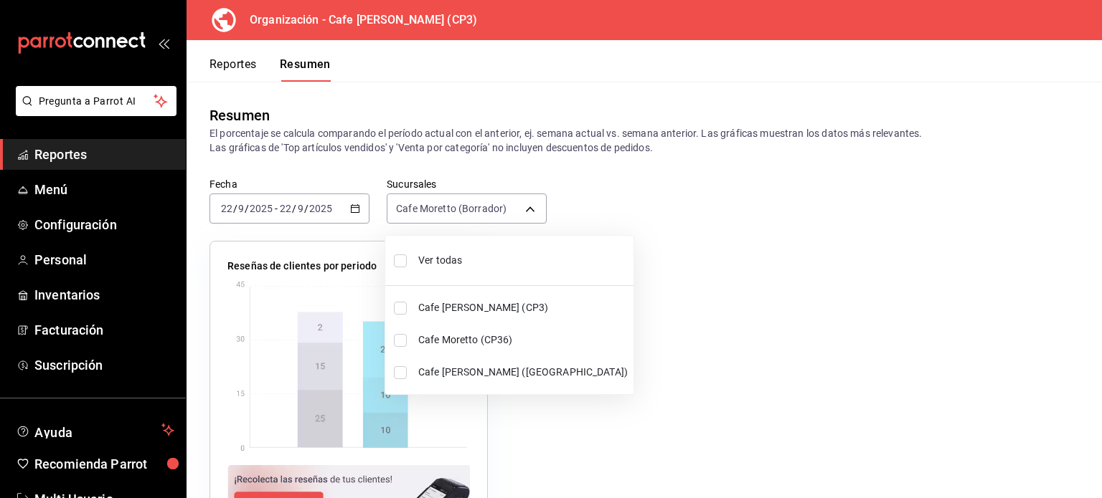
click at [473, 304] on span "Cafe [PERSON_NAME] (CP3)" at bounding box center [522, 307] width 209 height 15
type input "[object Object],[object Object]"
checkbox input "true"
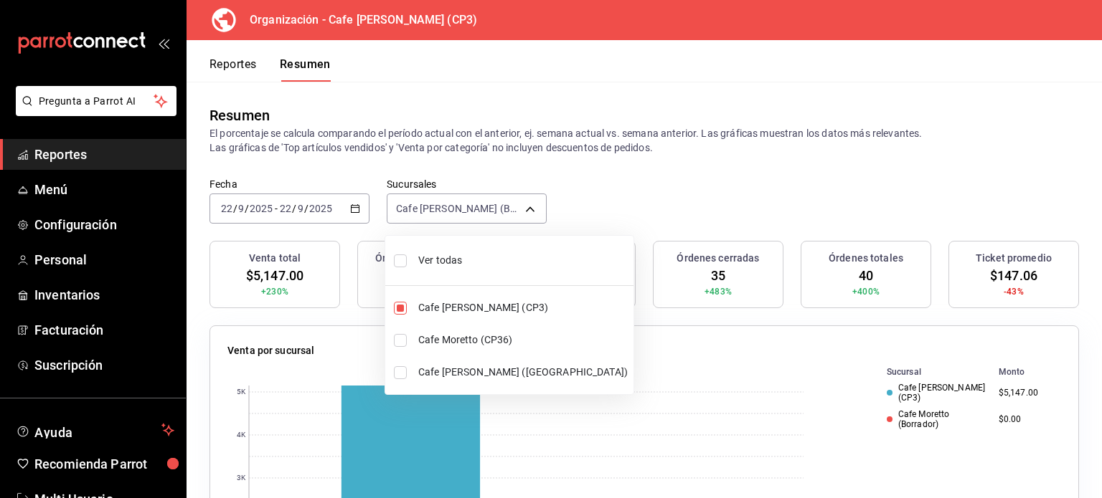
click at [889, 190] on div at bounding box center [551, 249] width 1102 height 498
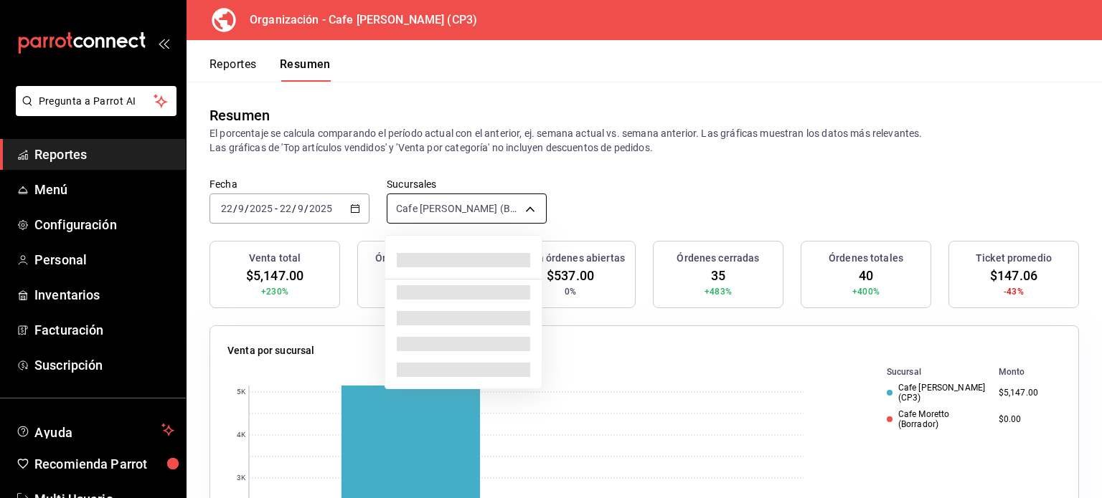
click at [528, 209] on body "Pregunta a Parrot AI Reportes Menú Configuración Personal Inventarios Facturaci…" at bounding box center [551, 249] width 1102 height 498
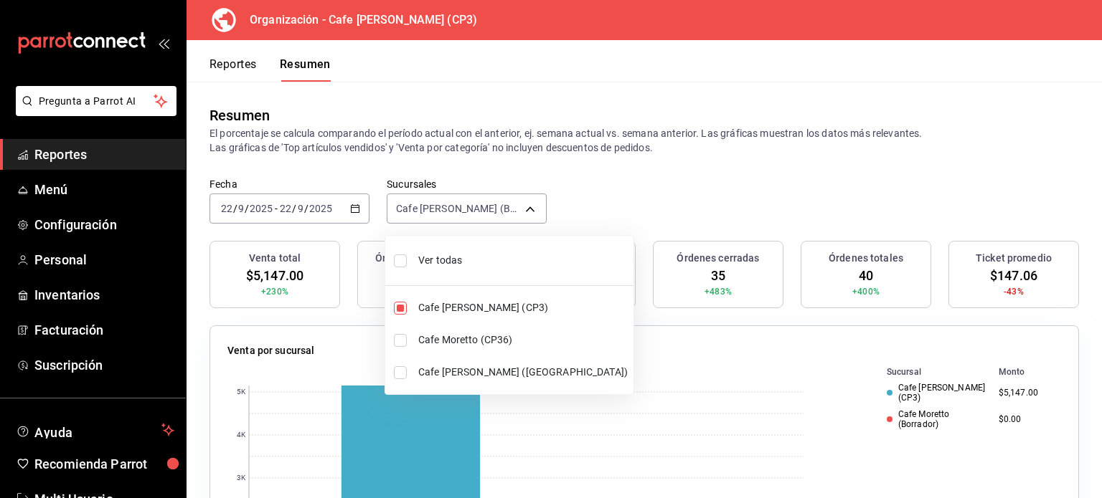
click at [402, 306] on input "checkbox" at bounding box center [400, 308] width 13 height 13
checkbox input "false"
type input "[object Object]"
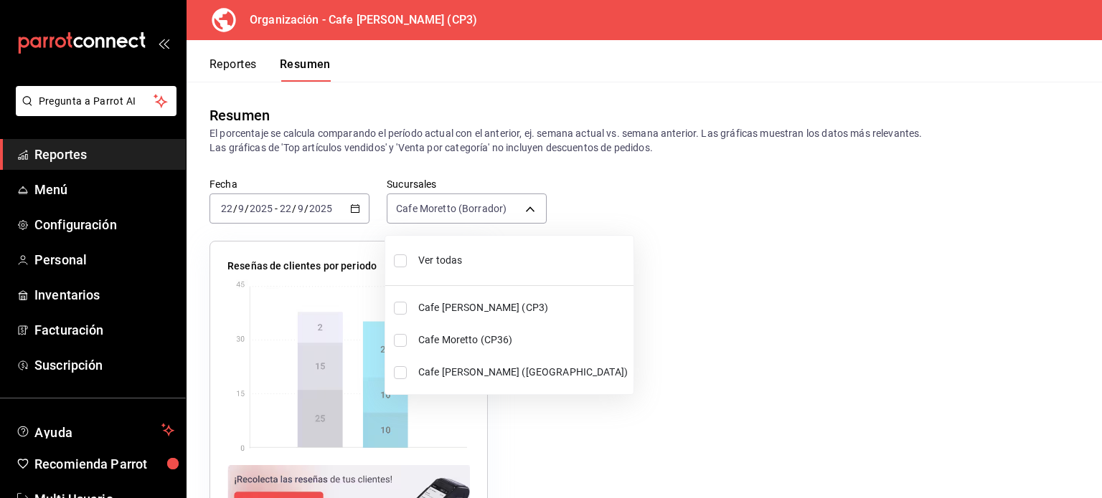
click at [402, 338] on input "checkbox" at bounding box center [400, 340] width 13 height 13
checkbox input "true"
type input "[object Object],[object Object]"
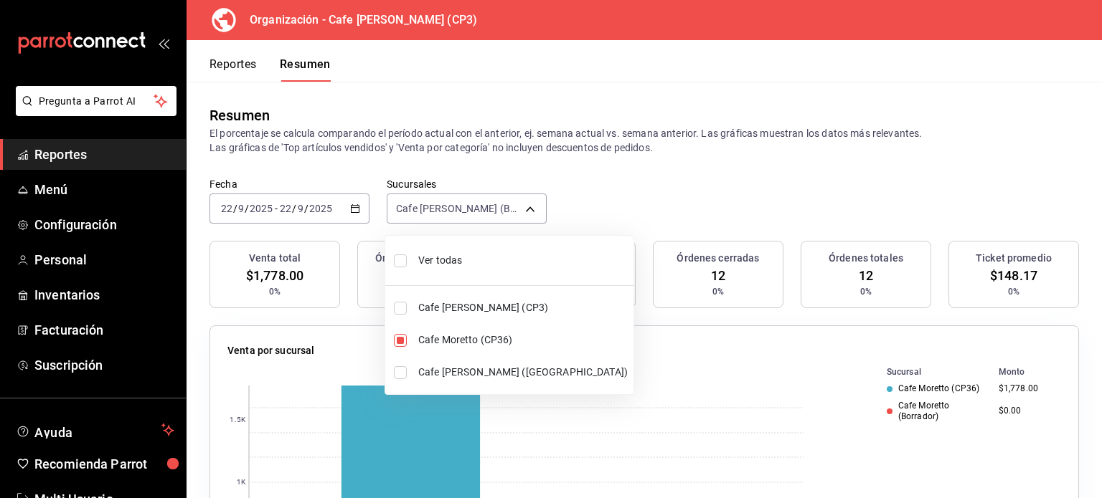
click at [894, 166] on div at bounding box center [551, 249] width 1102 height 498
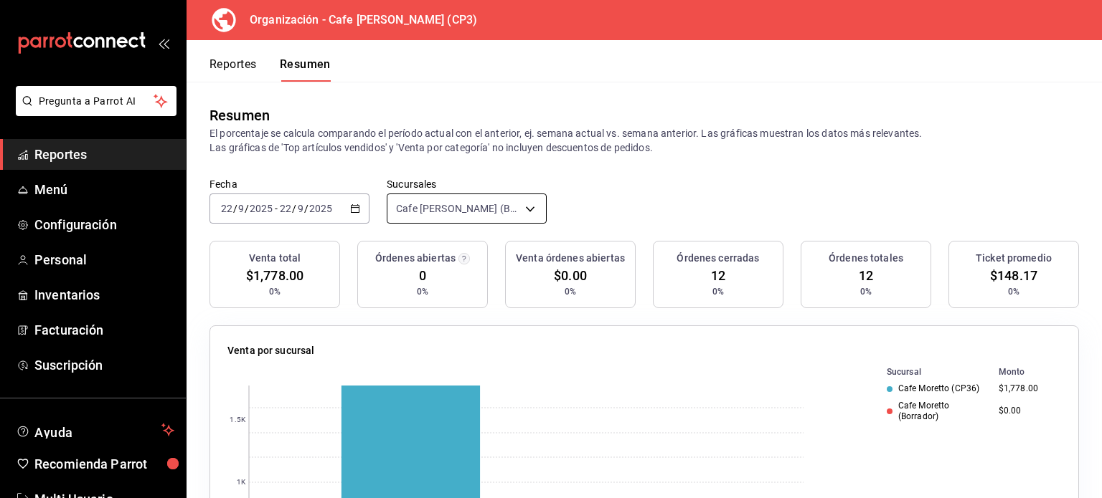
click at [528, 209] on body "Pregunta a Parrot AI Reportes Menú Configuración Personal Inventarios Facturaci…" at bounding box center [551, 249] width 1102 height 498
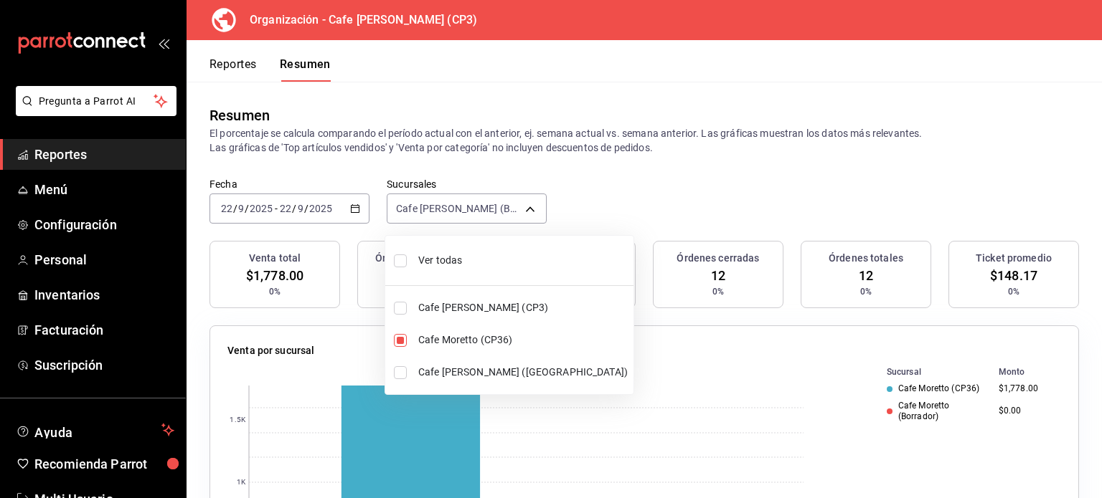
click at [400, 371] on input "checkbox" at bounding box center [400, 372] width 13 height 13
checkbox input "true"
type input "[object Object],[object Object],[object Object]"
checkbox input "true"
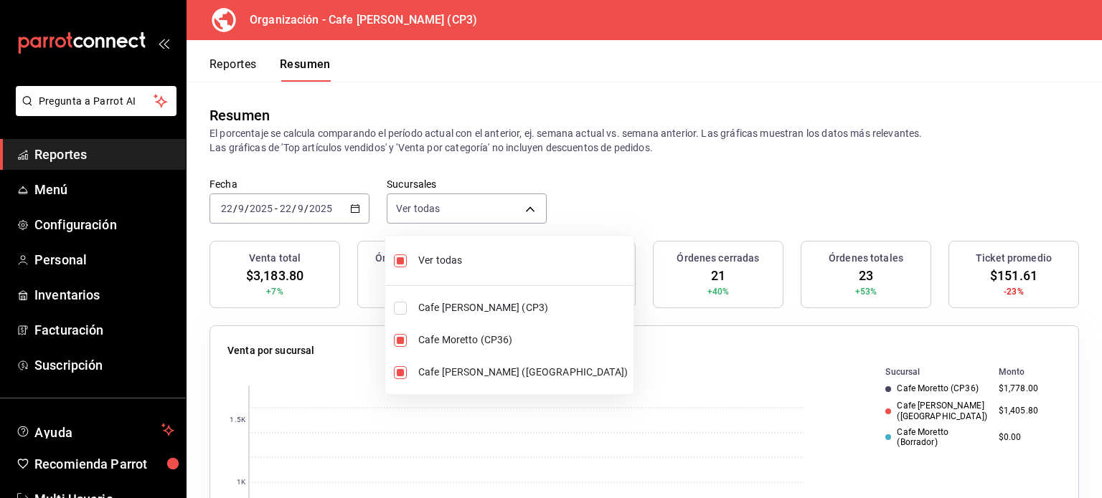
click at [402, 346] on input "checkbox" at bounding box center [400, 340] width 13 height 13
checkbox input "false"
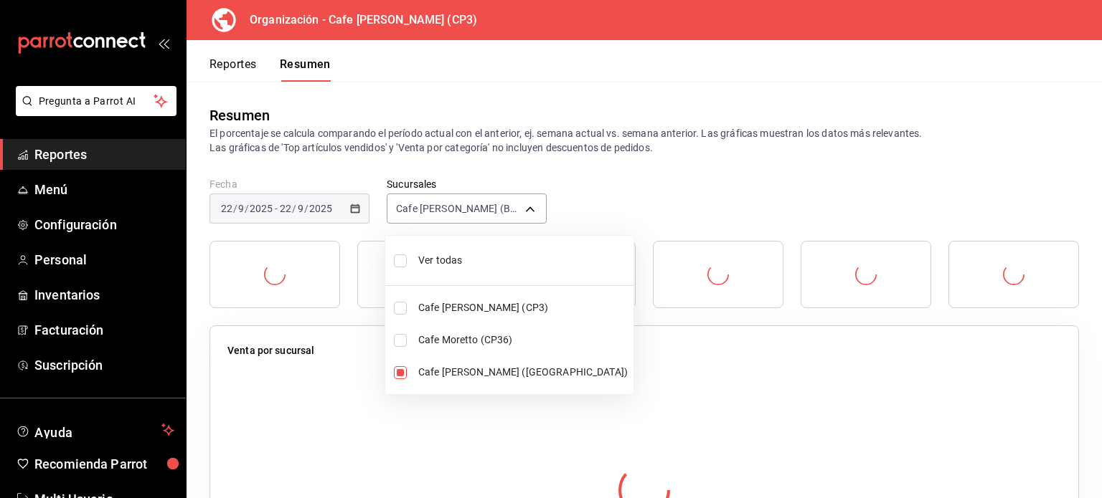
type input "[object Object],[object Object]"
checkbox input "false"
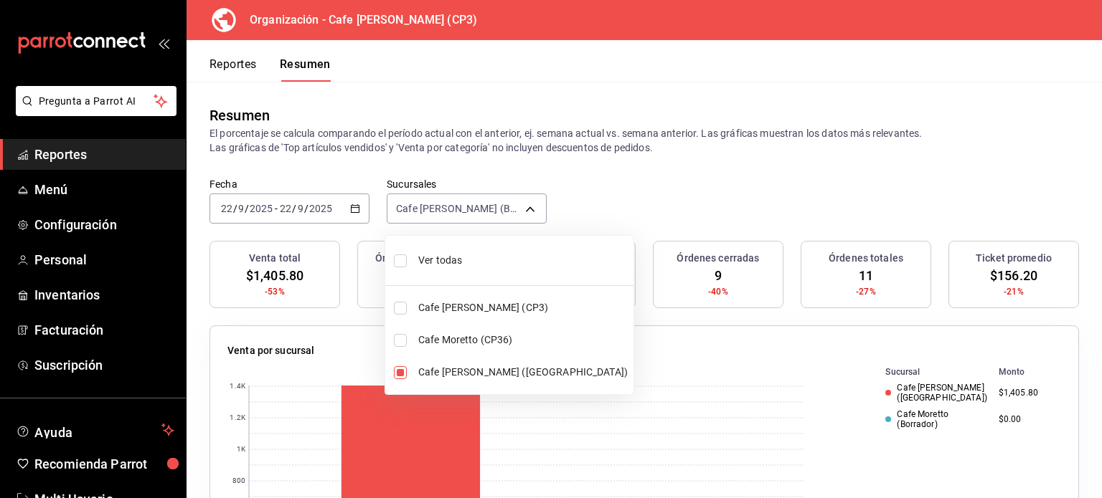
click at [770, 192] on div at bounding box center [551, 249] width 1102 height 498
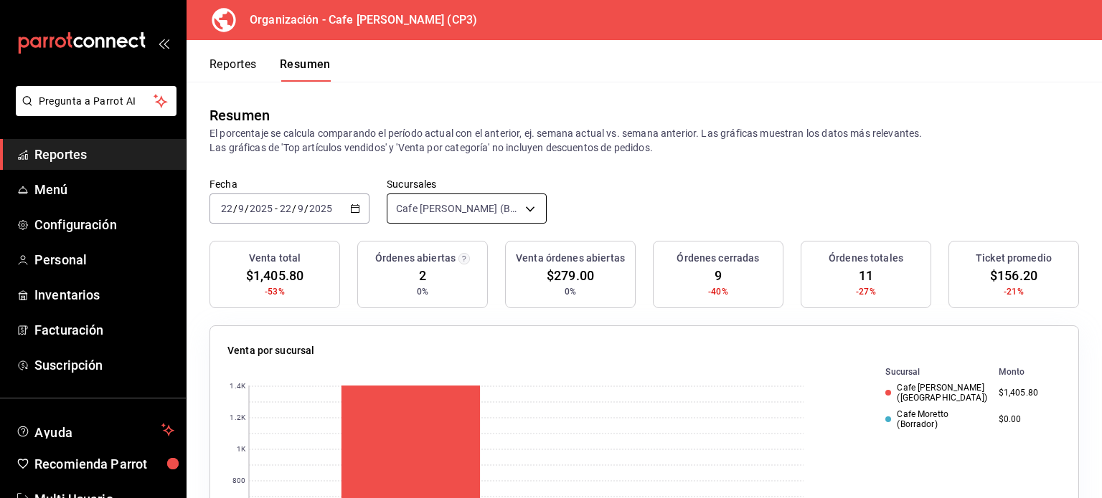
click at [525, 208] on body "Pregunta a Parrot AI Reportes Menú Configuración Personal Inventarios Facturaci…" at bounding box center [551, 249] width 1102 height 498
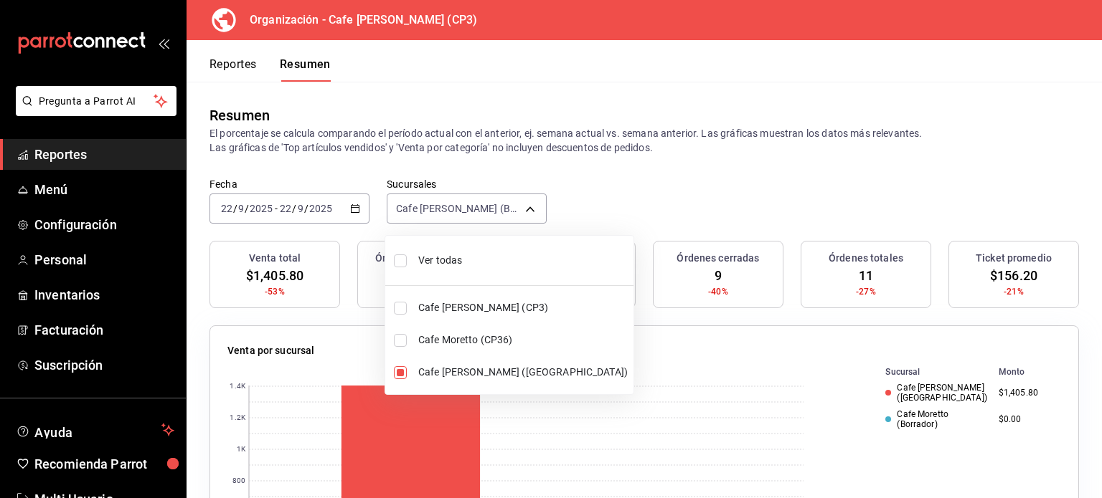
click at [402, 308] on input "checkbox" at bounding box center [400, 308] width 13 height 13
checkbox input "true"
type input "[object Object],[object Object],[object Object]"
checkbox input "true"
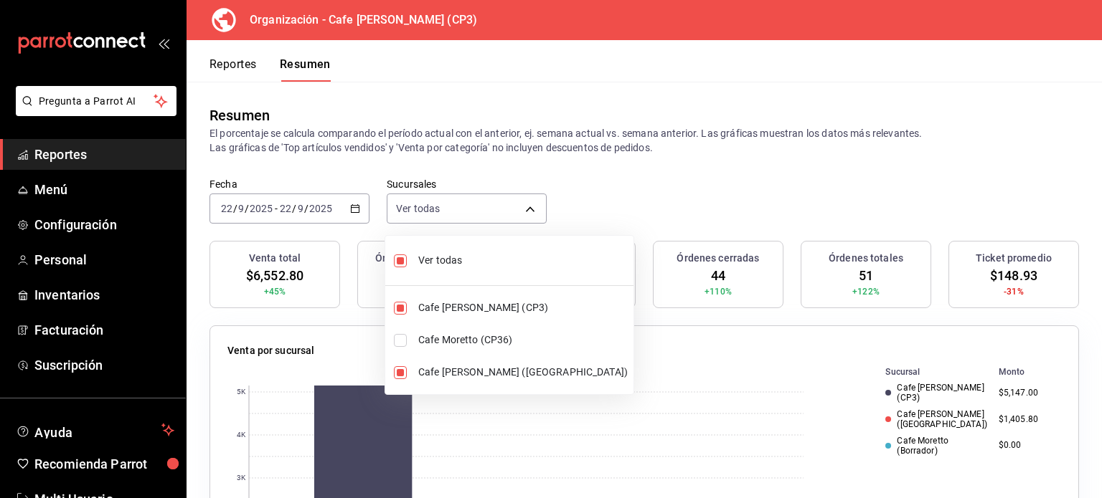
click at [922, 164] on div at bounding box center [551, 249] width 1102 height 498
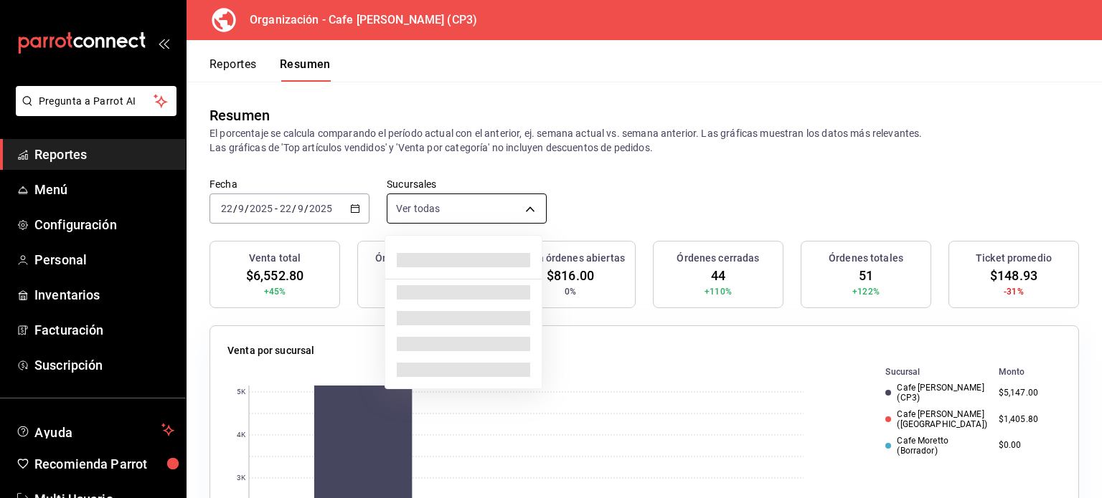
click at [525, 207] on body "Pregunta a Parrot AI Reportes Menú Configuración Personal Inventarios Facturaci…" at bounding box center [551, 249] width 1102 height 498
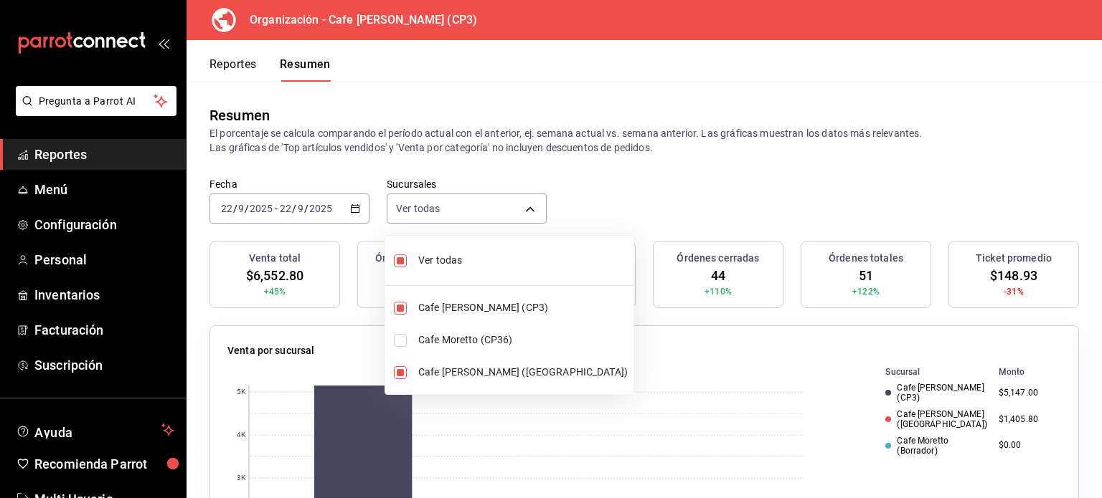
click at [400, 334] on input "checkbox" at bounding box center [400, 340] width 13 height 13
checkbox input "true"
type input "[object Object],[object Object],[object Object],[object Object]"
checkbox input "false"
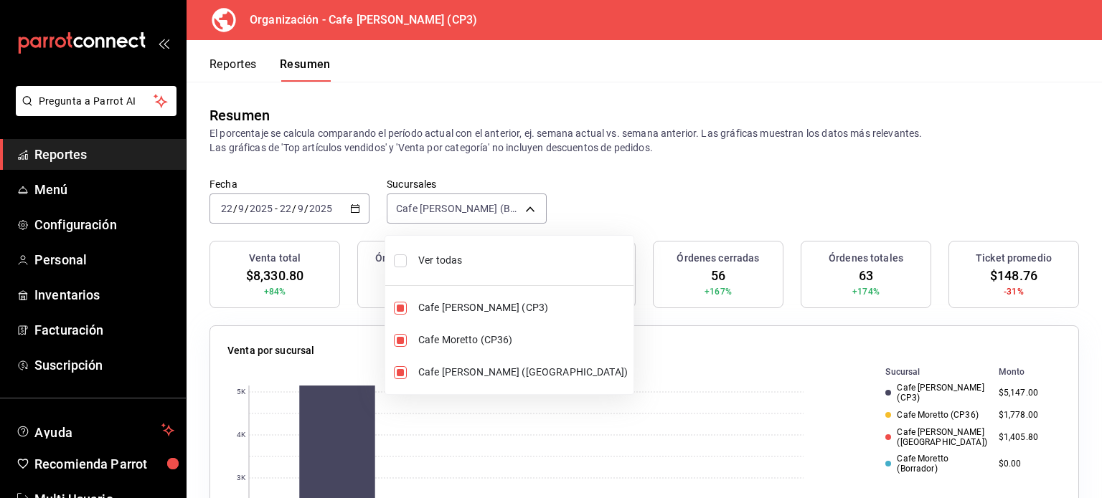
click at [993, 107] on div at bounding box center [551, 249] width 1102 height 498
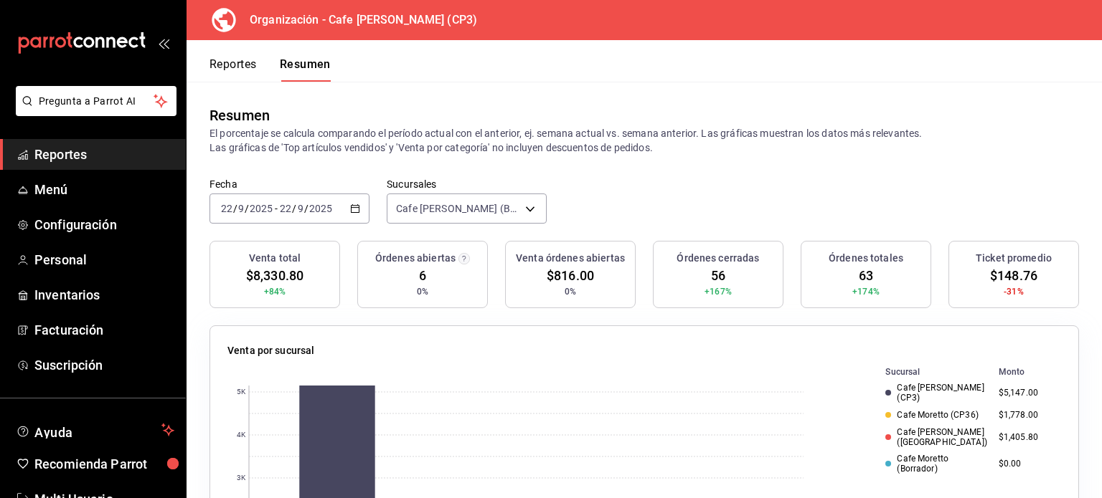
click at [226, 67] on button "Reportes" at bounding box center [232, 69] width 47 height 24
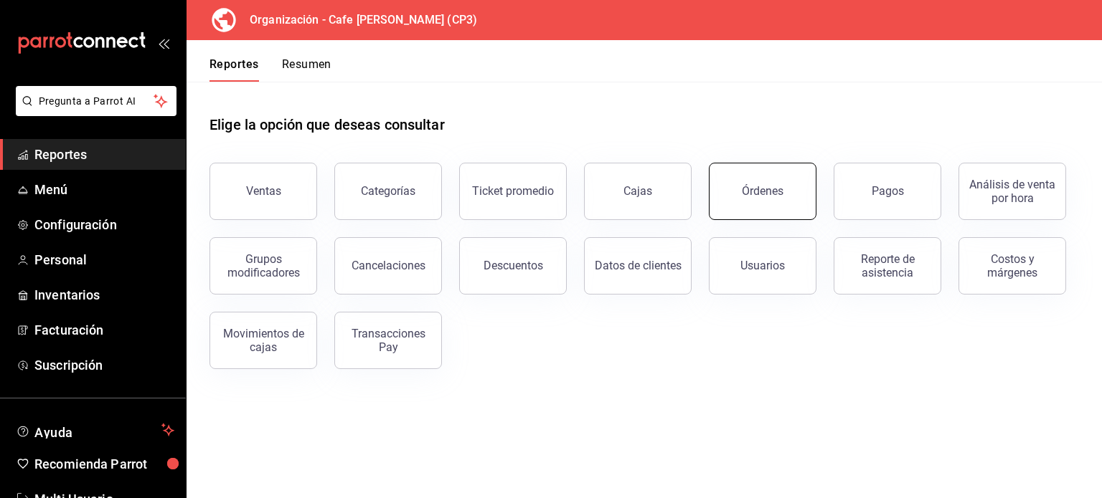
click at [761, 196] on div "Órdenes" at bounding box center [763, 191] width 42 height 14
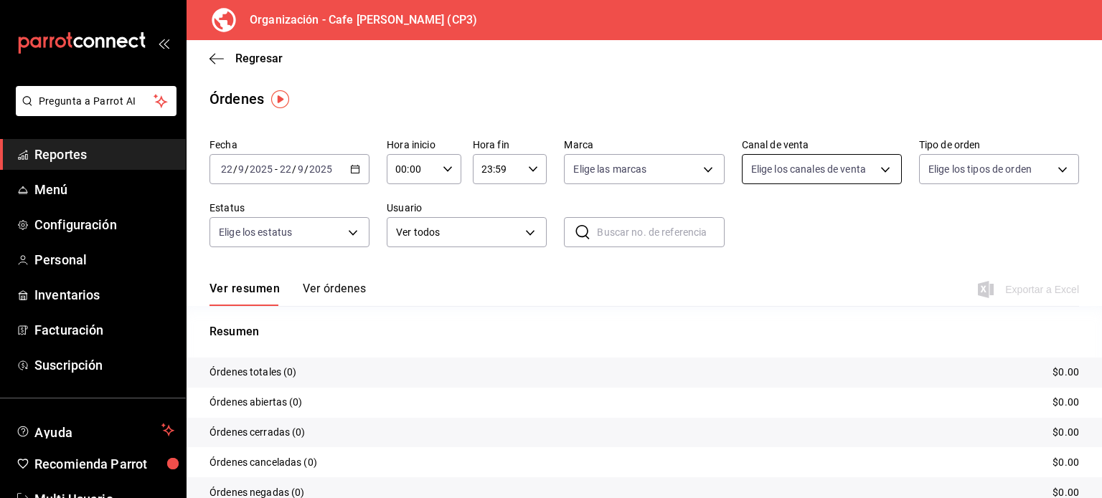
click at [873, 174] on body "Pregunta a Parrot AI Reportes Menú Configuración Personal Inventarios Facturaci…" at bounding box center [551, 249] width 1102 height 498
click at [800, 103] on div at bounding box center [551, 249] width 1102 height 498
click at [702, 171] on body "Pregunta a Parrot AI Reportes Menú Configuración Personal Inventarios Facturaci…" at bounding box center [551, 249] width 1102 height 498
click at [609, 275] on span "Cafe Moretto - Borrador" at bounding box center [655, 272] width 112 height 15
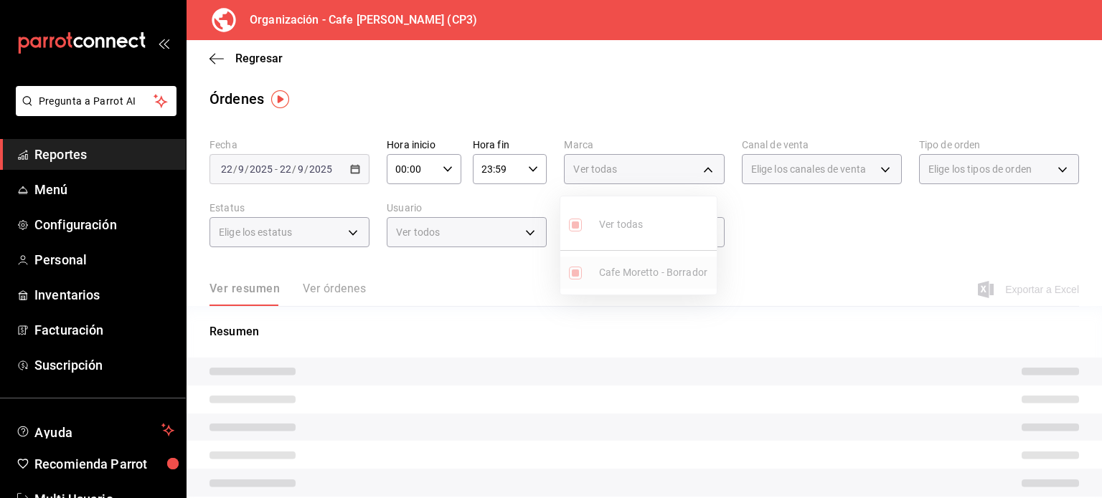
type input "6dc9de23-4e9e-430a-bcd5-91159ab4267b"
checkbox input "true"
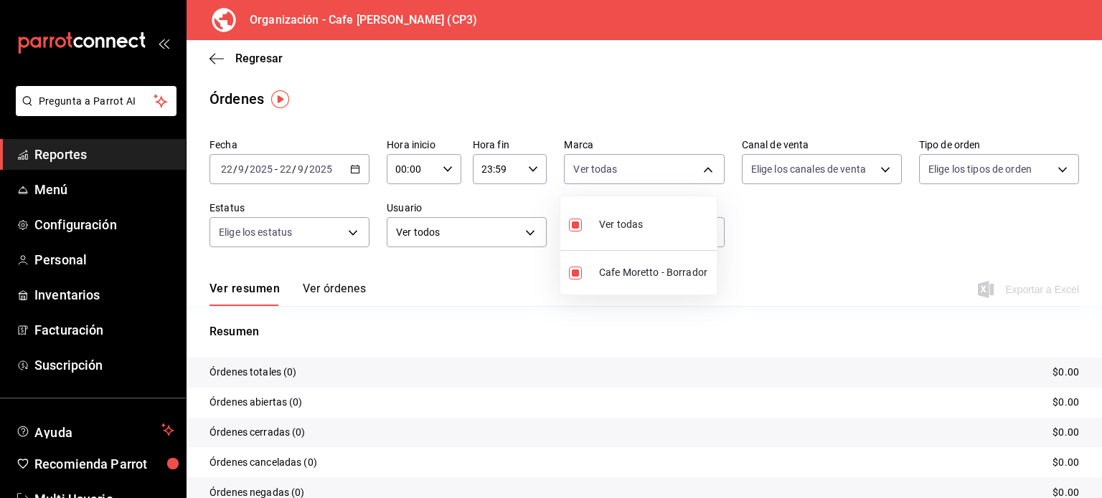
click at [217, 57] on div at bounding box center [551, 249] width 1102 height 498
click at [217, 57] on icon "button" at bounding box center [216, 58] width 14 height 13
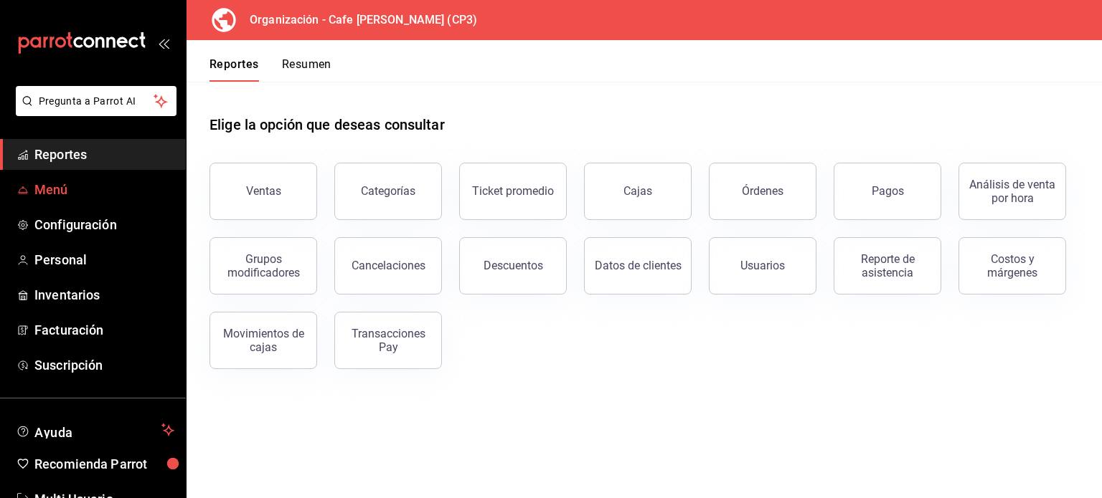
click at [46, 186] on span "Menú" at bounding box center [104, 189] width 140 height 19
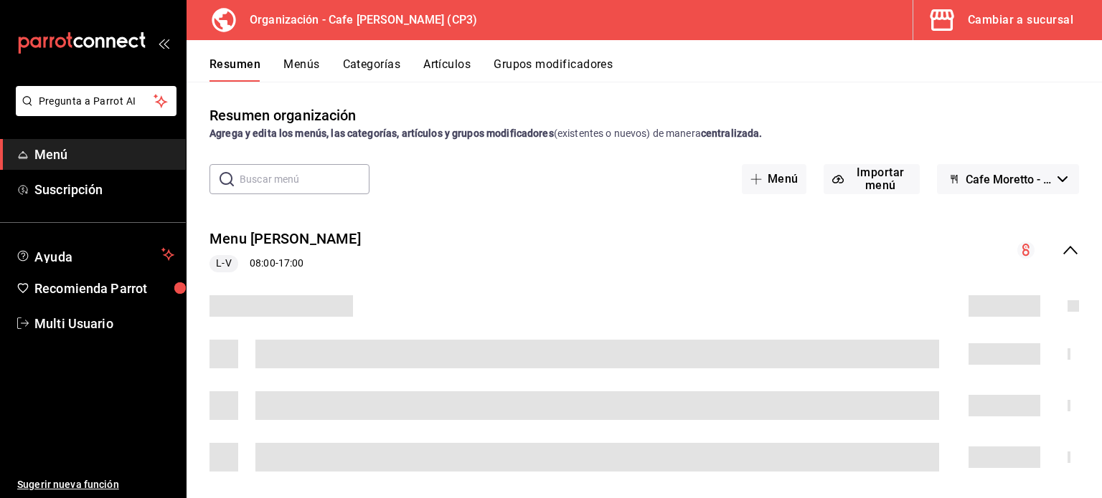
click at [998, 21] on div "Cambiar a sucursal" at bounding box center [1019, 20] width 105 height 20
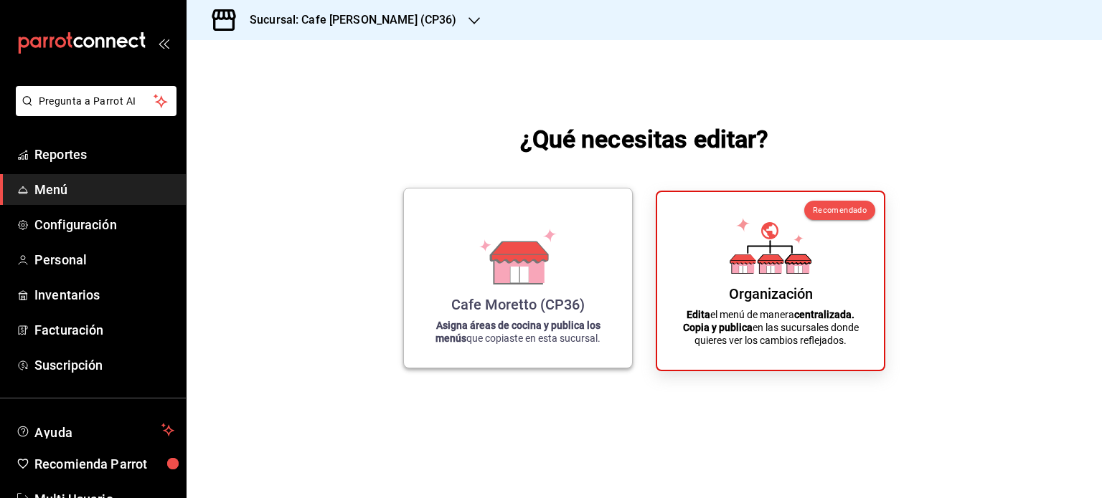
click at [513, 268] on icon at bounding box center [519, 275] width 18 height 16
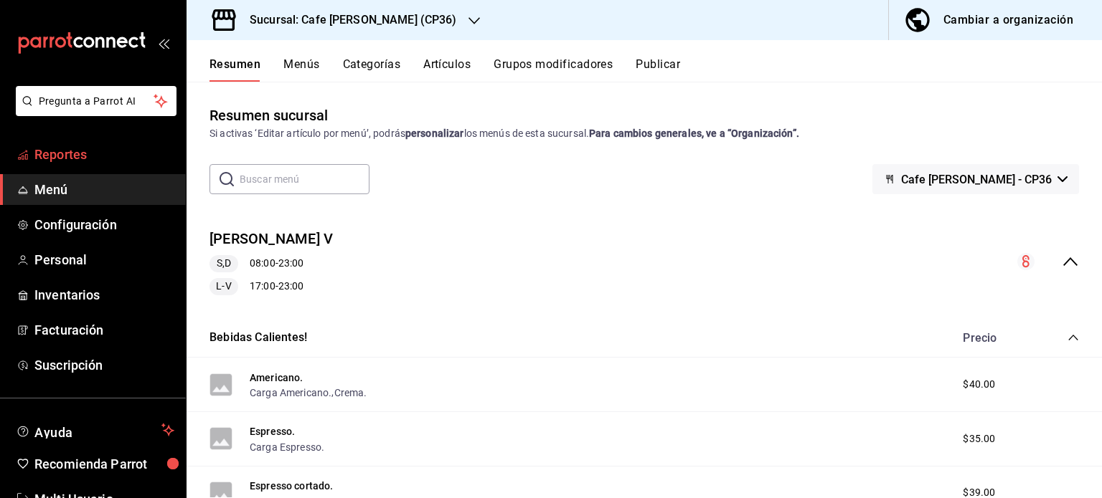
click at [57, 152] on span "Reportes" at bounding box center [104, 154] width 140 height 19
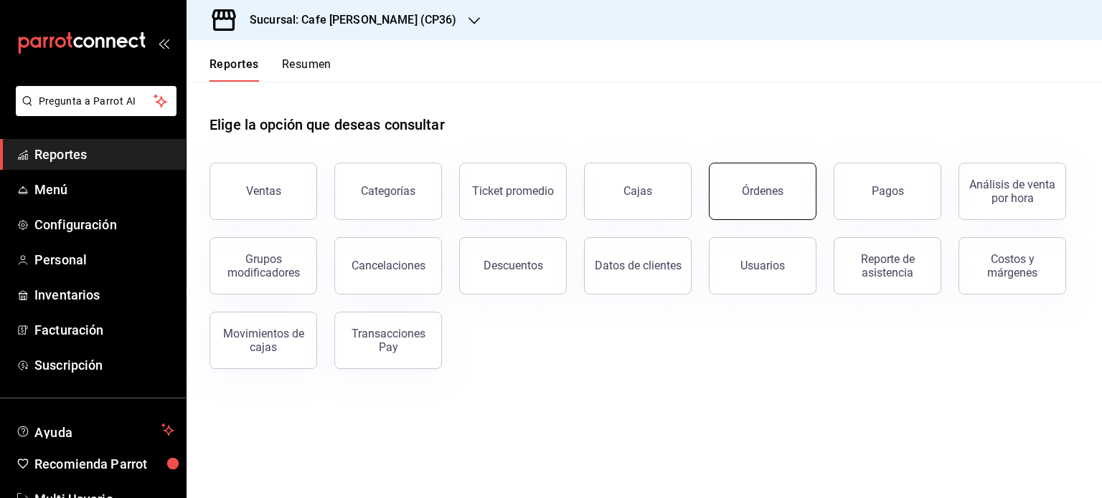
click at [782, 199] on button "Órdenes" at bounding box center [763, 191] width 108 height 57
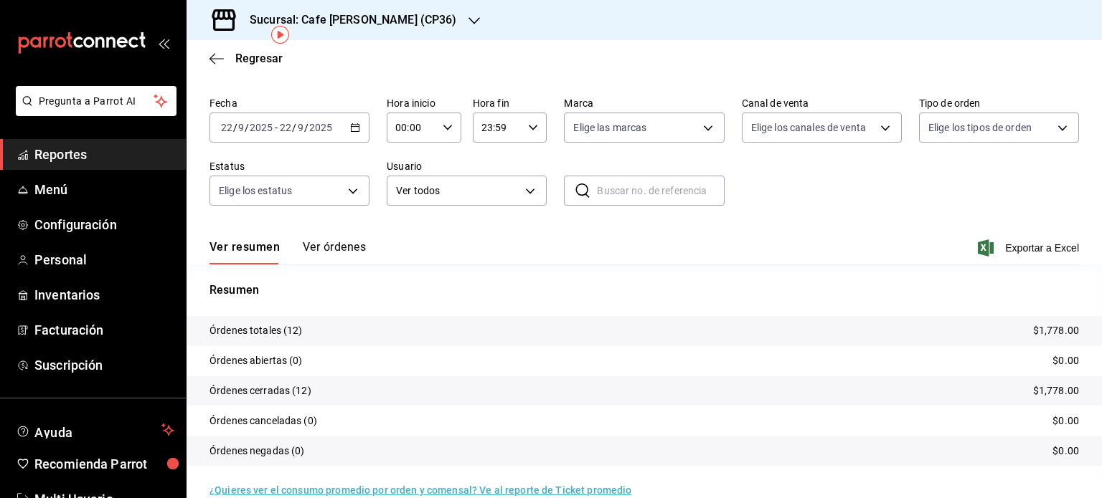
scroll to position [65, 0]
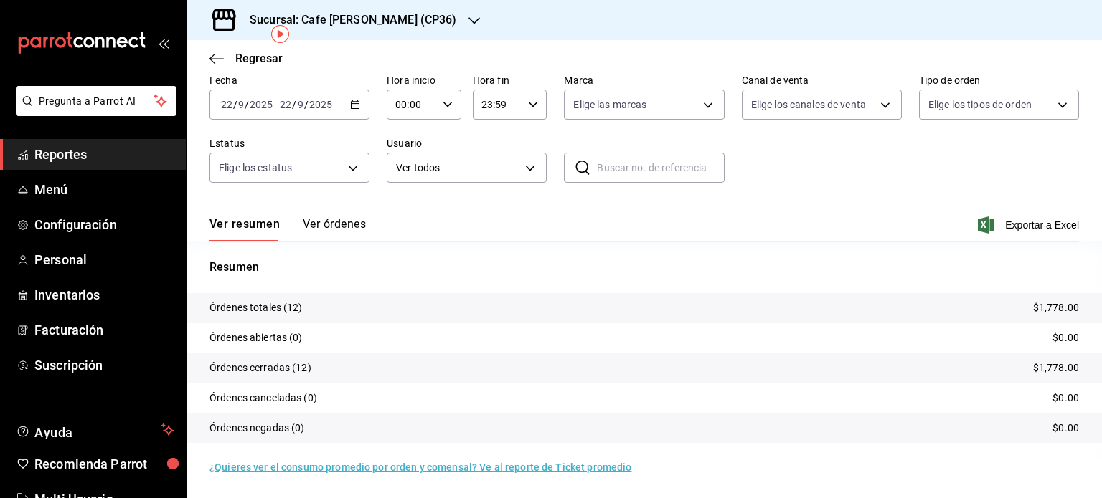
click at [414, 22] on div "Sucursal: Cafe [PERSON_NAME] (CP36)" at bounding box center [342, 20] width 288 height 40
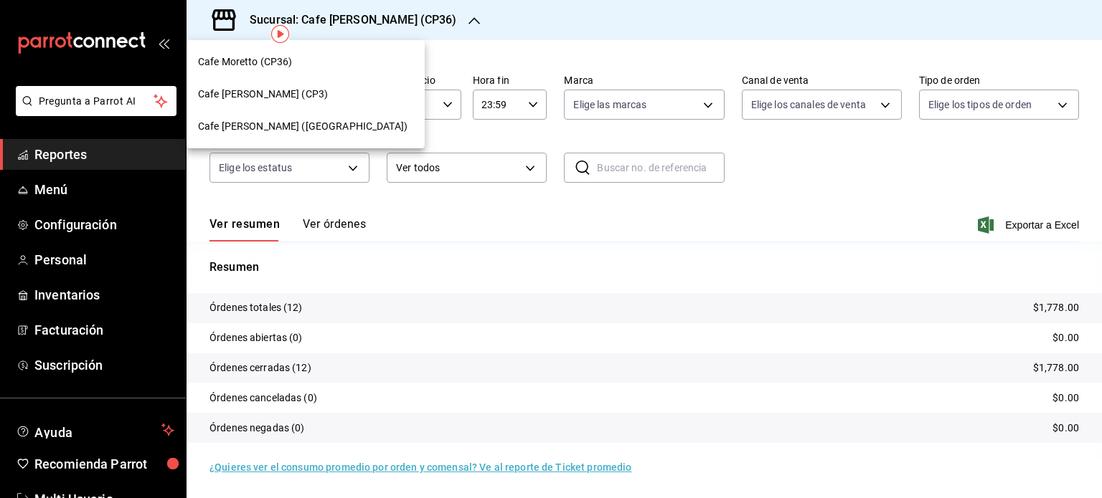
click at [267, 131] on span "Cafe [PERSON_NAME] ([GEOGRAPHIC_DATA])" at bounding box center [302, 126] width 209 height 15
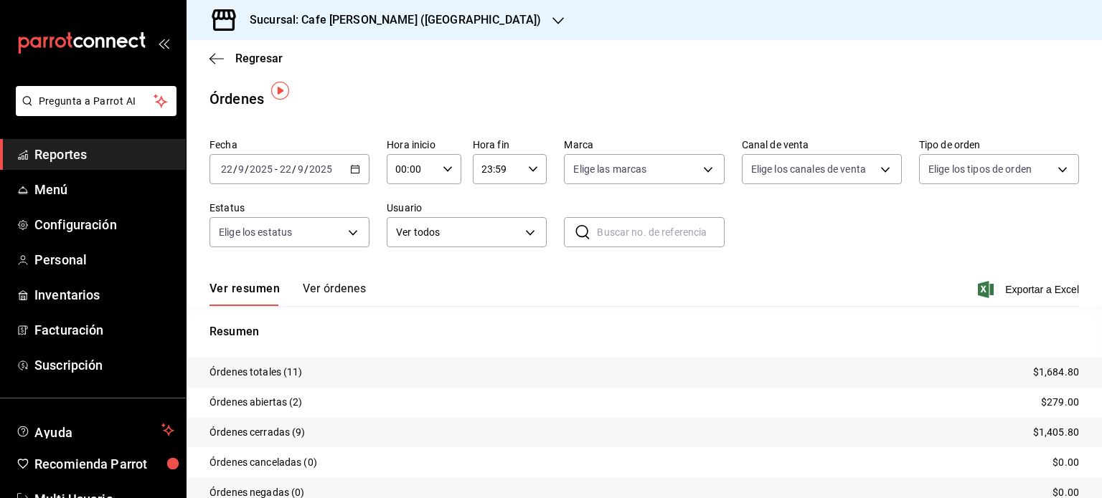
scroll to position [65, 0]
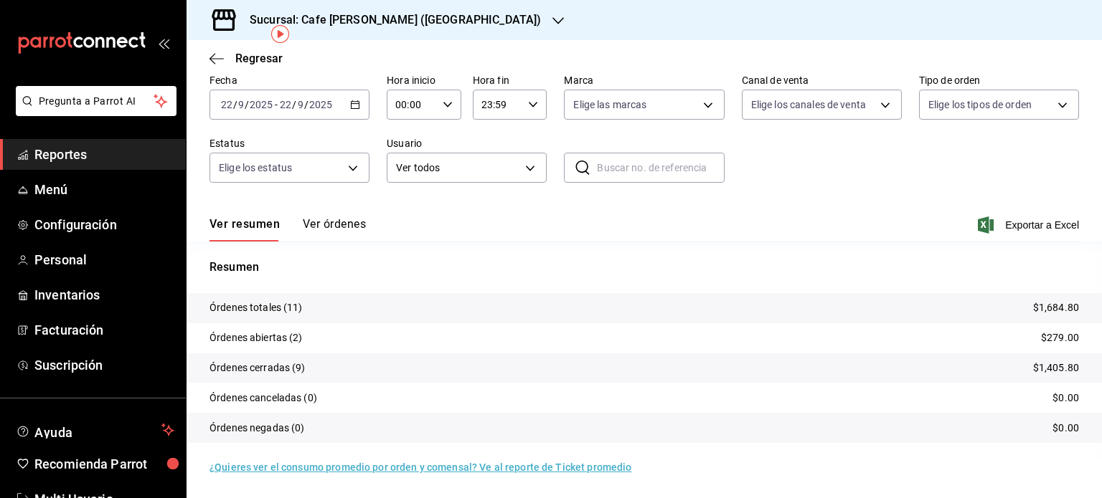
click at [455, 16] on div "Sucursal: Cafe [PERSON_NAME] ([GEOGRAPHIC_DATA])" at bounding box center [383, 20] width 371 height 40
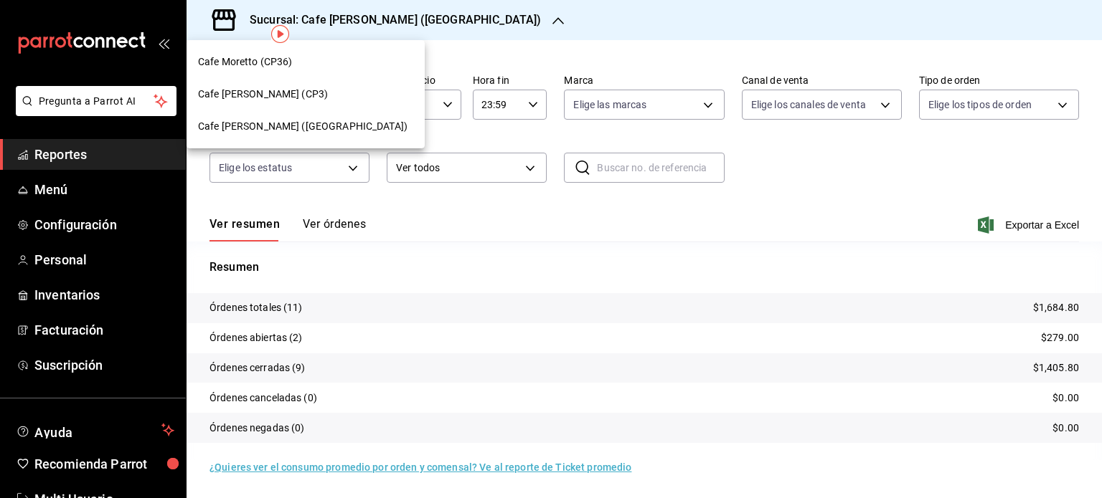
click at [285, 90] on span "Cafe [PERSON_NAME] (CP3)" at bounding box center [263, 94] width 130 height 15
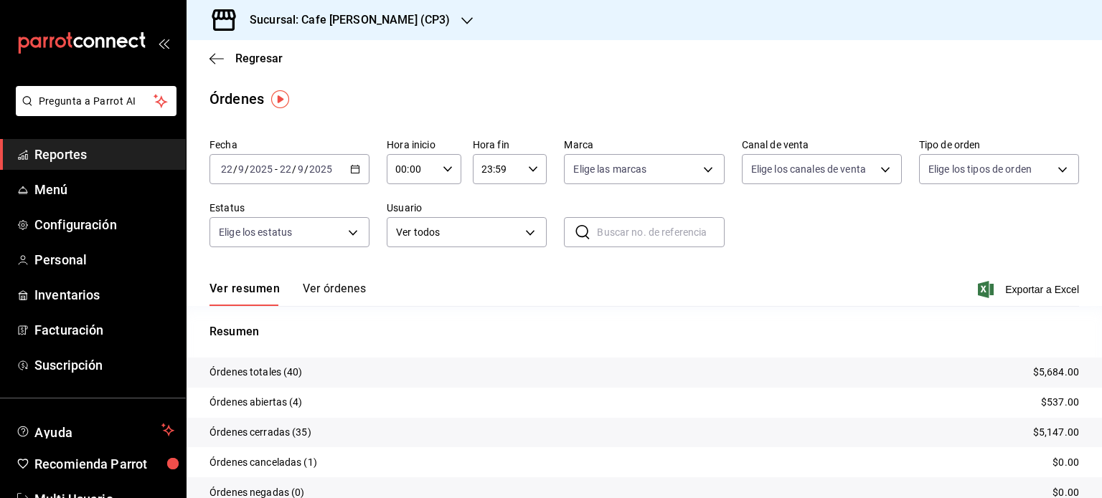
click at [341, 293] on button "Ver órdenes" at bounding box center [334, 294] width 63 height 24
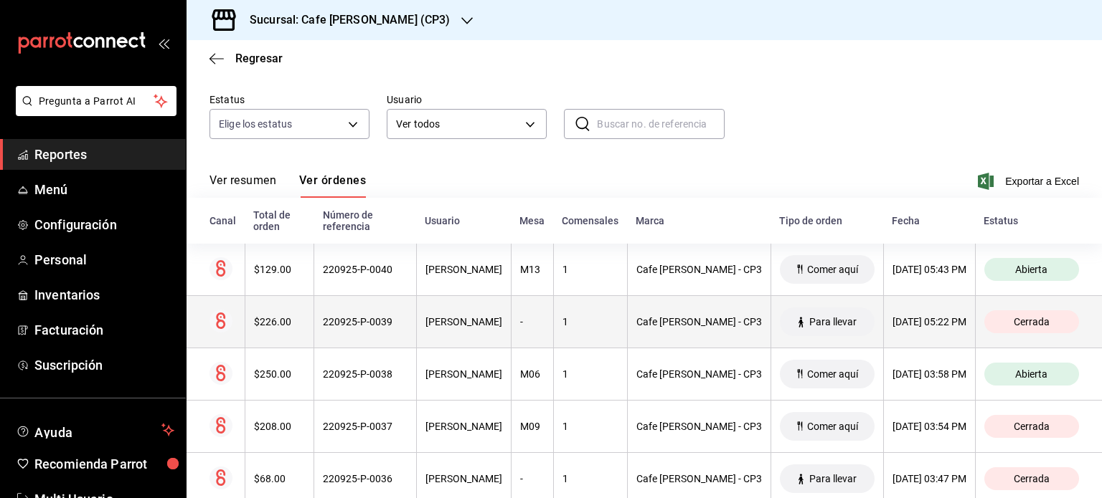
scroll to position [143, 0]
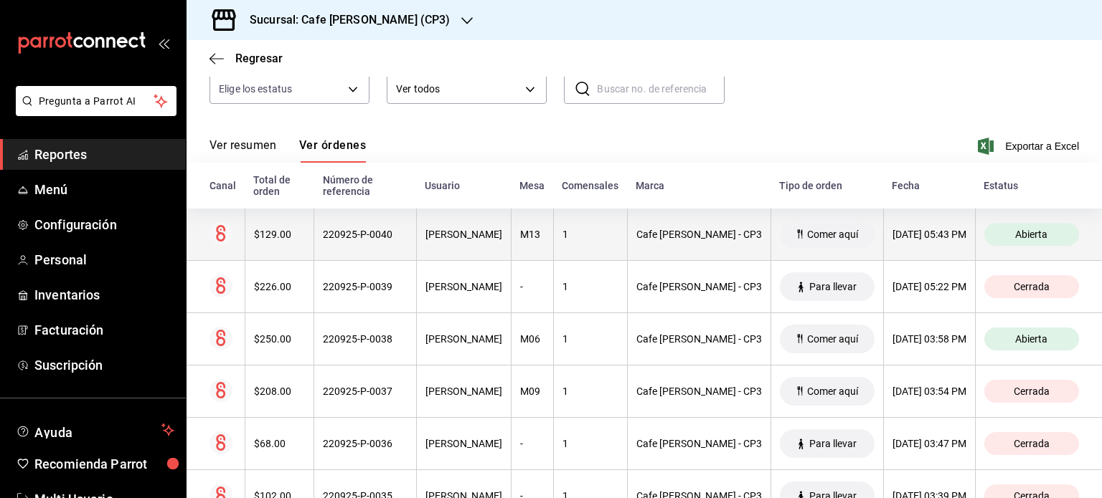
click at [360, 232] on div "220925-P-0040" at bounding box center [365, 234] width 85 height 11
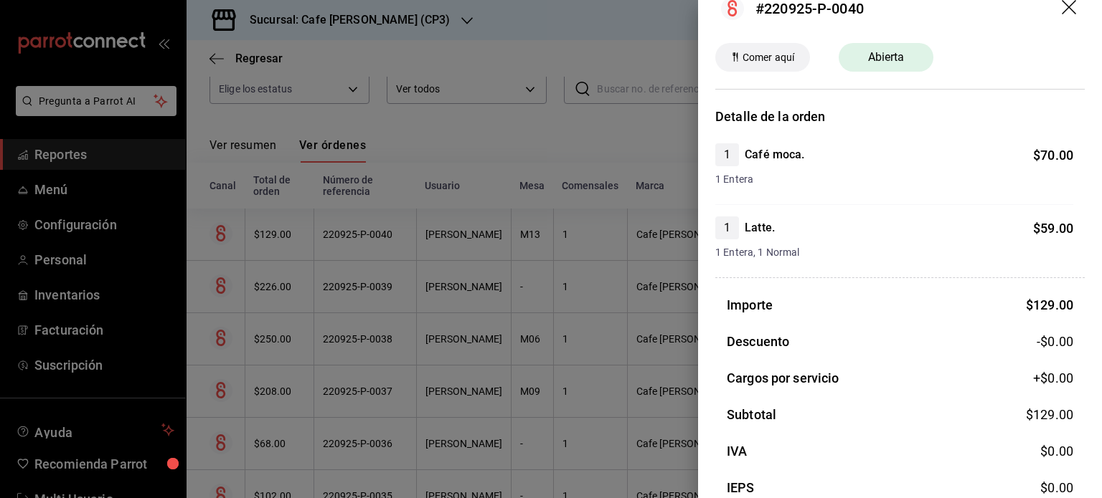
scroll to position [26, 0]
click at [1061, 4] on icon "drag" at bounding box center [1068, 7] width 14 height 14
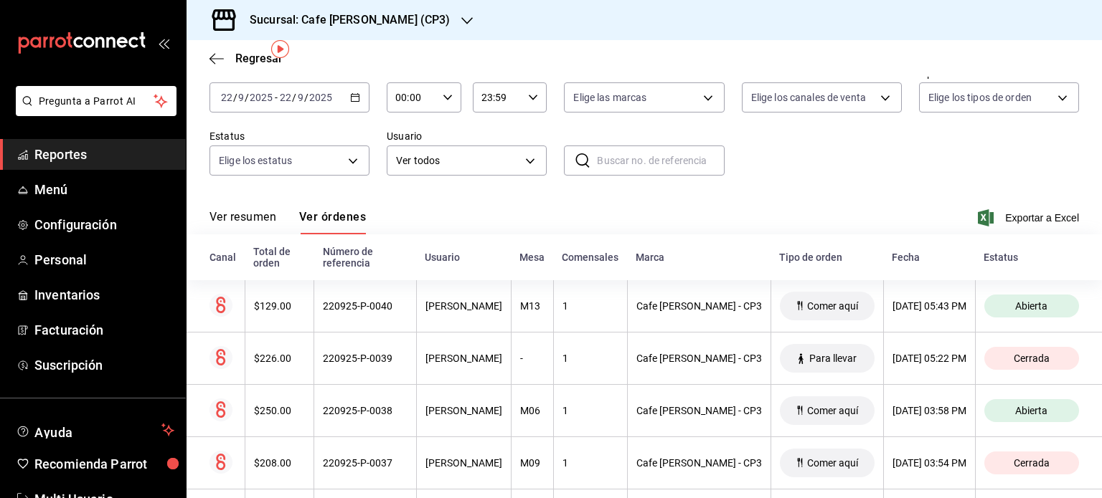
scroll to position [0, 0]
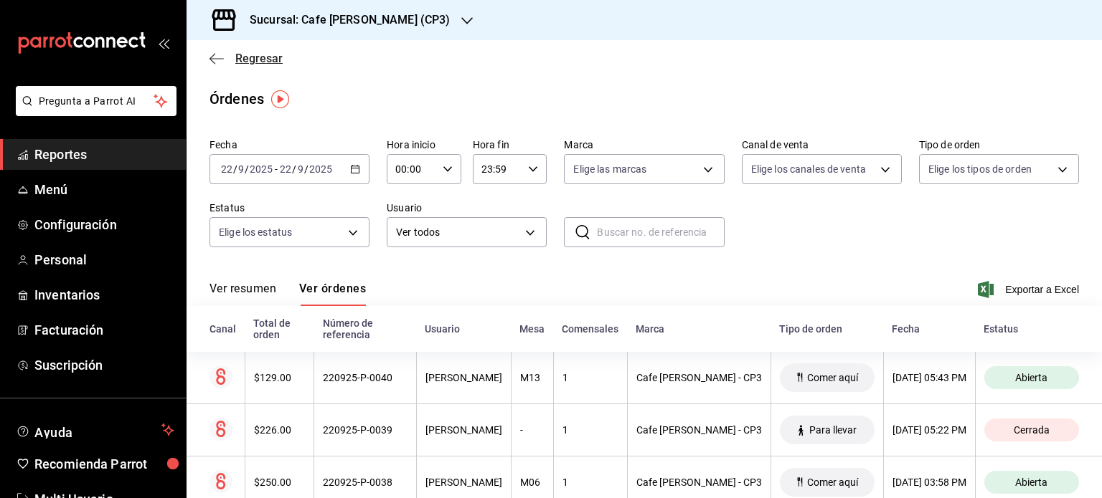
click at [216, 55] on icon "button" at bounding box center [216, 58] width 14 height 13
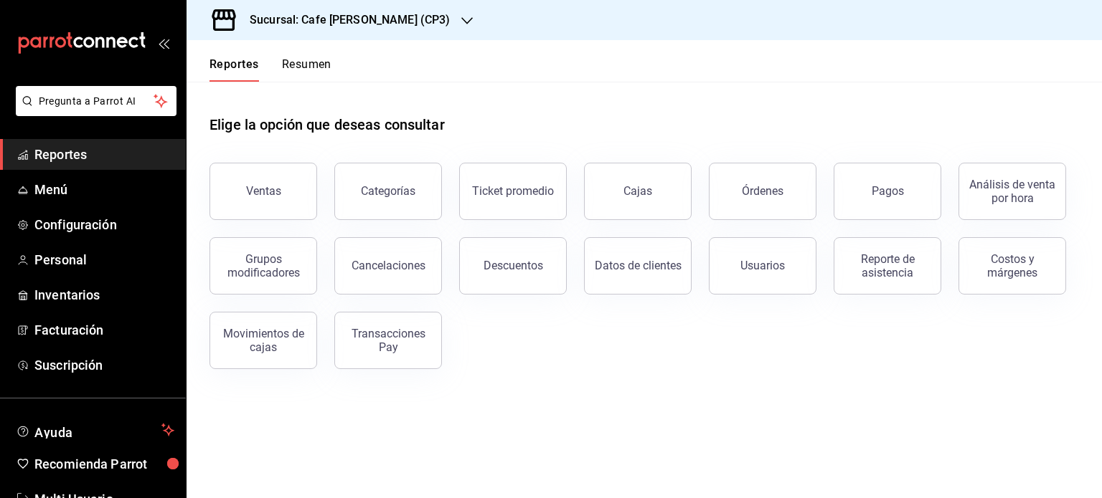
click at [316, 60] on button "Resumen" at bounding box center [306, 69] width 49 height 24
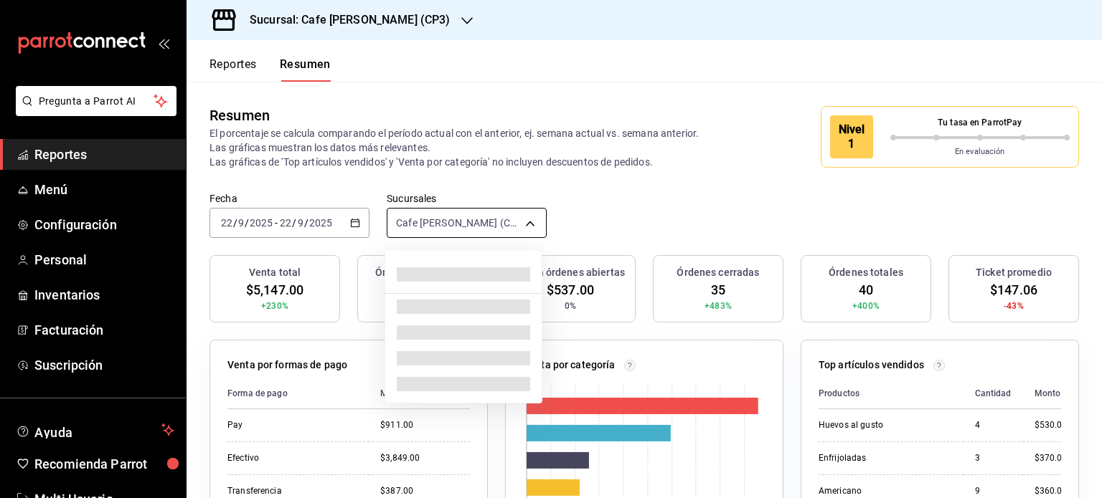
click at [525, 225] on body "Pregunta a Parrot AI Reportes Menú Configuración Personal Inventarios Facturaci…" at bounding box center [551, 249] width 1102 height 498
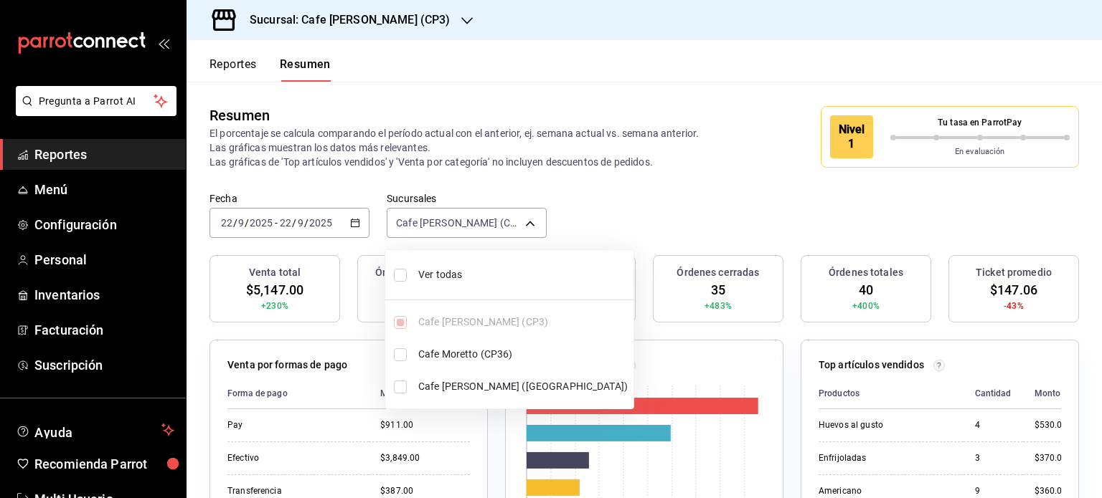
click at [396, 276] on input "checkbox" at bounding box center [400, 275] width 13 height 13
checkbox input "true"
type input "[object Object],[object Object],[object Object]"
checkbox input "true"
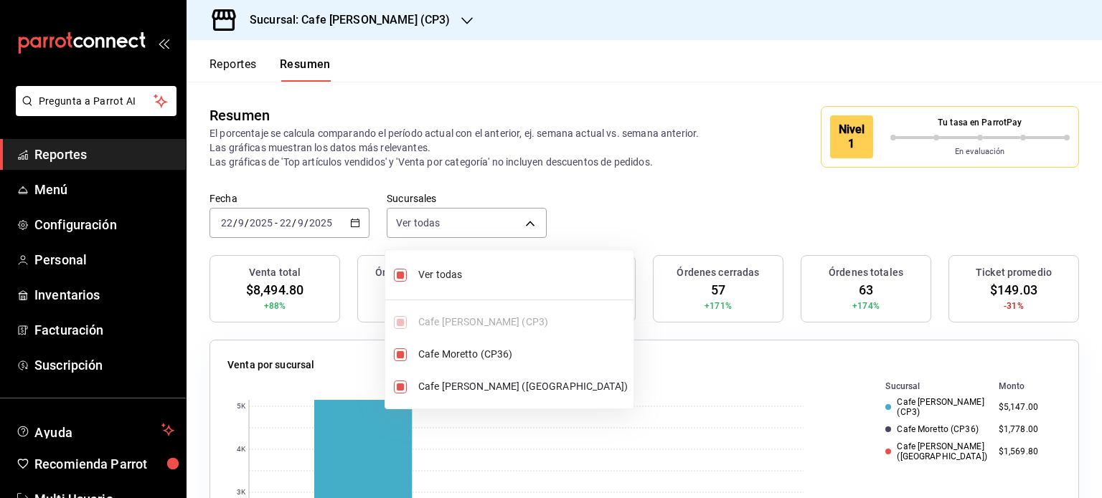
click at [569, 55] on div at bounding box center [551, 249] width 1102 height 498
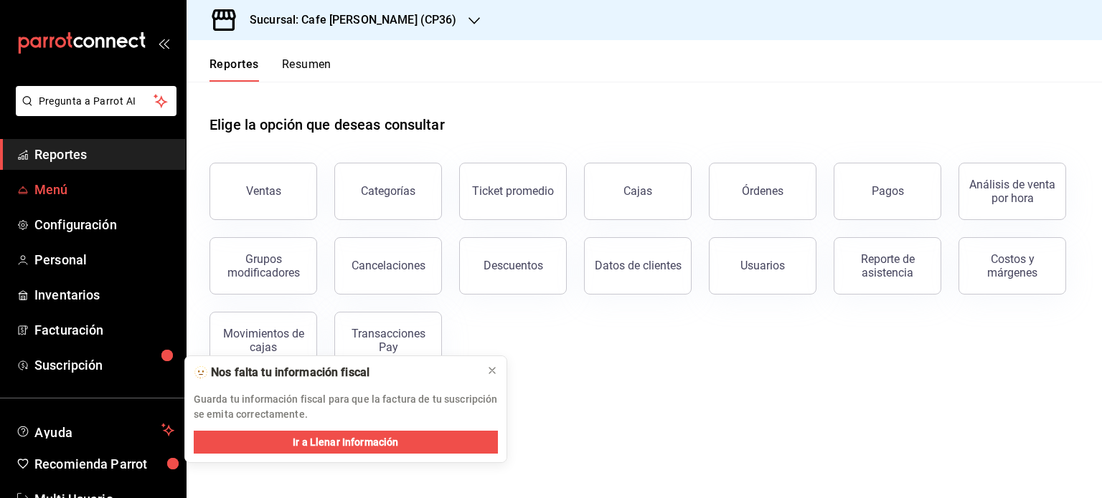
click at [57, 188] on span "Menú" at bounding box center [104, 189] width 140 height 19
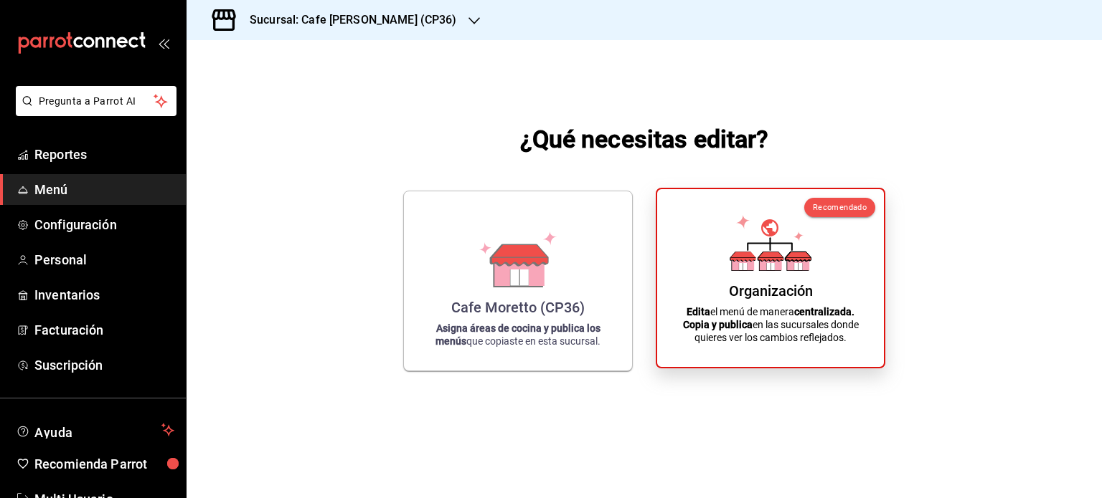
click at [782, 271] on div "Organización Edita el menú de manera centralizada. Copia y publica en las sucur…" at bounding box center [770, 278] width 192 height 155
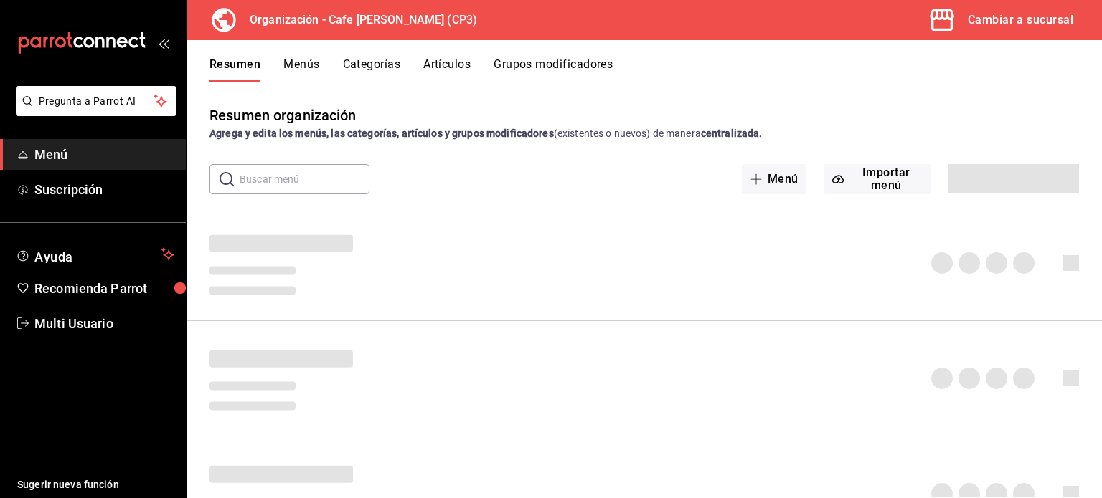
click at [261, 179] on input "text" at bounding box center [305, 179] width 130 height 29
type input "emp"
click at [454, 62] on button "Artículos" at bounding box center [446, 69] width 47 height 24
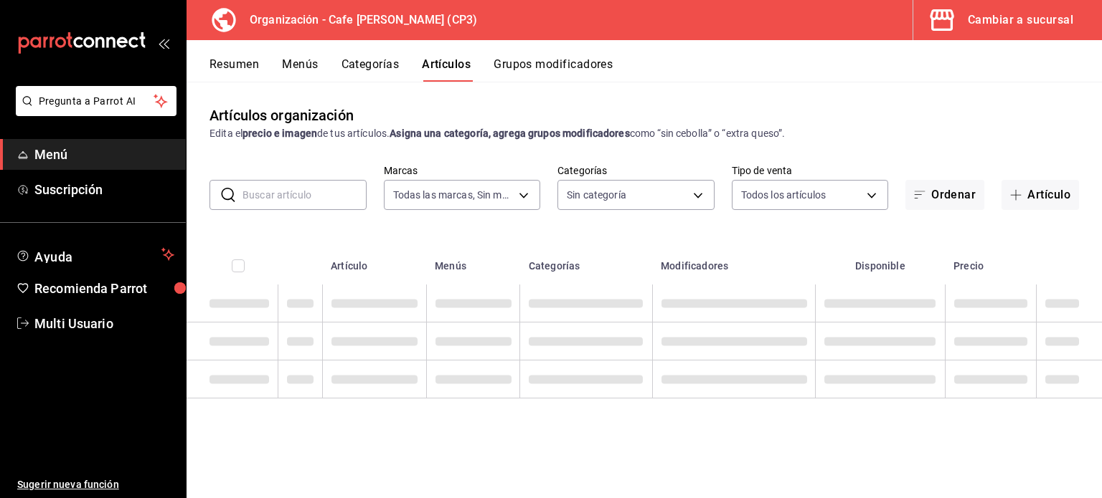
type input "6dc9de23-4e9e-430a-bcd5-91159ab4267b"
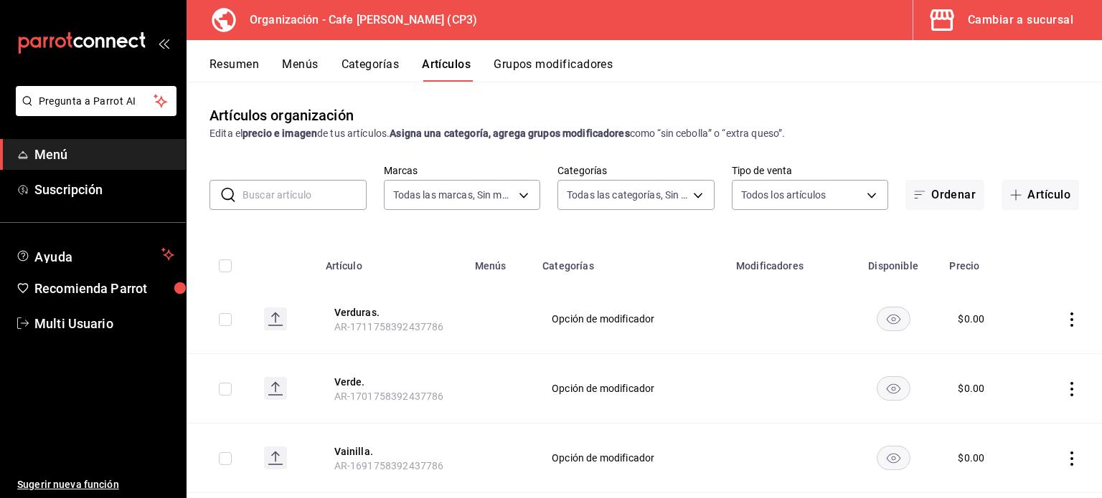
type input "048bf4da-154a-48a0-84f9-ce75f274b8af,e068bf40-5b21-43e8-99dc-5a3568ed721a,08e72…"
click at [257, 191] on input "text" at bounding box center [304, 195] width 124 height 29
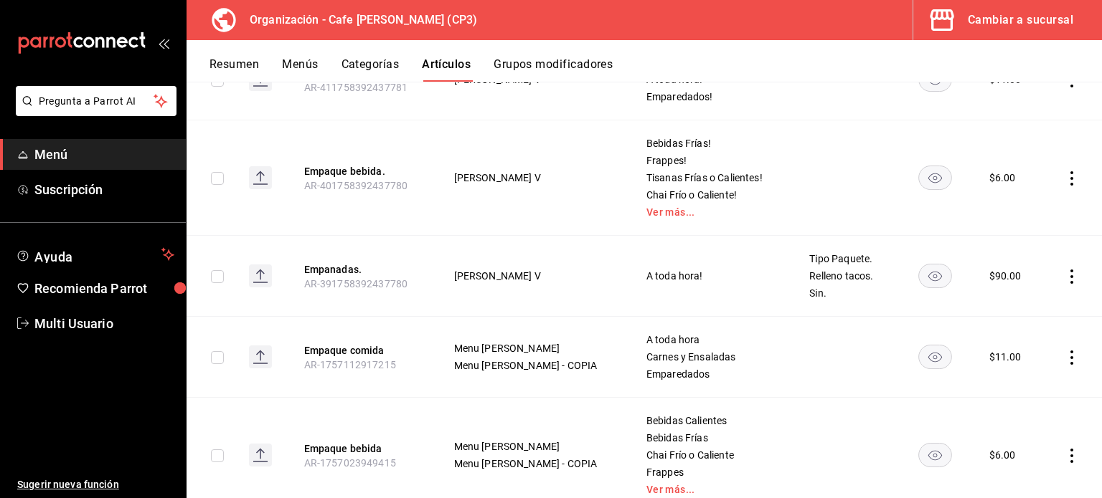
scroll to position [287, 0]
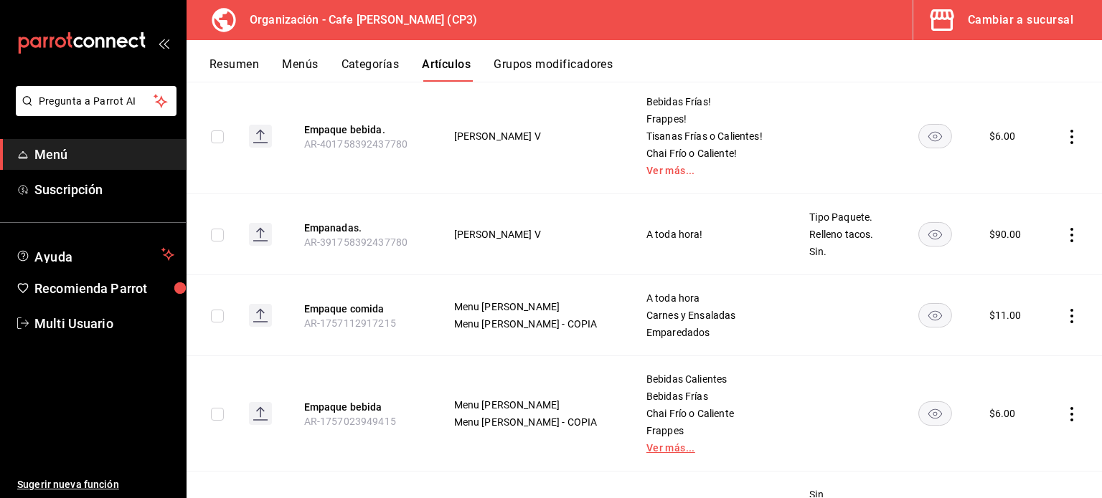
type input "emp"
click at [646, 446] on link "Ver más..." at bounding box center [709, 448] width 127 height 10
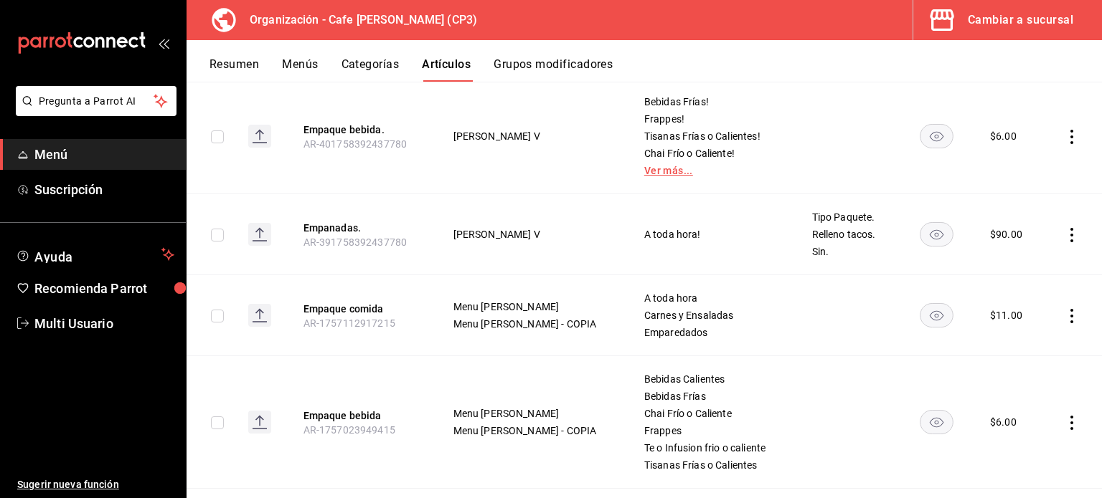
click at [644, 171] on link "Ver más..." at bounding box center [710, 171] width 132 height 10
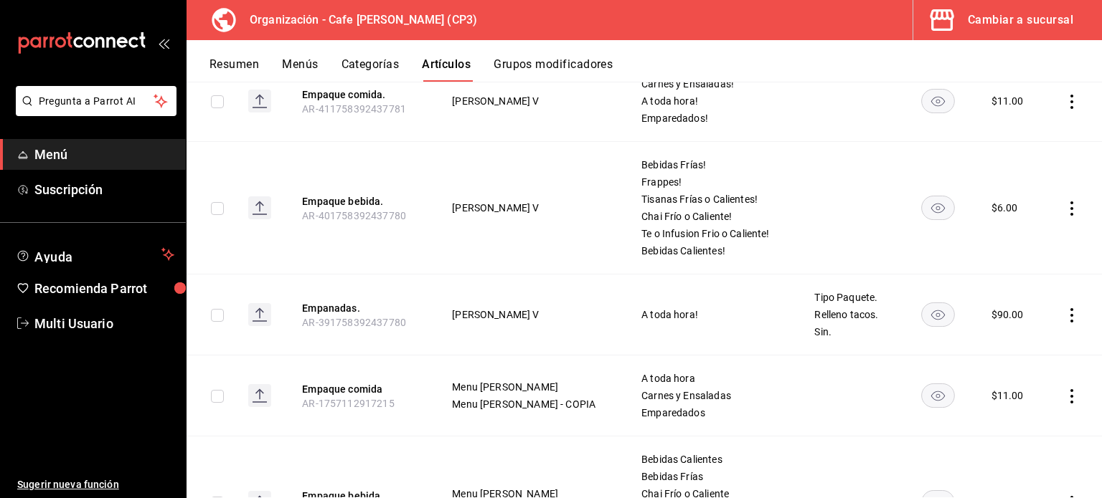
scroll to position [152, 0]
